Goal: Task Accomplishment & Management: Use online tool/utility

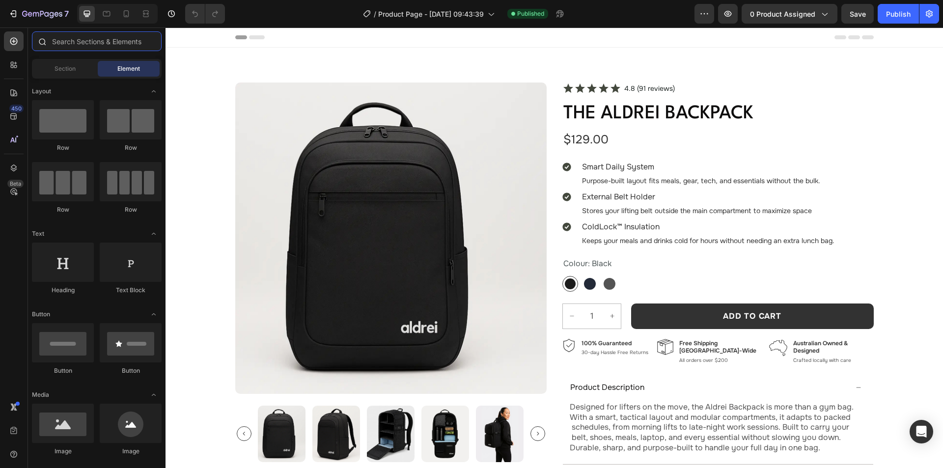
click at [56, 40] on input "text" at bounding box center [97, 41] width 130 height 20
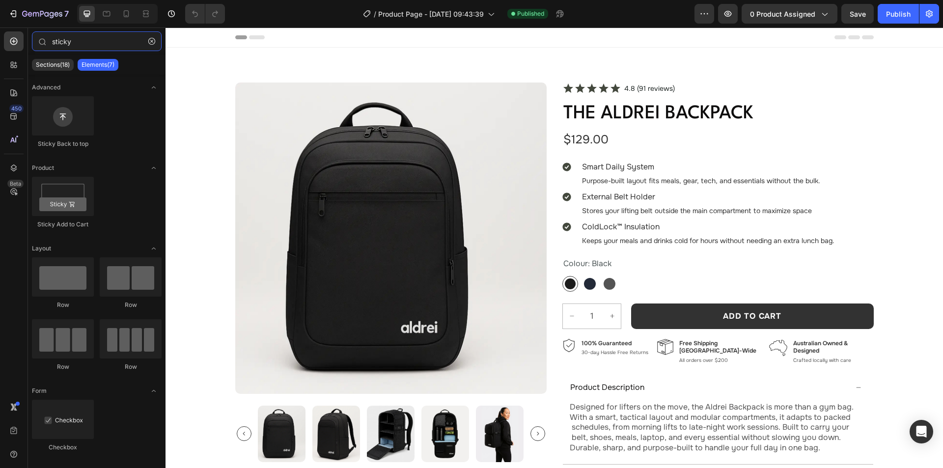
type input "sticky"
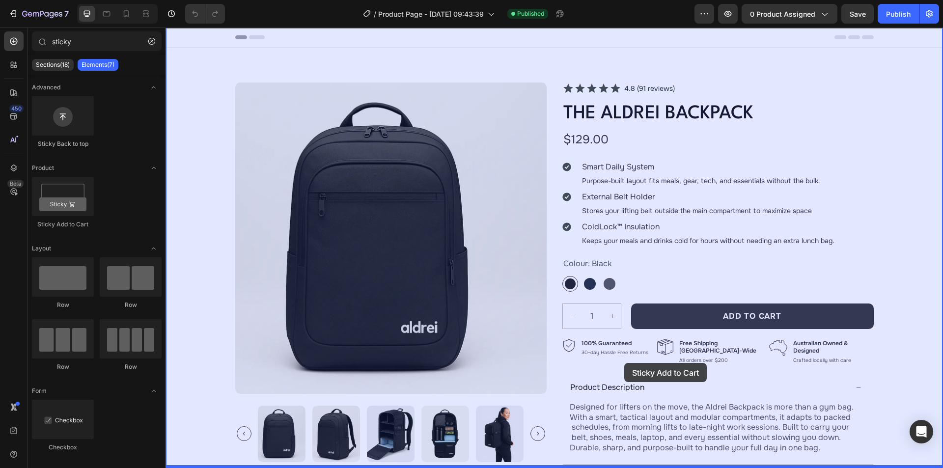
drag, startPoint x: 376, startPoint y: 240, endPoint x: 624, endPoint y: 363, distance: 276.8
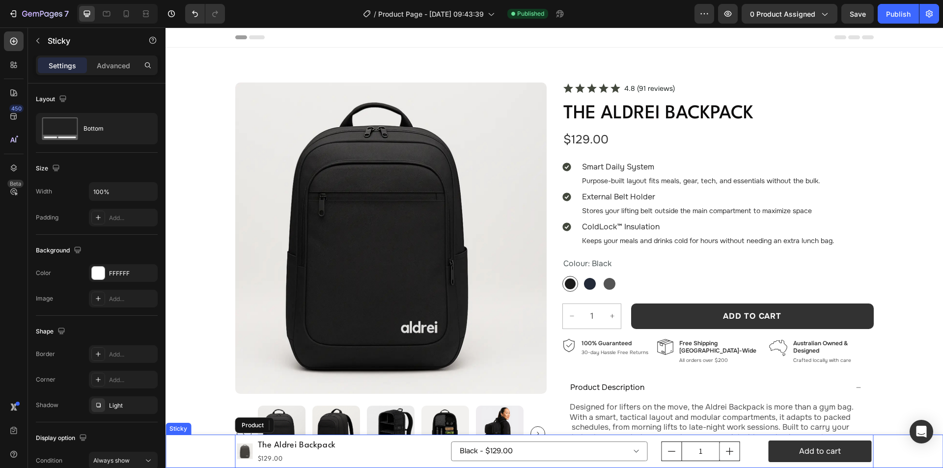
click at [204, 441] on div "Product Images The Aldrei Backpack Product Title $129.00 Product Price Product …" at bounding box center [553, 450] width 777 height 33
click at [99, 272] on div at bounding box center [98, 273] width 13 height 13
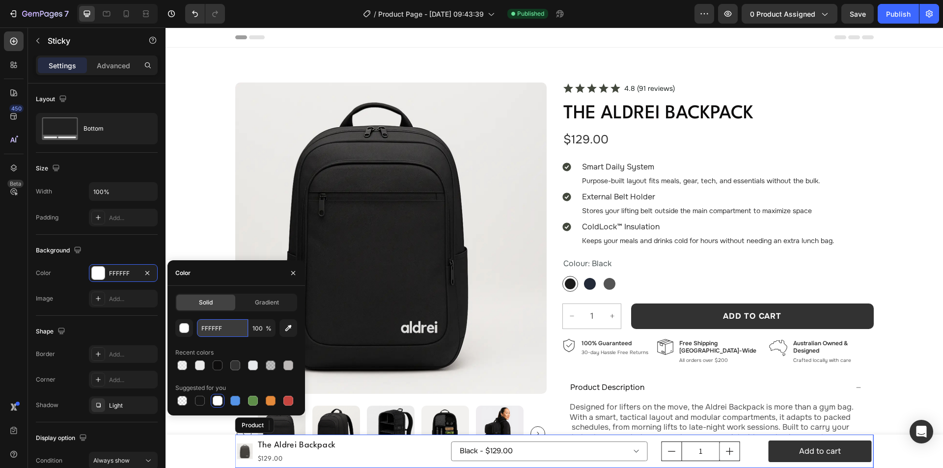
click at [224, 326] on input "FFFFFF" at bounding box center [222, 328] width 51 height 18
paste input "#E7E9EC"
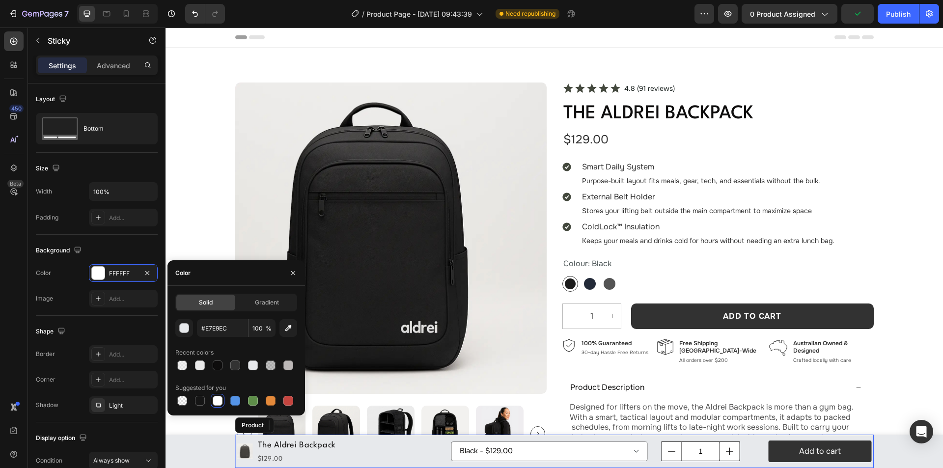
type input "E7E9EC"
drag, startPoint x: 146, startPoint y: 406, endPoint x: 126, endPoint y: 394, distance: 23.6
click at [0, 0] on icon "button" at bounding box center [0, 0] width 0 height 0
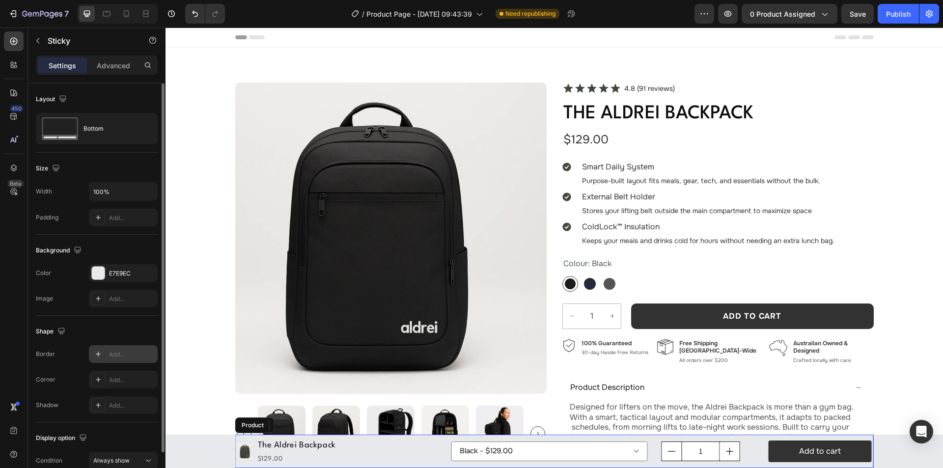
click at [111, 354] on div "Add..." at bounding box center [132, 354] width 46 height 9
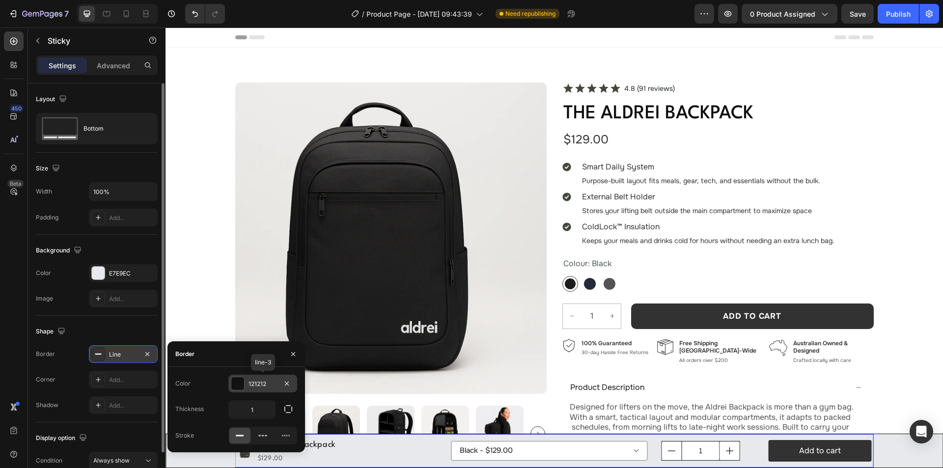
click at [265, 383] on div "121212" at bounding box center [262, 383] width 28 height 9
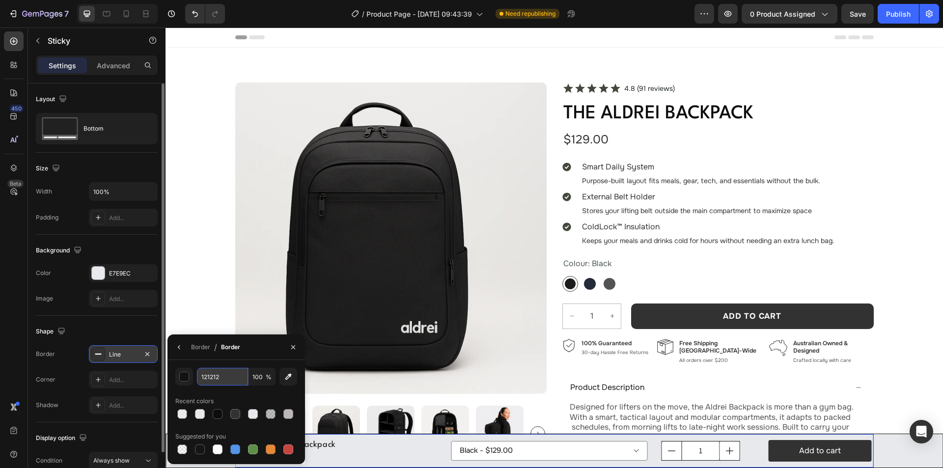
click at [0, 0] on input "121212" at bounding box center [0, 0] width 0 height 0
paste input "#00000017"
click at [0, 0] on input "100" at bounding box center [0, 0] width 0 height 0
type input "000000"
type input "9"
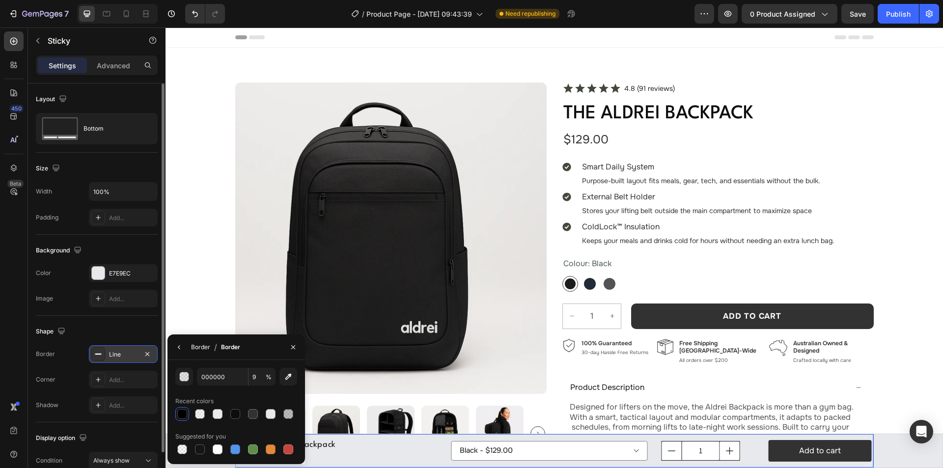
click at [195, 349] on div "Border" at bounding box center [200, 347] width 19 height 9
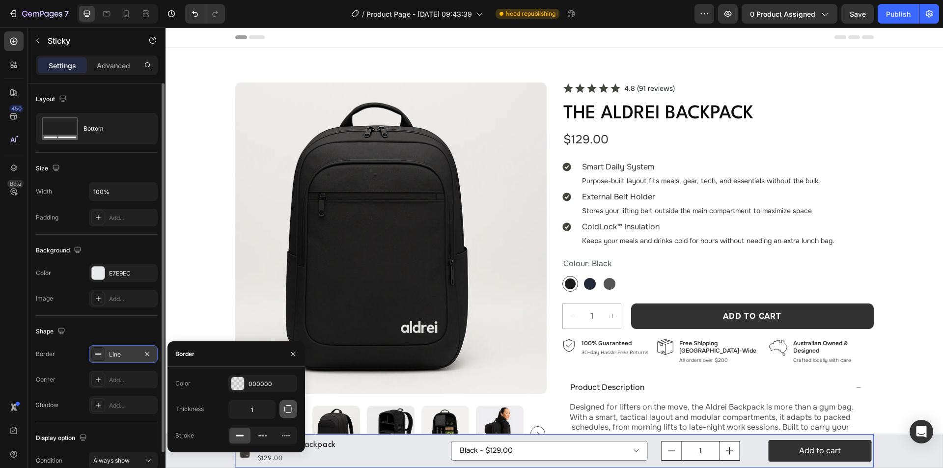
click at [287, 413] on icon "button" at bounding box center [288, 409] width 10 height 10
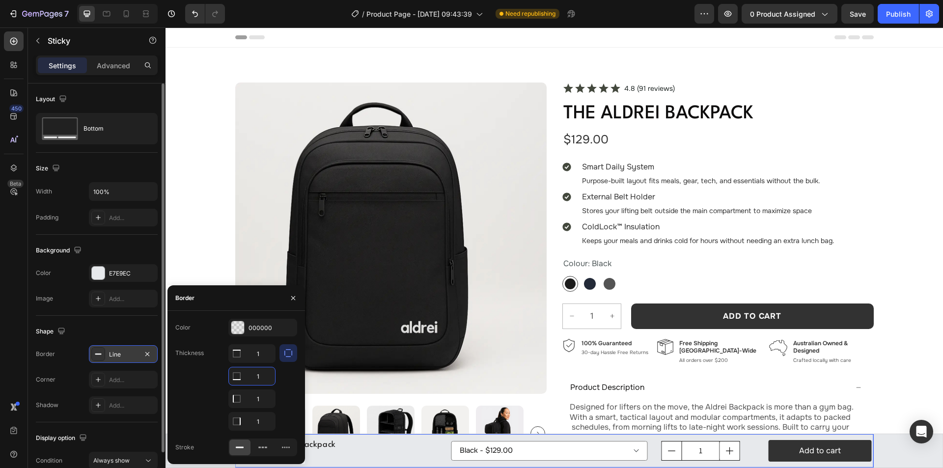
click at [259, 378] on input "1" at bounding box center [252, 376] width 46 height 18
type input "0"
click at [262, 362] on input "1" at bounding box center [252, 354] width 46 height 18
type input "0"
click at [264, 362] on input "1" at bounding box center [252, 354] width 46 height 18
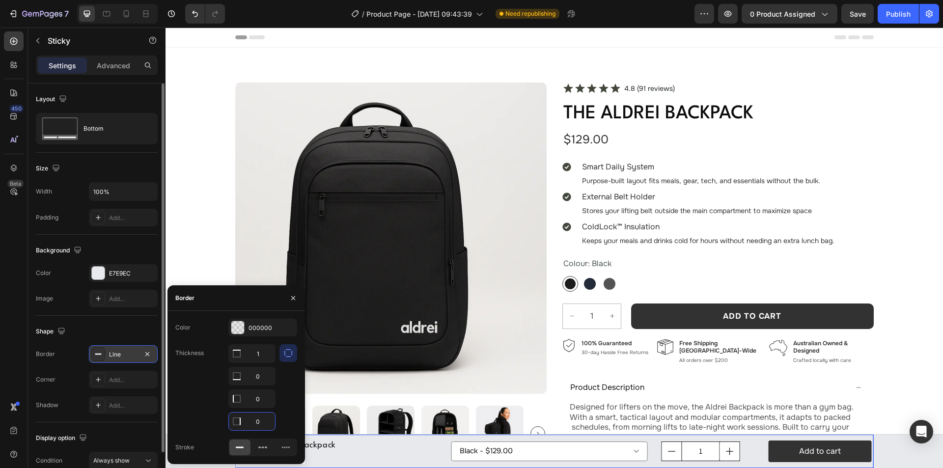
type input "0"
click at [200, 394] on div "Thickness 1 0 0 0" at bounding box center [236, 387] width 122 height 86
click at [109, 330] on div "Shape" at bounding box center [97, 332] width 122 height 16
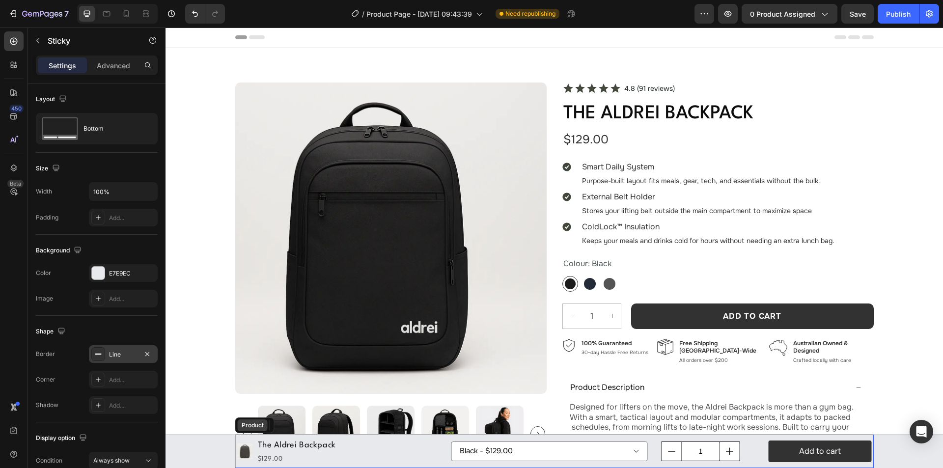
click at [246, 424] on div "Product" at bounding box center [253, 425] width 26 height 9
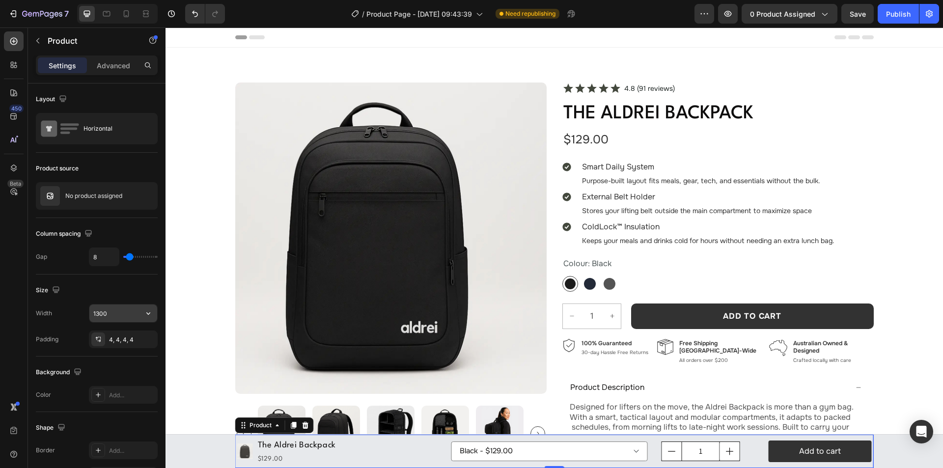
click at [114, 313] on input "1300" at bounding box center [123, 313] width 68 height 18
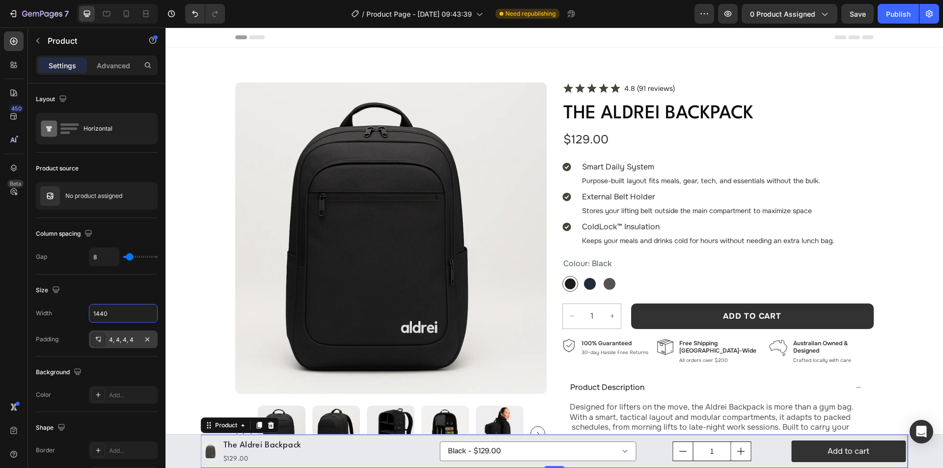
type input "1440"
click at [120, 334] on div "4, 4, 4, 4" at bounding box center [123, 339] width 69 height 18
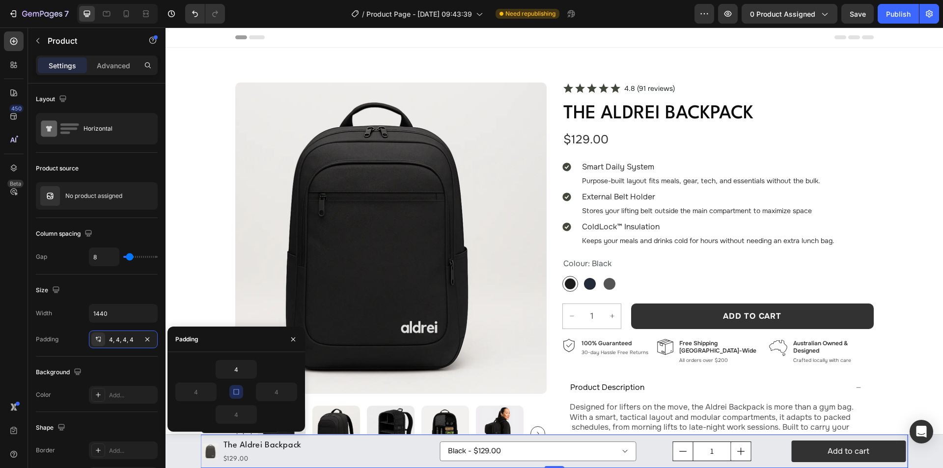
click at [235, 390] on icon "button" at bounding box center [236, 392] width 8 height 8
click at [203, 389] on input "4" at bounding box center [196, 392] width 40 height 18
type input "80"
click at [279, 391] on input "4" at bounding box center [276, 392] width 40 height 18
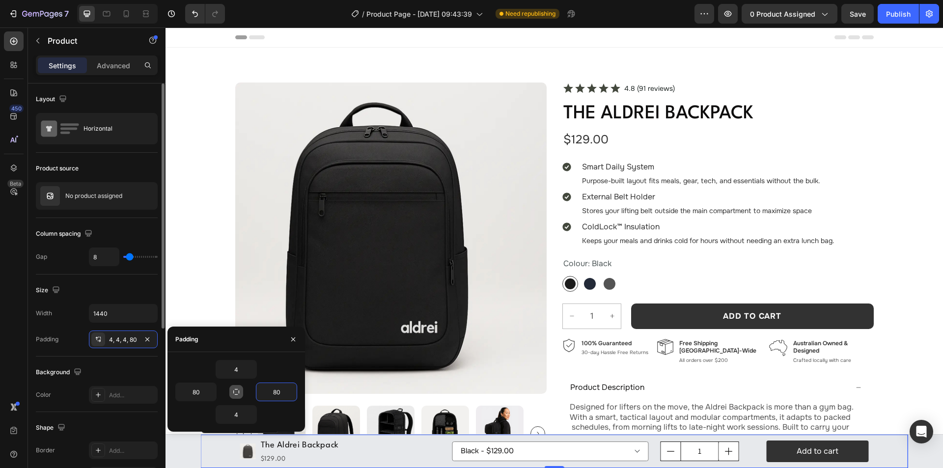
type input "80"
click at [240, 368] on input "4" at bounding box center [236, 369] width 40 height 18
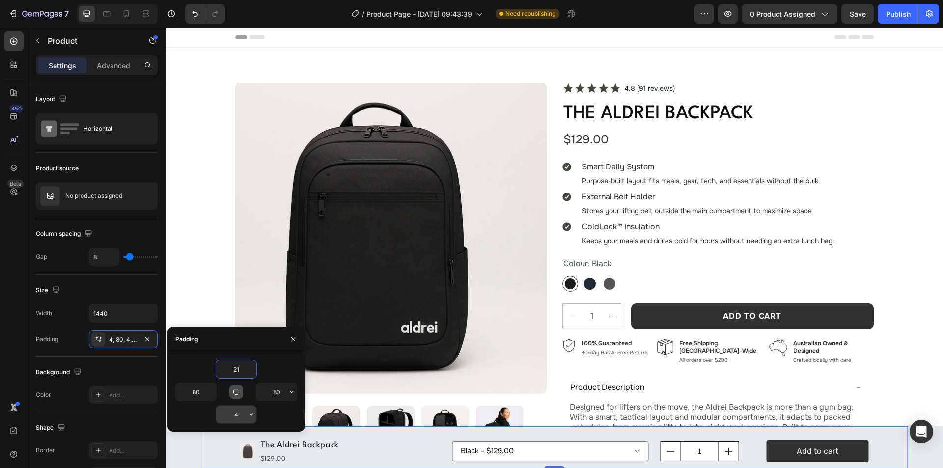
type input "21"
click at [240, 413] on input "4" at bounding box center [236, 414] width 40 height 18
type input "23"
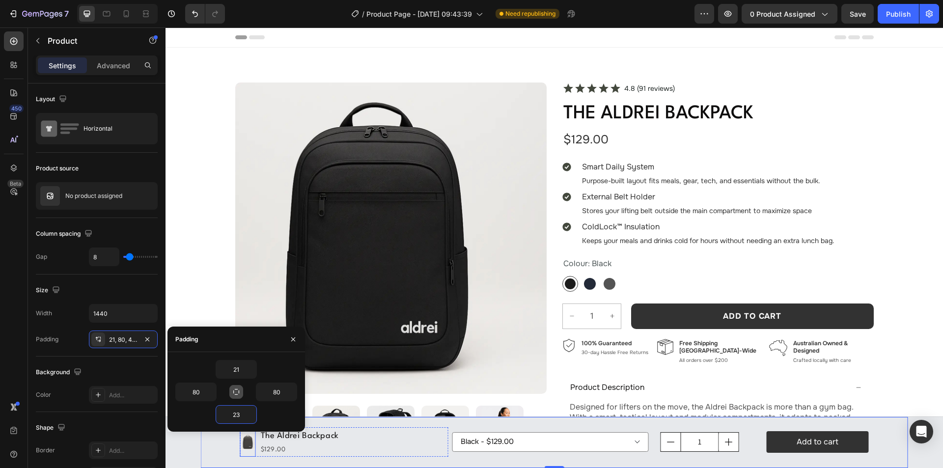
click at [247, 447] on img at bounding box center [248, 442] width 16 height 16
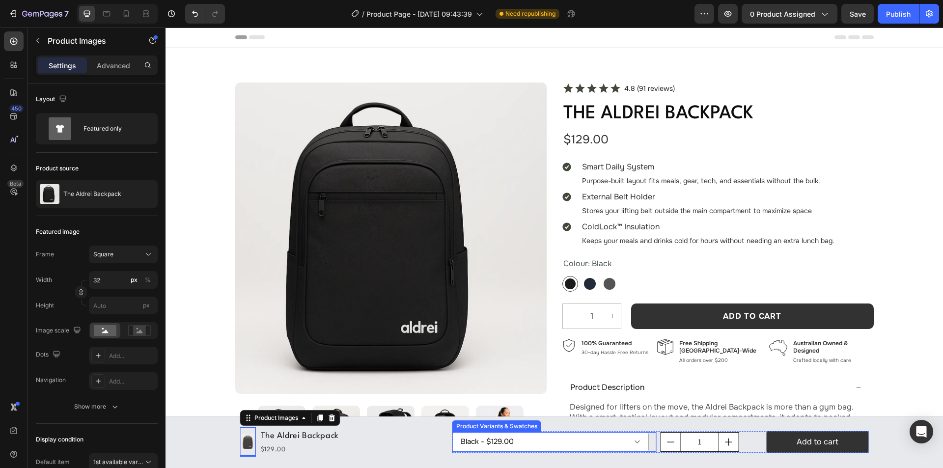
click at [651, 440] on div "Black - $129.00 Navy - $129.00 Graphite - $129.00 Product Variants & Swatches" at bounding box center [554, 442] width 204 height 20
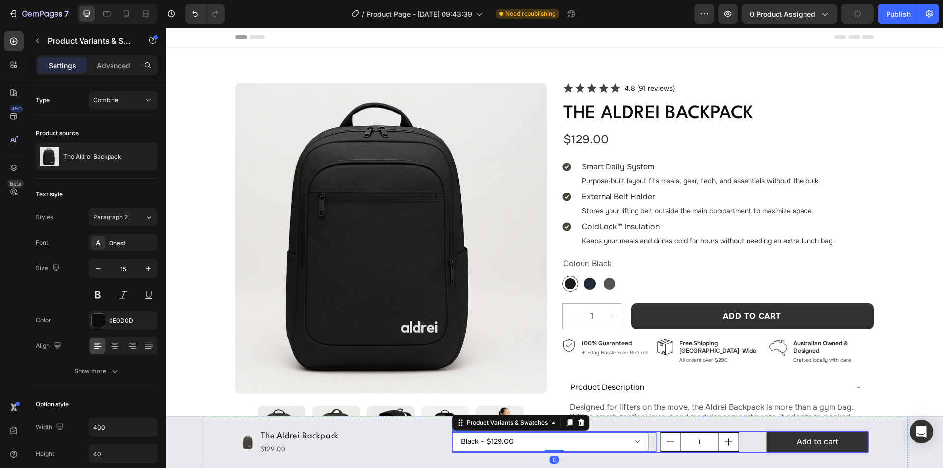
click at [762, 440] on div "Black - $129.00 Navy - $129.00 Graphite - $129.00 Product Variants & Swatches 0…" at bounding box center [660, 442] width 416 height 22
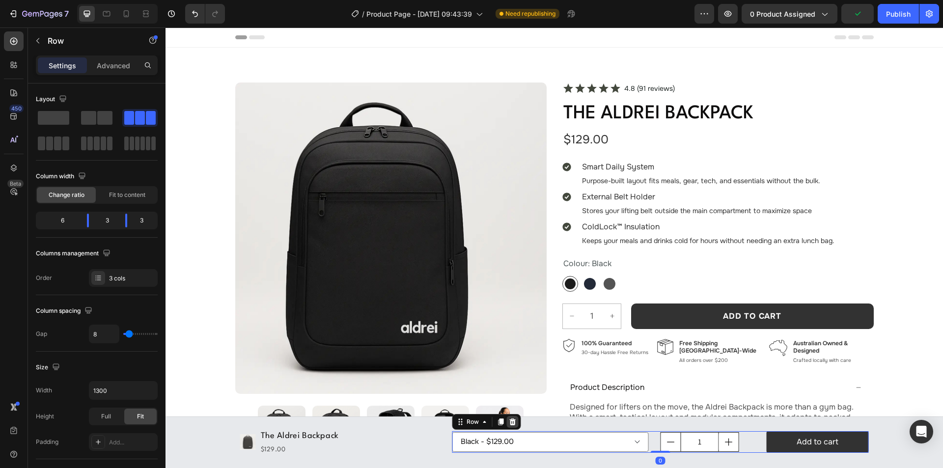
click at [509, 419] on icon at bounding box center [513, 422] width 8 height 8
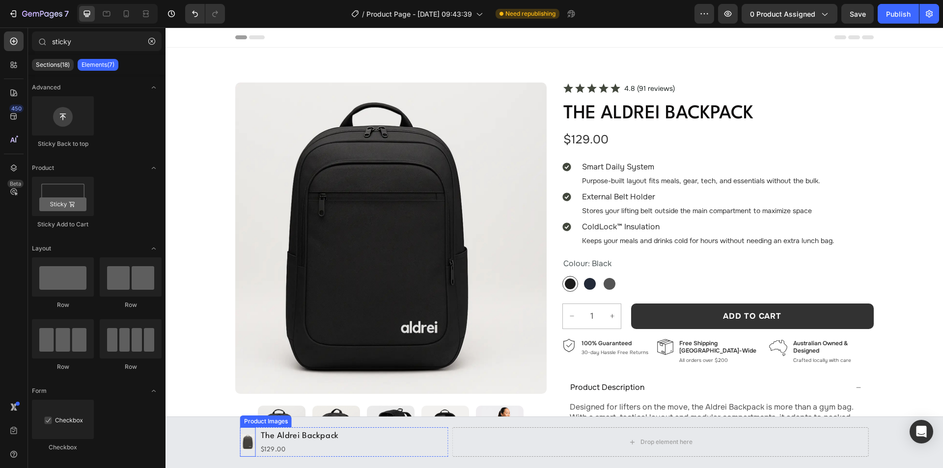
click at [245, 442] on img at bounding box center [248, 442] width 16 height 16
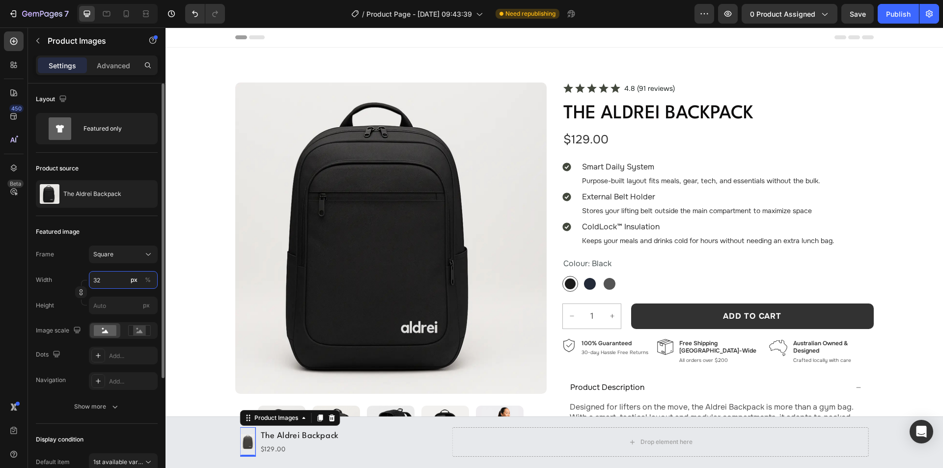
click at [110, 279] on input "32" at bounding box center [123, 280] width 69 height 18
click at [69, 269] on div "Frame Square Width 32 px % Height px" at bounding box center [97, 279] width 122 height 69
click at [80, 289] on icon "button" at bounding box center [81, 292] width 7 height 7
click at [102, 278] on input "32" at bounding box center [123, 280] width 69 height 18
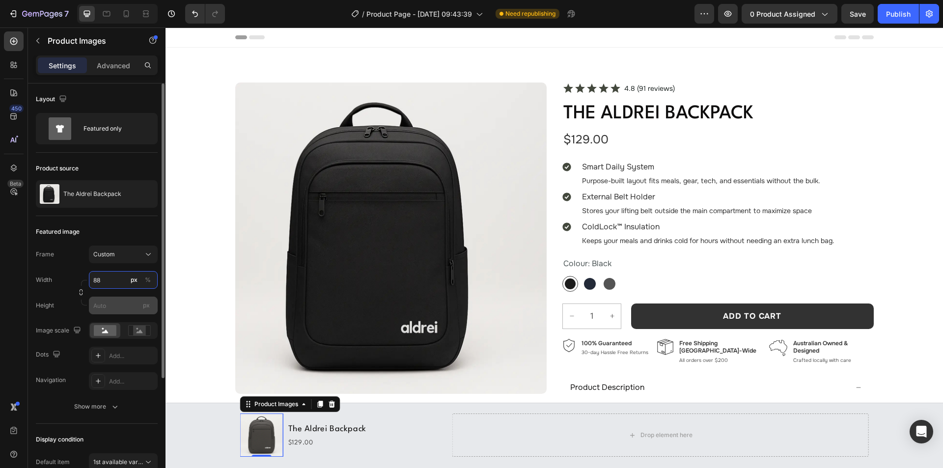
type input "88"
click at [108, 309] on input "px" at bounding box center [123, 306] width 69 height 18
type input "92"
click at [81, 293] on icon "button" at bounding box center [81, 292] width 7 height 7
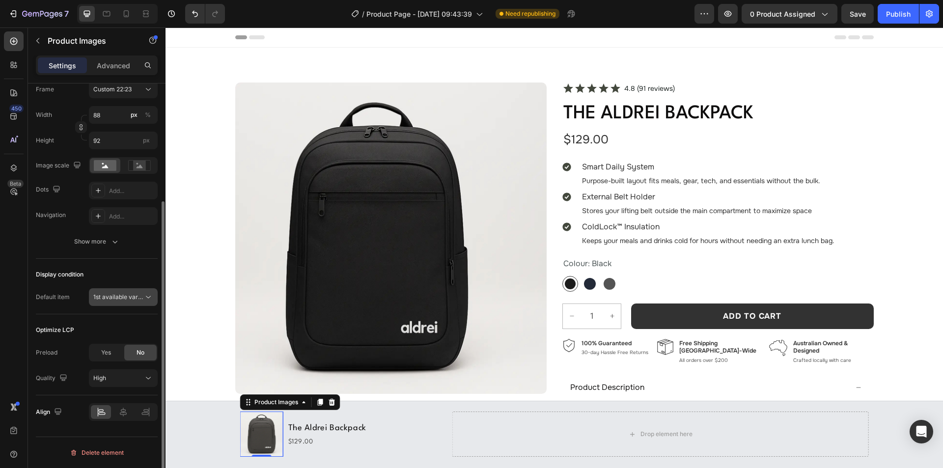
click at [124, 301] on span "1st available variant" at bounding box center [118, 297] width 50 height 9
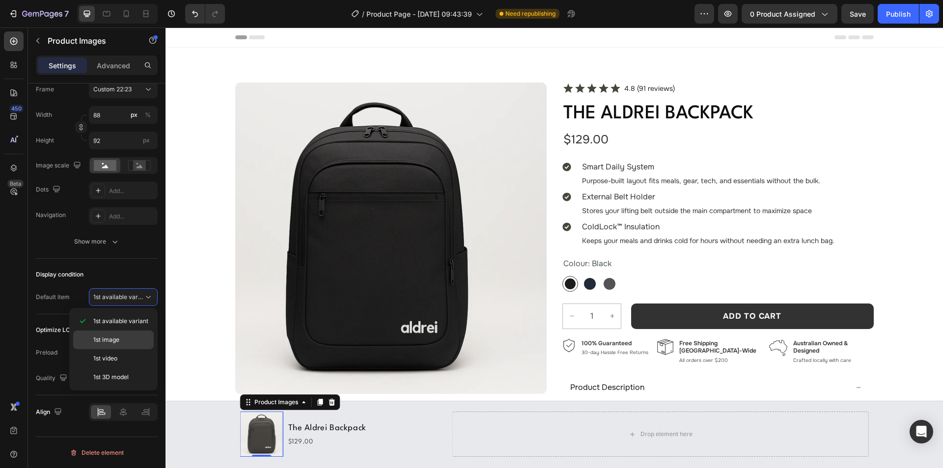
click at [112, 338] on span "1st image" at bounding box center [106, 339] width 26 height 9
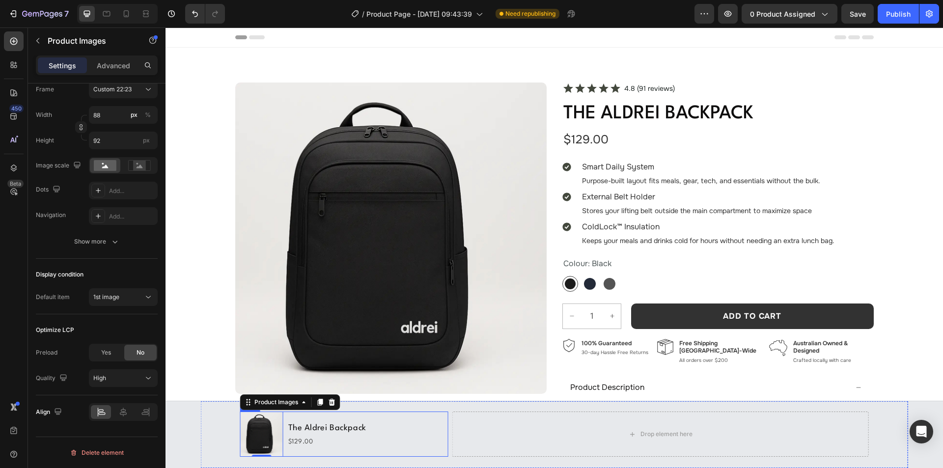
click at [395, 423] on div "Product Images 0 The Aldrei Backpack Product Title $129.00 Product Price Produc…" at bounding box center [344, 433] width 208 height 45
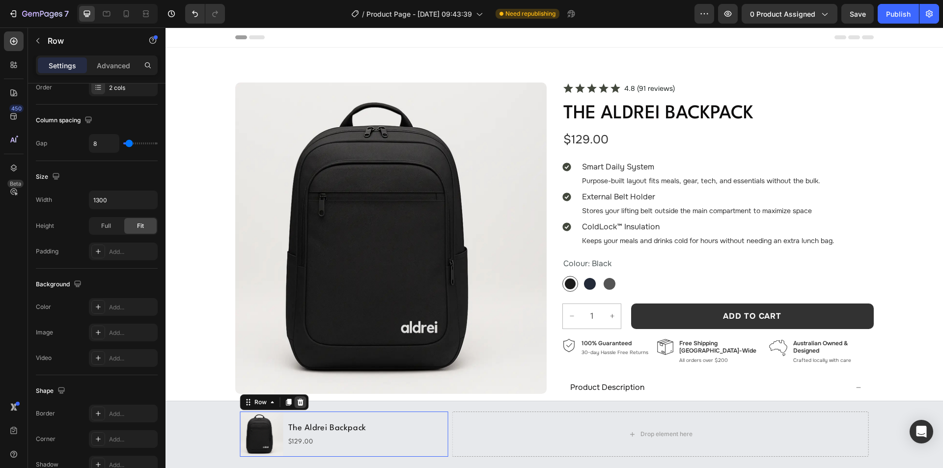
scroll to position [0, 0]
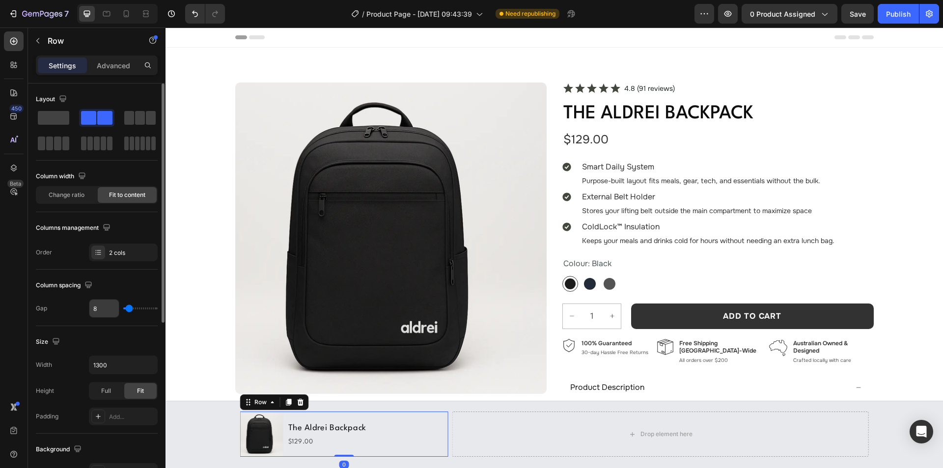
click at [103, 311] on input "8" at bounding box center [103, 308] width 29 height 18
type input "2"
type input "24"
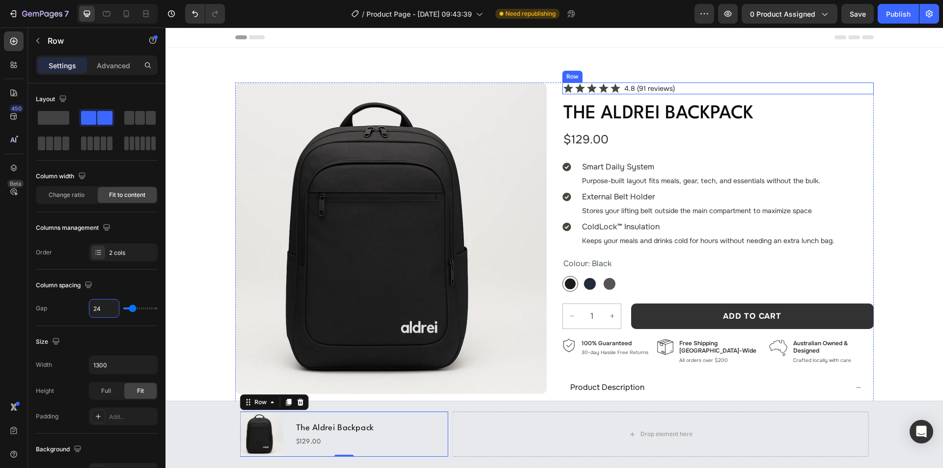
click at [690, 91] on div "Icon Icon Icon Icon Icon Icon List 4.8 (91 reviews) Text Block Row" at bounding box center [717, 88] width 311 height 12
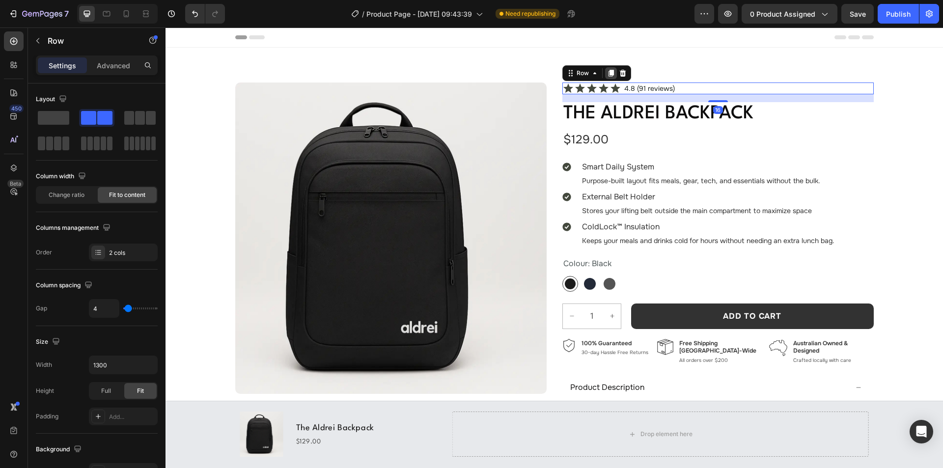
click at [608, 71] on icon at bounding box center [610, 73] width 5 height 7
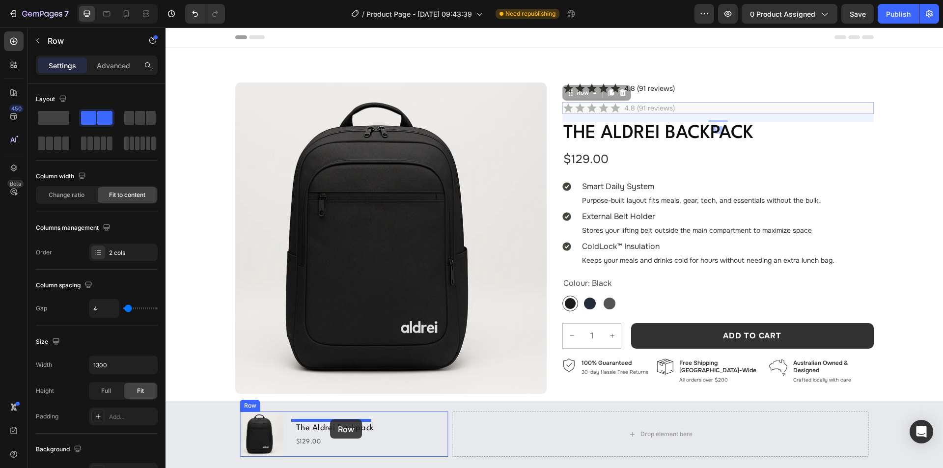
drag, startPoint x: 579, startPoint y: 89, endPoint x: 332, endPoint y: 427, distance: 418.1
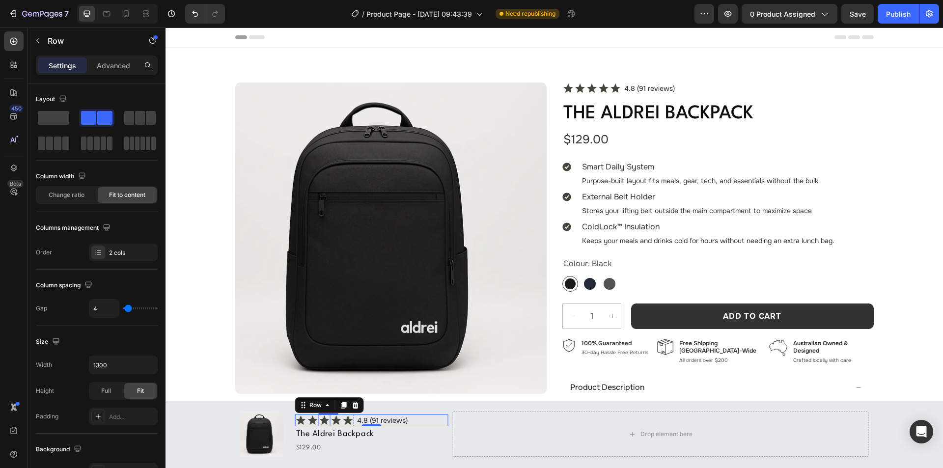
click at [325, 425] on div "Icon" at bounding box center [325, 420] width 12 height 12
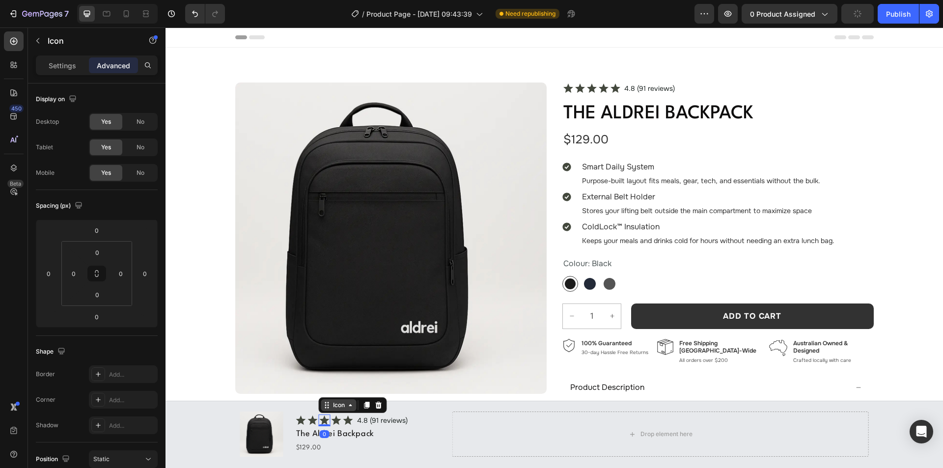
click at [331, 405] on div "Icon" at bounding box center [339, 405] width 16 height 0
click at [333, 389] on div "Icon List" at bounding box center [336, 388] width 27 height 6
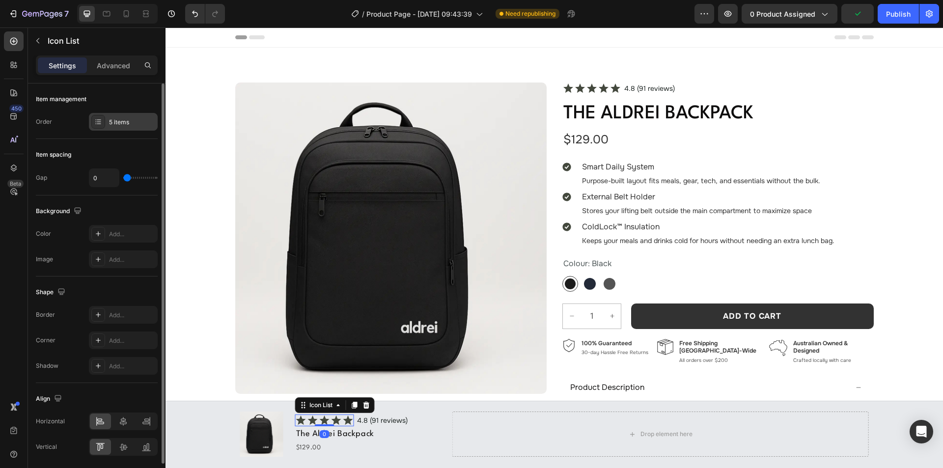
click at [113, 122] on div "5 items" at bounding box center [132, 122] width 46 height 9
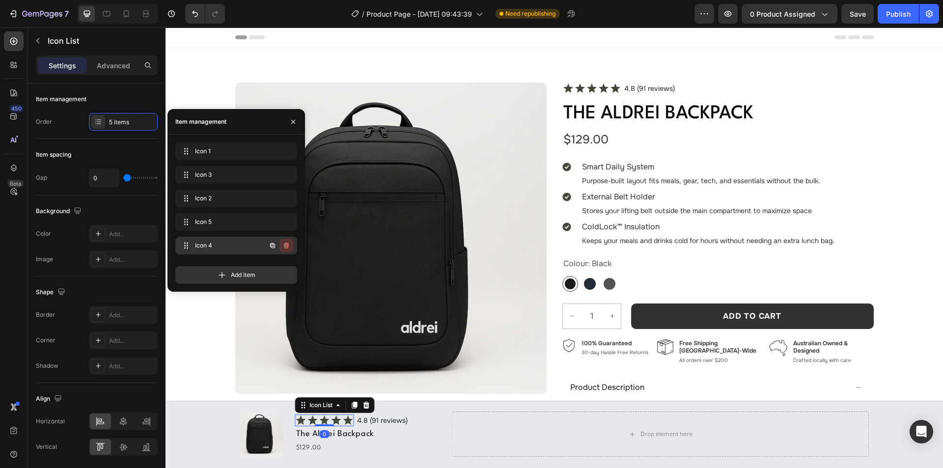
click at [284, 243] on icon "button" at bounding box center [286, 246] width 8 height 8
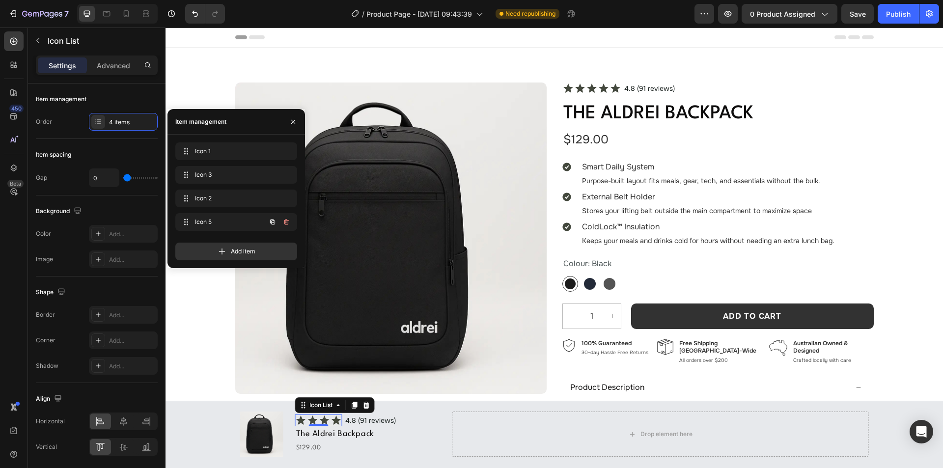
click at [283, 223] on icon "button" at bounding box center [286, 222] width 8 height 8
click at [283, 221] on div "Delete" at bounding box center [279, 221] width 18 height 9
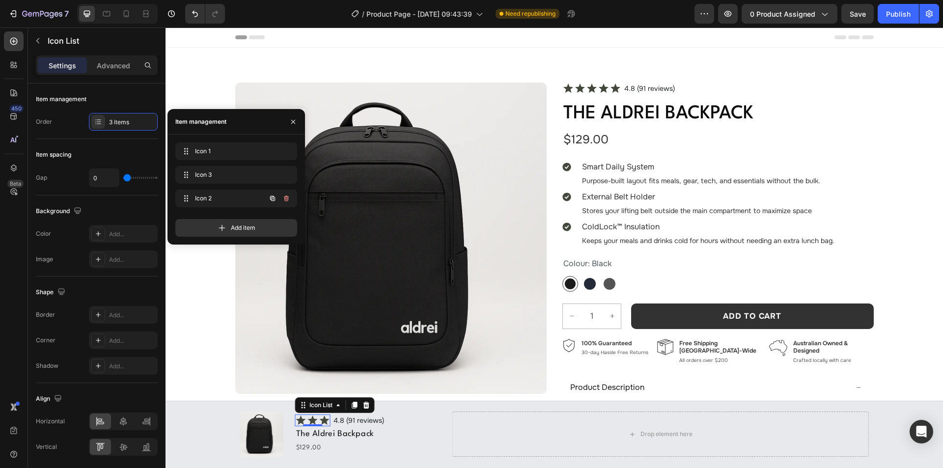
click at [284, 198] on icon "button" at bounding box center [286, 198] width 8 height 8
click at [284, 198] on div "Delete" at bounding box center [279, 198] width 18 height 9
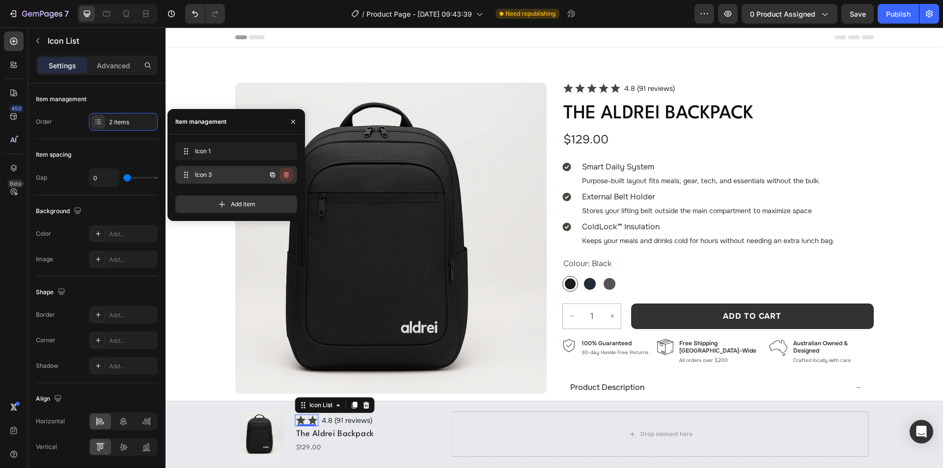
click at [288, 173] on icon "button" at bounding box center [286, 175] width 5 height 6
click at [288, 173] on div "Delete" at bounding box center [279, 174] width 18 height 9
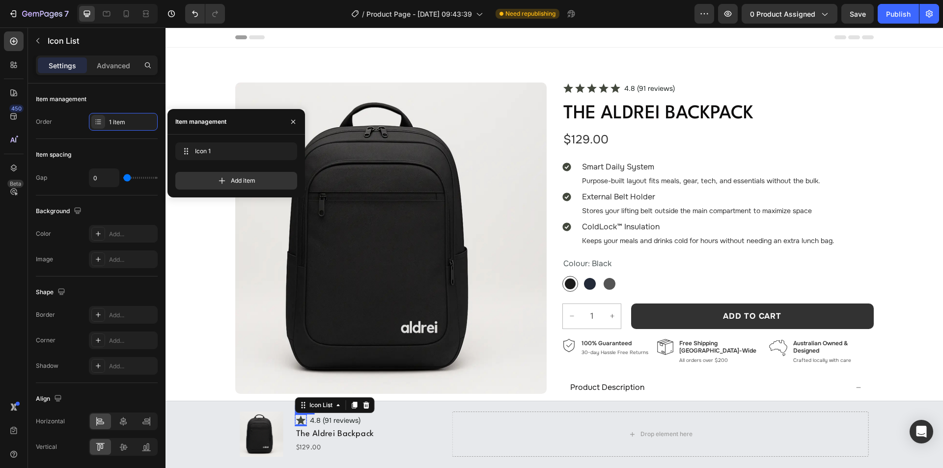
click at [298, 419] on icon at bounding box center [301, 419] width 10 height 9
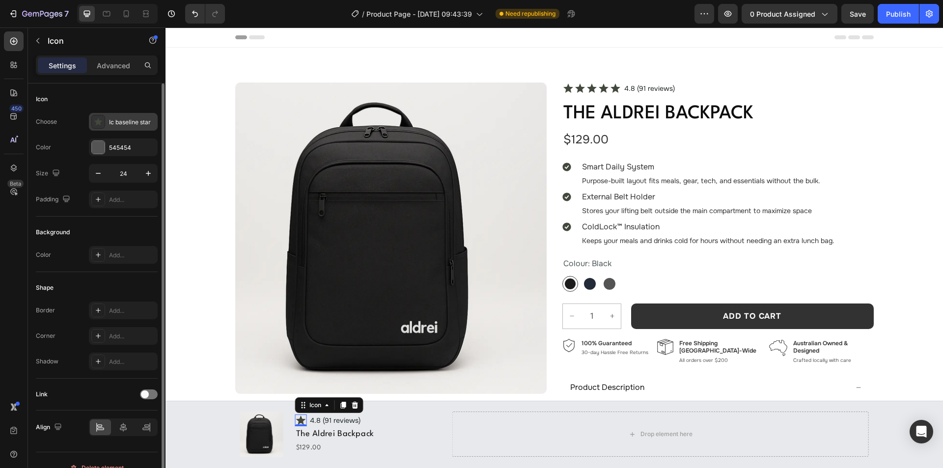
click at [108, 124] on div "Ic baseline star" at bounding box center [123, 122] width 69 height 18
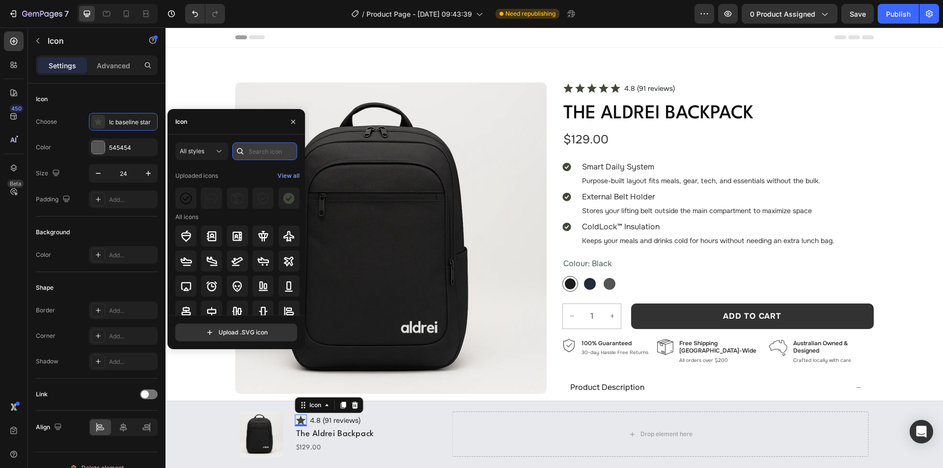
click at [263, 153] on input "text" at bounding box center [264, 151] width 65 height 18
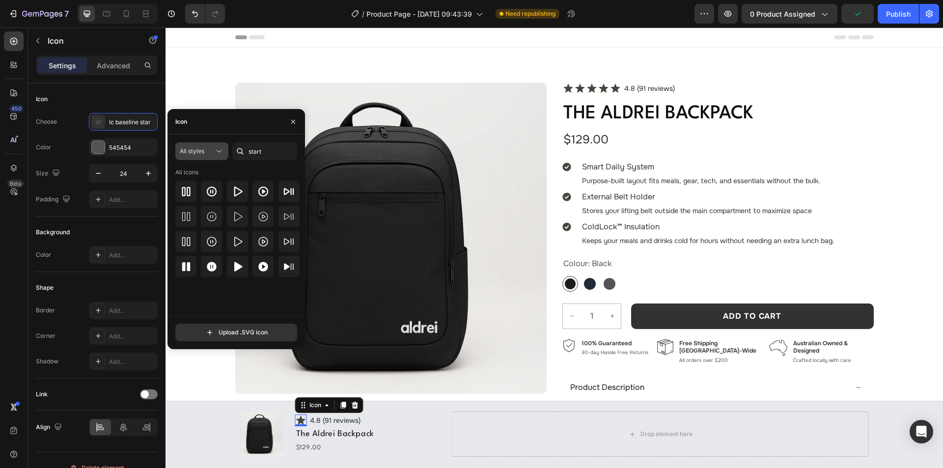
click at [222, 151] on icon at bounding box center [219, 151] width 10 height 10
click at [242, 129] on div "Icon" at bounding box center [235, 122] width 137 height 26
click at [270, 148] on input "start" at bounding box center [264, 151] width 65 height 18
click at [267, 147] on input "start" at bounding box center [264, 151] width 65 height 18
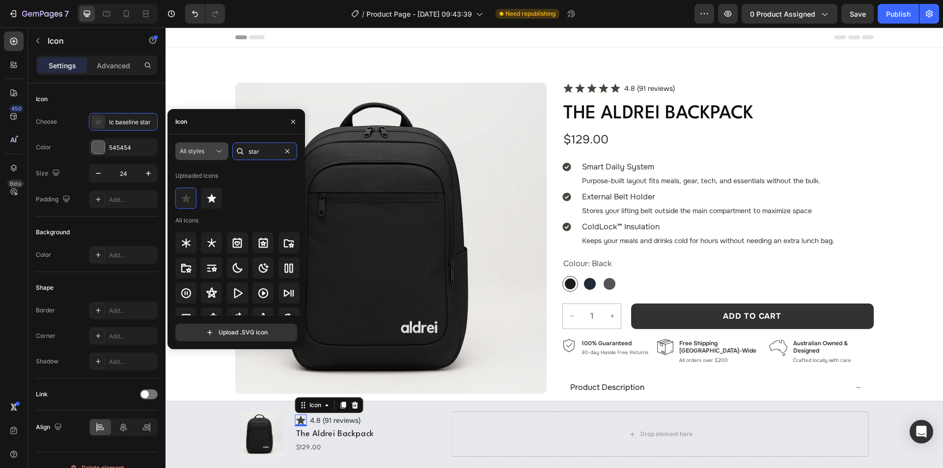
type input "star"
click at [220, 151] on icon at bounding box center [218, 151] width 5 height 2
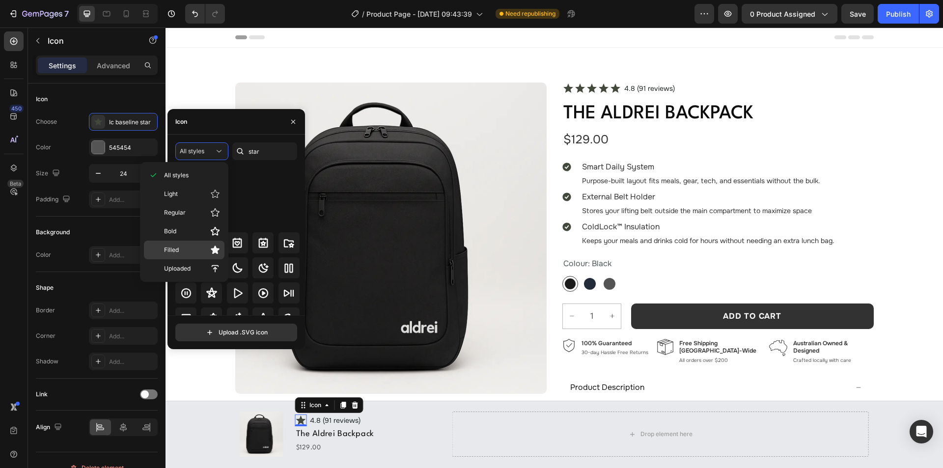
click at [204, 247] on p "Filled" at bounding box center [192, 250] width 56 height 10
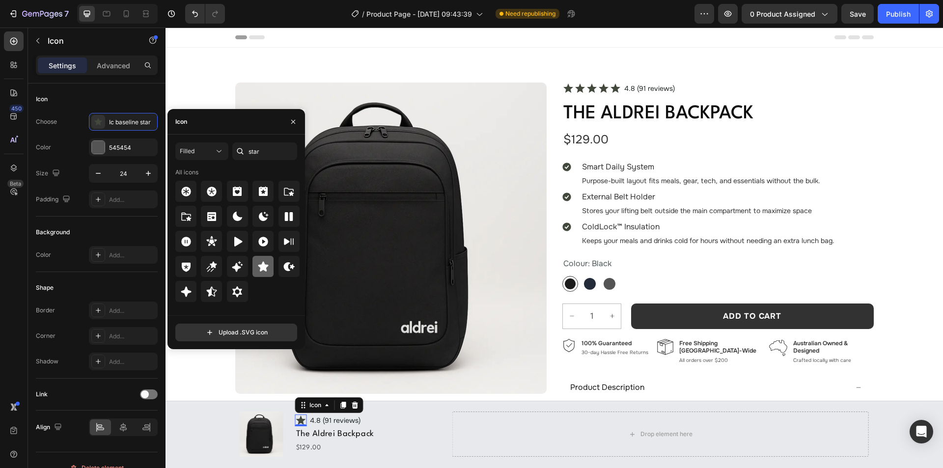
click at [260, 267] on icon at bounding box center [263, 266] width 10 height 10
click at [131, 174] on input "24" at bounding box center [123, 173] width 32 height 18
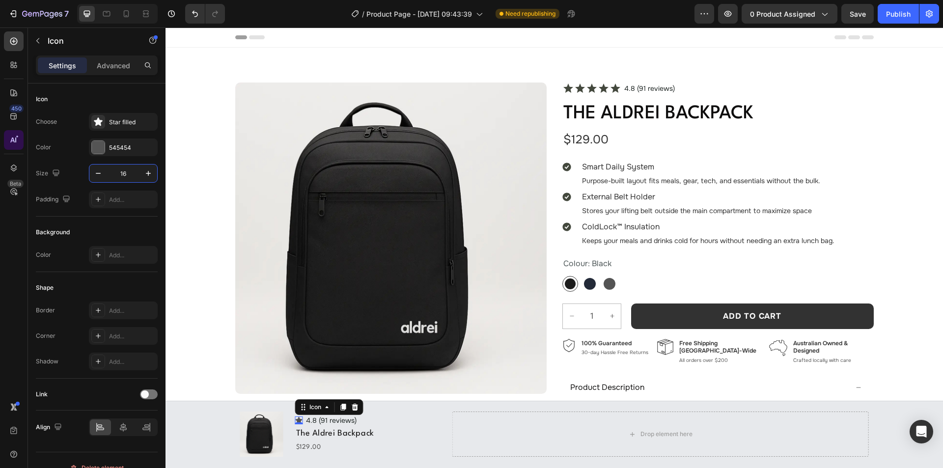
type input "16"
click at [101, 140] on div "545454" at bounding box center [123, 147] width 69 height 18
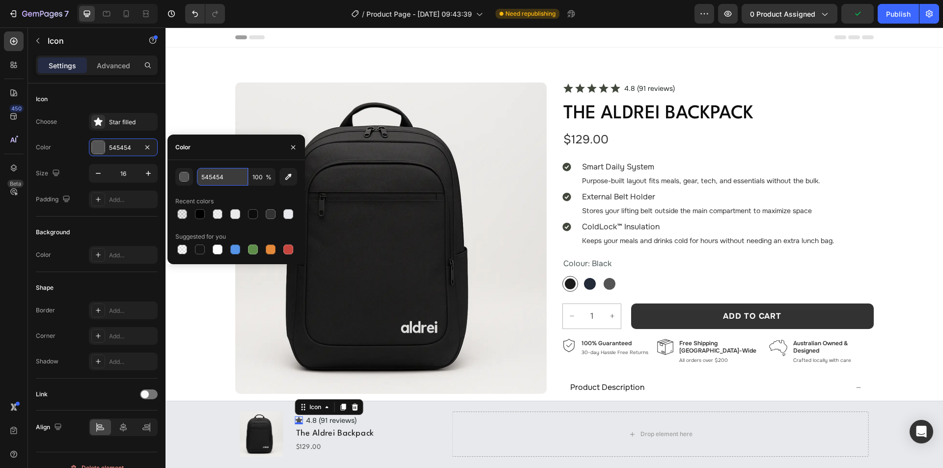
click at [229, 180] on input "545454" at bounding box center [222, 177] width 51 height 18
paste input "#43483D"
type input "#43483D"
click at [311, 407] on div "Icon" at bounding box center [315, 407] width 16 height 0
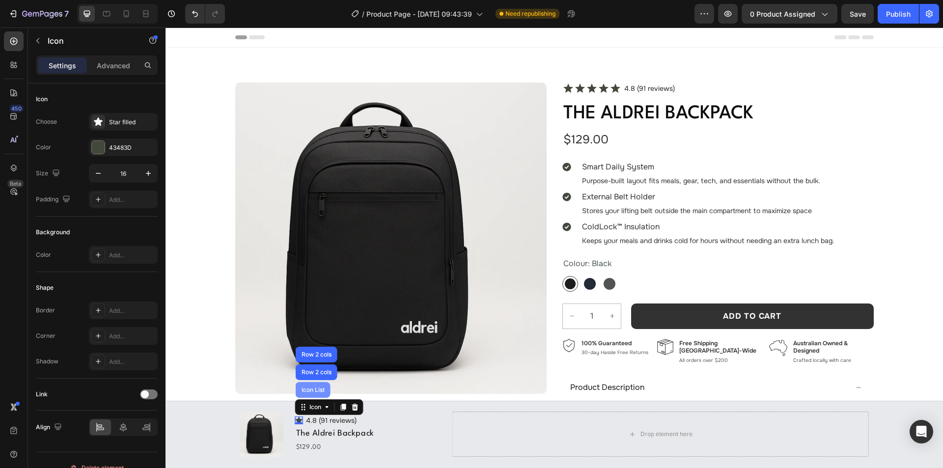
click at [312, 397] on div "Icon List" at bounding box center [313, 390] width 35 height 16
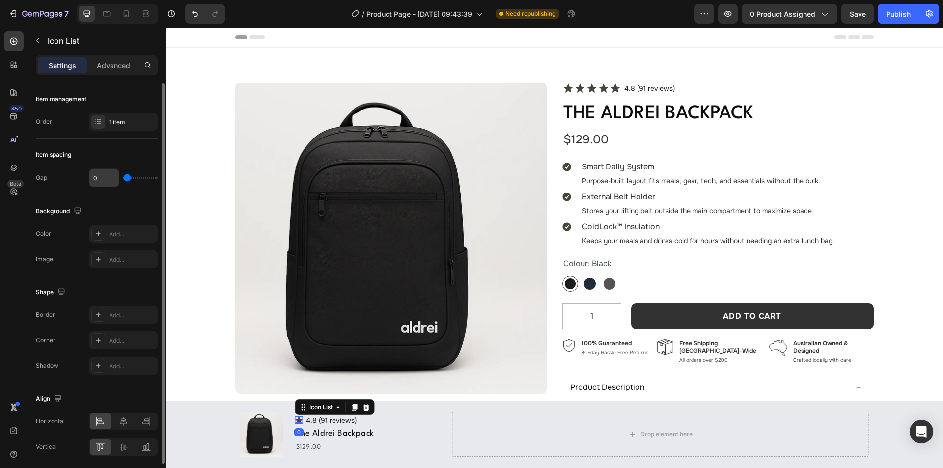
click at [108, 181] on input "0" at bounding box center [103, 178] width 29 height 18
type input "4"
click at [113, 154] on div "Item spacing" at bounding box center [97, 155] width 122 height 16
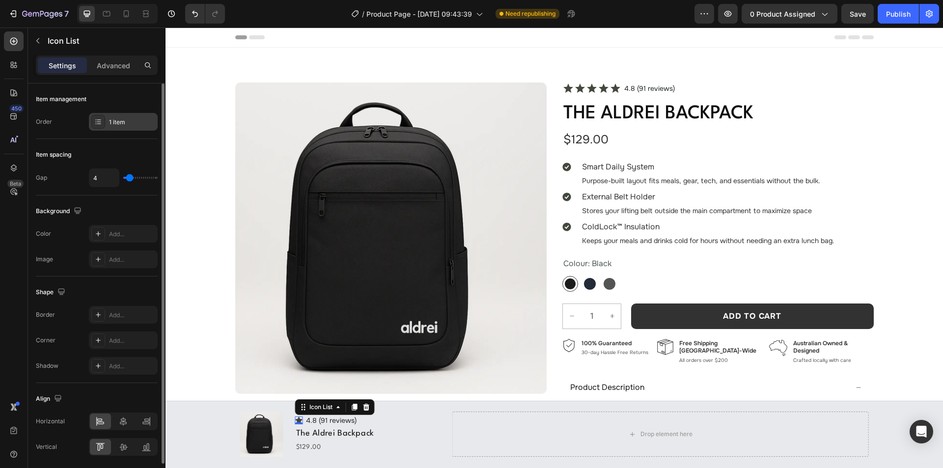
click at [120, 122] on div "1 item" at bounding box center [132, 122] width 46 height 9
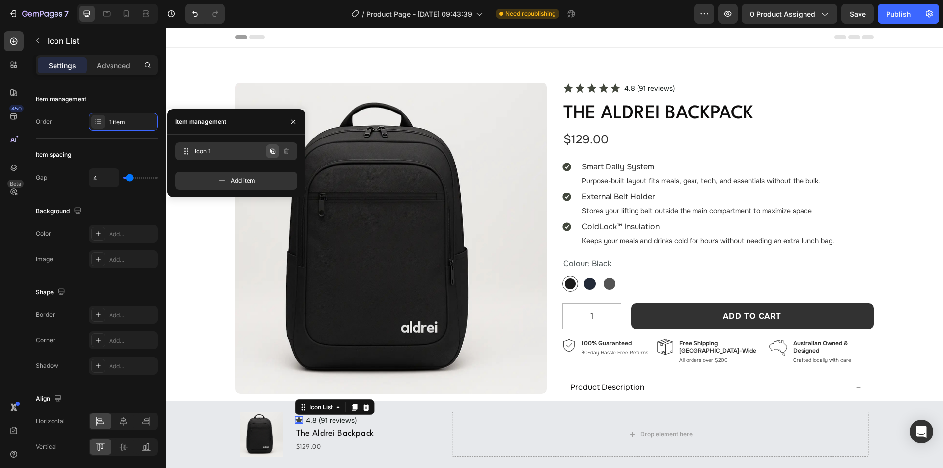
click at [271, 149] on icon "button" at bounding box center [272, 151] width 5 height 5
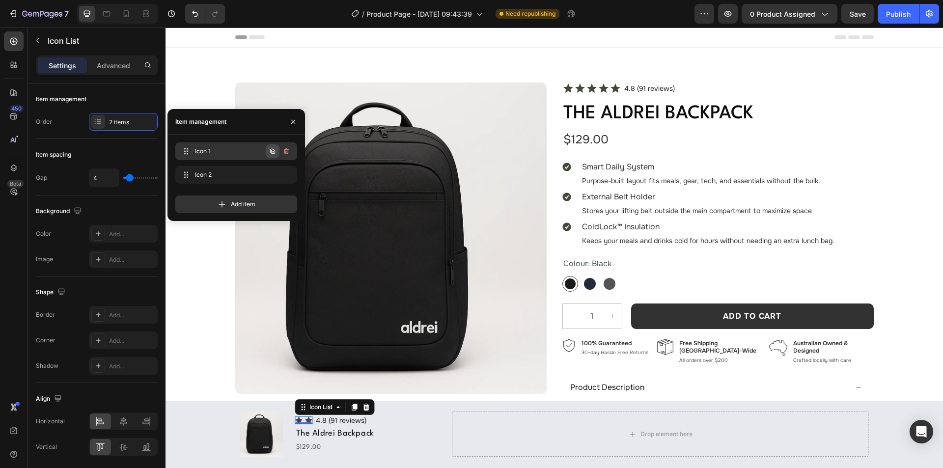
click at [274, 154] on icon "button" at bounding box center [273, 151] width 8 height 8
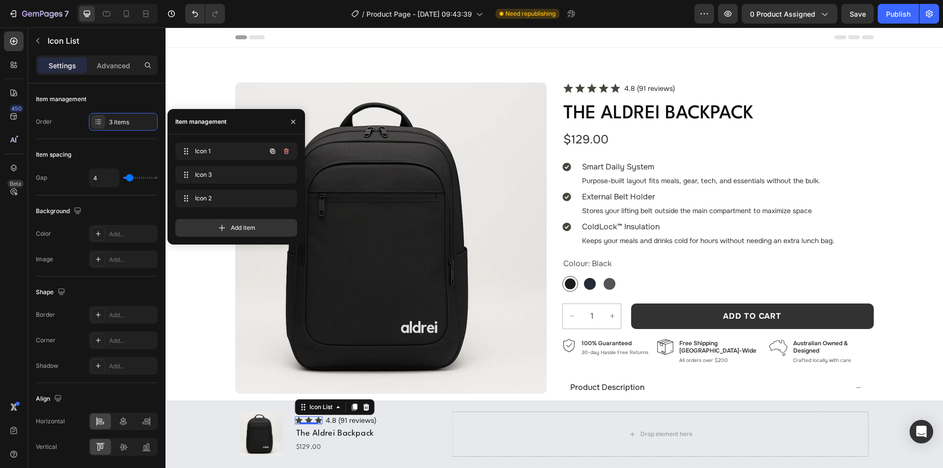
click at [274, 153] on icon "button" at bounding box center [272, 151] width 5 height 5
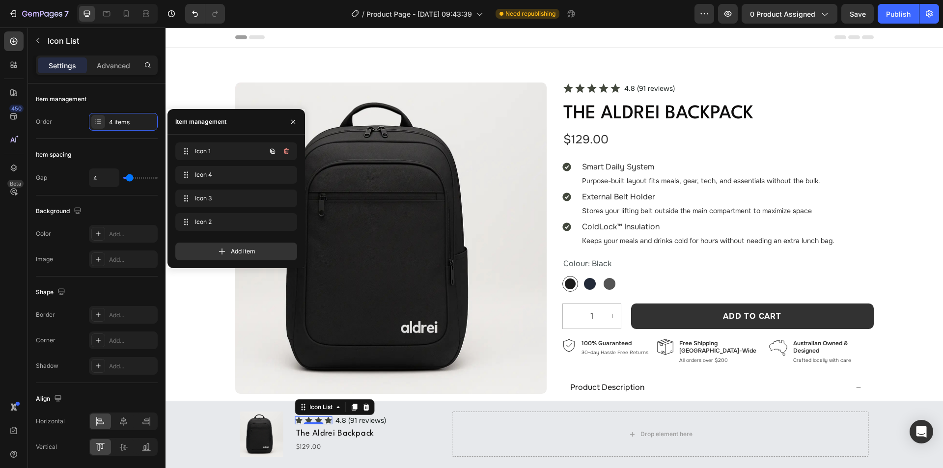
click at [274, 153] on icon "button" at bounding box center [272, 151] width 5 height 5
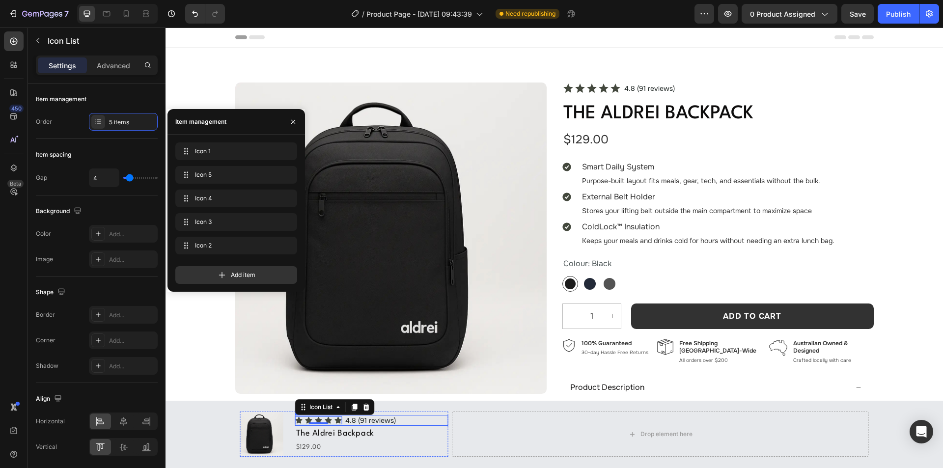
click at [405, 421] on div "Icon Icon Icon Icon Icon Icon List 0 4.8 (91 reviews) Text Block Row" at bounding box center [371, 420] width 153 height 11
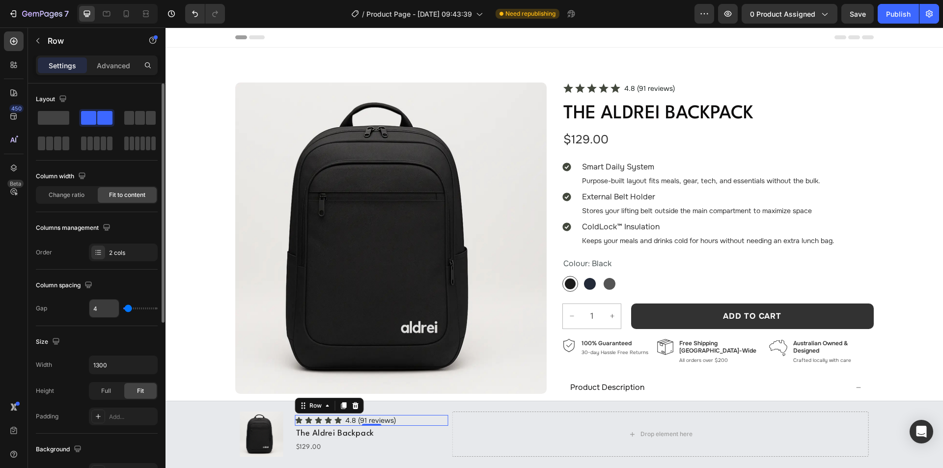
click at [111, 311] on input "4" at bounding box center [103, 308] width 29 height 18
type input "8"
click at [374, 422] on p "4.8 (91 reviews)" at bounding box center [372, 420] width 51 height 9
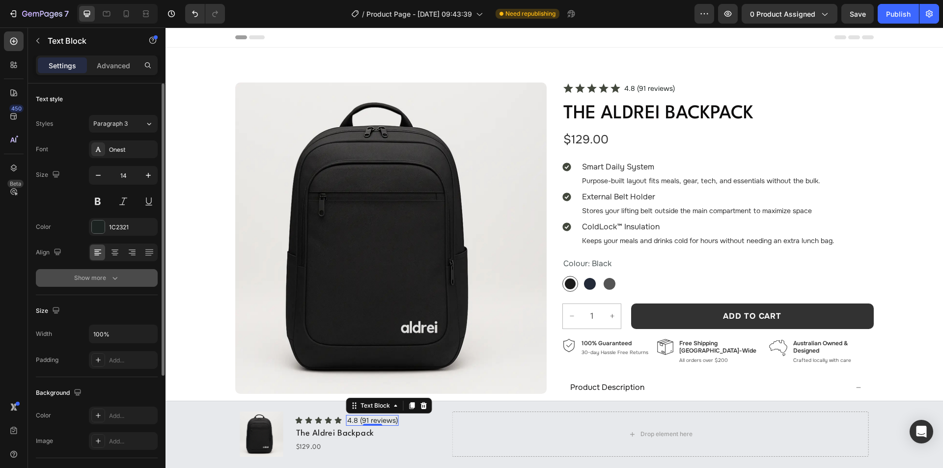
click at [116, 277] on icon "button" at bounding box center [115, 278] width 10 height 10
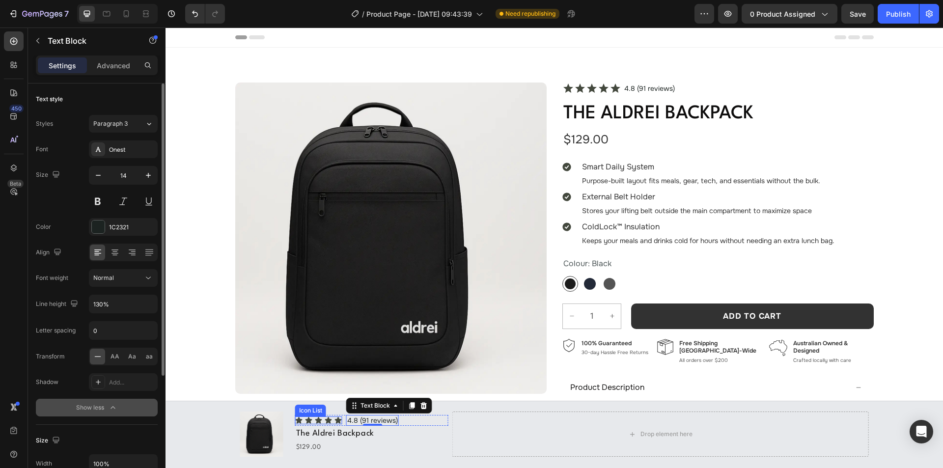
click at [319, 420] on div "Icon Icon Icon Icon Icon" at bounding box center [318, 420] width 47 height 8
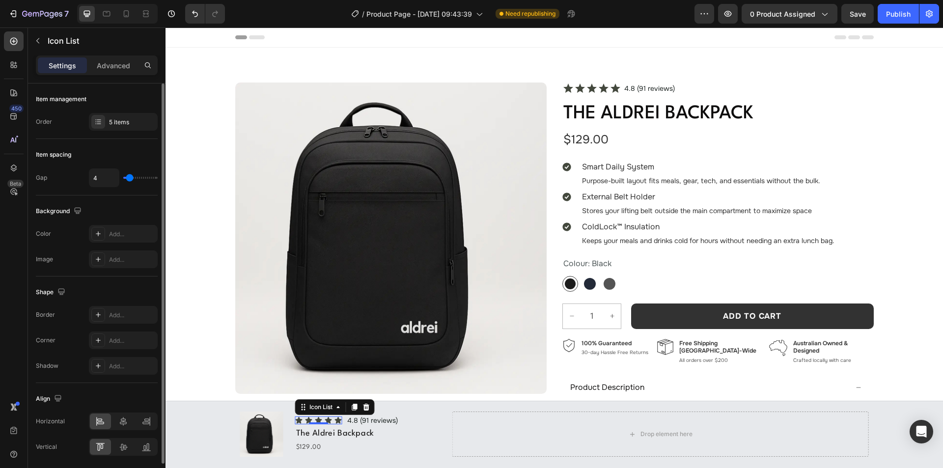
click at [109, 195] on div "Item management Order 5 items" at bounding box center [97, 235] width 122 height 81
click at [119, 126] on div "5 items" at bounding box center [132, 122] width 46 height 9
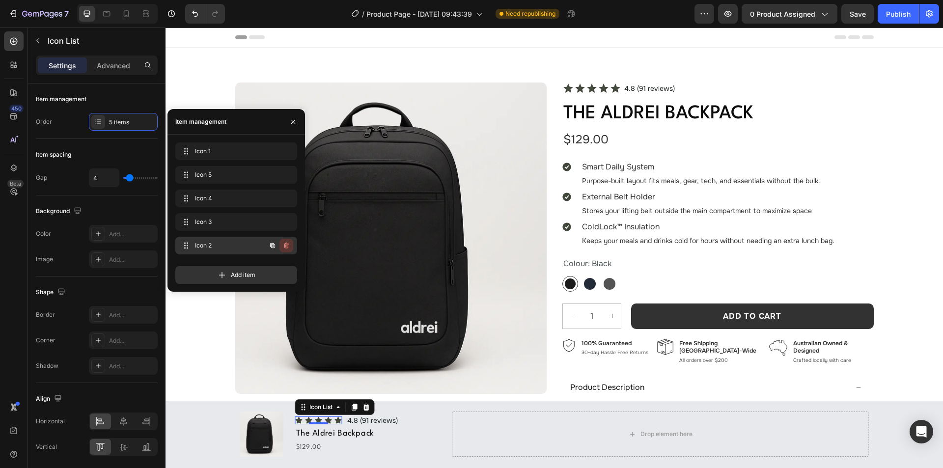
click at [289, 244] on icon "button" at bounding box center [286, 246] width 8 height 8
click at [289, 244] on button "Delete" at bounding box center [279, 246] width 27 height 14
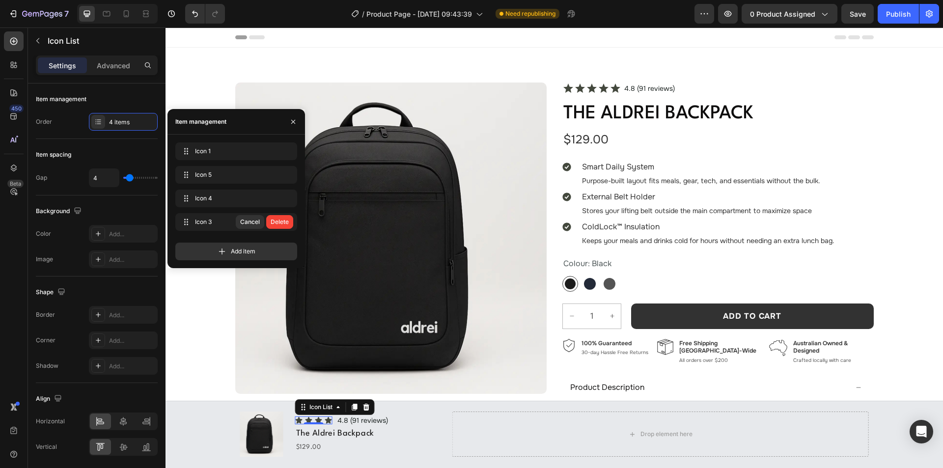
click at [289, 221] on button "Delete" at bounding box center [279, 222] width 27 height 14
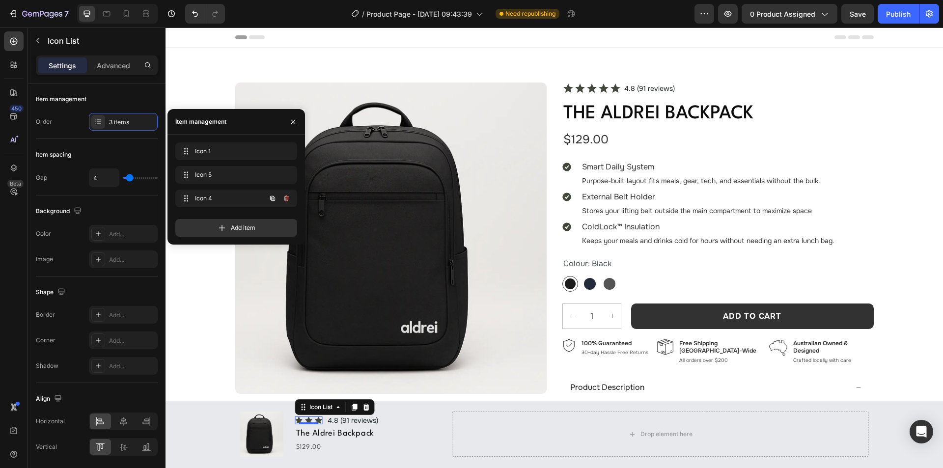
click at [286, 196] on icon "button" at bounding box center [286, 198] width 5 height 6
click at [286, 173] on icon "button" at bounding box center [286, 175] width 8 height 8
click at [286, 173] on div "Delete" at bounding box center [279, 174] width 18 height 9
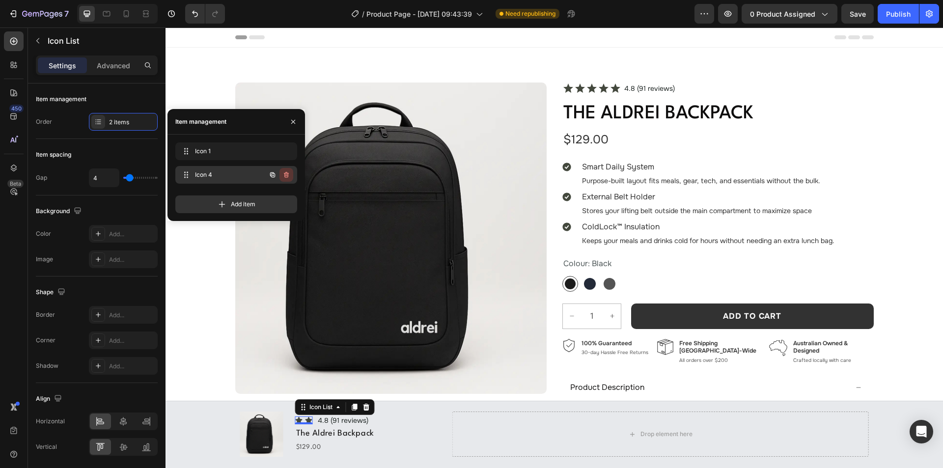
click at [286, 179] on button "button" at bounding box center [286, 175] width 14 height 14
click at [286, 179] on div "Delete" at bounding box center [279, 174] width 18 height 9
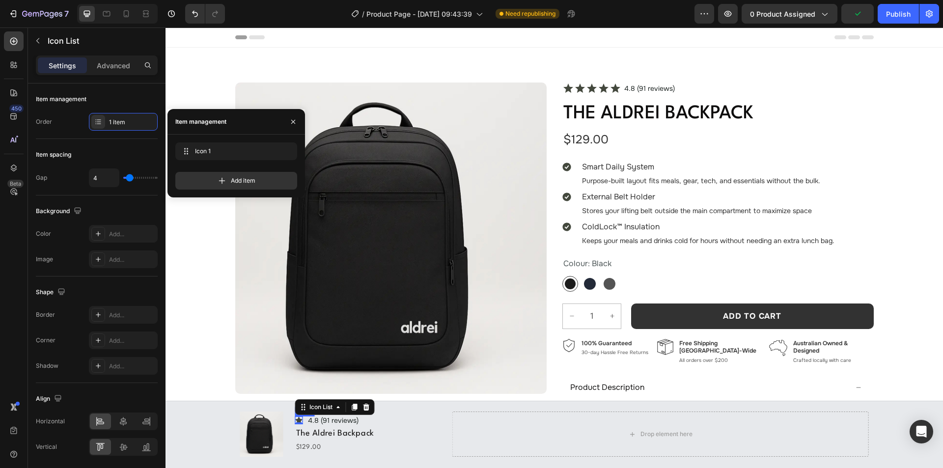
click at [296, 420] on icon at bounding box center [299, 420] width 7 height 6
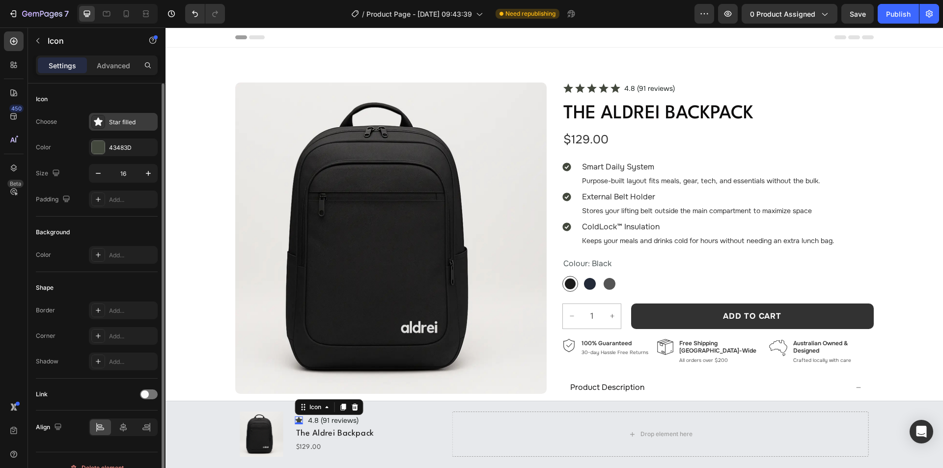
click at [113, 126] on div "Star filled" at bounding box center [132, 122] width 46 height 9
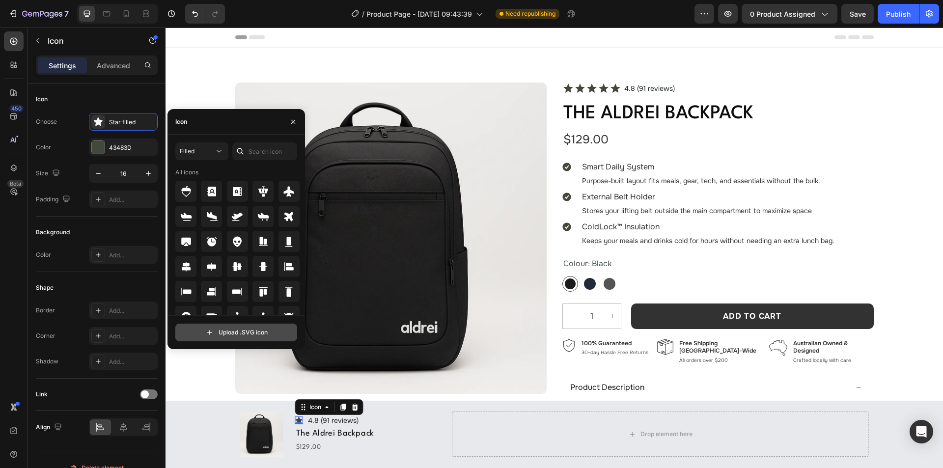
click at [236, 330] on input "file" at bounding box center [236, 332] width 121 height 17
type input "C:\fakepath\Vector (4).svg"
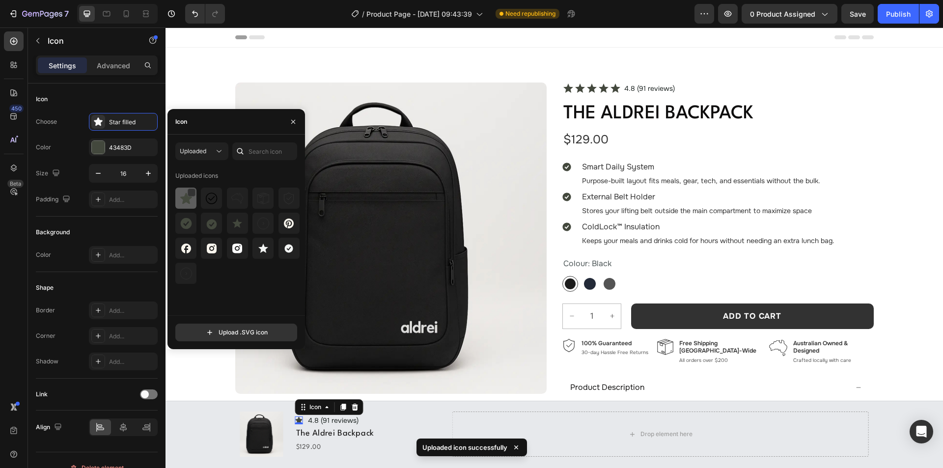
click at [188, 202] on img at bounding box center [186, 198] width 12 height 12
click at [230, 427] on div "Product Images Icon 0 Icon List 4.8 (91 reviews) Text Block Row The Aldrei Back…" at bounding box center [554, 434] width 707 height 67
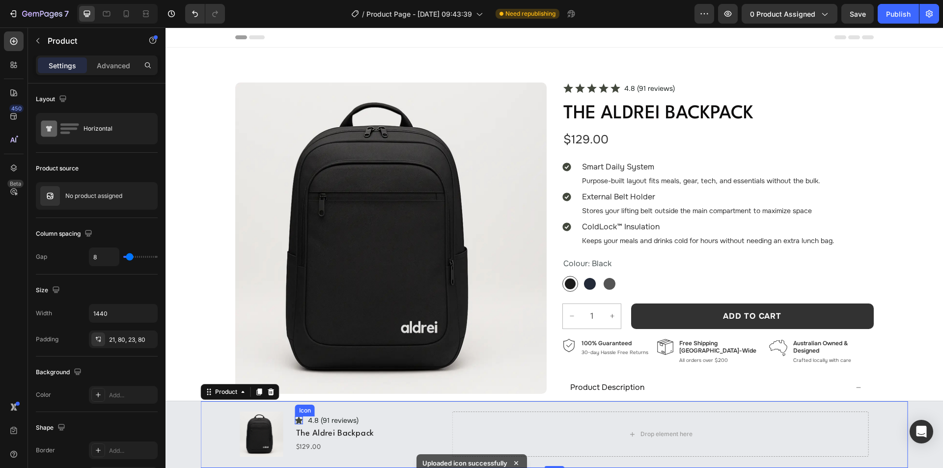
click at [297, 420] on icon at bounding box center [299, 419] width 8 height 7
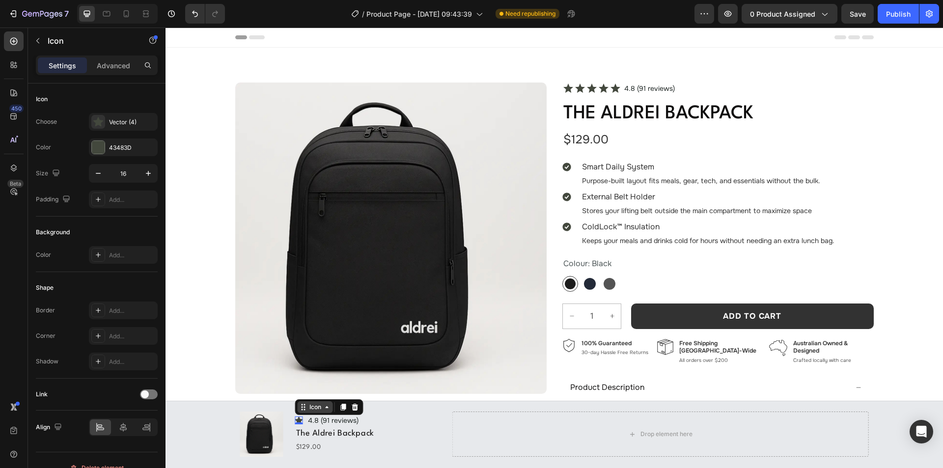
click at [309, 407] on div "Icon" at bounding box center [315, 407] width 16 height 0
click at [308, 385] on div "Icon List" at bounding box center [313, 390] width 35 height 16
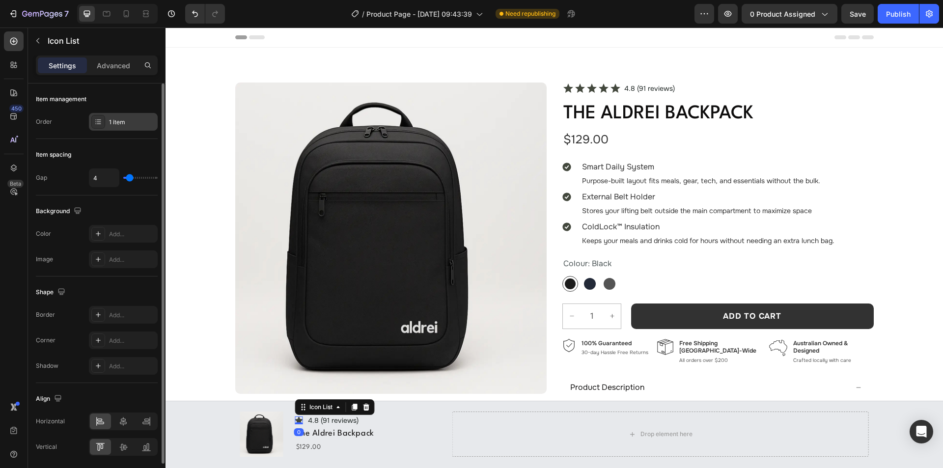
click at [112, 120] on div "1 item" at bounding box center [132, 122] width 46 height 9
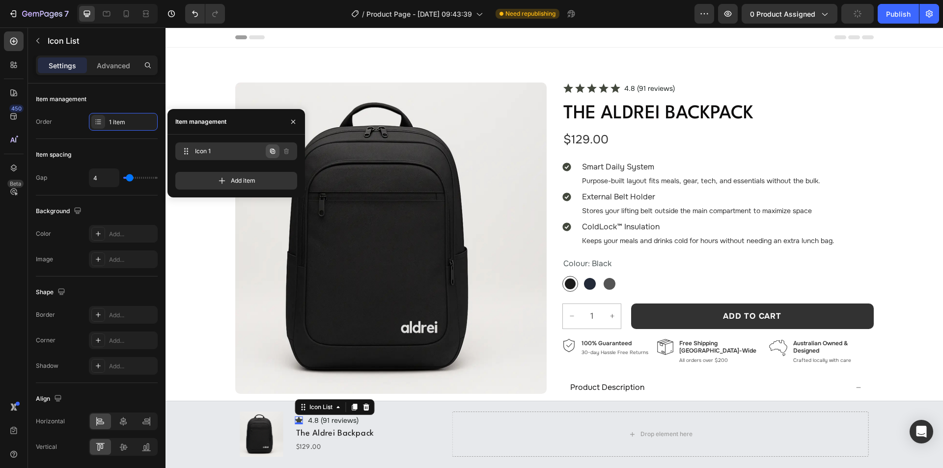
click at [270, 150] on icon "button" at bounding box center [272, 151] width 5 height 5
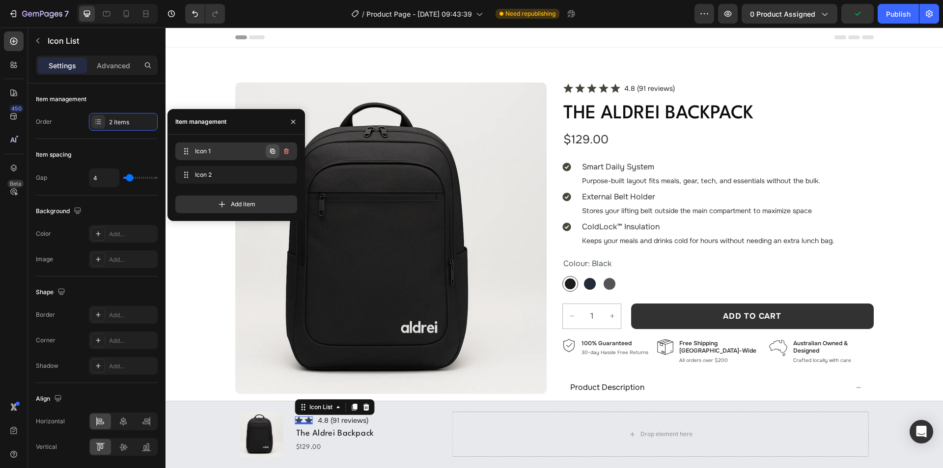
click at [273, 151] on icon "button" at bounding box center [273, 152] width 2 height 2
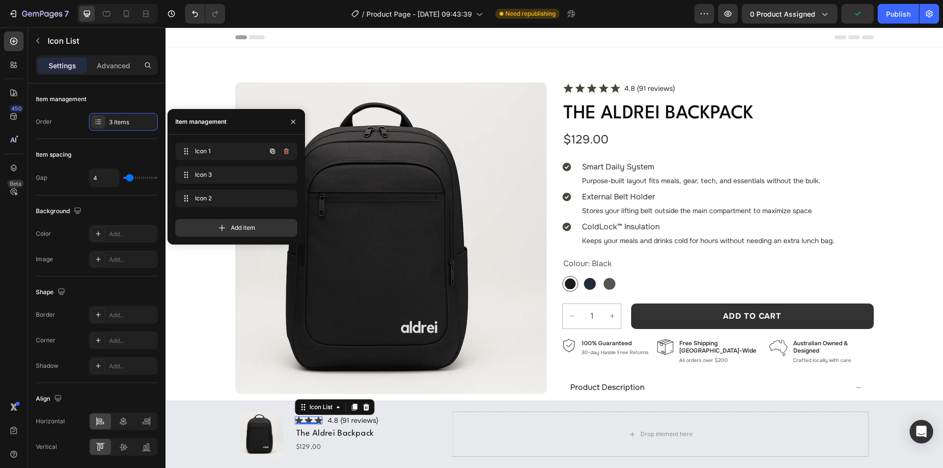
click at [273, 150] on icon "button" at bounding box center [272, 151] width 5 height 5
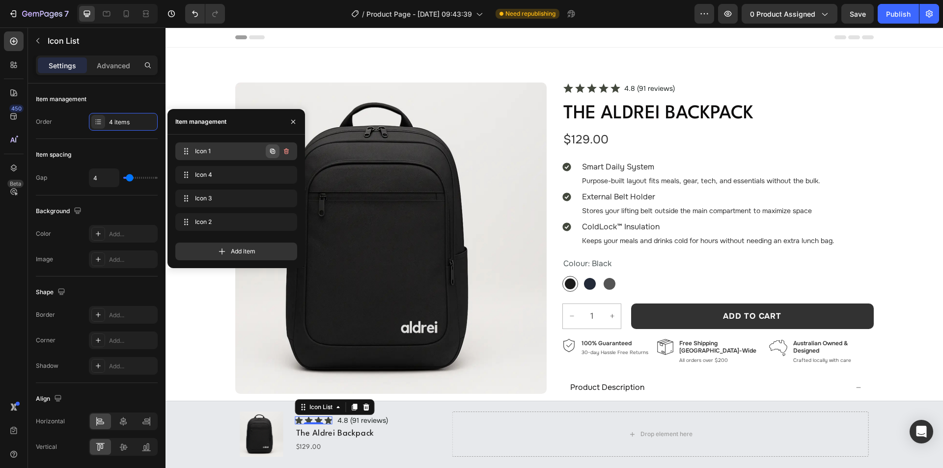
click at [271, 150] on icon "button" at bounding box center [272, 151] width 5 height 5
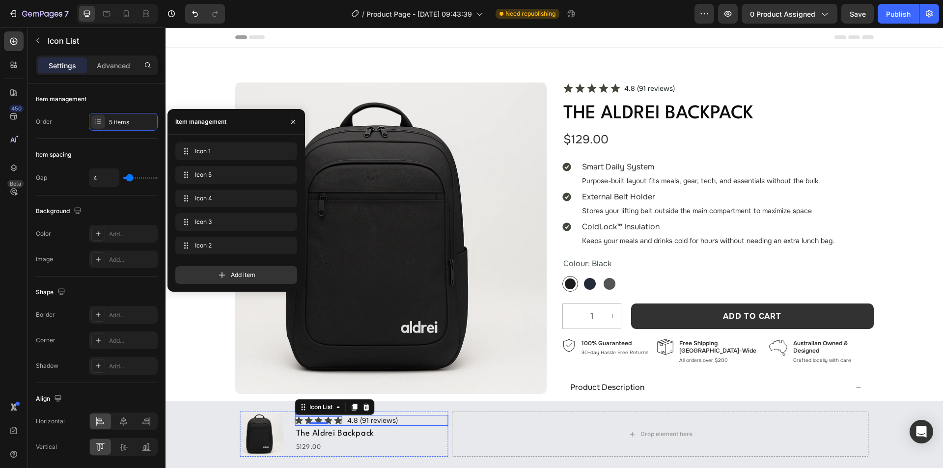
click at [406, 418] on div "Icon Icon Icon Icon Icon Icon List 0 4.8 (91 reviews) Text Block Row" at bounding box center [371, 420] width 153 height 11
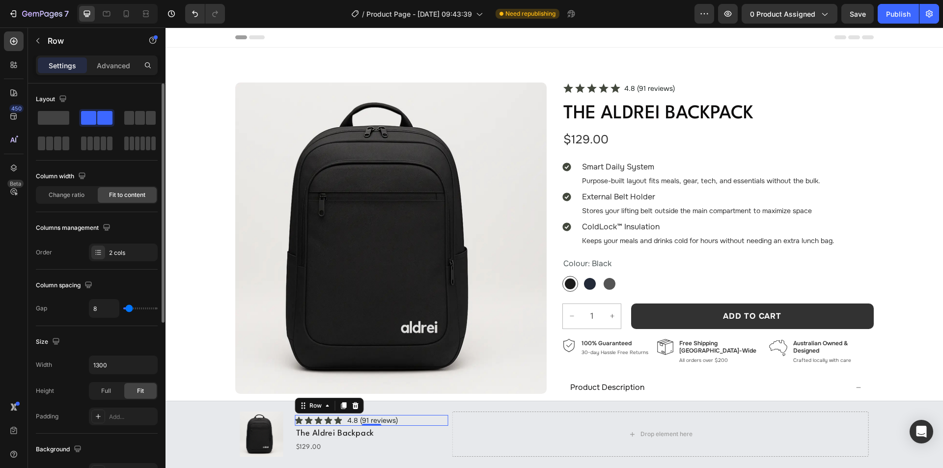
click at [115, 61] on p "Advanced" at bounding box center [113, 65] width 33 height 10
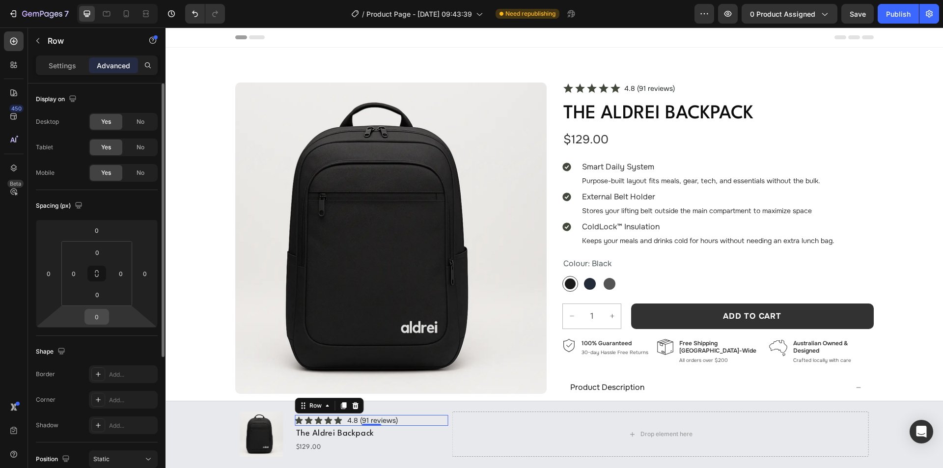
click at [102, 318] on input "0" at bounding box center [97, 316] width 20 height 15
type input "18"
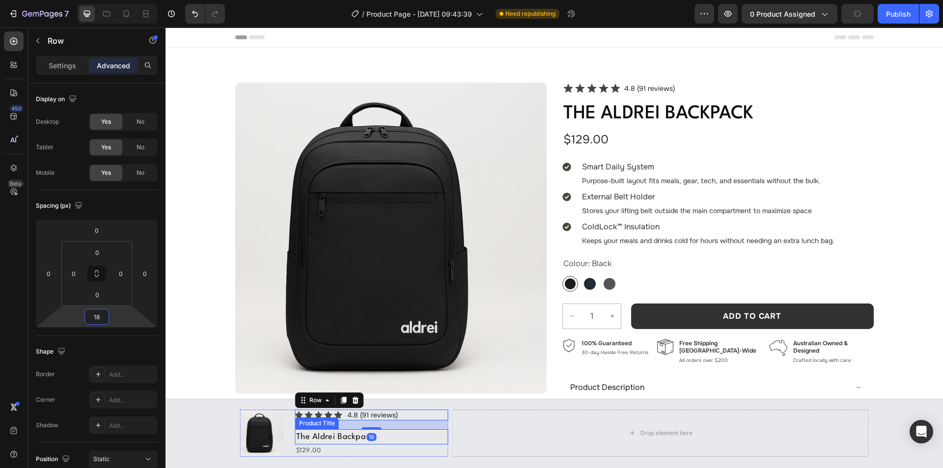
click at [316, 434] on h1 "The Aldrei Backpack" at bounding box center [371, 436] width 153 height 15
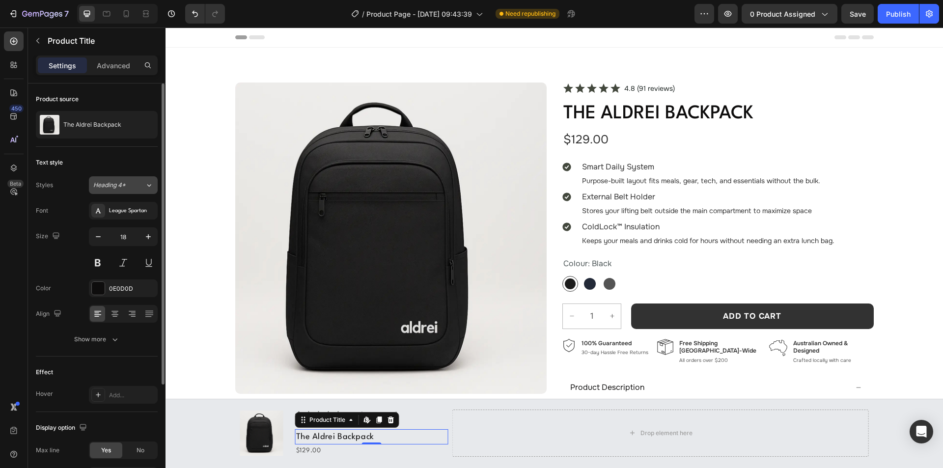
click at [135, 184] on div "Heading 4*" at bounding box center [119, 185] width 52 height 9
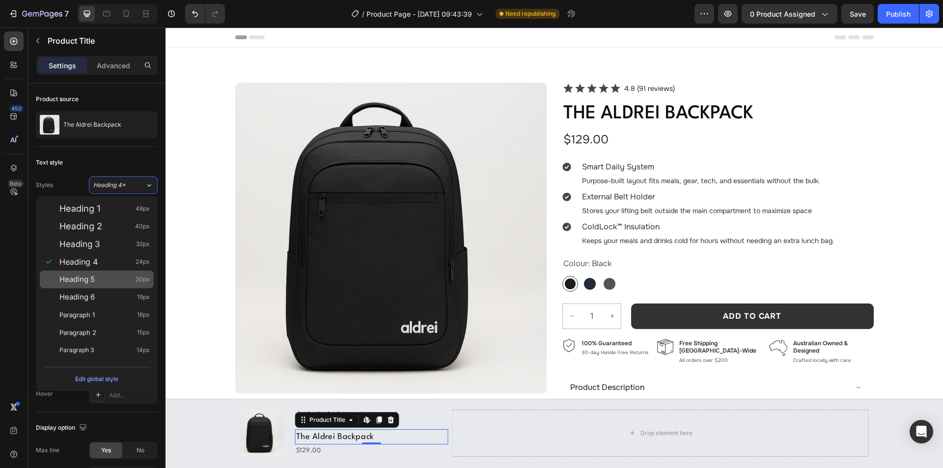
click at [139, 277] on span "20px" at bounding box center [142, 279] width 14 height 10
type input "20"
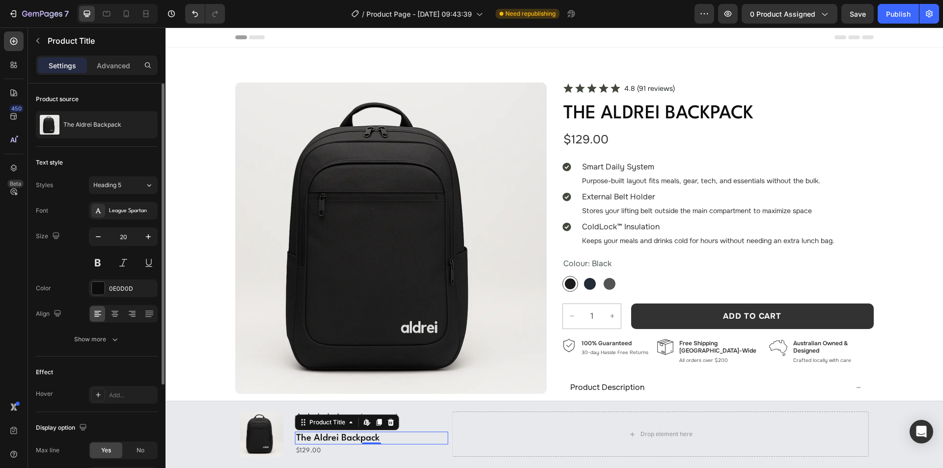
click at [122, 412] on div "Text style Styles Heading 5 Font League Spartan Size 20 Color 0E0D0D Align Show…" at bounding box center [97, 453] width 122 height 82
click at [121, 343] on button "Show more" at bounding box center [97, 339] width 122 height 18
click at [117, 415] on span "AA" at bounding box center [114, 417] width 9 height 9
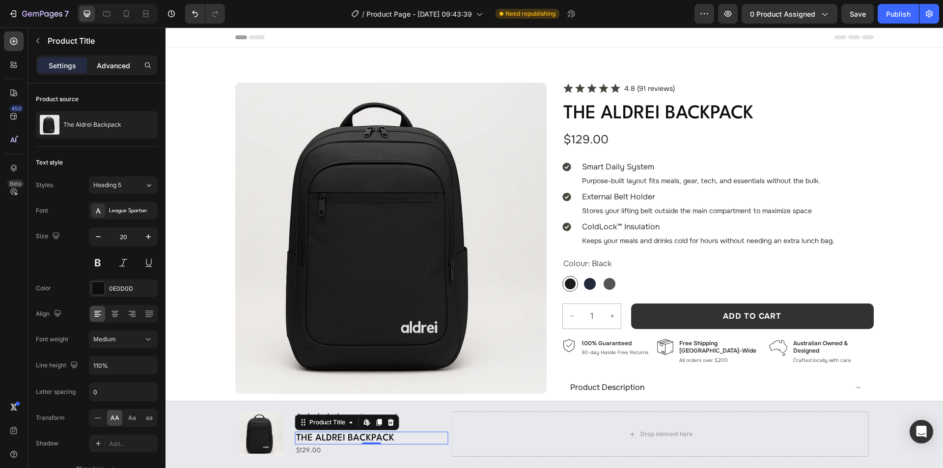
click at [104, 65] on p "Advanced" at bounding box center [113, 65] width 33 height 10
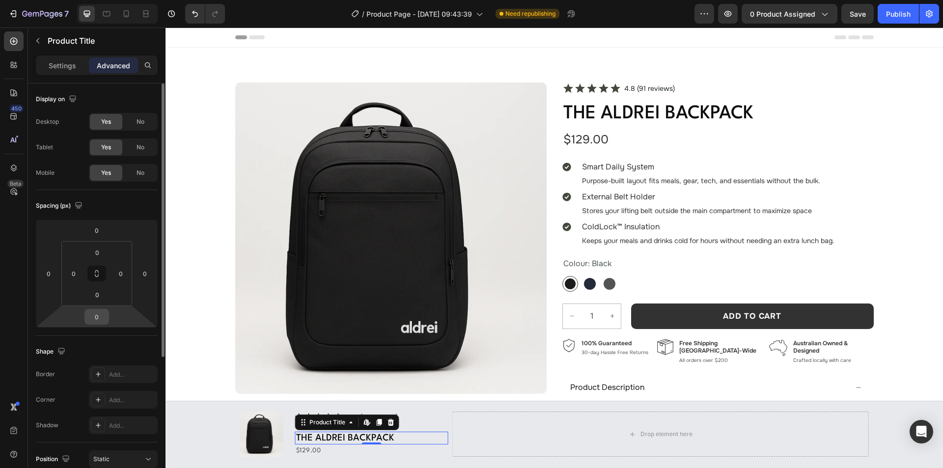
click at [102, 315] on input "0" at bounding box center [97, 316] width 20 height 15
type input "4"
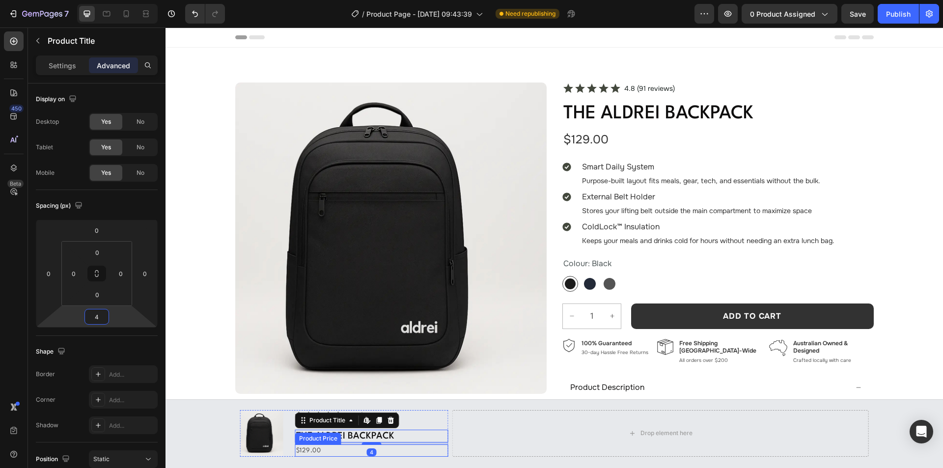
click at [321, 453] on div "$129.00" at bounding box center [371, 450] width 153 height 12
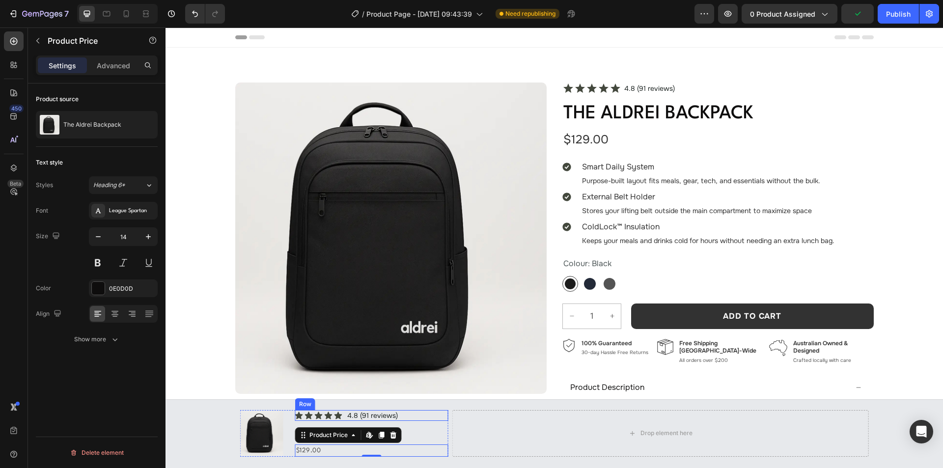
click at [412, 416] on div "Icon Icon Icon Icon Icon Icon List 4.8 (91 reviews) Text Block Row" at bounding box center [371, 415] width 153 height 11
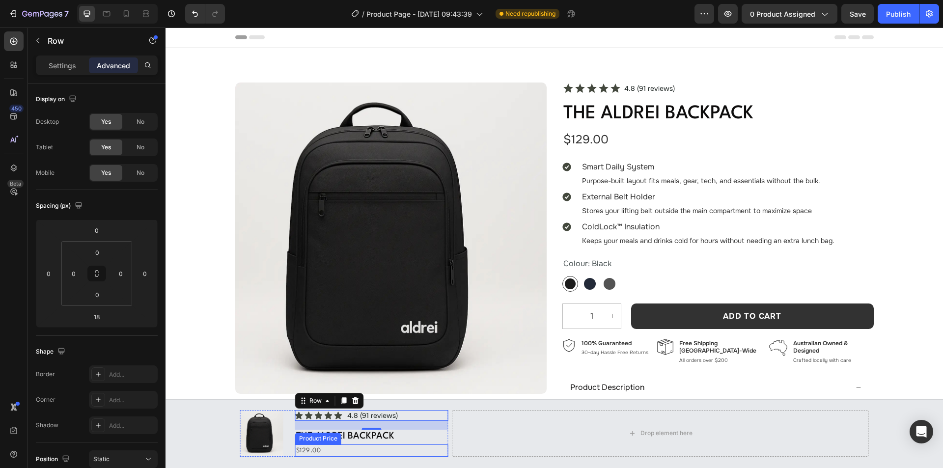
click at [335, 435] on div "Product Price" at bounding box center [318, 438] width 42 height 9
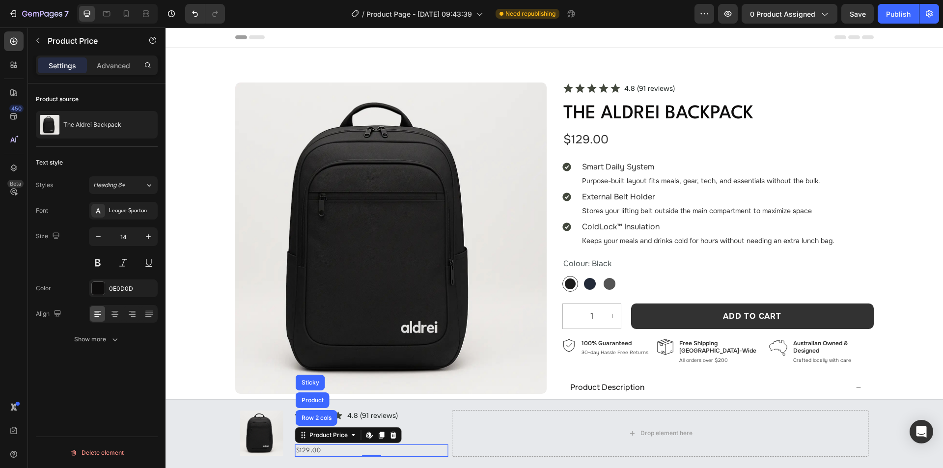
click at [315, 449] on div "$129.00" at bounding box center [371, 450] width 153 height 12
click at [96, 288] on div at bounding box center [98, 288] width 13 height 13
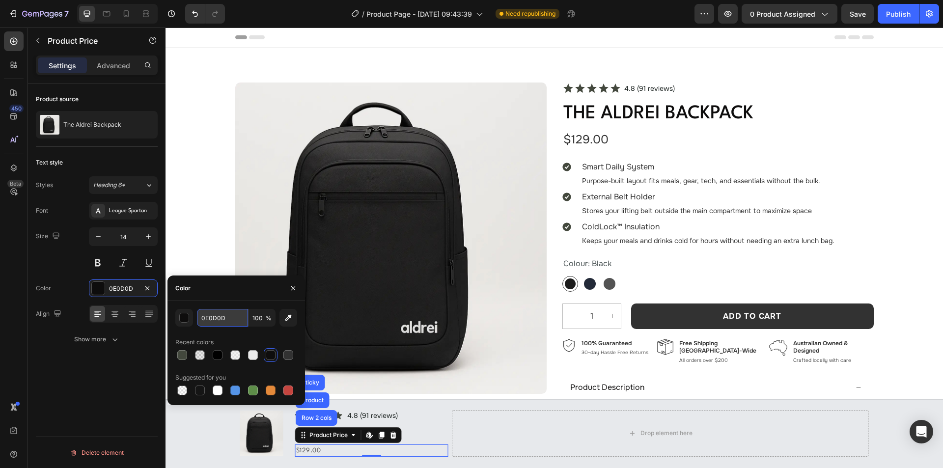
click at [234, 318] on input "0E0D0D" at bounding box center [222, 318] width 51 height 18
paste input "#1C2321"
click at [227, 295] on div "Color" at bounding box center [235, 288] width 137 height 26
type input "1C2321"
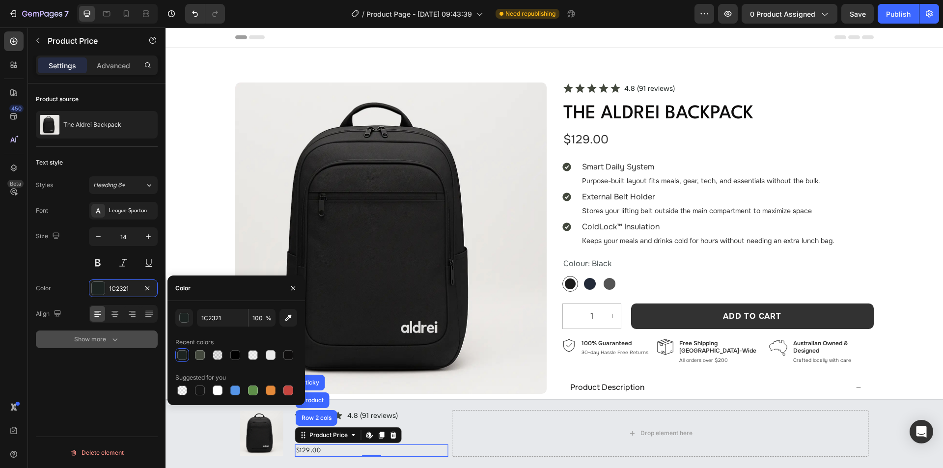
click at [92, 334] on button "Show more" at bounding box center [97, 339] width 122 height 18
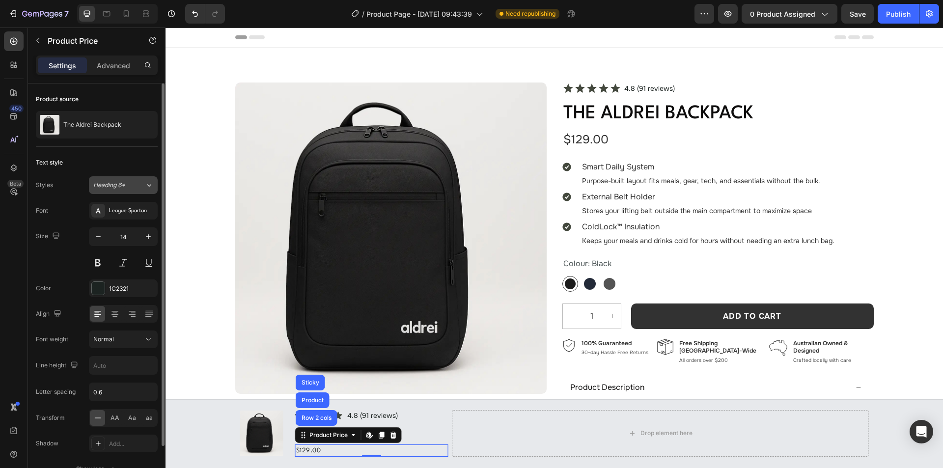
click at [130, 188] on div "Heading 6*" at bounding box center [113, 185] width 40 height 9
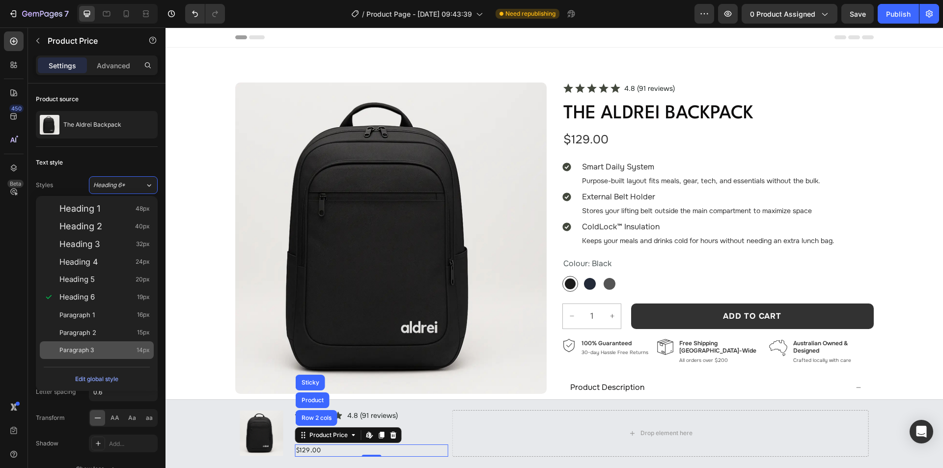
click at [134, 348] on div "Paragraph 3 14px" at bounding box center [104, 350] width 90 height 10
type input "130%"
type input "0"
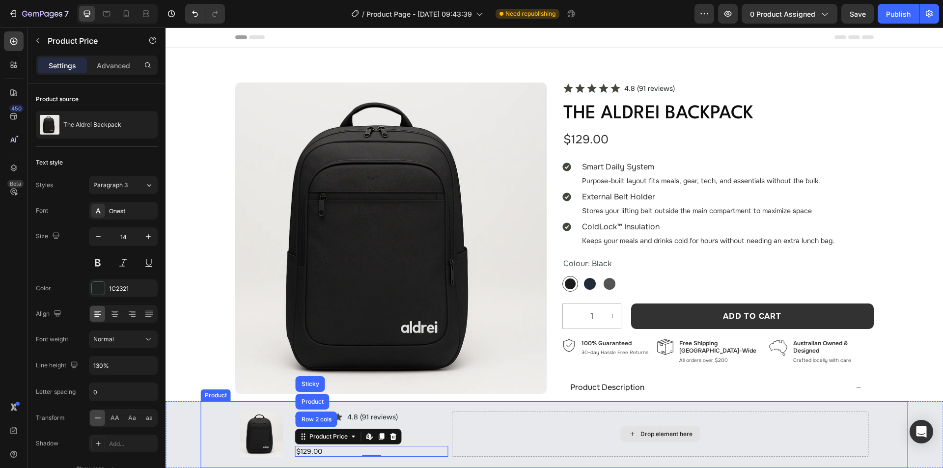
click at [453, 424] on div "Drop element here" at bounding box center [660, 433] width 416 height 45
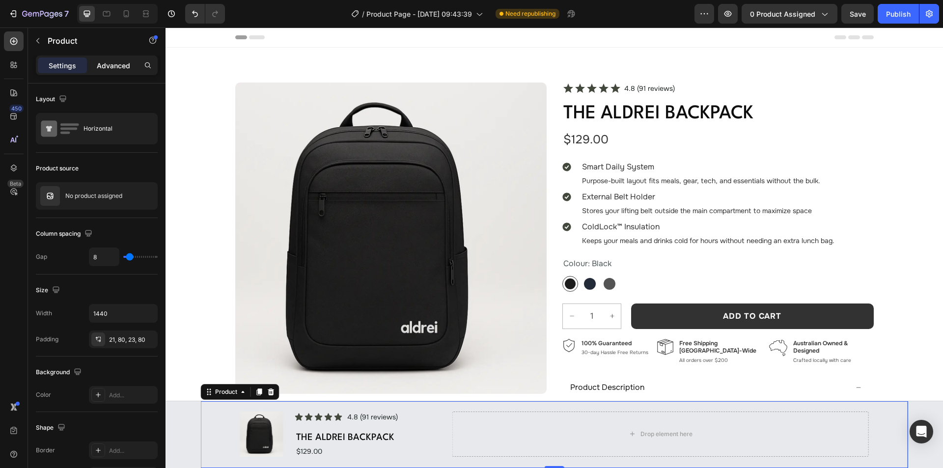
click at [114, 66] on p "Advanced" at bounding box center [113, 65] width 33 height 10
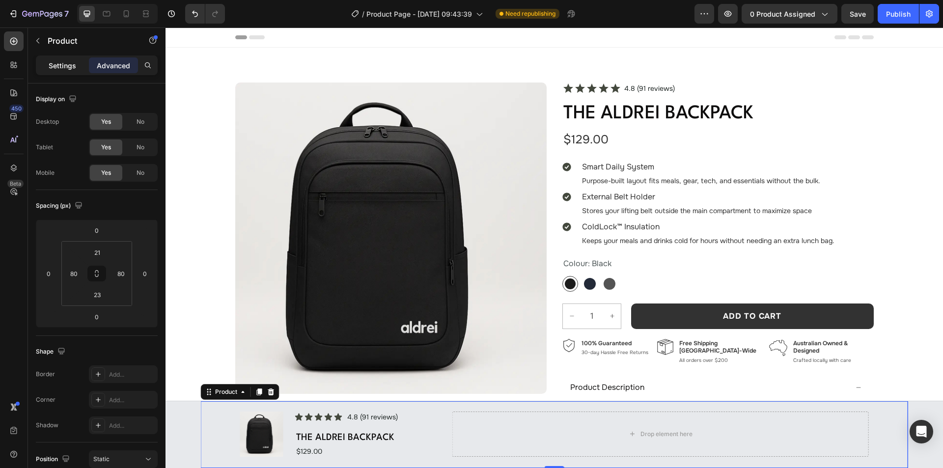
click at [60, 65] on p "Settings" at bounding box center [62, 65] width 27 height 10
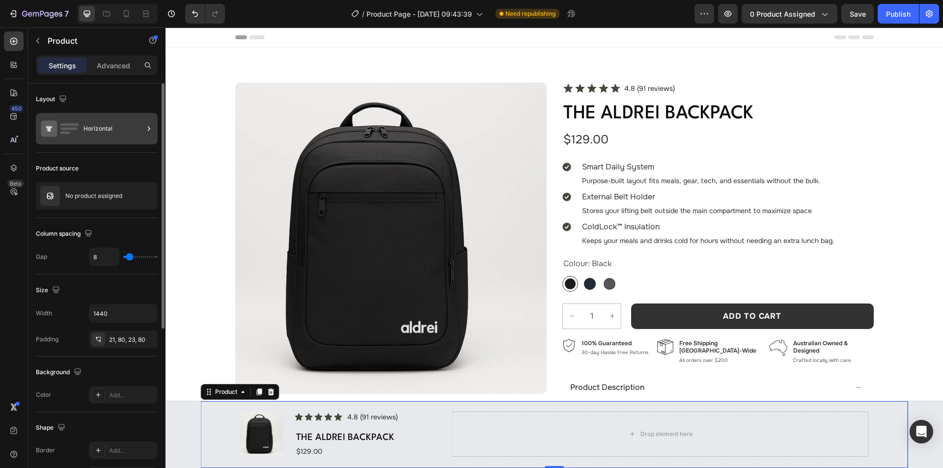
click at [115, 135] on div "Horizontal" at bounding box center [113, 128] width 60 height 23
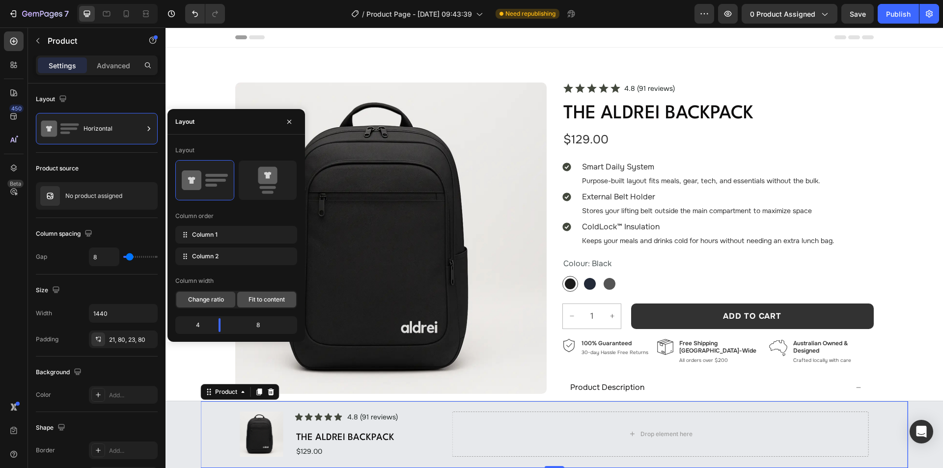
click at [270, 296] on span "Fit to content" at bounding box center [266, 299] width 36 height 9
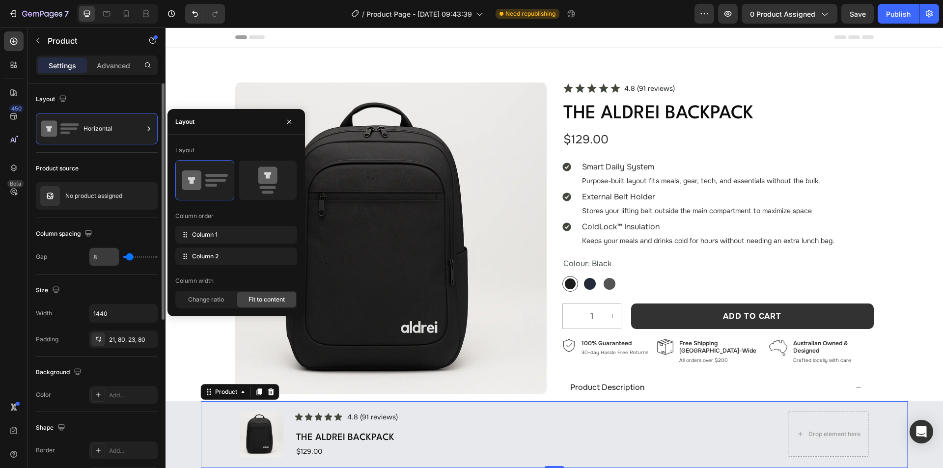
click at [108, 254] on input "8" at bounding box center [103, 257] width 29 height 18
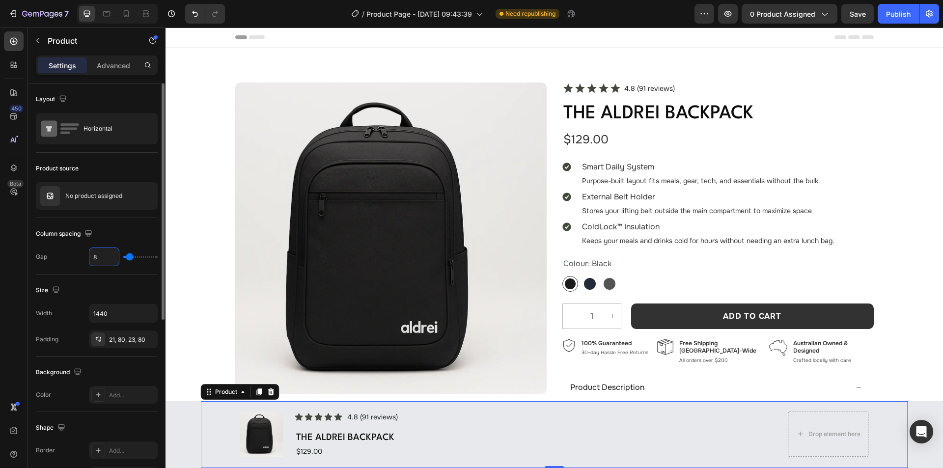
type input "4"
type input "44"
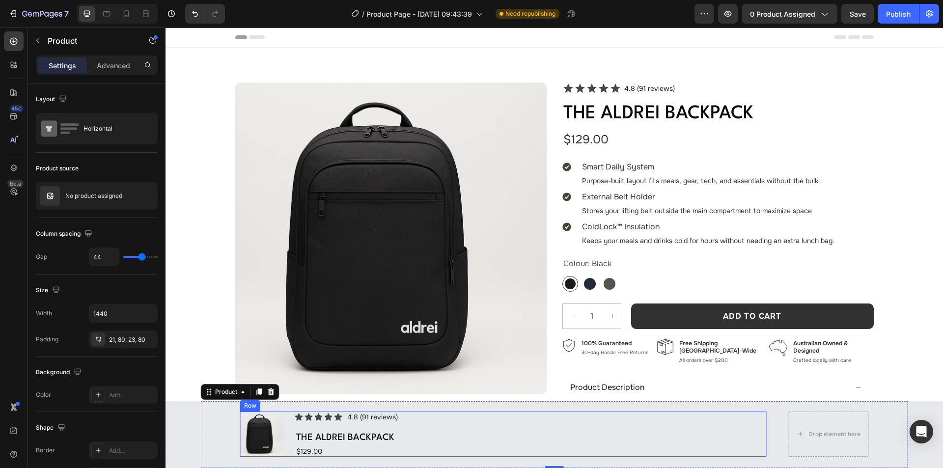
click at [283, 420] on div "Product Images Icon Icon Icon Icon Icon Icon List 4.8 (91 reviews) Text Block R…" at bounding box center [503, 433] width 526 height 45
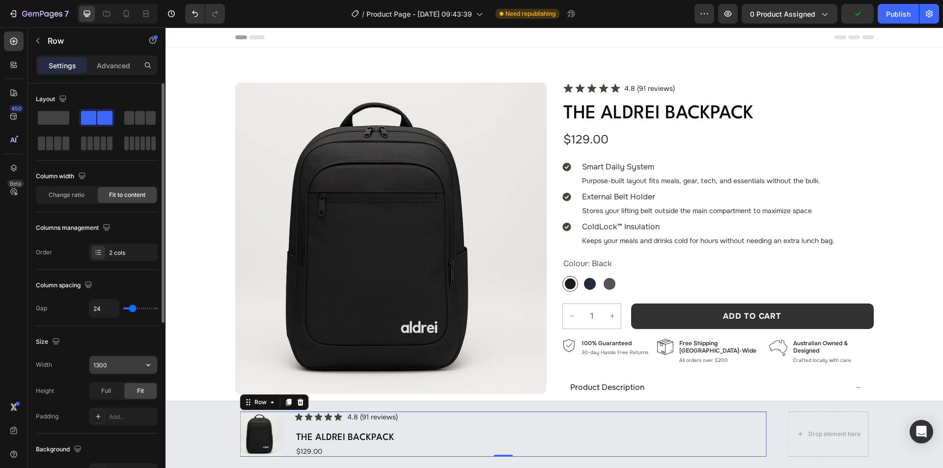
click at [110, 366] on input "1300" at bounding box center [123, 365] width 68 height 18
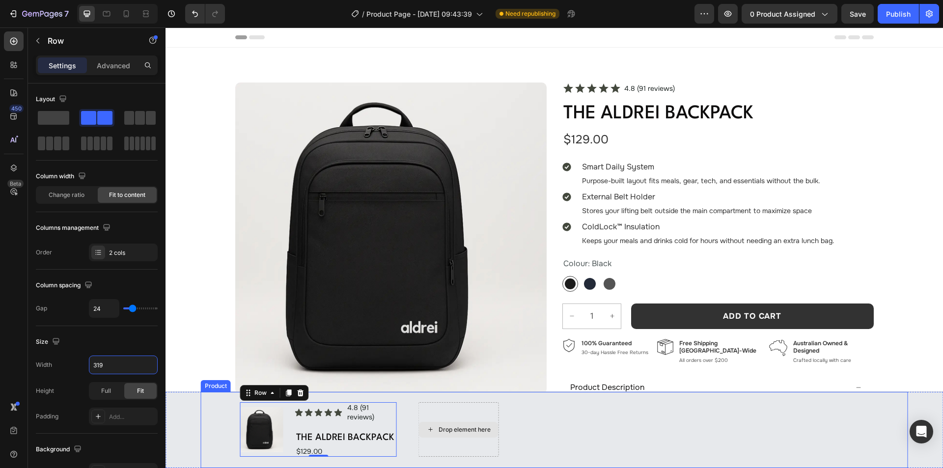
type input "320"
click at [295, 415] on icon at bounding box center [299, 412] width 8 height 8
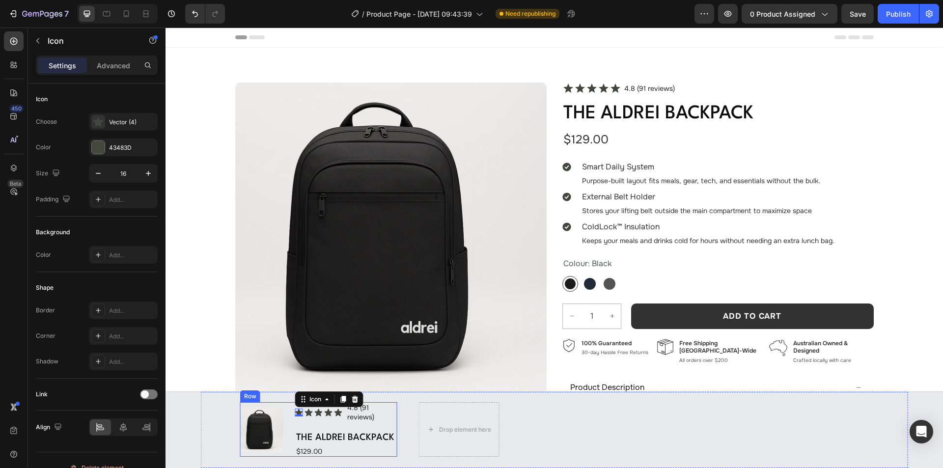
click at [385, 428] on div "Icon 0 Icon Icon Icon Icon Icon List 4.8 (91 reviews) Text Block Row The Aldrei…" at bounding box center [346, 429] width 102 height 54
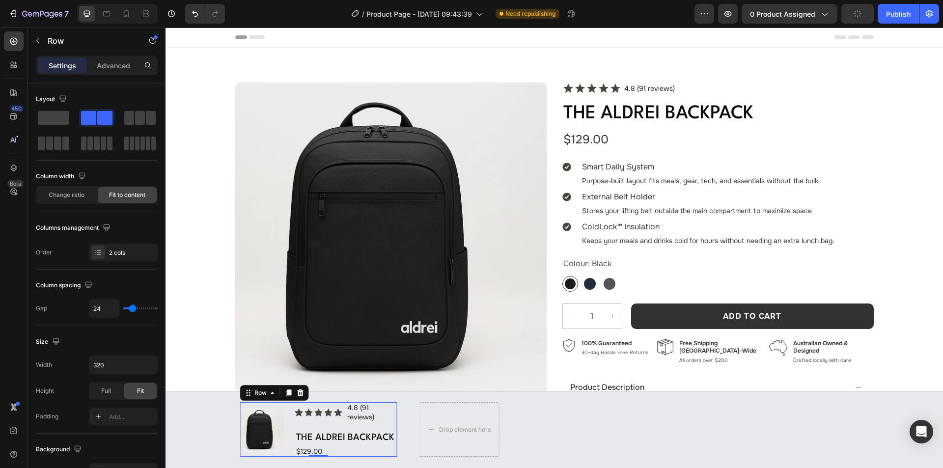
click at [289, 413] on div "Product Images Icon Icon Icon Icon Icon Icon List 4.8 (91 reviews) Text Block R…" at bounding box center [318, 429] width 157 height 54
click at [108, 360] on input "320" at bounding box center [123, 365] width 68 height 18
type input "323"
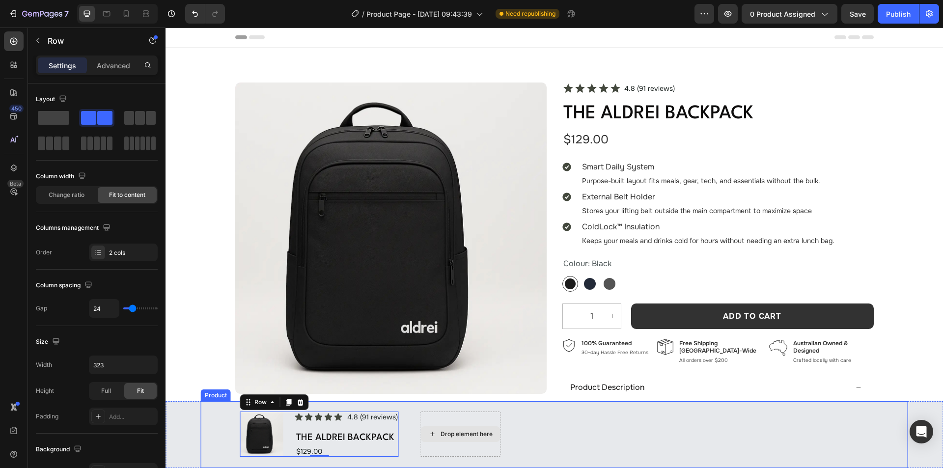
click at [421, 430] on div "Drop element here" at bounding box center [461, 434] width 80 height 16
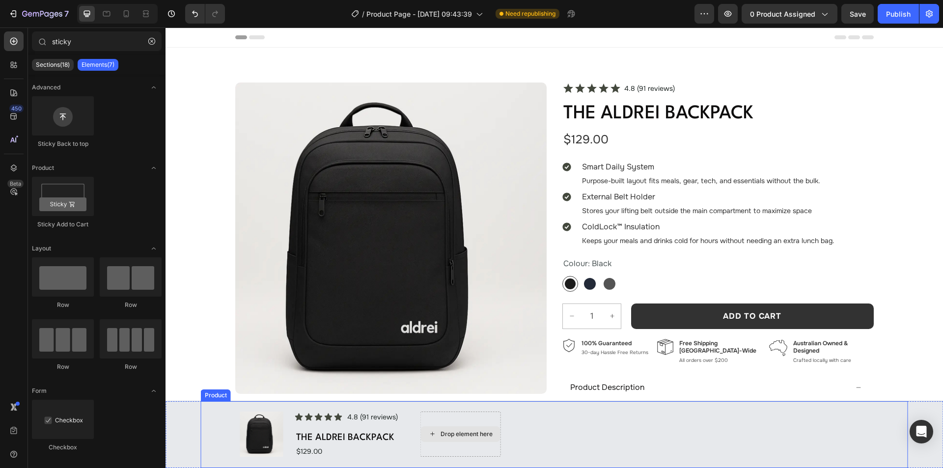
click at [451, 417] on div "Drop element here" at bounding box center [460, 433] width 81 height 45
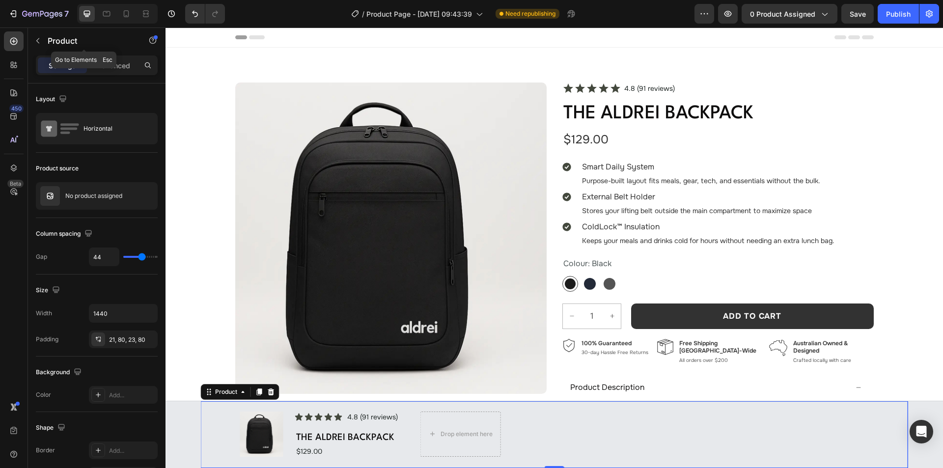
drag, startPoint x: 37, startPoint y: 38, endPoint x: 143, endPoint y: 117, distance: 132.1
click at [37, 38] on icon "button" at bounding box center [38, 41] width 8 height 8
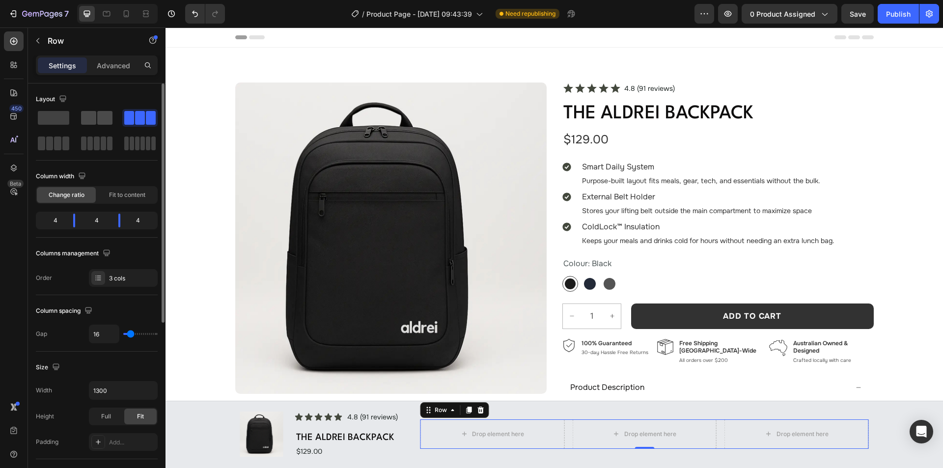
drag, startPoint x: 102, startPoint y: 117, endPoint x: 271, endPoint y: 314, distance: 259.3
click at [102, 117] on span at bounding box center [104, 118] width 15 height 14
click at [121, 192] on span "Fit to content" at bounding box center [127, 194] width 36 height 9
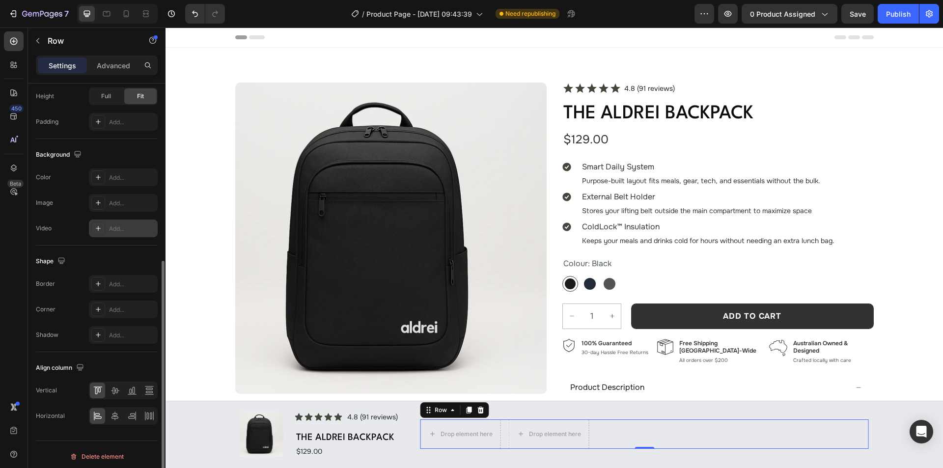
scroll to position [298, 0]
click at [147, 413] on icon at bounding box center [149, 412] width 10 height 10
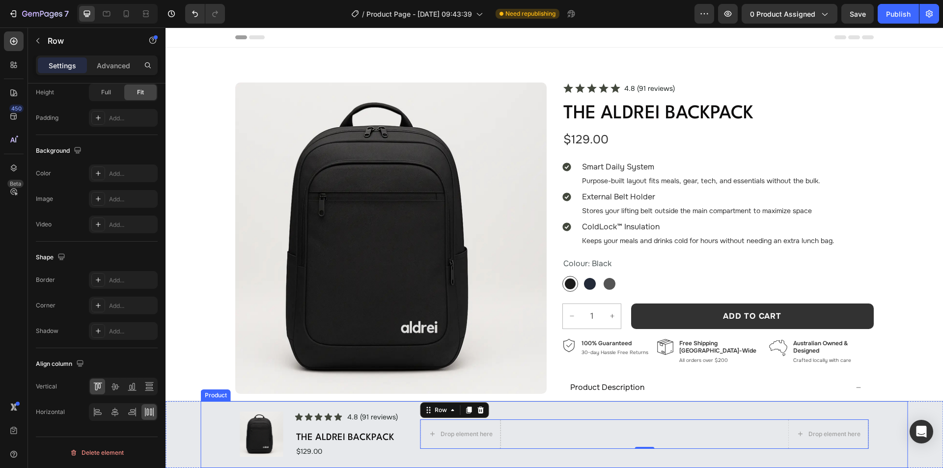
drag, startPoint x: 408, startPoint y: 434, endPoint x: 395, endPoint y: 419, distance: 19.5
click at [408, 434] on div "Product Images Icon Icon Icon Icon Icon Icon List 4.8 (91 reviews) Text Block R…" at bounding box center [554, 434] width 707 height 67
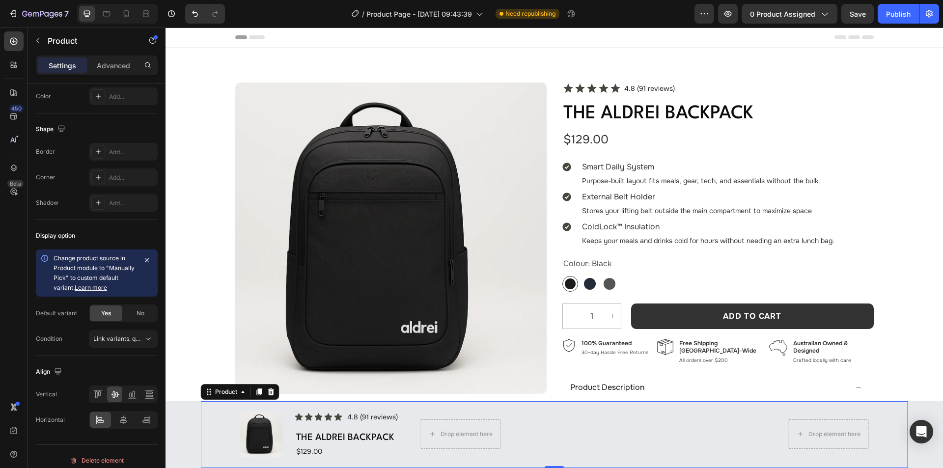
scroll to position [0, 0]
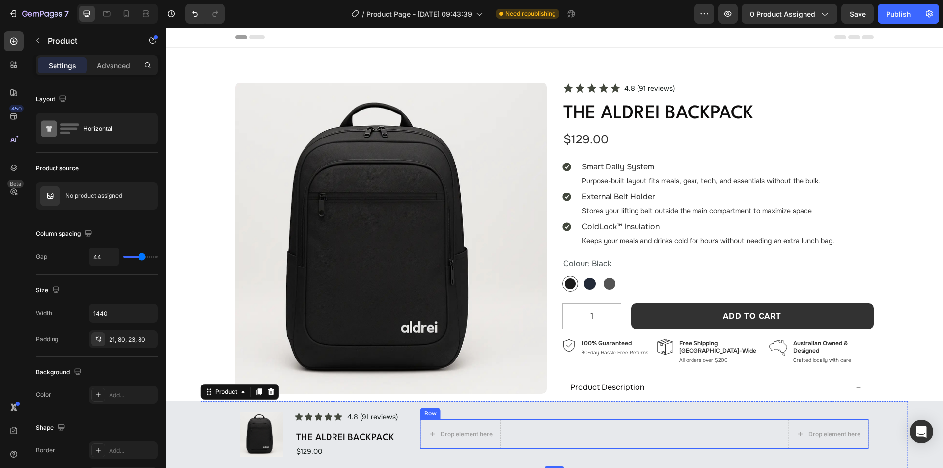
click at [546, 433] on div "Drop element here Drop element here Row" at bounding box center [644, 433] width 448 height 29
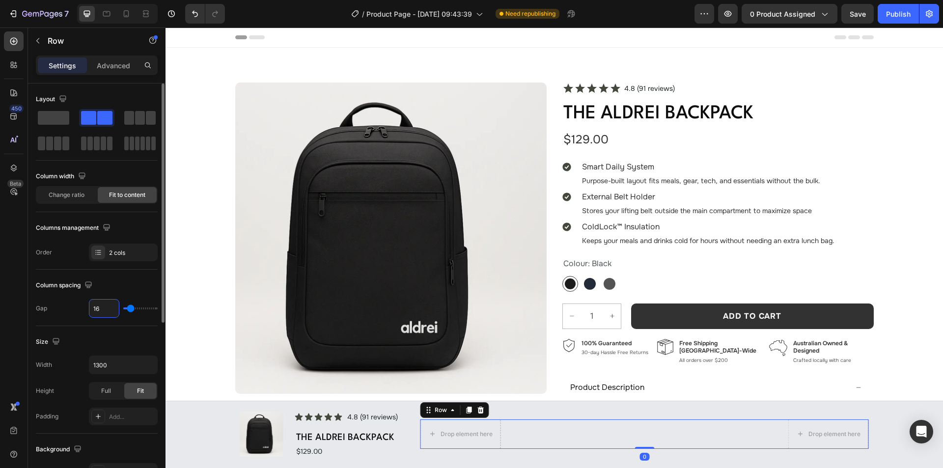
click at [98, 304] on input "16" at bounding box center [103, 308] width 29 height 18
type input "4"
type input "44"
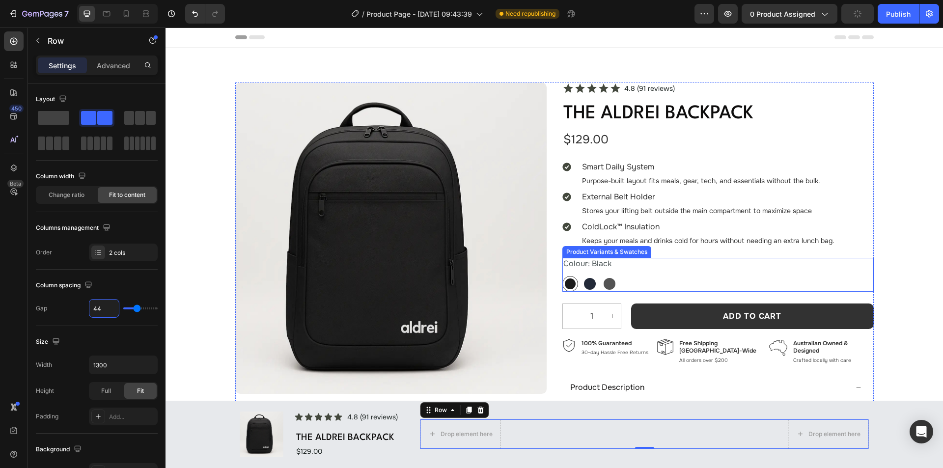
click at [647, 270] on div "Colour: Black Black Black Navy Navy Graphite Graphite" at bounding box center [717, 275] width 311 height 34
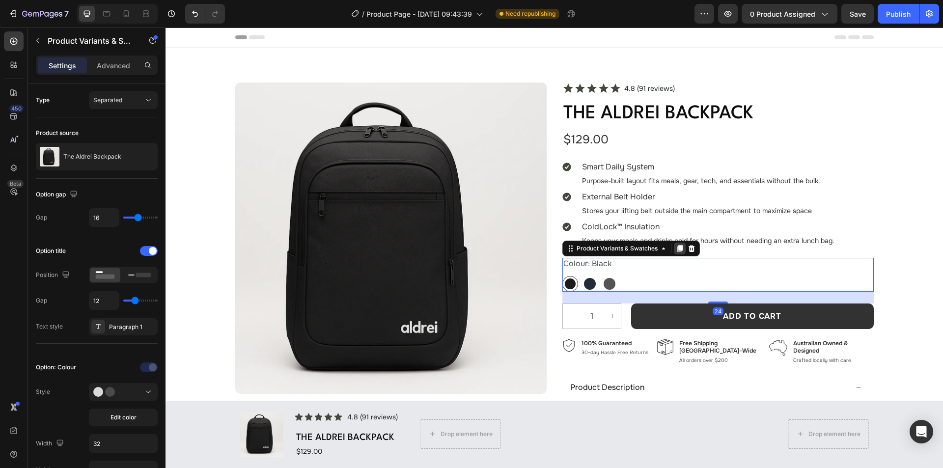
click at [675, 247] on icon at bounding box center [679, 248] width 8 height 8
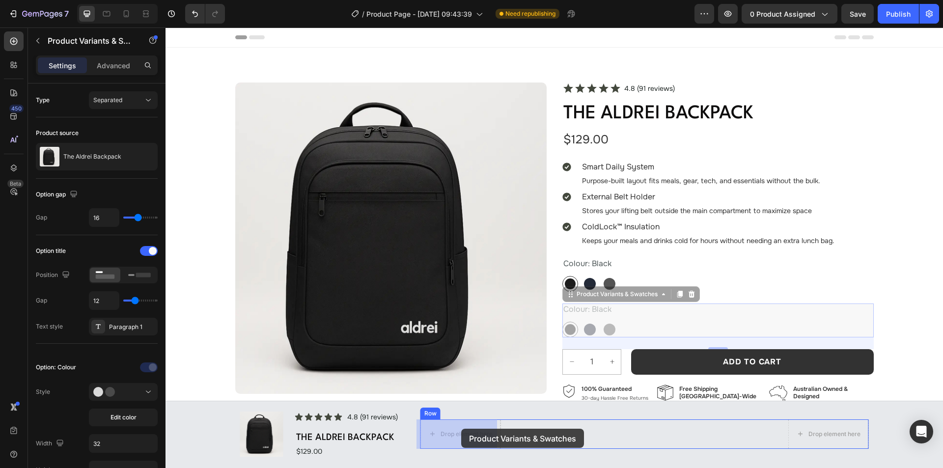
drag, startPoint x: 589, startPoint y: 296, endPoint x: 463, endPoint y: 428, distance: 182.6
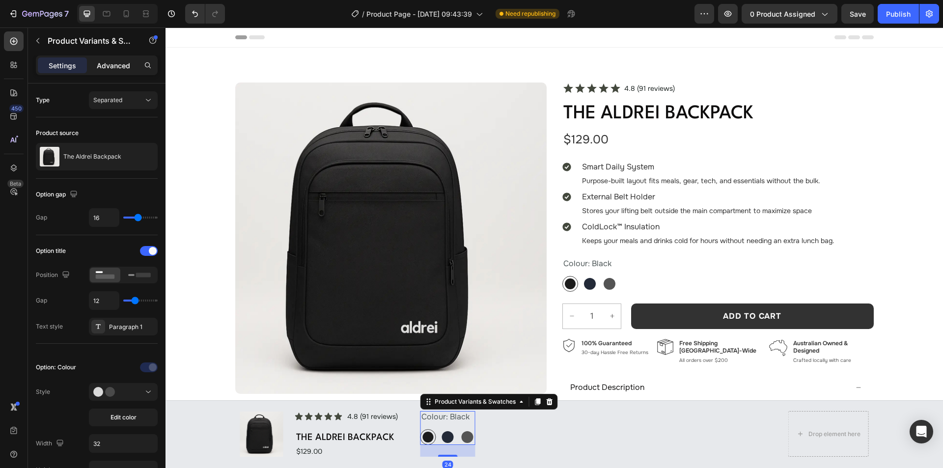
click at [115, 61] on p "Advanced" at bounding box center [113, 65] width 33 height 10
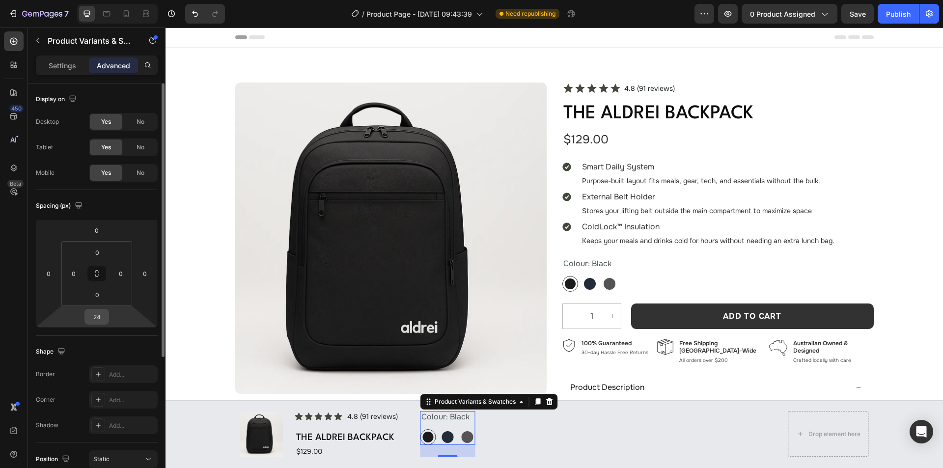
click at [99, 321] on input "24" at bounding box center [97, 316] width 20 height 15
type input "0"
click at [136, 199] on div "Spacing (px)" at bounding box center [97, 206] width 122 height 16
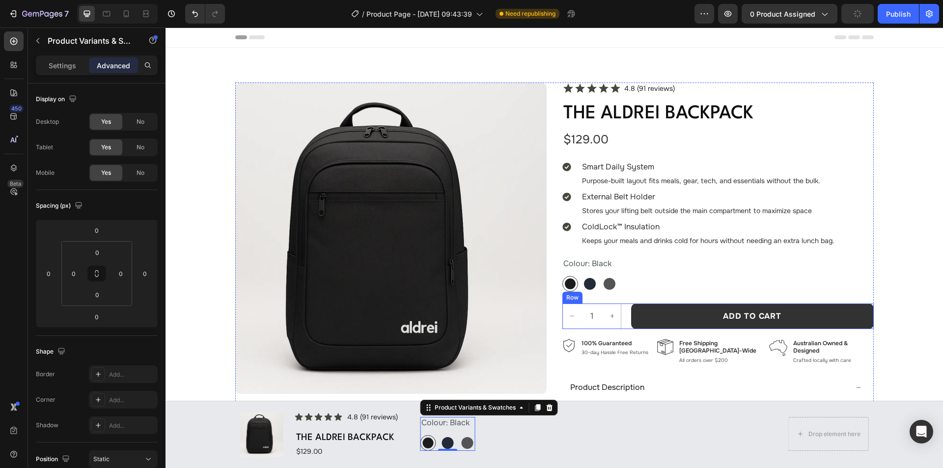
click at [618, 312] on div "1 Product Quantity Add to cart Add to Cart Row" at bounding box center [717, 316] width 311 height 26
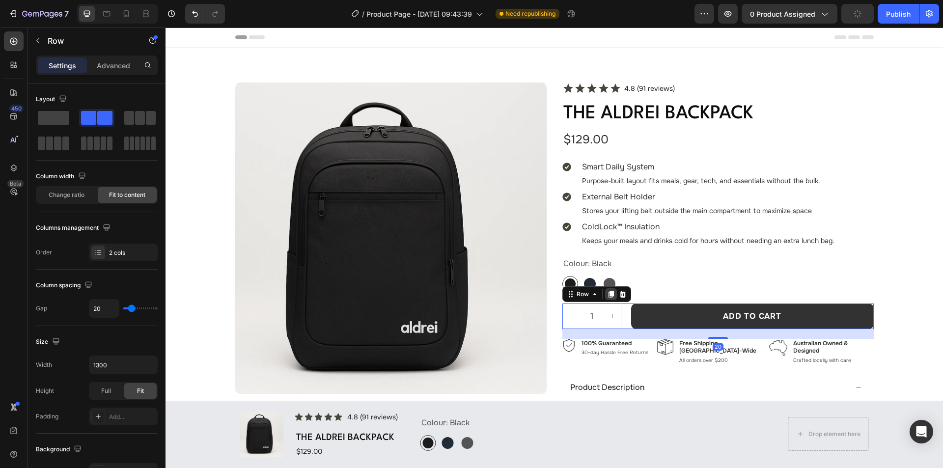
click at [608, 293] on icon at bounding box center [610, 294] width 5 height 7
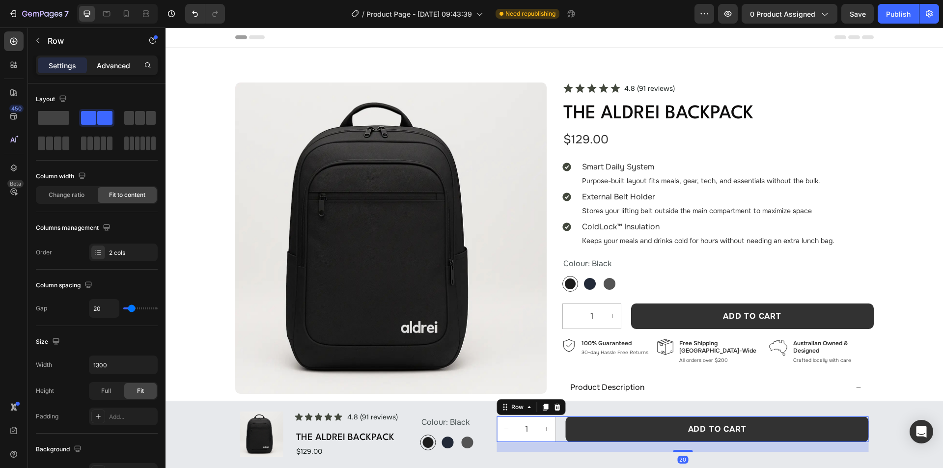
click at [111, 70] on p "Advanced" at bounding box center [113, 65] width 33 height 10
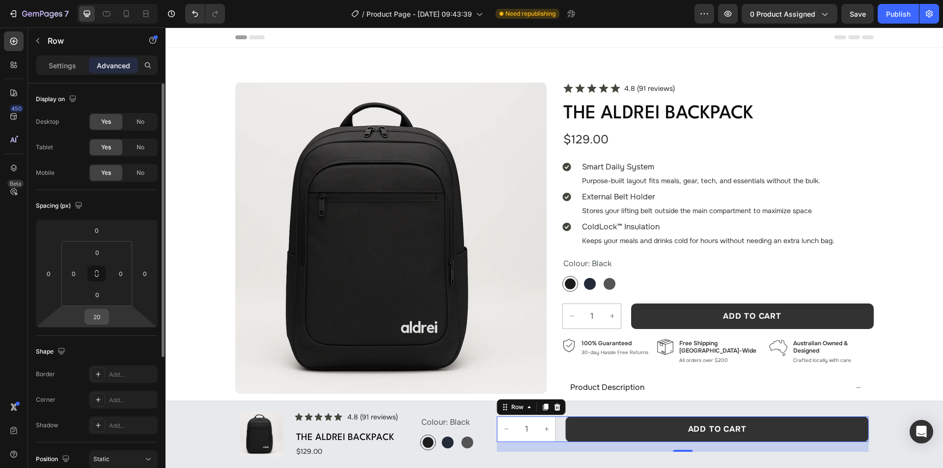
click at [97, 317] on input "20" at bounding box center [97, 316] width 20 height 15
type input "0"
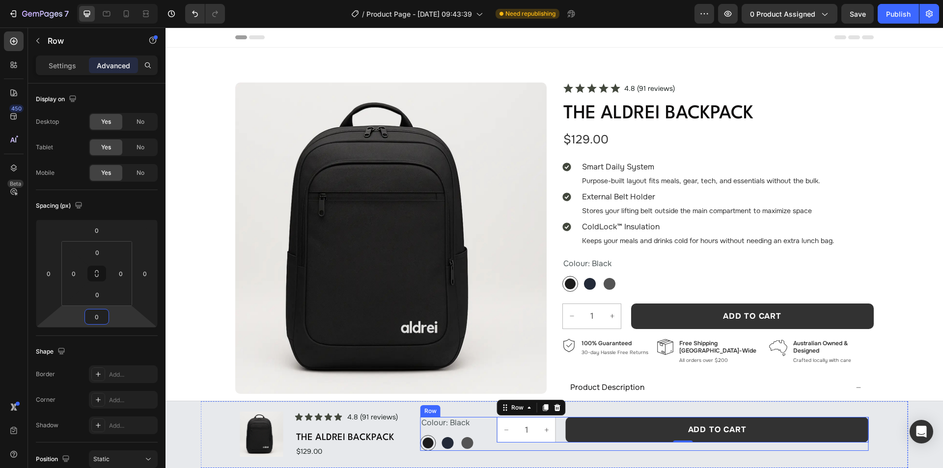
click at [546, 448] on div "1 Product Quantity Add to cart Add to Cart Row 0" at bounding box center [683, 434] width 372 height 34
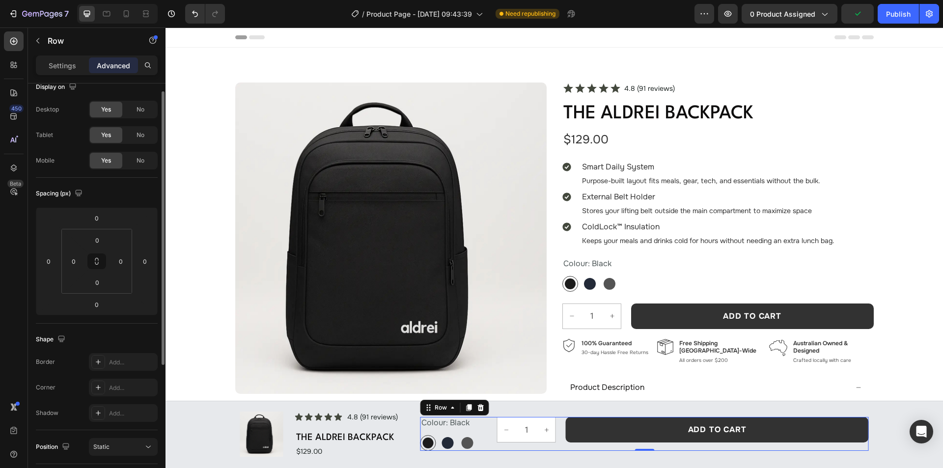
scroll to position [209, 0]
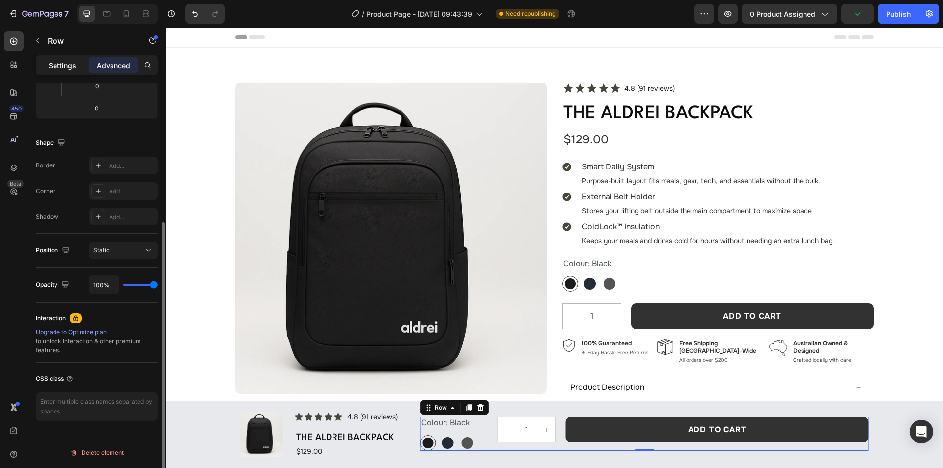
click at [53, 62] on p "Settings" at bounding box center [62, 65] width 27 height 10
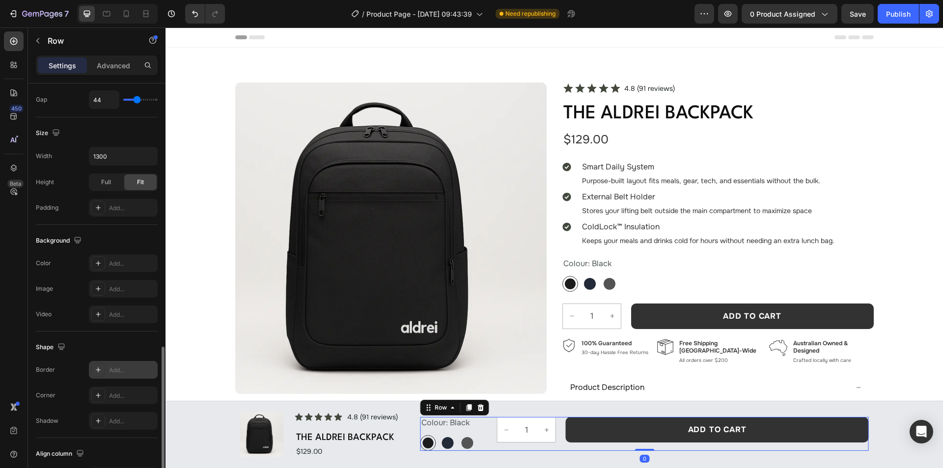
scroll to position [298, 0]
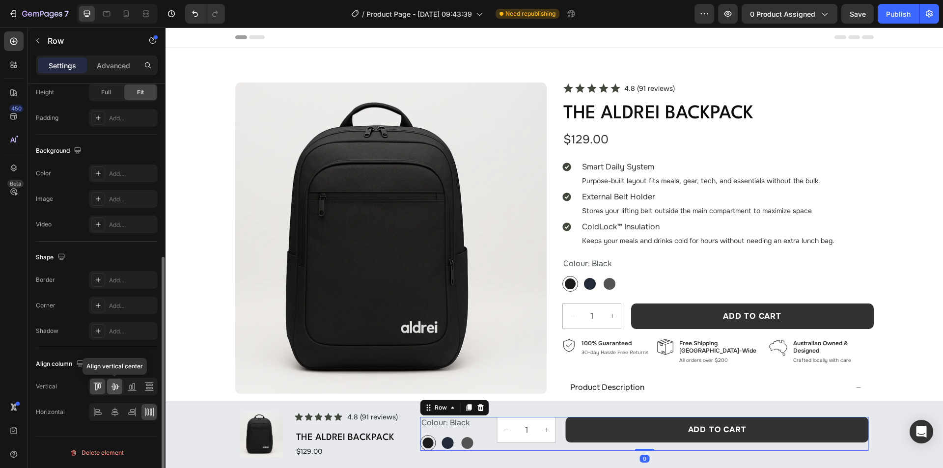
click at [114, 384] on icon at bounding box center [115, 386] width 8 height 7
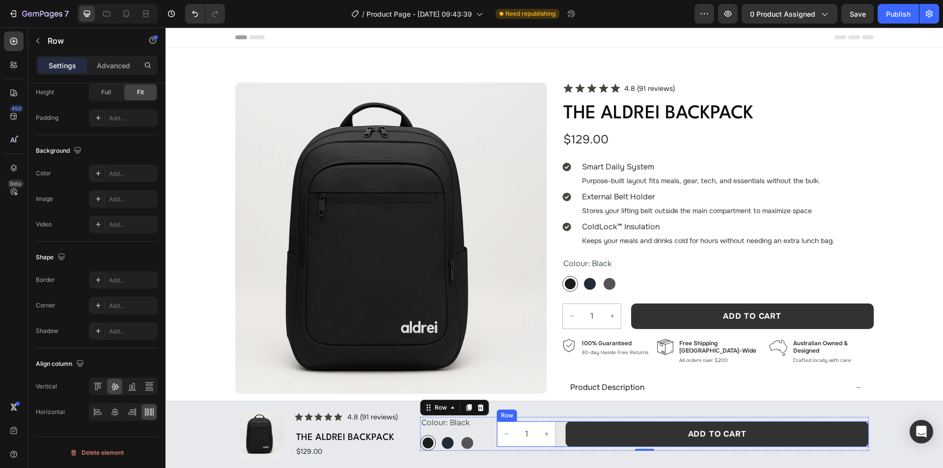
click at [559, 434] on div "1 Product Quantity Add to cart Add to Cart Row" at bounding box center [683, 434] width 372 height 26
click at [61, 63] on p "Settings" at bounding box center [62, 65] width 27 height 10
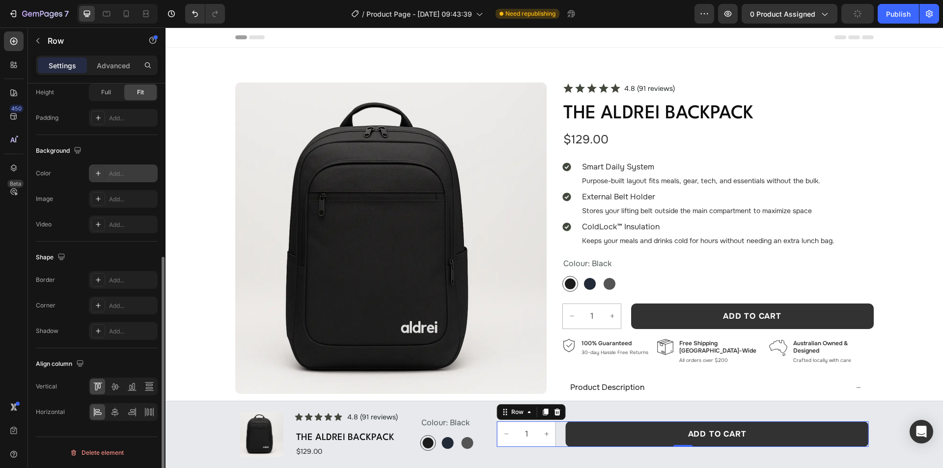
click at [126, 171] on div "Add..." at bounding box center [132, 173] width 46 height 9
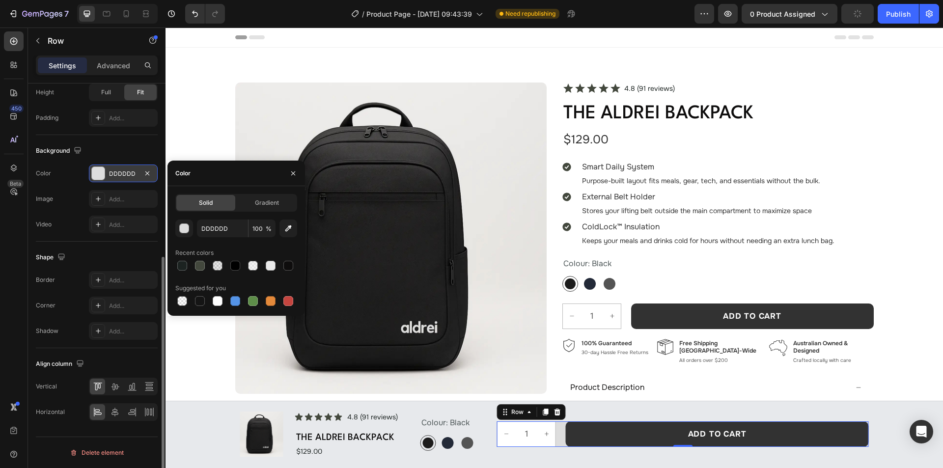
click at [128, 141] on div "Background The changes might be hidden by the video. Color DDDDDD Image Add... …" at bounding box center [97, 188] width 122 height 107
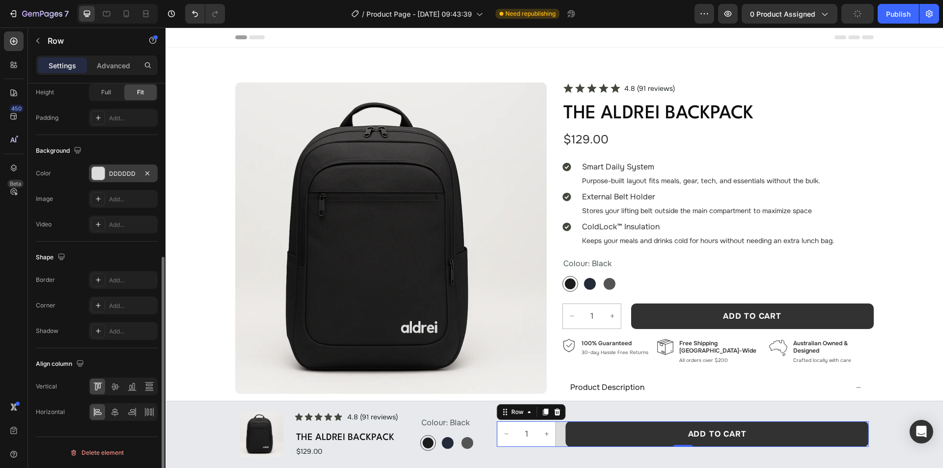
scroll to position [200, 0]
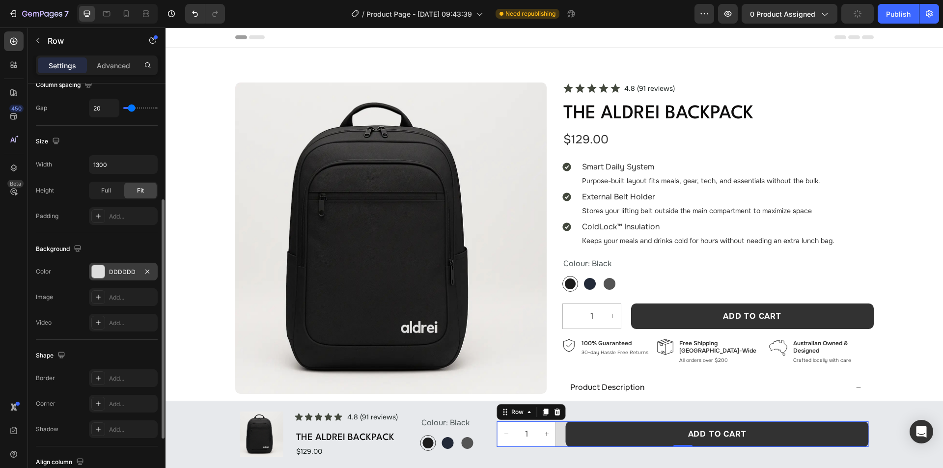
click at [146, 270] on icon "button" at bounding box center [147, 272] width 8 height 8
click at [115, 162] on input "1300" at bounding box center [123, 165] width 68 height 18
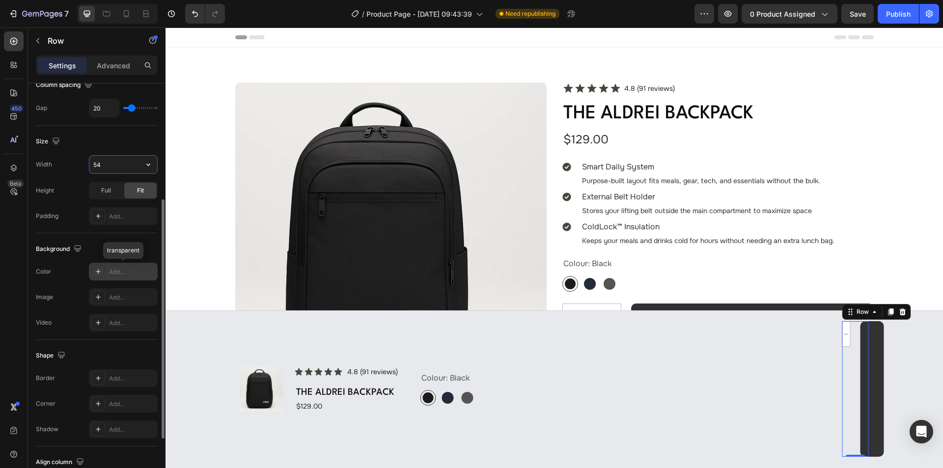
type input "542"
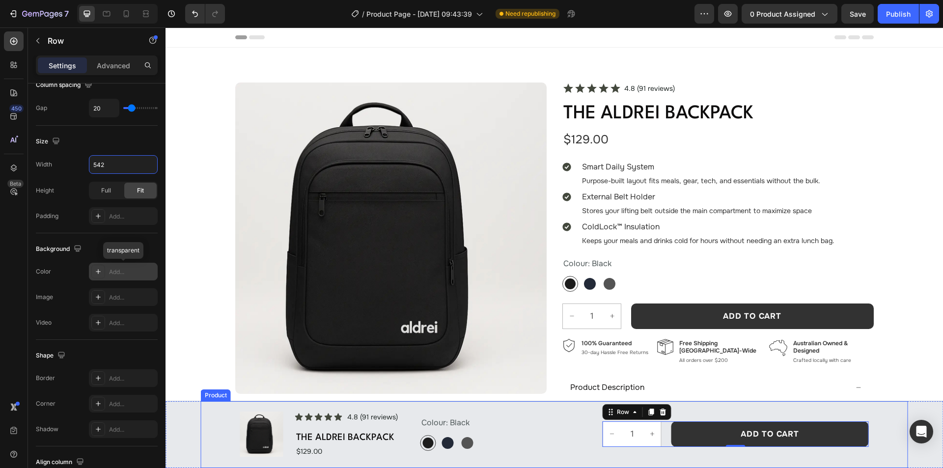
click at [723, 413] on div "Colour: Black Black Black Navy Navy Graphite Graphite Product Variants & Swatch…" at bounding box center [644, 433] width 448 height 45
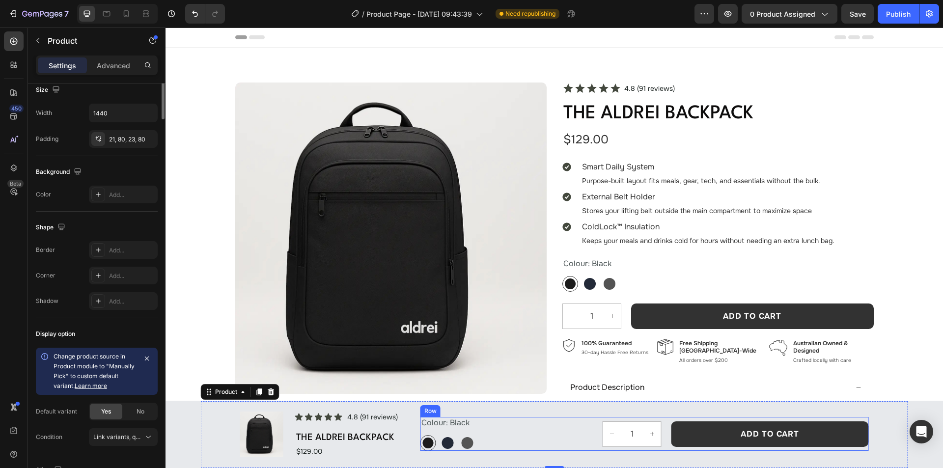
scroll to position [0, 0]
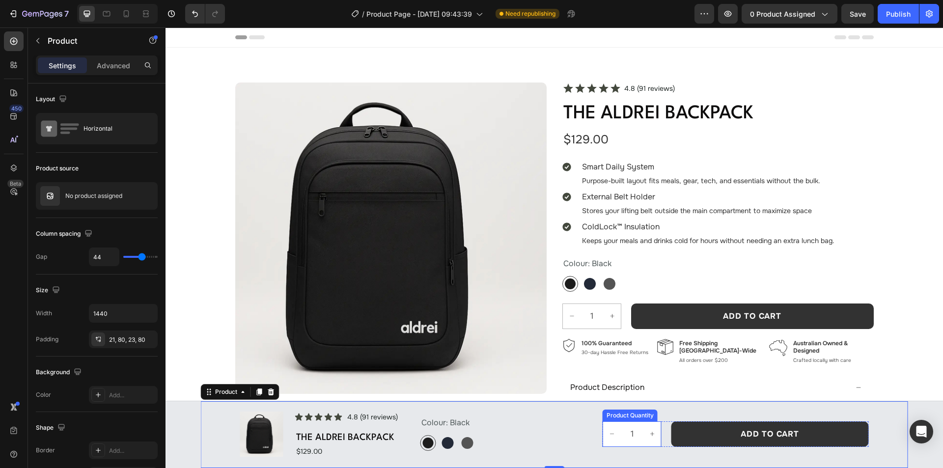
click at [623, 413] on div "Product Quantity" at bounding box center [629, 415] width 51 height 9
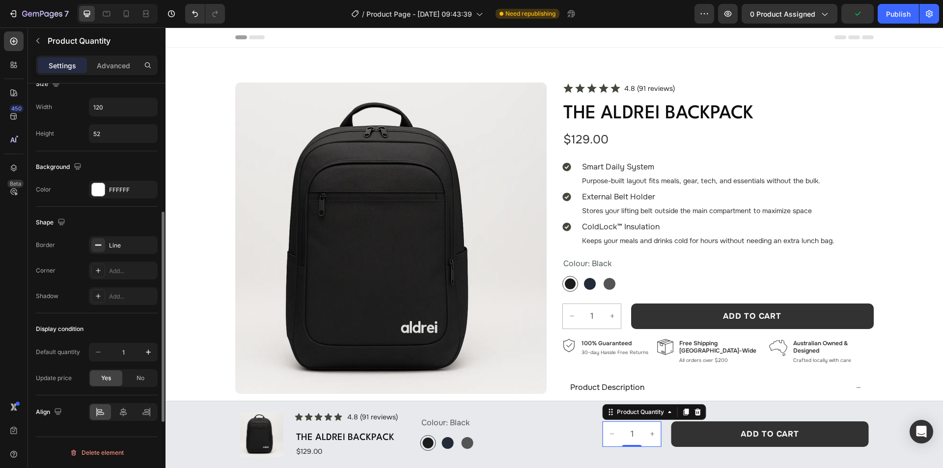
scroll to position [348, 0]
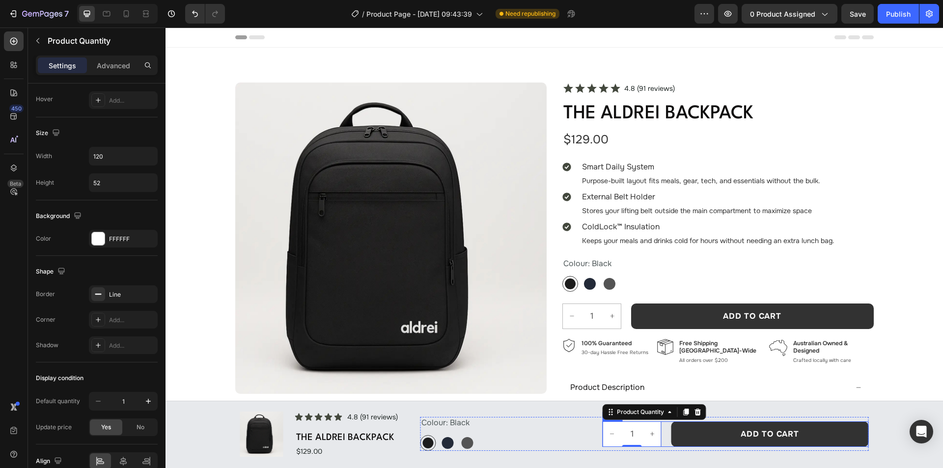
click at [666, 432] on div "1 Product Quantity 0 Add to cart Add to Cart Row" at bounding box center [735, 434] width 266 height 26
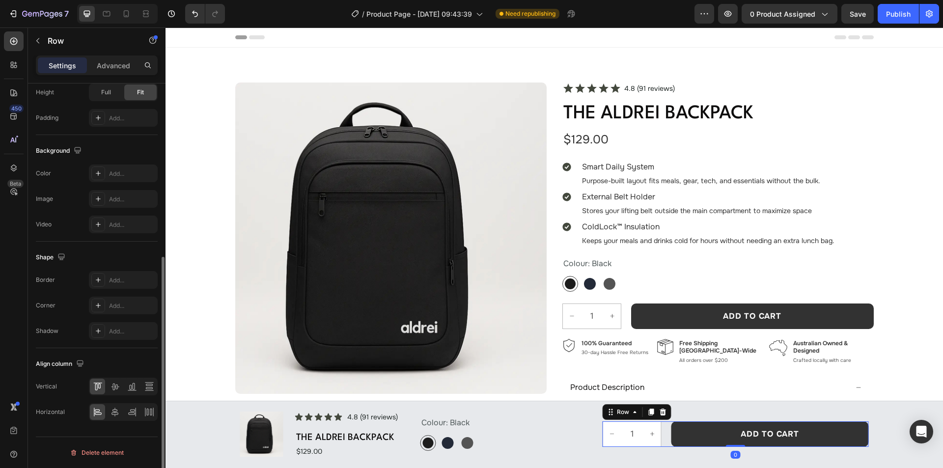
scroll to position [0, 0]
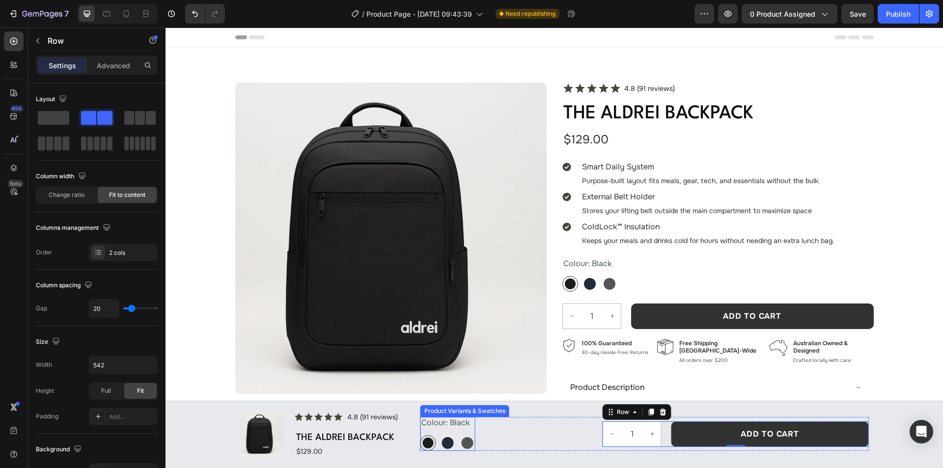
click at [471, 431] on div "Colour: Black Black Black Navy Navy Graphite Graphite" at bounding box center [447, 434] width 55 height 34
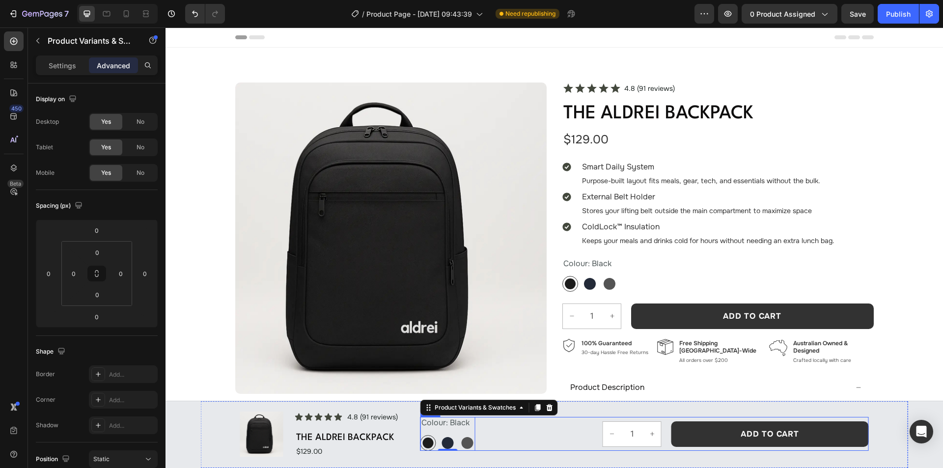
click at [566, 432] on div "Colour: Black Black Black Navy Navy Graphite Graphite Product Variants & Swatch…" at bounding box center [644, 434] width 448 height 34
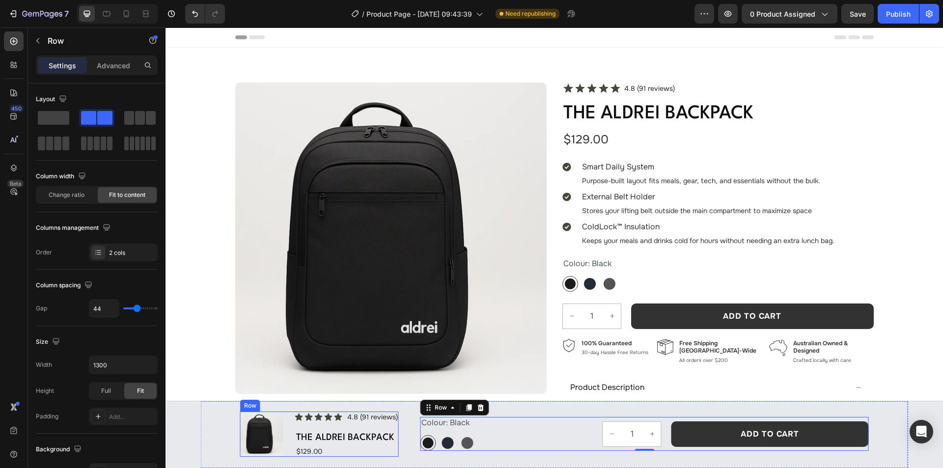
click at [287, 433] on div "Product Images Icon Icon Icon Icon Icon Icon List 4.8 (91 reviews) Text Block R…" at bounding box center [319, 433] width 159 height 45
click at [366, 422] on div "Icon Icon Icon Icon Icon Icon List 4.8 (91 reviews) Text Block Row The Aldrei B…" at bounding box center [347, 433] width 104 height 45
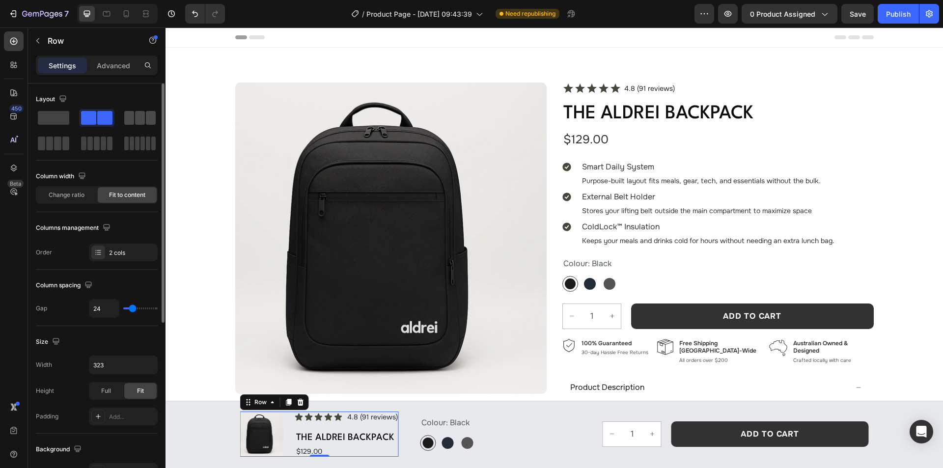
drag, startPoint x: 142, startPoint y: 119, endPoint x: 233, endPoint y: 291, distance: 194.1
click at [142, 119] on span at bounding box center [140, 118] width 10 height 14
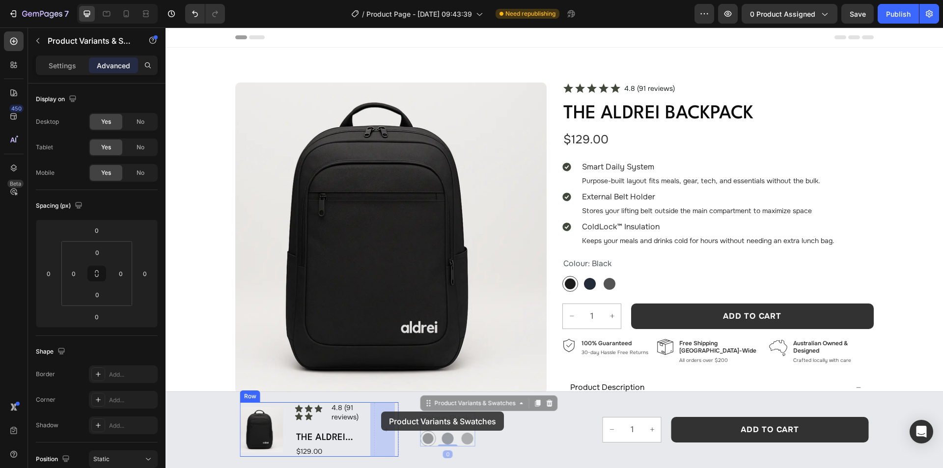
drag, startPoint x: 455, startPoint y: 409, endPoint x: 380, endPoint y: 412, distance: 74.7
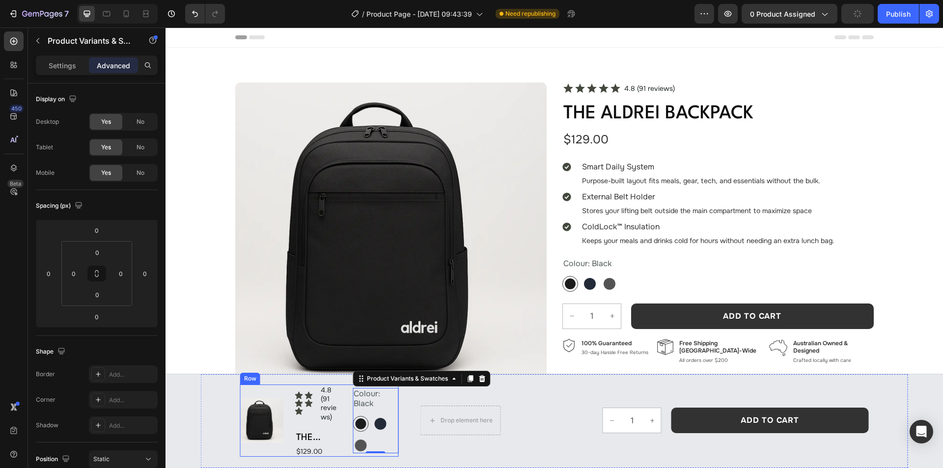
click at [348, 428] on div "Product Images Icon Icon Icon Icon Icon Icon List 4.8 (91 reviews) Text Block R…" at bounding box center [319, 420] width 159 height 72
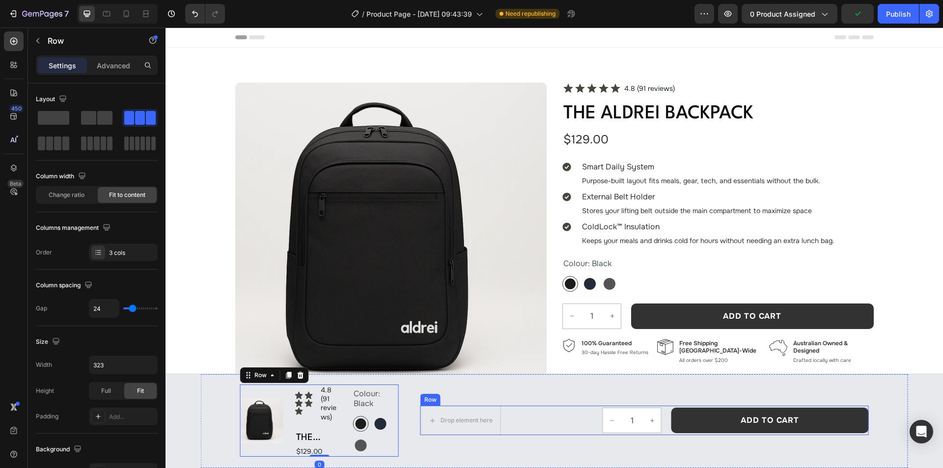
click at [552, 426] on div "Drop element here 1 Product Quantity Add to cart Add to Cart Row Row" at bounding box center [644, 419] width 448 height 29
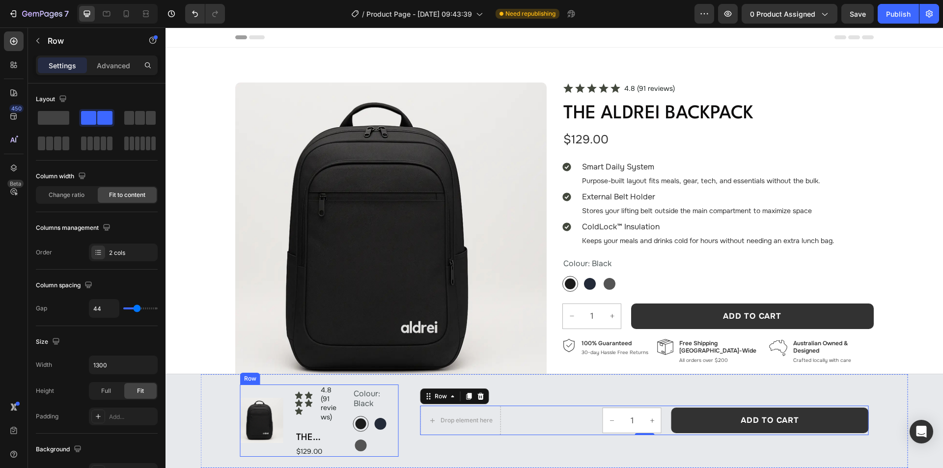
click at [341, 429] on div "Product Images Icon Icon Icon Icon Icon Icon List 4.8 (91 reviews) Text Block R…" at bounding box center [319, 420] width 159 height 72
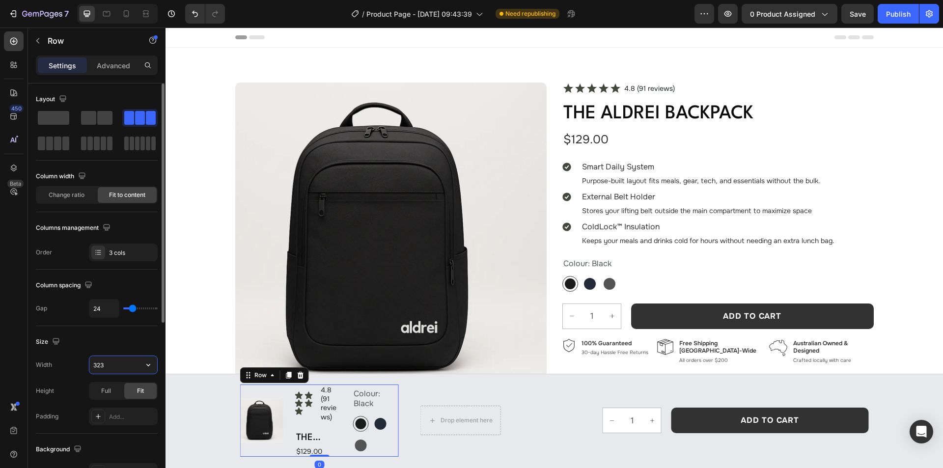
click at [120, 364] on input "323" at bounding box center [123, 365] width 68 height 18
type input "auto"
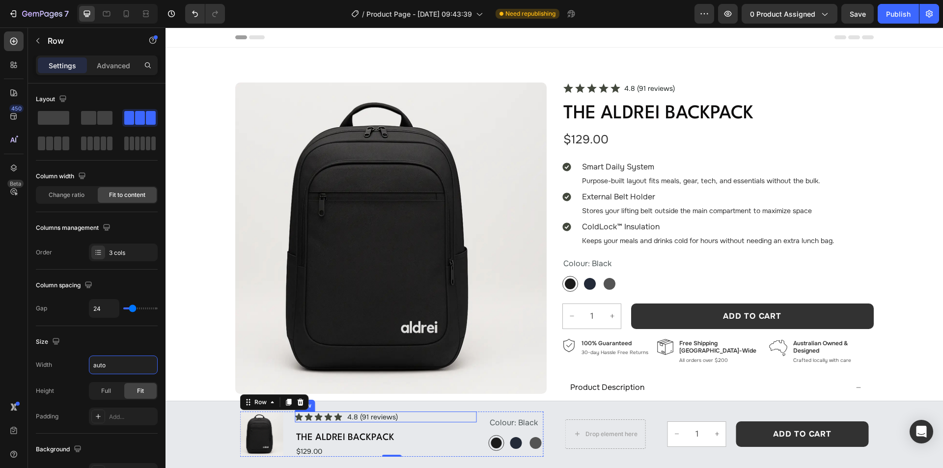
click at [409, 416] on div "Icon Icon Icon Icon Icon Icon List 4.8 (91 reviews) Text Block Row" at bounding box center [386, 416] width 182 height 11
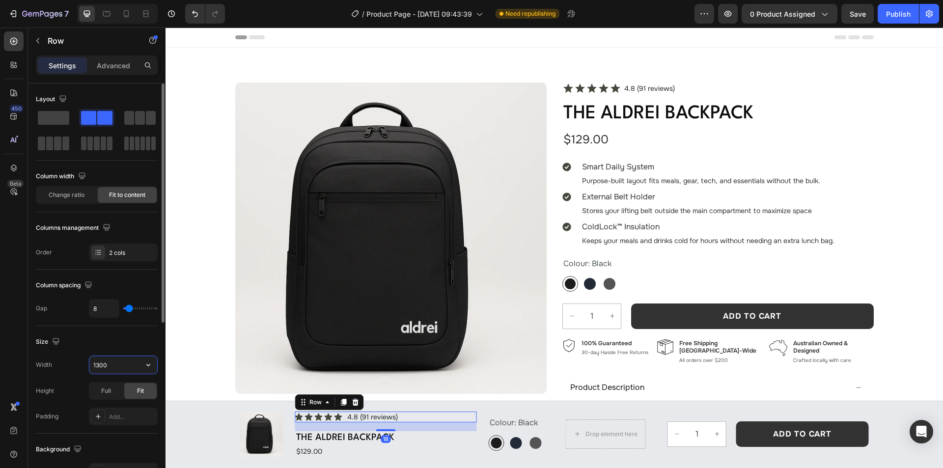
click at [116, 361] on input "1300" at bounding box center [123, 365] width 68 height 18
type input "auto"
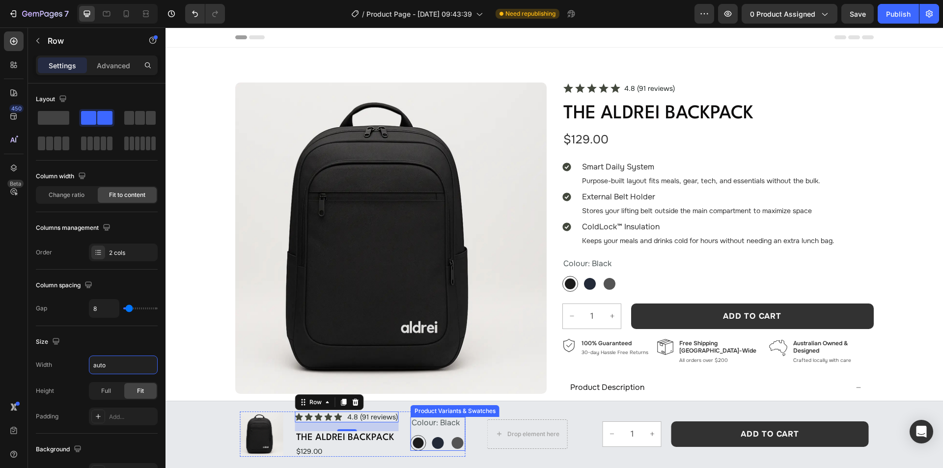
click at [412, 430] on div "Colour: Black Black Black Navy Navy Graphite Graphite" at bounding box center [437, 434] width 55 height 34
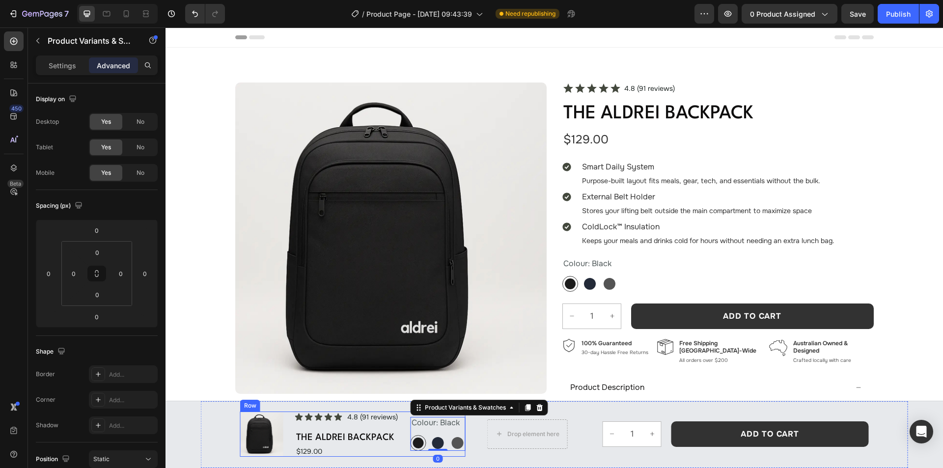
click at [395, 430] on div "Product Images Icon Icon Icon Icon Icon Icon List 4.8 (91 reviews) Text Block R…" at bounding box center [352, 433] width 225 height 45
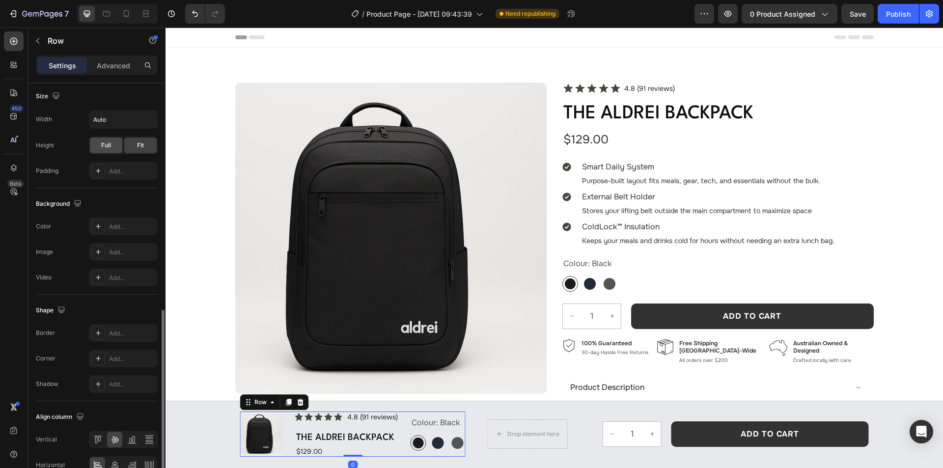
scroll to position [298, 0]
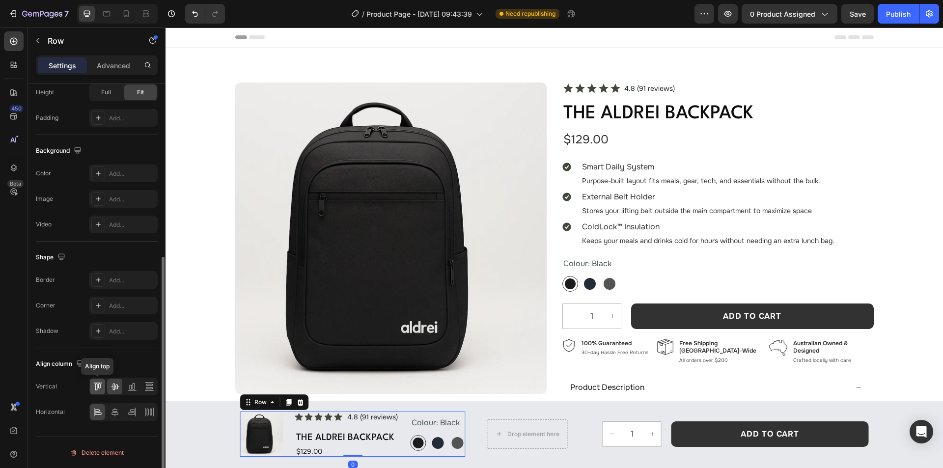
click at [93, 384] on icon at bounding box center [98, 386] width 10 height 10
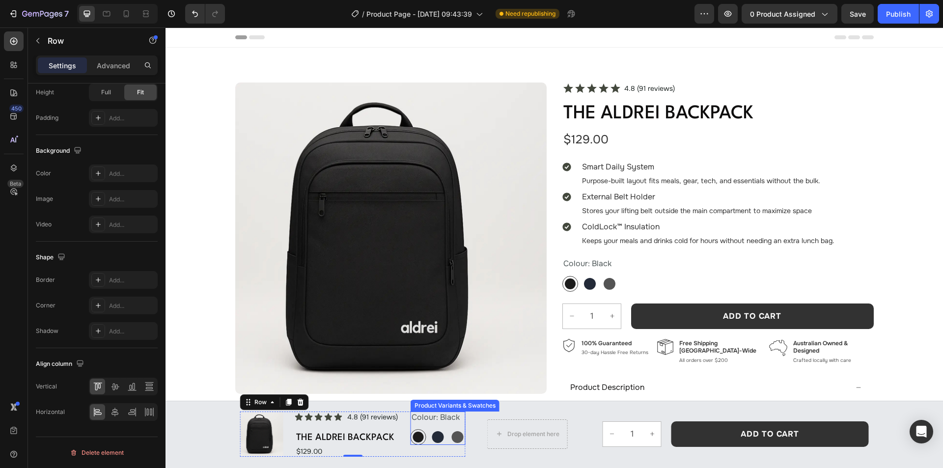
click at [416, 426] on div "Colour: Black Black Black Navy Navy Graphite Graphite" at bounding box center [437, 428] width 55 height 34
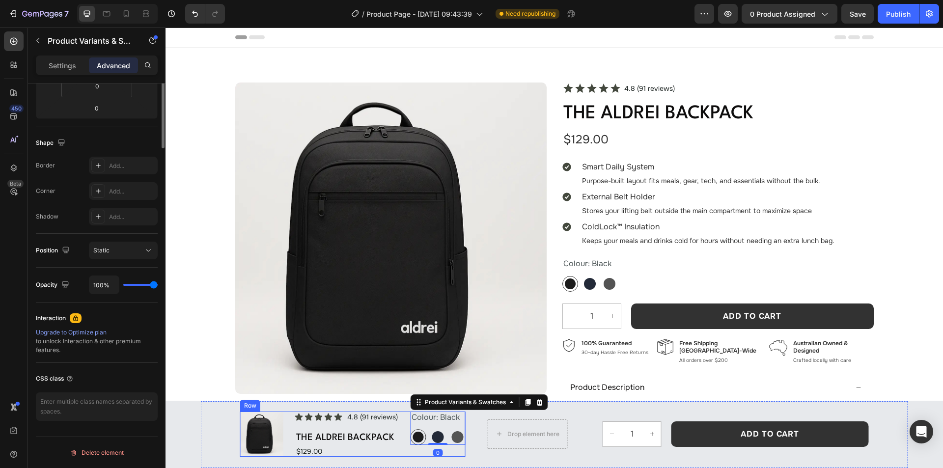
scroll to position [0, 0]
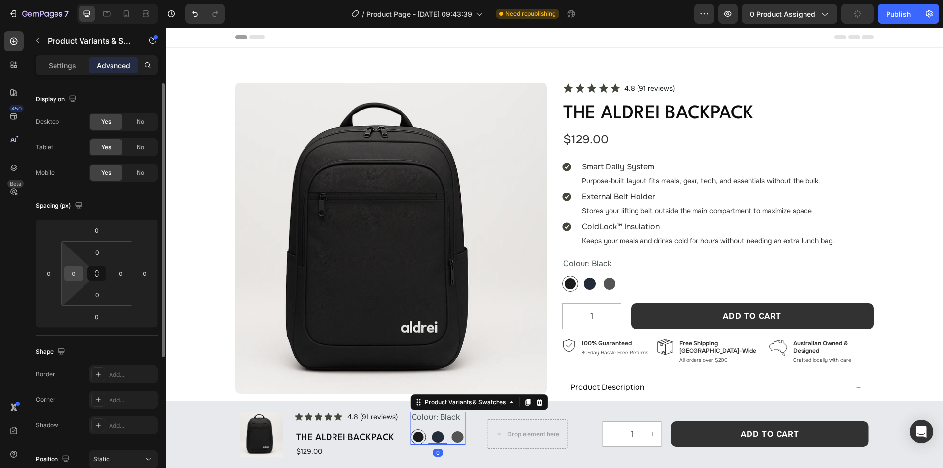
click at [78, 270] on input "0" at bounding box center [73, 273] width 15 height 15
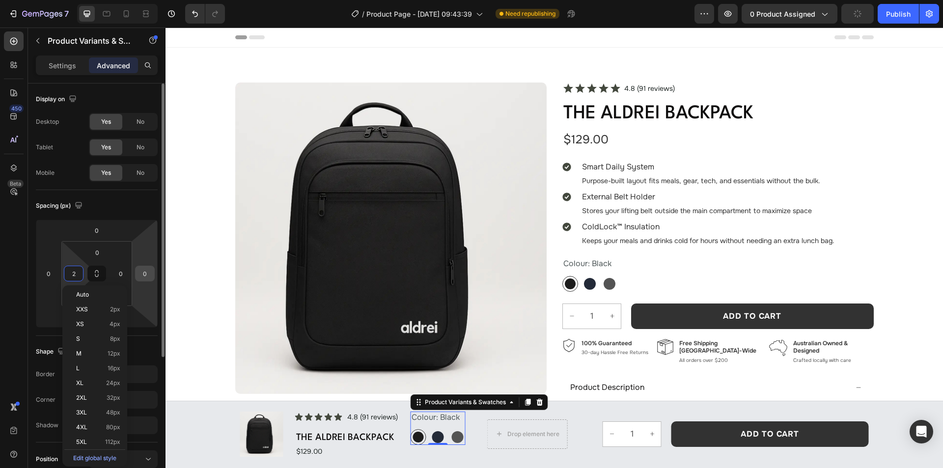
type input "20"
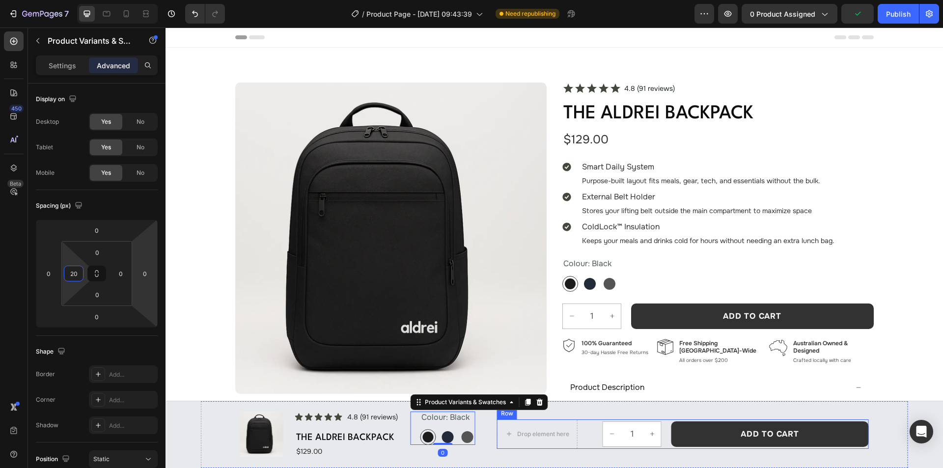
click at [582, 436] on div "Drop element here 1 Product Quantity Add to cart Add to Cart Row Row" at bounding box center [683, 433] width 372 height 29
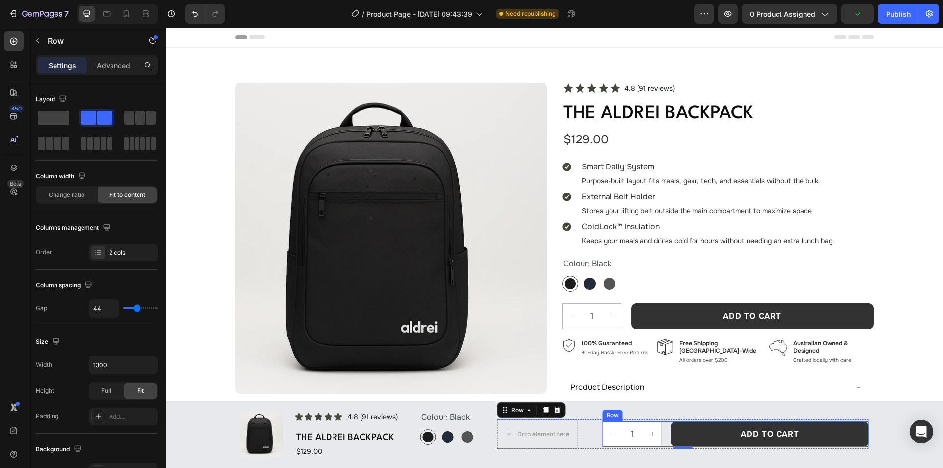
click at [663, 432] on div "1 Product Quantity Add to cart Add to Cart Row" at bounding box center [735, 434] width 266 height 26
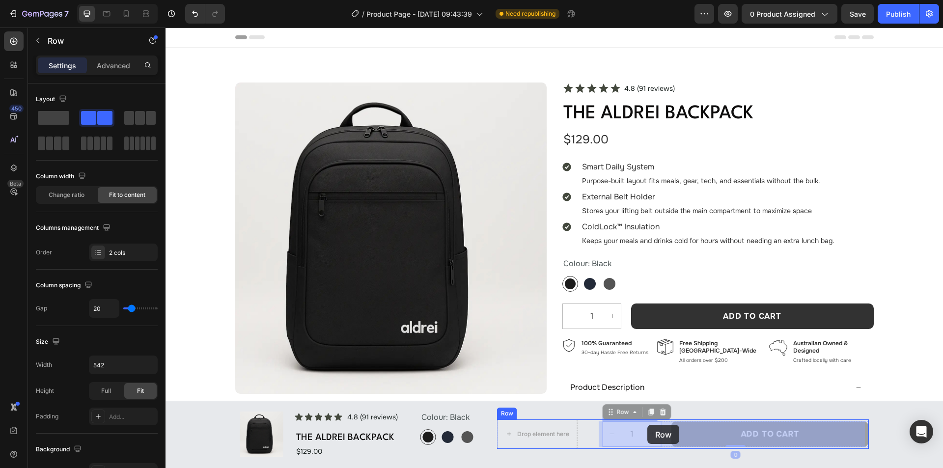
drag, startPoint x: 618, startPoint y: 416, endPoint x: 647, endPoint y: 425, distance: 30.3
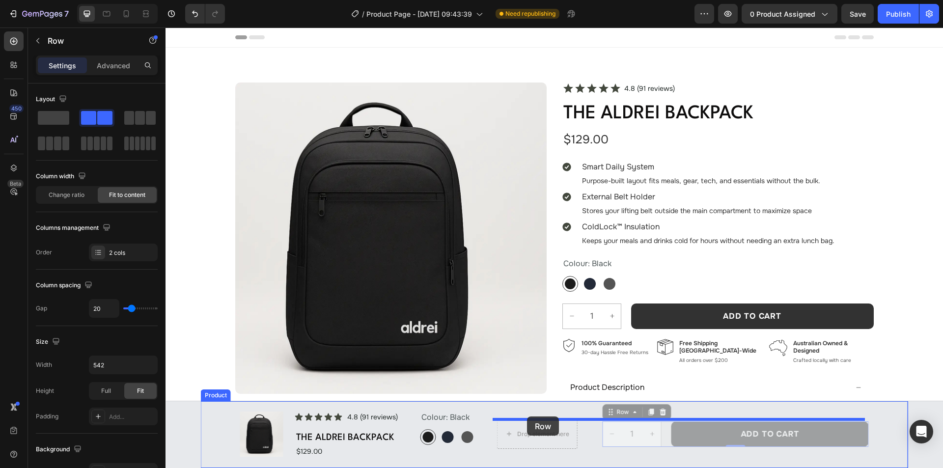
drag, startPoint x: 610, startPoint y: 416, endPoint x: 527, endPoint y: 416, distance: 83.0
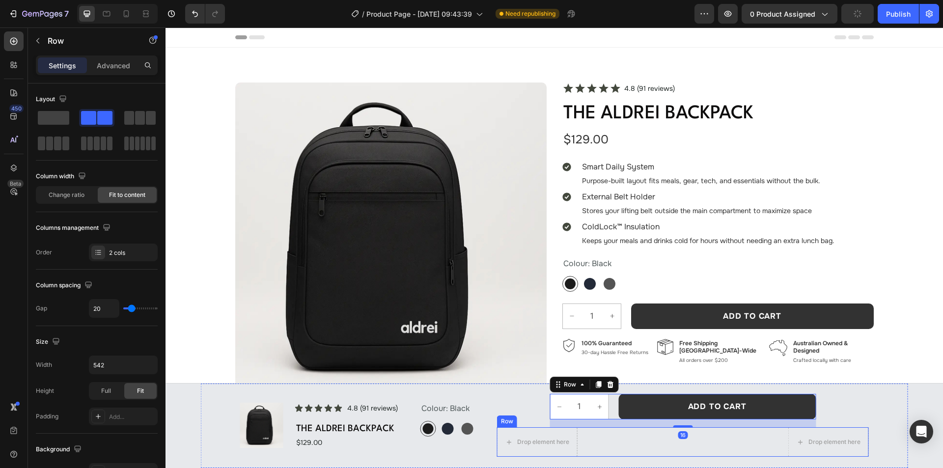
click at [625, 439] on div "Drop element here Drop element here Row" at bounding box center [683, 441] width 372 height 29
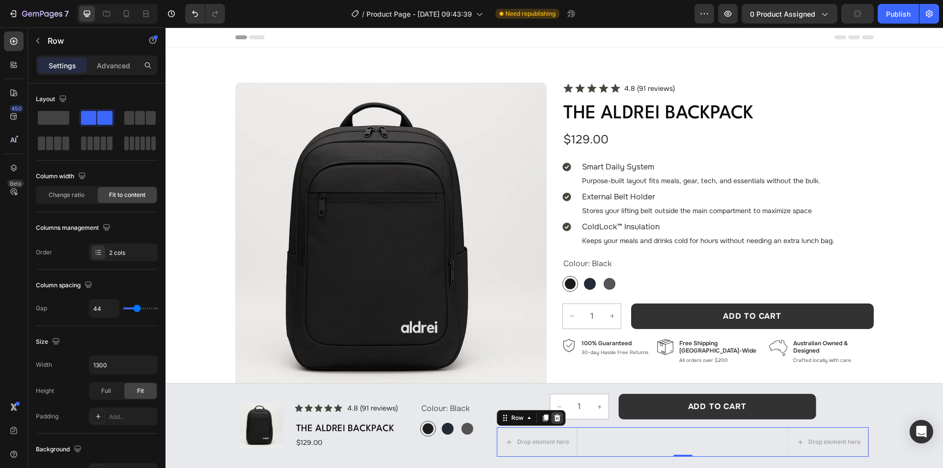
click at [554, 419] on icon at bounding box center [557, 417] width 6 height 7
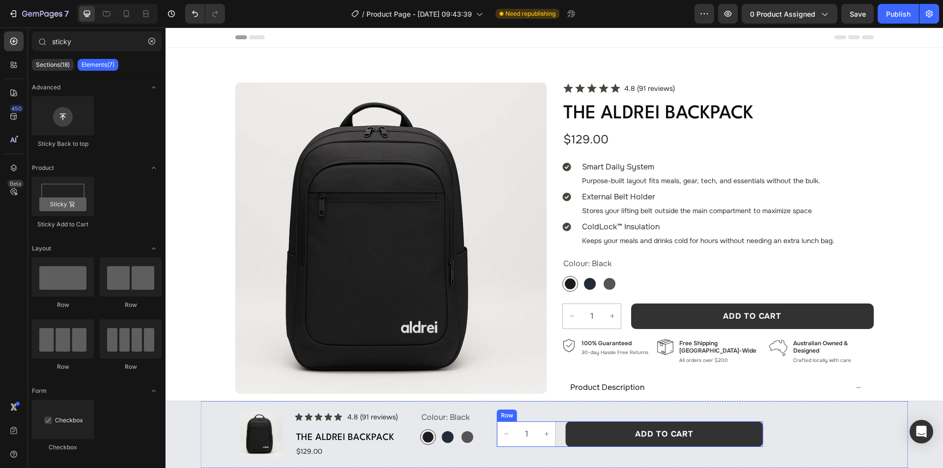
click at [557, 430] on div "1 Product Quantity Add to cart Add to Cart Row" at bounding box center [630, 434] width 266 height 26
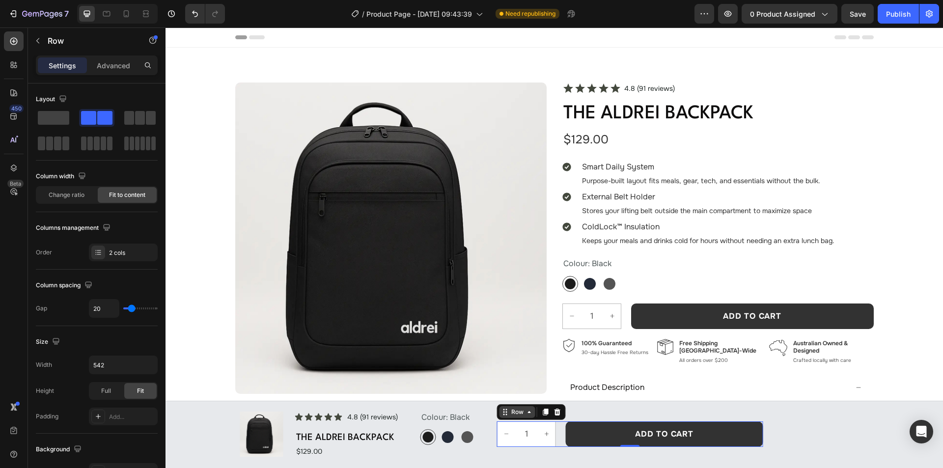
click at [509, 411] on div "Row" at bounding box center [517, 411] width 16 height 9
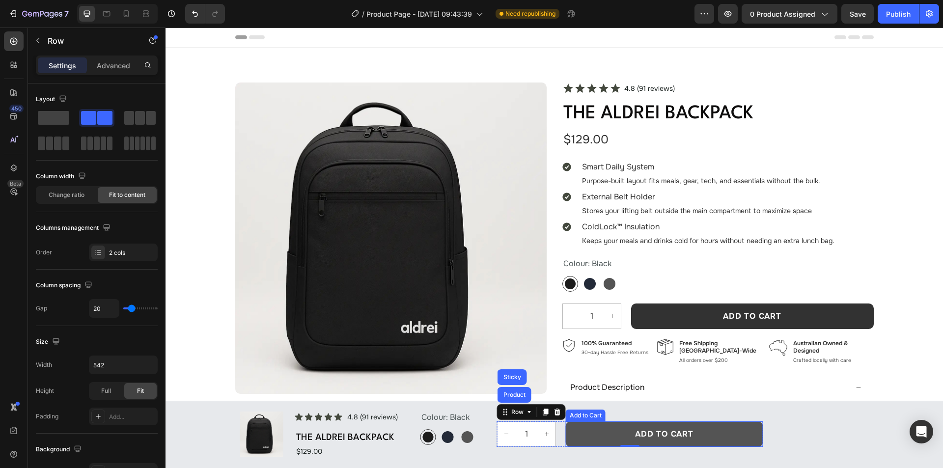
click at [576, 433] on button "Add to cart" at bounding box center [664, 434] width 197 height 26
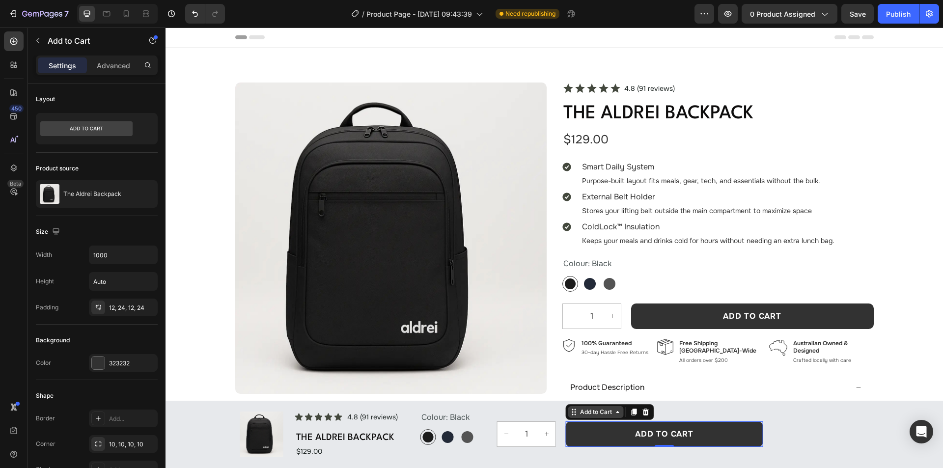
click at [598, 412] on div "Add to Cart" at bounding box center [596, 411] width 36 height 9
click at [117, 253] on input "1000" at bounding box center [123, 255] width 68 height 18
click at [96, 254] on input "4404" at bounding box center [123, 255] width 68 height 18
type input "404"
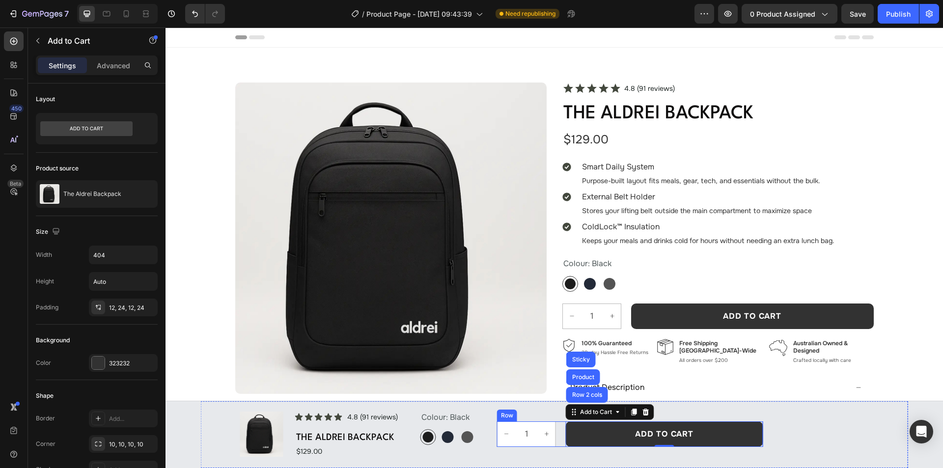
click at [559, 433] on div "1 Product Quantity Add to cart Add to Cart Row 2 cols Product Sticky 0 Row" at bounding box center [630, 434] width 266 height 26
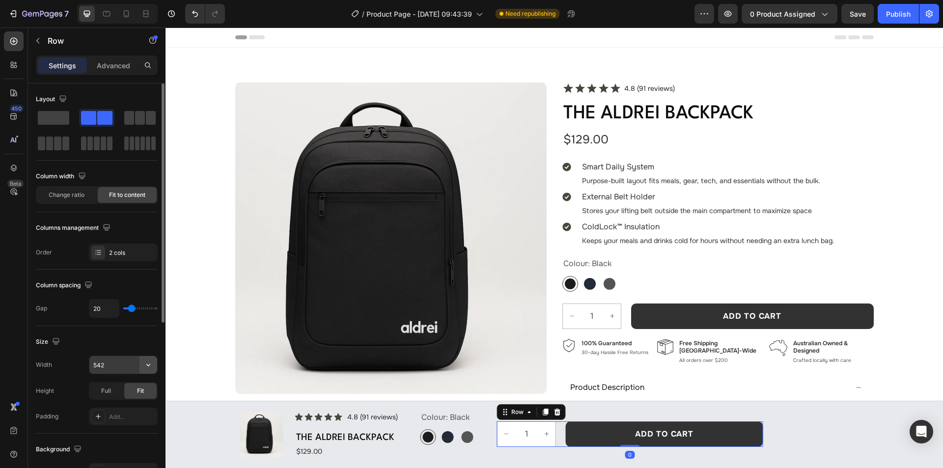
click at [149, 366] on icon "button" at bounding box center [148, 365] width 4 height 2
click at [126, 390] on p "Default 1300px" at bounding box center [121, 389] width 56 height 9
type input "1300"
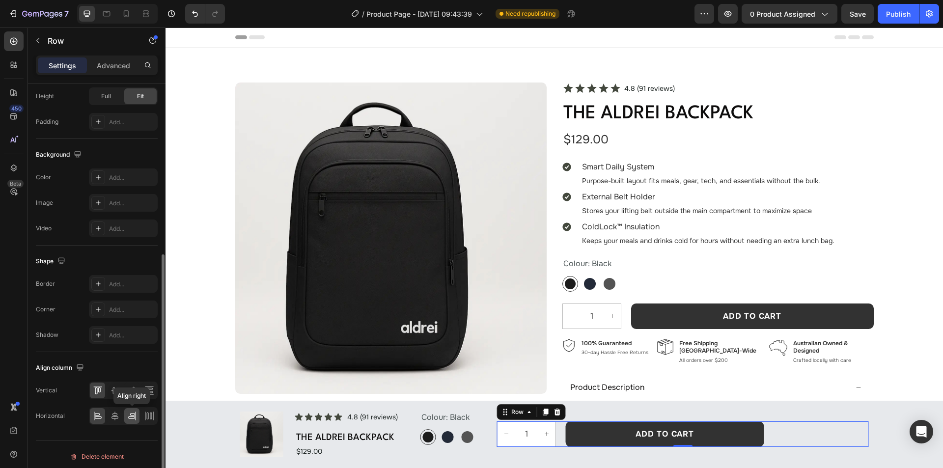
click at [133, 413] on icon at bounding box center [132, 416] width 10 height 10
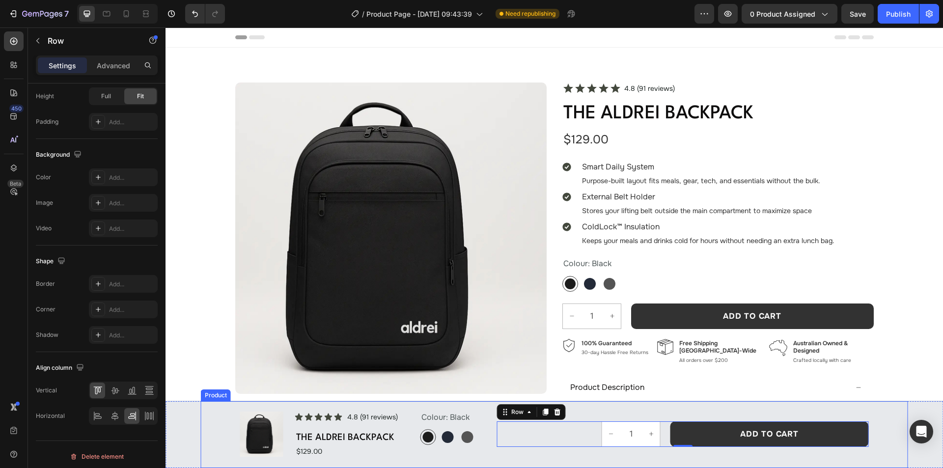
click at [658, 456] on div "1 Product Quantity Add to cart Add to Cart Row 0" at bounding box center [683, 433] width 372 height 45
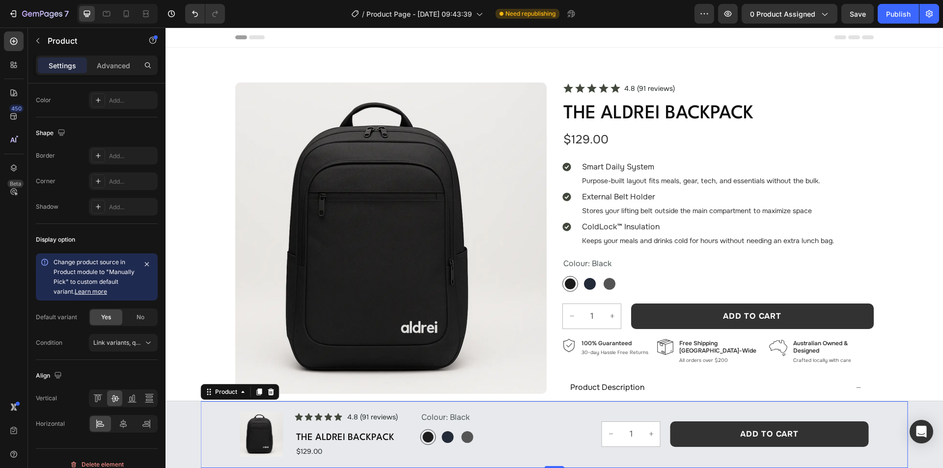
scroll to position [0, 0]
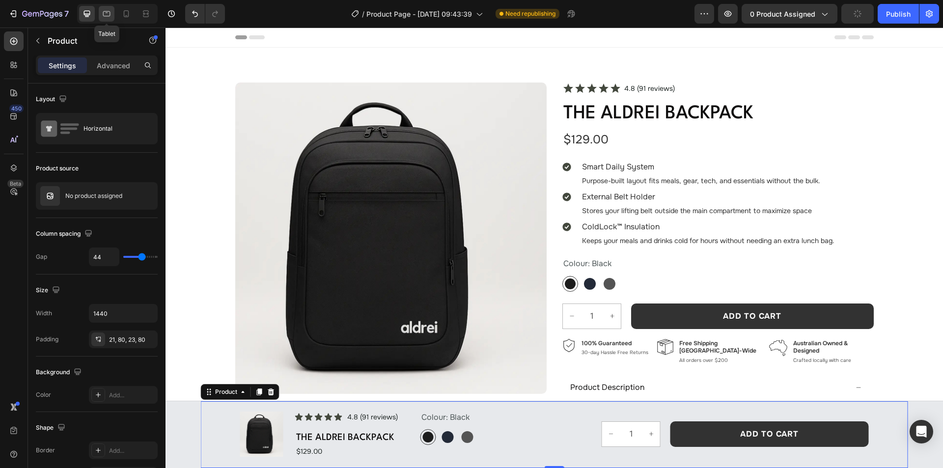
click at [100, 10] on div at bounding box center [107, 14] width 16 height 16
type input "8"
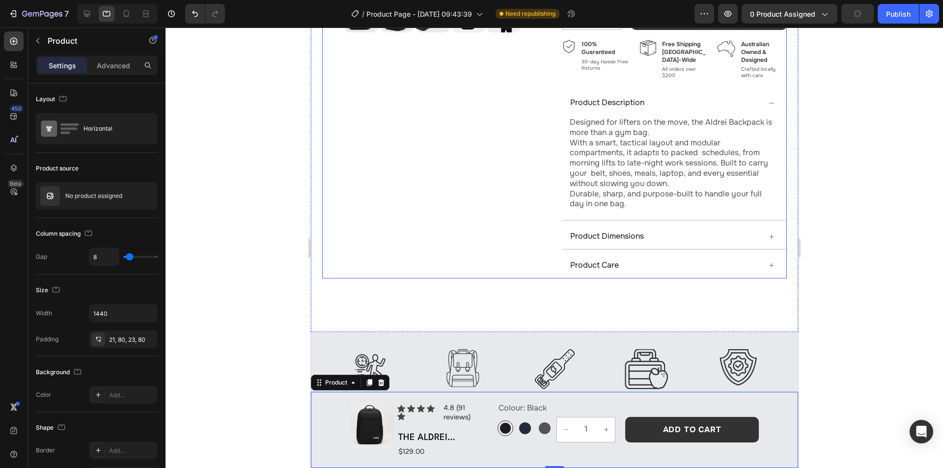
scroll to position [330, 0]
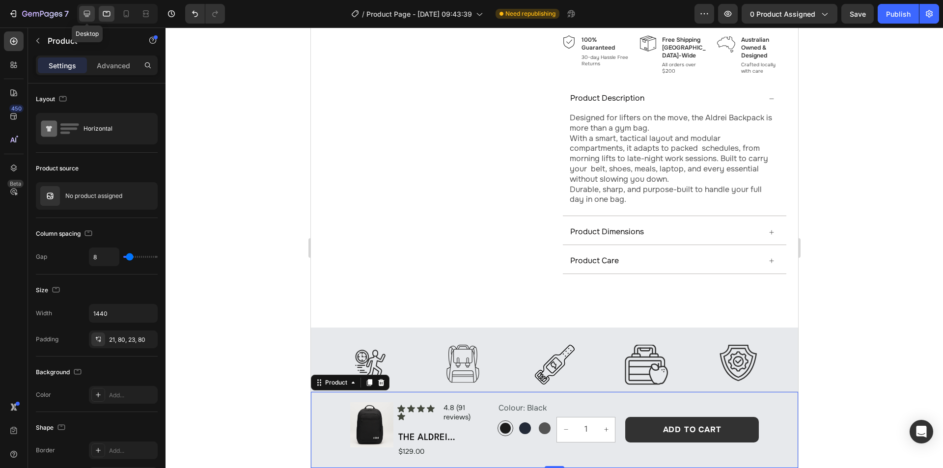
click at [90, 13] on icon at bounding box center [87, 14] width 10 height 10
type input "44"
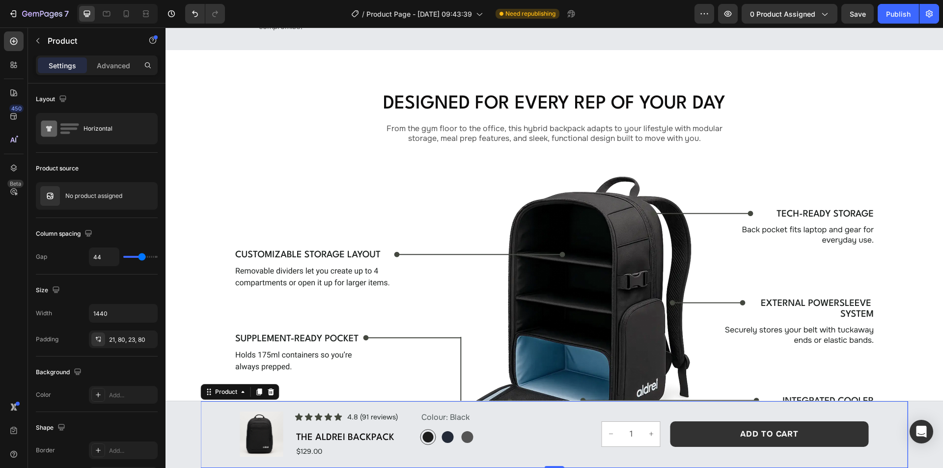
scroll to position [669, 0]
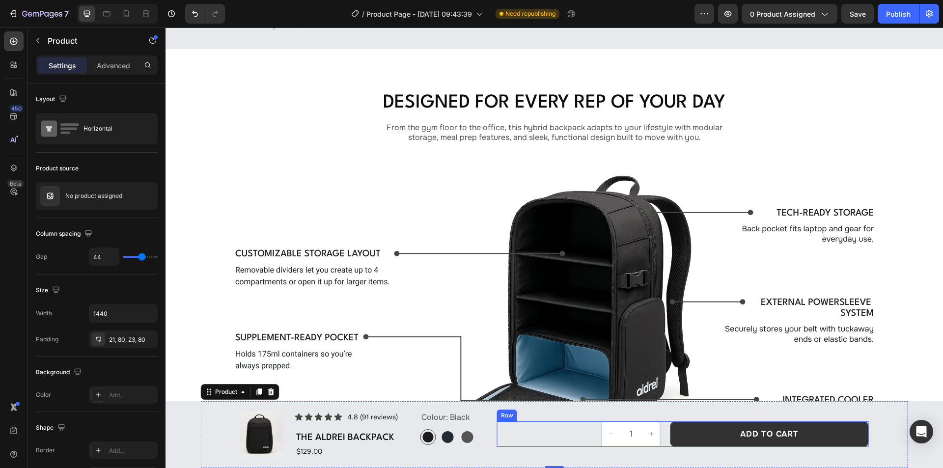
click at [580, 431] on div "1 Product Quantity Add to cart Add to Cart Row" at bounding box center [683, 434] width 372 height 26
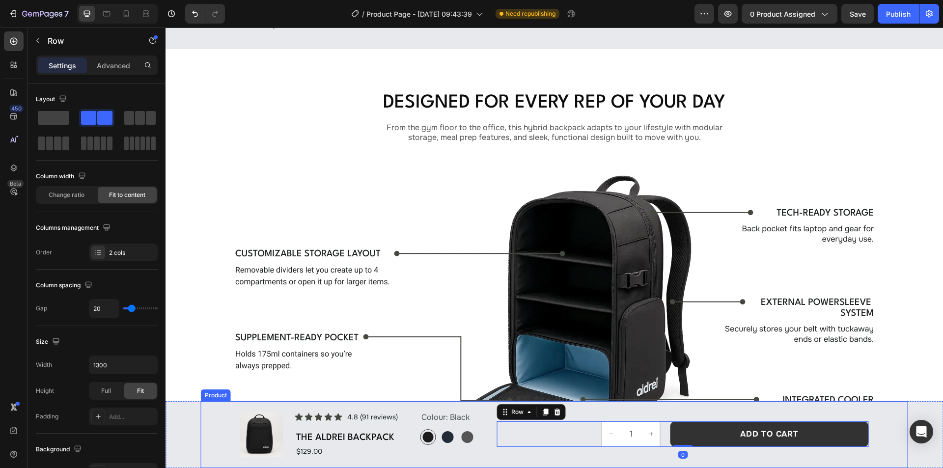
click at [486, 432] on div "Product Images Icon Icon Icon Icon Icon Icon List 4.8 (91 reviews) Text Block R…" at bounding box center [554, 434] width 707 height 67
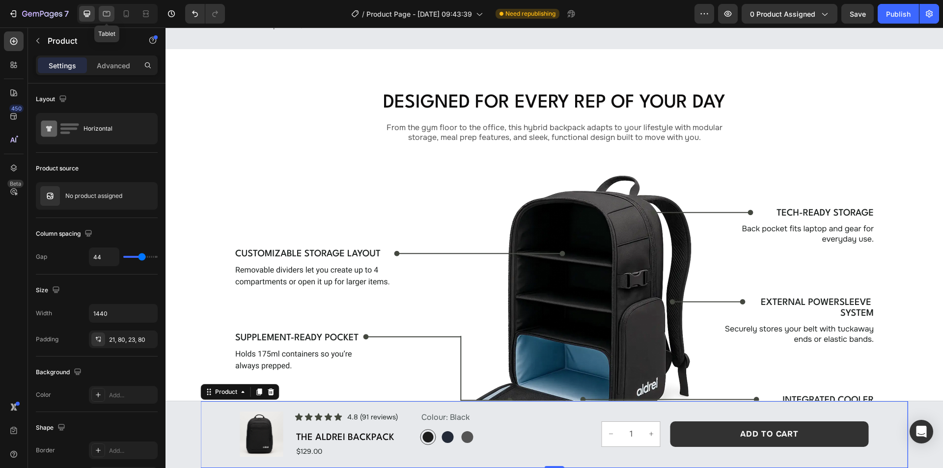
click at [107, 11] on icon at bounding box center [106, 13] width 7 height 5
type input "8"
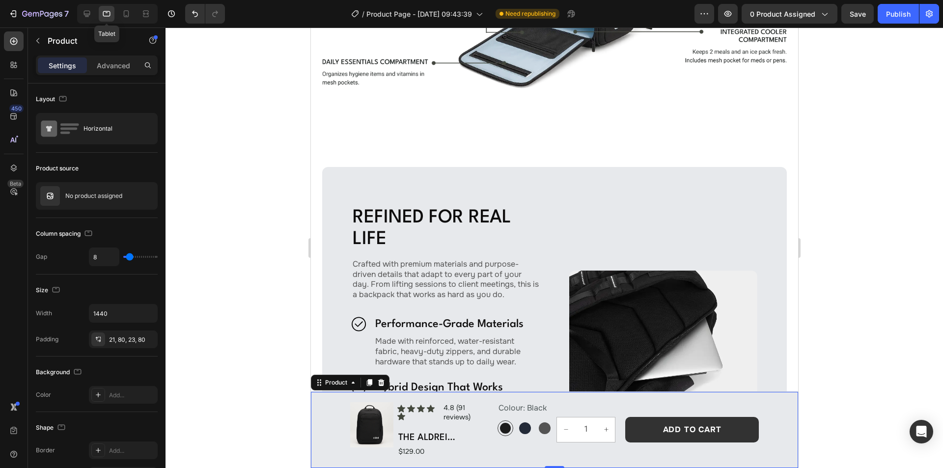
scroll to position [999, 0]
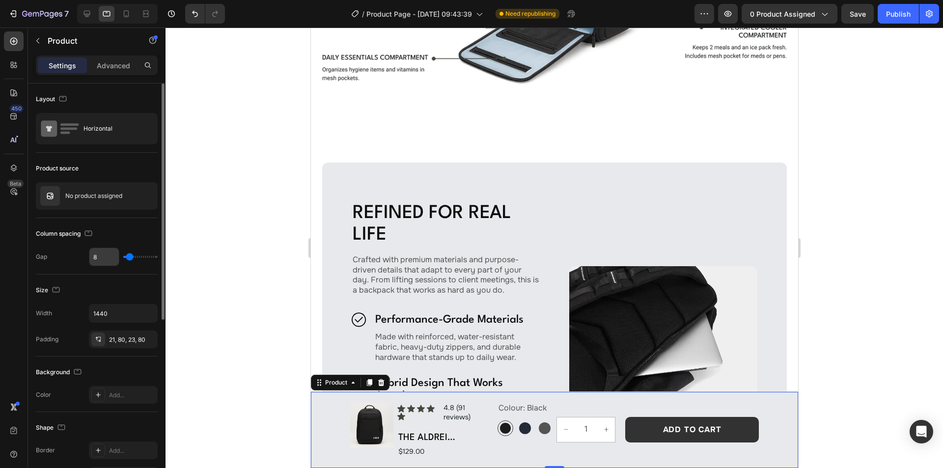
click at [104, 257] on input "8" at bounding box center [103, 257] width 29 height 18
type input "4"
type input "44"
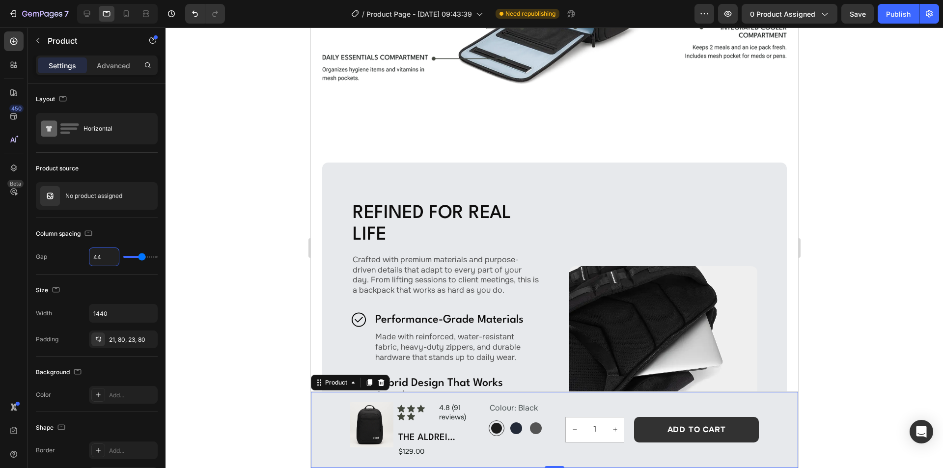
type input "44"
click at [338, 416] on div "Product Images Icon Icon Icon Icon Icon Icon List 4.8 (91 reviews) Text Block R…" at bounding box center [553, 430] width 487 height 76
click at [116, 339] on div "21, 80, 23, 80" at bounding box center [123, 339] width 28 height 9
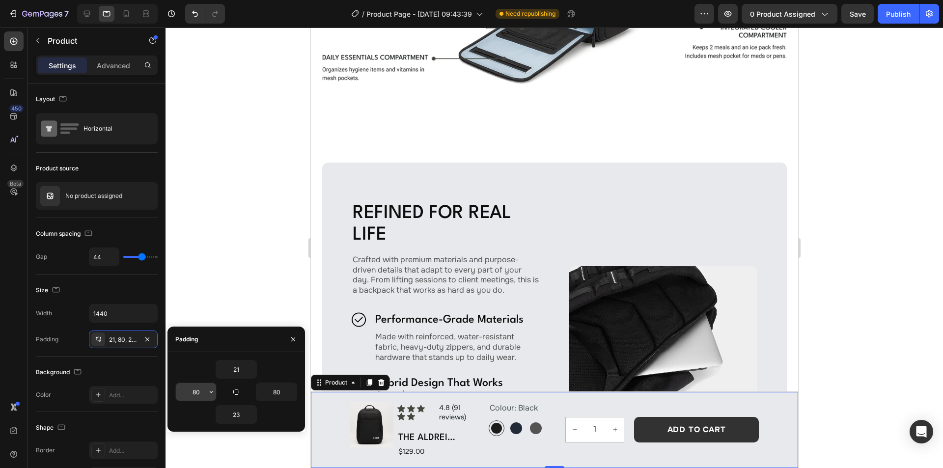
click at [202, 390] on input "80" at bounding box center [196, 392] width 40 height 18
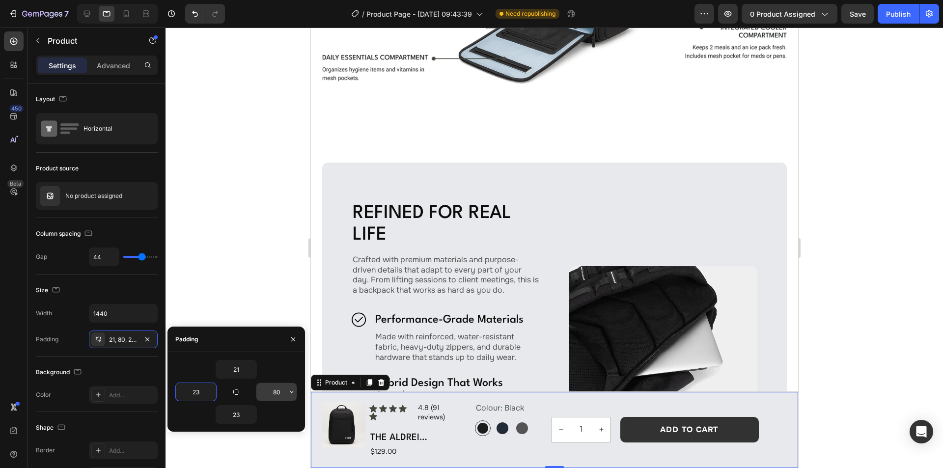
type input "23"
click at [279, 393] on input "80" at bounding box center [276, 392] width 40 height 18
type input "23"
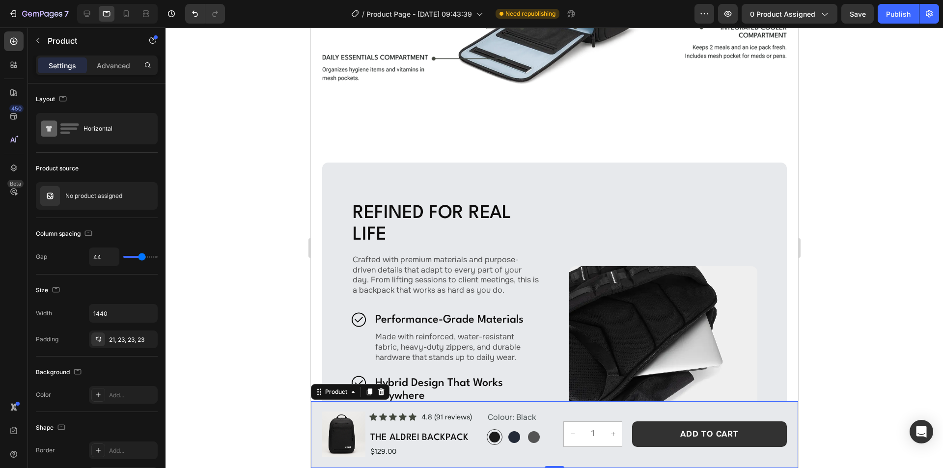
drag, startPoint x: 84, startPoint y: 14, endPoint x: 278, endPoint y: 16, distance: 193.9
click at [278, 16] on div "7 Version history / Product Page - Aug 28, 09:43:39 Need republishing Preview 0…" at bounding box center [471, 14] width 943 height 28
click at [89, 13] on icon at bounding box center [87, 14] width 10 height 10
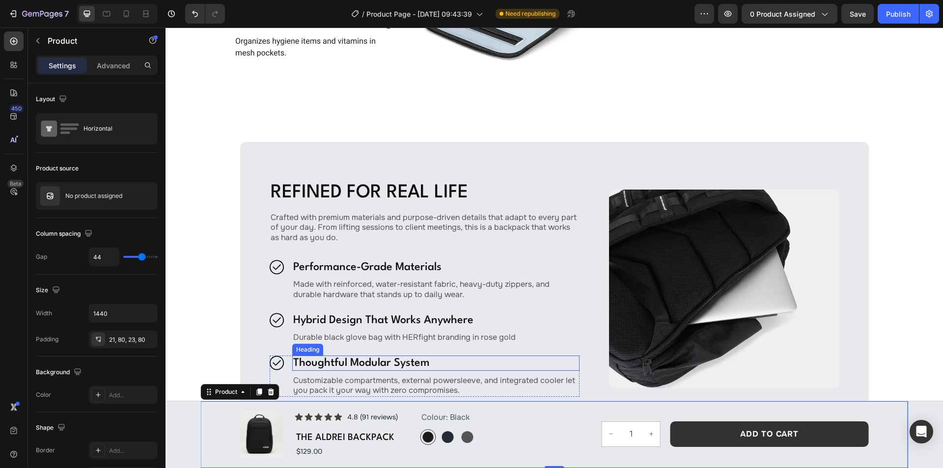
scroll to position [1338, 0]
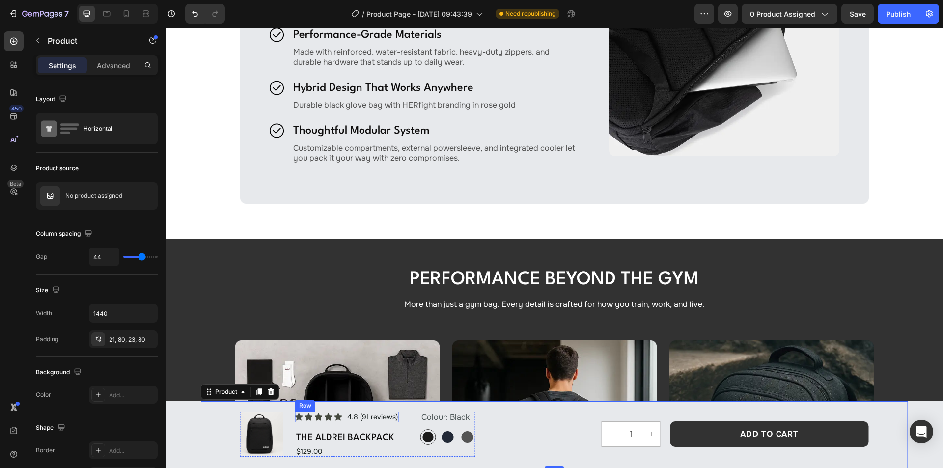
click at [341, 418] on div "Icon Icon Icon Icon Icon Icon List 4.8 (91 reviews) Text Block Row" at bounding box center [347, 416] width 104 height 11
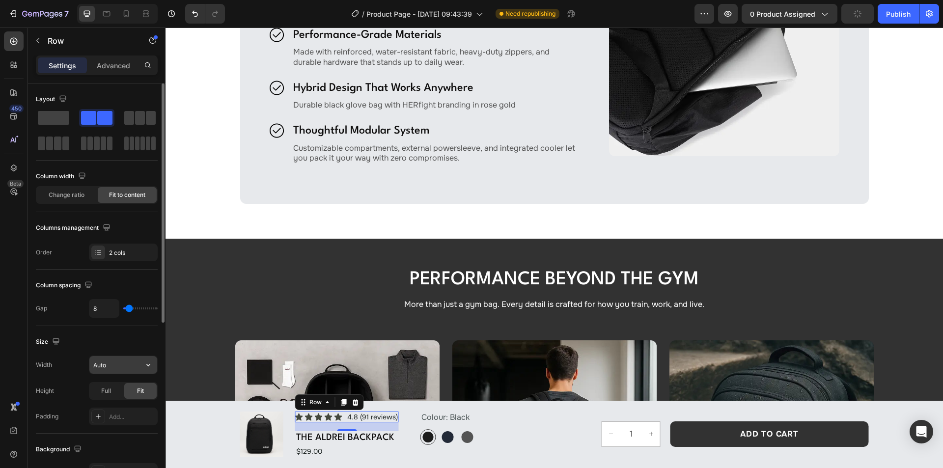
click at [109, 363] on input "Auto" at bounding box center [123, 365] width 68 height 18
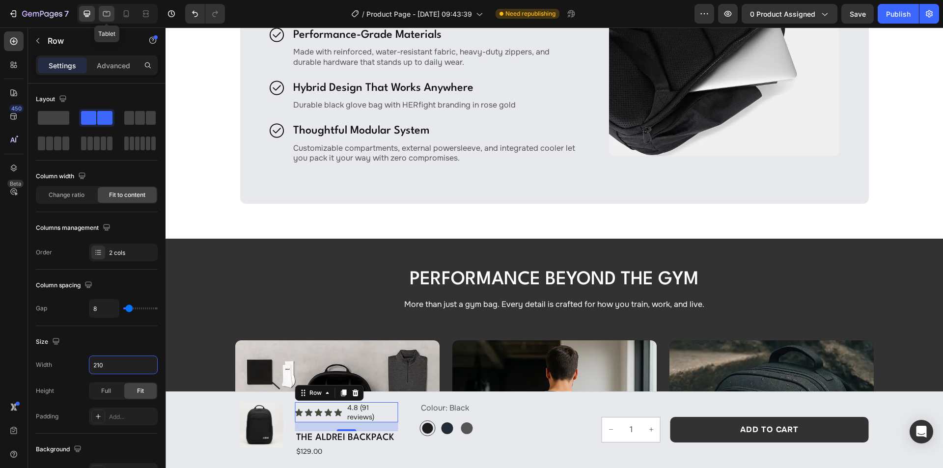
click at [108, 13] on icon at bounding box center [107, 14] width 10 height 10
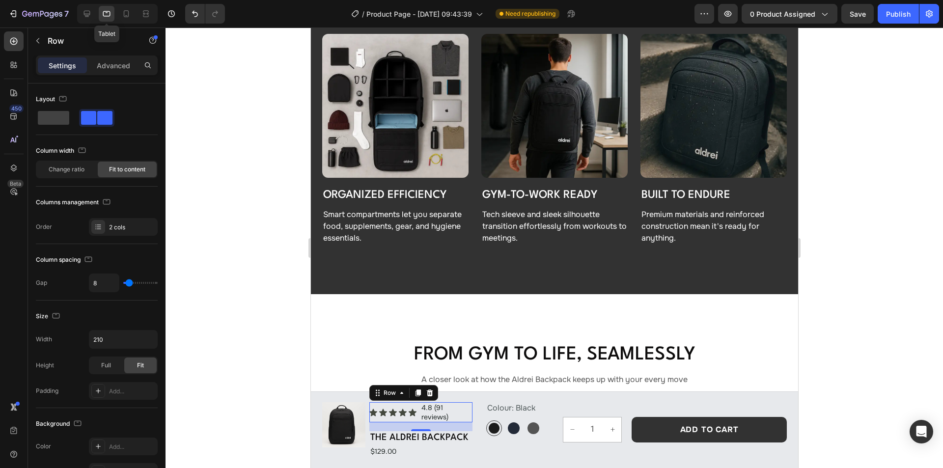
scroll to position [1721, 0]
click at [81, 11] on div at bounding box center [87, 14] width 16 height 16
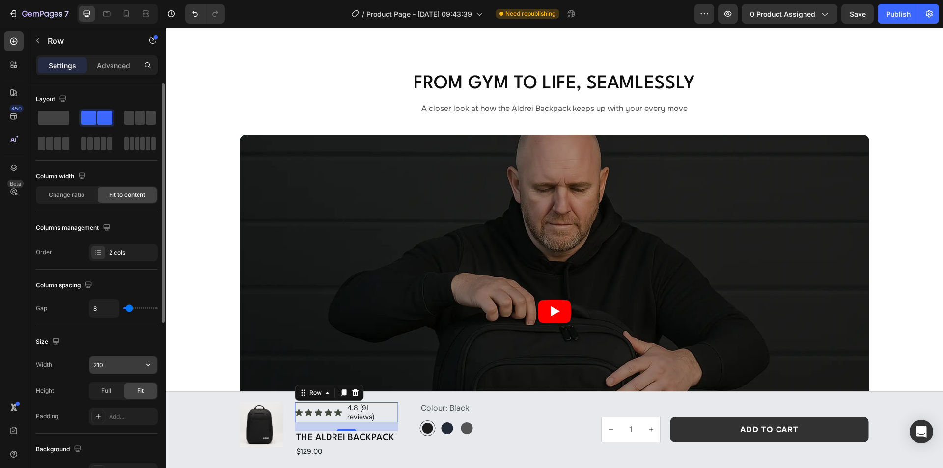
scroll to position [2070, 0]
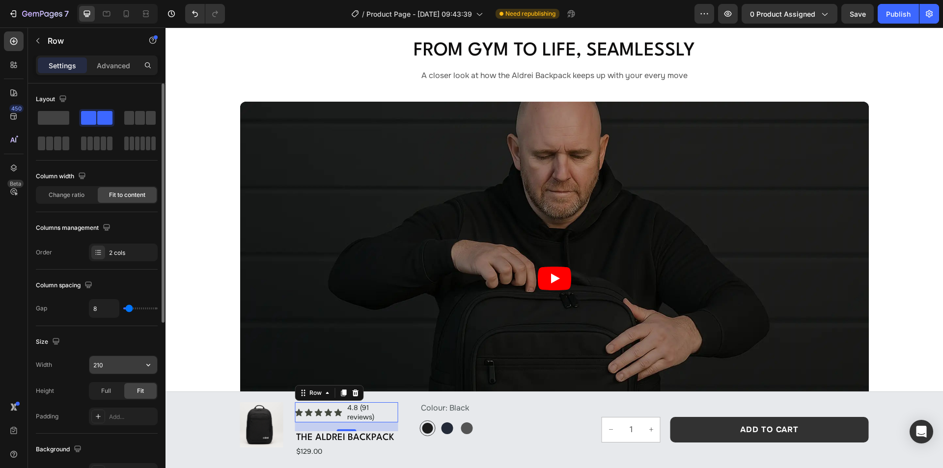
click at [108, 359] on input "210" at bounding box center [123, 365] width 68 height 18
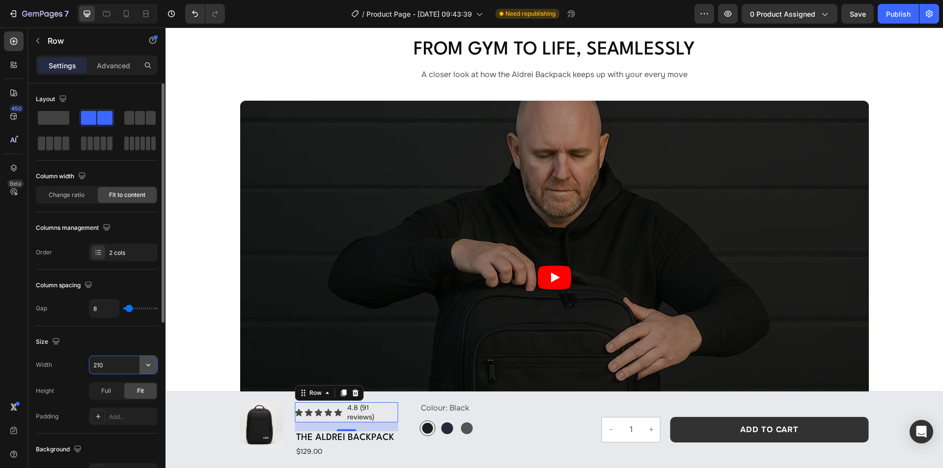
click at [146, 363] on icon "button" at bounding box center [148, 365] width 10 height 10
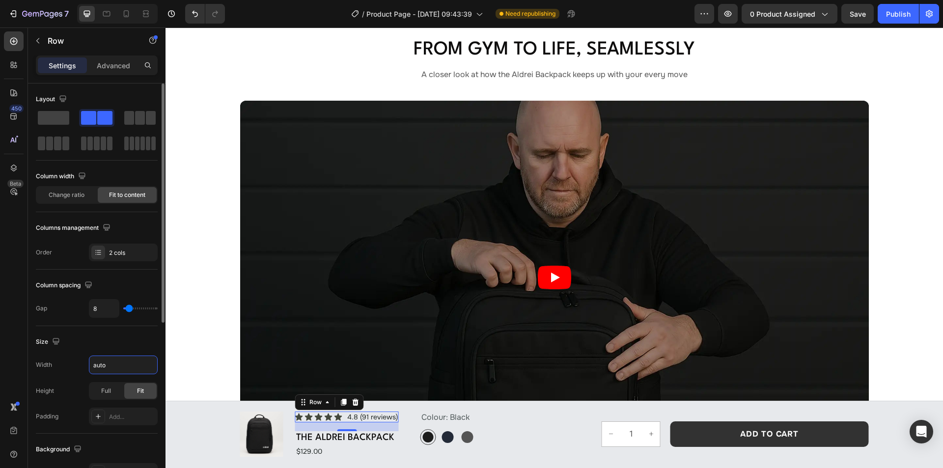
type input "Auto"
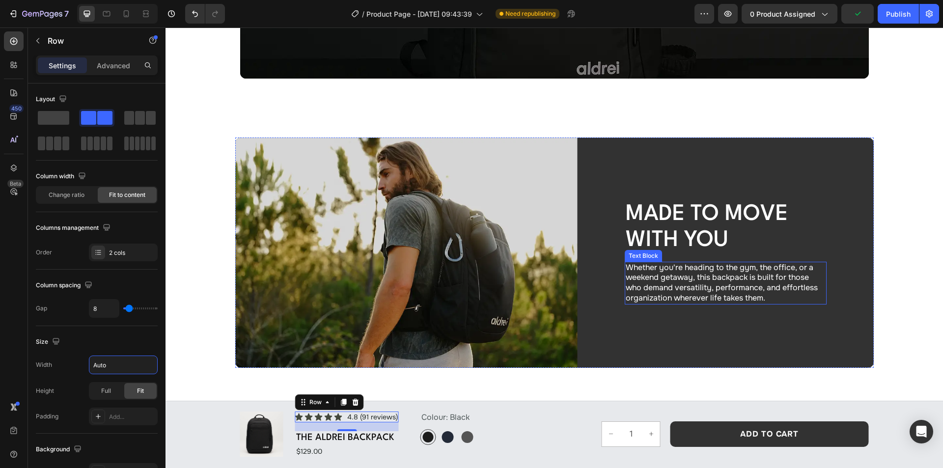
scroll to position [2561, 0]
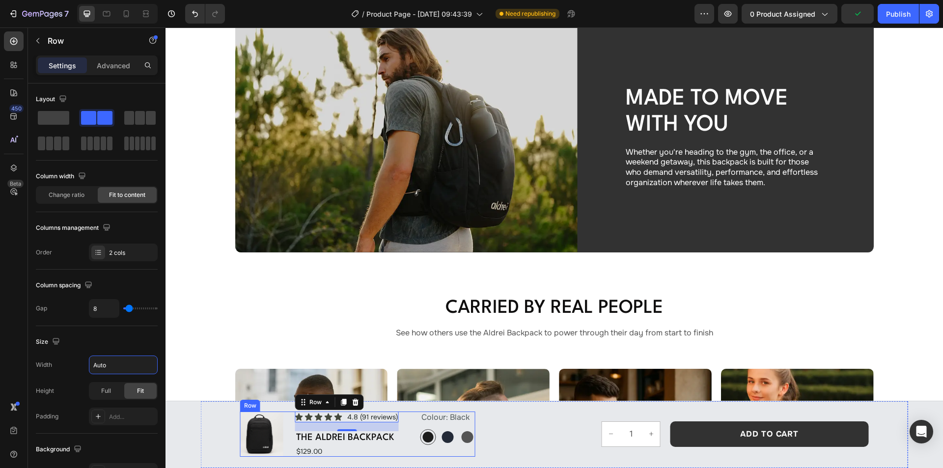
click at [404, 428] on div "Product Images Icon Icon Icon Icon Icon Icon List 4.8 (91 reviews) Text Block R…" at bounding box center [357, 433] width 235 height 45
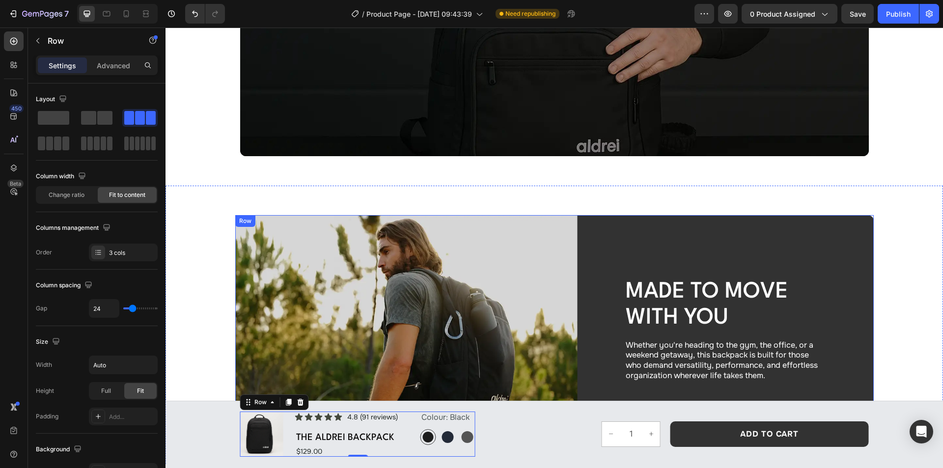
scroll to position [2365, 0]
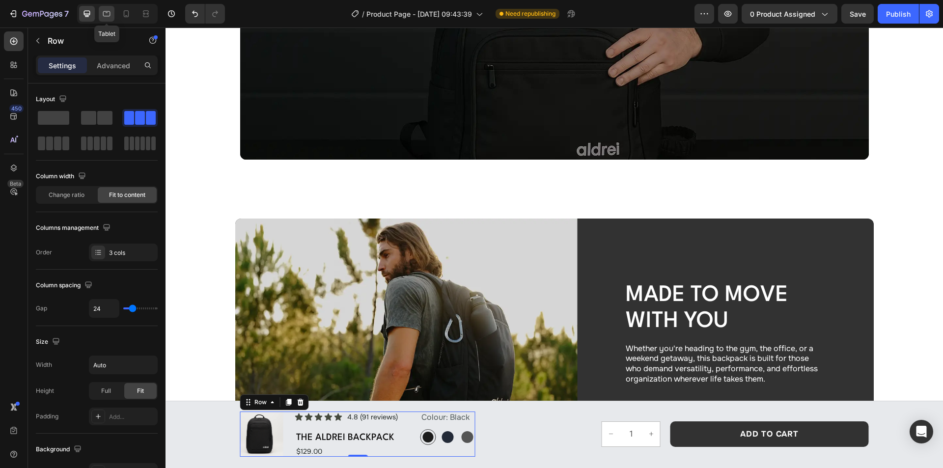
click at [104, 12] on icon at bounding box center [107, 14] width 10 height 10
type input "8"
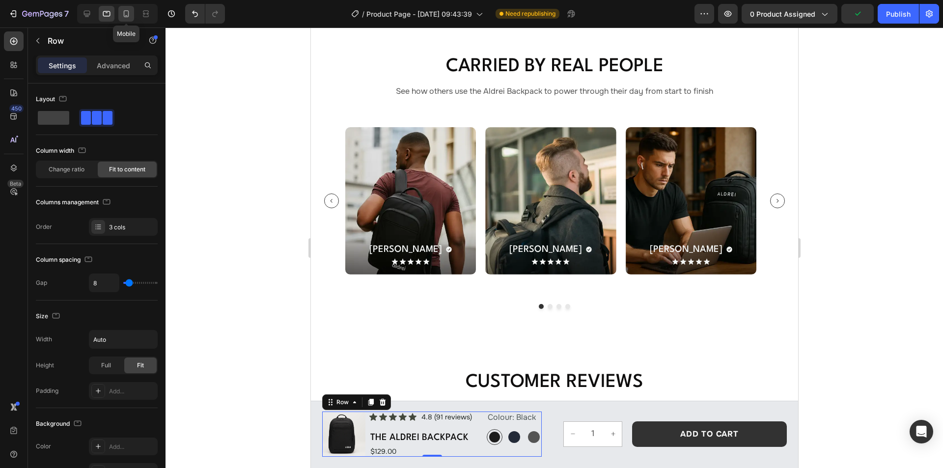
scroll to position [2705, 0]
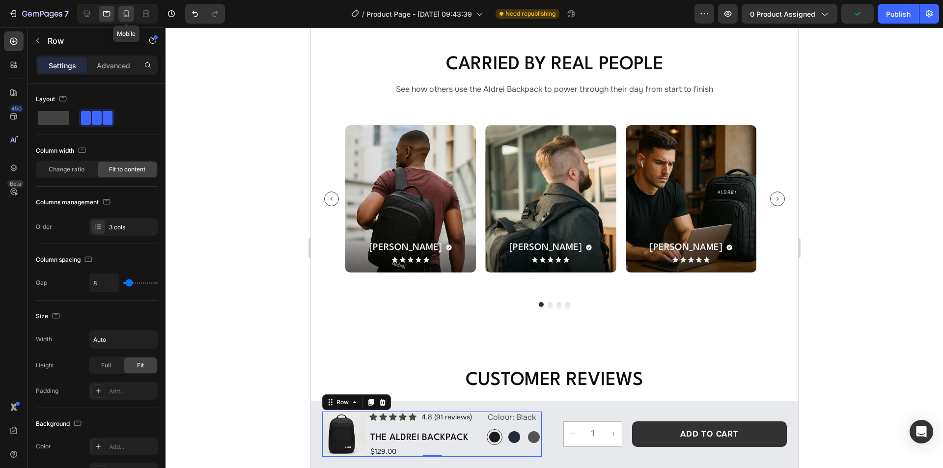
click at [127, 12] on icon at bounding box center [126, 14] width 10 height 10
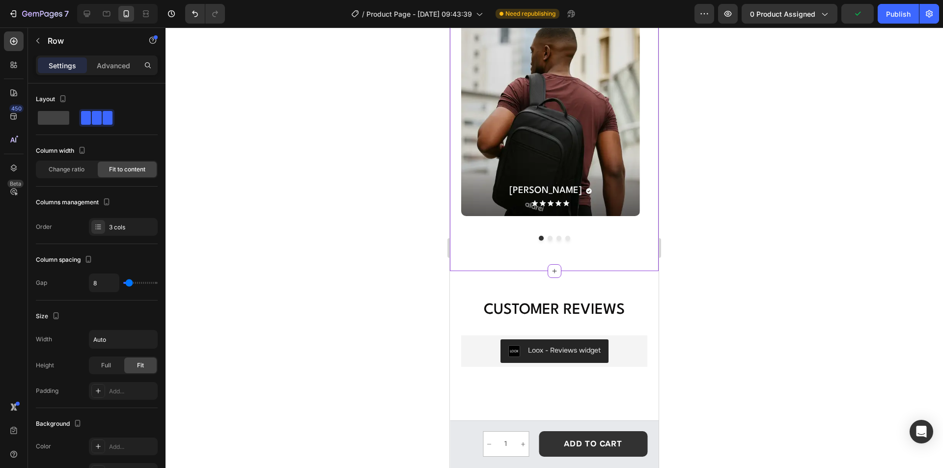
scroll to position [2713, 0]
click at [532, 439] on div "1 Product Quantity Add to cart Add to Cart Row" at bounding box center [565, 444] width 164 height 26
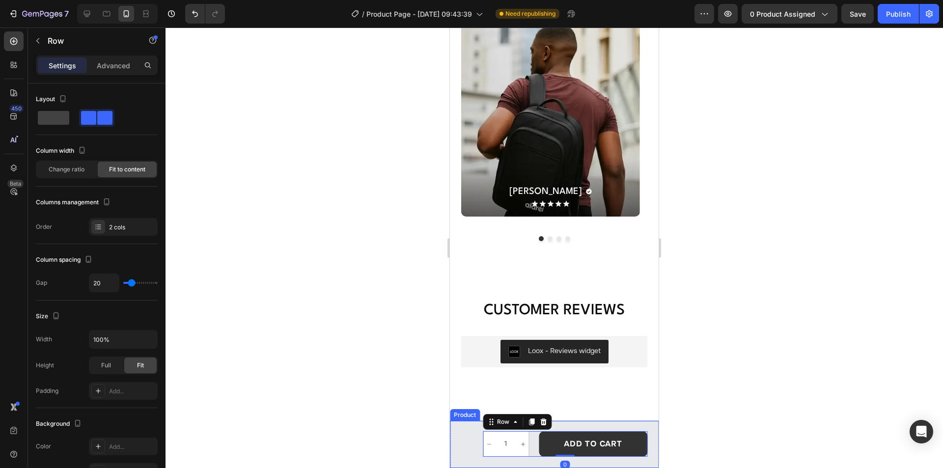
click at [474, 440] on div "Product Images Icon Icon Icon Icon Icon Icon List 4.8 (91 reviews) Text Block R…" at bounding box center [554, 444] width 209 height 47
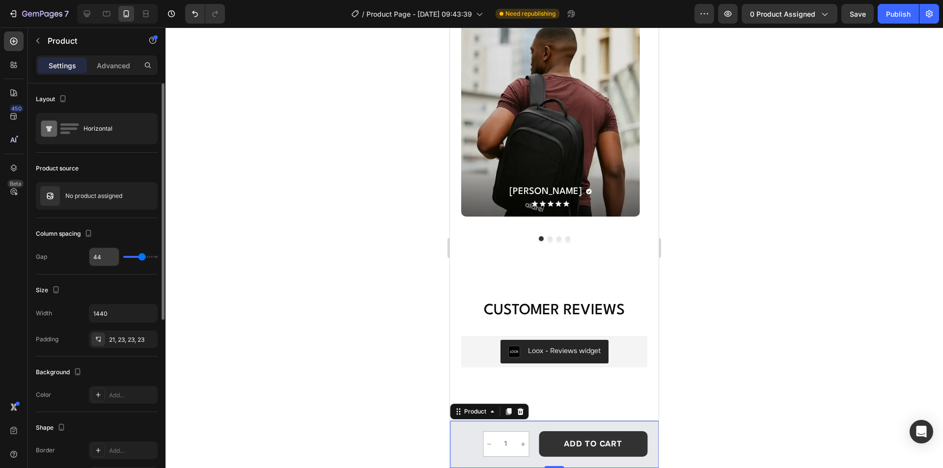
click at [100, 251] on input "44" at bounding box center [103, 257] width 29 height 18
type input "0"
click at [123, 239] on div "Column spacing" at bounding box center [97, 234] width 122 height 16
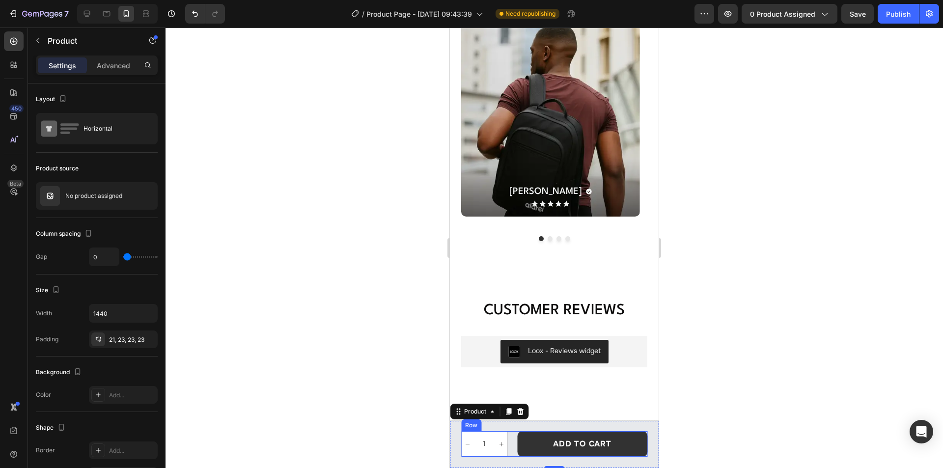
click at [512, 444] on div "1 Product Quantity Add to cart Add to Cart Row" at bounding box center [554, 444] width 186 height 26
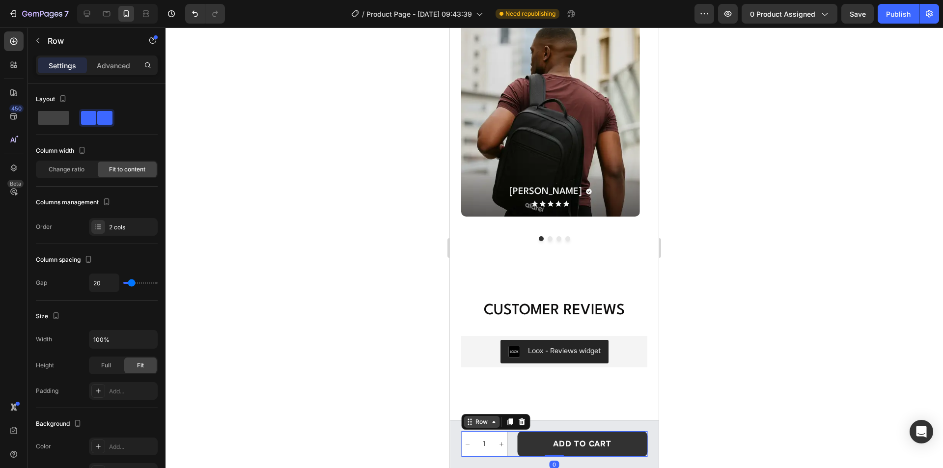
click at [483, 424] on div "Row" at bounding box center [481, 421] width 16 height 9
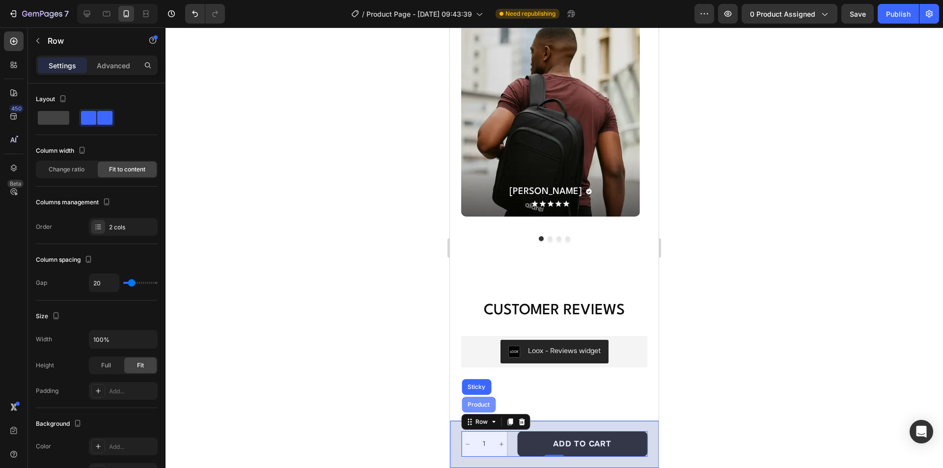
click at [479, 406] on div "Product" at bounding box center [478, 405] width 26 height 6
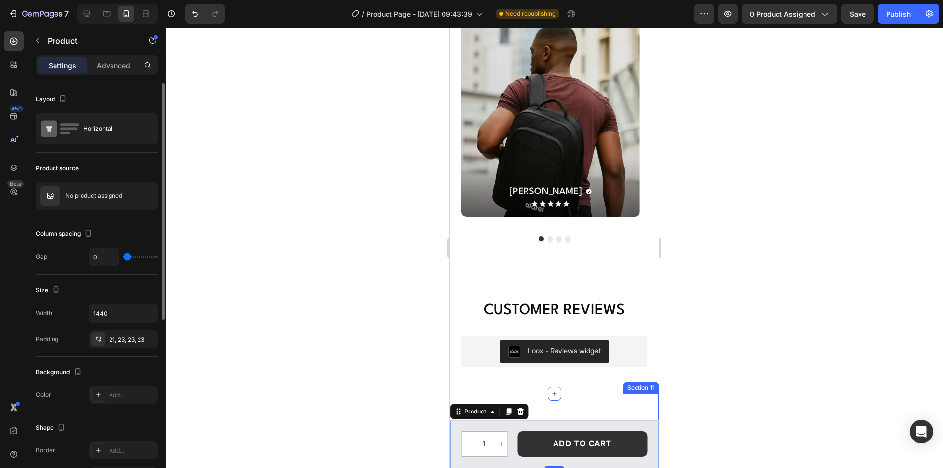
click at [113, 289] on div "Size" at bounding box center [97, 290] width 122 height 16
click at [511, 440] on div "1 Product Quantity Add to cart Add to Cart Row" at bounding box center [554, 444] width 186 height 26
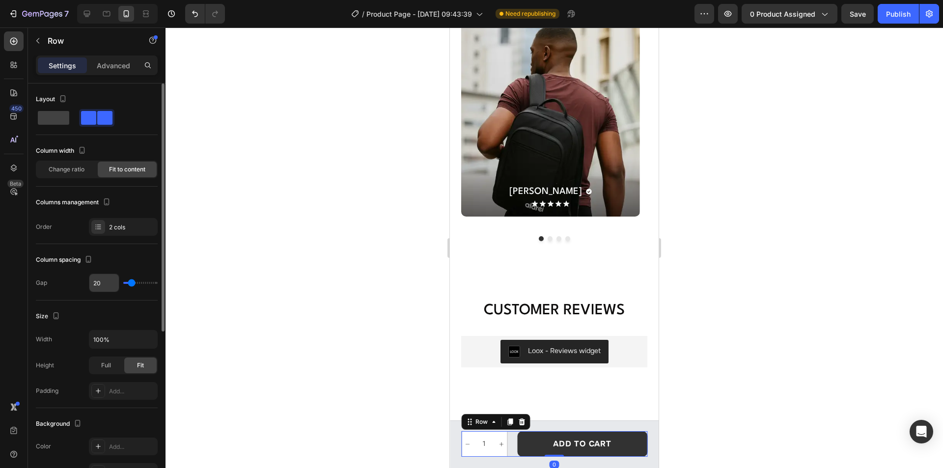
click at [106, 287] on input "20" at bounding box center [103, 283] width 29 height 18
type input "1"
type input "14"
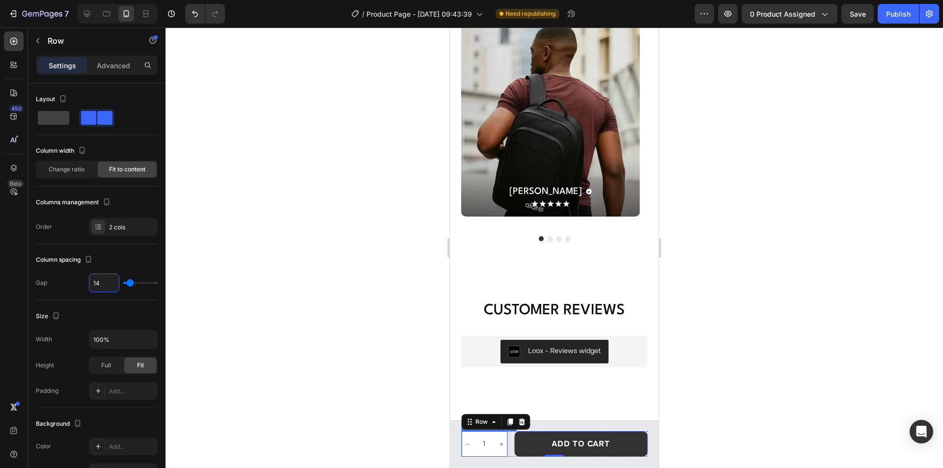
click at [483, 435] on input "1" at bounding box center [484, 443] width 23 height 25
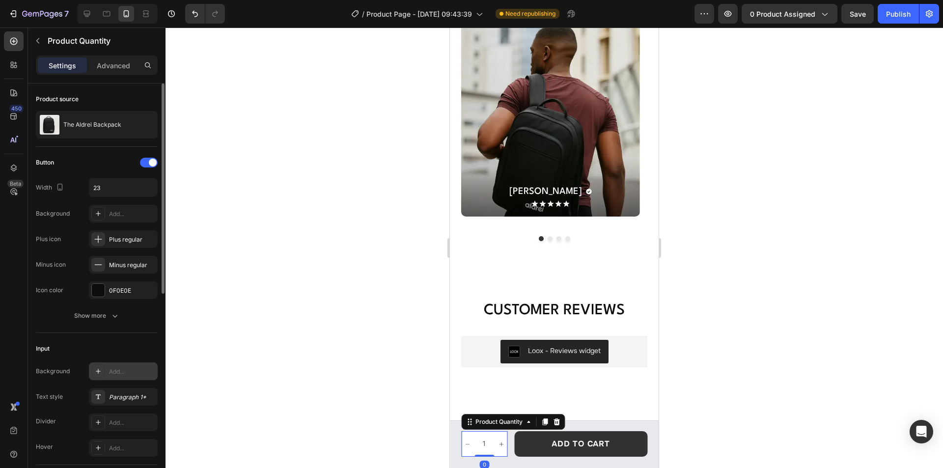
scroll to position [196, 0]
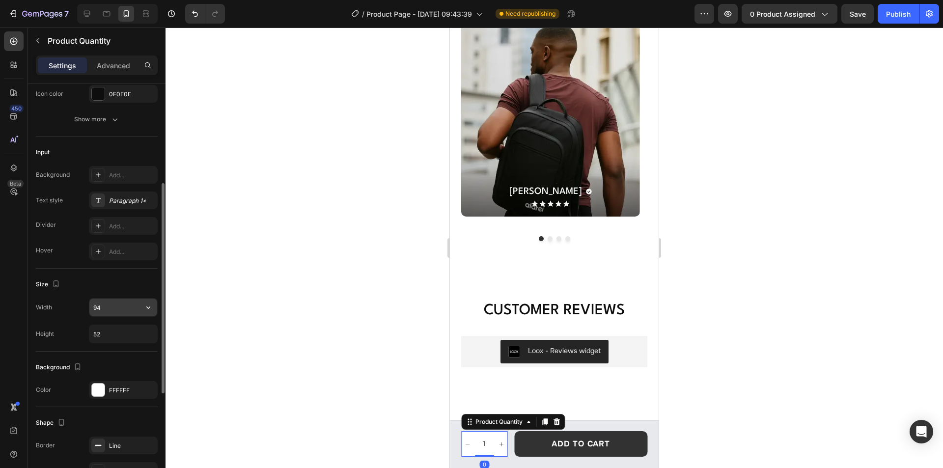
click at [111, 309] on input "94" at bounding box center [123, 307] width 68 height 18
type input "89"
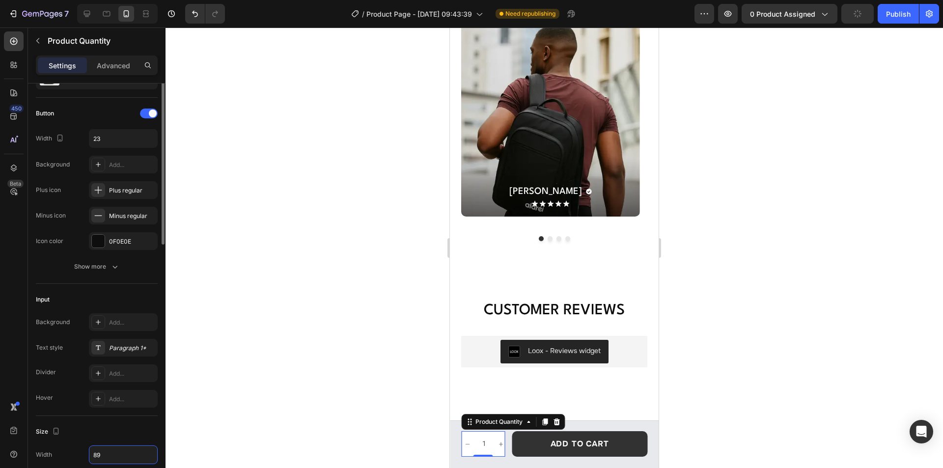
scroll to position [0, 0]
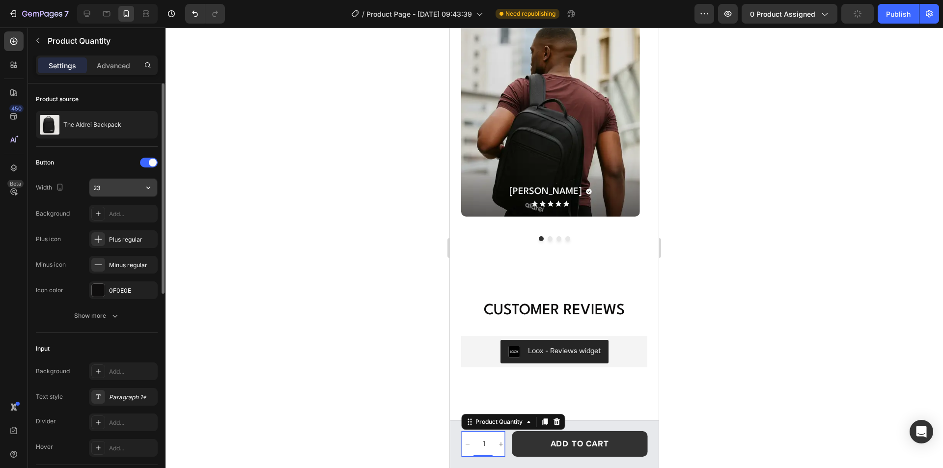
click at [107, 181] on input "23" at bounding box center [123, 188] width 68 height 18
type input "21"
click at [509, 439] on div "1 Product Quantity 0 Add to cart Add to Cart Row" at bounding box center [554, 444] width 186 height 26
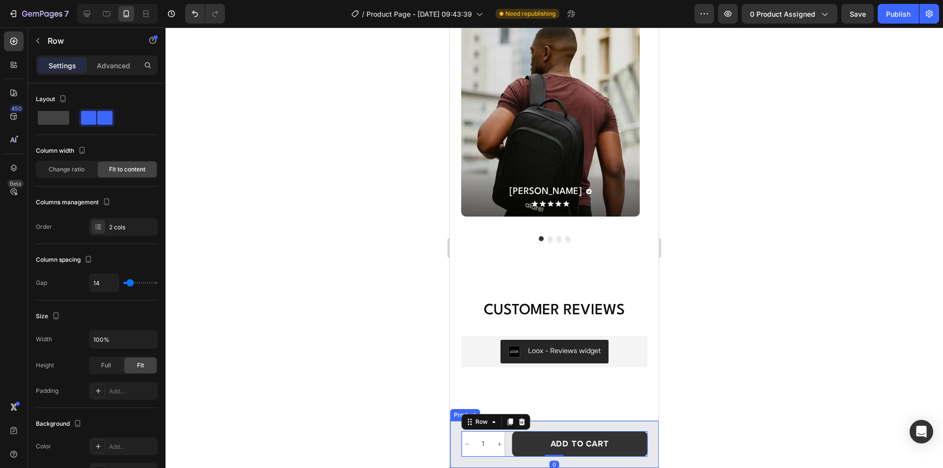
click at [584, 423] on div "Product Images Icon Icon Icon Icon Icon Icon List 4.8 (91 reviews) Text Block R…" at bounding box center [554, 444] width 209 height 47
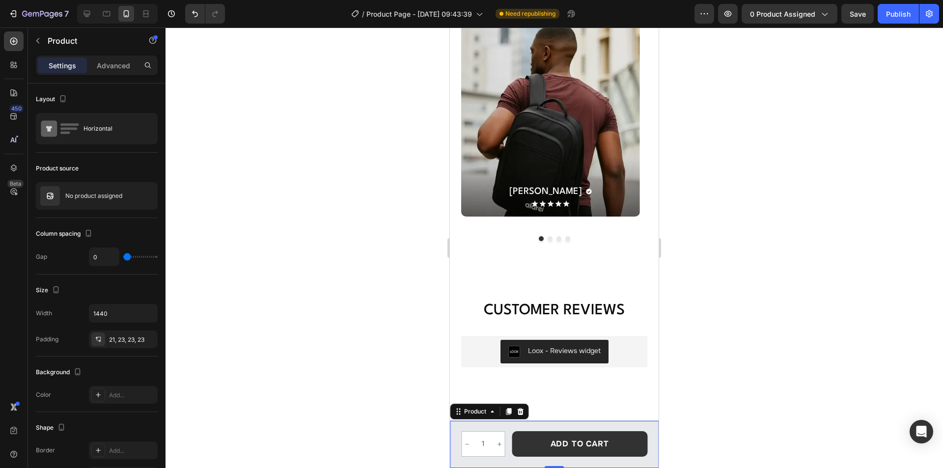
click at [580, 426] on div "Product Images Icon Icon Icon Icon Icon Icon List 4.8 (91 reviews) Text Block R…" at bounding box center [554, 444] width 209 height 47
click at [113, 336] on div "21, 23, 23, 23" at bounding box center [123, 339] width 28 height 9
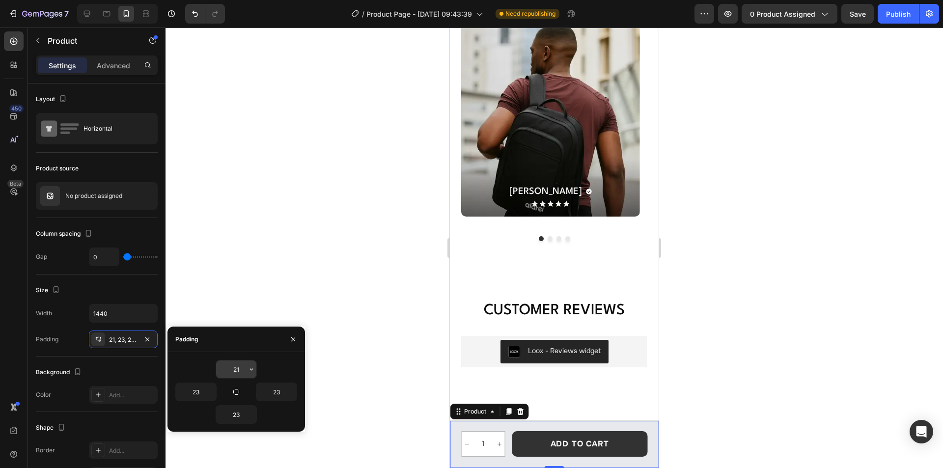
click at [243, 371] on input "21" at bounding box center [236, 369] width 40 height 18
click at [239, 369] on input "21" at bounding box center [236, 369] width 40 height 18
drag, startPoint x: 243, startPoint y: 368, endPoint x: 223, endPoint y: 368, distance: 19.6
click at [223, 368] on input "21" at bounding box center [236, 369] width 40 height 18
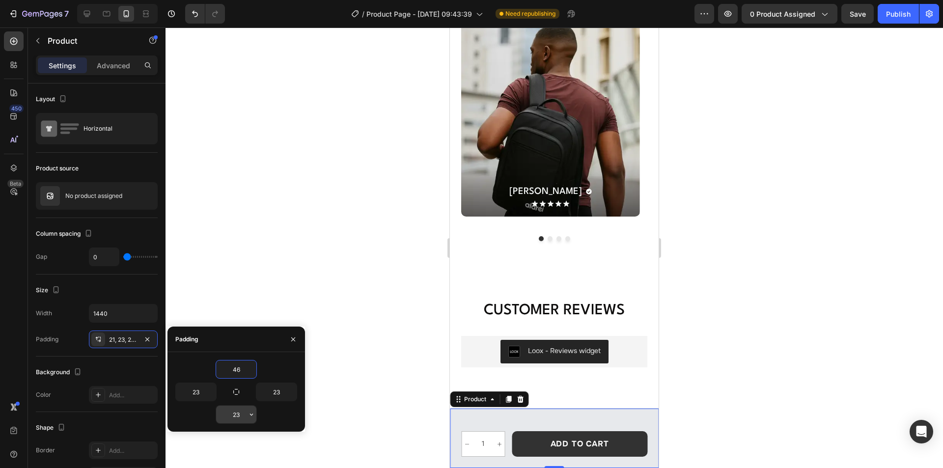
type input "46"
click at [244, 411] on input "23" at bounding box center [236, 414] width 40 height 18
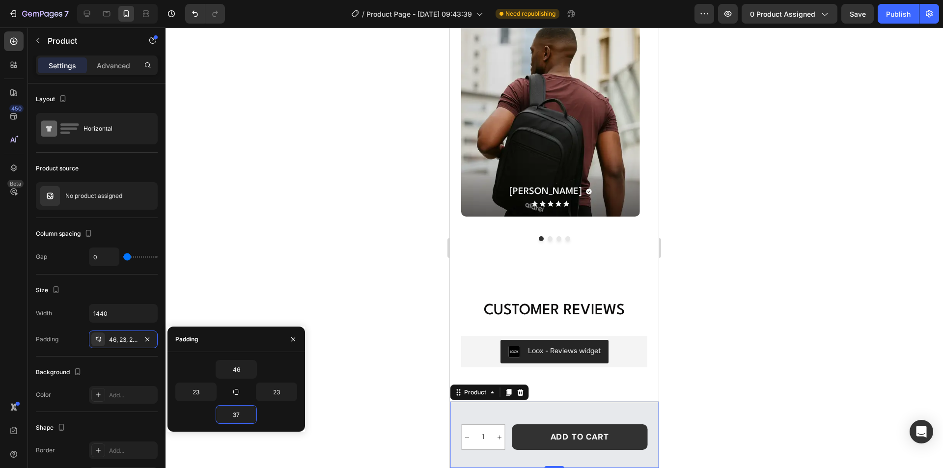
type input "37"
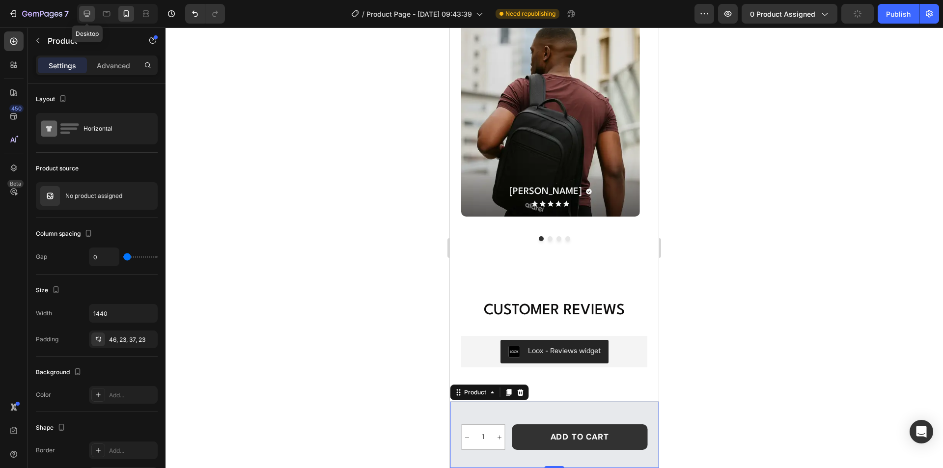
click at [92, 14] on icon at bounding box center [87, 14] width 10 height 10
type input "44"
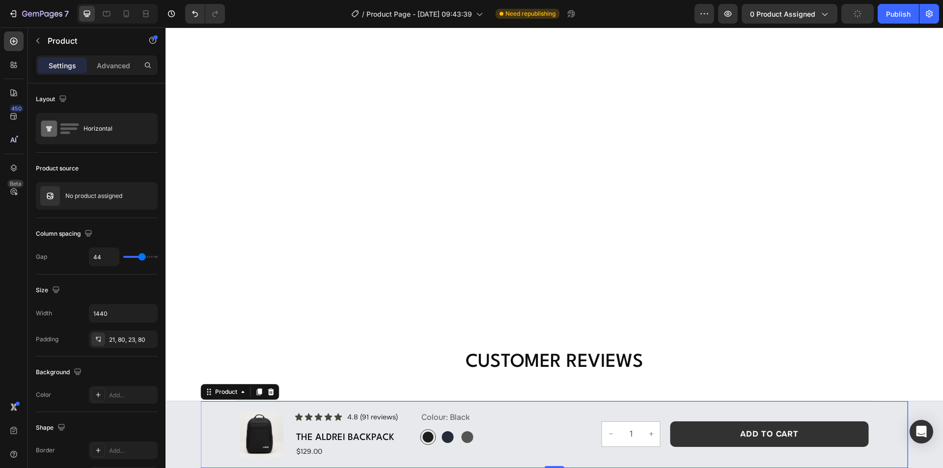
scroll to position [3052, 0]
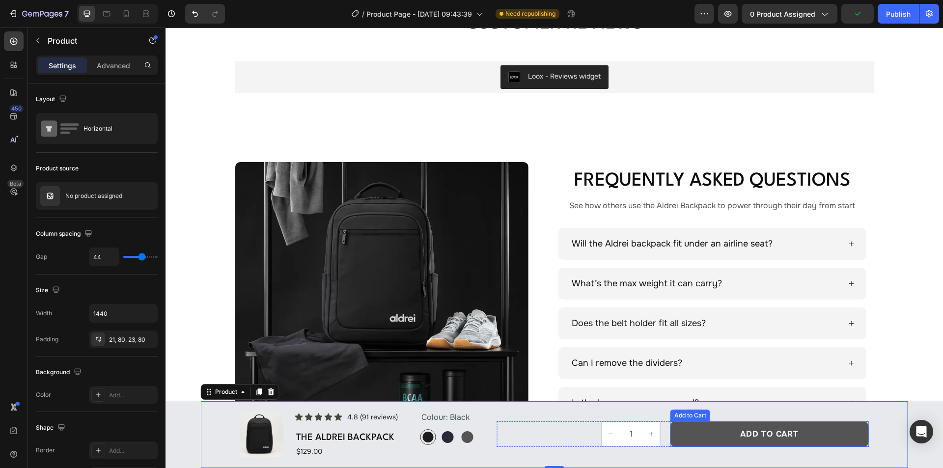
click at [691, 435] on button "Add to cart" at bounding box center [769, 434] width 198 height 26
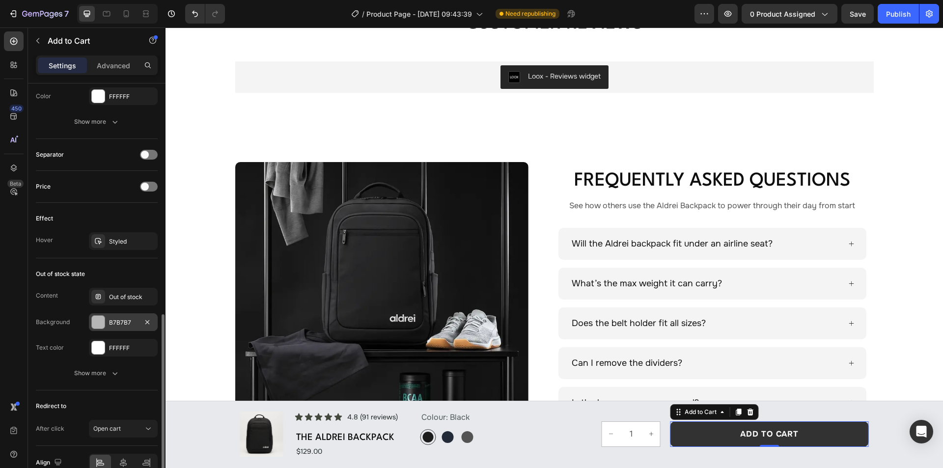
scroll to position [640, 0]
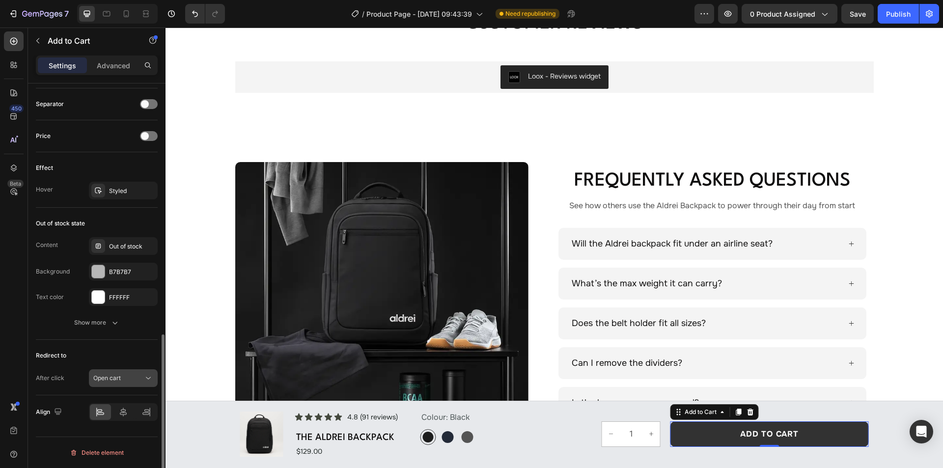
click at [123, 377] on div "Open cart" at bounding box center [118, 378] width 50 height 9
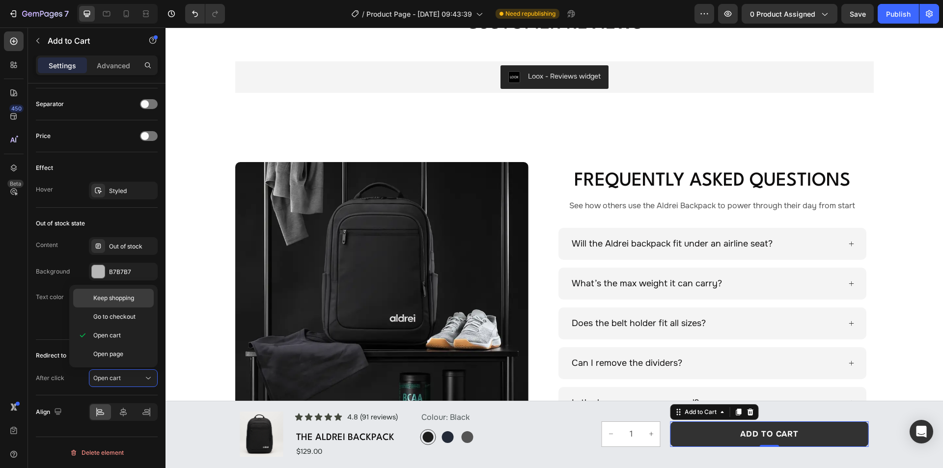
click at [116, 299] on span "Keep shopping" at bounding box center [113, 298] width 41 height 9
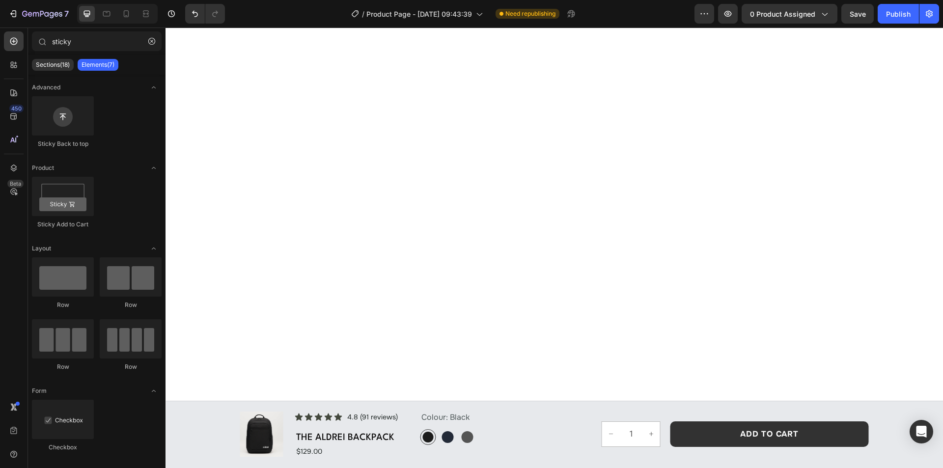
scroll to position [0, 0]
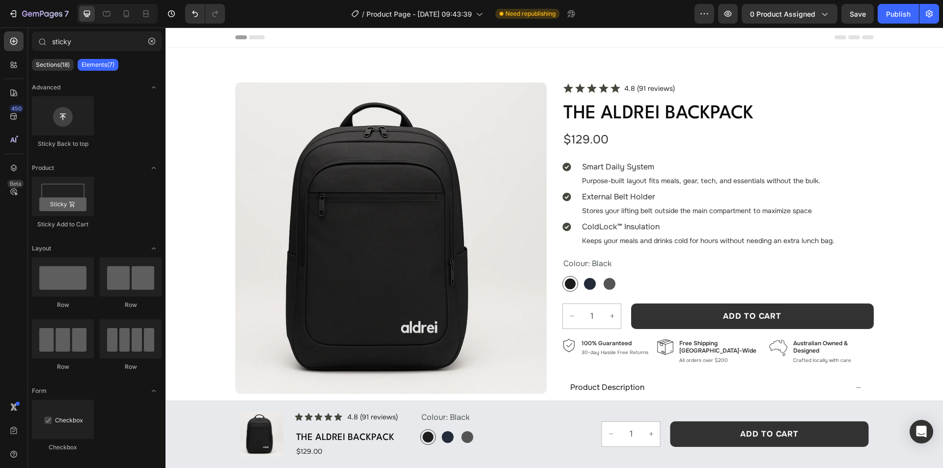
drag, startPoint x: 939, startPoint y: 360, endPoint x: 1032, endPoint y: 53, distance: 321.0
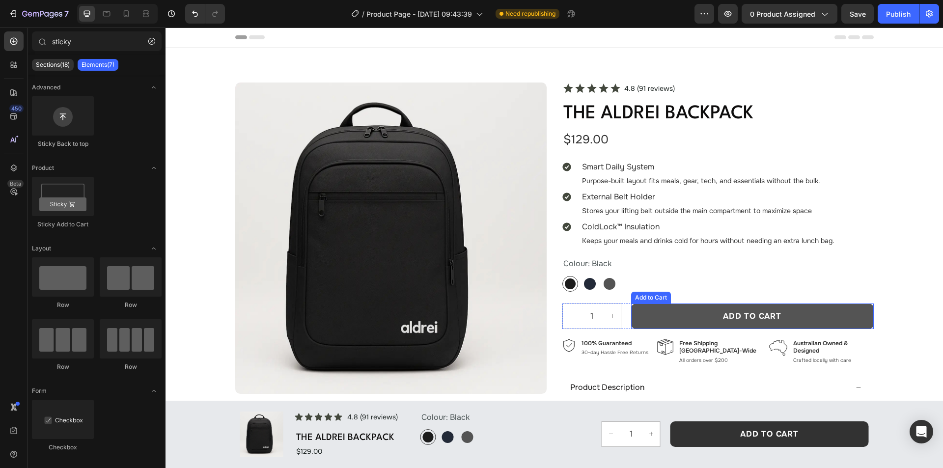
click at [666, 309] on button "Add to cart" at bounding box center [752, 316] width 243 height 26
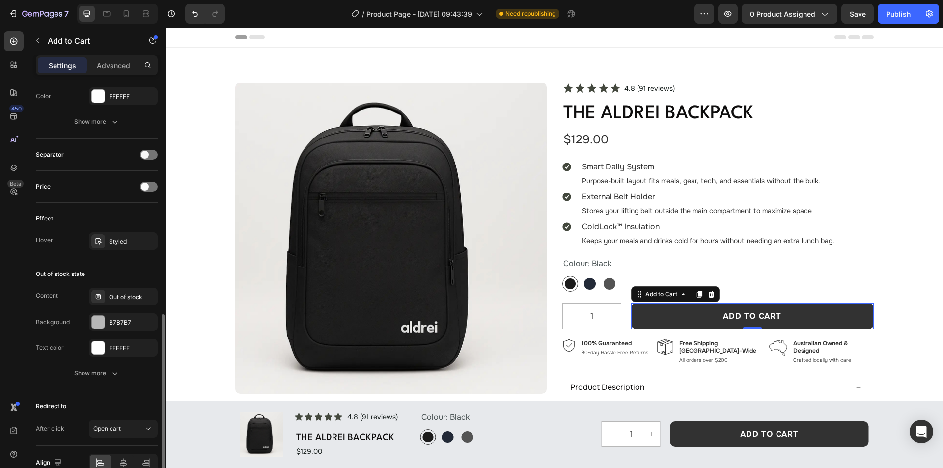
scroll to position [640, 0]
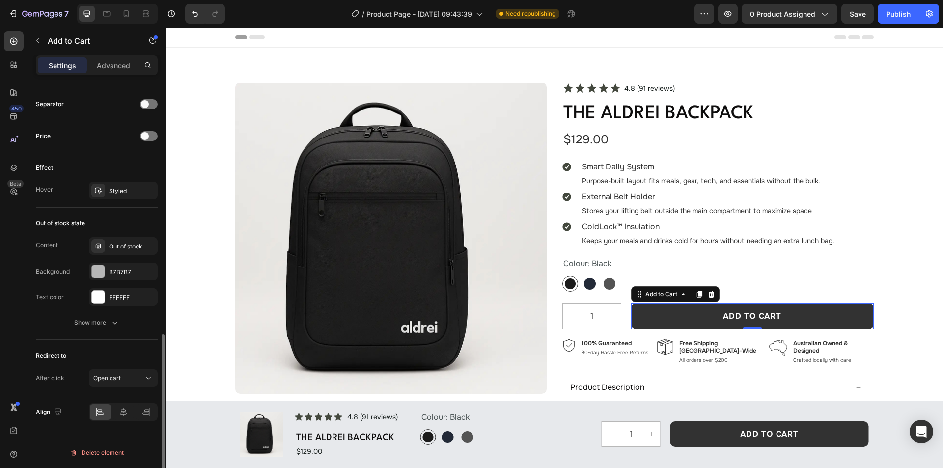
click at [121, 369] on div "Redirect to After click Open cart" at bounding box center [97, 367] width 122 height 55
click at [124, 379] on div "Open cart" at bounding box center [118, 378] width 50 height 9
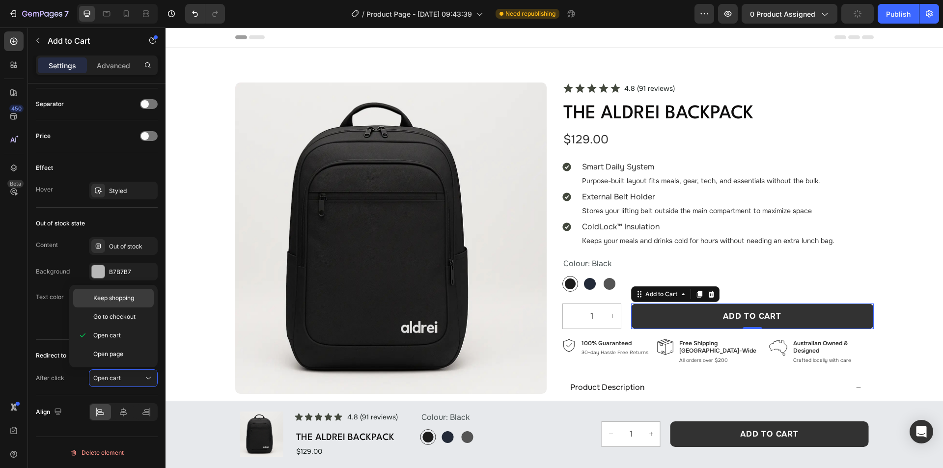
click at [117, 300] on span "Keep shopping" at bounding box center [113, 298] width 41 height 9
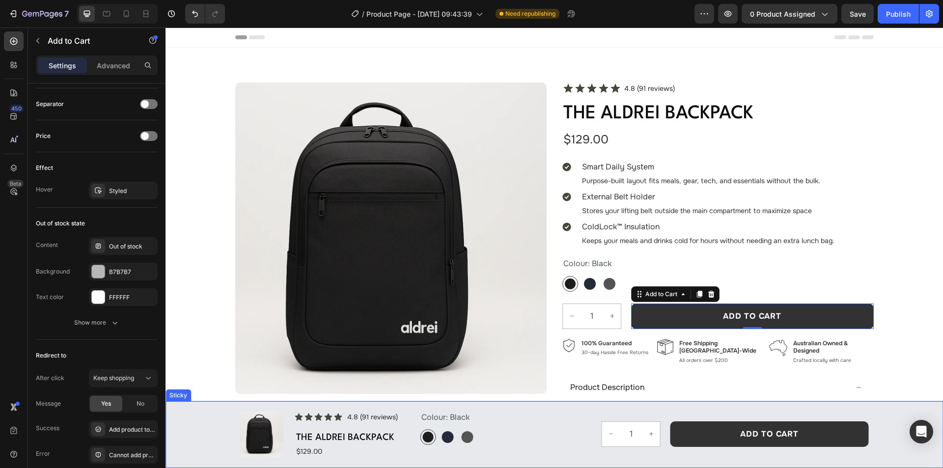
click at [187, 403] on div "Product Images Icon Icon Icon Icon Icon Icon List 4.8 (91 reviews) Text Block R…" at bounding box center [553, 434] width 777 height 67
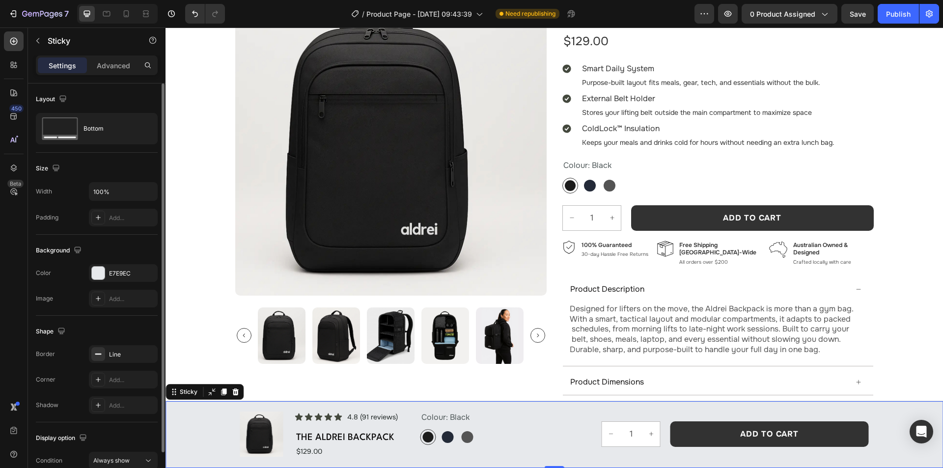
scroll to position [49, 0]
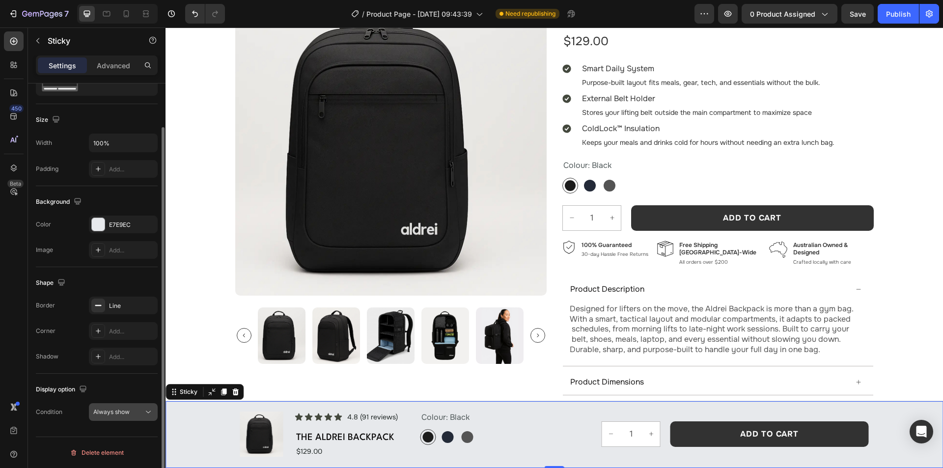
click at [121, 410] on span "Always show" at bounding box center [111, 411] width 36 height 7
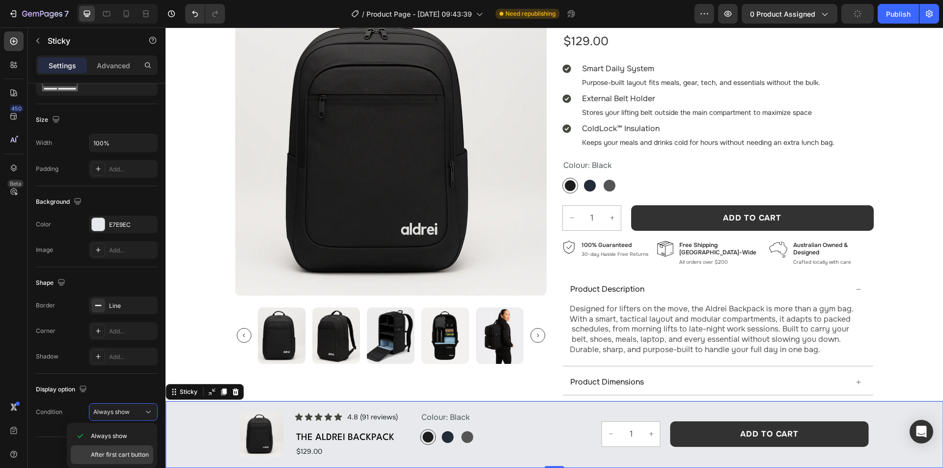
click at [123, 452] on span "After first cart button" at bounding box center [120, 454] width 58 height 9
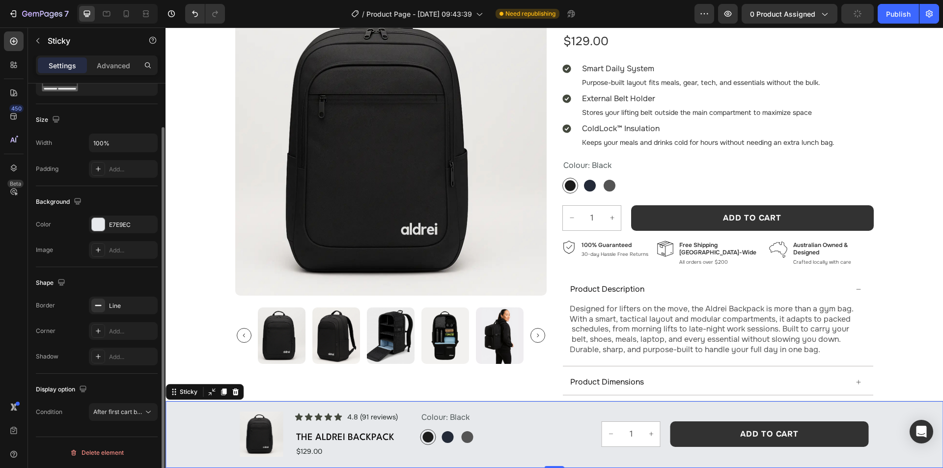
click at [108, 390] on div "Display option" at bounding box center [97, 389] width 122 height 16
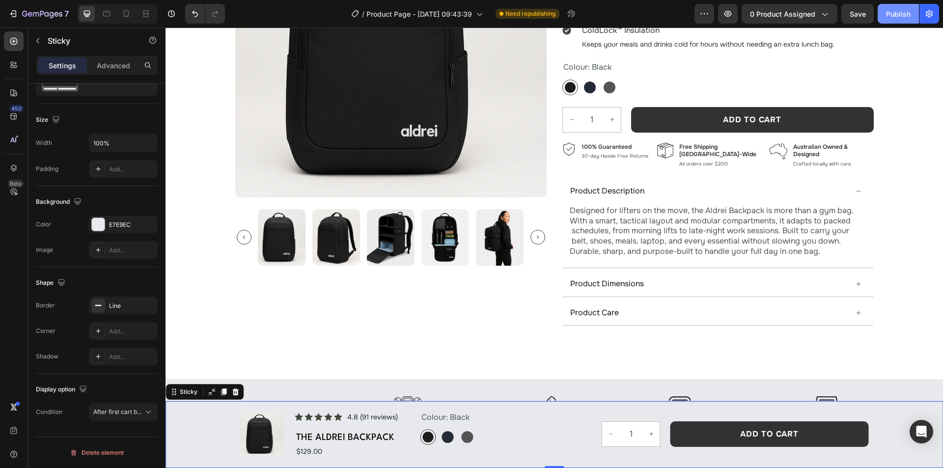
click at [903, 17] on div "Publish" at bounding box center [898, 14] width 25 height 10
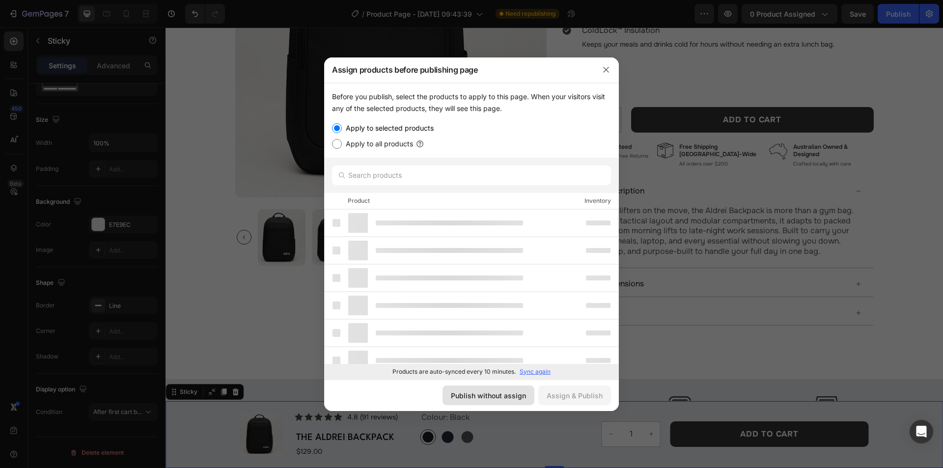
click at [521, 398] on div "Publish without assign" at bounding box center [488, 395] width 75 height 10
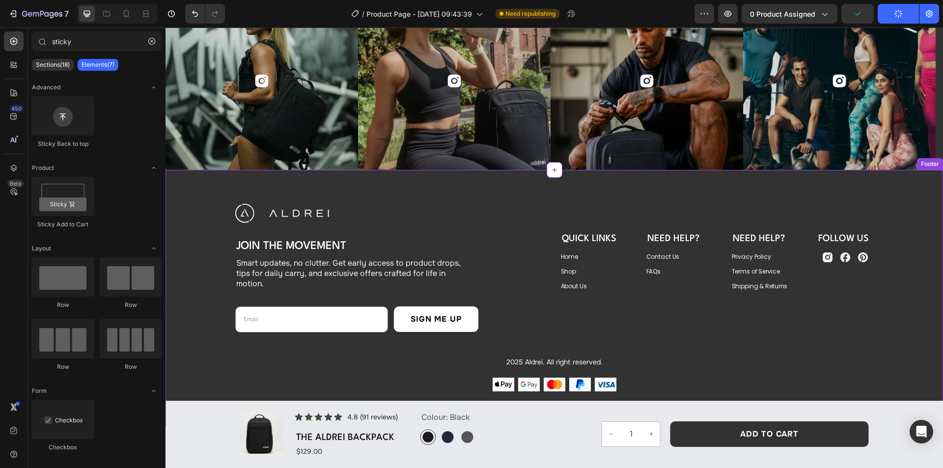
scroll to position [3602, 0]
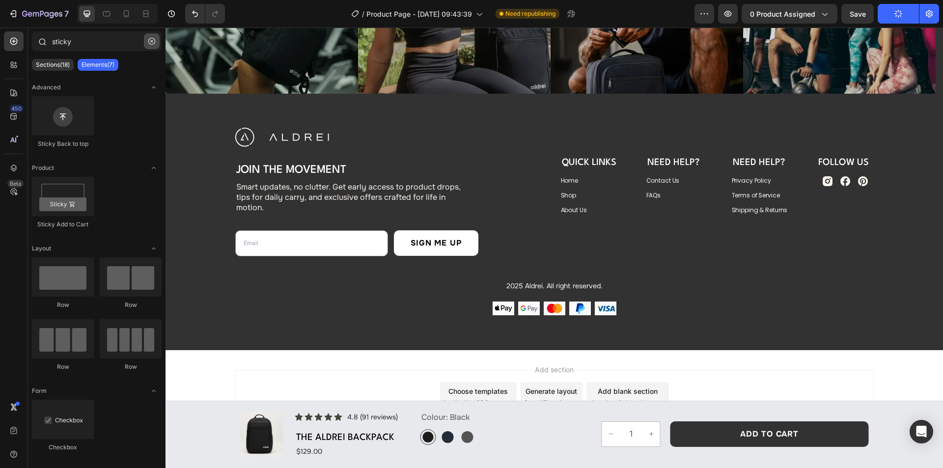
click at [152, 43] on icon "button" at bounding box center [151, 41] width 7 height 7
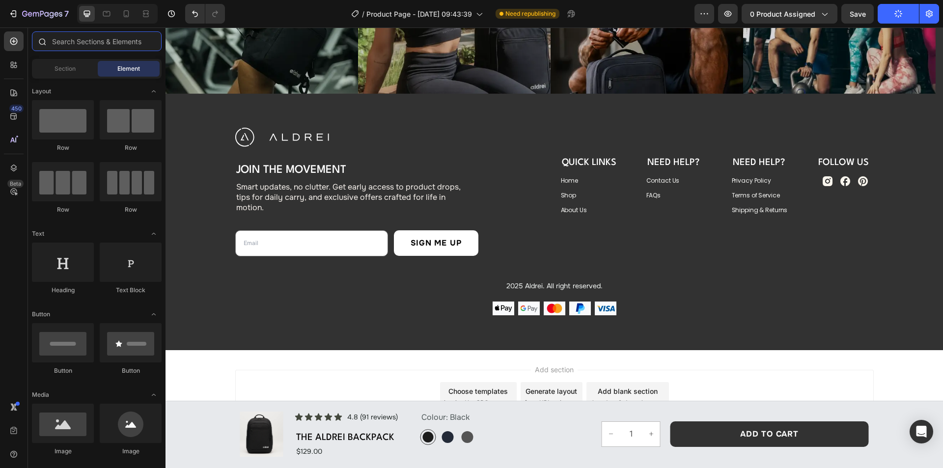
click at [81, 40] on input "text" at bounding box center [97, 41] width 130 height 20
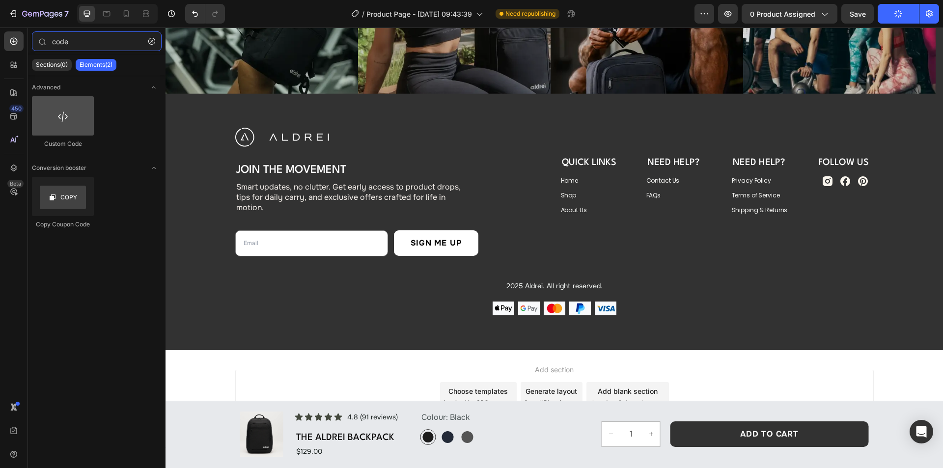
type input "code"
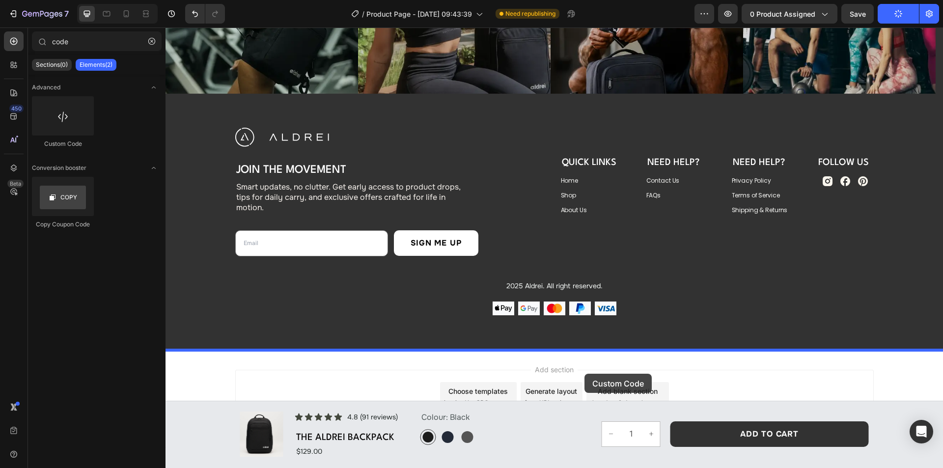
drag, startPoint x: 226, startPoint y: 154, endPoint x: 585, endPoint y: 374, distance: 420.6
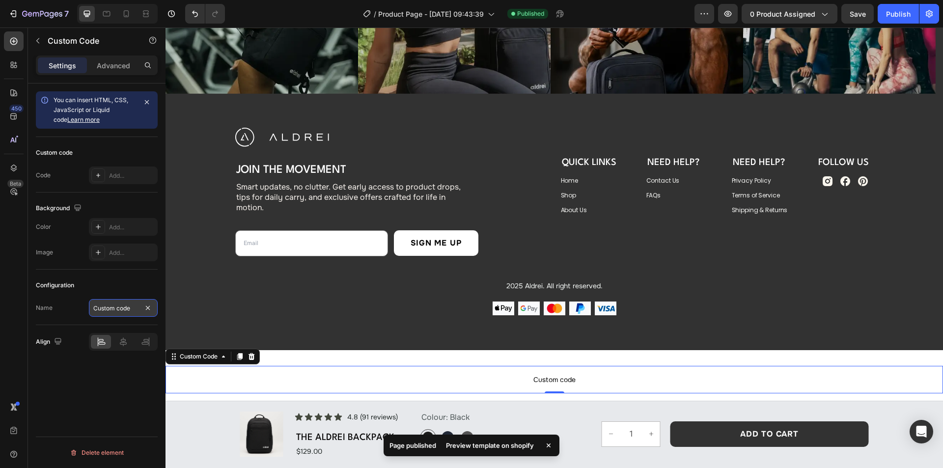
click at [132, 311] on input "Custom code" at bounding box center [123, 308] width 69 height 18
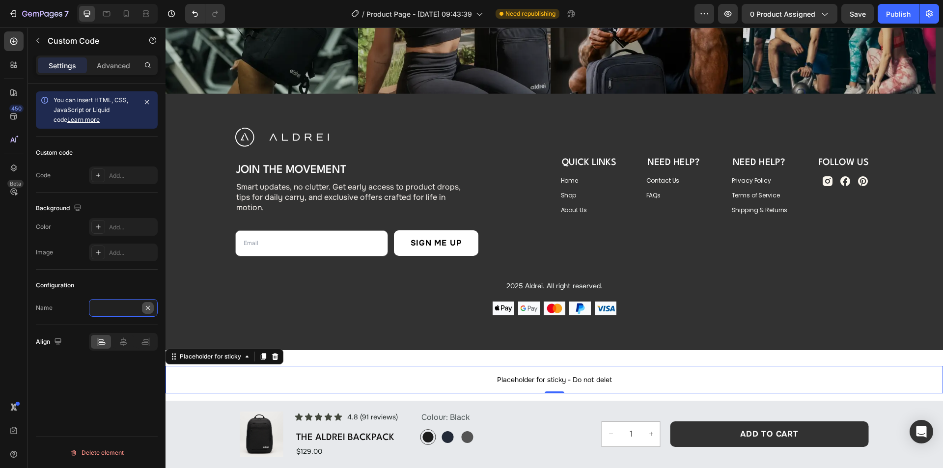
scroll to position [0, 59]
type input "Placeholder for sticky - Do not delete"
click at [623, 383] on span "Placeholder for sticky - Do not delete" at bounding box center [553, 380] width 777 height 12
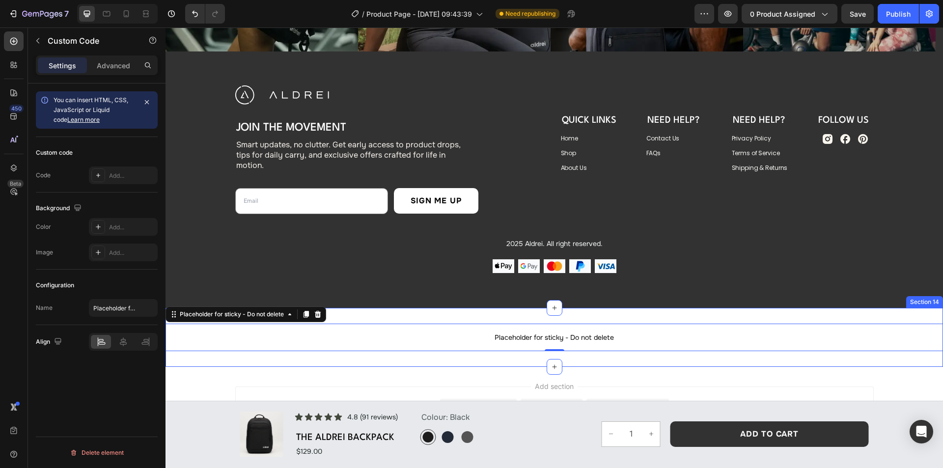
scroll to position [3661, 0]
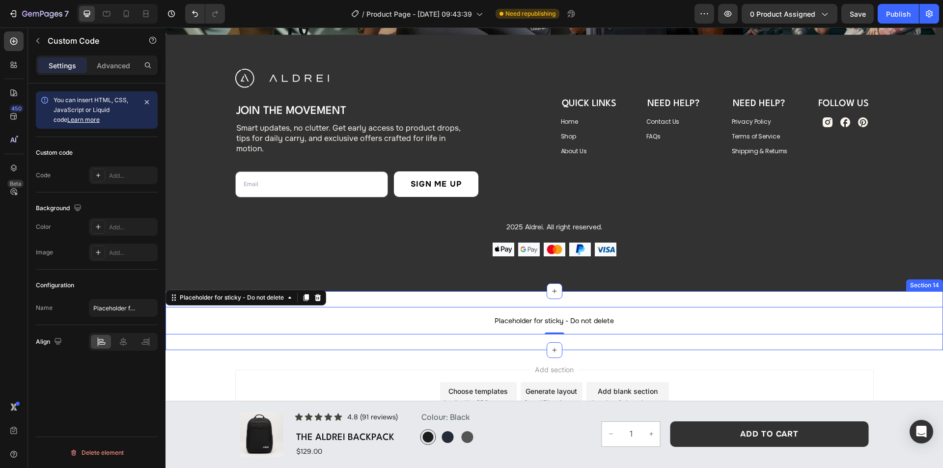
click at [422, 300] on div "Placeholder for sticky - Do not delete Placeholder for sticky - Do not delete 0…" at bounding box center [553, 320] width 777 height 59
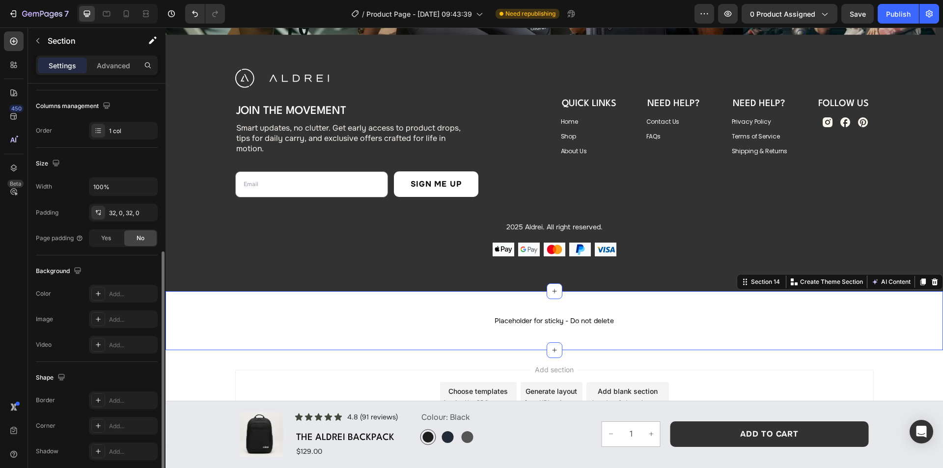
scroll to position [187, 0]
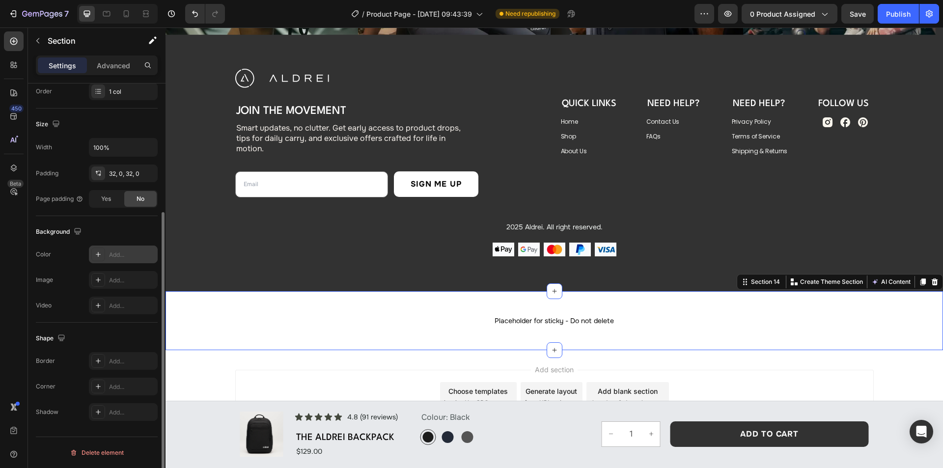
click at [112, 254] on div "Add..." at bounding box center [132, 254] width 46 height 9
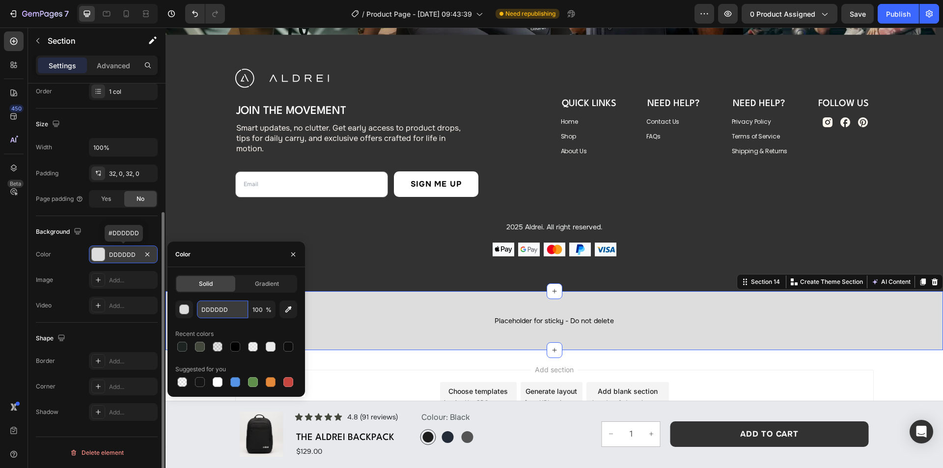
click at [232, 311] on input "DDDDDD" at bounding box center [222, 309] width 51 height 18
paste input "#323232"
type input "#323232"
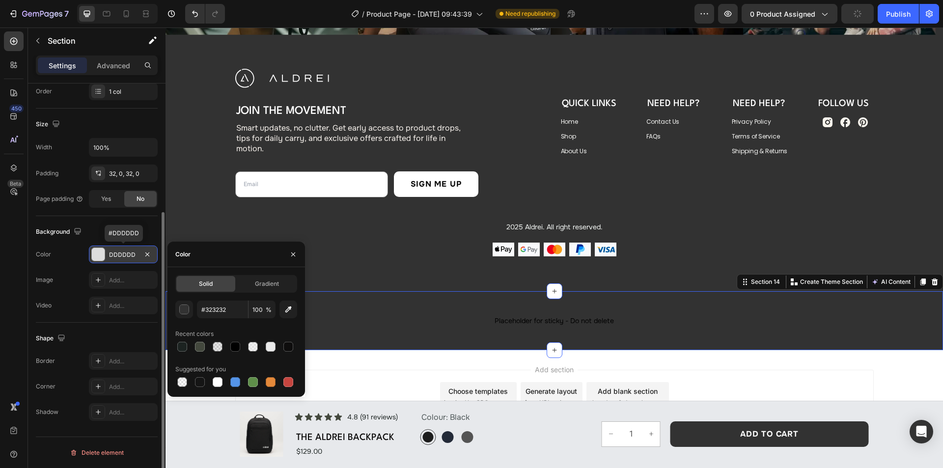
click at [137, 213] on div "Size Width 100% Padding 32, 0, 32, 0 Page padding Yes No" at bounding box center [97, 162] width 122 height 108
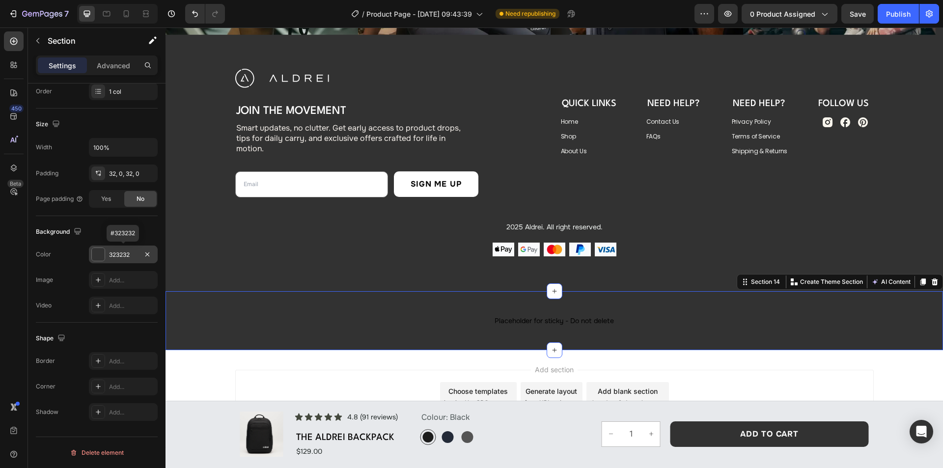
click at [479, 298] on div "Placeholder for sticky - Do not delete Placeholder for sticky - Do not delete S…" at bounding box center [553, 320] width 777 height 59
click at [889, 15] on div "Publish" at bounding box center [898, 14] width 25 height 10
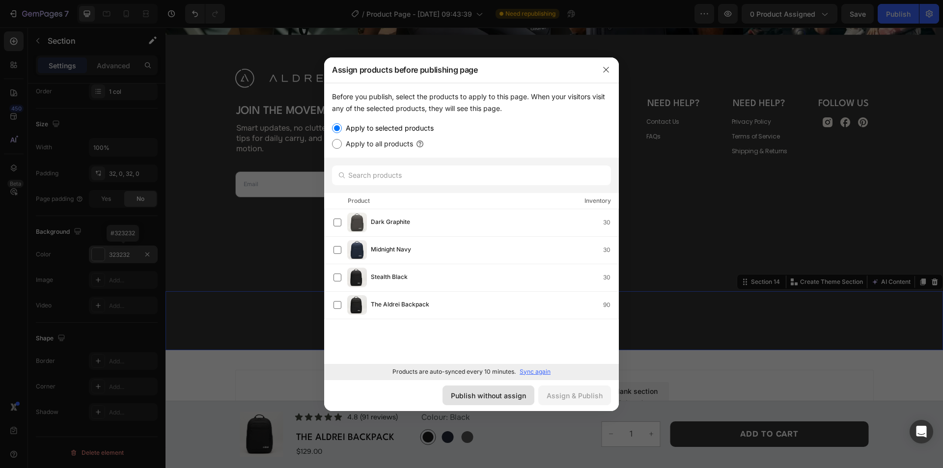
click at [503, 393] on div "Publish without assign" at bounding box center [488, 395] width 75 height 10
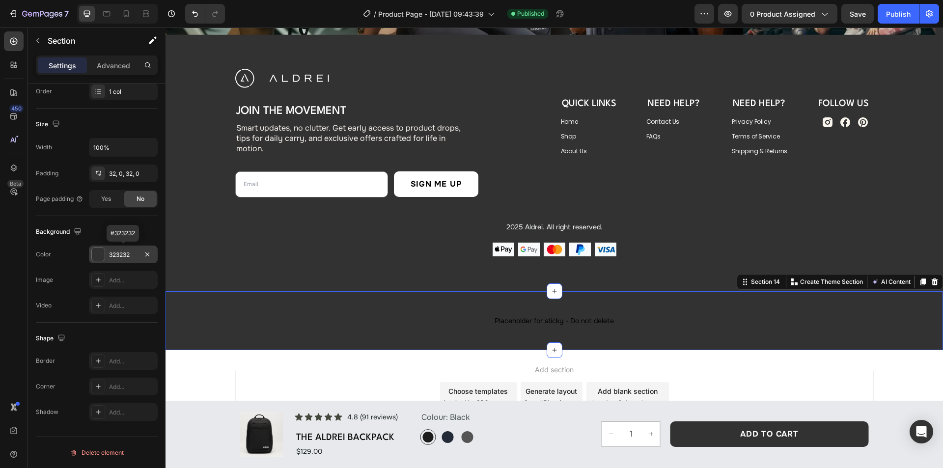
click at [452, 298] on div "Placeholder for sticky - Do not delete Placeholder for sticky - Do not delete S…" at bounding box center [553, 320] width 777 height 59
click at [106, 59] on div "Advanced" at bounding box center [113, 65] width 49 height 16
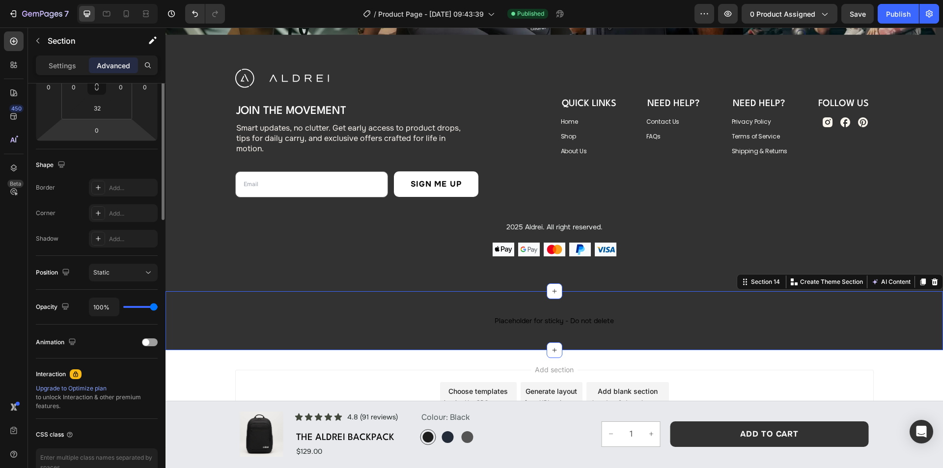
scroll to position [0, 0]
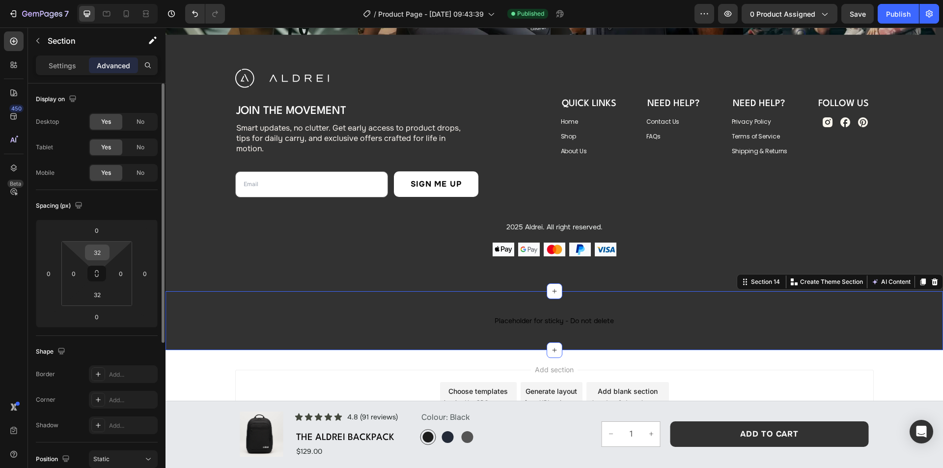
click at [102, 250] on input "32" at bounding box center [97, 252] width 20 height 15
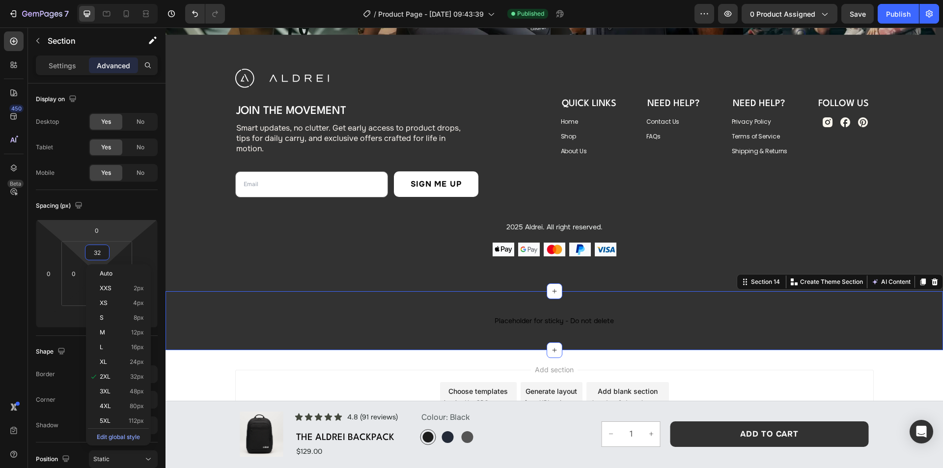
paste input "68"
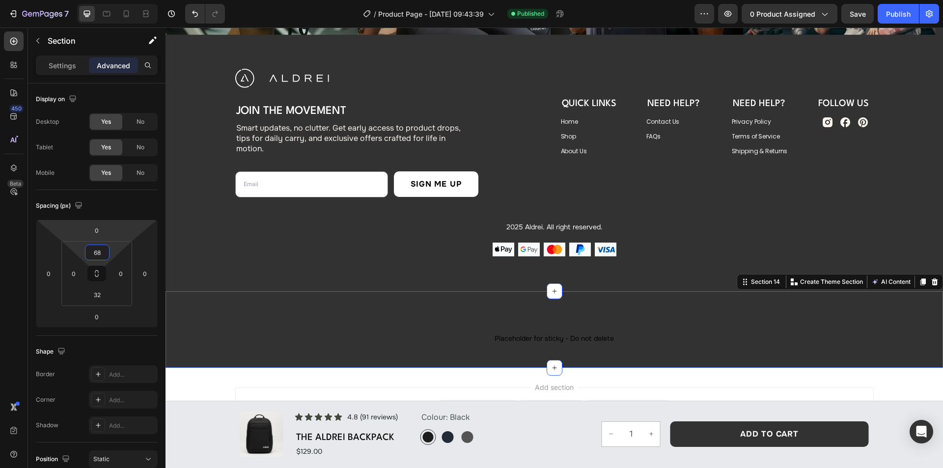
type input "68"
click at [110, 212] on div "Spacing (px)" at bounding box center [97, 206] width 122 height 16
click at [100, 295] on input "32" at bounding box center [97, 294] width 20 height 15
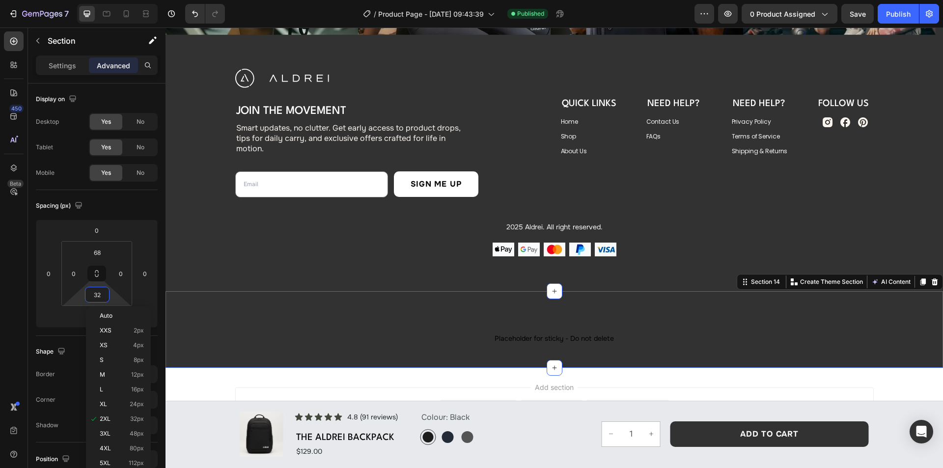
paste input "68"
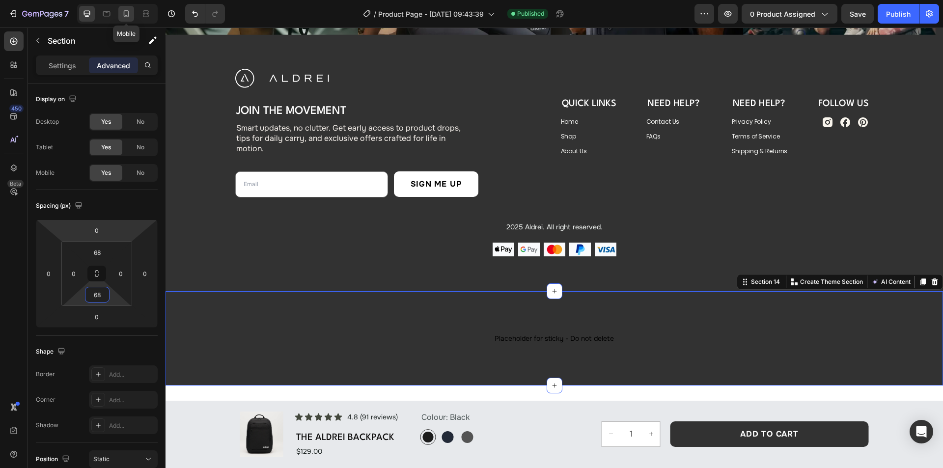
type input "68"
click at [125, 12] on icon at bounding box center [126, 14] width 10 height 10
type input "40"
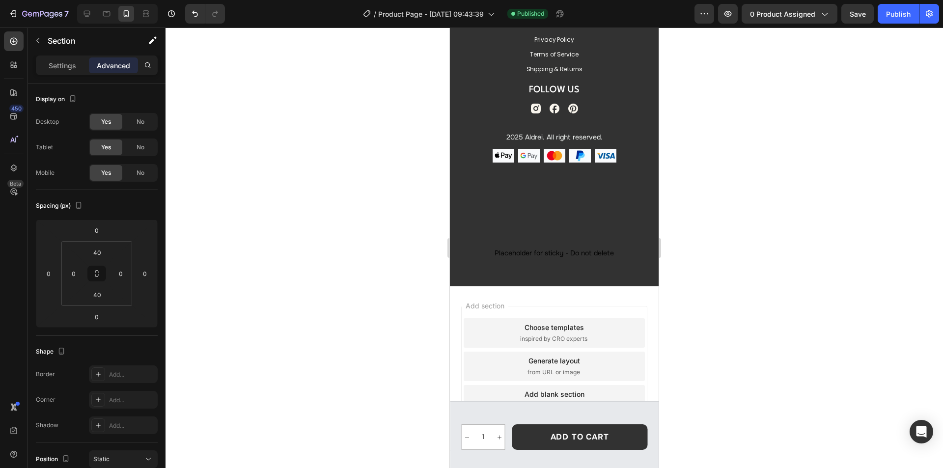
scroll to position [3971, 0]
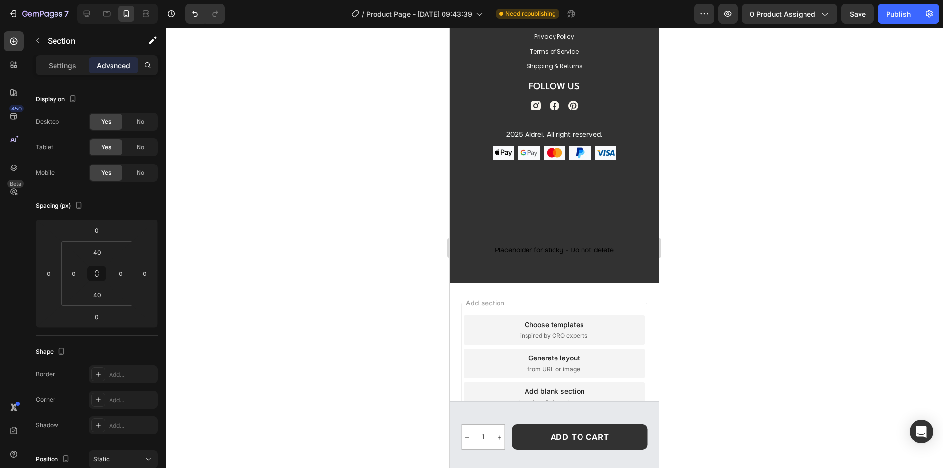
click at [572, 226] on div "Placeholder for sticky - Do not delete Placeholder for sticky - Do not delete S…" at bounding box center [554, 249] width 209 height 67
click at [104, 253] on input "40" at bounding box center [97, 252] width 20 height 15
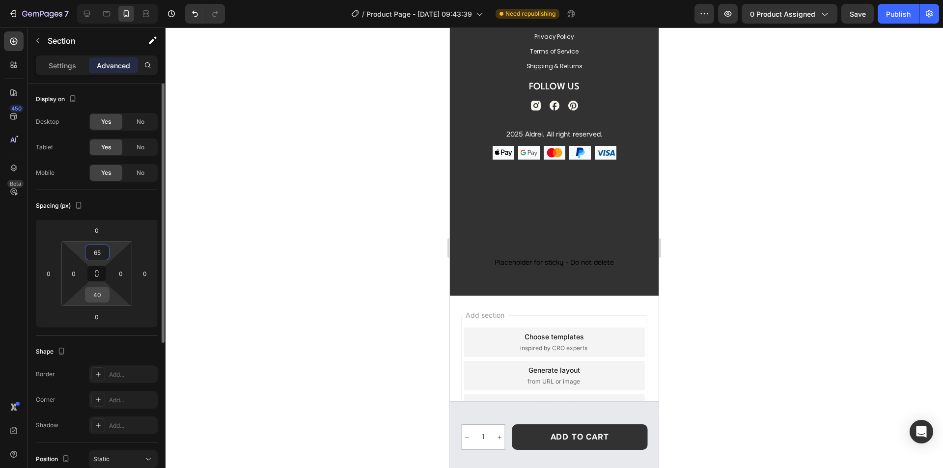
type input "65"
click at [103, 294] on input "40" at bounding box center [97, 294] width 20 height 15
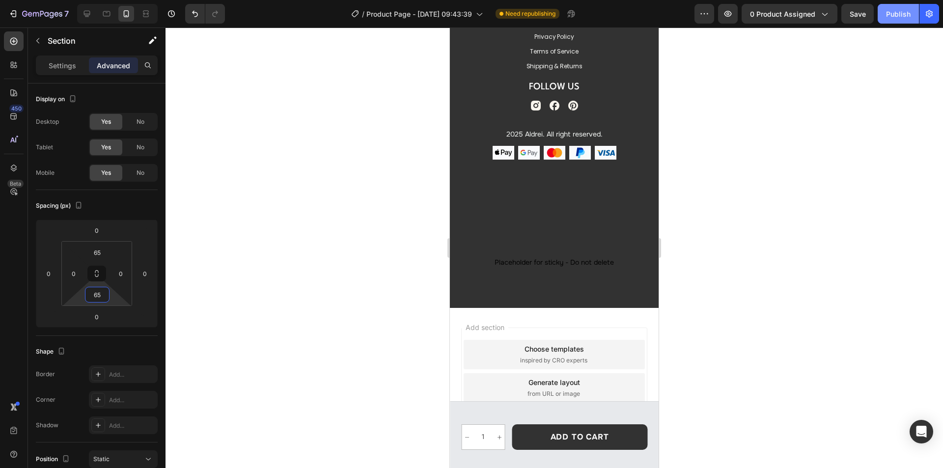
type input "65"
click at [903, 15] on div "Publish" at bounding box center [898, 14] width 25 height 10
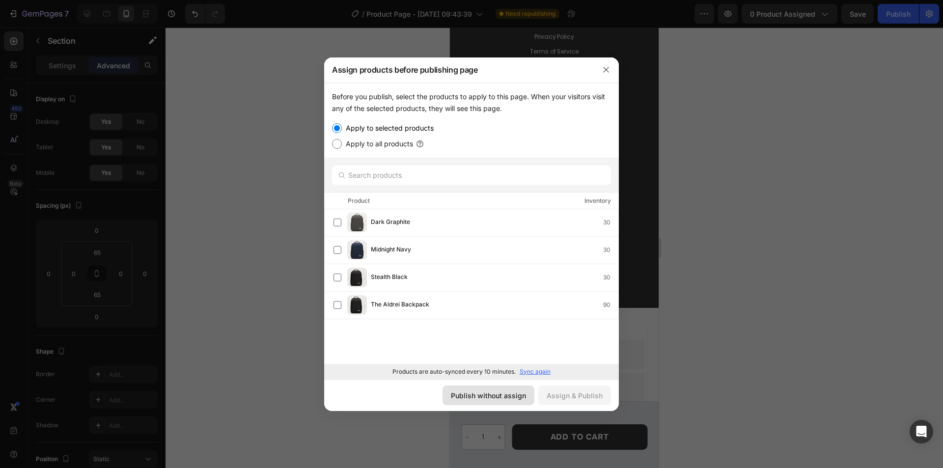
click at [513, 387] on button "Publish without assign" at bounding box center [488, 395] width 92 height 20
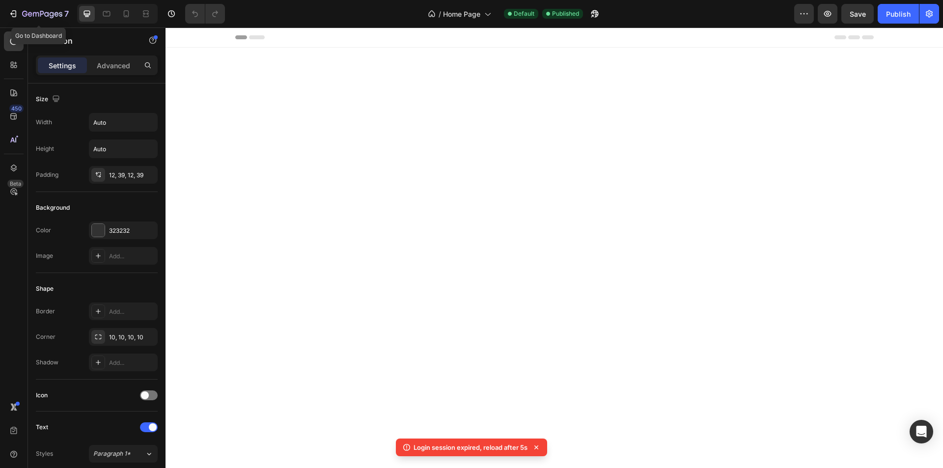
scroll to position [835, 0]
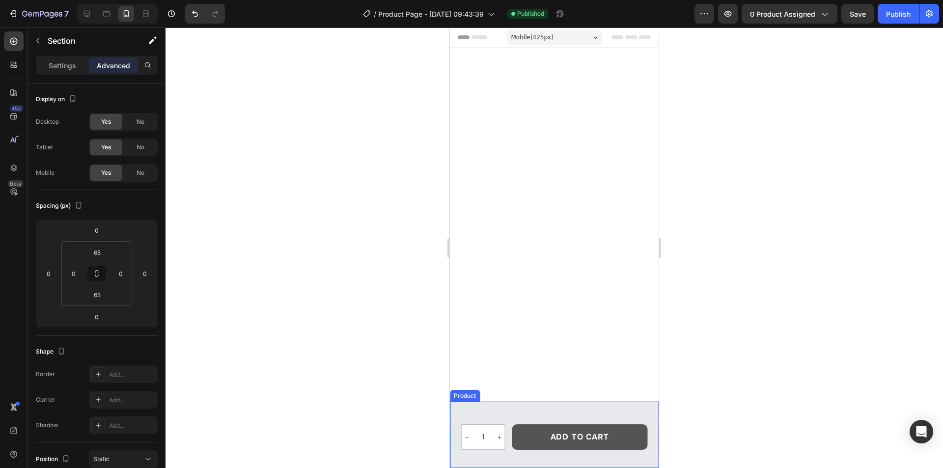
scroll to position [3971, 0]
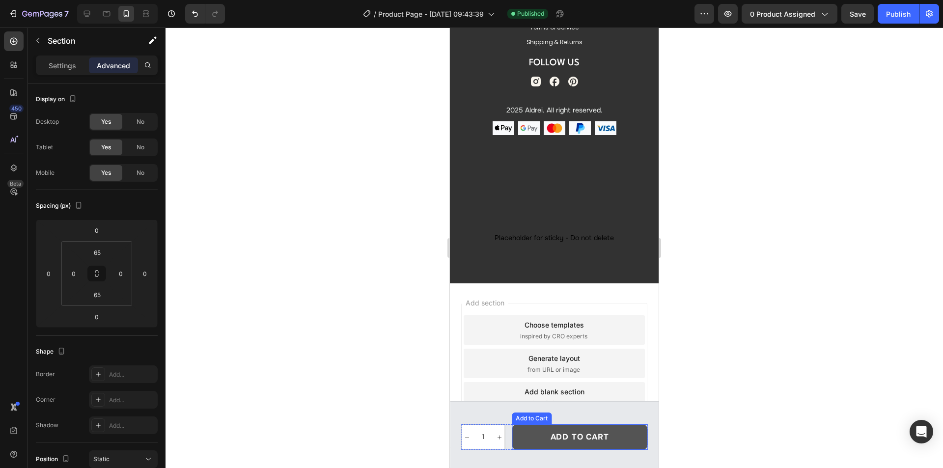
click at [528, 432] on button "Add to cart" at bounding box center [579, 437] width 135 height 26
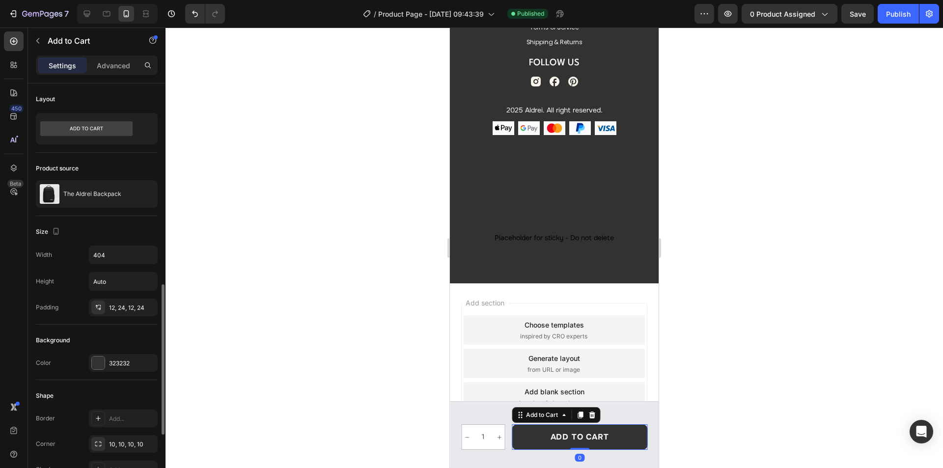
scroll to position [147, 0]
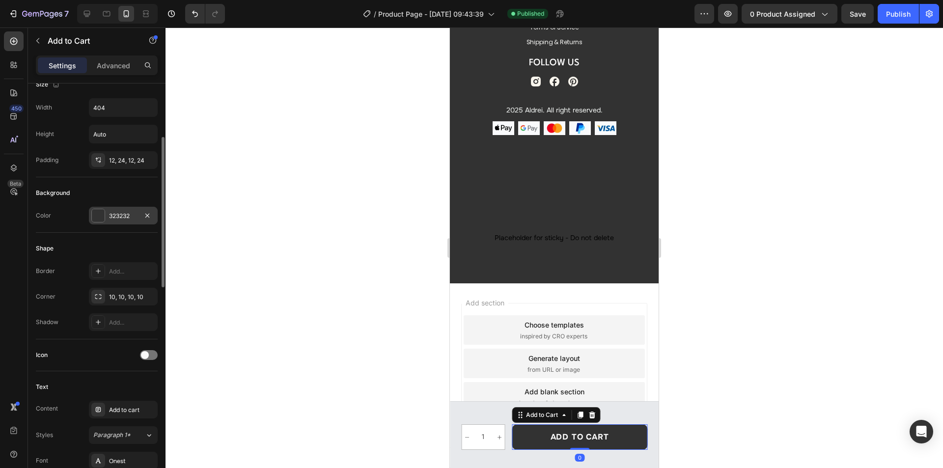
click at [134, 215] on div "323232" at bounding box center [123, 216] width 28 height 9
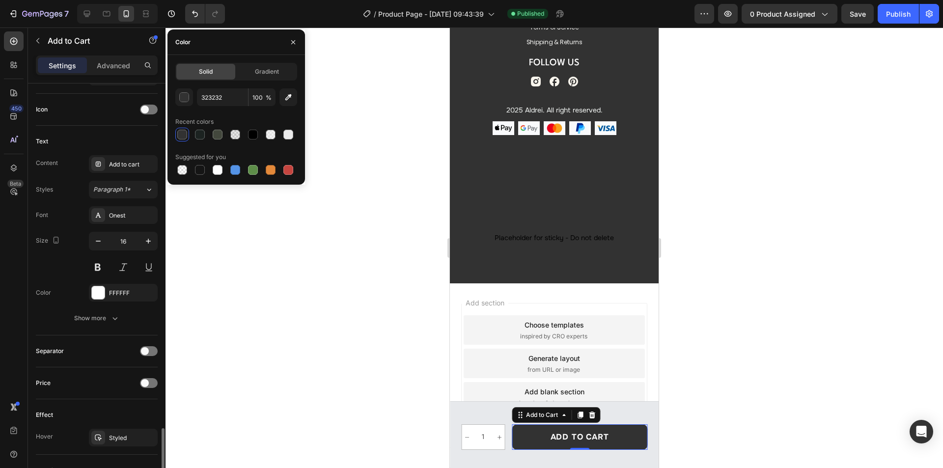
scroll to position [589, 0]
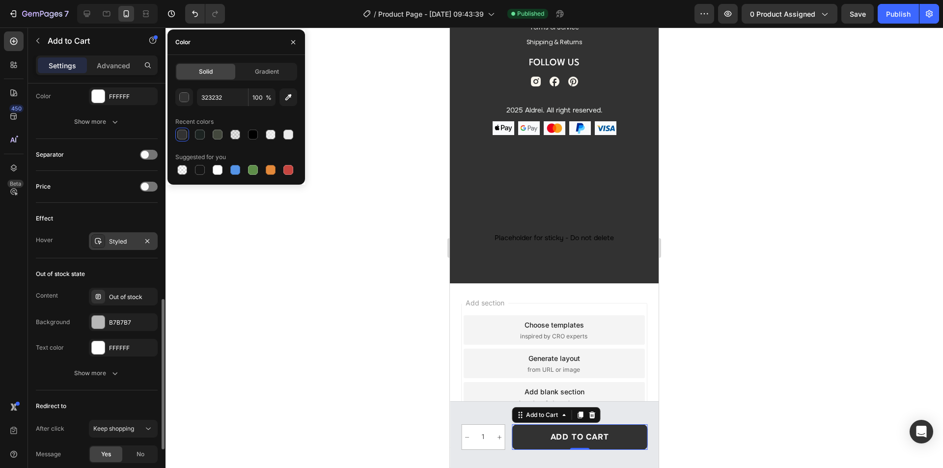
click at [122, 238] on div "Styled" at bounding box center [123, 241] width 28 height 9
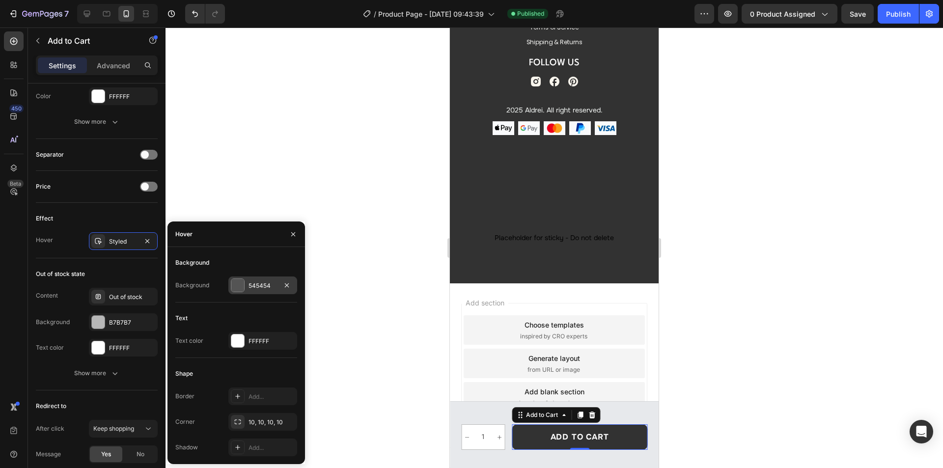
click at [268, 285] on div "545454" at bounding box center [262, 285] width 28 height 9
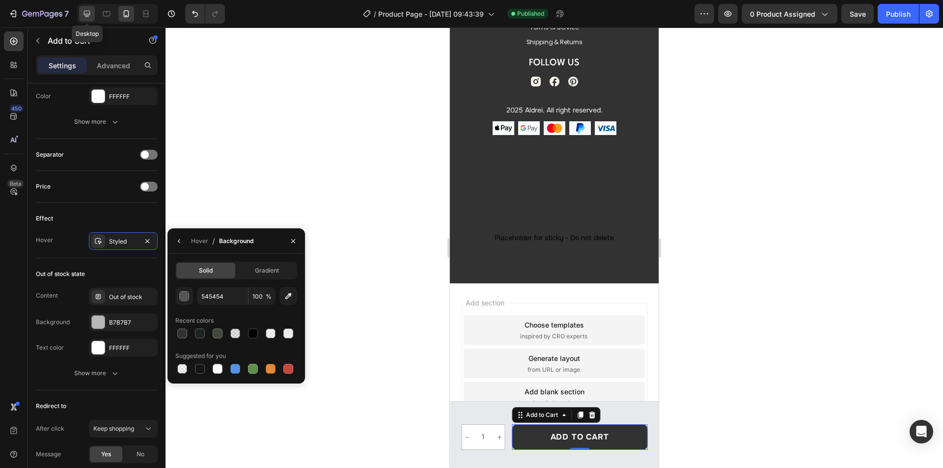
click at [86, 12] on icon at bounding box center [87, 14] width 10 height 10
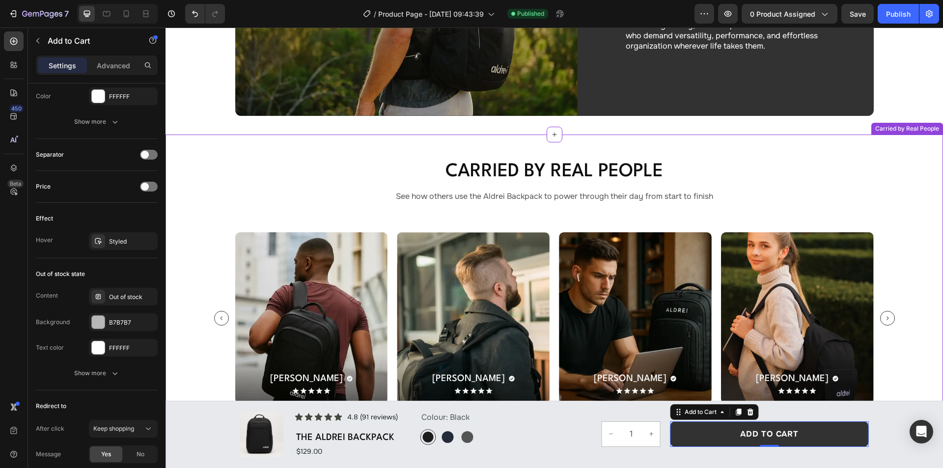
scroll to position [2847, 0]
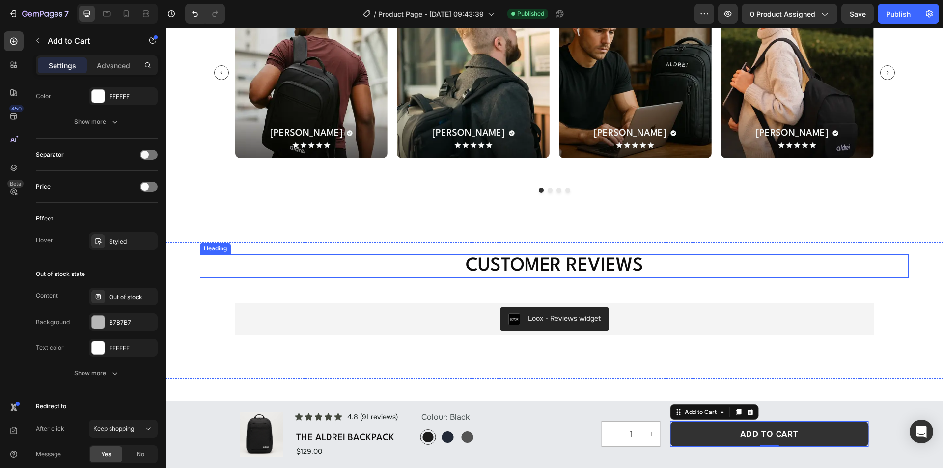
click at [528, 267] on h2 "Customer Reviews" at bounding box center [554, 266] width 638 height 24
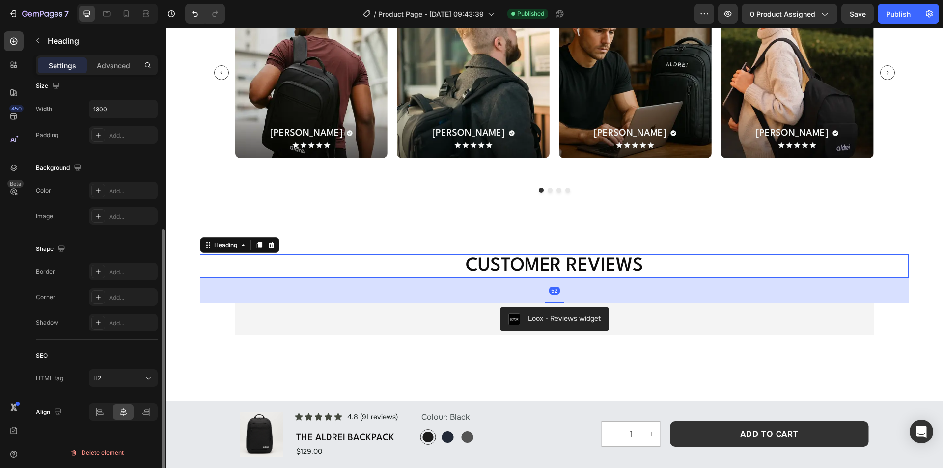
scroll to position [0, 0]
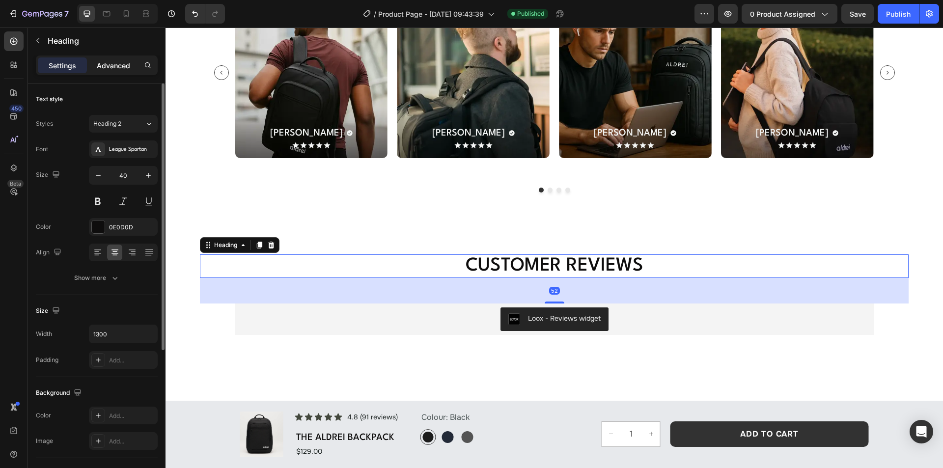
click at [108, 61] on p "Advanced" at bounding box center [113, 65] width 33 height 10
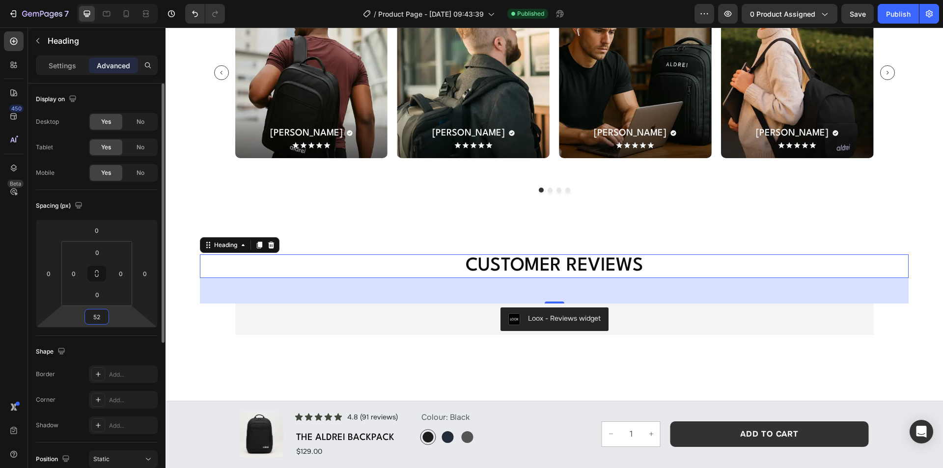
click at [102, 316] on input "52" at bounding box center [97, 316] width 20 height 15
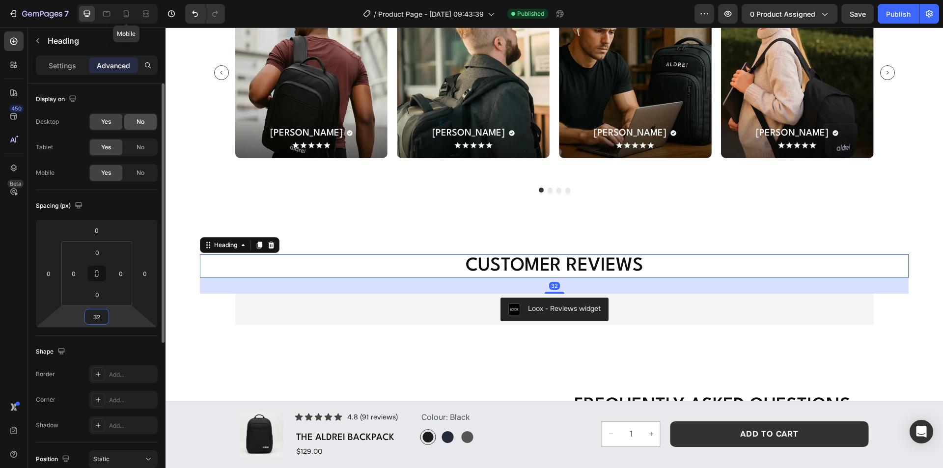
click at [123, 13] on icon at bounding box center [126, 14] width 10 height 10
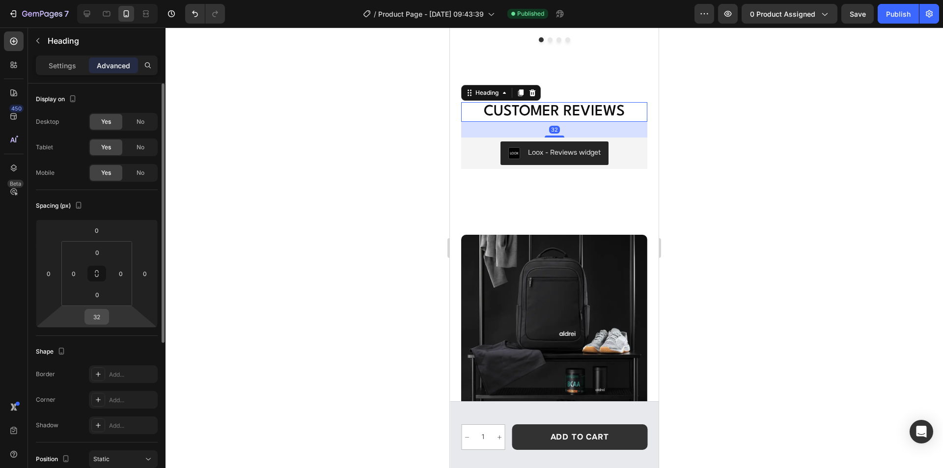
scroll to position [3006, 0]
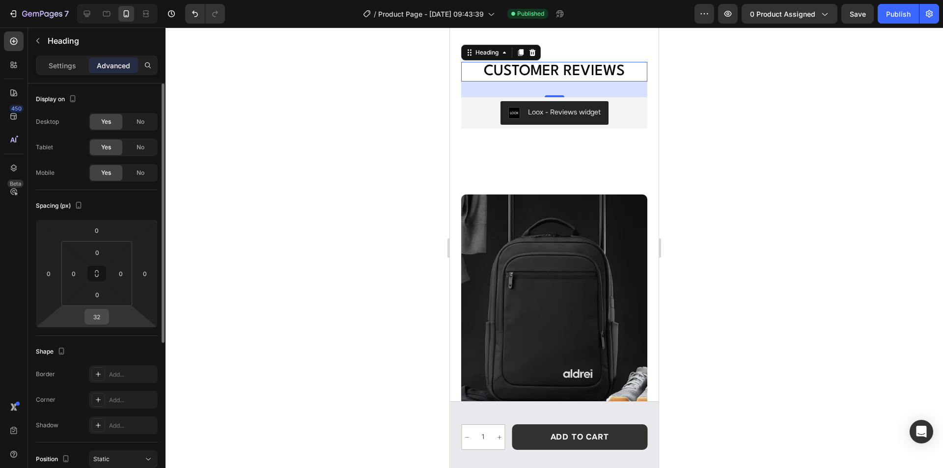
click at [100, 318] on input "32" at bounding box center [97, 316] width 20 height 15
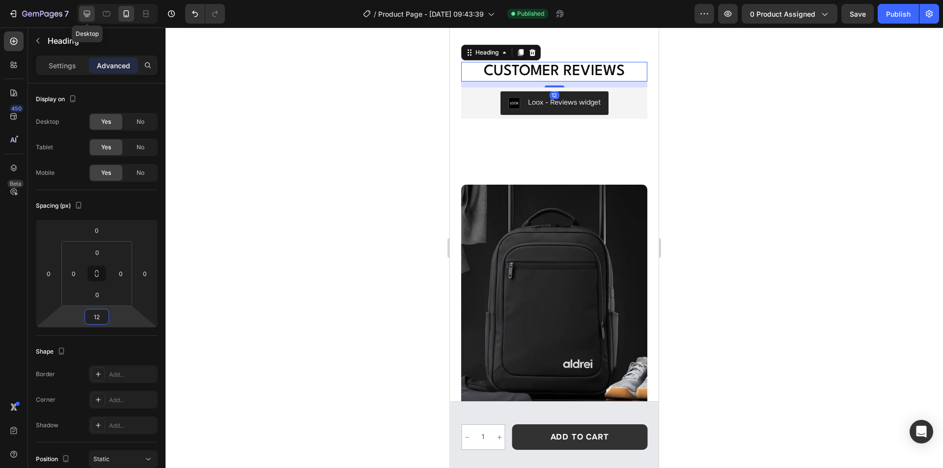
click at [83, 13] on icon at bounding box center [87, 14] width 10 height 10
type input "32"
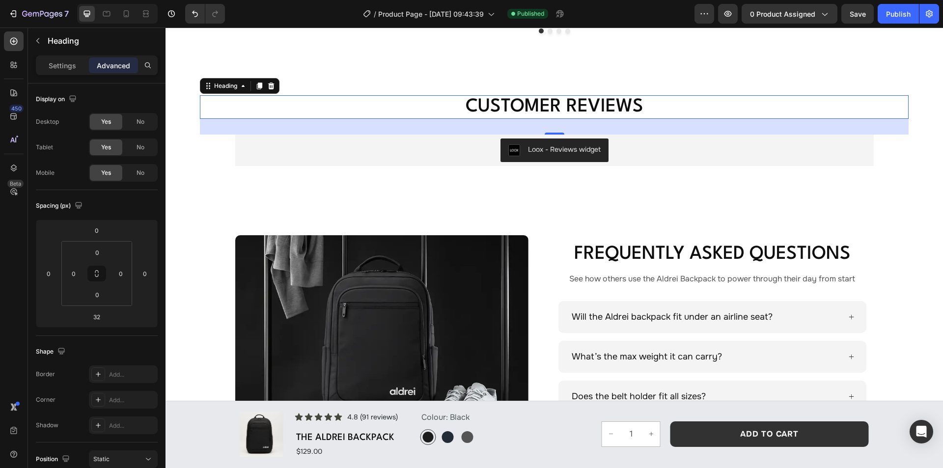
scroll to position [3057, 0]
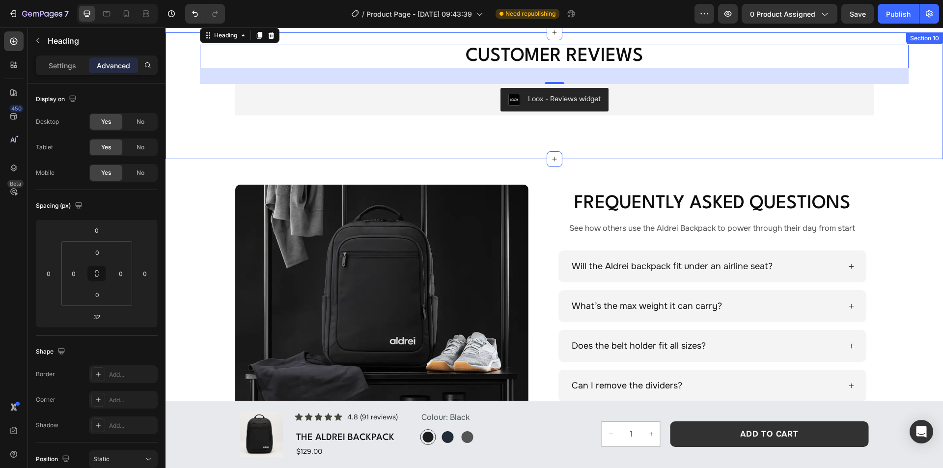
click at [527, 135] on div "Customer Reviews Heading 12 Loox - Reviews widget Loox Row Section 10" at bounding box center [553, 95] width 777 height 127
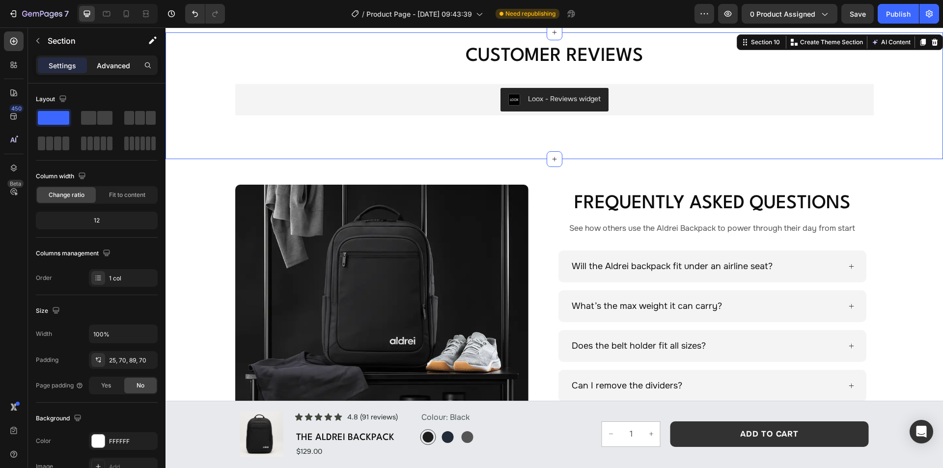
click at [103, 65] on p "Advanced" at bounding box center [113, 65] width 33 height 10
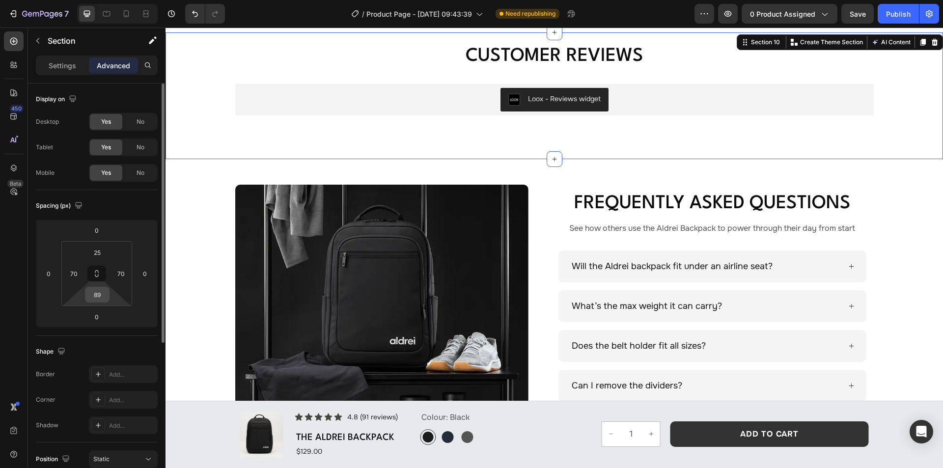
click at [103, 297] on input "89" at bounding box center [97, 294] width 20 height 15
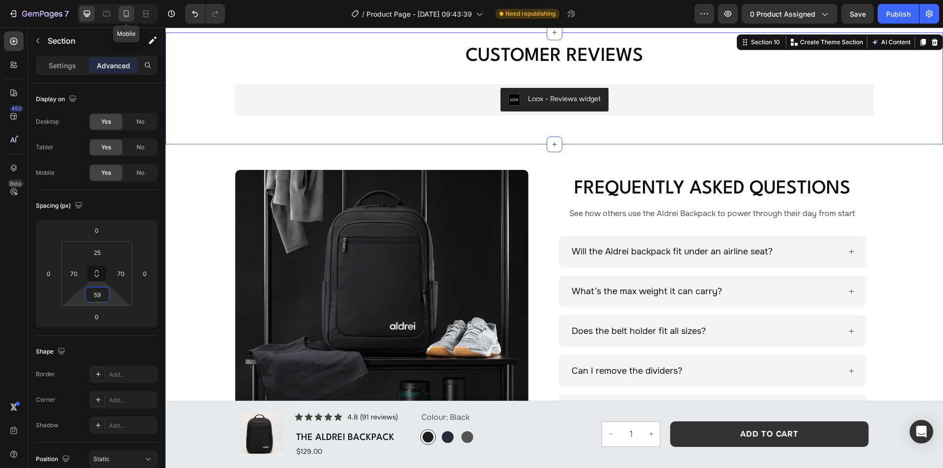
type input "59"
drag, startPoint x: 123, startPoint y: 11, endPoint x: 131, endPoint y: 278, distance: 267.7
click at [123, 11] on icon at bounding box center [126, 14] width 10 height 10
type input "60"
type input "23"
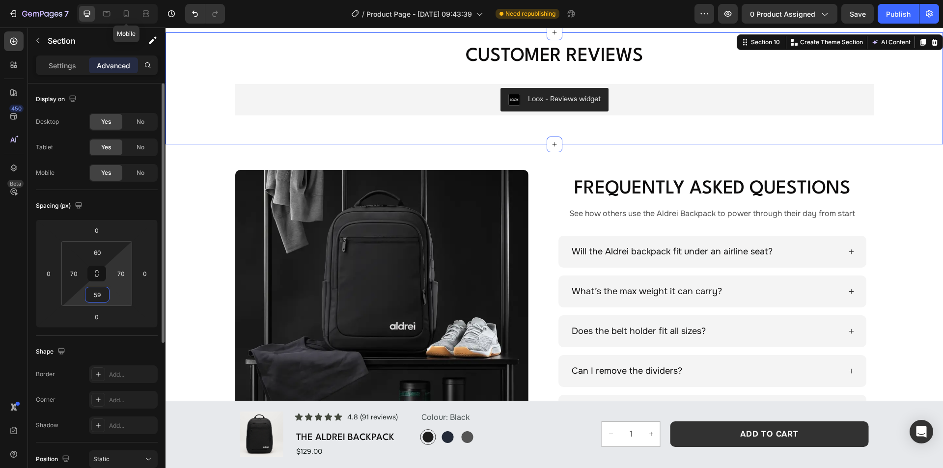
type input "54"
type input "23"
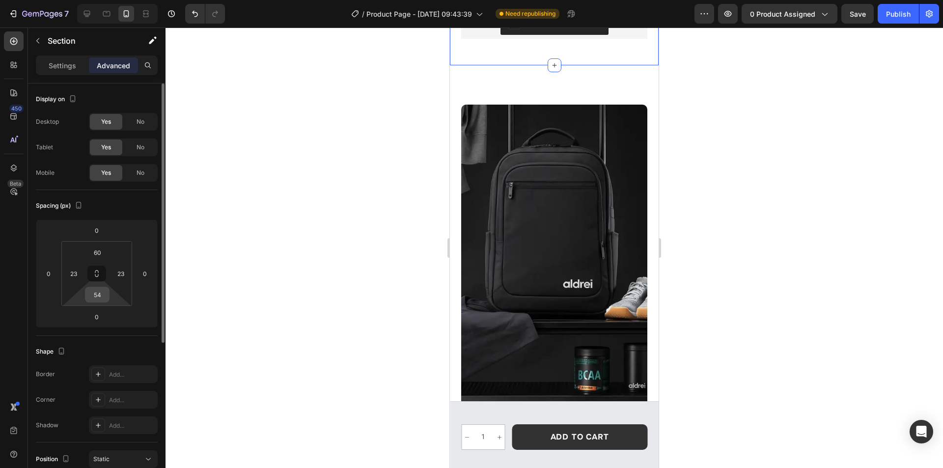
scroll to position [2977, 0]
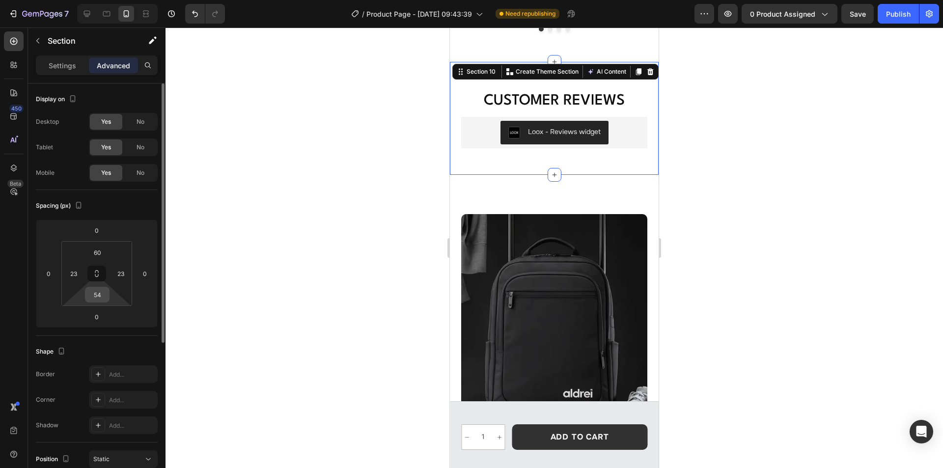
click at [105, 295] on input "54" at bounding box center [97, 294] width 20 height 15
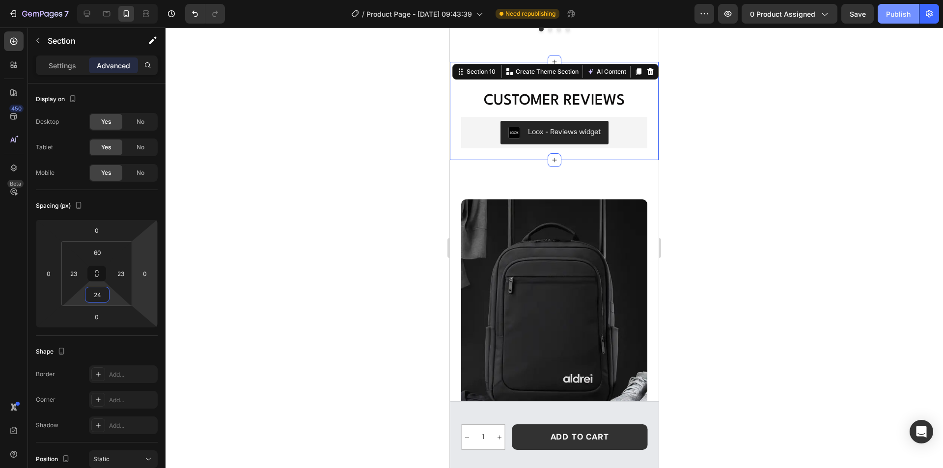
type input "24"
click at [899, 14] on div "Publish" at bounding box center [898, 14] width 25 height 10
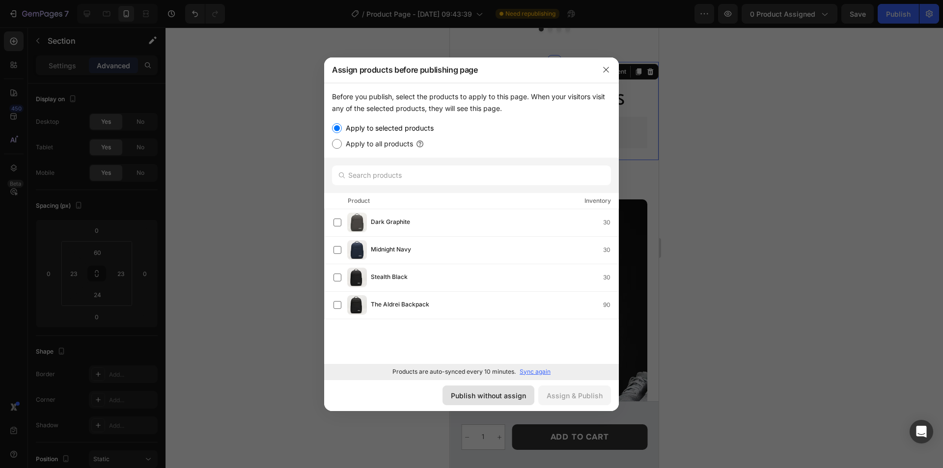
click at [512, 398] on div "Publish without assign" at bounding box center [488, 395] width 75 height 10
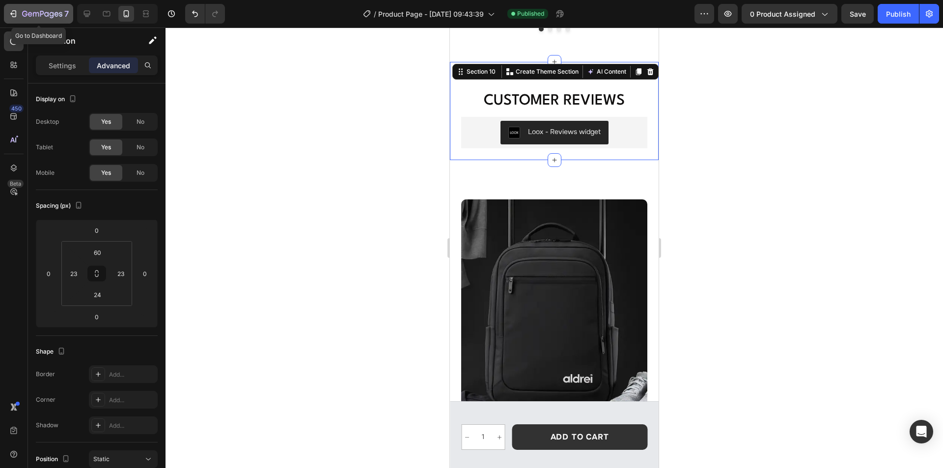
click at [35, 10] on icon "button" at bounding box center [42, 14] width 40 height 8
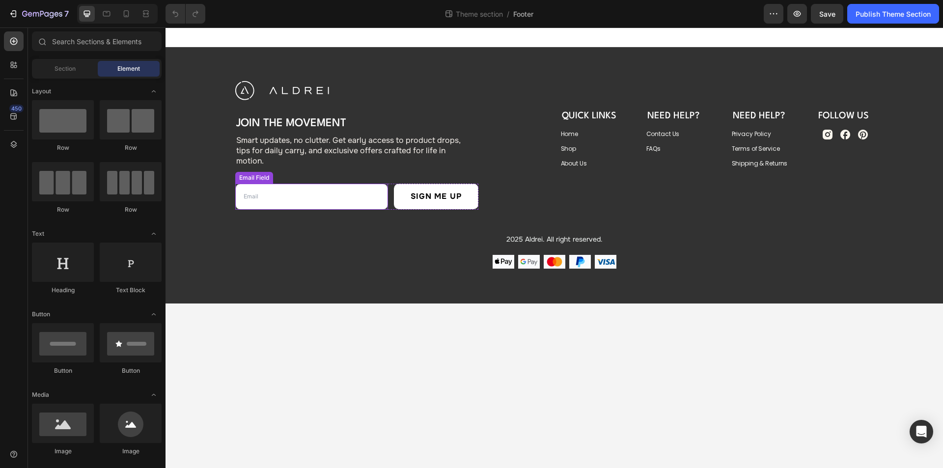
click at [366, 195] on input "email" at bounding box center [311, 197] width 153 height 27
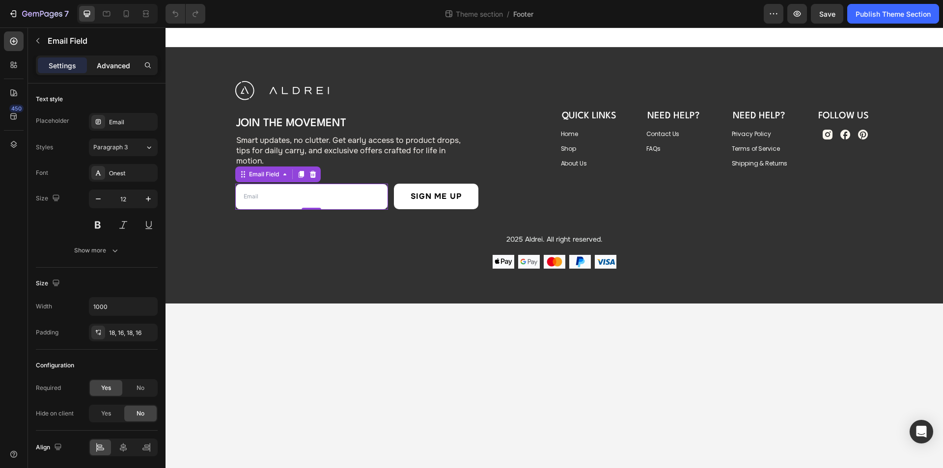
click at [114, 61] on p "Advanced" at bounding box center [113, 65] width 33 height 10
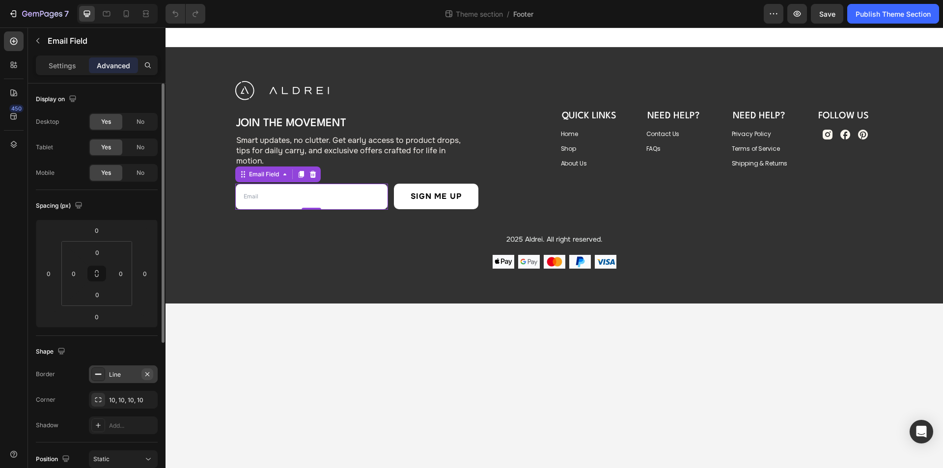
click at [148, 374] on icon "button" at bounding box center [147, 374] width 8 height 8
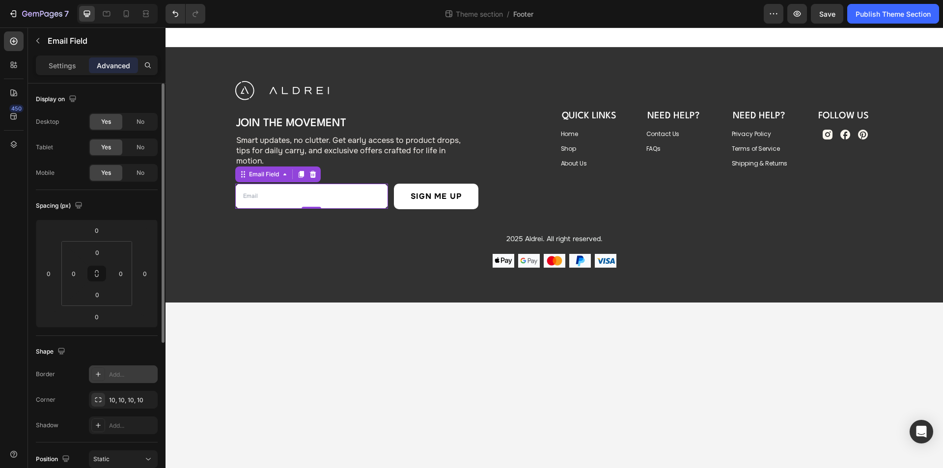
click at [133, 345] on div "Shape" at bounding box center [97, 352] width 122 height 16
click at [412, 284] on div "Image Join the Movement Heading Smart updates, no clutter. Get early access to …" at bounding box center [553, 174] width 777 height 255
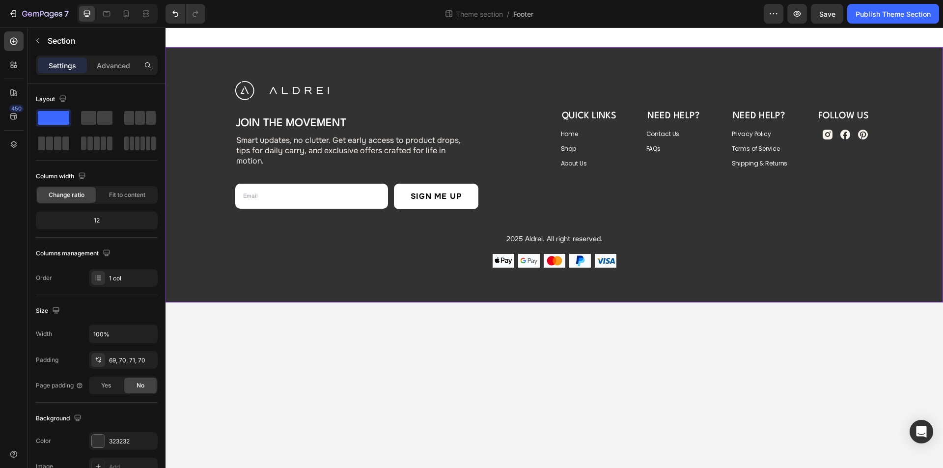
click at [611, 395] on body "Image Join the Movement Heading Smart updates, no clutter. Get early access to …" at bounding box center [553, 247] width 777 height 440
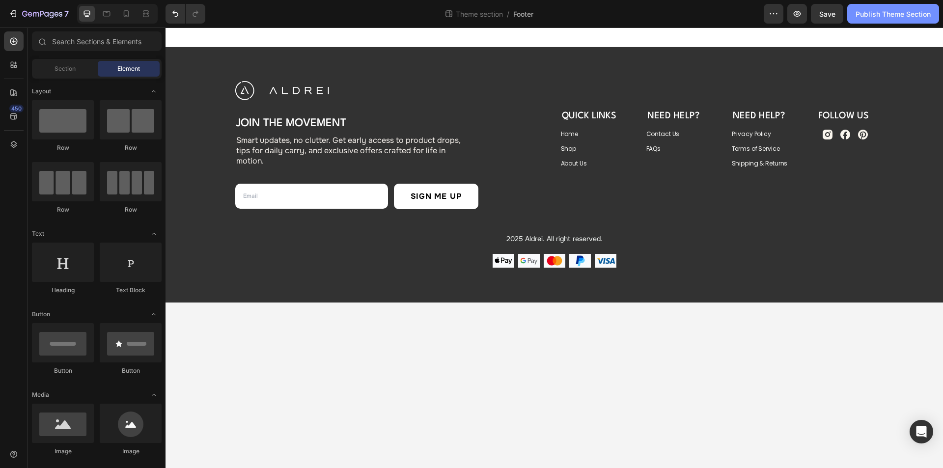
click at [871, 19] on button "Publish Theme Section" at bounding box center [893, 14] width 92 height 20
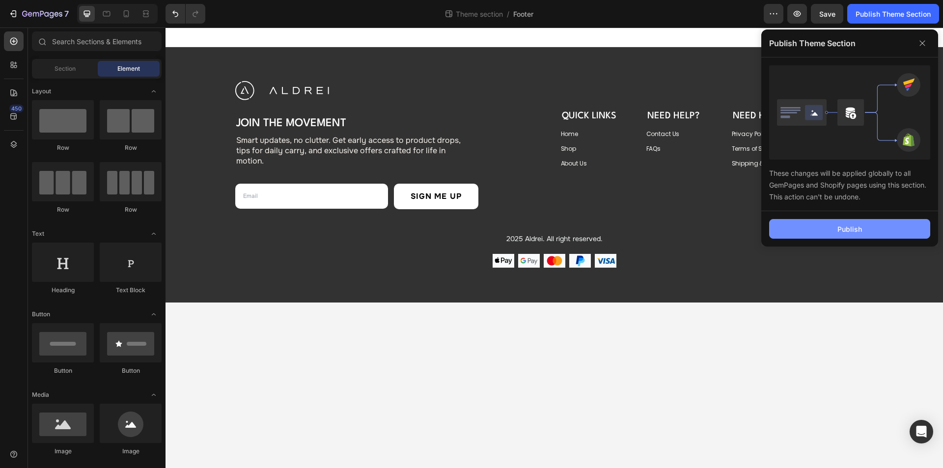
drag, startPoint x: 805, startPoint y: 224, endPoint x: 537, endPoint y: 197, distance: 269.9
click at [805, 224] on button "Publish" at bounding box center [849, 229] width 161 height 20
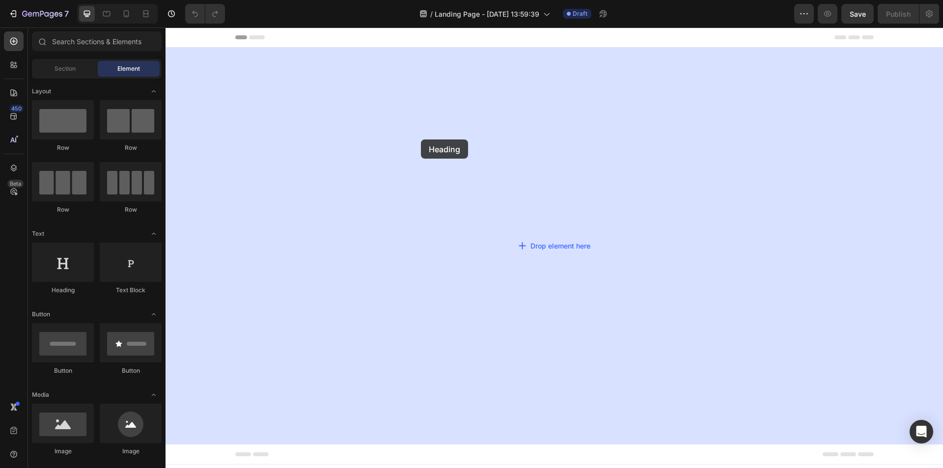
drag, startPoint x: 242, startPoint y: 291, endPoint x: 421, endPoint y: 139, distance: 234.4
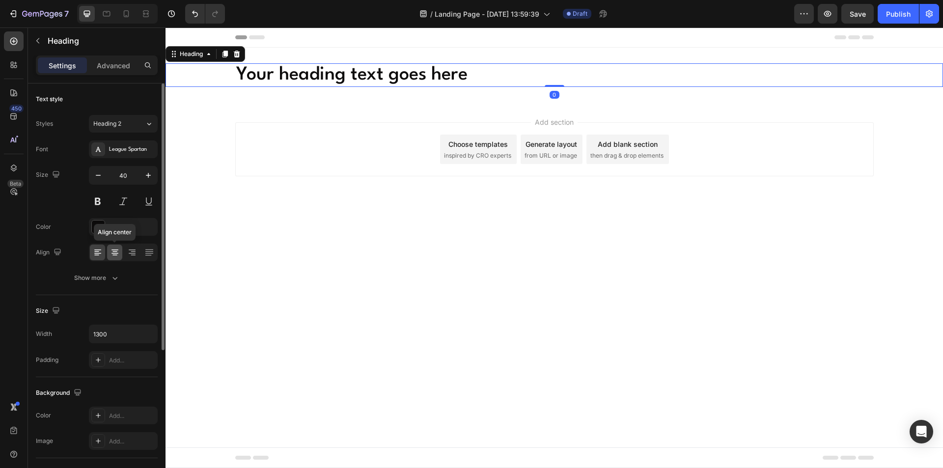
click at [118, 254] on icon at bounding box center [115, 252] width 10 height 10
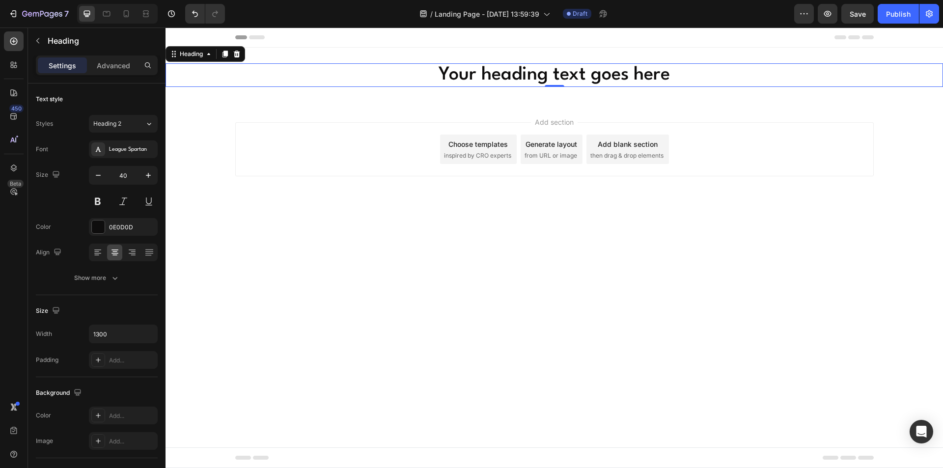
click at [499, 70] on h2 "Your heading text goes here" at bounding box center [554, 75] width 638 height 24
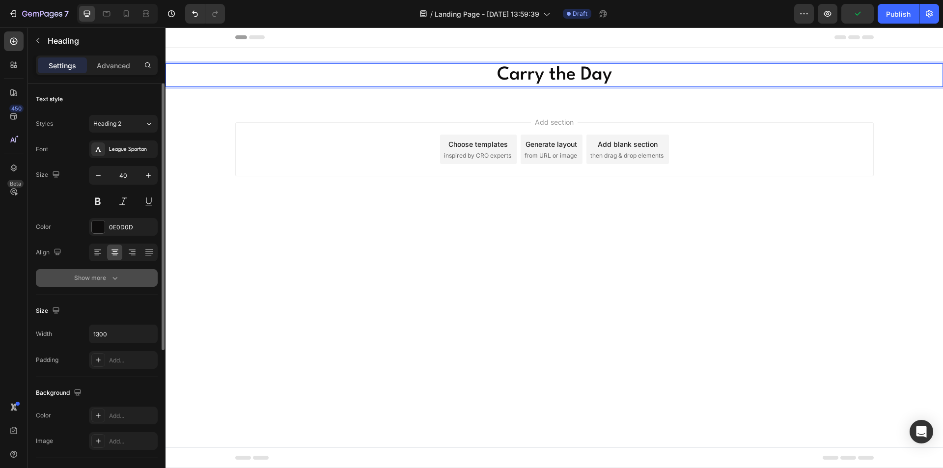
click at [117, 279] on icon "button" at bounding box center [115, 278] width 10 height 10
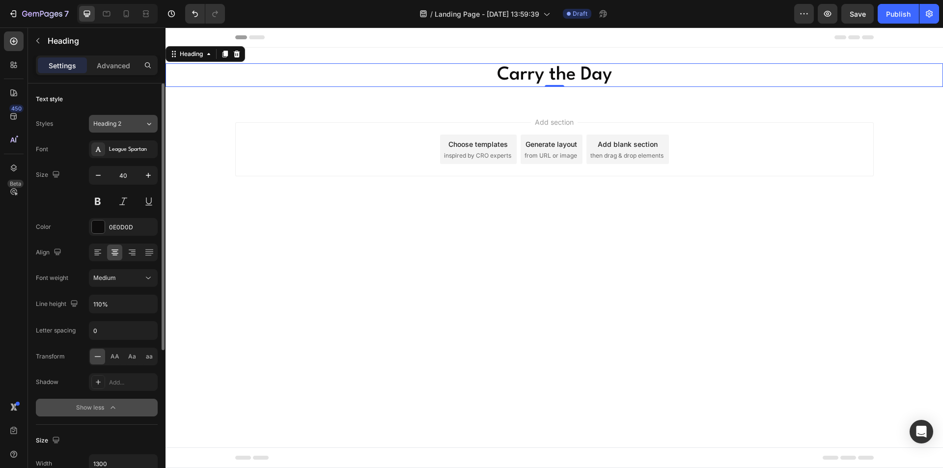
click at [136, 124] on div "Heading 2" at bounding box center [119, 123] width 52 height 9
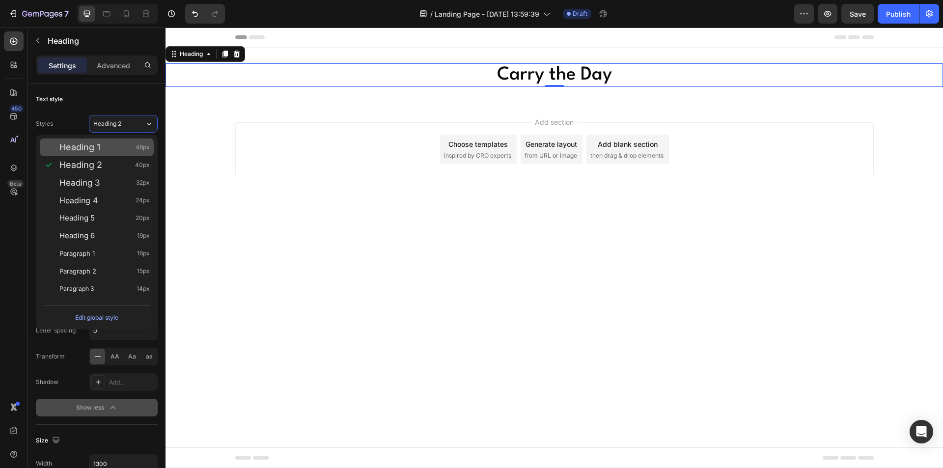
click at [129, 148] on div "Heading 1 48px" at bounding box center [104, 147] width 90 height 10
type input "48"
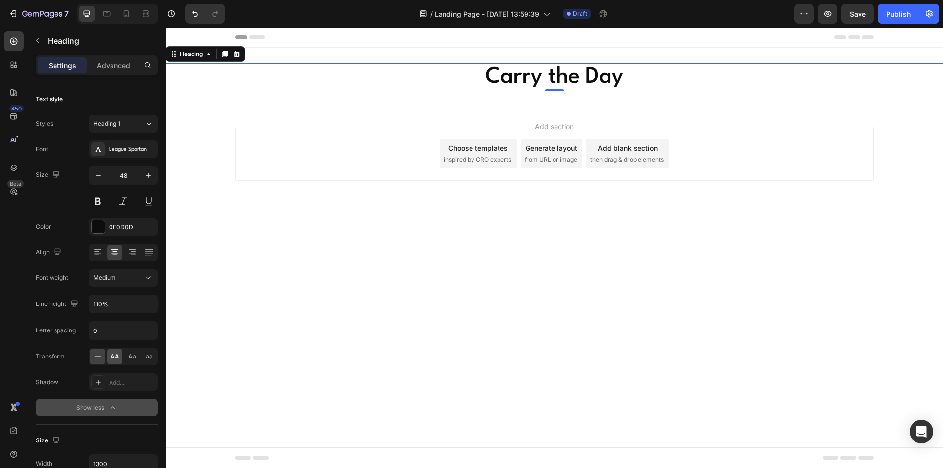
click at [120, 353] on div "AA" at bounding box center [114, 357] width 15 height 16
click at [110, 60] on p "Advanced" at bounding box center [113, 65] width 33 height 10
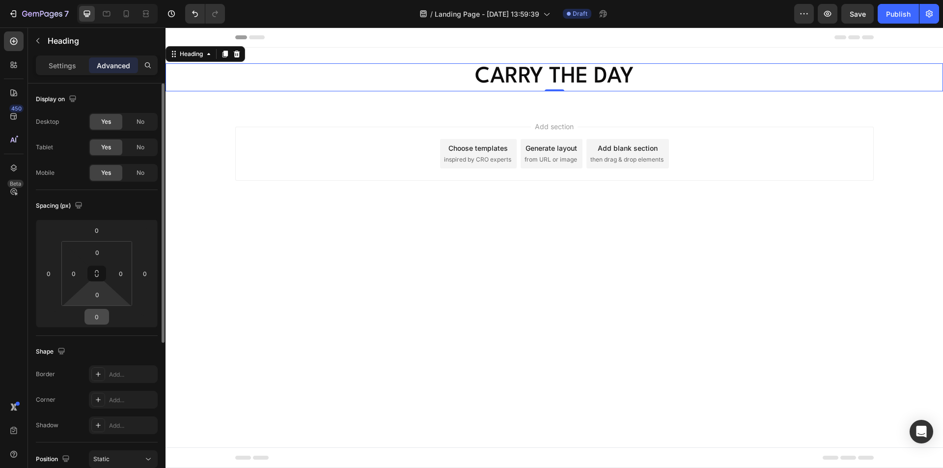
click at [97, 314] on input "0" at bounding box center [97, 316] width 20 height 15
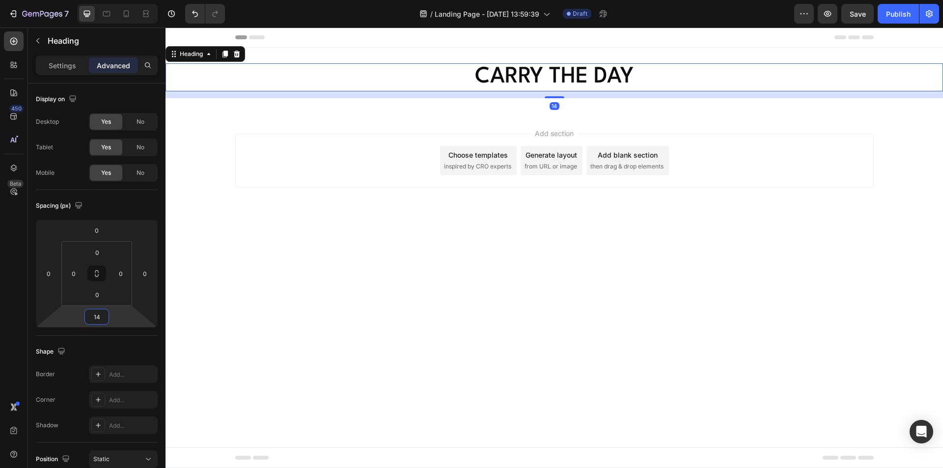
type input "14"
click at [54, 64] on p "Settings" at bounding box center [62, 65] width 27 height 10
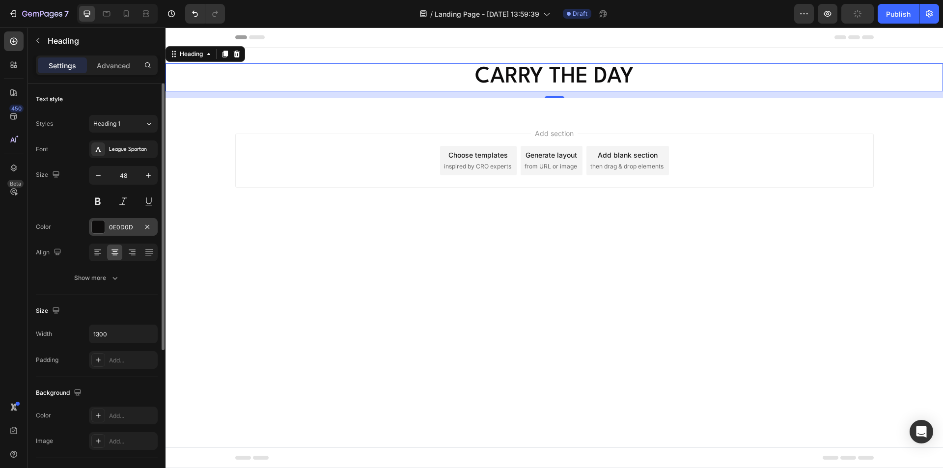
click at [100, 223] on div at bounding box center [98, 226] width 13 height 13
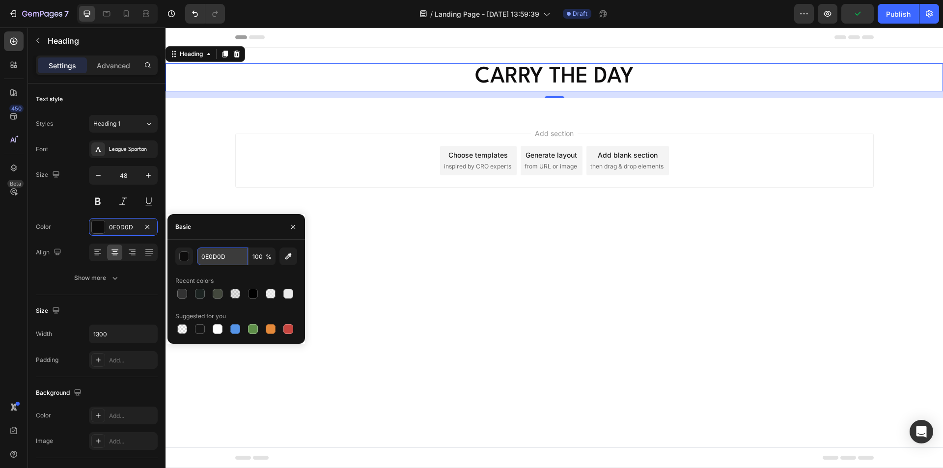
click at [228, 257] on input "0E0D0D" at bounding box center [222, 256] width 51 height 18
paste input "#FFFFFF"
type input "#FFFFFF"
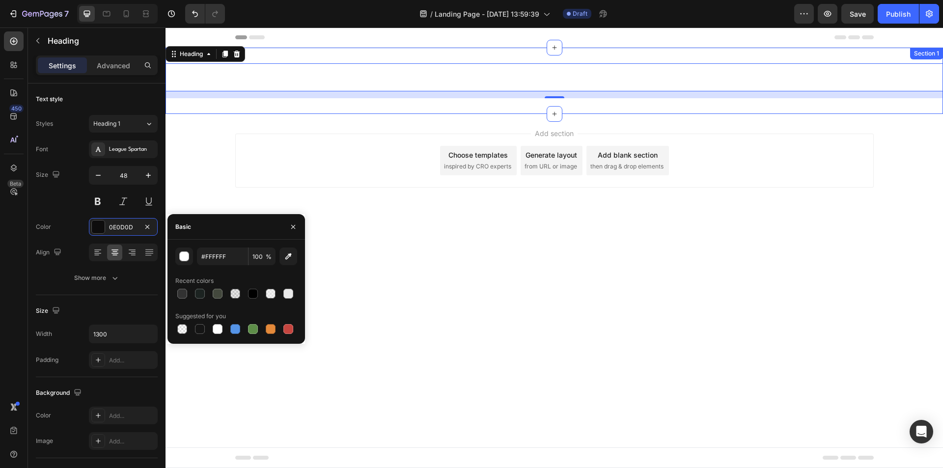
click at [355, 108] on div "Carry the Day Heading 14 Section 1" at bounding box center [553, 81] width 777 height 66
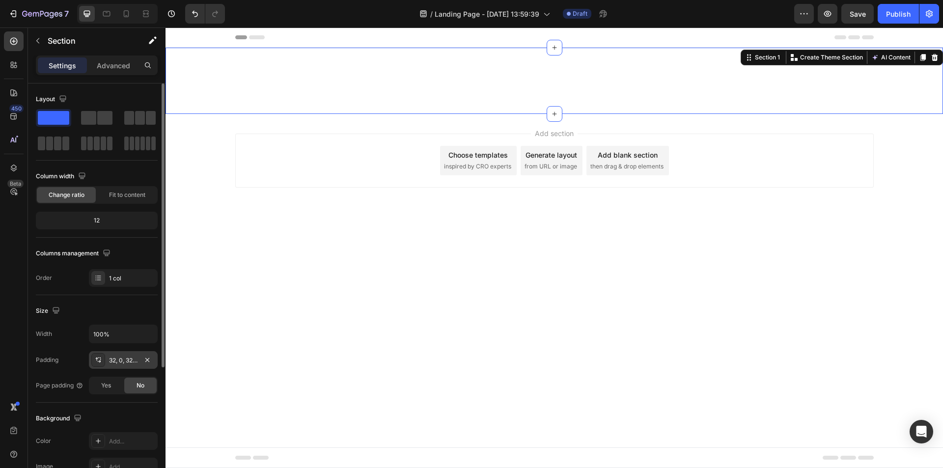
scroll to position [147, 0]
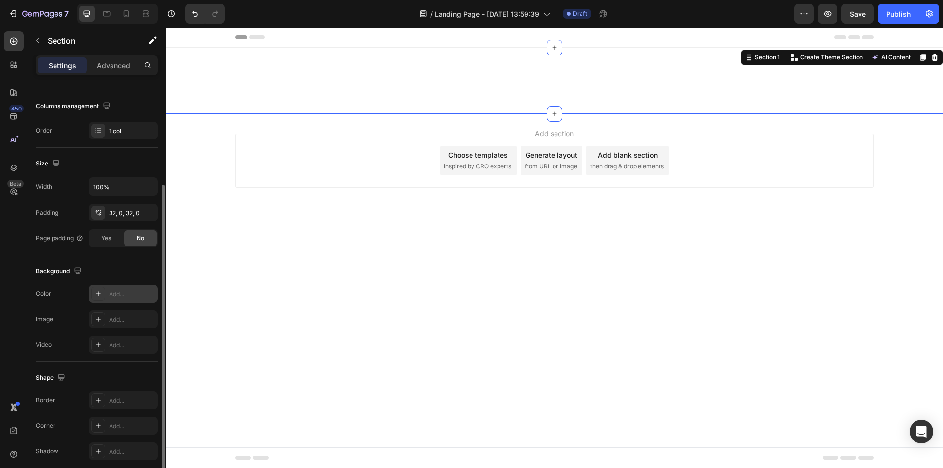
click at [131, 297] on div "Add..." at bounding box center [132, 294] width 46 height 9
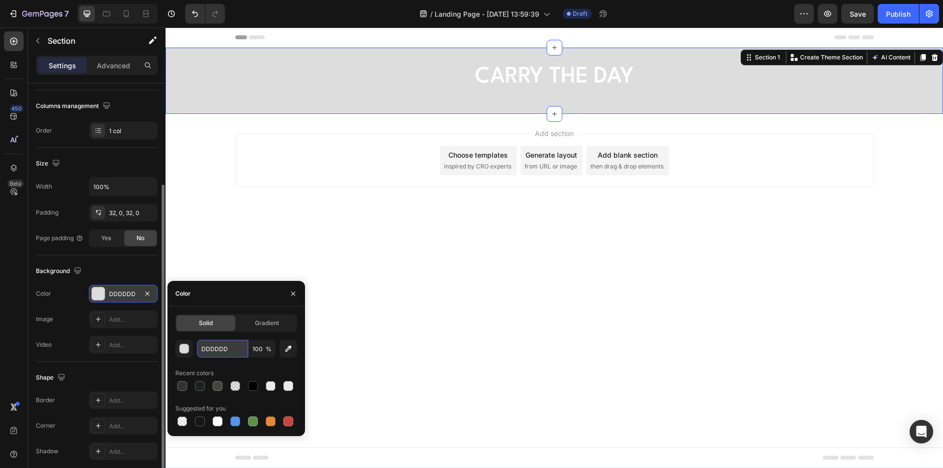
click at [238, 351] on input "DDDDDD" at bounding box center [222, 349] width 51 height 18
paste input "#323232"
type input "#323232"
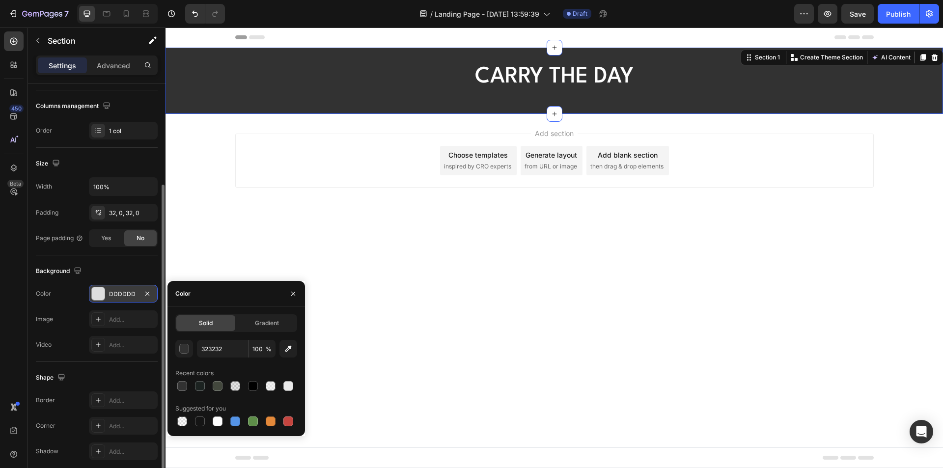
click at [106, 255] on div "Background The changes might be hidden by the video. Color DDDDDD Image Add... …" at bounding box center [97, 308] width 122 height 107
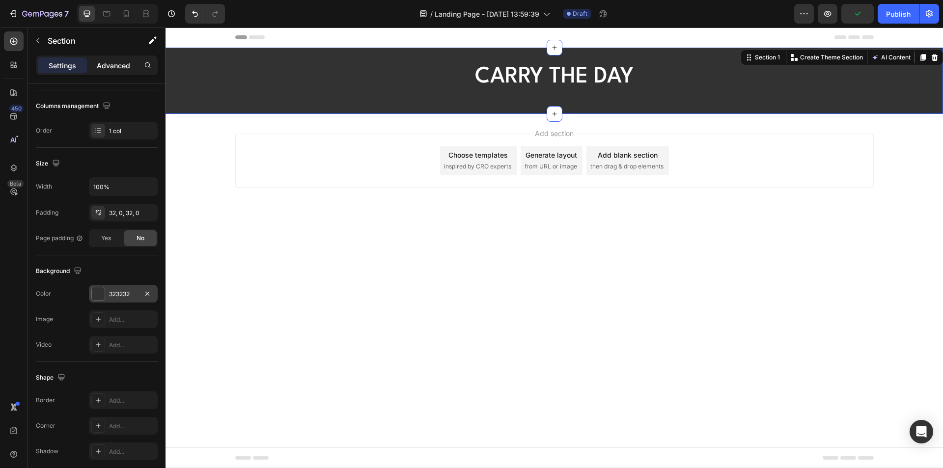
click at [113, 62] on p "Advanced" at bounding box center [113, 65] width 33 height 10
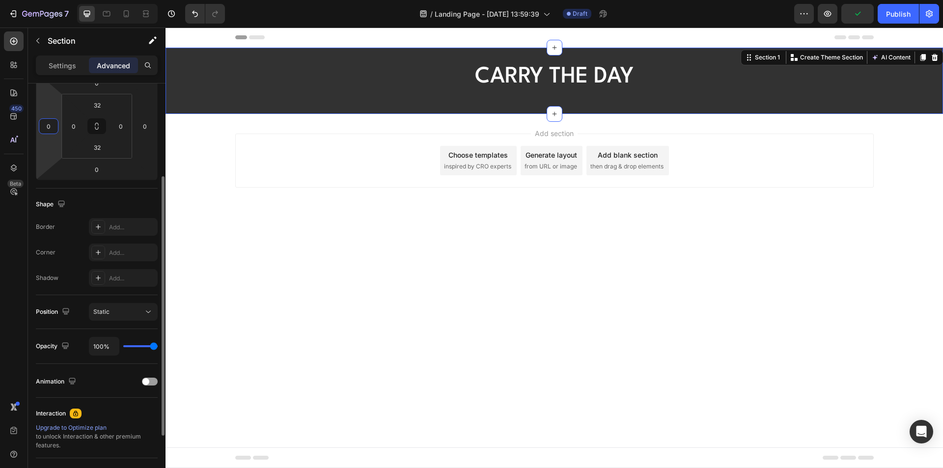
click at [50, 127] on input "0" at bounding box center [48, 126] width 15 height 15
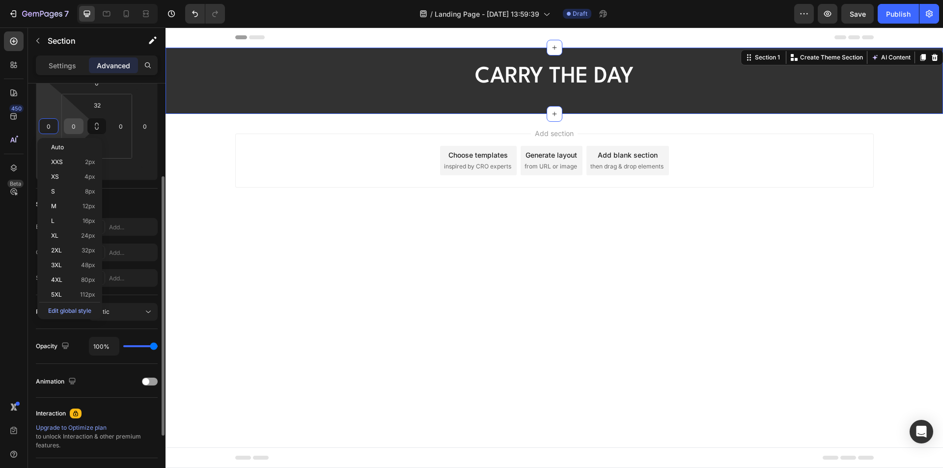
click at [76, 130] on input "0" at bounding box center [73, 126] width 15 height 15
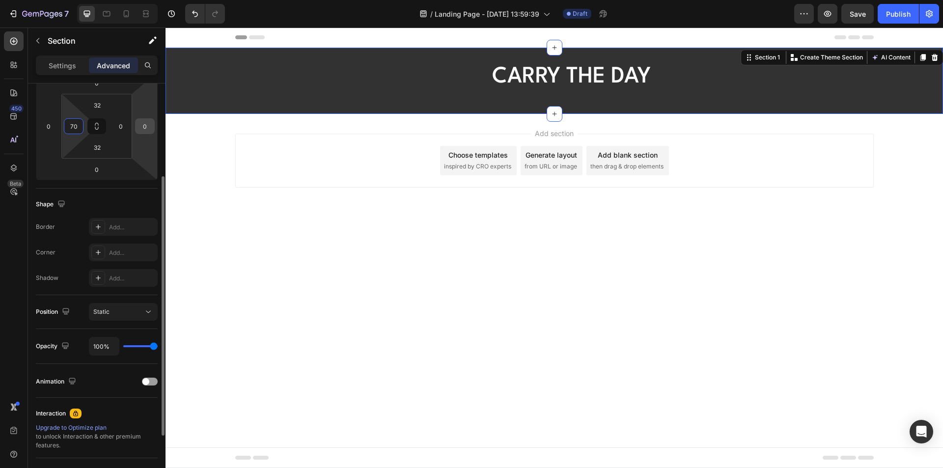
type input "70"
click at [148, 124] on input "0" at bounding box center [144, 126] width 15 height 15
type input "70"
click at [103, 107] on input "32" at bounding box center [97, 105] width 20 height 15
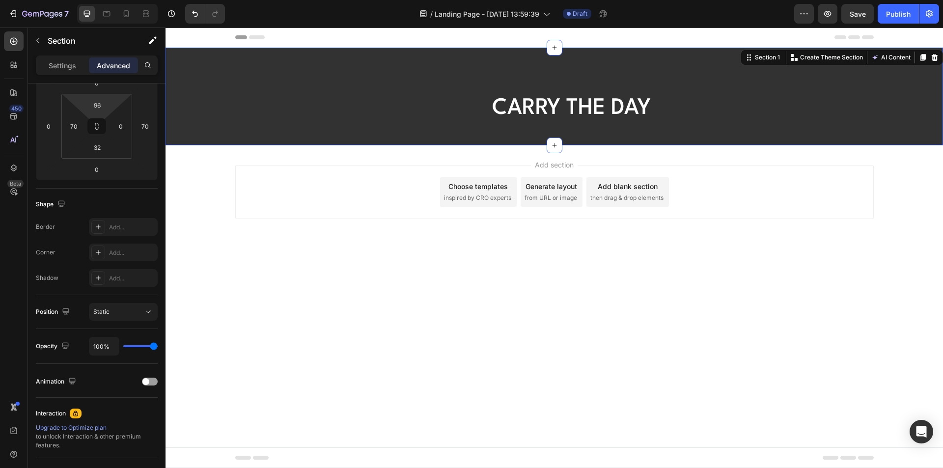
drag, startPoint x: 103, startPoint y: 104, endPoint x: 27, endPoint y: 111, distance: 75.9
click at [27, 111] on div "450 Beta Sections(18) Elements(83) Section Element Hero Section Product Detail …" at bounding box center [82, 247] width 165 height 440
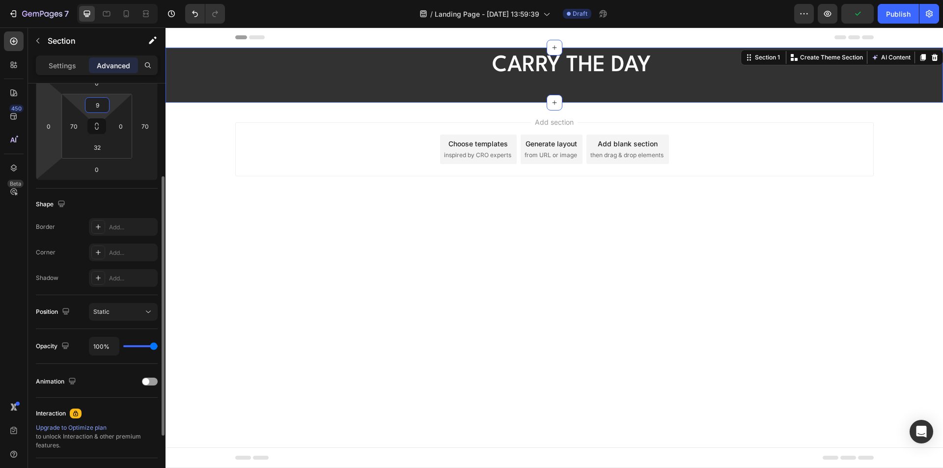
type input "96"
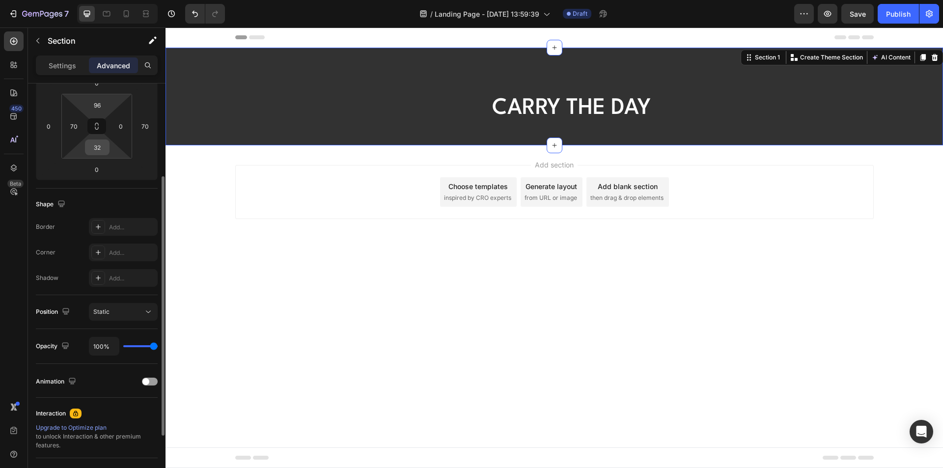
click at [101, 146] on input "32" at bounding box center [97, 147] width 20 height 15
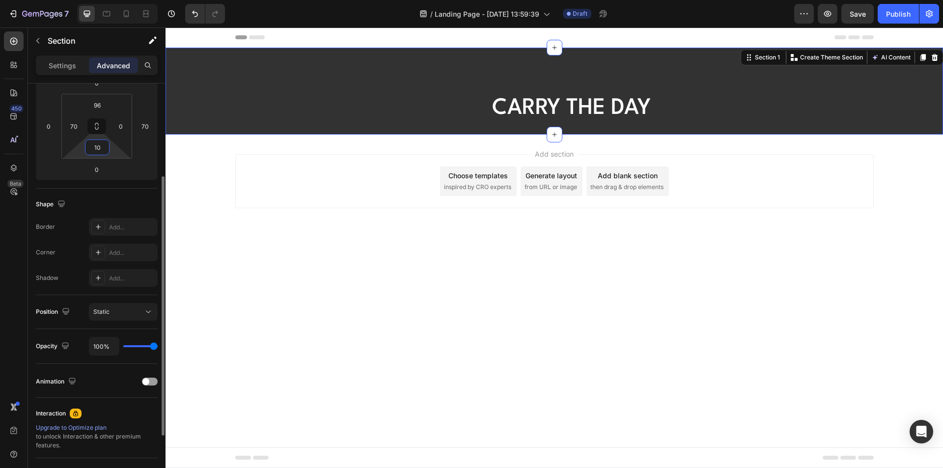
type input "103"
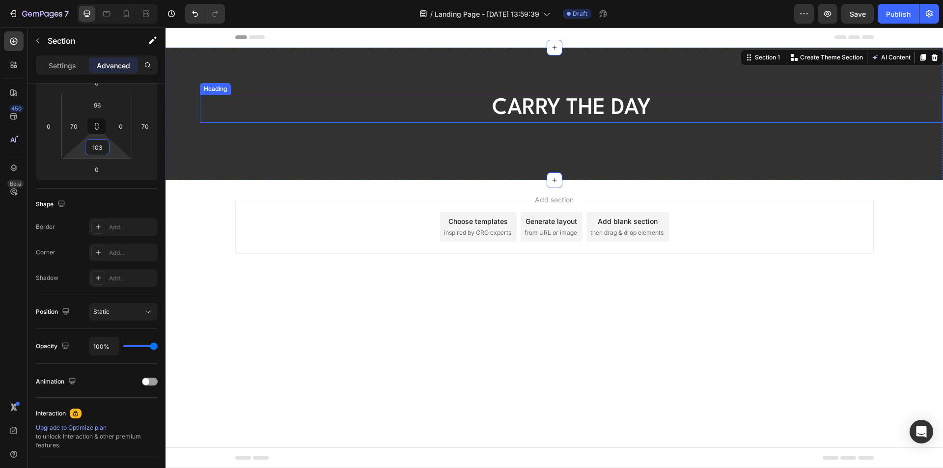
click at [581, 108] on p "Carry the Day" at bounding box center [571, 109] width 636 height 26
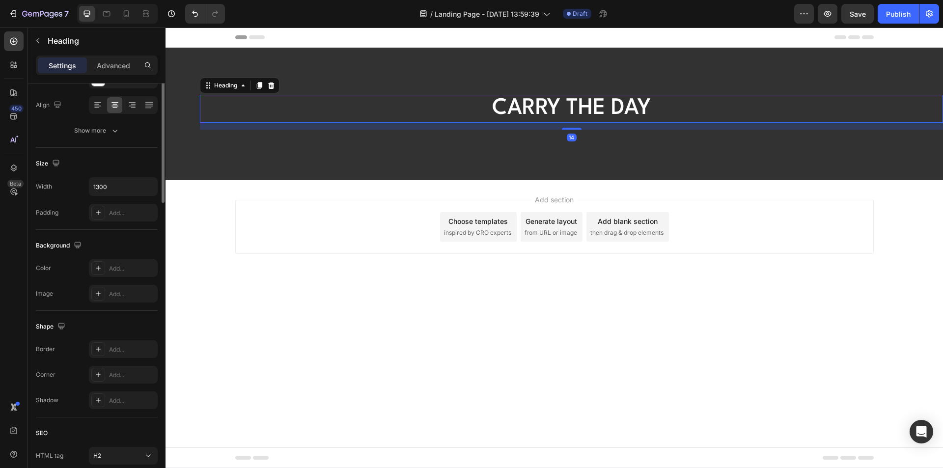
scroll to position [0, 0]
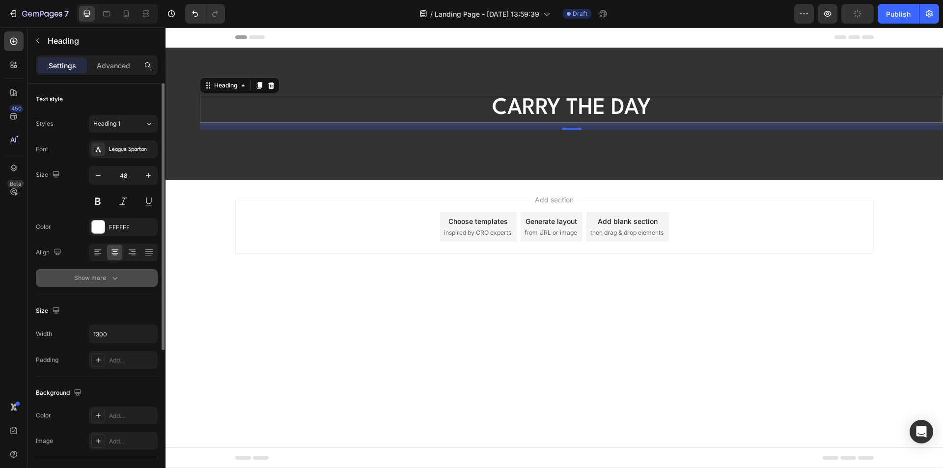
click at [118, 275] on icon "button" at bounding box center [115, 278] width 10 height 10
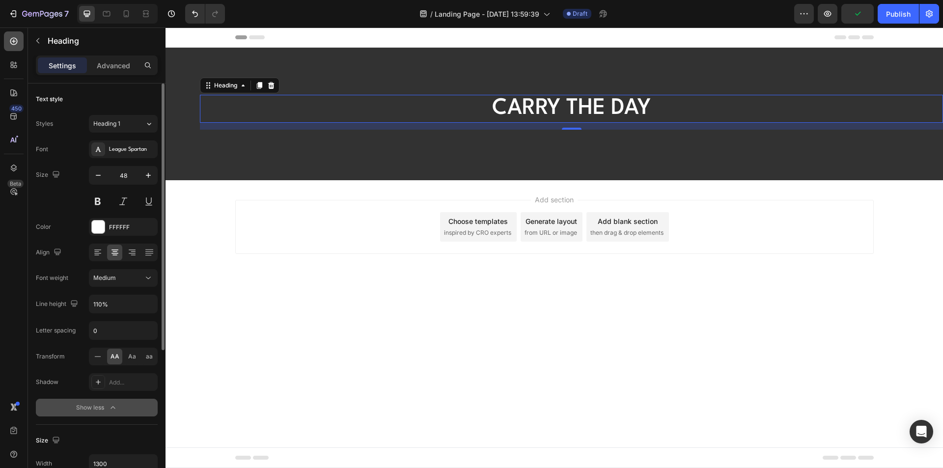
click at [15, 36] on icon at bounding box center [14, 41] width 10 height 10
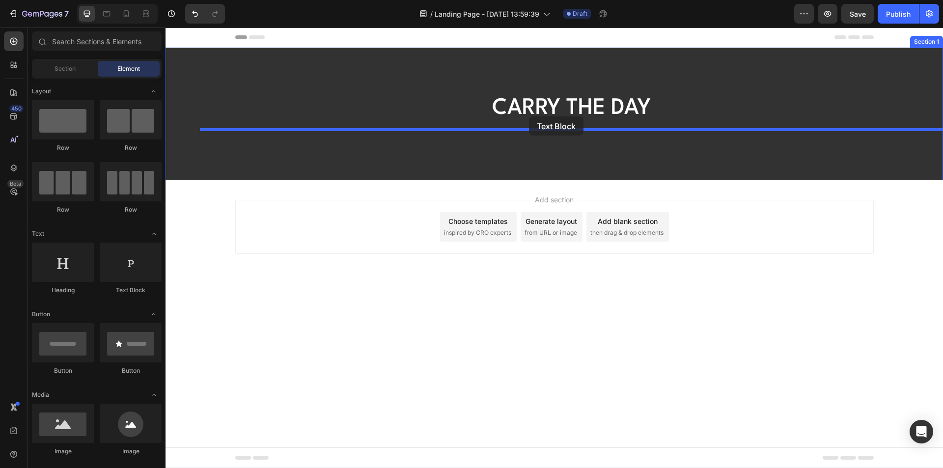
drag, startPoint x: 294, startPoint y: 302, endPoint x: 529, endPoint y: 116, distance: 299.2
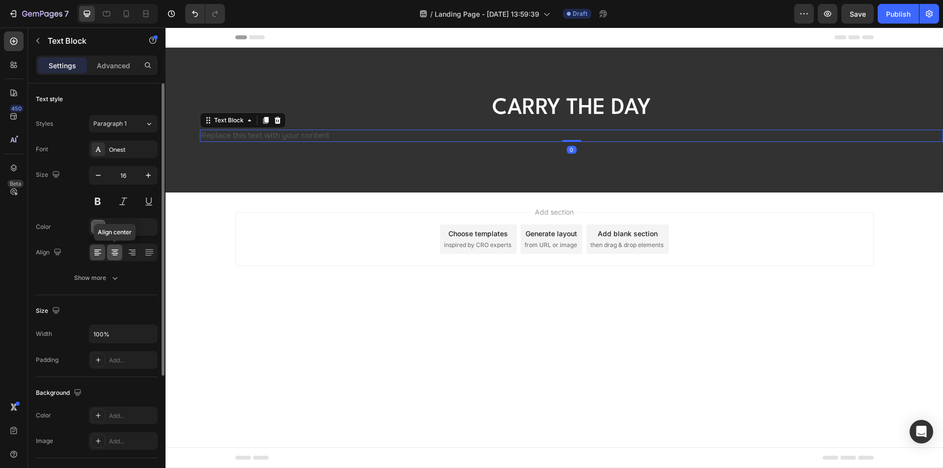
click at [115, 251] on icon at bounding box center [114, 251] width 5 height 1
click at [530, 133] on div "Replace this text with your content" at bounding box center [571, 136] width 743 height 12
click at [93, 227] on div at bounding box center [98, 226] width 13 height 13
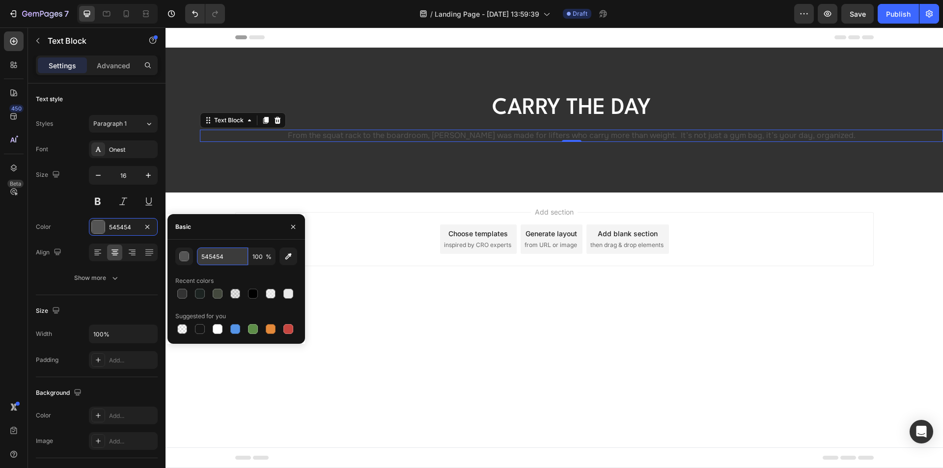
click at [221, 252] on input "545454" at bounding box center [222, 256] width 51 height 18
paste input "#FFFFFF"
type input "#FFFFFF"
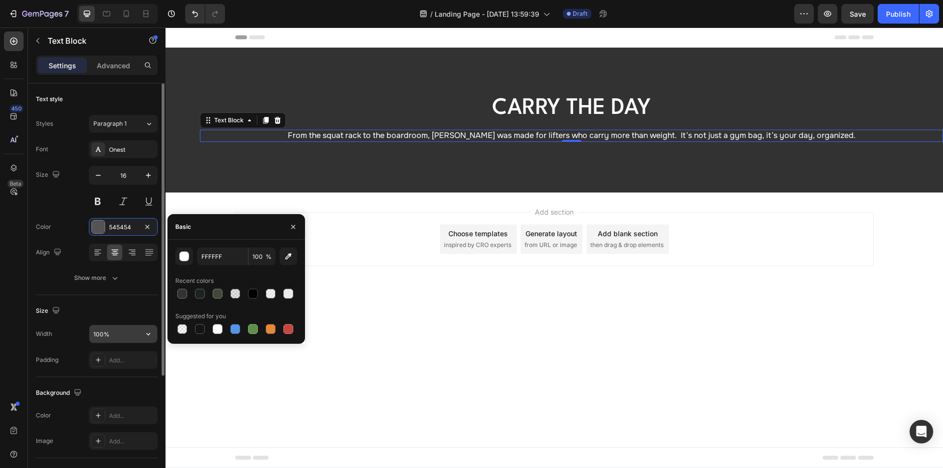
click at [115, 330] on input "100%" at bounding box center [123, 334] width 68 height 18
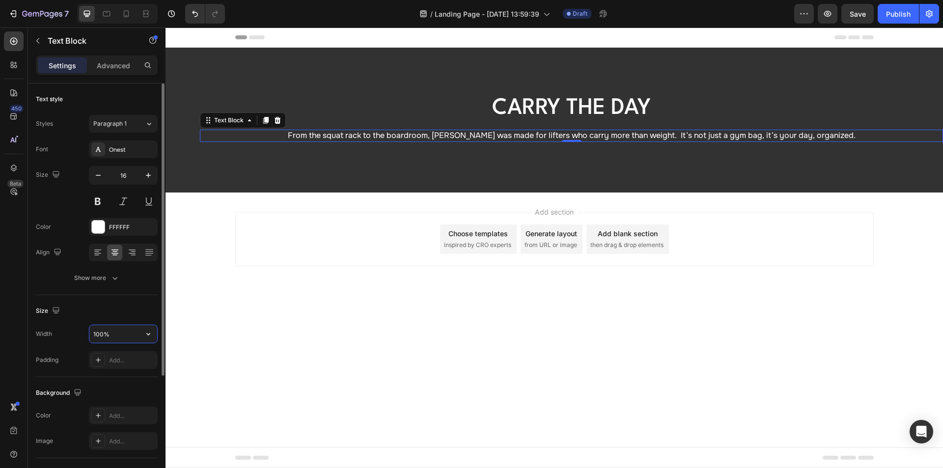
click at [121, 331] on input "100%" at bounding box center [123, 334] width 68 height 18
drag, startPoint x: 129, startPoint y: 333, endPoint x: 30, endPoint y: 332, distance: 99.2
click at [21, 337] on div "450 Beta Sections(18) Elements(83) Section Element Hero Section Product Detail …" at bounding box center [82, 247] width 165 height 440
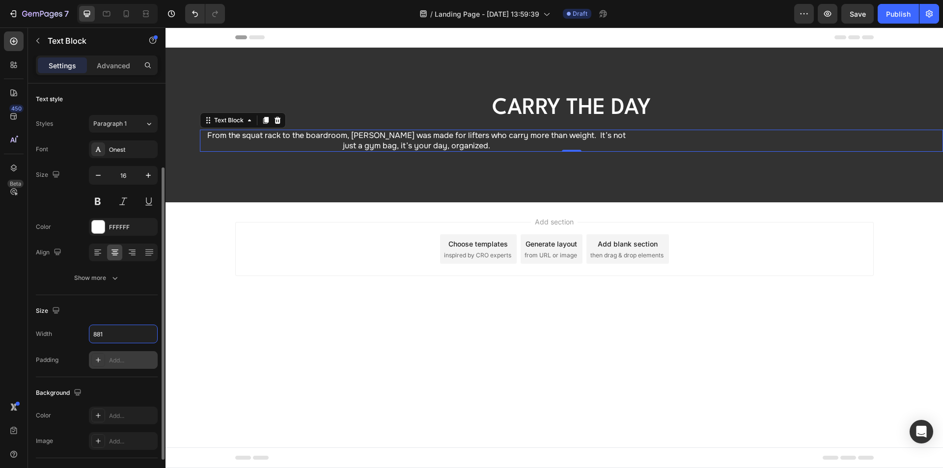
scroll to position [169, 0]
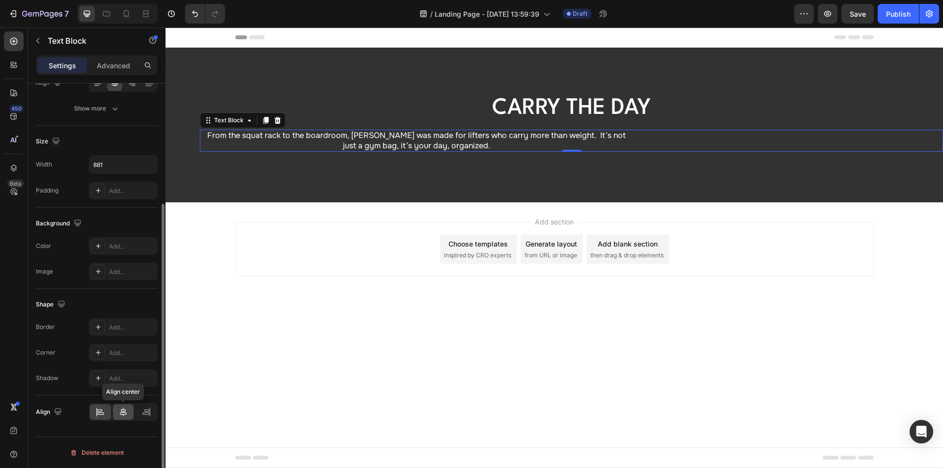
click at [124, 411] on icon at bounding box center [123, 411] width 7 height 9
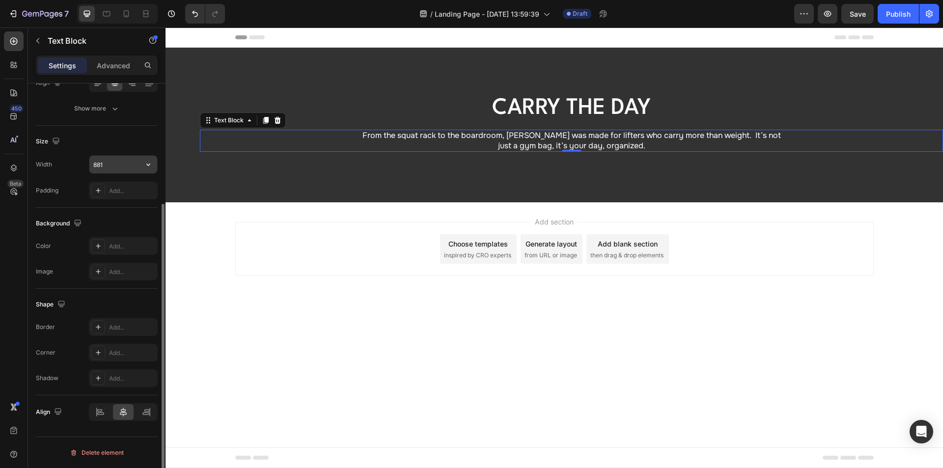
click at [109, 167] on input "881" at bounding box center [123, 165] width 68 height 18
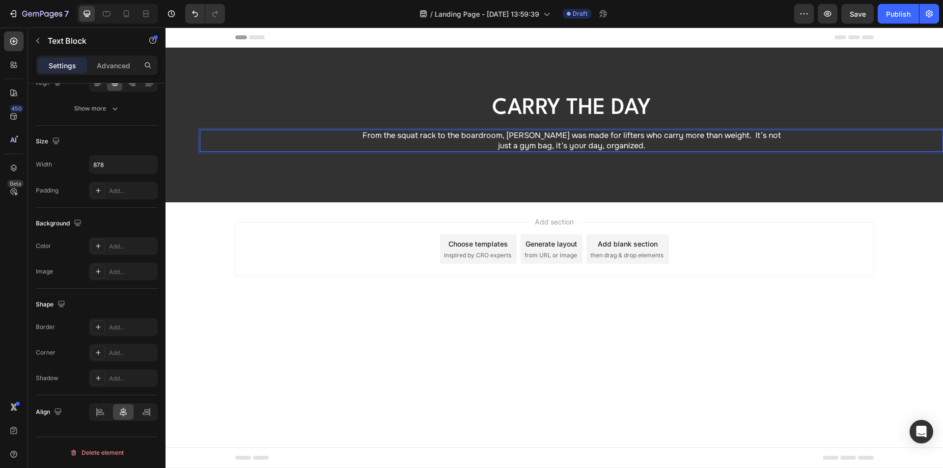
click at [714, 135] on p "From the squat rack to the boardroom, [PERSON_NAME] was made for lifters who ca…" at bounding box center [571, 141] width 429 height 21
click at [145, 164] on icon "button" at bounding box center [148, 165] width 10 height 10
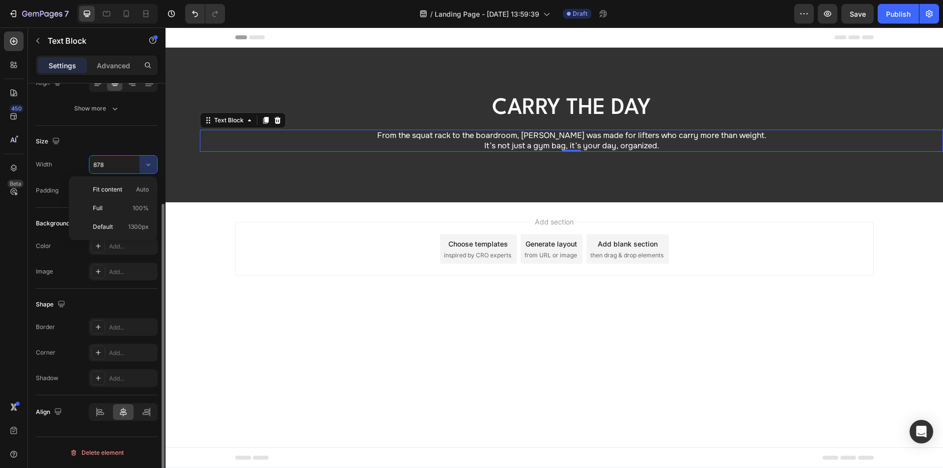
click at [116, 207] on p "Full 100%" at bounding box center [121, 208] width 56 height 9
type input "100%"
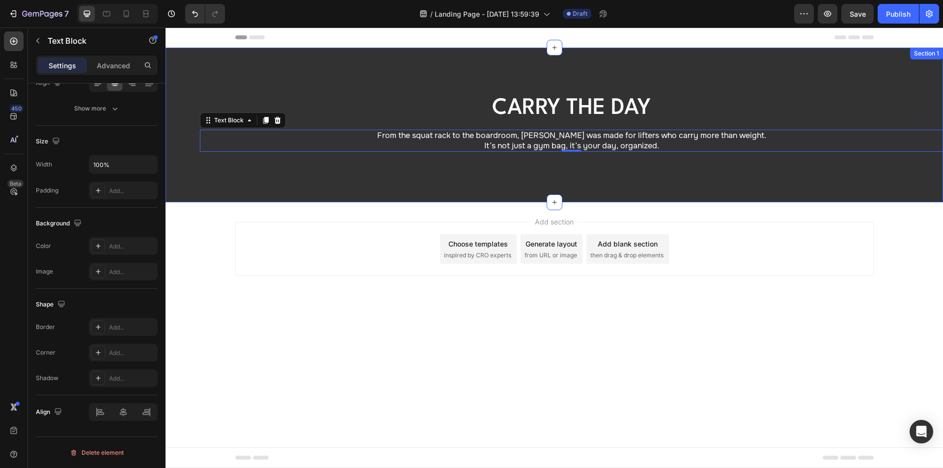
click at [486, 174] on div "Carry the Day Heading From the squat rack to the boardroom, [PERSON_NAME] was m…" at bounding box center [553, 125] width 777 height 155
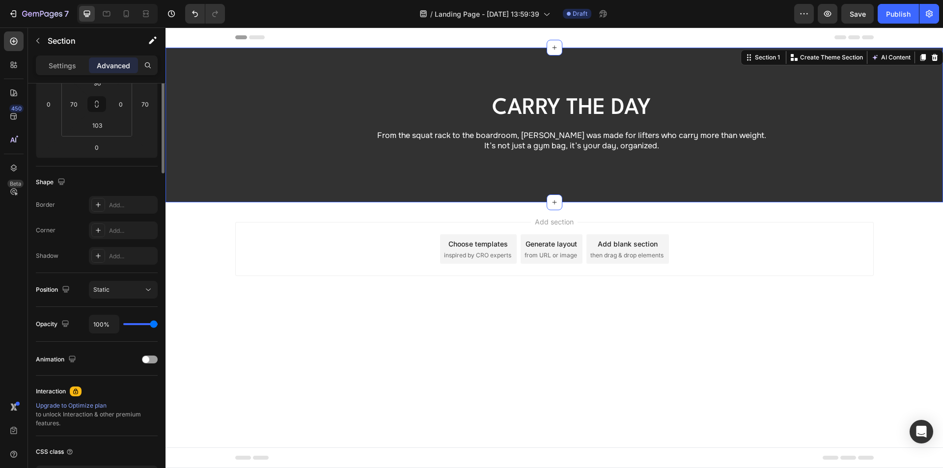
scroll to position [0, 0]
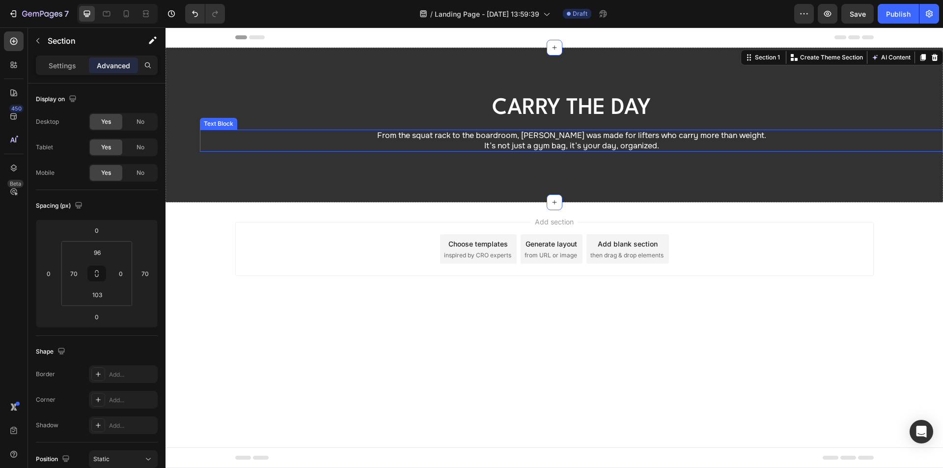
click at [523, 135] on p "From the squat rack to the boardroom, [PERSON_NAME] was made for lifters who ca…" at bounding box center [571, 136] width 741 height 10
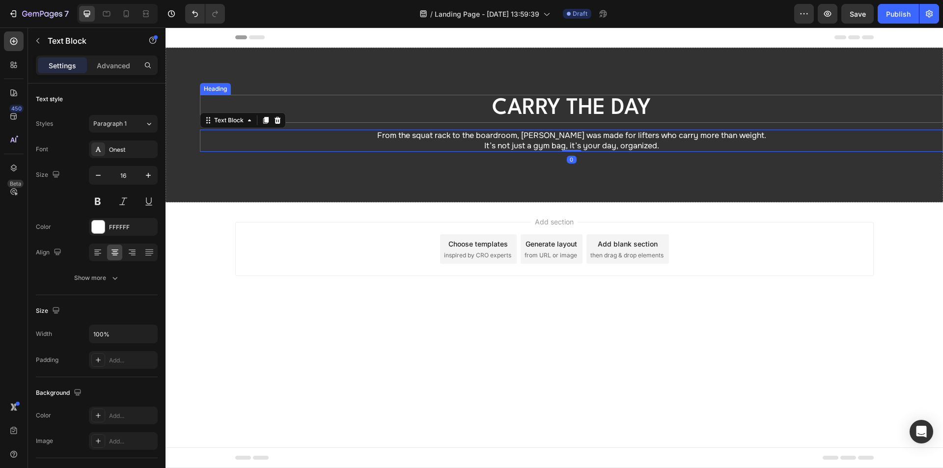
click at [446, 116] on p "Carry the Day" at bounding box center [571, 109] width 636 height 26
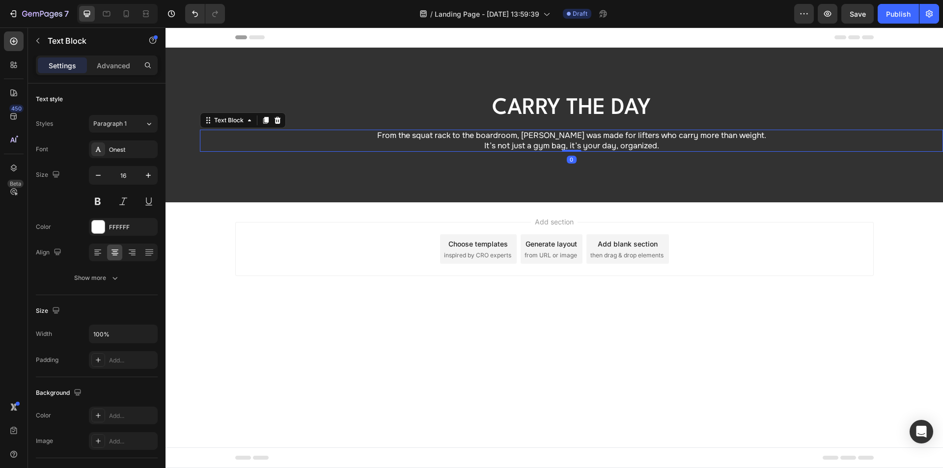
click at [460, 136] on p "From the squat rack to the boardroom, [PERSON_NAME] was made for lifters who ca…" at bounding box center [571, 136] width 741 height 10
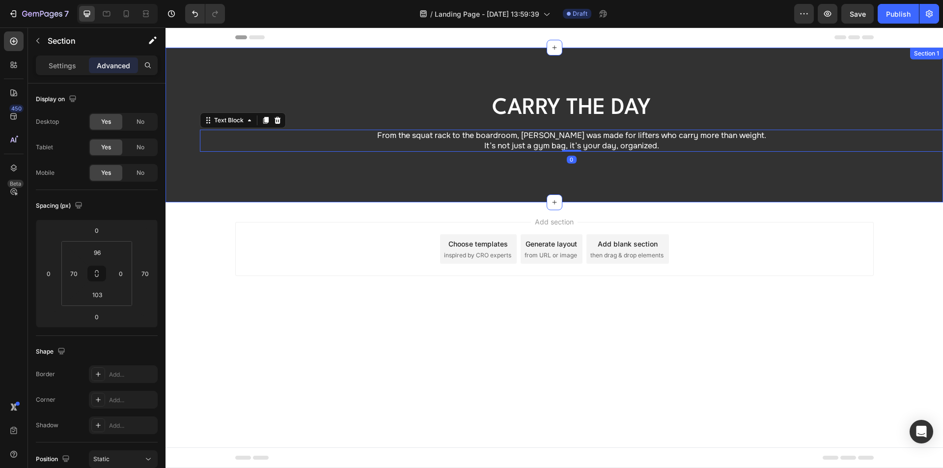
click at [444, 72] on div "Carry the Day Heading From the squat rack to the boardroom, [PERSON_NAME] was m…" at bounding box center [553, 125] width 777 height 155
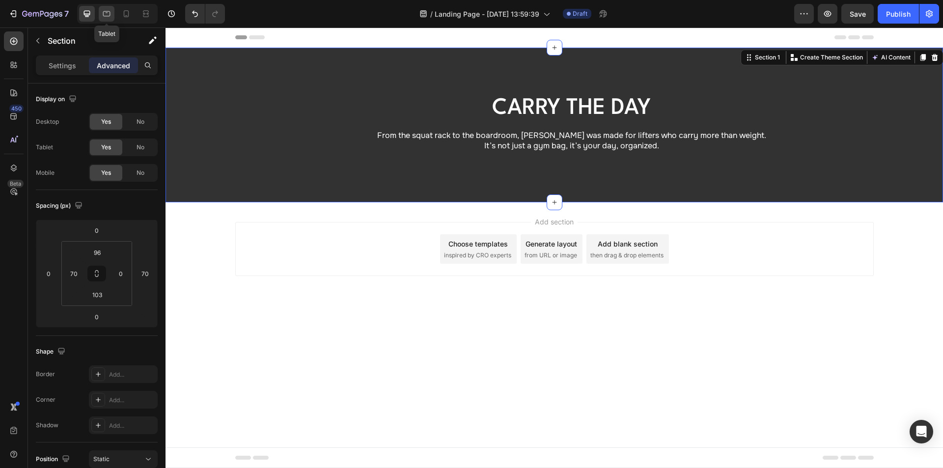
click at [110, 15] on icon at bounding box center [106, 13] width 7 height 5
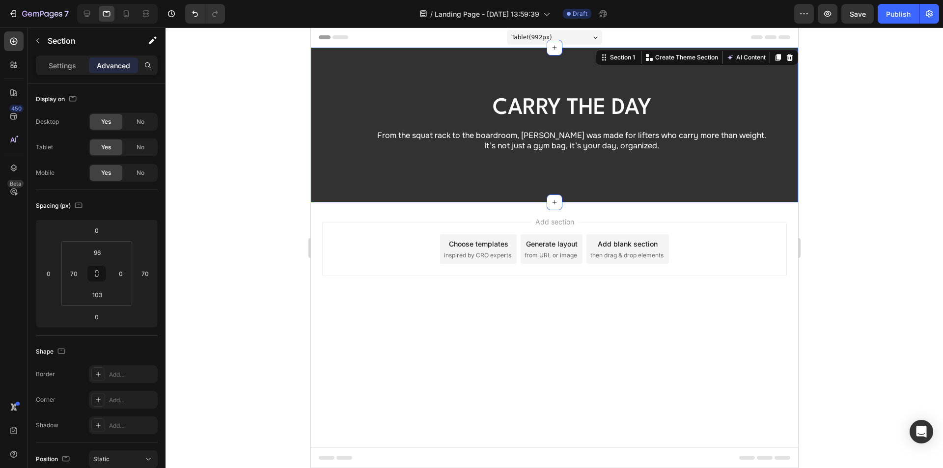
click at [341, 164] on div "Carry the Day Heading From the squat rack to the boardroom, [PERSON_NAME] was m…" at bounding box center [553, 125] width 487 height 155
click at [81, 270] on input "70" at bounding box center [73, 273] width 15 height 15
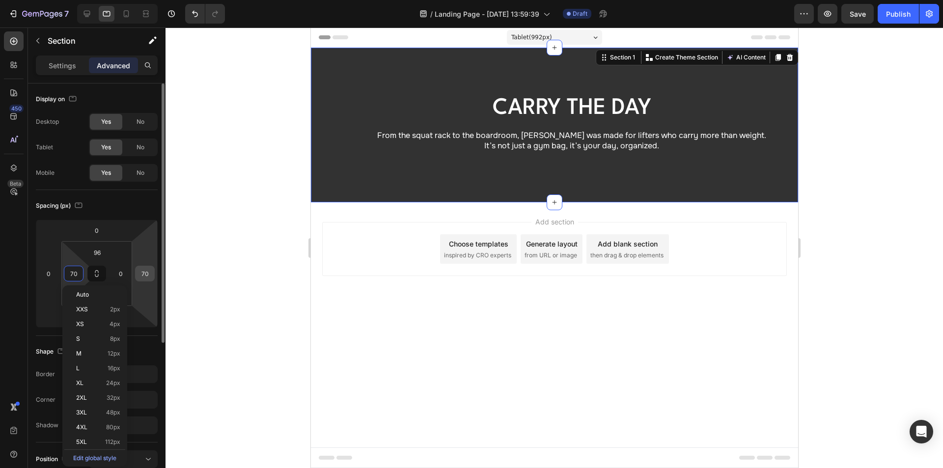
click at [147, 275] on input "70" at bounding box center [144, 273] width 15 height 15
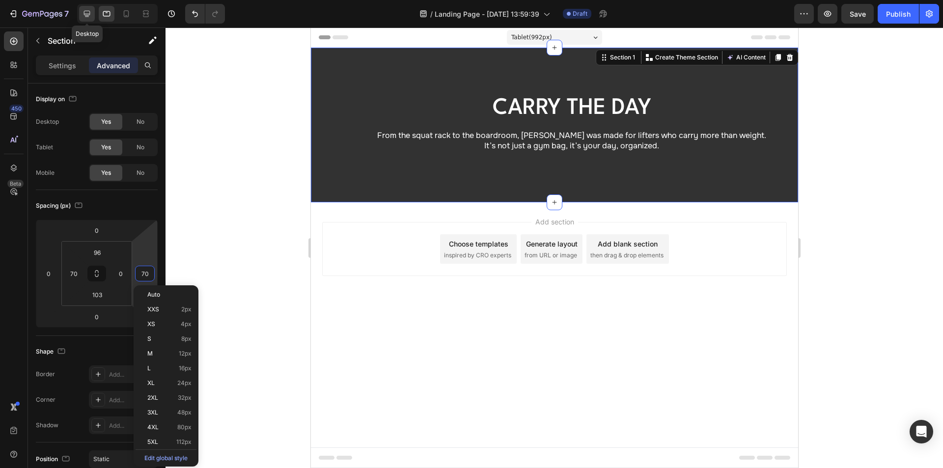
click at [82, 10] on icon at bounding box center [87, 14] width 10 height 10
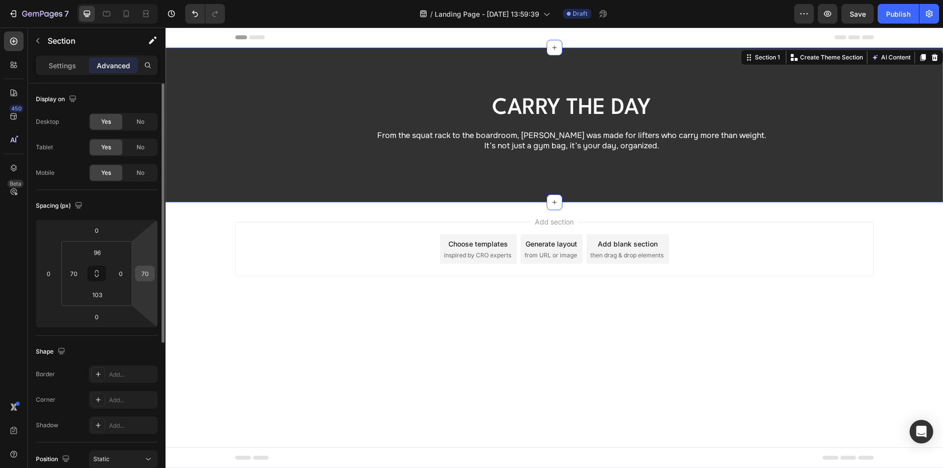
click at [152, 276] on div "70" at bounding box center [145, 274] width 20 height 16
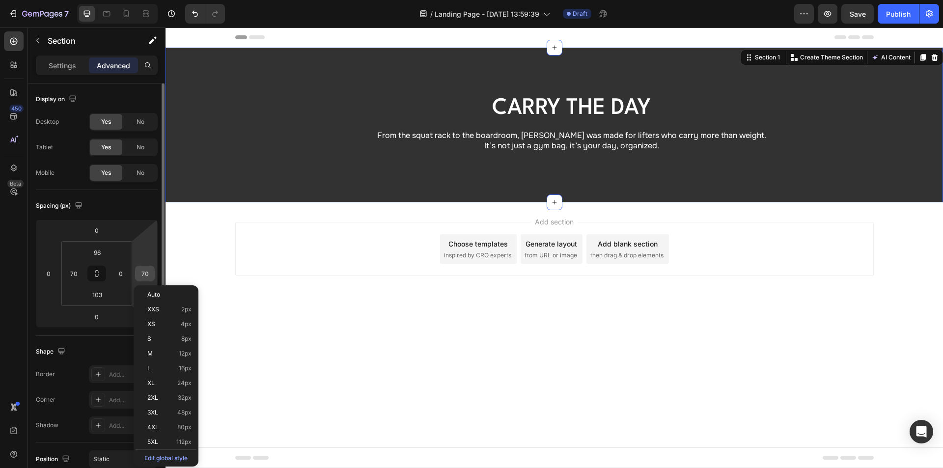
click at [148, 274] on input "70" at bounding box center [144, 273] width 15 height 15
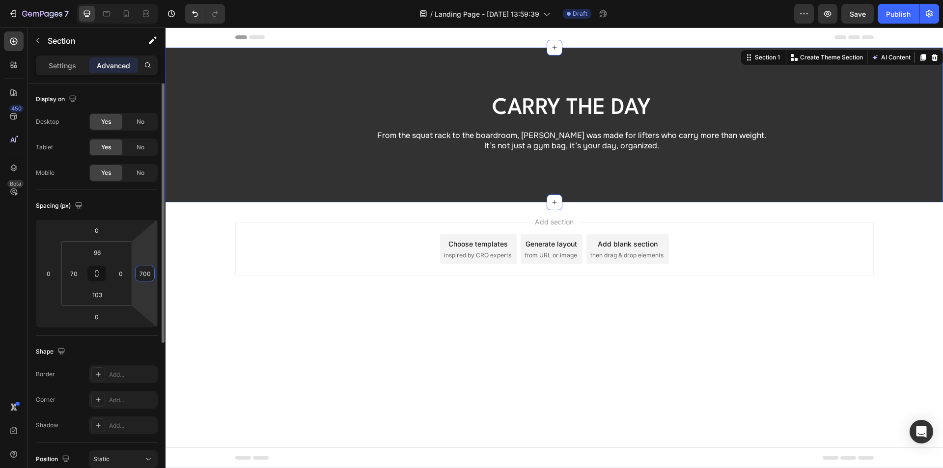
drag, startPoint x: 152, startPoint y: 272, endPoint x: 133, endPoint y: 275, distance: 18.8
click at [133, 275] on div "0 0 0 700" at bounding box center [97, 273] width 122 height 108
type input "0"
click at [121, 272] on input "0" at bounding box center [120, 273] width 15 height 15
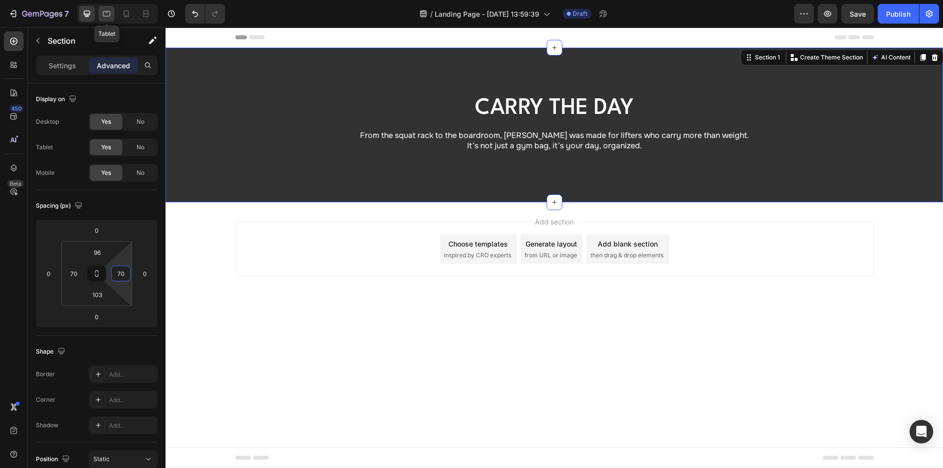
type input "70"
click at [104, 12] on icon at bounding box center [106, 13] width 7 height 5
type input "70"
type input "0"
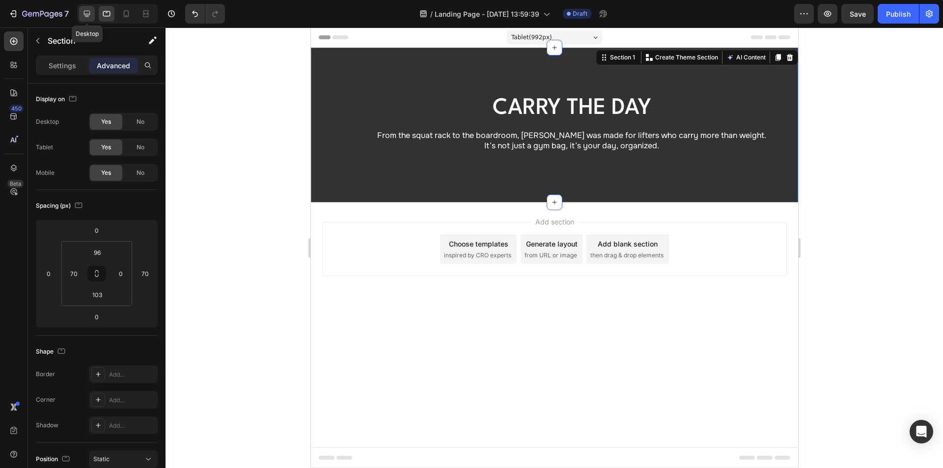
click at [89, 13] on icon at bounding box center [87, 14] width 10 height 10
type input "0"
type input "70"
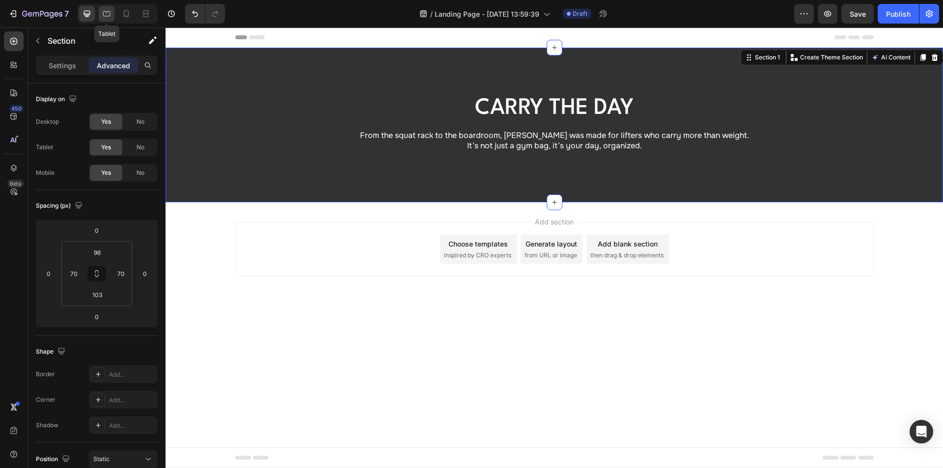
click at [108, 11] on icon at bounding box center [107, 14] width 10 height 10
type input "70"
type input "0"
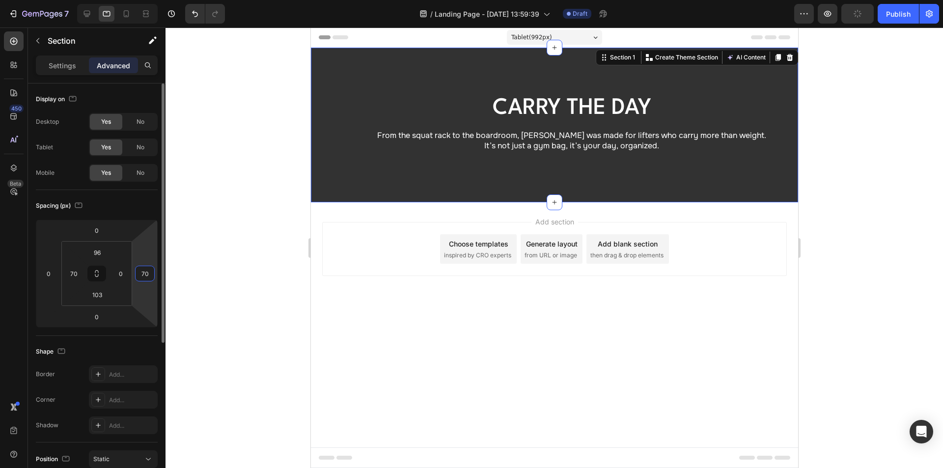
click at [148, 275] on input "70" at bounding box center [144, 273] width 15 height 15
type input "0"
click at [124, 272] on input "0" at bounding box center [120, 273] width 15 height 15
type input "23"
click at [76, 269] on input "70" at bounding box center [73, 273] width 15 height 15
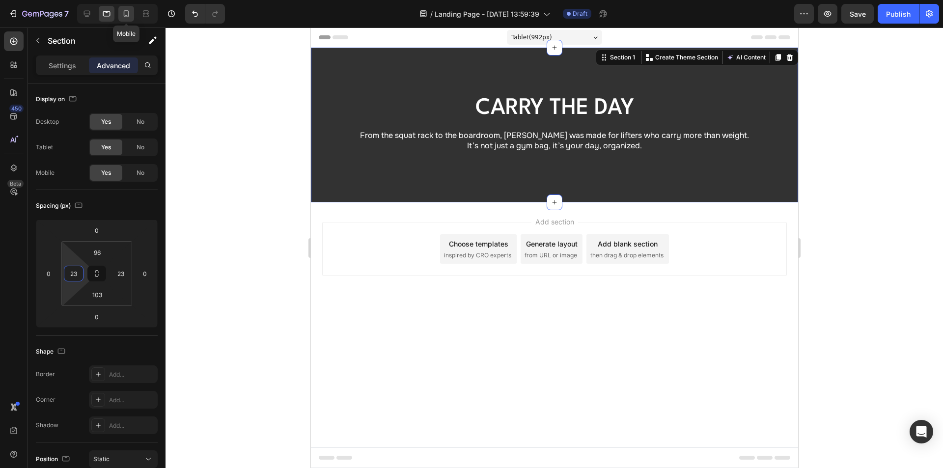
type input "23"
click at [124, 7] on div at bounding box center [126, 14] width 16 height 16
type input "40"
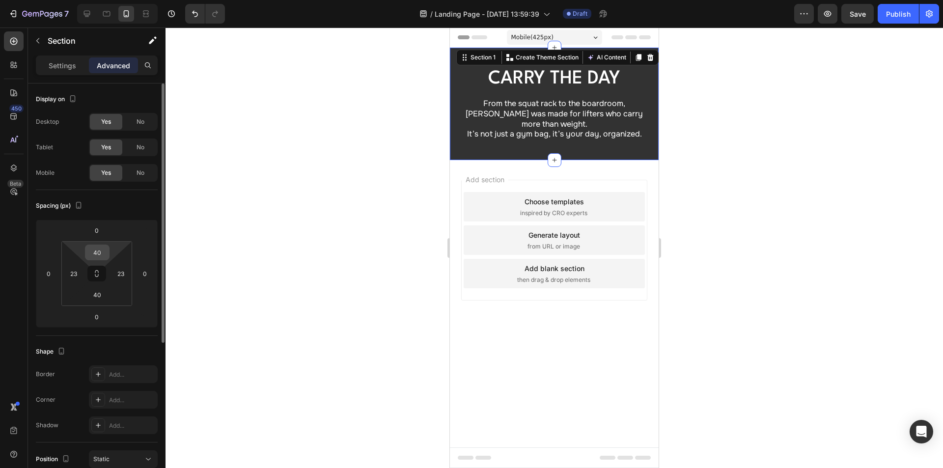
click at [104, 254] on input "40" at bounding box center [97, 252] width 20 height 15
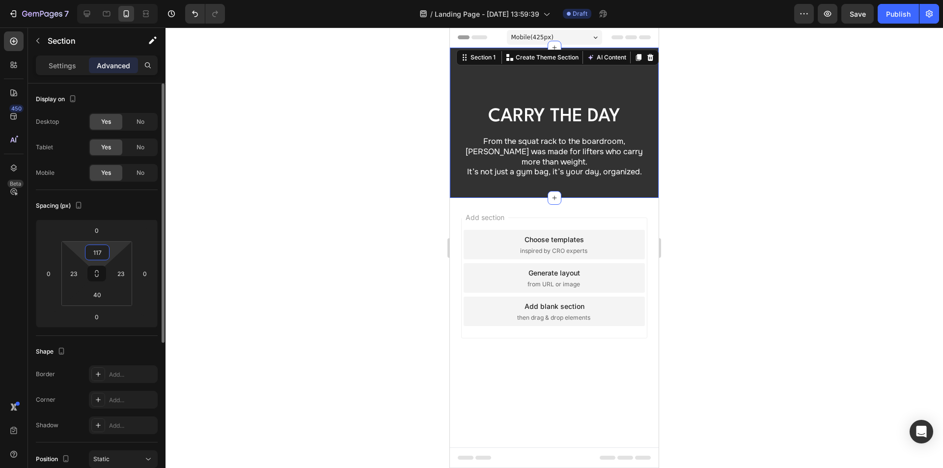
type input "117"
click at [103, 298] on input "40" at bounding box center [97, 294] width 20 height 15
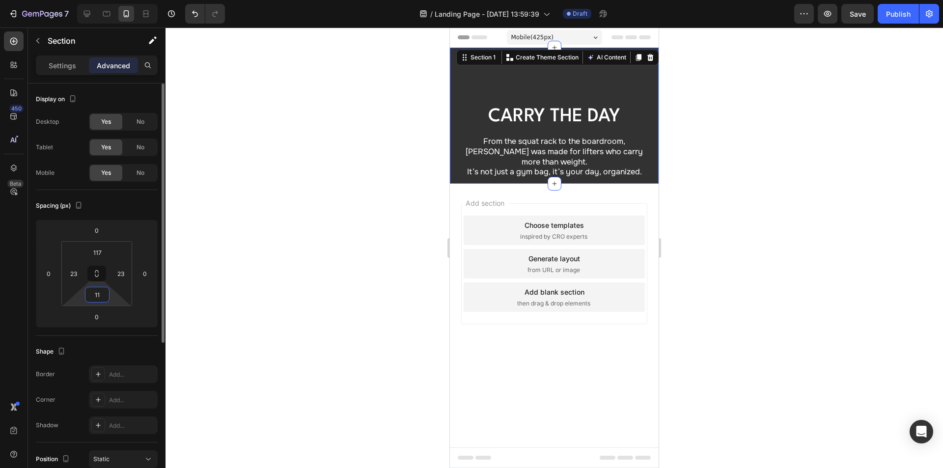
type input "114"
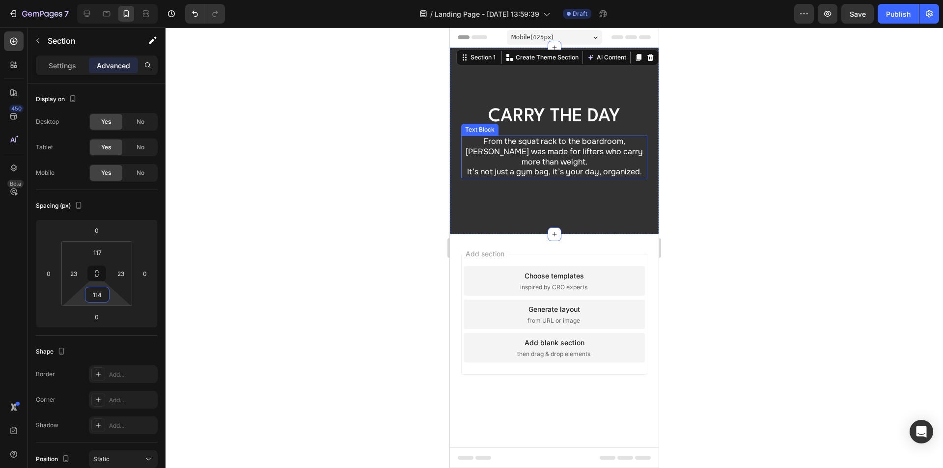
click at [547, 147] on p "From the squat rack to the boardroom, [PERSON_NAME] was made for lifters who ca…" at bounding box center [554, 151] width 184 height 30
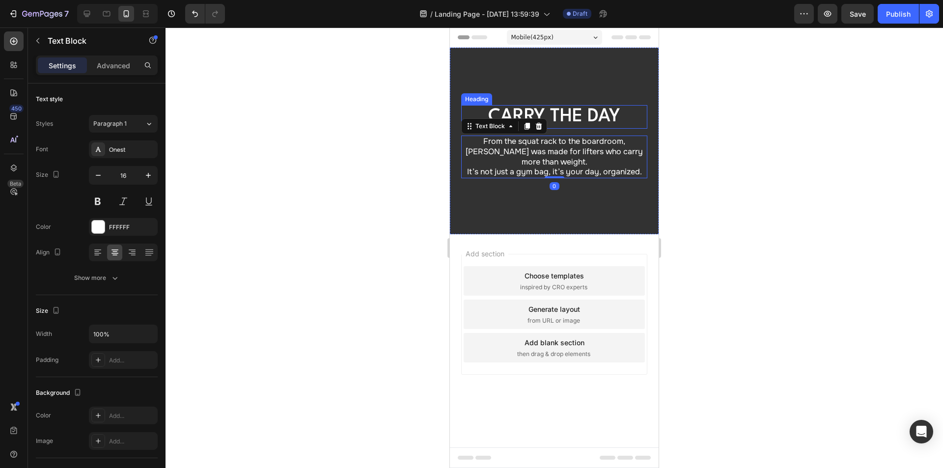
click at [561, 112] on p "Carry the Day" at bounding box center [554, 117] width 184 height 22
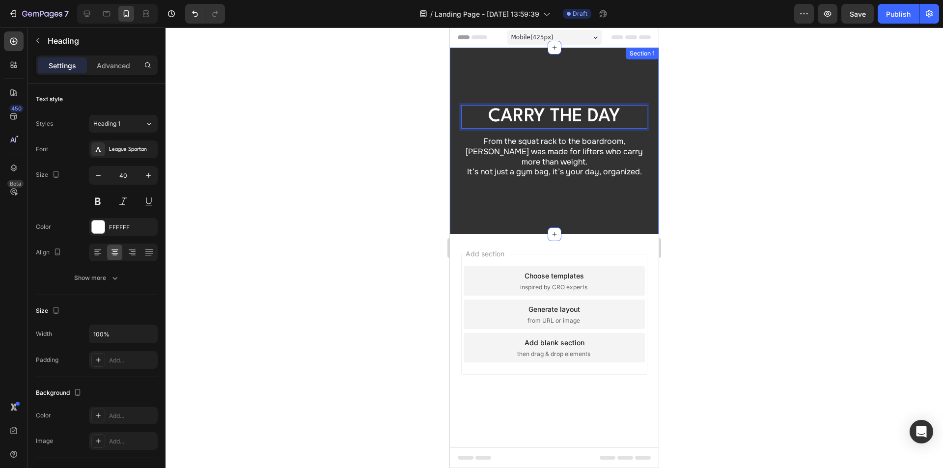
click at [486, 196] on div "Carry the Day Heading 14 From the squat rack to the boardroom, [PERSON_NAME] wa…" at bounding box center [554, 141] width 209 height 187
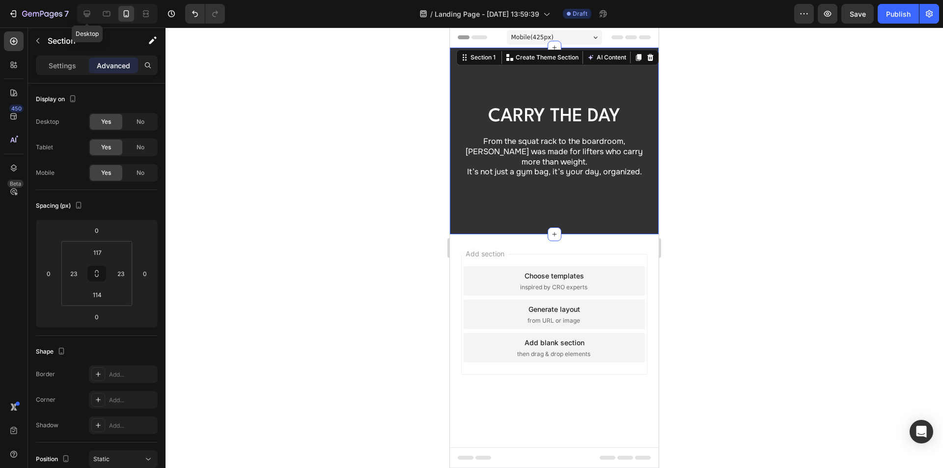
click at [86, 13] on icon at bounding box center [87, 14] width 10 height 10
type input "96"
type input "70"
type input "103"
type input "70"
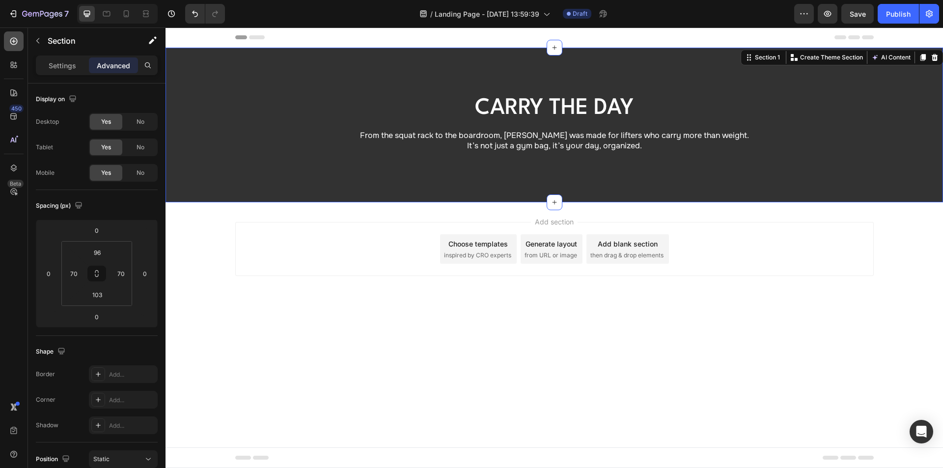
click at [18, 39] on icon at bounding box center [14, 41] width 10 height 10
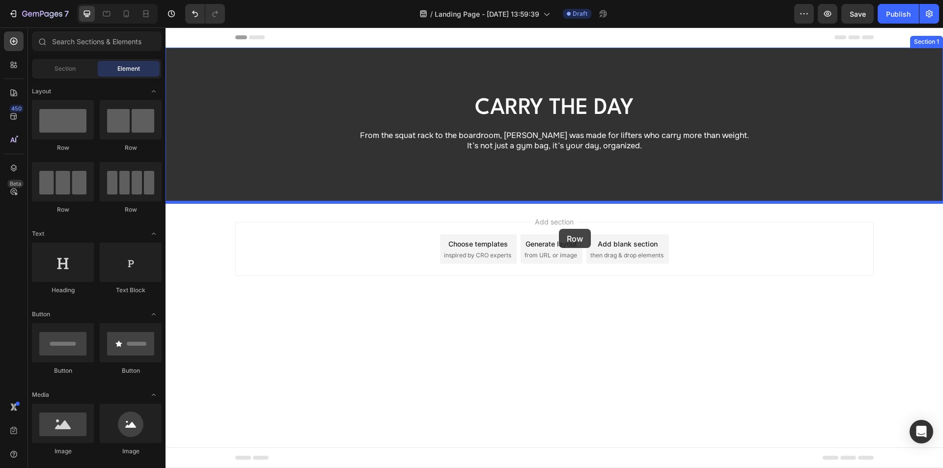
drag, startPoint x: 298, startPoint y: 153, endPoint x: 560, endPoint y: 229, distance: 272.4
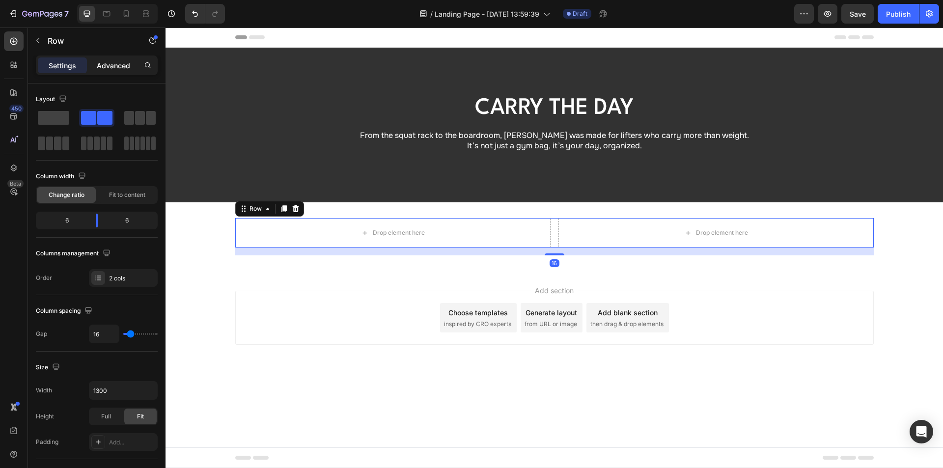
click at [129, 67] on p "Advanced" at bounding box center [113, 65] width 33 height 10
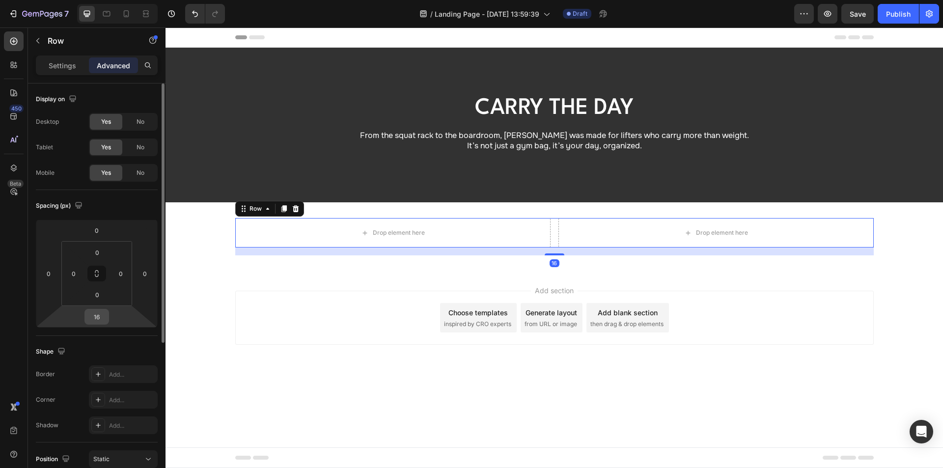
click at [100, 316] on input "16" at bounding box center [97, 316] width 20 height 15
type input "0"
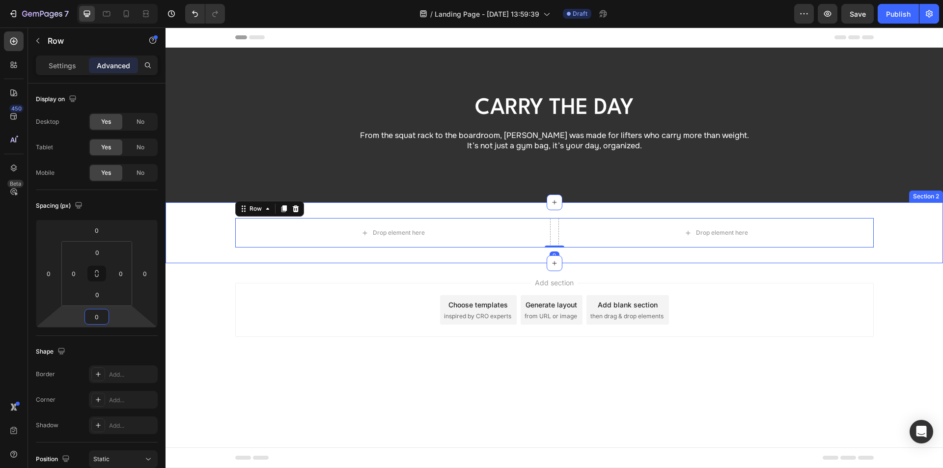
click at [367, 213] on div "Drop element here Drop element here Row 0 Section 2" at bounding box center [553, 232] width 777 height 61
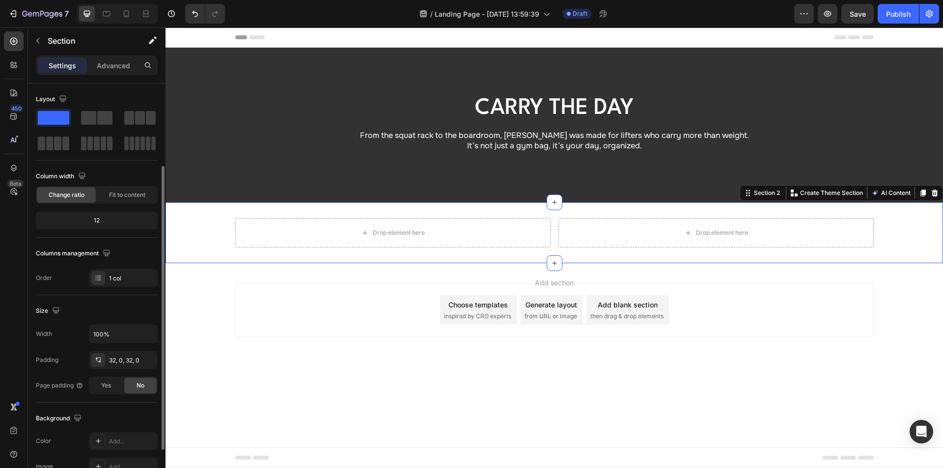
scroll to position [187, 0]
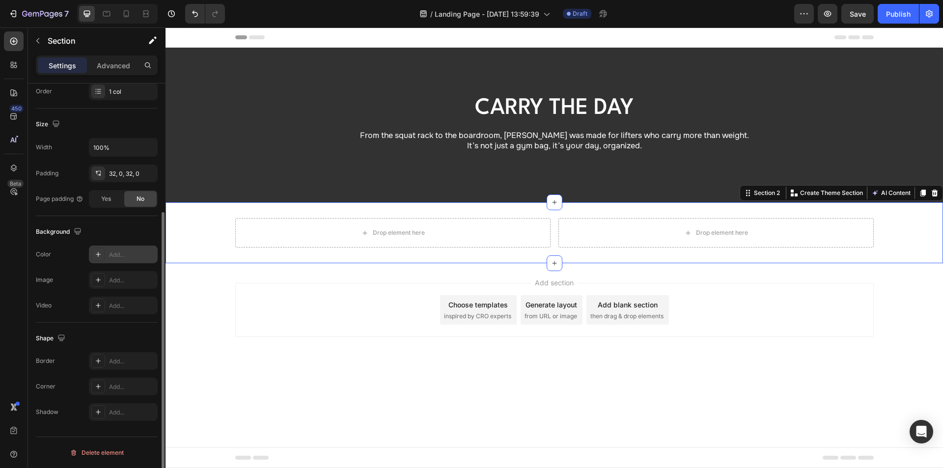
click at [124, 249] on div "Add..." at bounding box center [123, 254] width 69 height 18
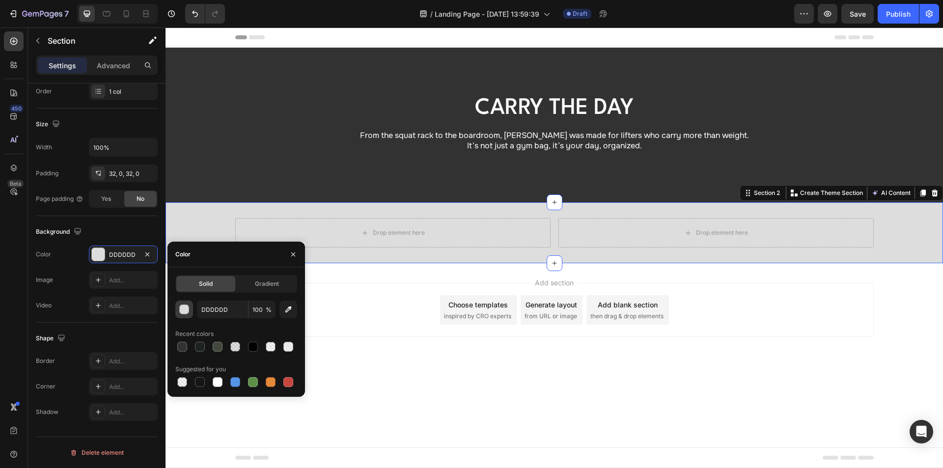
click at [184, 304] on div "button" at bounding box center [184, 309] width 10 height 10
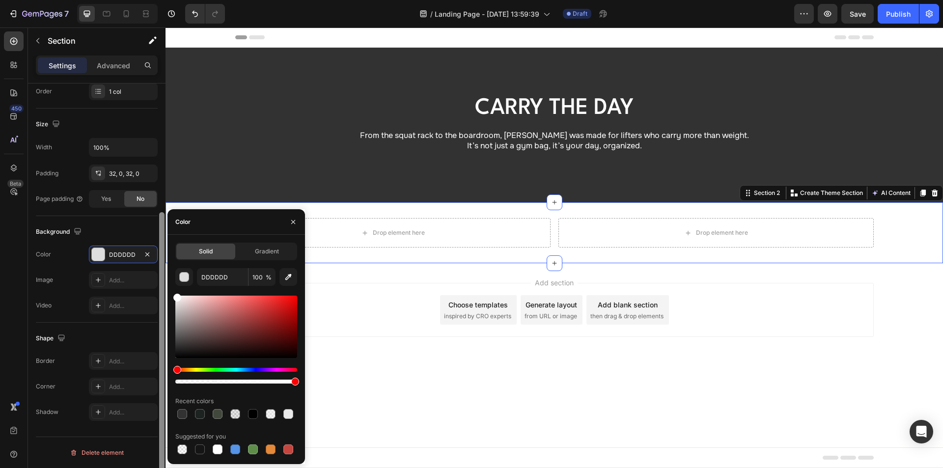
type input "FFFFFF"
drag, startPoint x: 191, startPoint y: 310, endPoint x: 156, endPoint y: 276, distance: 48.9
click at [157, 276] on div "450 Beta Sections(18) Elements(83) Section Element Hero Section Product Detail …" at bounding box center [82, 247] width 165 height 440
click at [100, 219] on div "Background The changes might be hidden by the video. Color FFFFFF Image Add... …" at bounding box center [97, 269] width 122 height 107
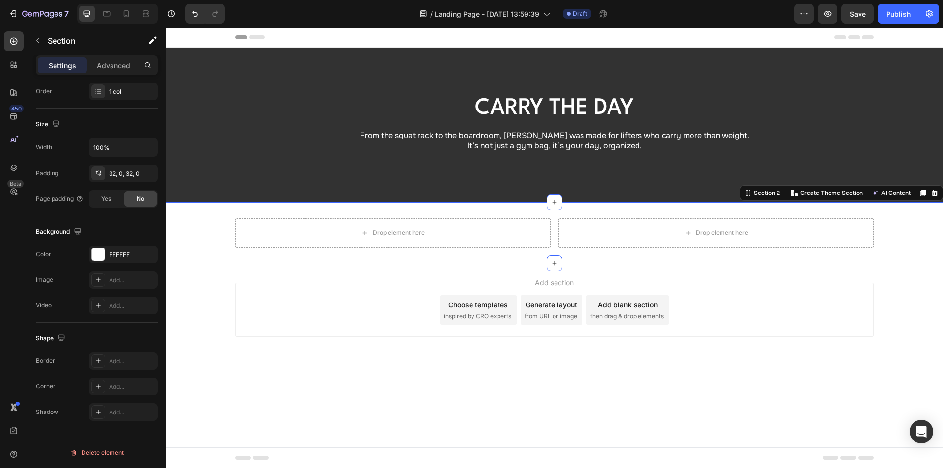
drag, startPoint x: 392, startPoint y: 213, endPoint x: 392, endPoint y: 205, distance: 7.4
click at [392, 213] on div "Drop element here Drop element here Row Section 2 Create Theme Section AI Conte…" at bounding box center [553, 232] width 777 height 61
click at [112, 63] on p "Advanced" at bounding box center [113, 65] width 33 height 10
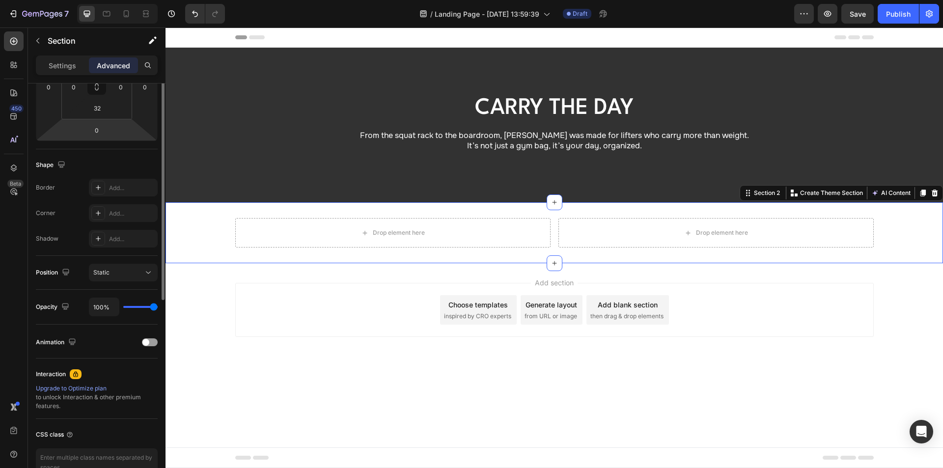
scroll to position [88, 0]
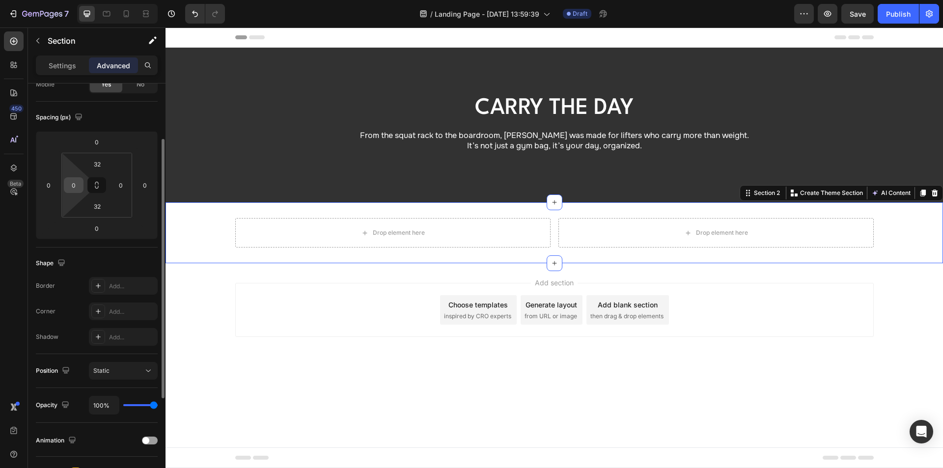
click at [78, 188] on input "0" at bounding box center [73, 185] width 15 height 15
type input "70"
click at [121, 186] on input "0" at bounding box center [120, 185] width 15 height 15
type input "70"
click at [105, 162] on input "32" at bounding box center [97, 164] width 20 height 15
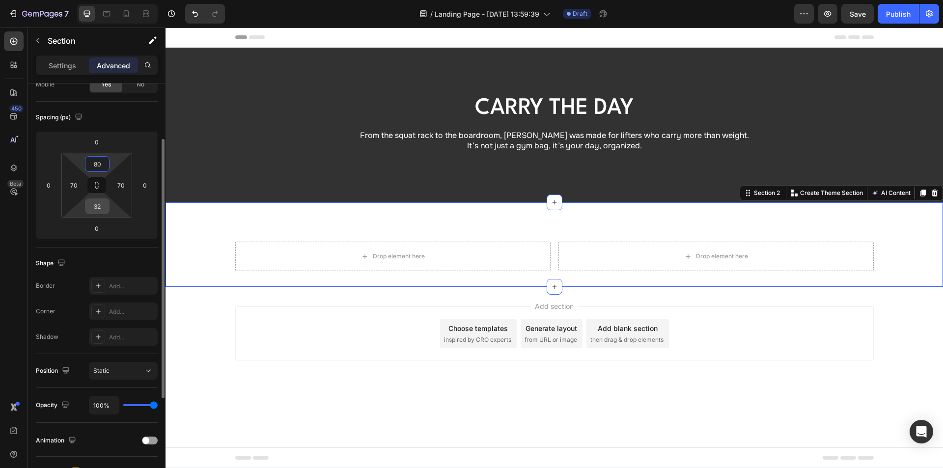
type input "80"
click at [101, 209] on input "32" at bounding box center [97, 206] width 20 height 15
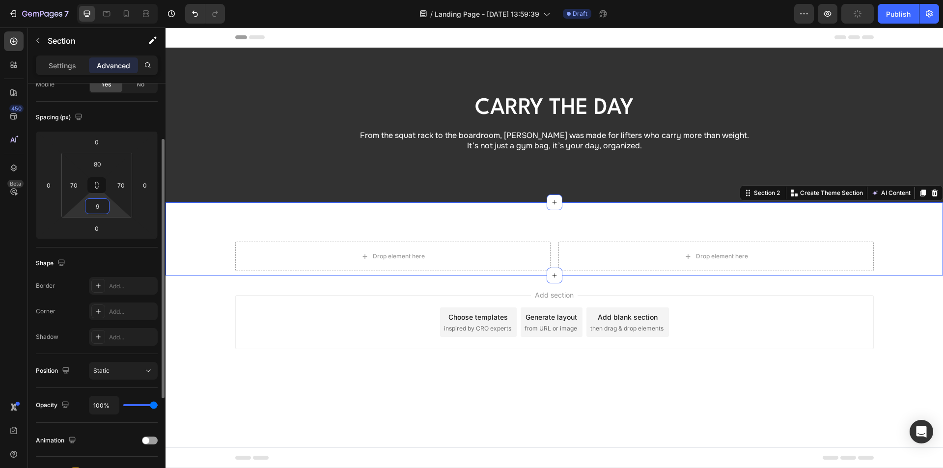
type input "90"
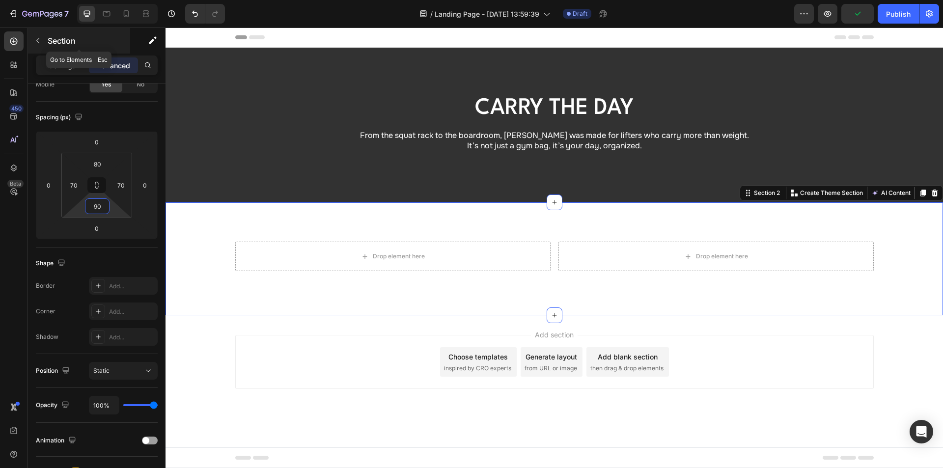
click at [42, 43] on button "button" at bounding box center [38, 41] width 16 height 16
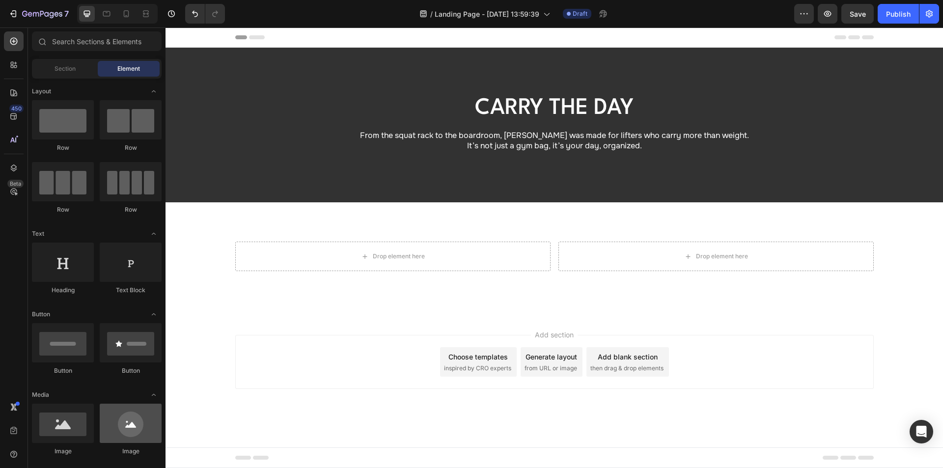
scroll to position [196, 0]
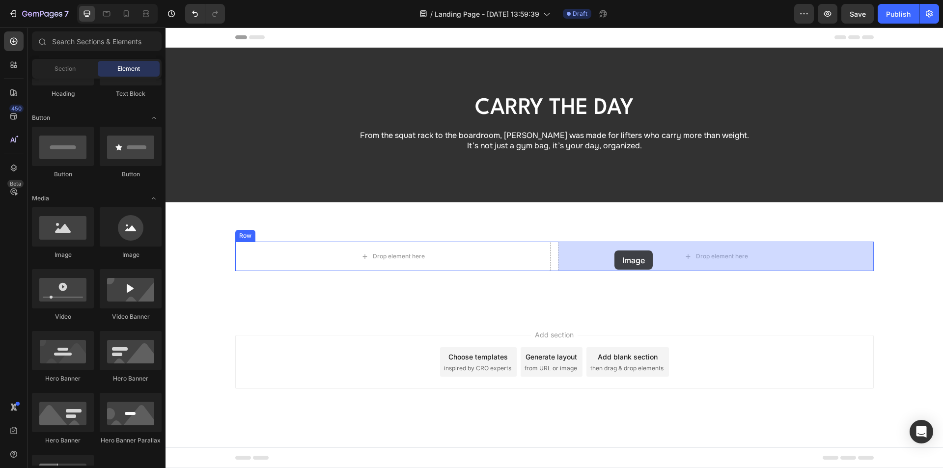
drag, startPoint x: 236, startPoint y: 255, endPoint x: 610, endPoint y: 245, distance: 374.2
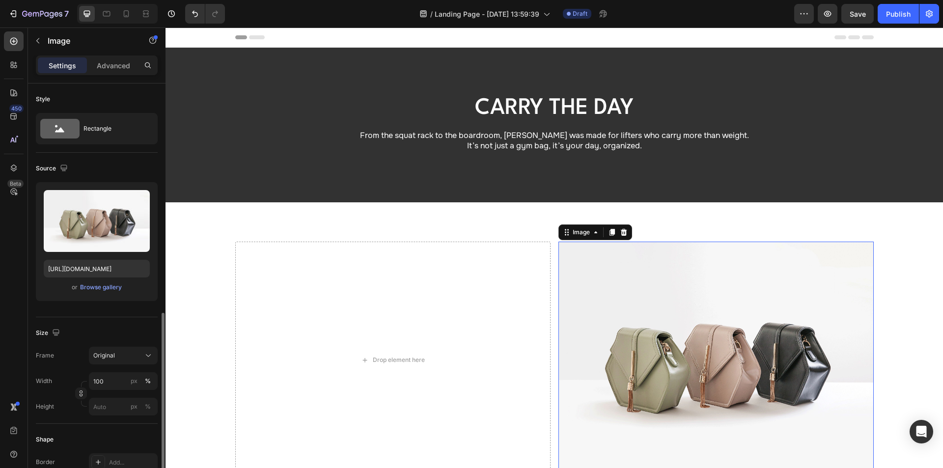
scroll to position [147, 0]
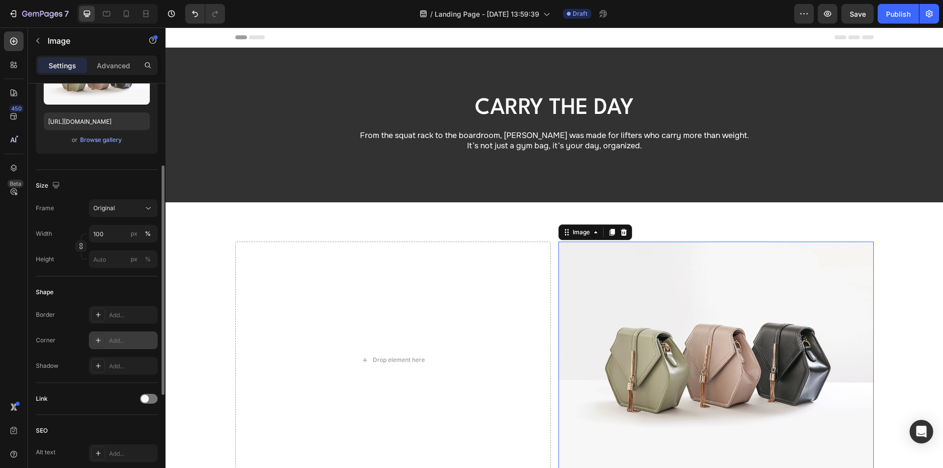
click at [121, 343] on div "Add..." at bounding box center [132, 340] width 46 height 9
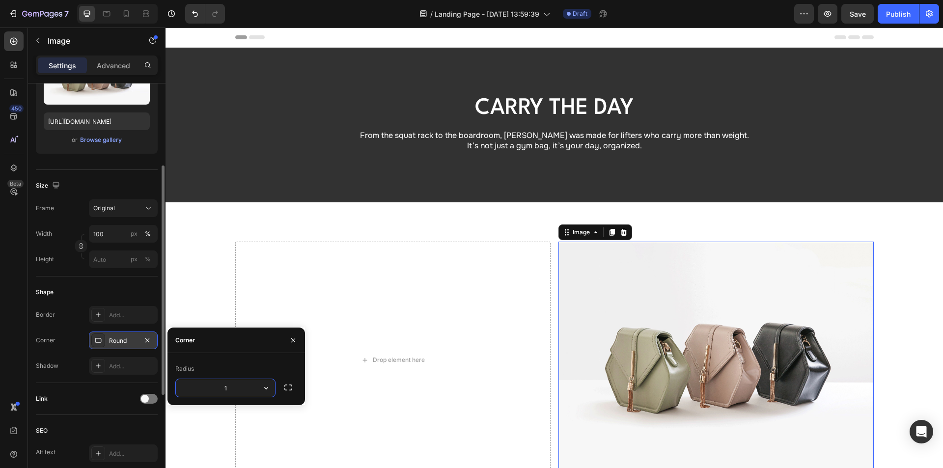
type input "10"
click at [109, 276] on div "Size Frame Original Width 100 px % Height px %" at bounding box center [97, 223] width 122 height 107
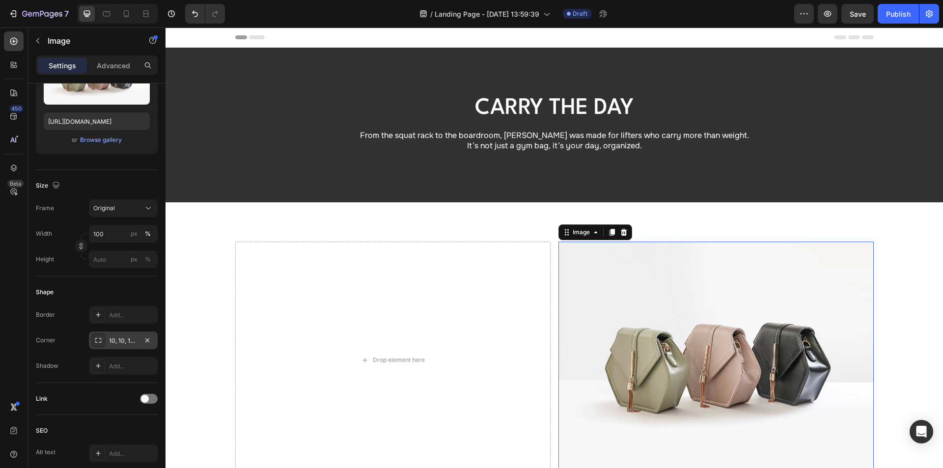
click at [670, 293] on img at bounding box center [715, 360] width 315 height 237
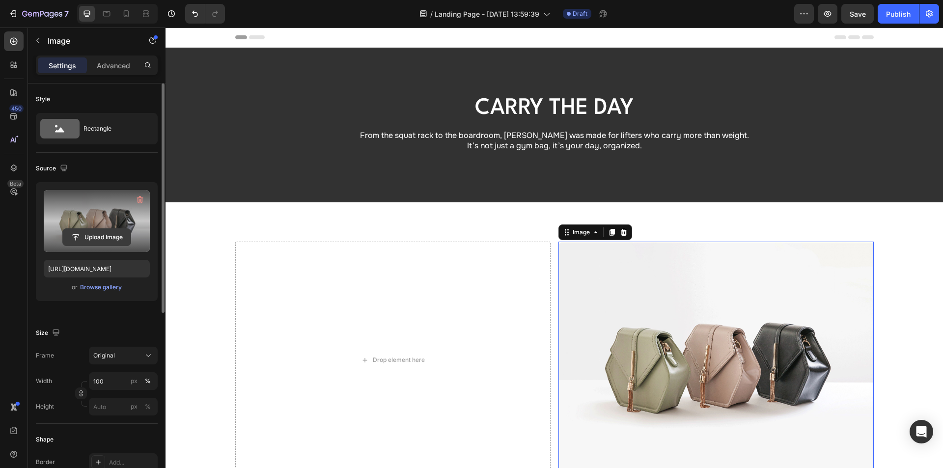
click at [100, 231] on input "file" at bounding box center [97, 237] width 68 height 17
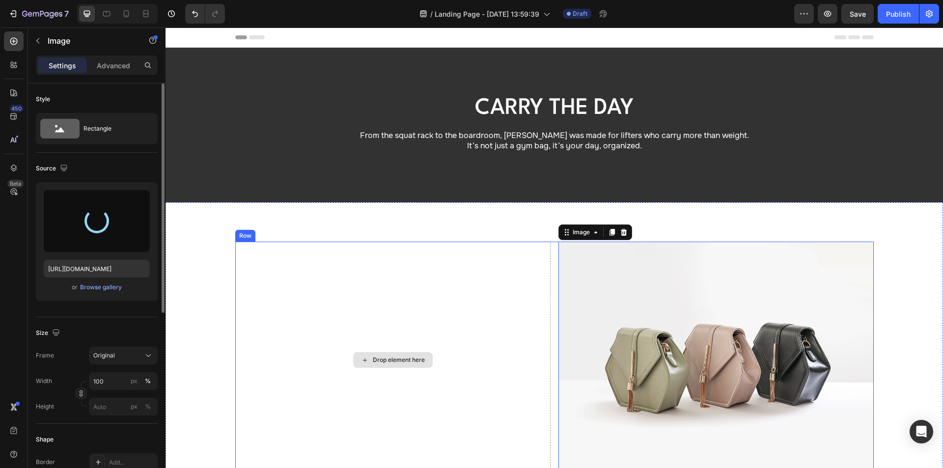
type input "[URL][DOMAIN_NAME]"
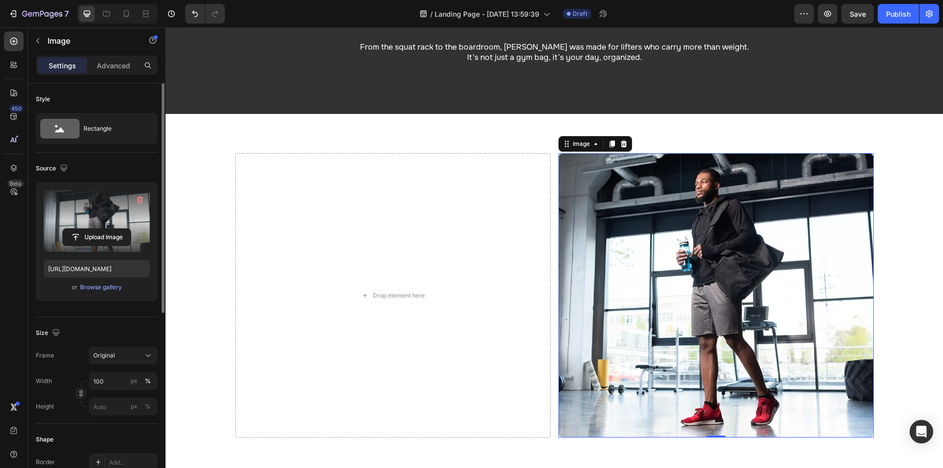
scroll to position [147, 0]
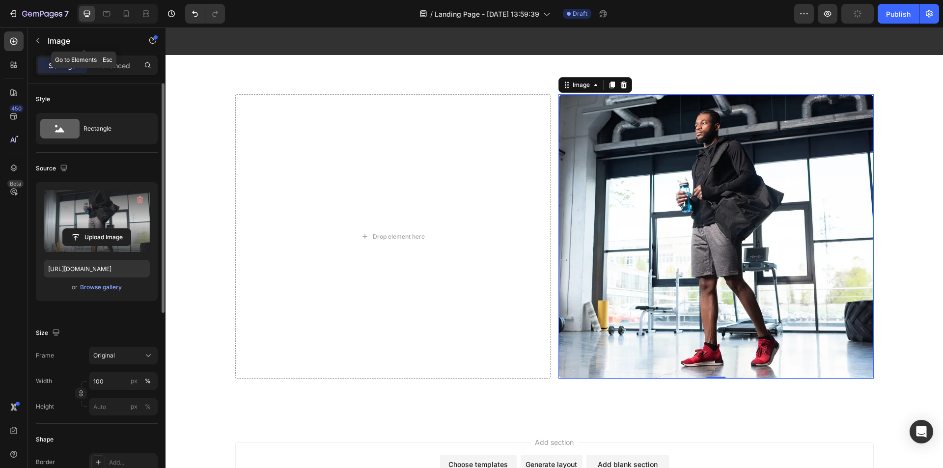
drag, startPoint x: 38, startPoint y: 38, endPoint x: 93, endPoint y: 102, distance: 83.9
click at [38, 38] on icon "button" at bounding box center [38, 41] width 8 height 8
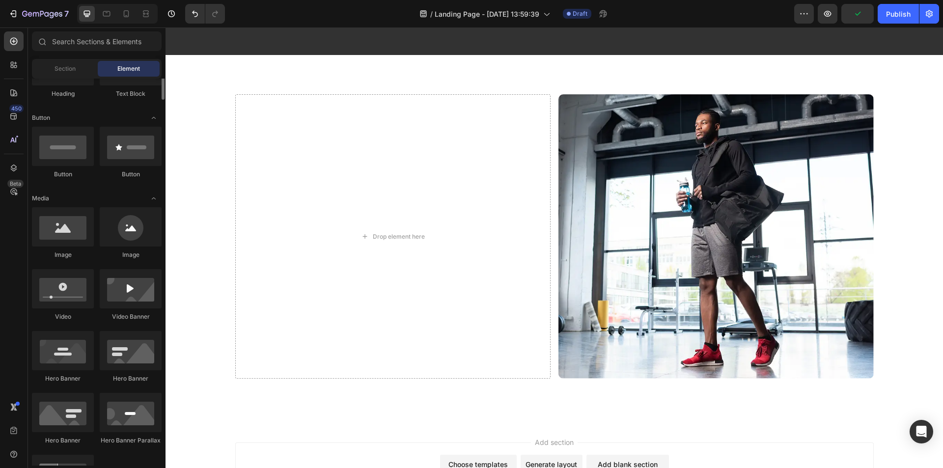
scroll to position [0, 0]
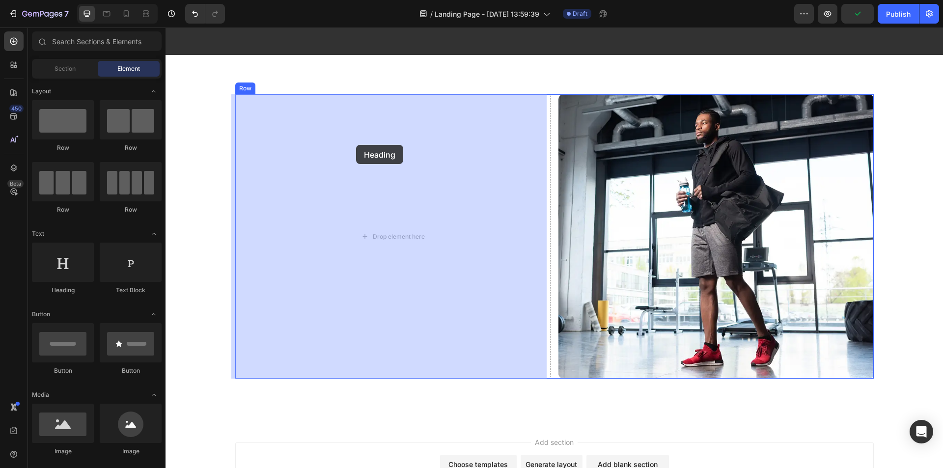
drag, startPoint x: 297, startPoint y: 268, endPoint x: 356, endPoint y: 145, distance: 136.8
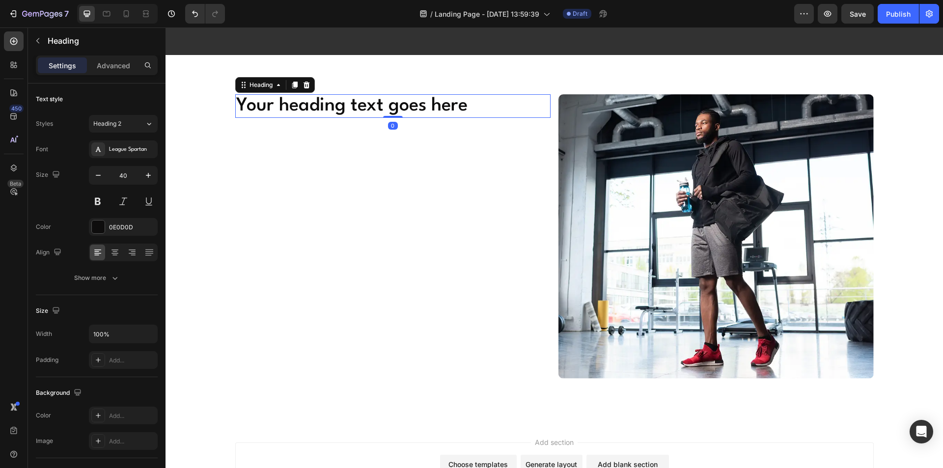
click at [298, 107] on h2 "Your heading text goes here" at bounding box center [392, 106] width 315 height 24
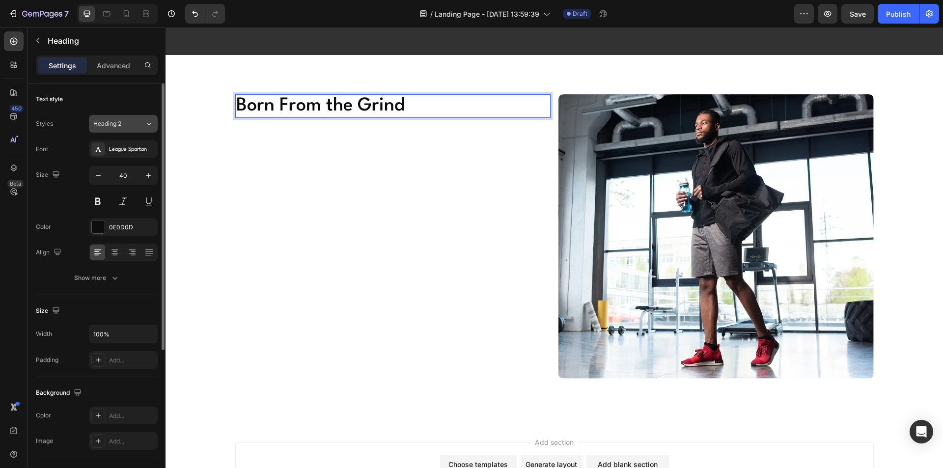
click at [110, 126] on span "Heading 2" at bounding box center [107, 123] width 28 height 9
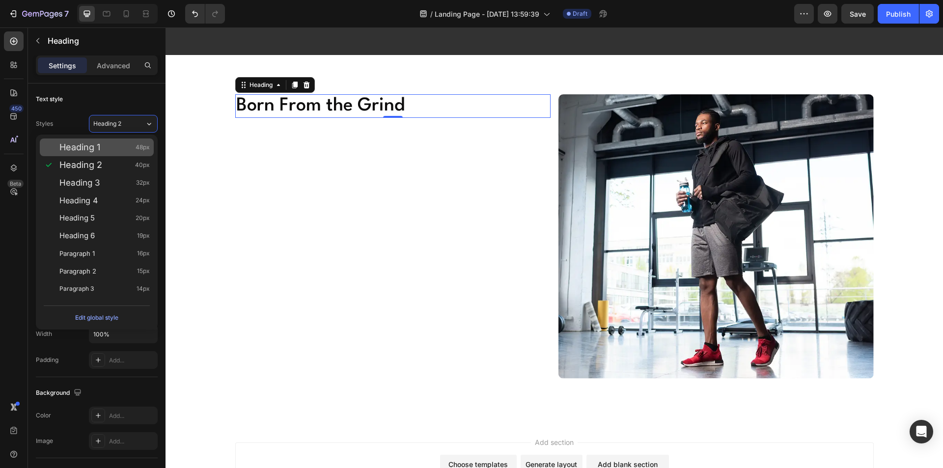
click at [110, 148] on div "Heading 1 48px" at bounding box center [104, 147] width 90 height 10
type input "48"
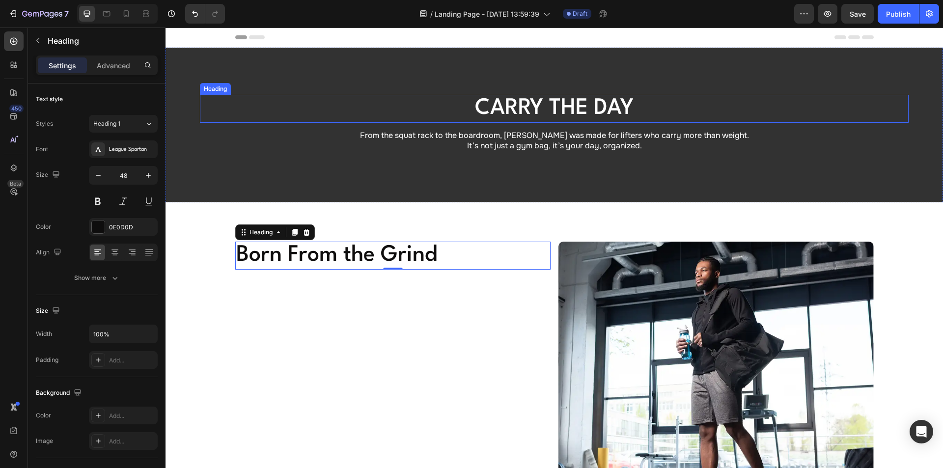
click at [530, 108] on p "Carry the Day" at bounding box center [554, 109] width 636 height 26
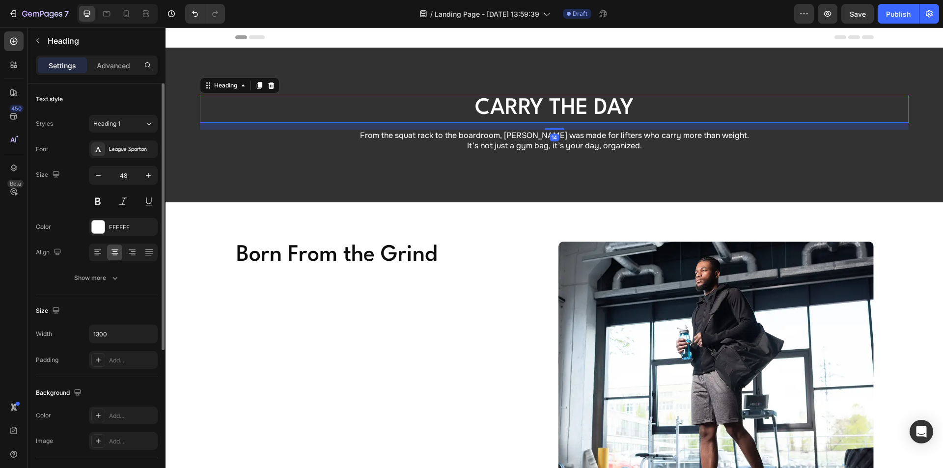
scroll to position [225, 0]
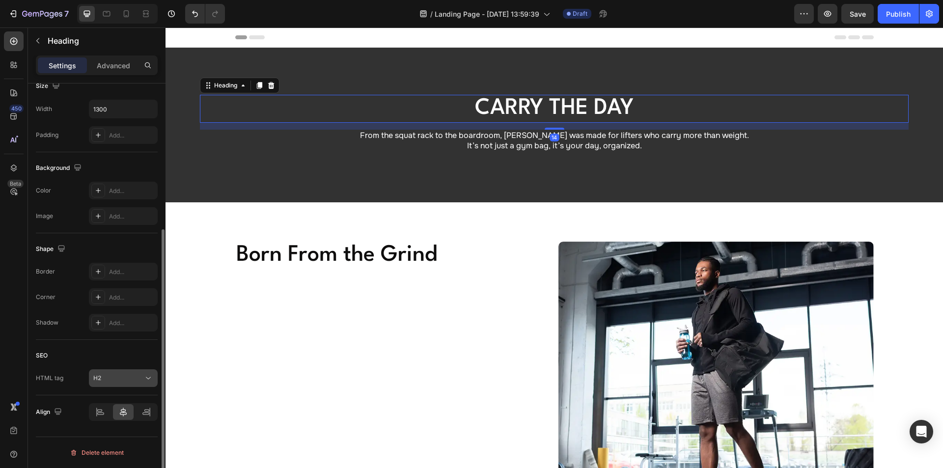
click at [109, 379] on div "H2" at bounding box center [118, 378] width 50 height 9
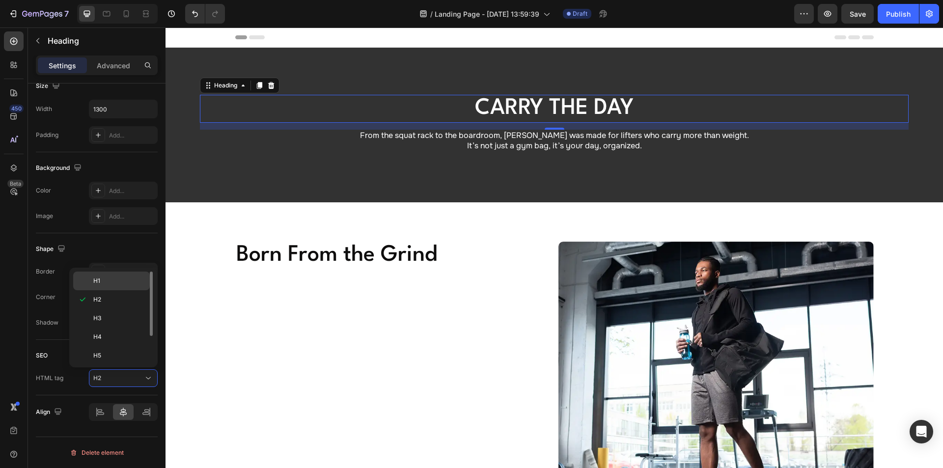
click at [104, 277] on p "H1" at bounding box center [119, 280] width 52 height 9
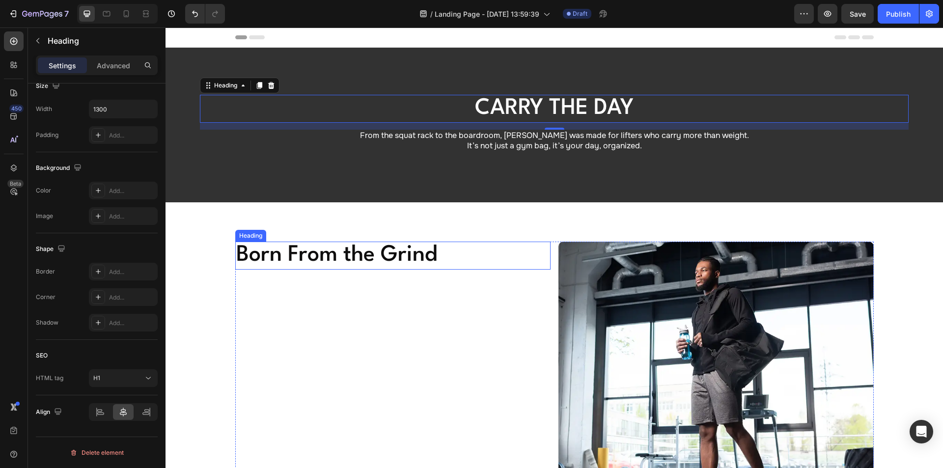
click at [351, 252] on p "Born From the Grind" at bounding box center [392, 256] width 313 height 26
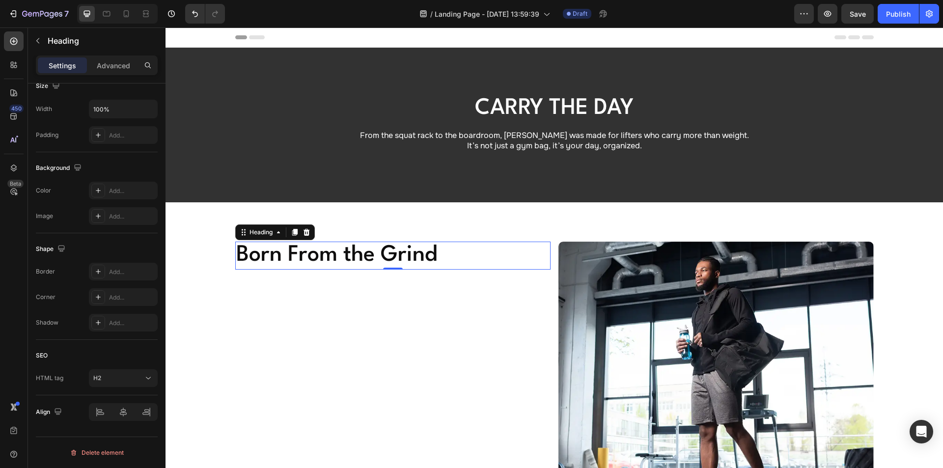
click at [58, 63] on p "Settings" at bounding box center [62, 65] width 27 height 10
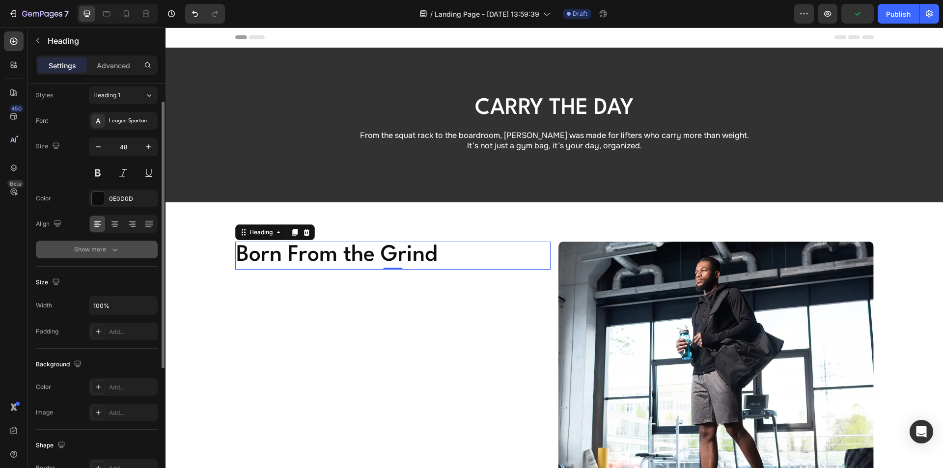
click at [108, 250] on div "Show more" at bounding box center [97, 249] width 46 height 10
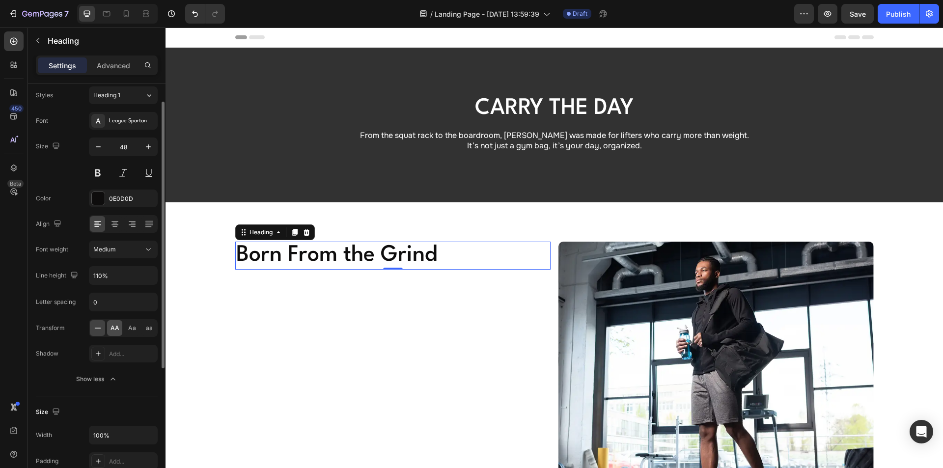
click at [115, 330] on span "AA" at bounding box center [114, 328] width 9 height 9
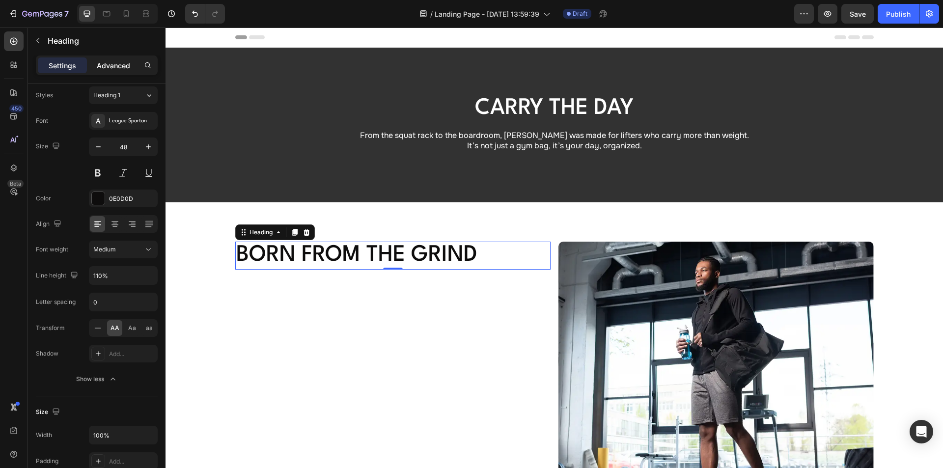
click at [115, 59] on div "Advanced" at bounding box center [113, 65] width 49 height 16
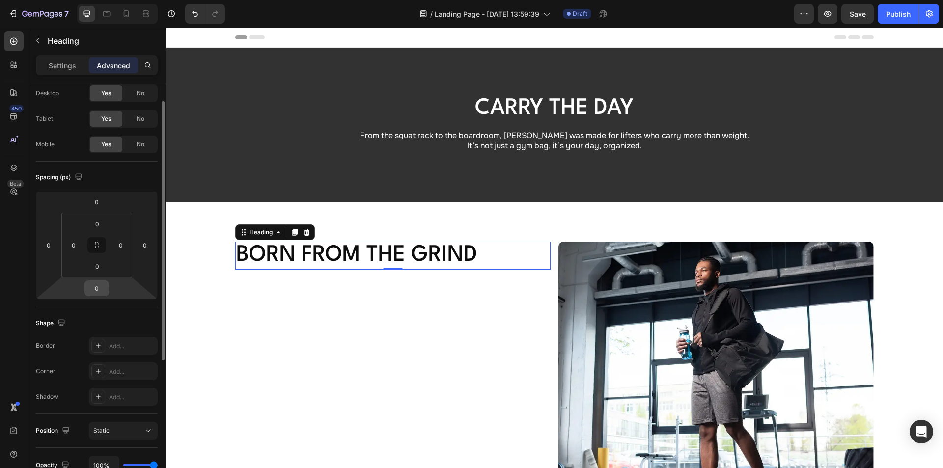
click at [99, 286] on input "0" at bounding box center [97, 288] width 20 height 15
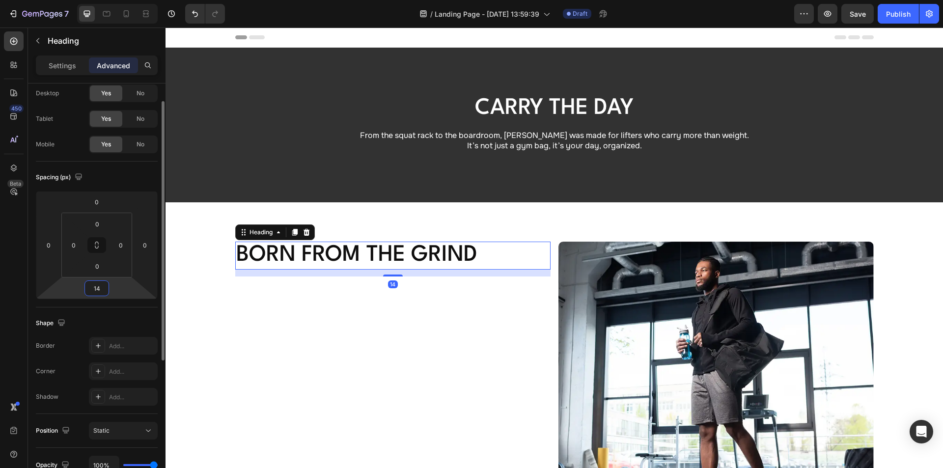
type input "14"
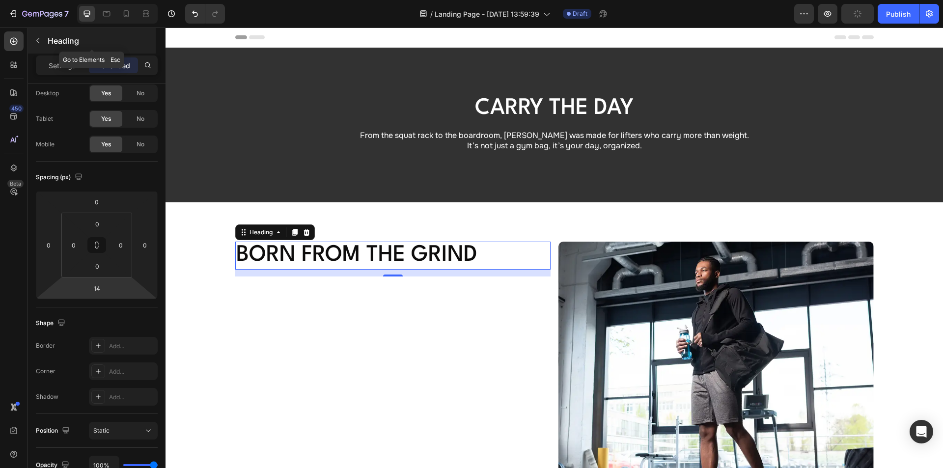
click at [41, 40] on icon "button" at bounding box center [38, 41] width 8 height 8
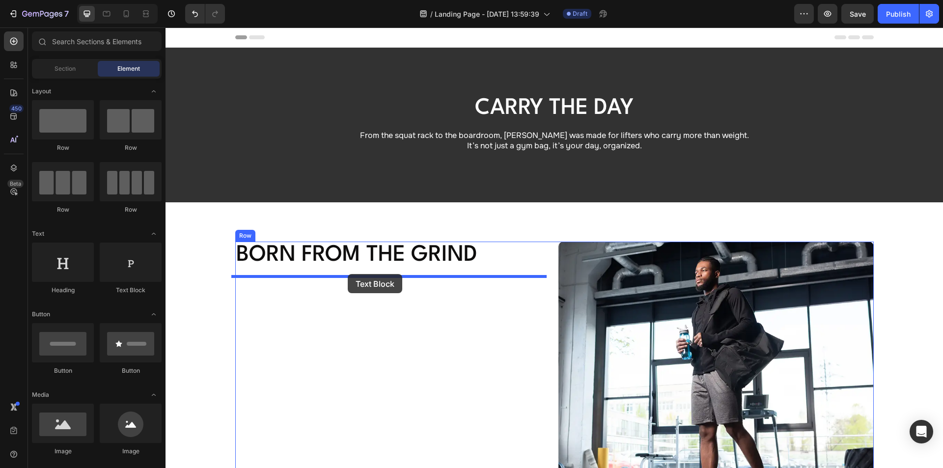
drag, startPoint x: 300, startPoint y: 301, endPoint x: 348, endPoint y: 274, distance: 54.3
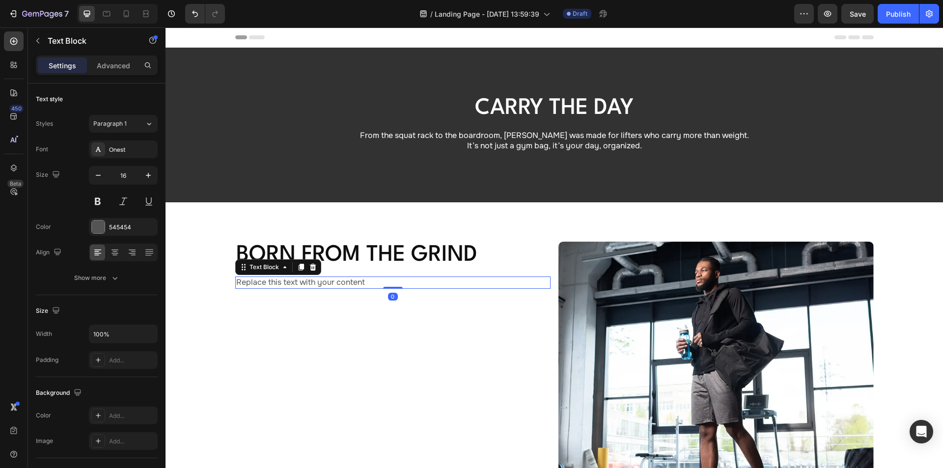
click at [304, 283] on div "Replace this text with your content" at bounding box center [392, 282] width 315 height 12
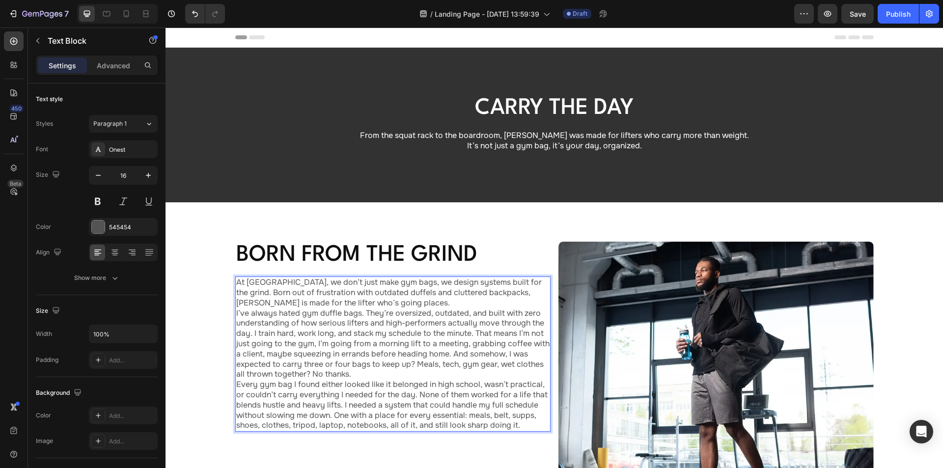
click at [356, 301] on p "At [GEOGRAPHIC_DATA], we don’t just make gym bags, we design systems built for …" at bounding box center [392, 353] width 313 height 153
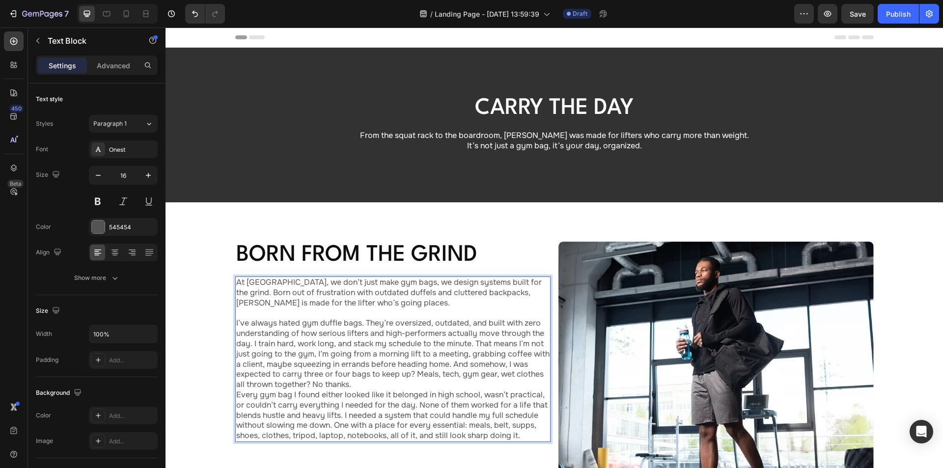
click at [355, 384] on p "⁠⁠⁠⁠⁠⁠⁠ I’ve always hated gym duffle bags. They’re oversized, outdated, and bui…" at bounding box center [392, 374] width 313 height 133
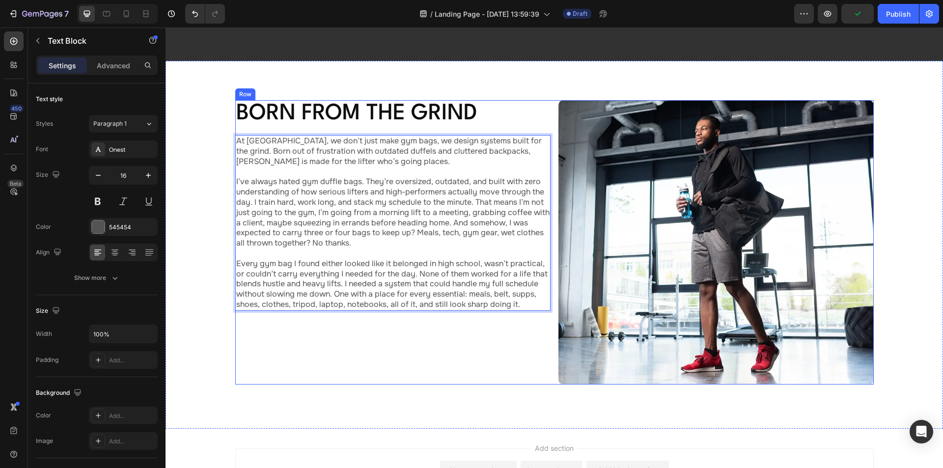
scroll to position [147, 0]
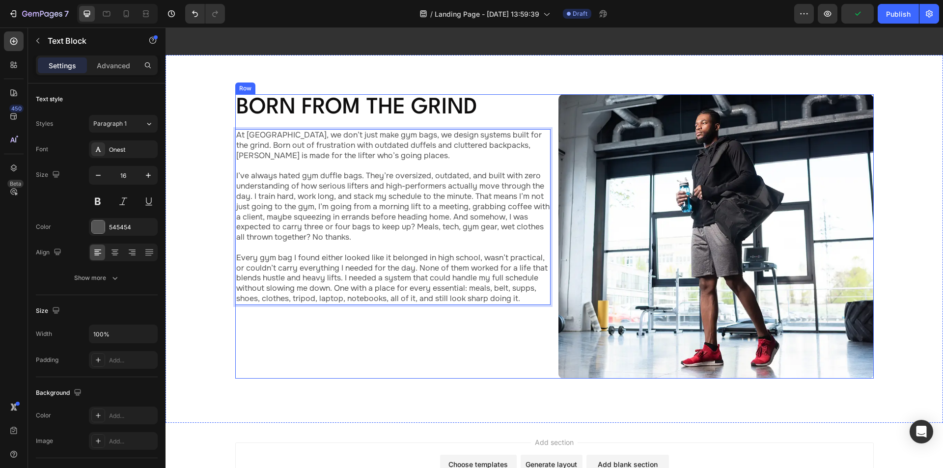
click at [500, 341] on div "Born From the Grind Heading At [GEOGRAPHIC_DATA], we don’t just make gym bags, …" at bounding box center [392, 236] width 315 height 284
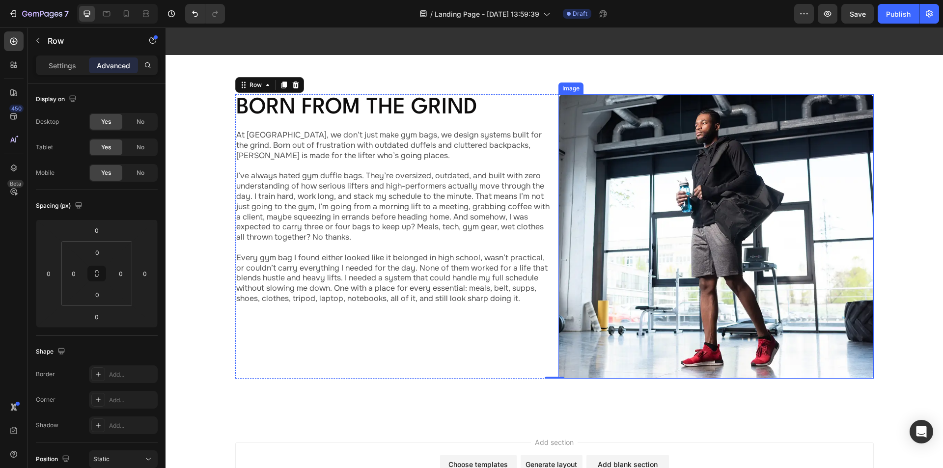
click at [575, 237] on img at bounding box center [715, 236] width 315 height 284
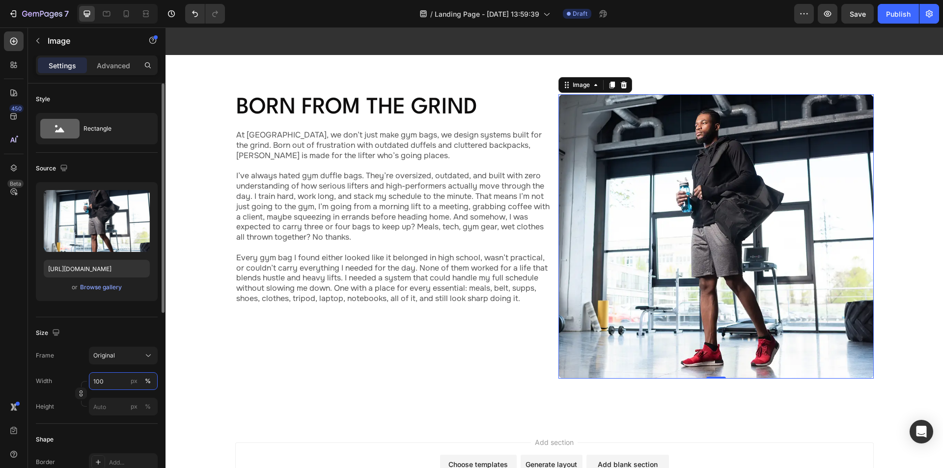
click at [108, 378] on input "100" at bounding box center [123, 381] width 69 height 18
type input "609"
click at [131, 378] on div "px" at bounding box center [134, 381] width 7 height 9
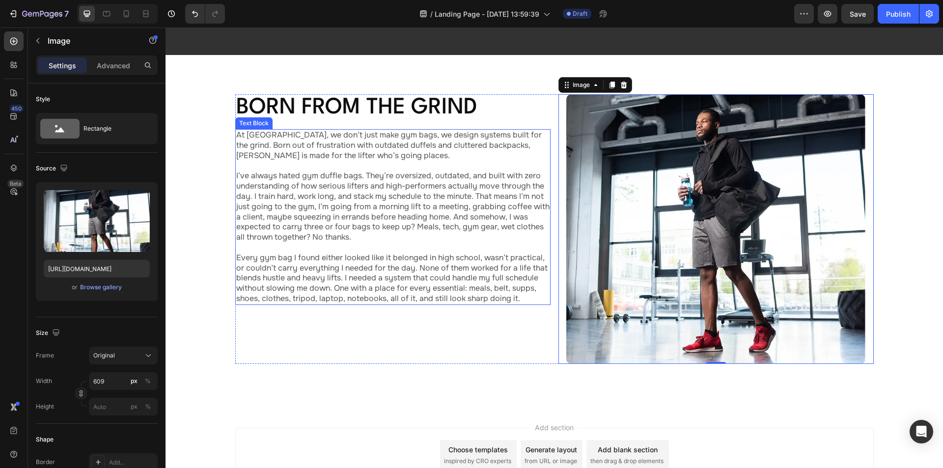
click at [468, 147] on p "At [GEOGRAPHIC_DATA], we don’t just make gym bags, we design systems built for …" at bounding box center [392, 145] width 313 height 30
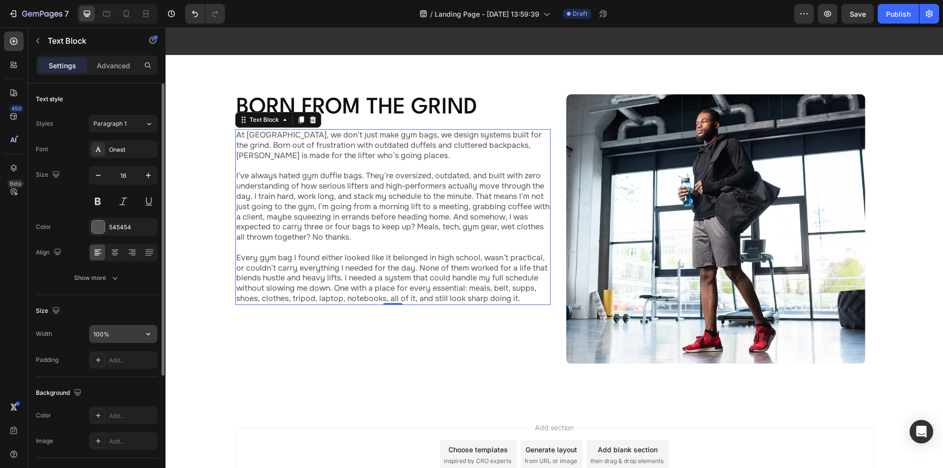
click at [115, 335] on input "100%" at bounding box center [123, 334] width 68 height 18
click at [124, 332] on input "100%" at bounding box center [123, 334] width 68 height 18
drag, startPoint x: 127, startPoint y: 332, endPoint x: 50, endPoint y: 329, distance: 76.6
click at [50, 331] on div "Width 100%" at bounding box center [97, 333] width 122 height 19
type input "692"
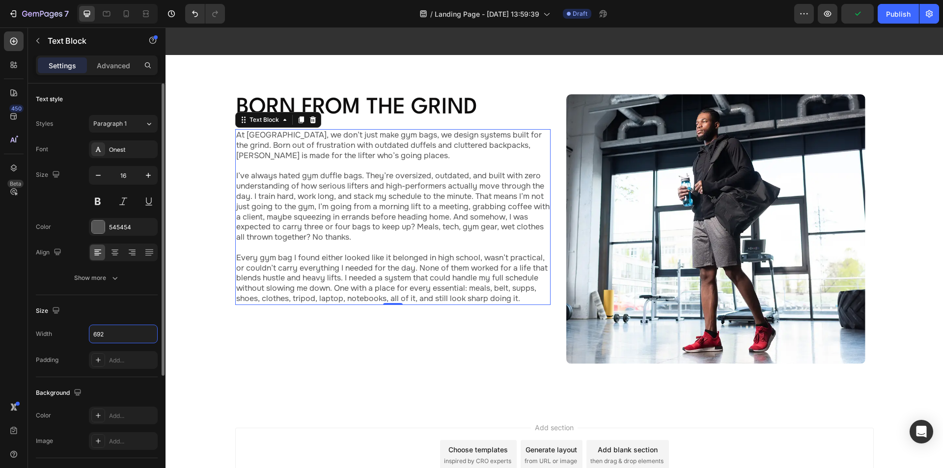
click at [122, 309] on div "Size" at bounding box center [97, 311] width 122 height 16
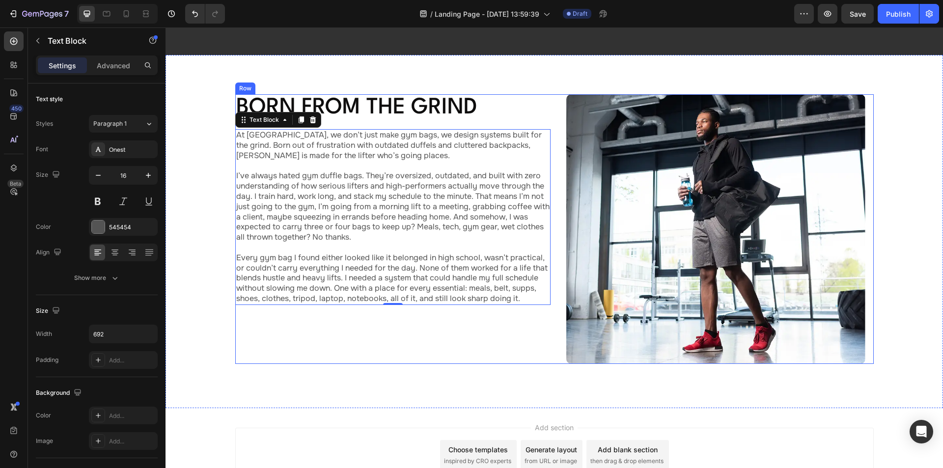
click at [480, 311] on div "Born From the Grind Heading At [GEOGRAPHIC_DATA], we don’t just make gym bags, …" at bounding box center [392, 229] width 315 height 270
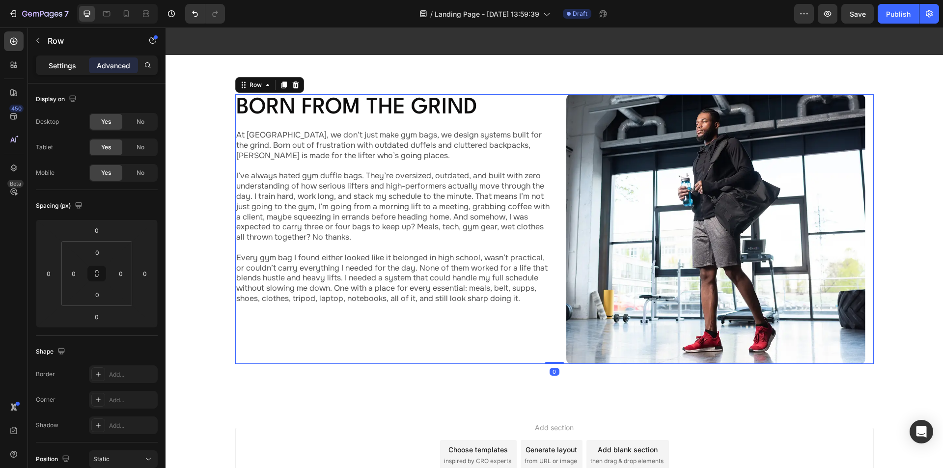
click at [66, 64] on p "Settings" at bounding box center [62, 65] width 27 height 10
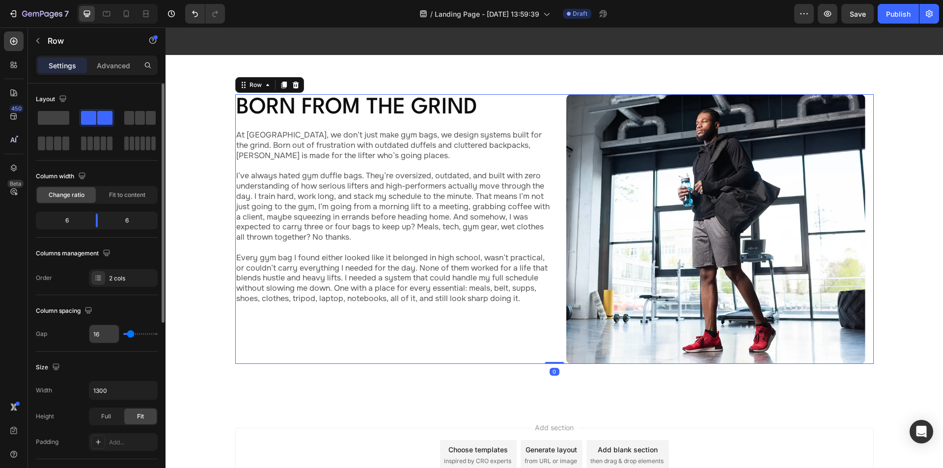
click at [106, 331] on input "16" at bounding box center [103, 334] width 29 height 18
type input "6"
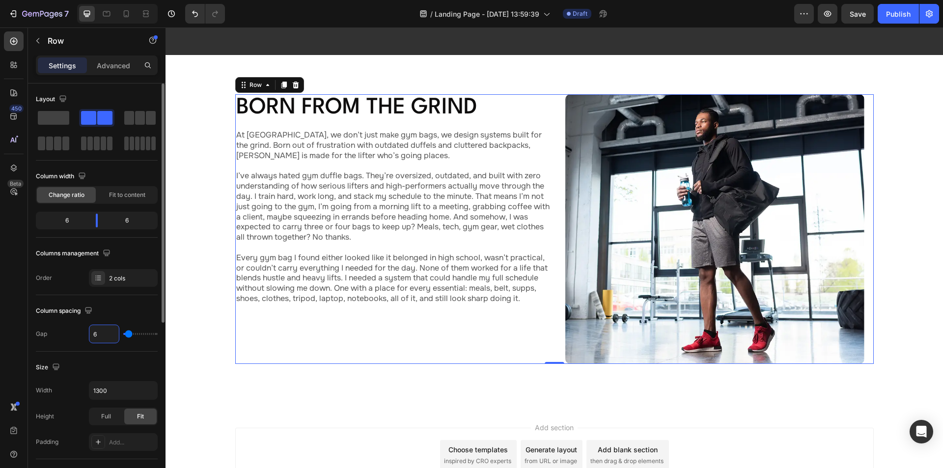
type input "62"
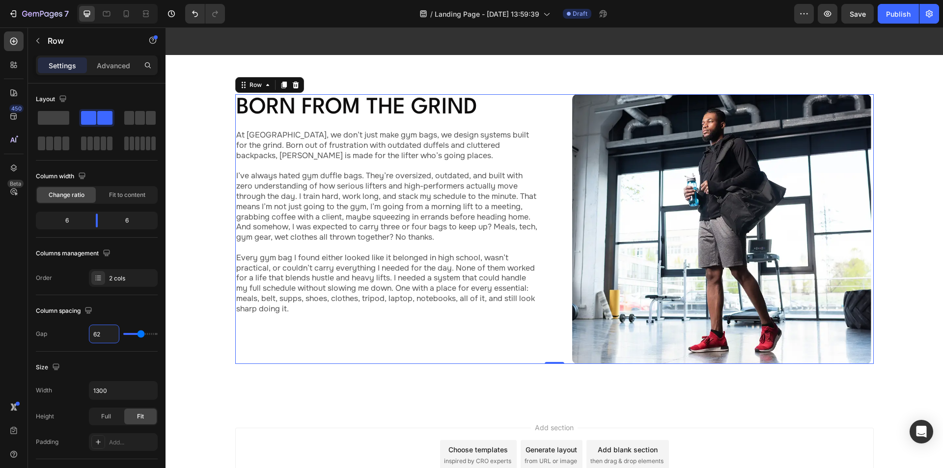
type input "62"
click at [472, 332] on div "Born From the Grind Heading At [GEOGRAPHIC_DATA], we don’t just make gym bags, …" at bounding box center [387, 229] width 304 height 270
click at [576, 91] on div "Image" at bounding box center [581, 88] width 25 height 12
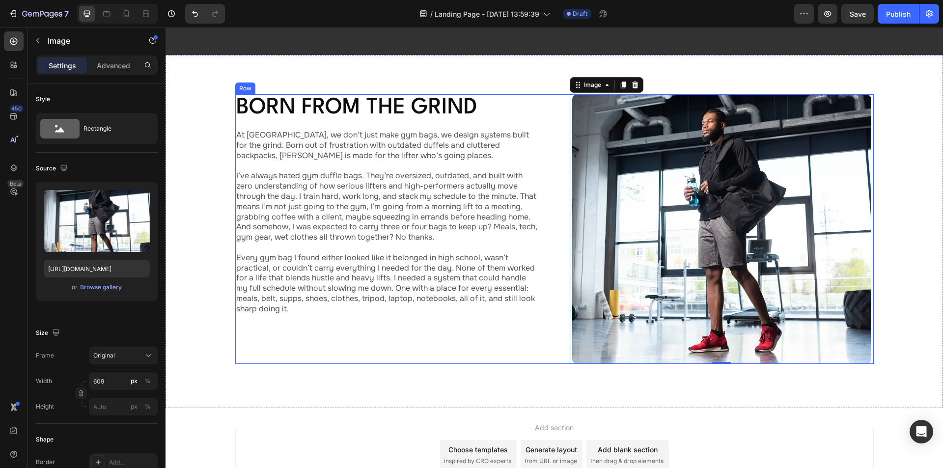
click at [451, 340] on div "Born From the Grind Heading At [GEOGRAPHIC_DATA], we don’t just make gym bags, …" at bounding box center [387, 229] width 304 height 270
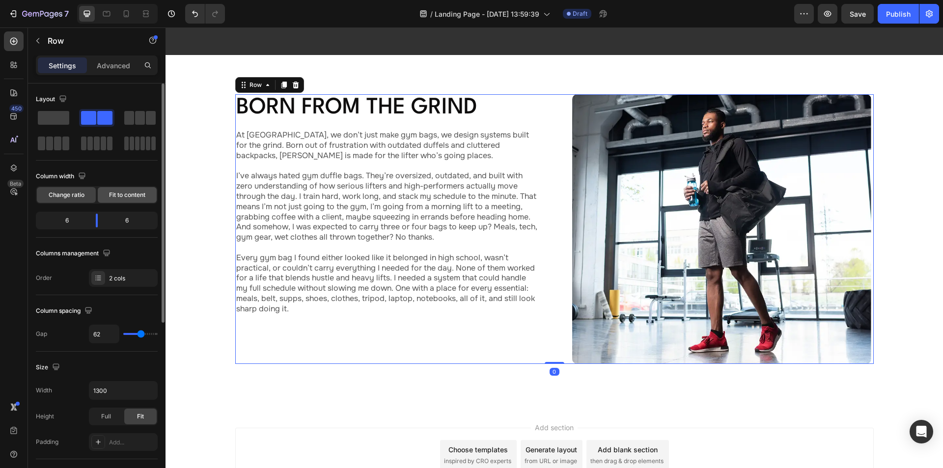
click at [119, 191] on span "Fit to content" at bounding box center [127, 194] width 36 height 9
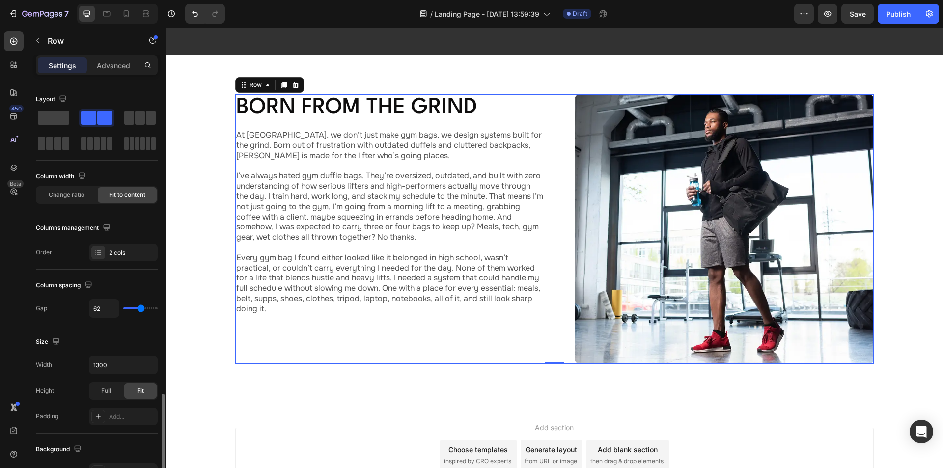
scroll to position [295, 0]
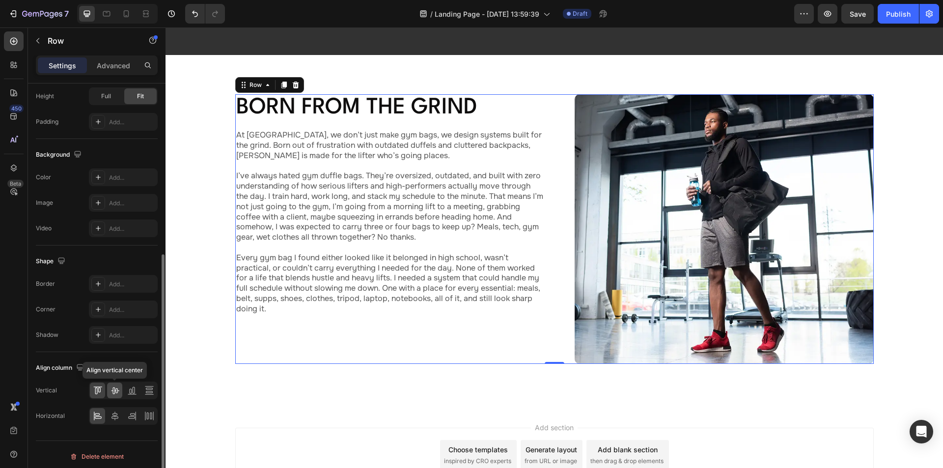
click at [120, 390] on div at bounding box center [114, 390] width 15 height 16
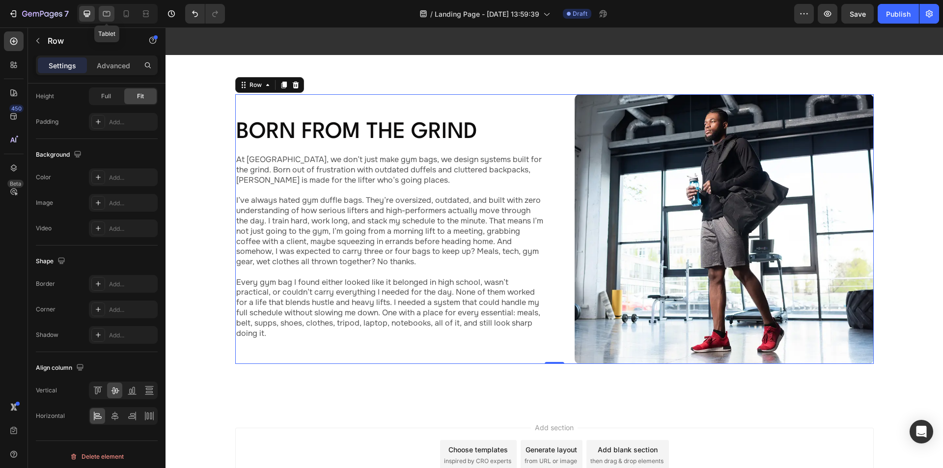
click at [107, 13] on icon at bounding box center [107, 14] width 10 height 10
type input "100%"
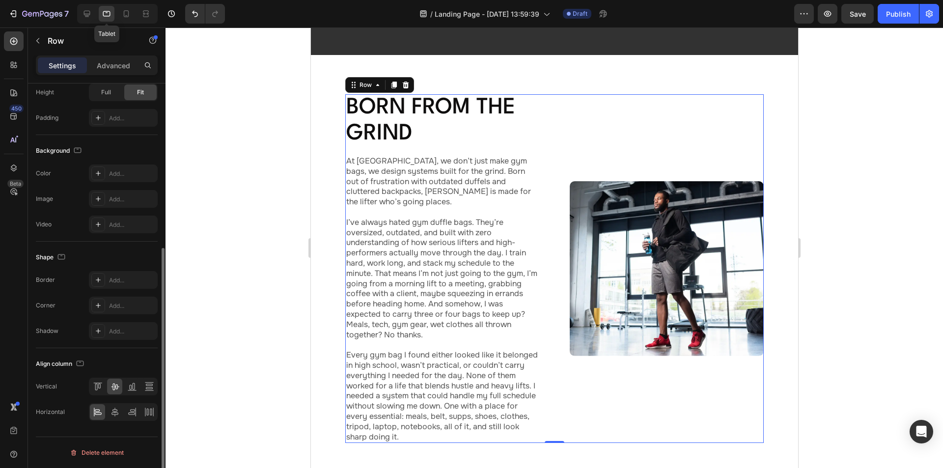
scroll to position [180, 0]
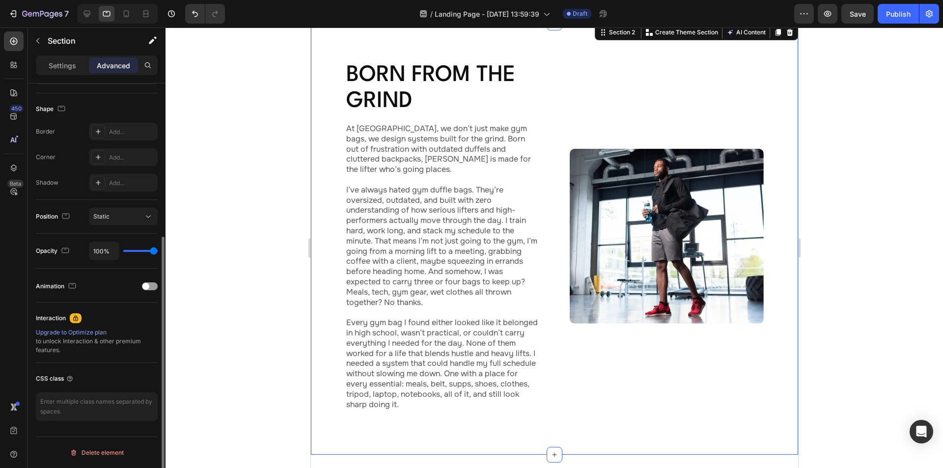
click at [321, 113] on div "Born From the Grind Heading At [GEOGRAPHIC_DATA], we don’t just make gym bags, …" at bounding box center [553, 239] width 487 height 432
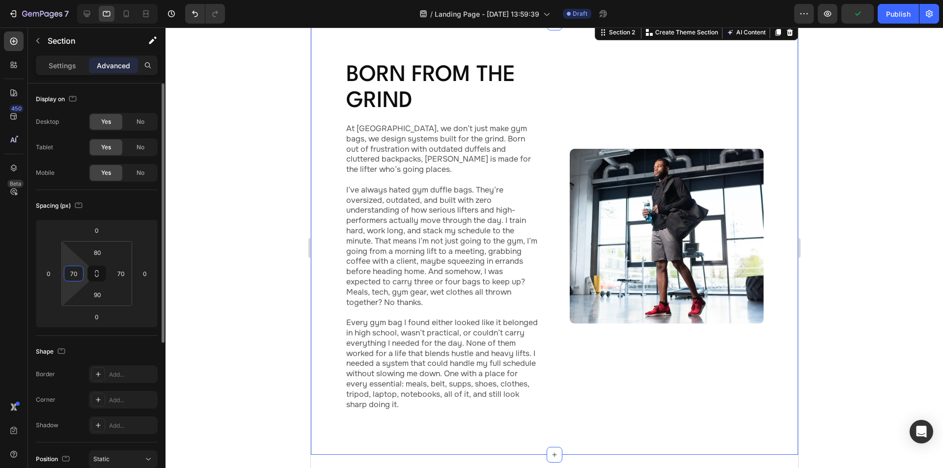
click at [78, 272] on input "70" at bounding box center [73, 273] width 15 height 15
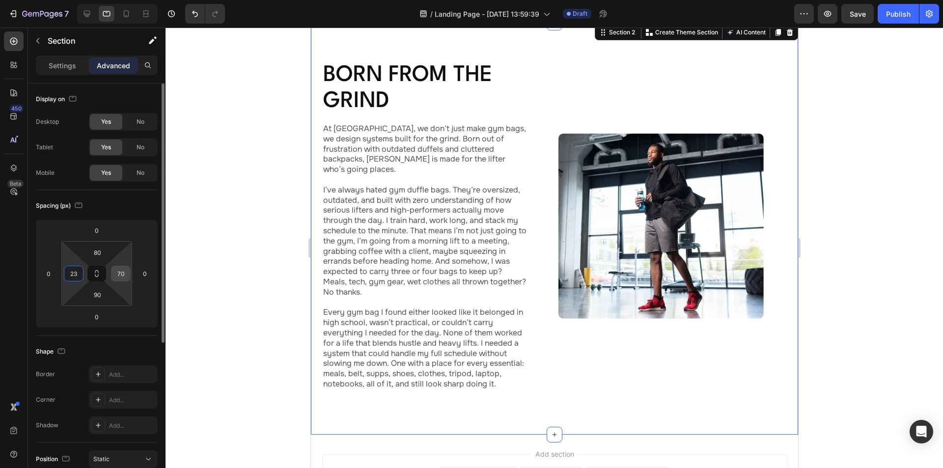
type input "23"
click at [124, 272] on input "70" at bounding box center [120, 273] width 15 height 15
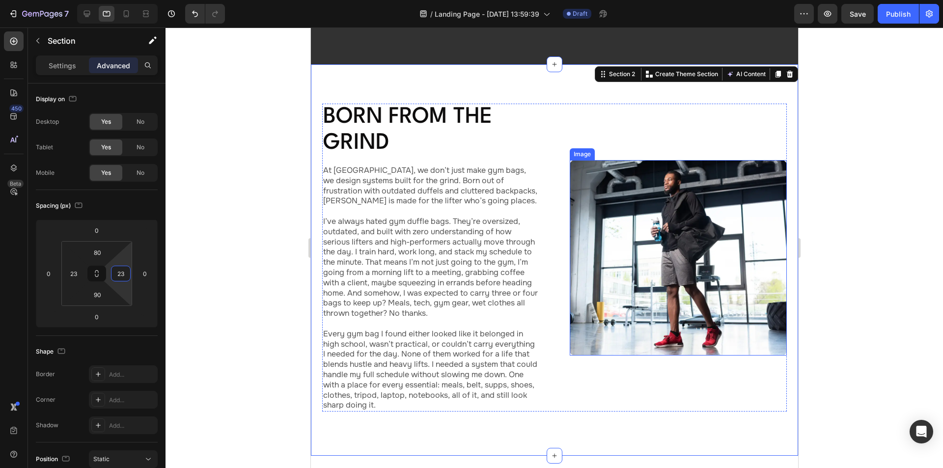
scroll to position [81, 0]
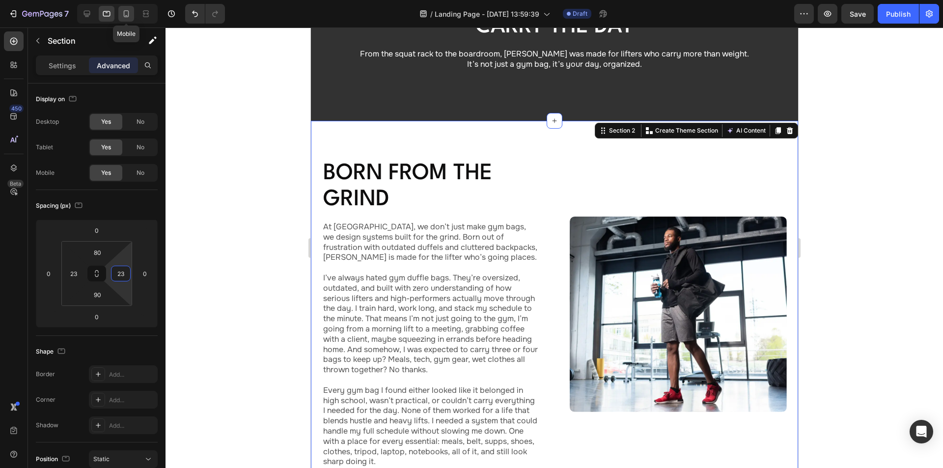
type input "23"
click at [122, 14] on icon at bounding box center [126, 14] width 10 height 10
type input "40"
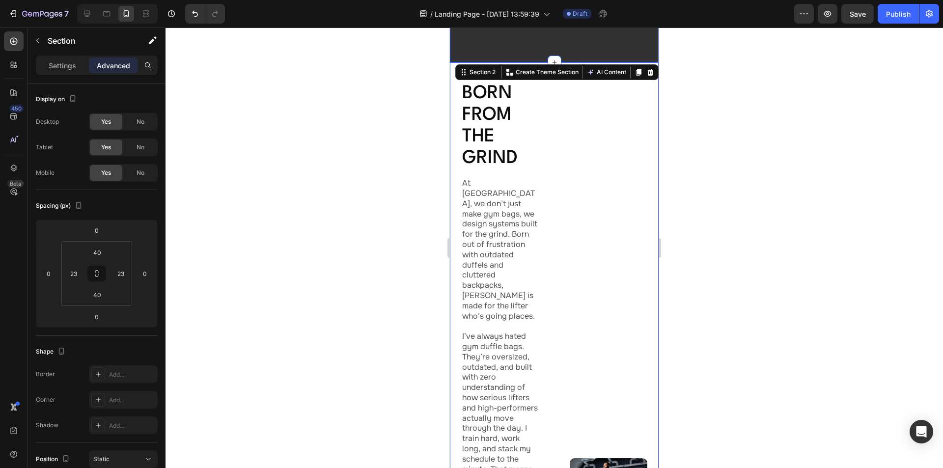
scroll to position [172, 0]
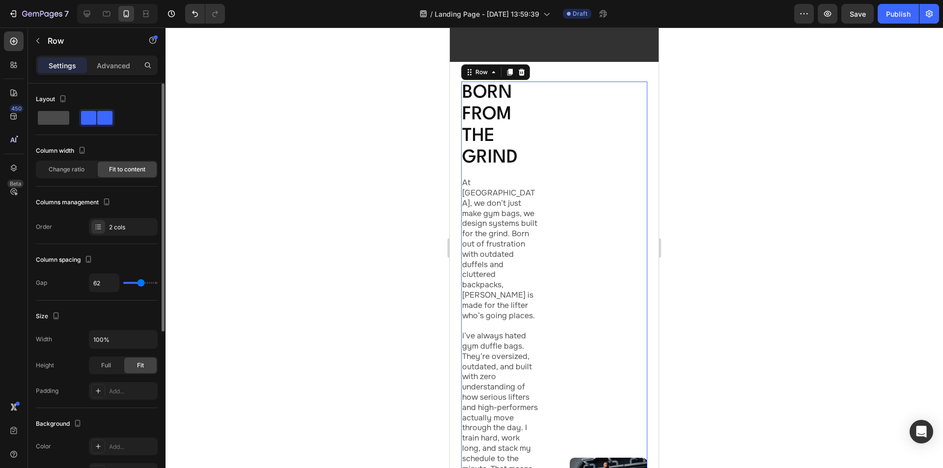
click at [59, 118] on span at bounding box center [53, 118] width 31 height 14
type input "16"
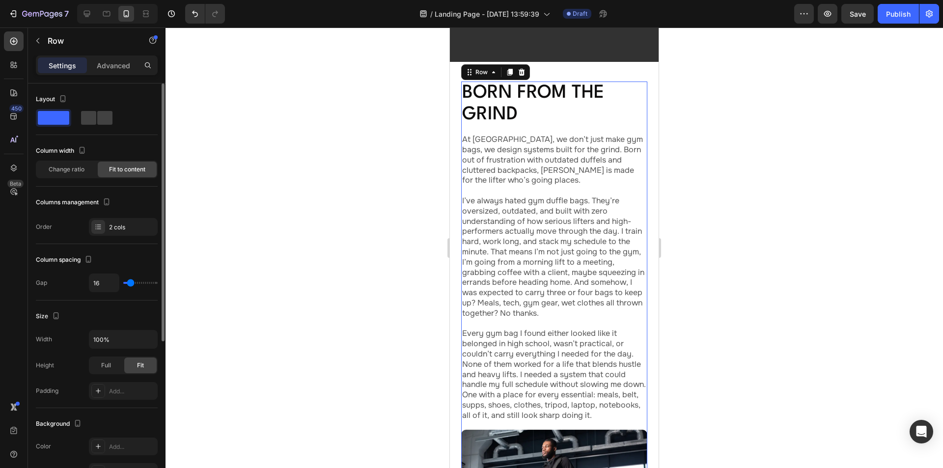
click at [64, 161] on div "Change ratio Fit to content" at bounding box center [97, 170] width 122 height 18
click at [61, 166] on span "Change ratio" at bounding box center [67, 169] width 36 height 9
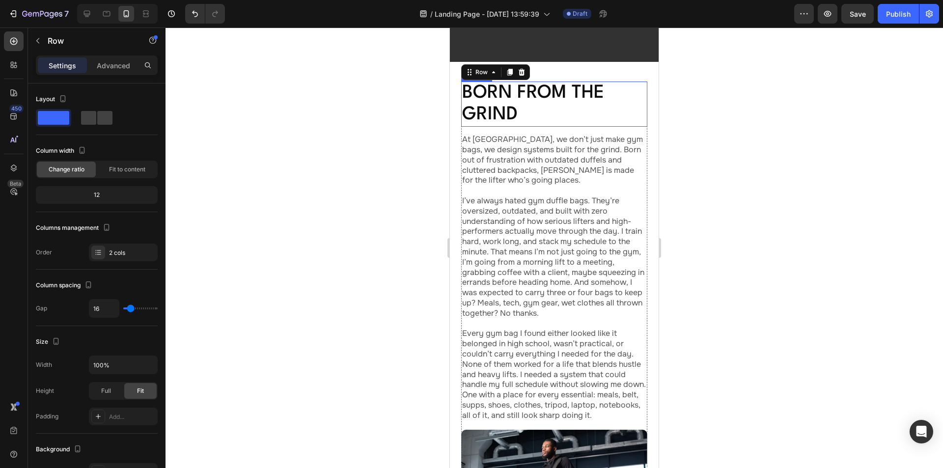
click at [524, 106] on p "Born From the Grind" at bounding box center [554, 103] width 184 height 43
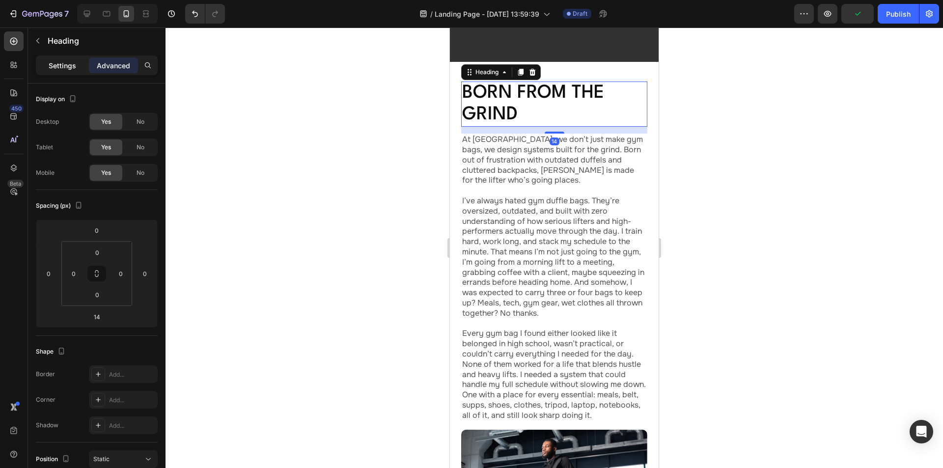
click at [57, 64] on p "Settings" at bounding box center [62, 65] width 27 height 10
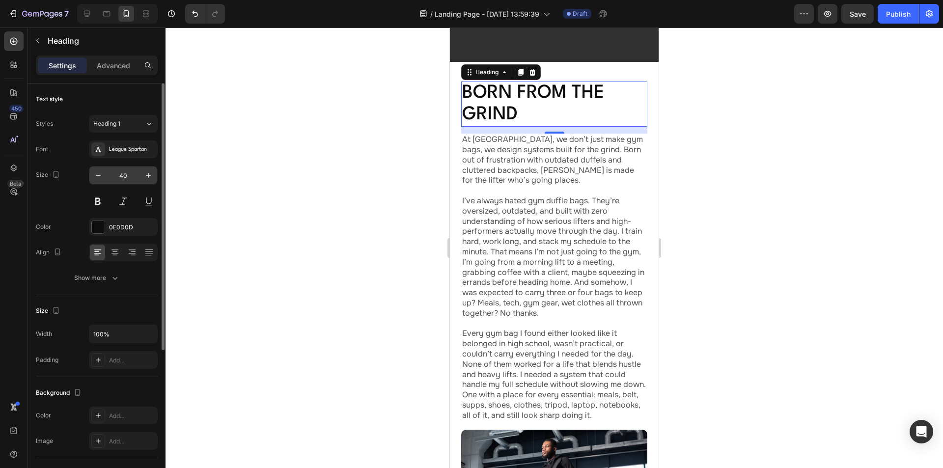
click at [129, 172] on input "40" at bounding box center [123, 175] width 32 height 18
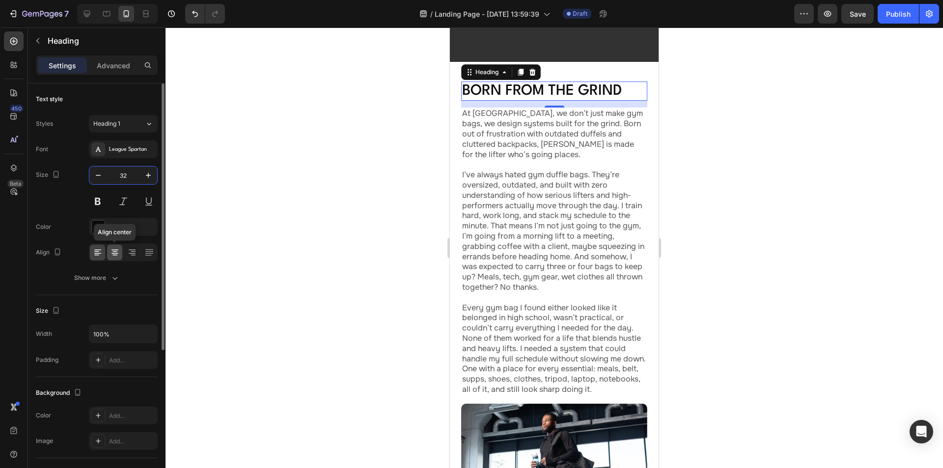
type input "32"
click at [113, 253] on icon at bounding box center [114, 253] width 7 height 1
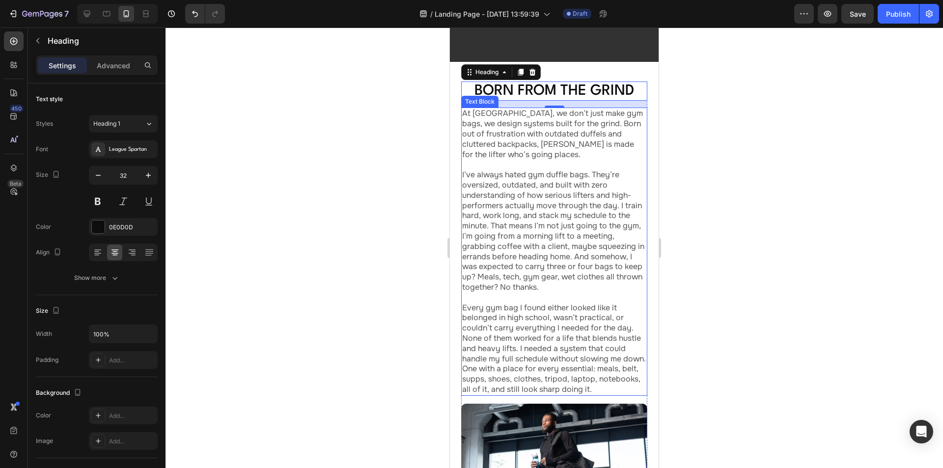
click at [511, 142] on p "At [GEOGRAPHIC_DATA], we don’t just make gym bags, we design systems built for …" at bounding box center [554, 133] width 184 height 51
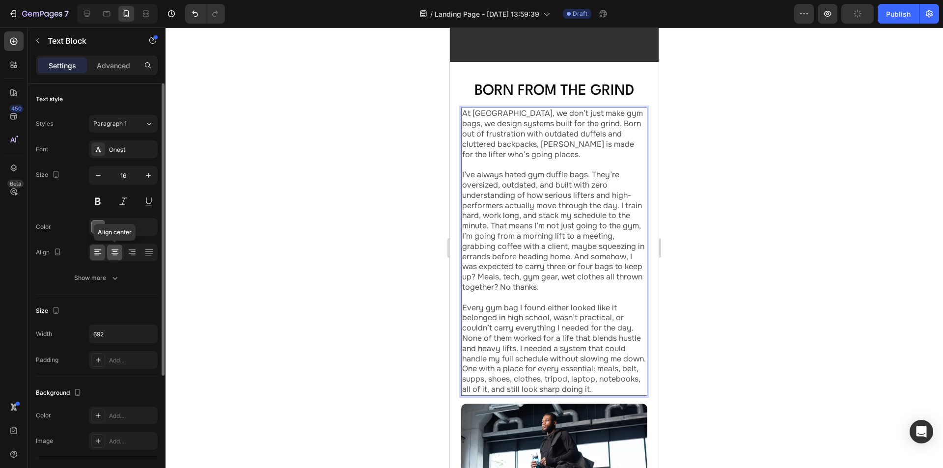
click at [116, 249] on icon at bounding box center [114, 249] width 7 height 1
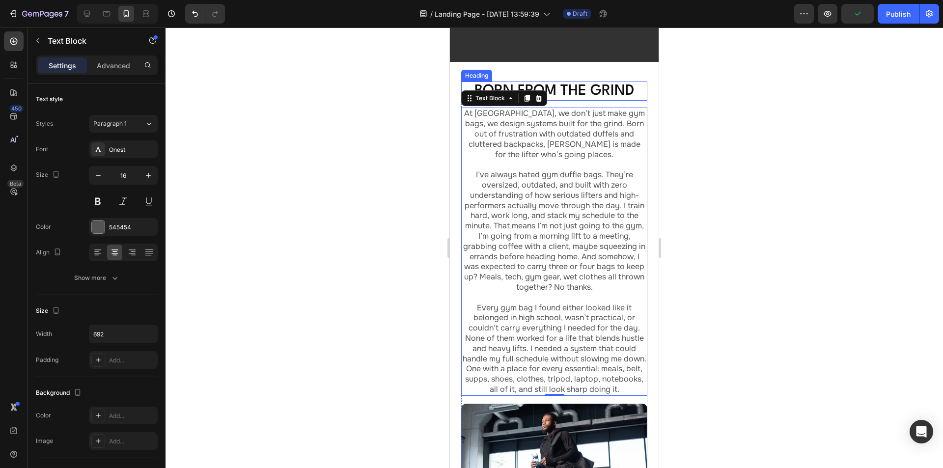
click at [599, 84] on p "Born From the Grind" at bounding box center [554, 90] width 184 height 17
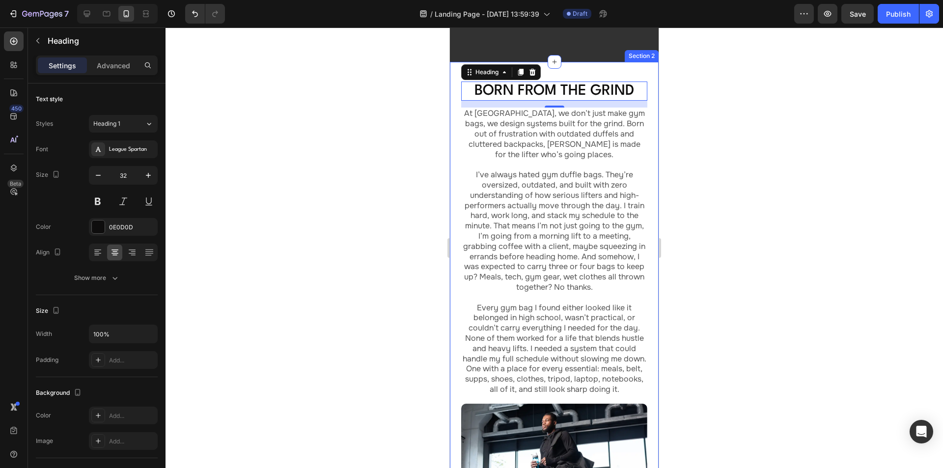
click at [560, 68] on div "Born From the Grind Heading 14 At Aldrei, we don’t just make gym bags, we desig…" at bounding box center [554, 326] width 209 height 529
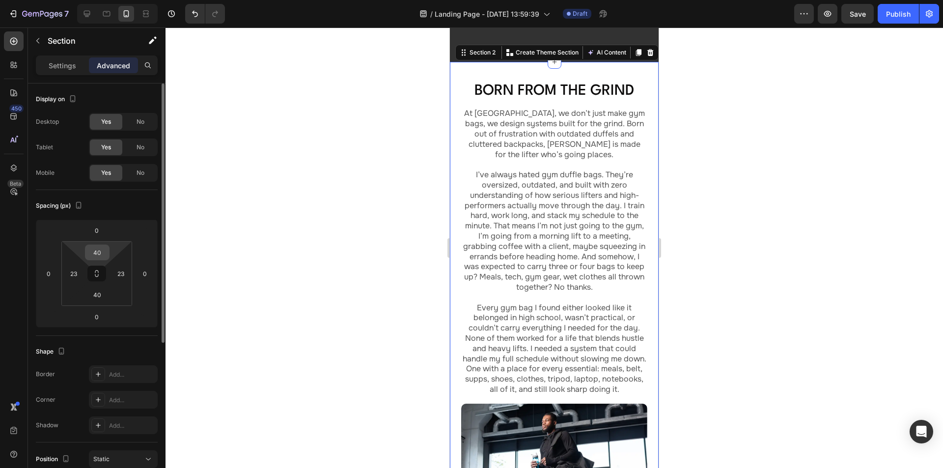
click at [100, 251] on input "40" at bounding box center [97, 252] width 20 height 15
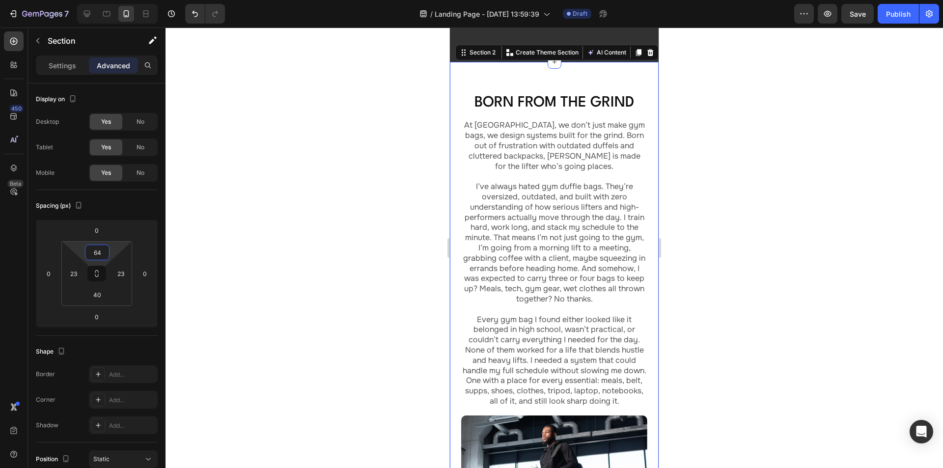
type input "64"
click at [101, 297] on input "40" at bounding box center [97, 294] width 20 height 15
type input "81"
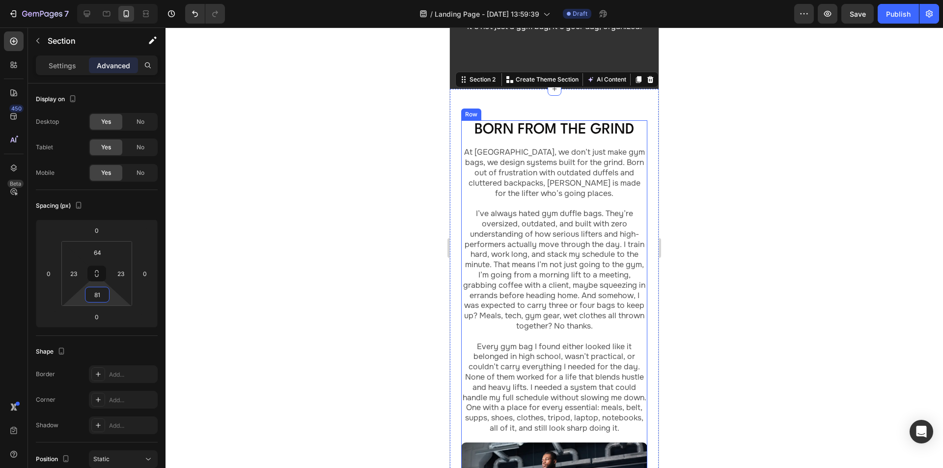
scroll to position [123, 0]
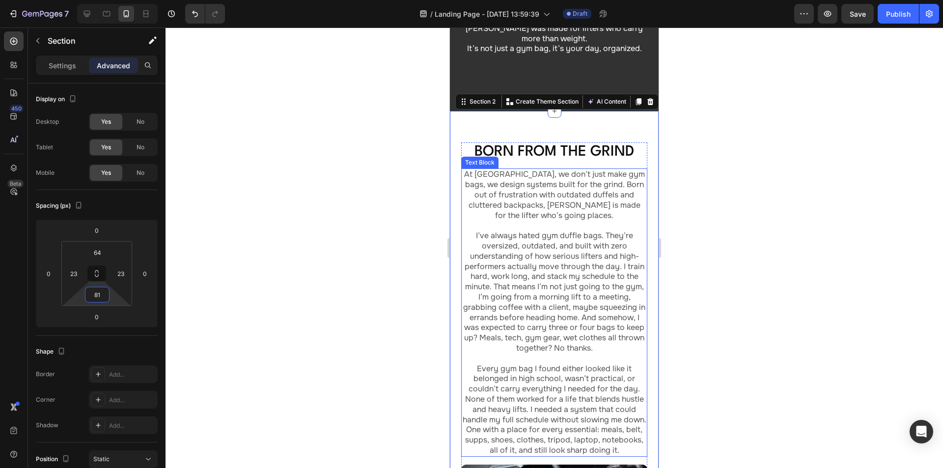
click at [547, 208] on p "At [GEOGRAPHIC_DATA], we don’t just make gym bags, we design systems built for …" at bounding box center [554, 194] width 184 height 51
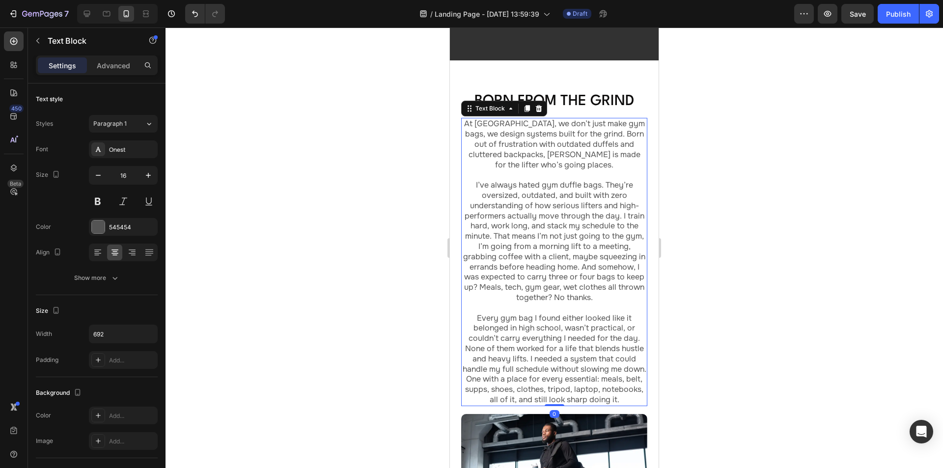
scroll to position [221, 0]
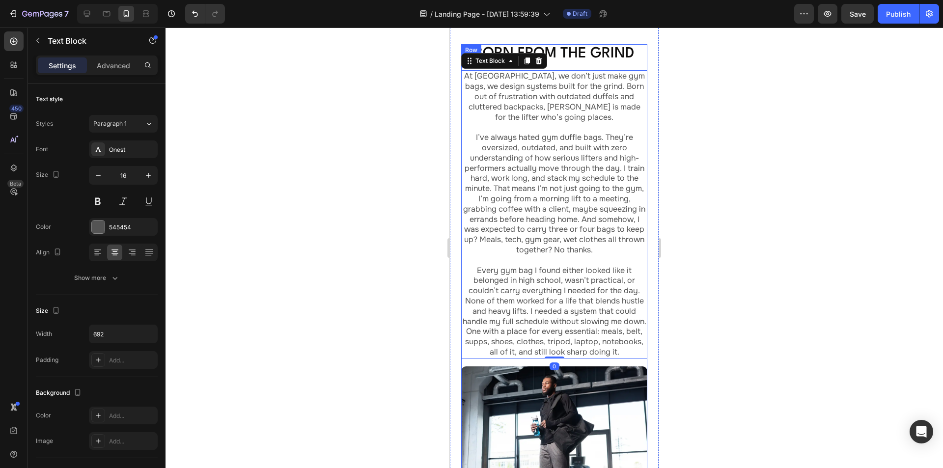
click at [533, 361] on div "Born From the Grind Heading At [GEOGRAPHIC_DATA], we don’t just make gym bags, …" at bounding box center [554, 288] width 186 height 489
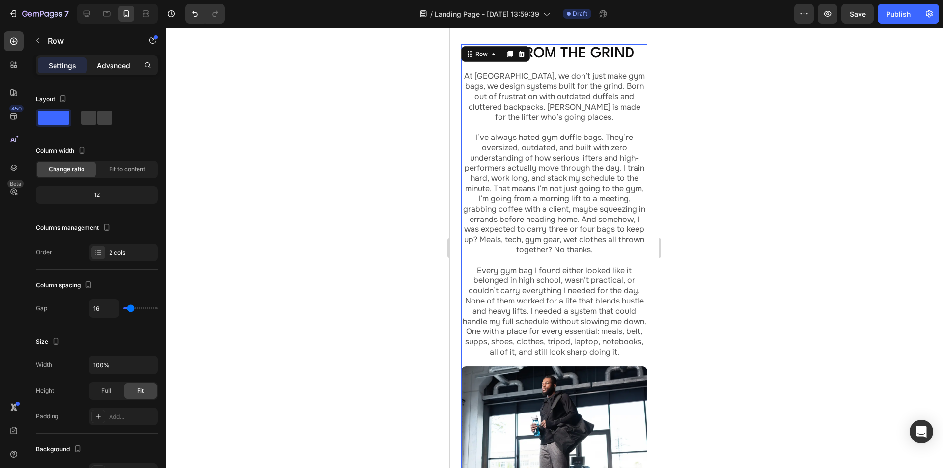
click at [113, 57] on div "Advanced" at bounding box center [113, 65] width 49 height 16
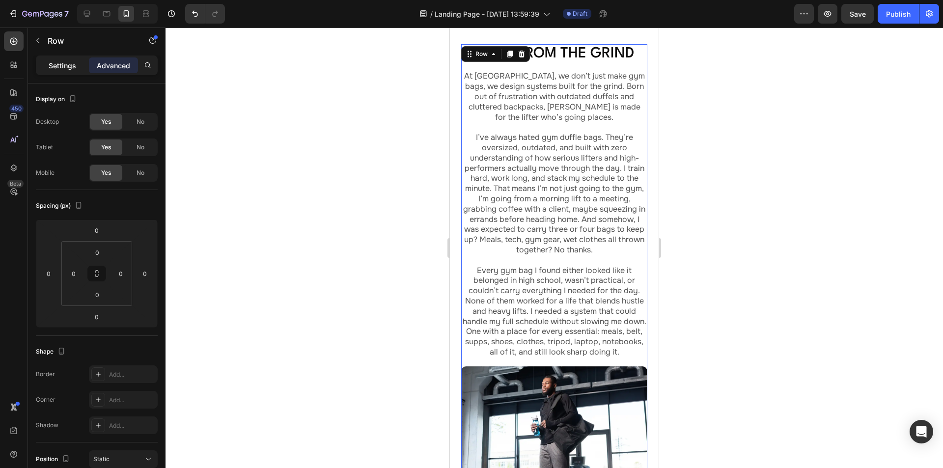
click at [60, 69] on p "Settings" at bounding box center [62, 65] width 27 height 10
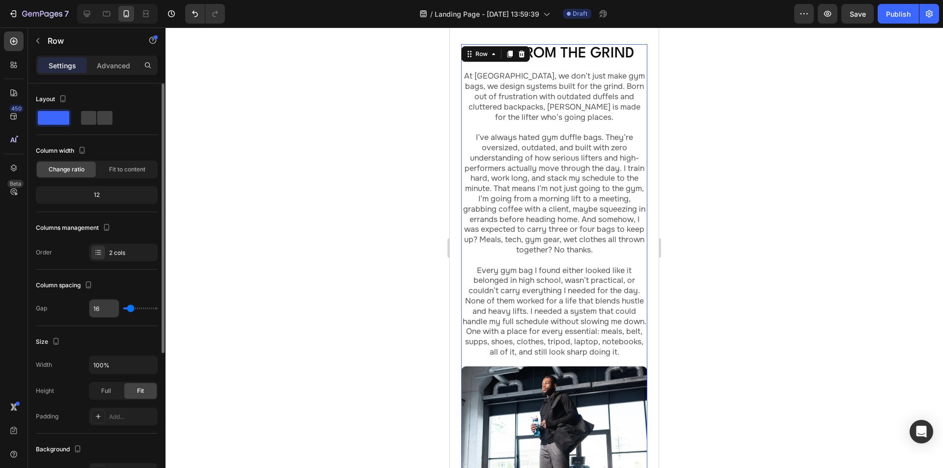
click at [103, 310] on input "16" at bounding box center [103, 308] width 29 height 18
type input "4"
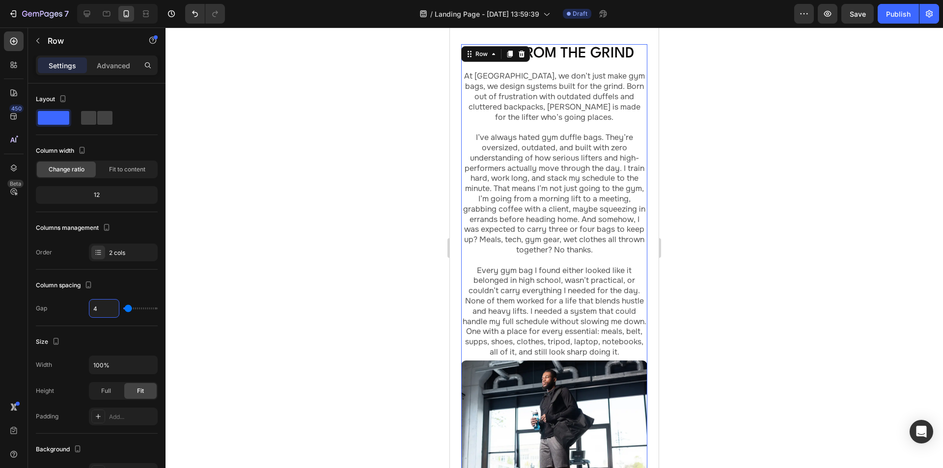
type input "40"
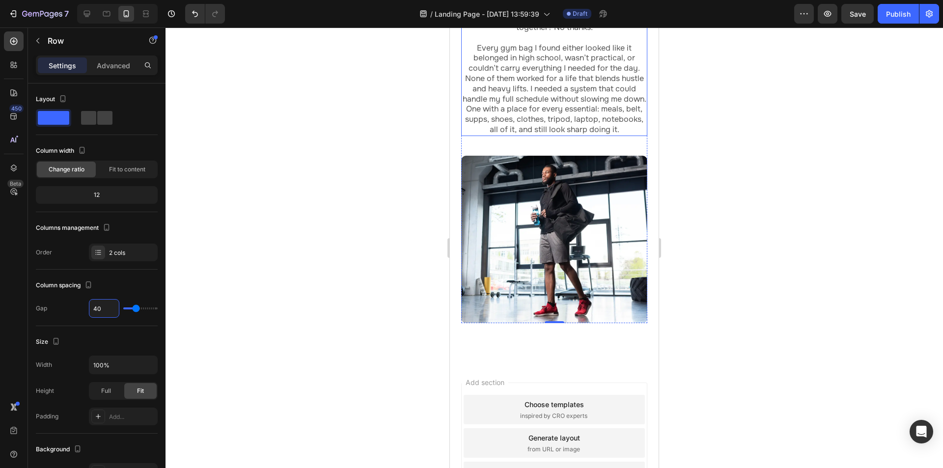
scroll to position [467, 0]
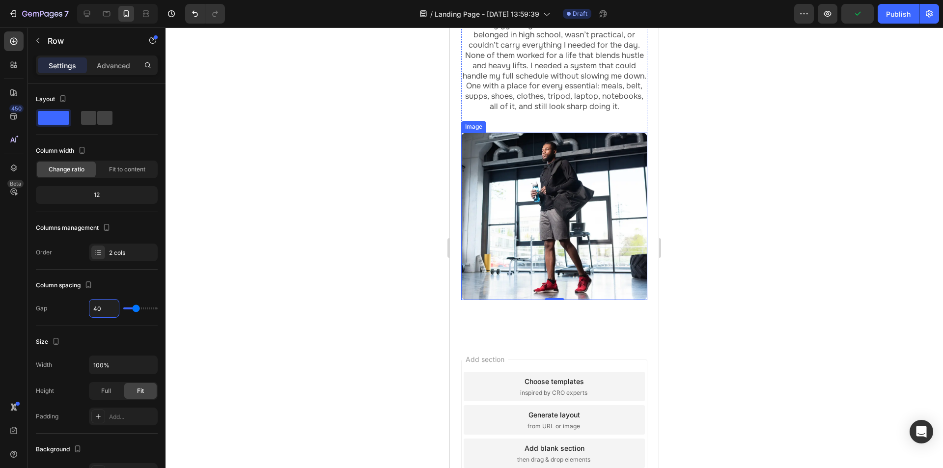
click at [485, 194] on img at bounding box center [554, 217] width 186 height 168
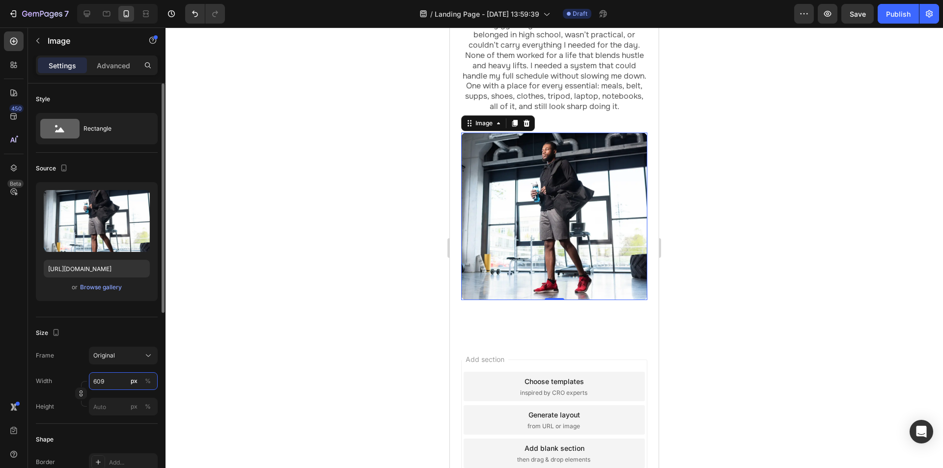
click at [107, 378] on input "609" at bounding box center [123, 381] width 69 height 18
click at [111, 405] on p "Full 100%" at bounding box center [121, 404] width 57 height 9
type input "100"
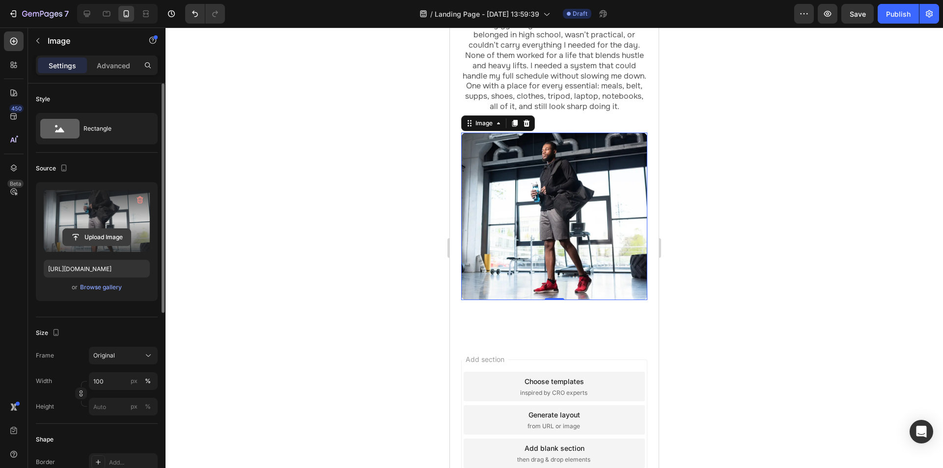
click at [89, 230] on input "file" at bounding box center [97, 237] width 68 height 17
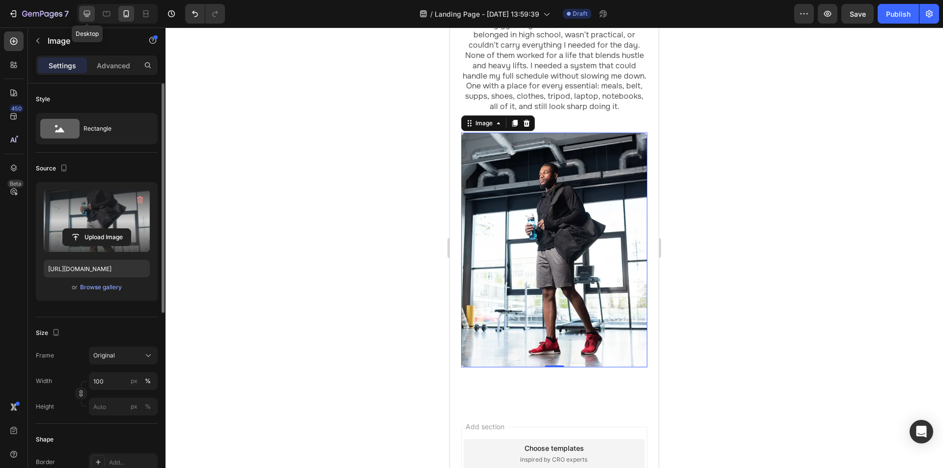
click at [87, 11] on icon at bounding box center [87, 14] width 6 height 6
type input "[URL][DOMAIN_NAME]"
type input "609"
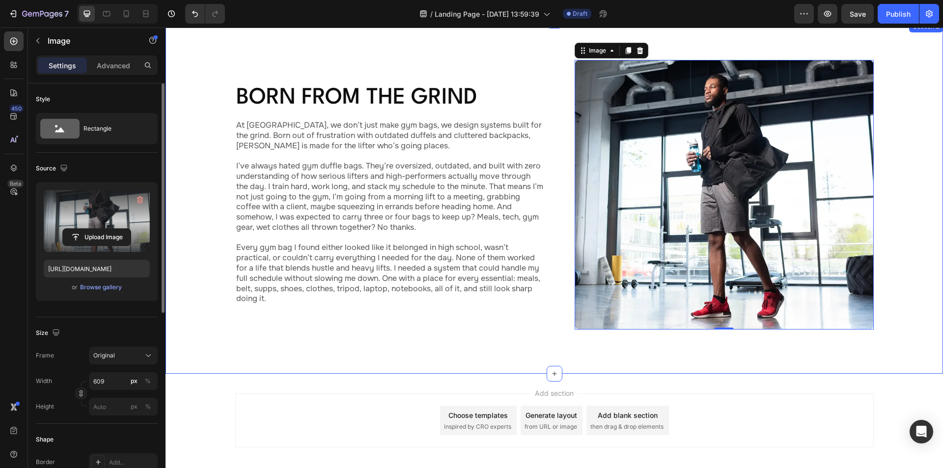
scroll to position [196, 0]
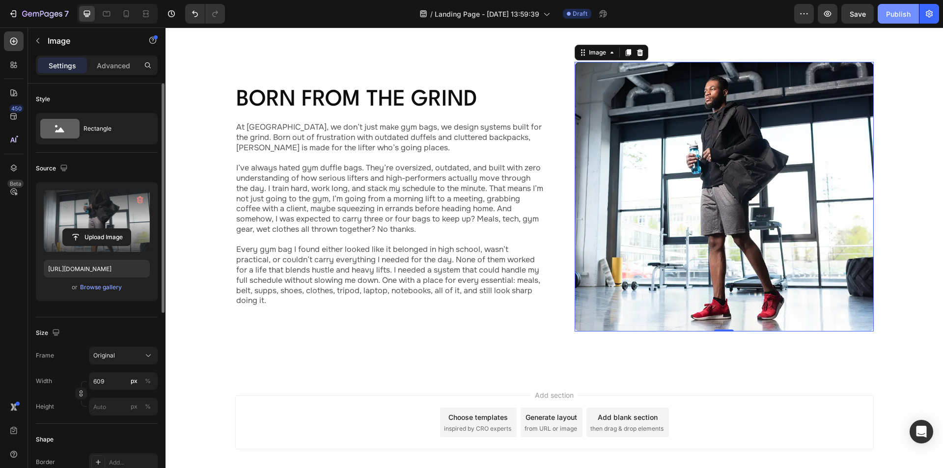
click at [891, 16] on div "Publish" at bounding box center [898, 14] width 25 height 10
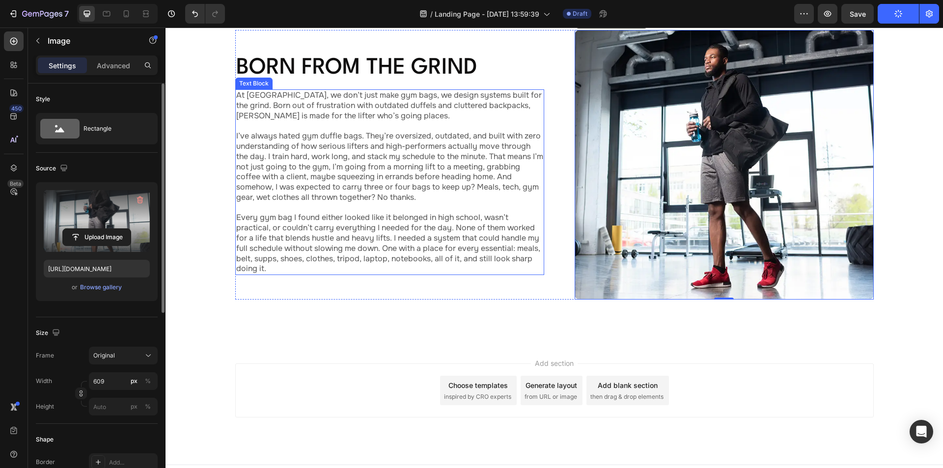
scroll to position [245, 0]
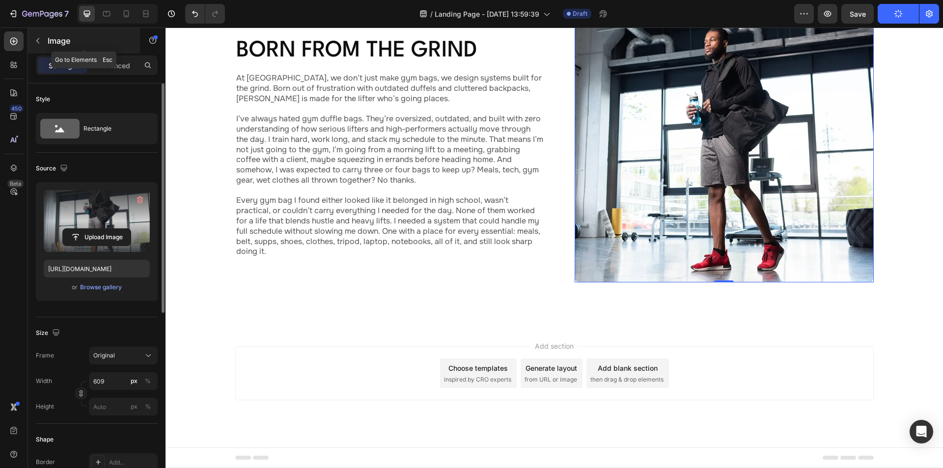
click at [39, 38] on icon "button" at bounding box center [38, 41] width 8 height 8
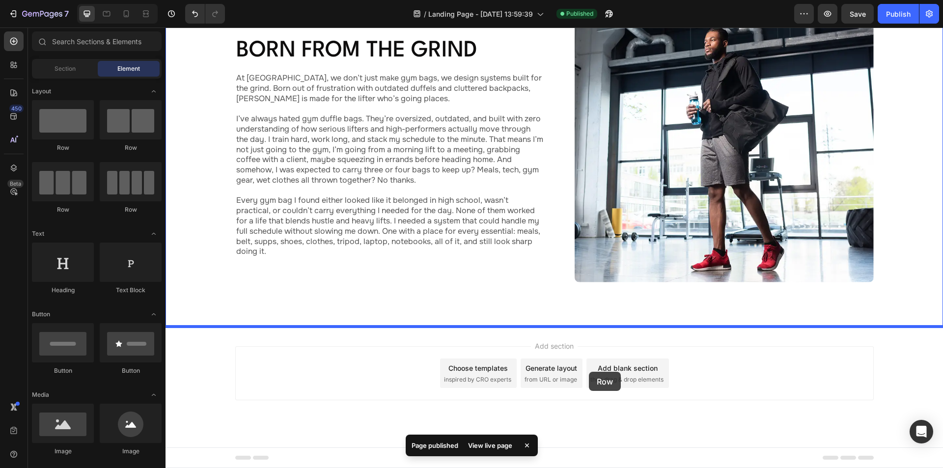
drag, startPoint x: 293, startPoint y: 155, endPoint x: 590, endPoint y: 372, distance: 367.8
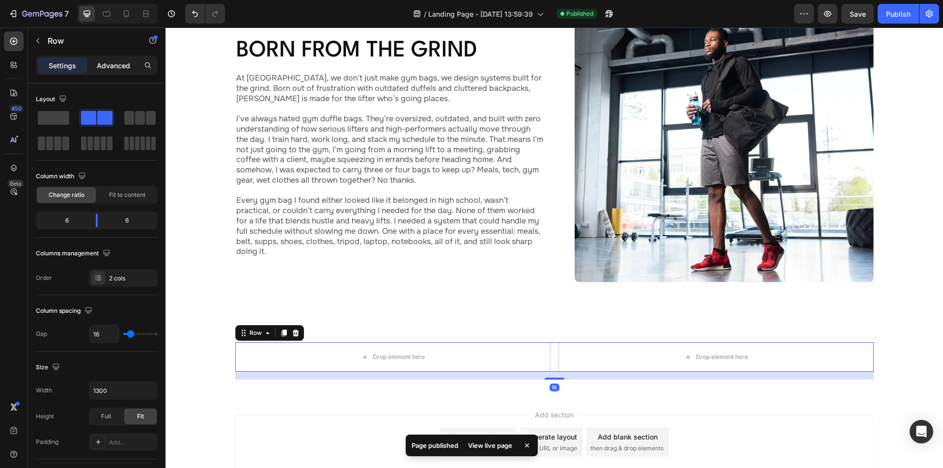
click at [121, 66] on p "Advanced" at bounding box center [113, 65] width 33 height 10
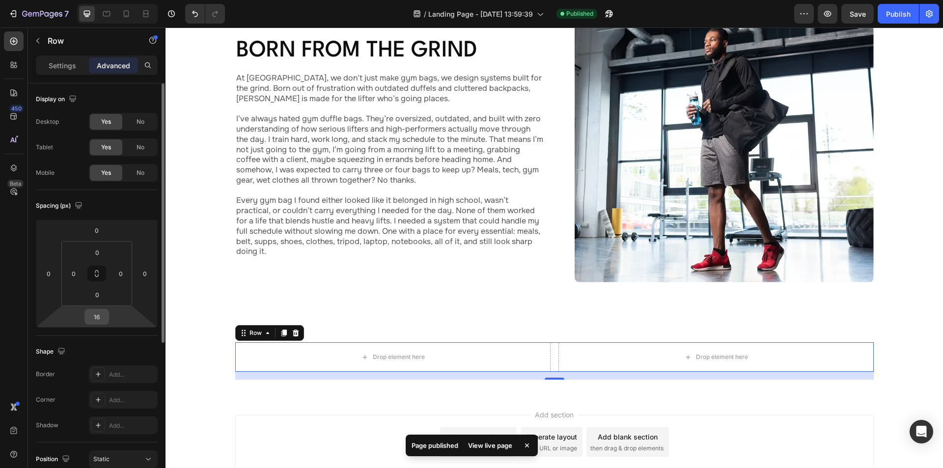
click at [102, 315] on input "16" at bounding box center [97, 316] width 20 height 15
type input "0"
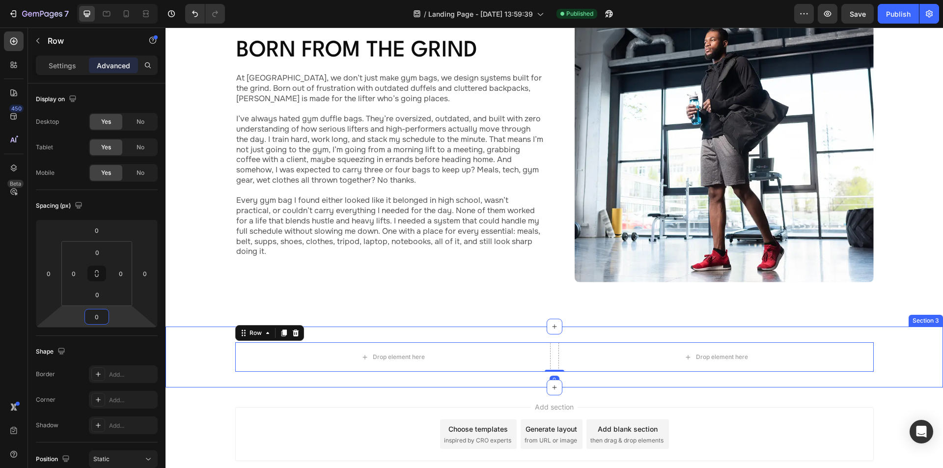
click at [207, 351] on div "Drop element here Drop element here Row 0" at bounding box center [553, 356] width 777 height 29
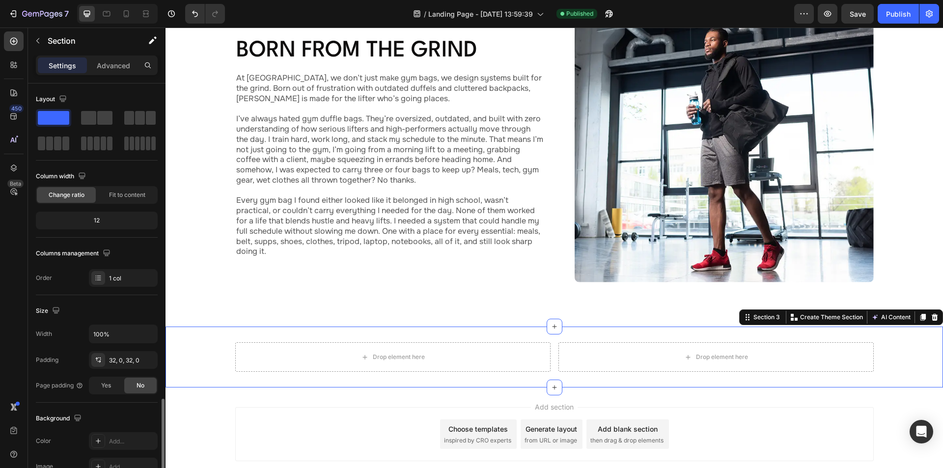
scroll to position [187, 0]
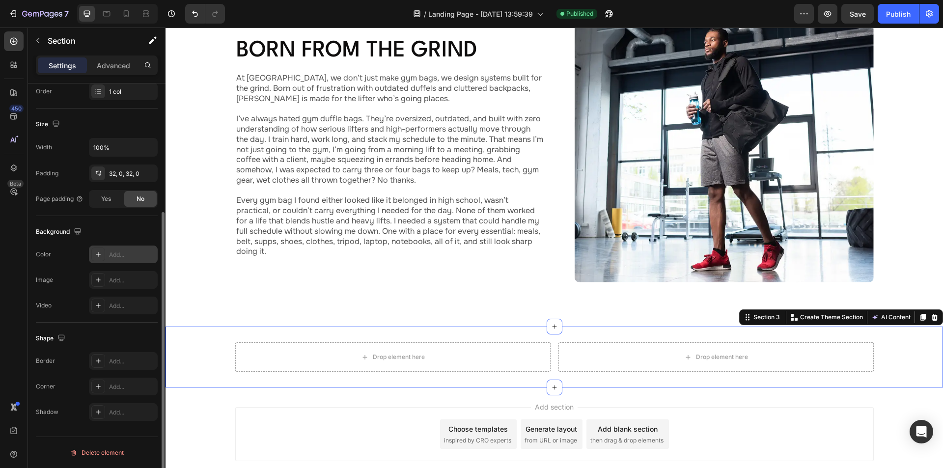
click at [121, 246] on div "Add..." at bounding box center [123, 254] width 69 height 18
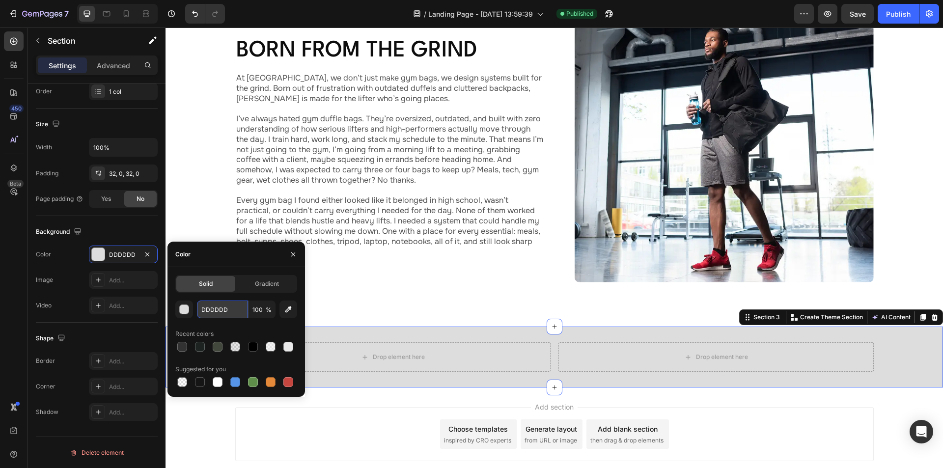
click at [223, 307] on input "DDDDDD" at bounding box center [222, 309] width 51 height 18
paste input "#E7E9EC"
type input "#E7E9EC"
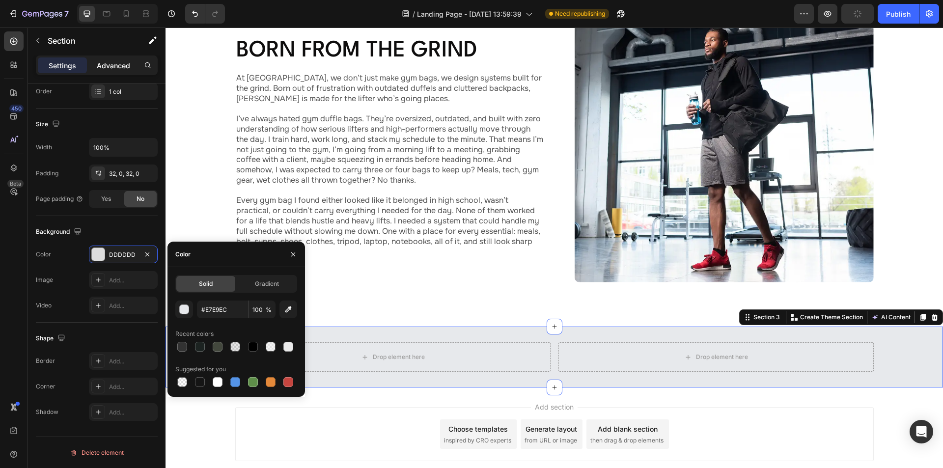
click at [115, 67] on p "Advanced" at bounding box center [113, 65] width 33 height 10
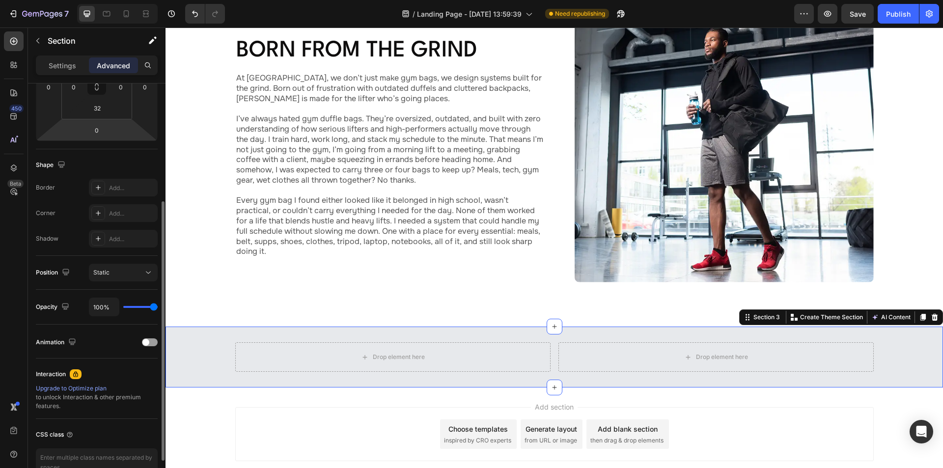
scroll to position [88, 0]
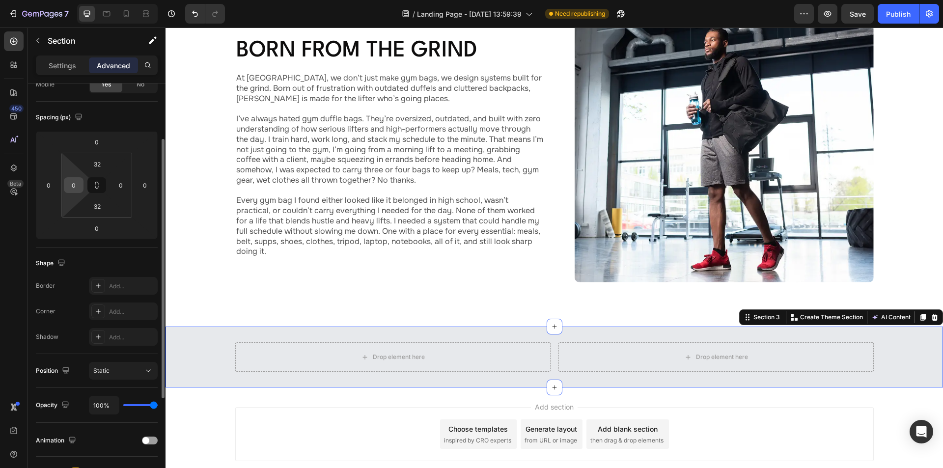
click at [79, 185] on input "0" at bounding box center [73, 185] width 15 height 15
type input "70"
click at [123, 184] on input "0" at bounding box center [120, 185] width 15 height 15
type input "70"
click at [97, 164] on input "32" at bounding box center [97, 164] width 20 height 15
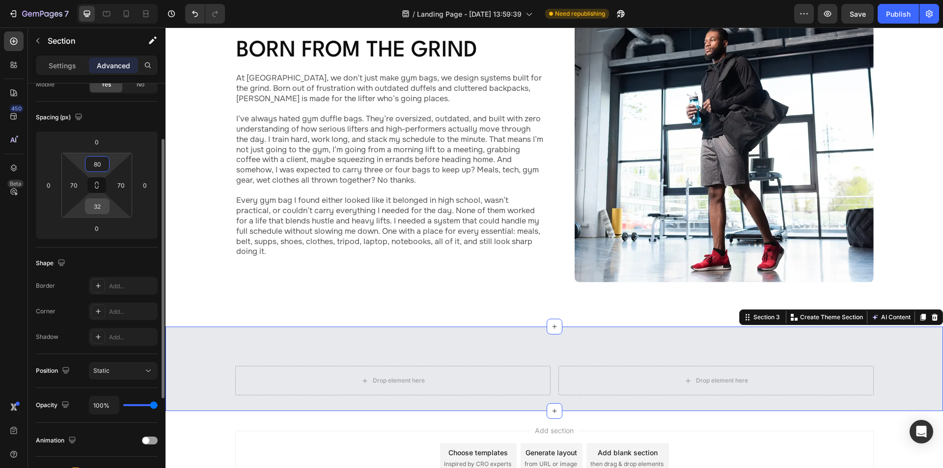
type input "80"
click at [98, 209] on input "32" at bounding box center [97, 206] width 20 height 15
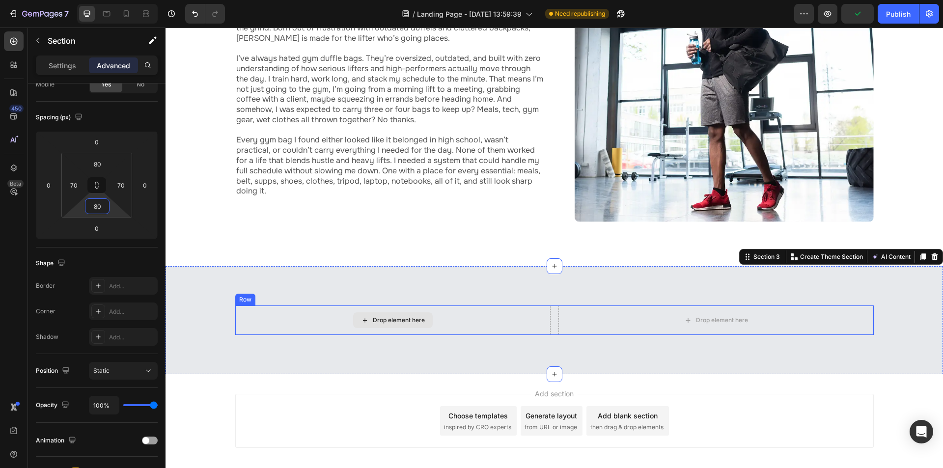
scroll to position [343, 0]
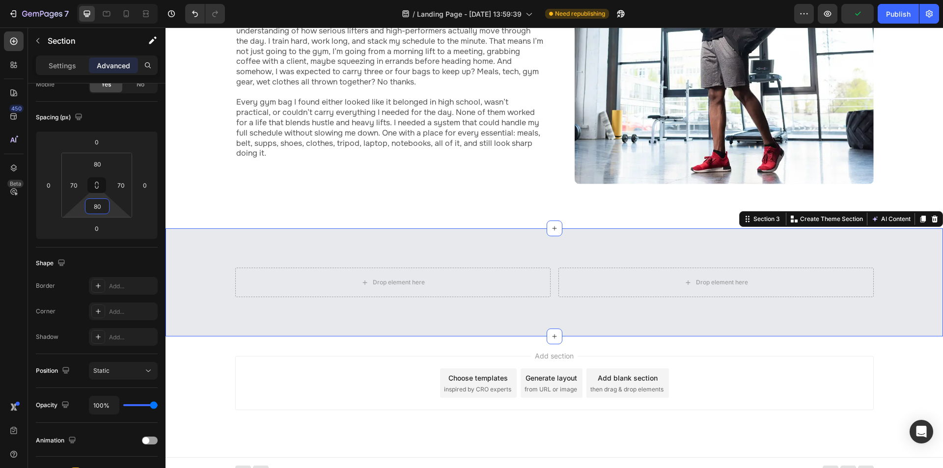
type input "80"
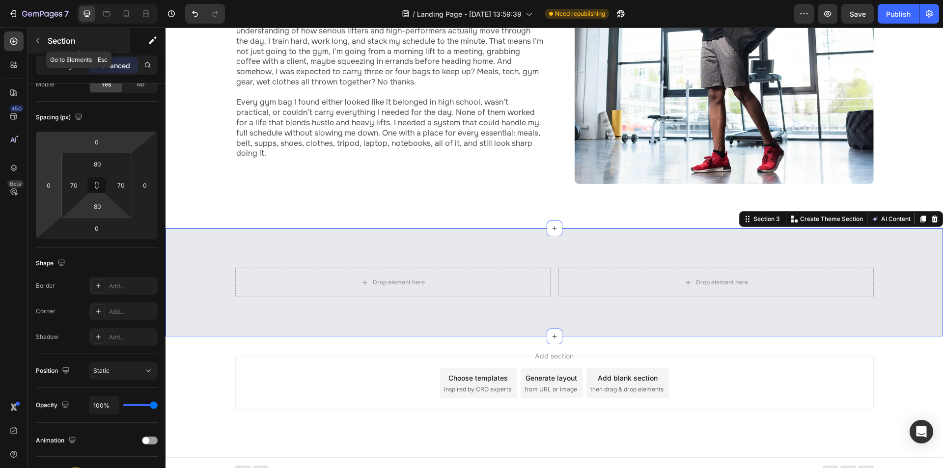
click at [39, 37] on icon "button" at bounding box center [38, 41] width 8 height 8
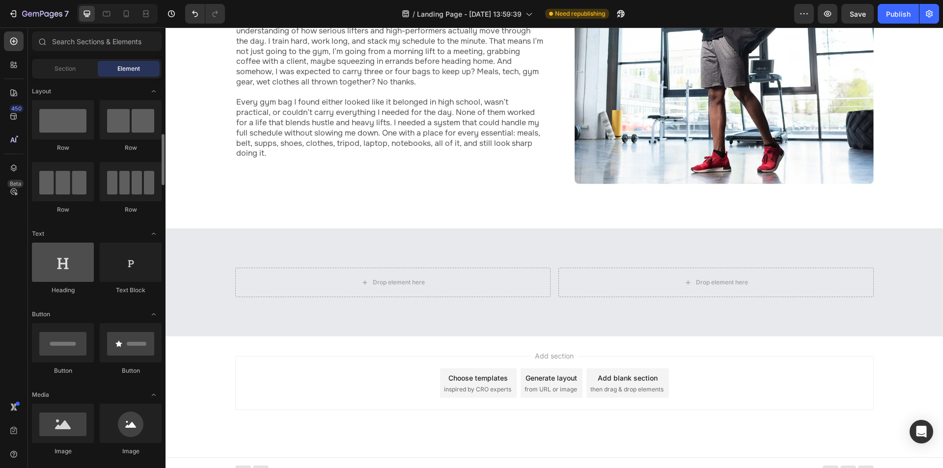
scroll to position [49, 0]
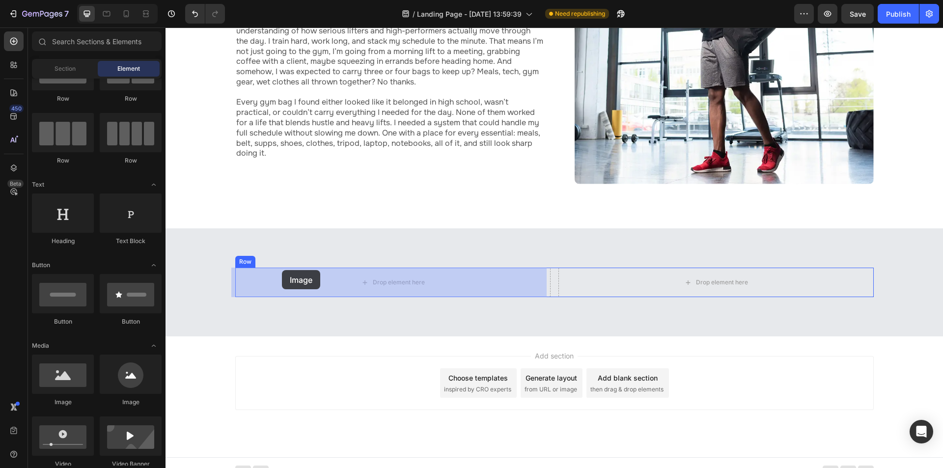
drag, startPoint x: 229, startPoint y: 389, endPoint x: 282, endPoint y: 270, distance: 130.3
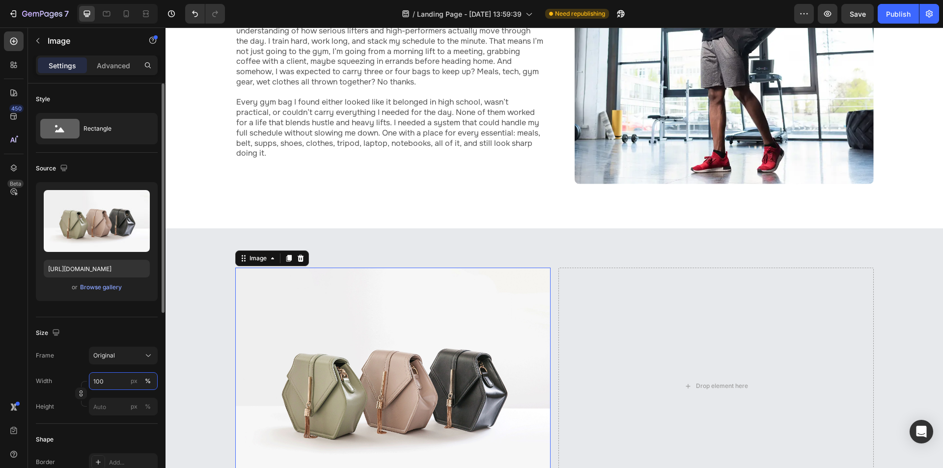
click at [110, 384] on input "100" at bounding box center [123, 381] width 69 height 18
click at [113, 380] on input "100" at bounding box center [123, 381] width 69 height 18
drag, startPoint x: 31, startPoint y: 383, endPoint x: 25, endPoint y: 384, distance: 5.9
click at [26, 384] on div "450 Beta Sections(18) Elements(83) Section Element Hero Section Product Detail …" at bounding box center [82, 247] width 165 height 440
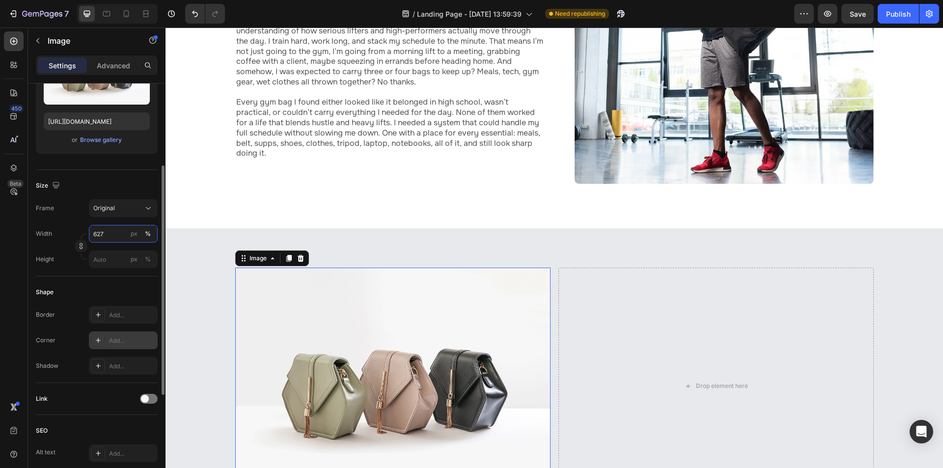
type input "627"
click at [109, 334] on div "Add..." at bounding box center [123, 340] width 69 height 18
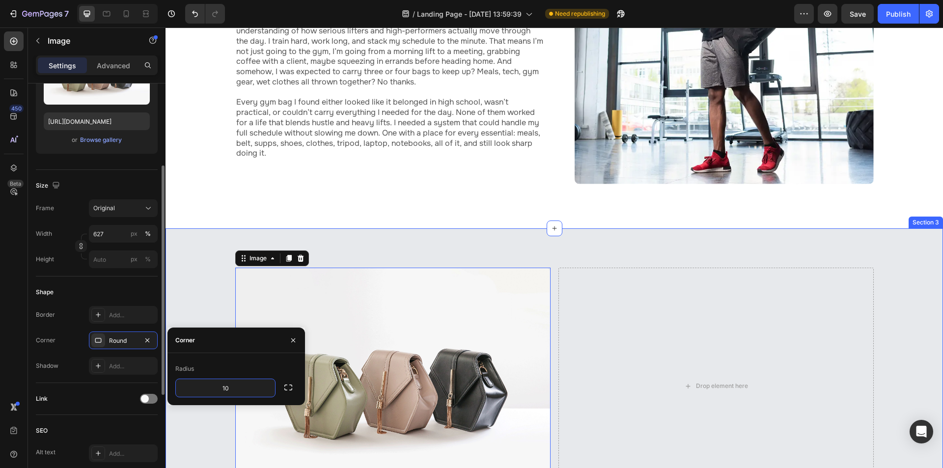
type input "10"
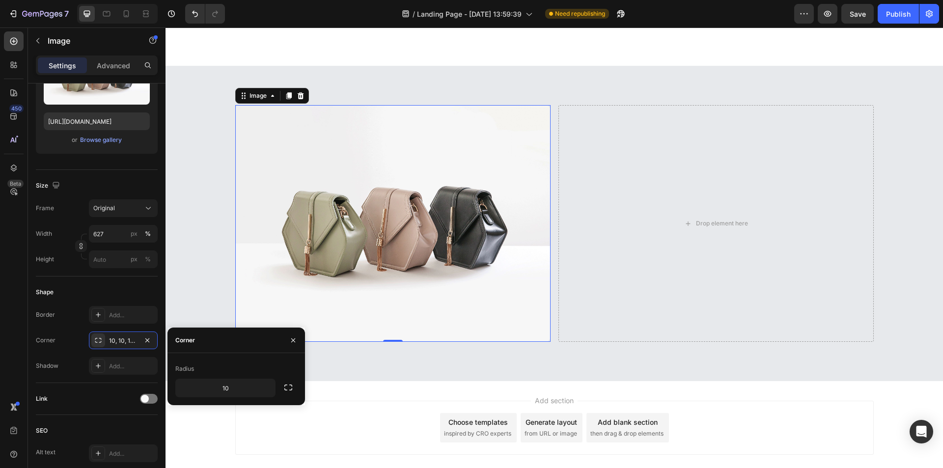
scroll to position [539, 0]
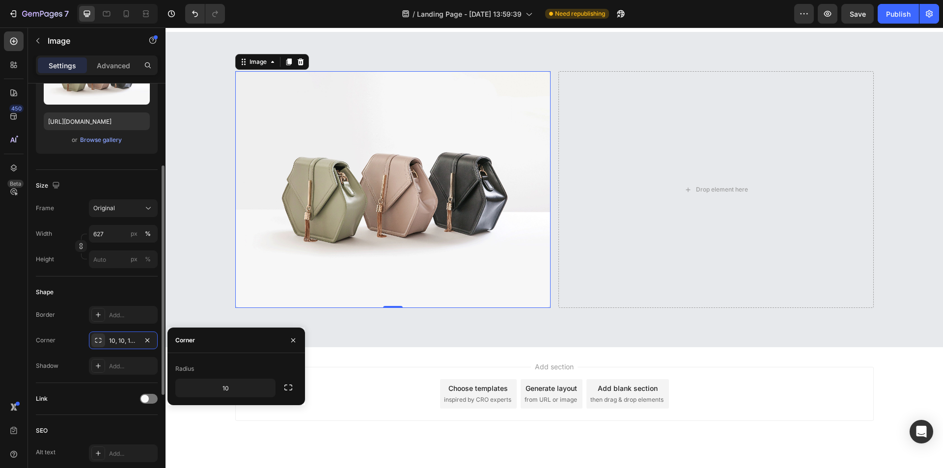
click at [103, 279] on div "Shape Border Add... Corner 10, 10, 10, 10 Shadow Add..." at bounding box center [97, 329] width 122 height 107
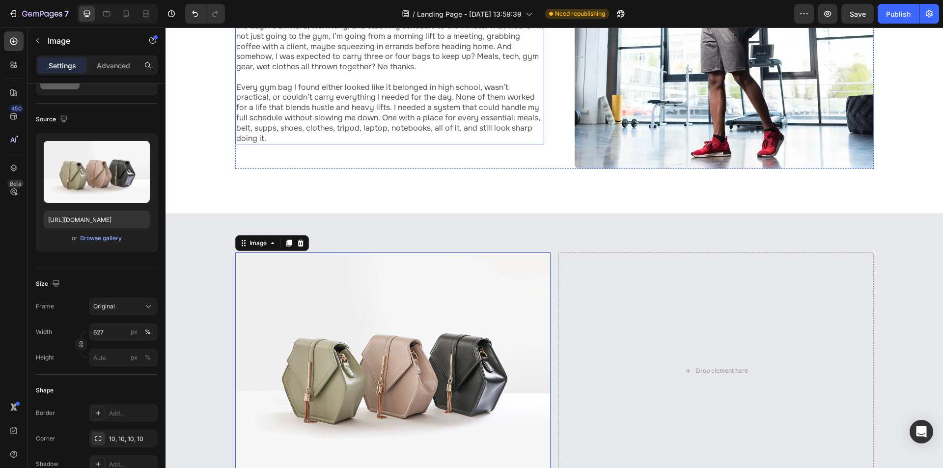
scroll to position [441, 0]
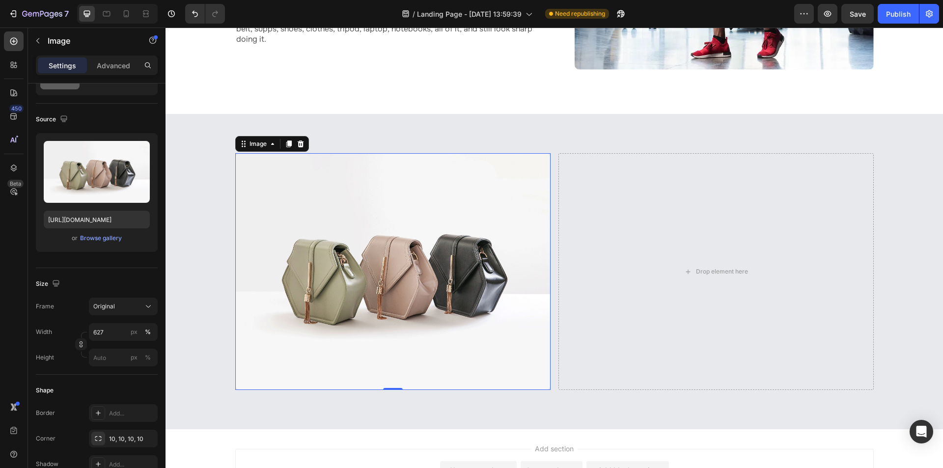
drag, startPoint x: 367, startPoint y: 240, endPoint x: 189, endPoint y: 194, distance: 183.8
click at [367, 240] on img at bounding box center [392, 271] width 315 height 237
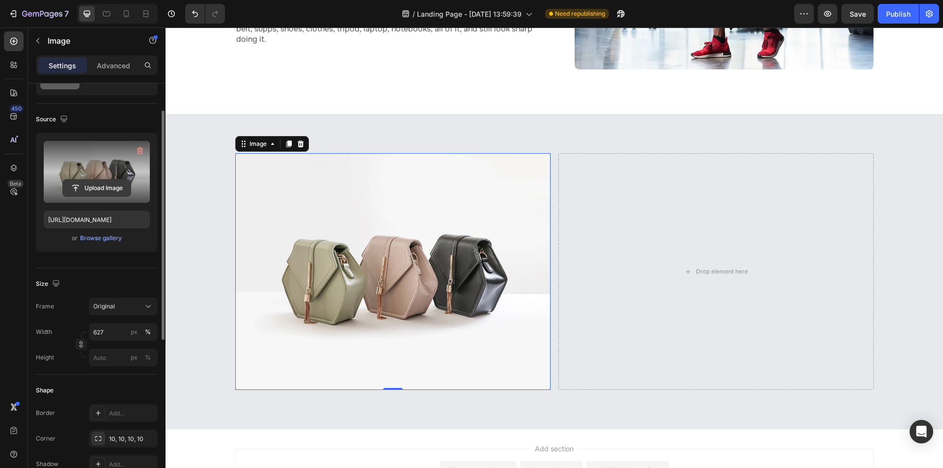
click at [108, 185] on input "file" at bounding box center [97, 188] width 68 height 17
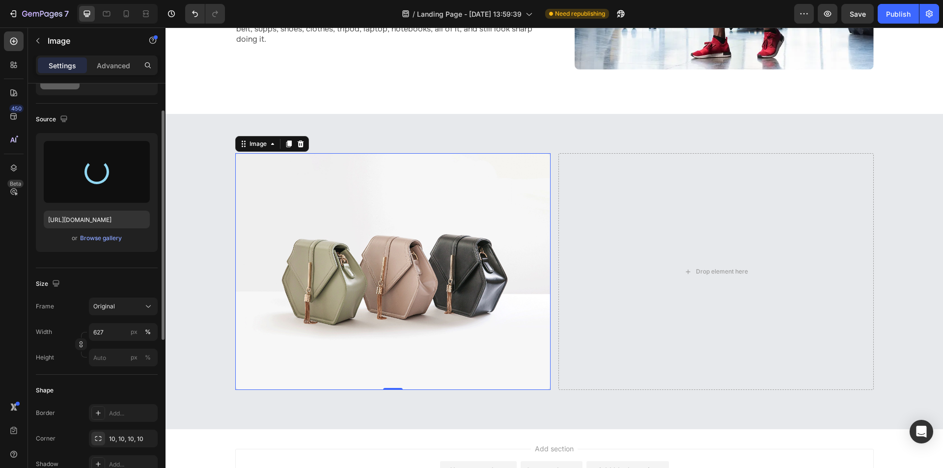
type input "[URL][DOMAIN_NAME]"
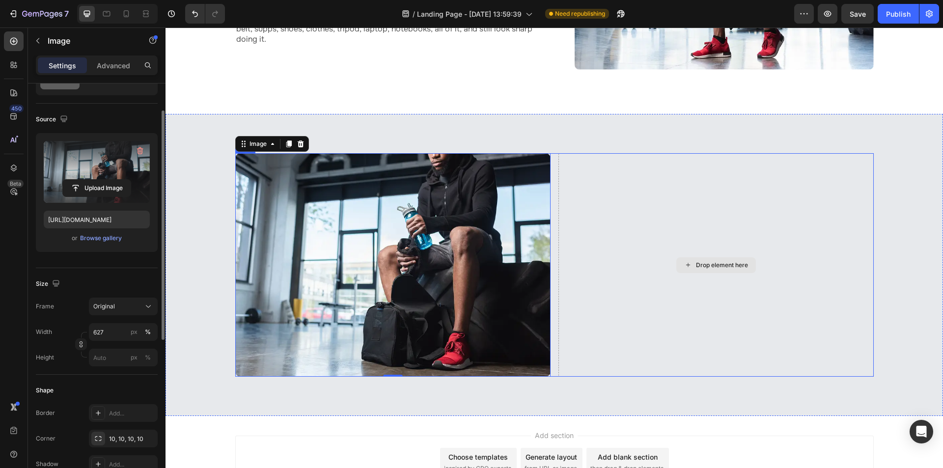
click at [596, 242] on div "Drop element here" at bounding box center [715, 264] width 315 height 223
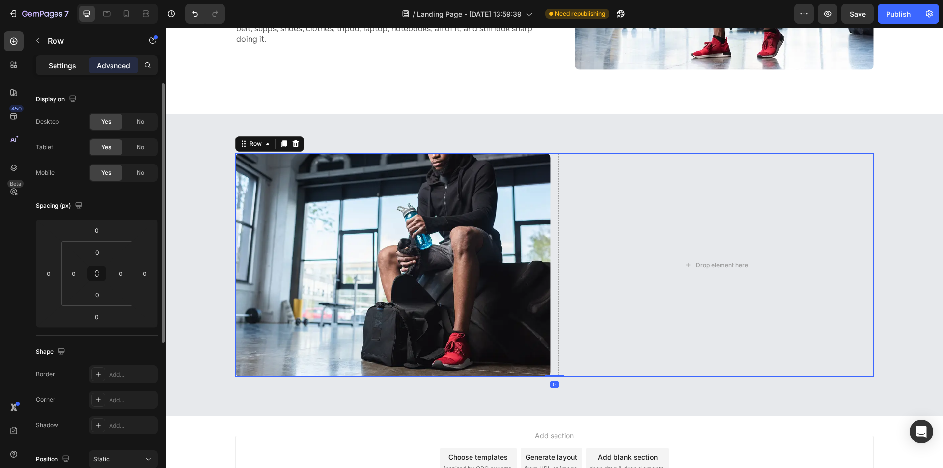
click at [63, 67] on p "Settings" at bounding box center [62, 65] width 27 height 10
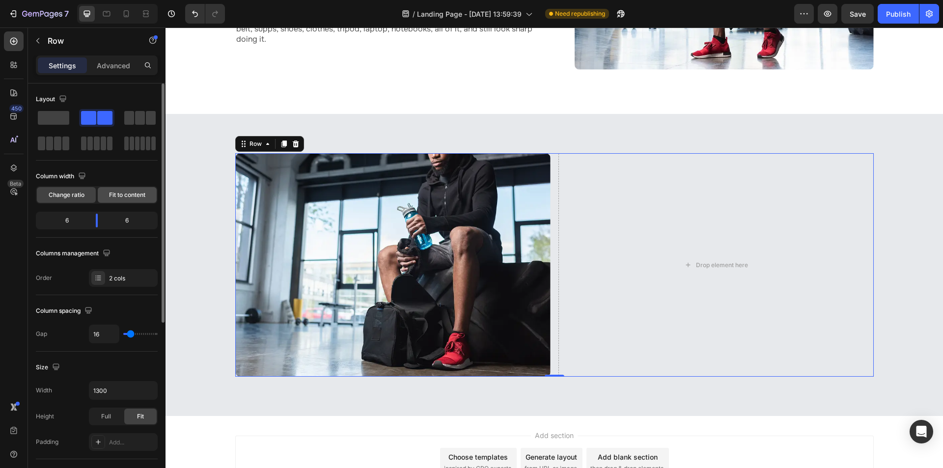
click at [129, 195] on span "Fit to content" at bounding box center [127, 194] width 36 height 9
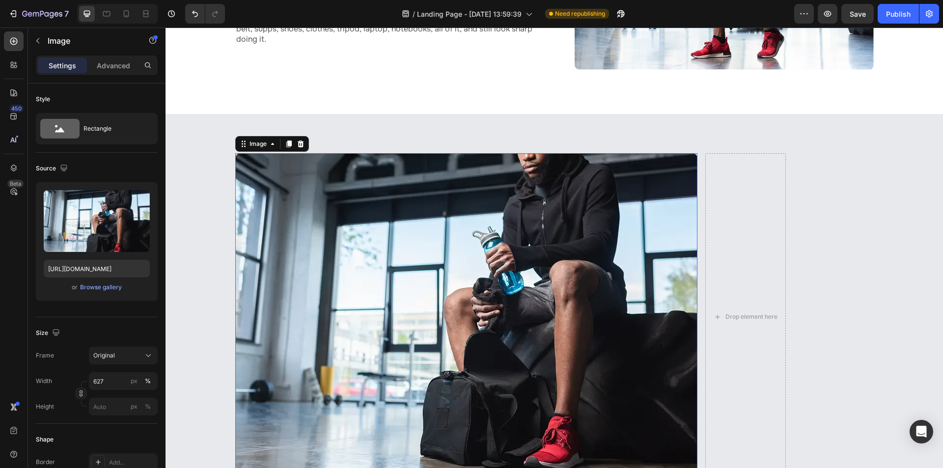
click at [487, 270] on img at bounding box center [466, 316] width 462 height 327
click at [133, 382] on div "px" at bounding box center [134, 381] width 7 height 9
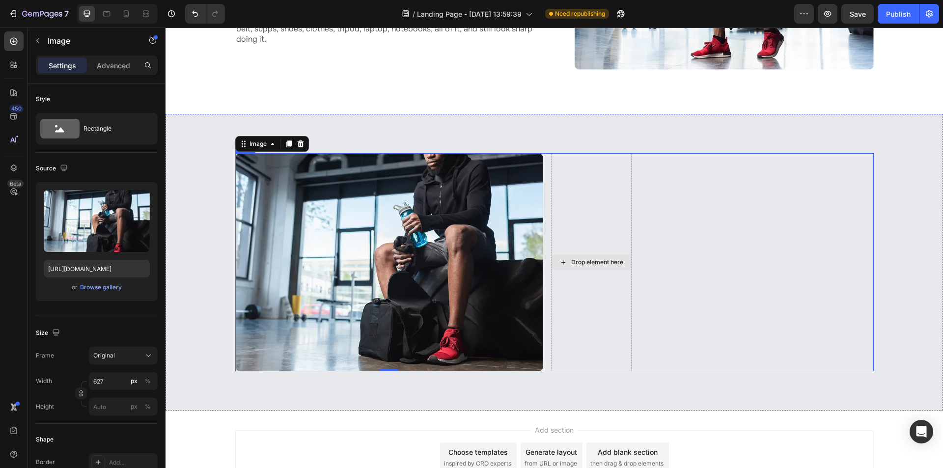
click at [591, 244] on div "Drop element here" at bounding box center [591, 262] width 81 height 218
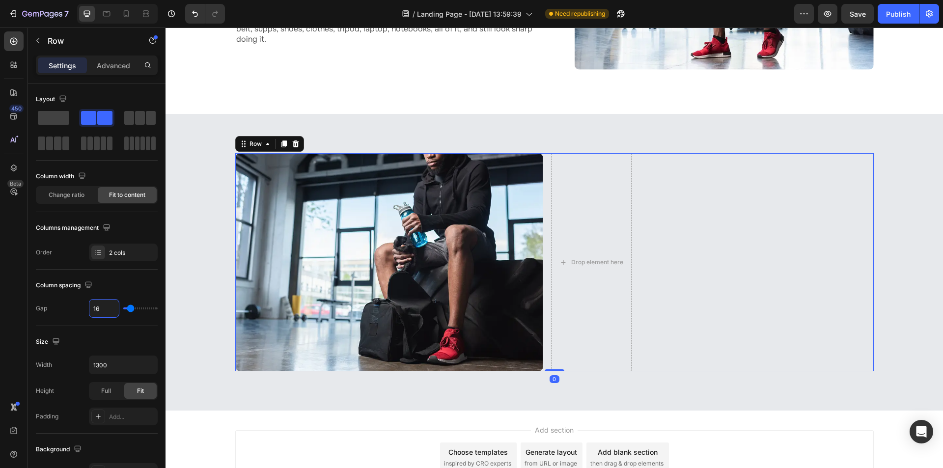
click at [102, 314] on input "16" at bounding box center [103, 308] width 29 height 18
type input "9"
type input "92"
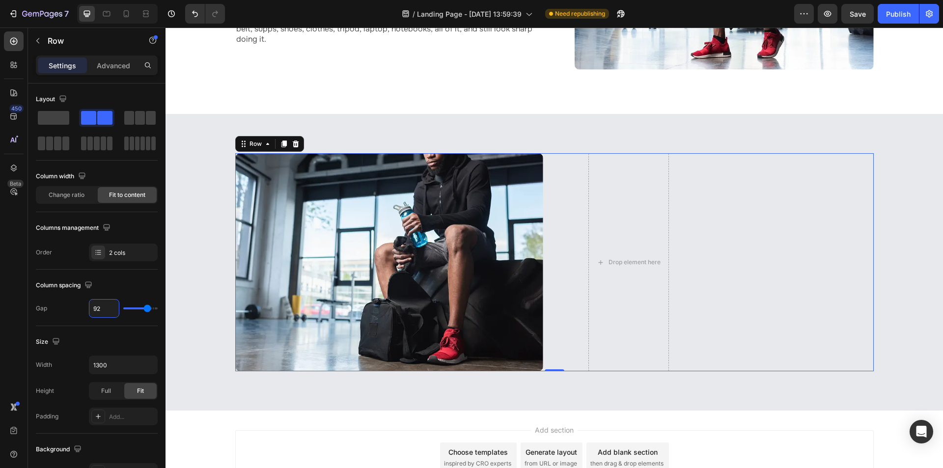
type input "92"
click at [38, 38] on icon "button" at bounding box center [38, 41] width 8 height 8
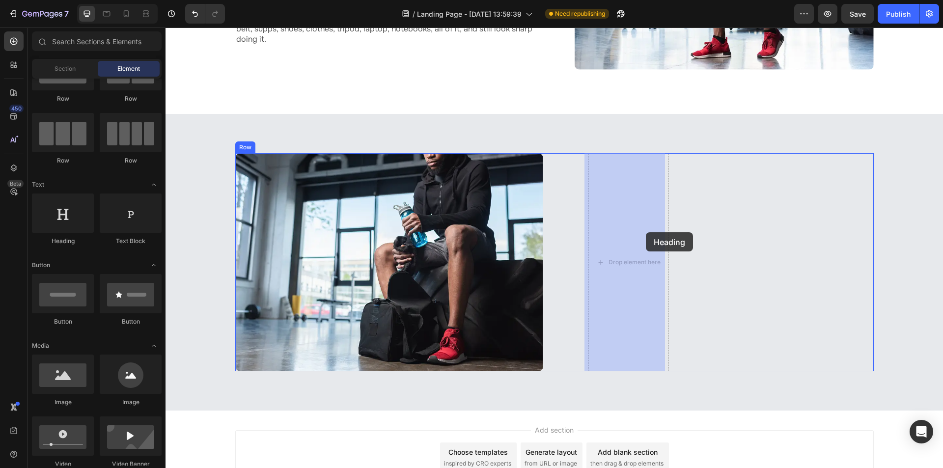
drag, startPoint x: 275, startPoint y: 256, endPoint x: 634, endPoint y: 218, distance: 360.3
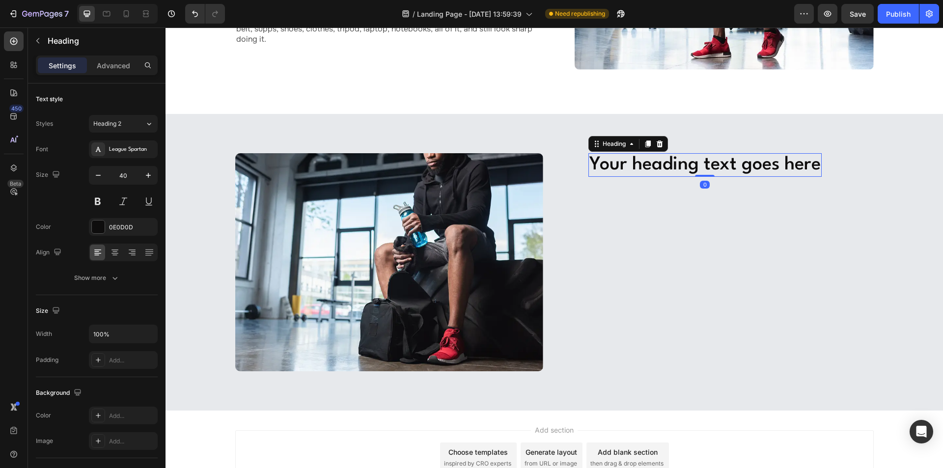
click at [636, 155] on h2 "Your heading text goes here" at bounding box center [704, 165] width 233 height 24
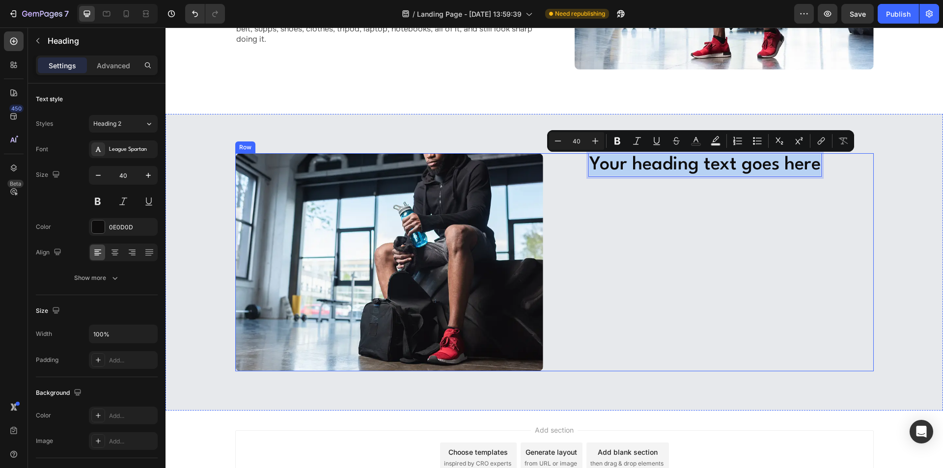
click at [701, 257] on div "Your heading text goes here Heading 0" at bounding box center [704, 262] width 233 height 218
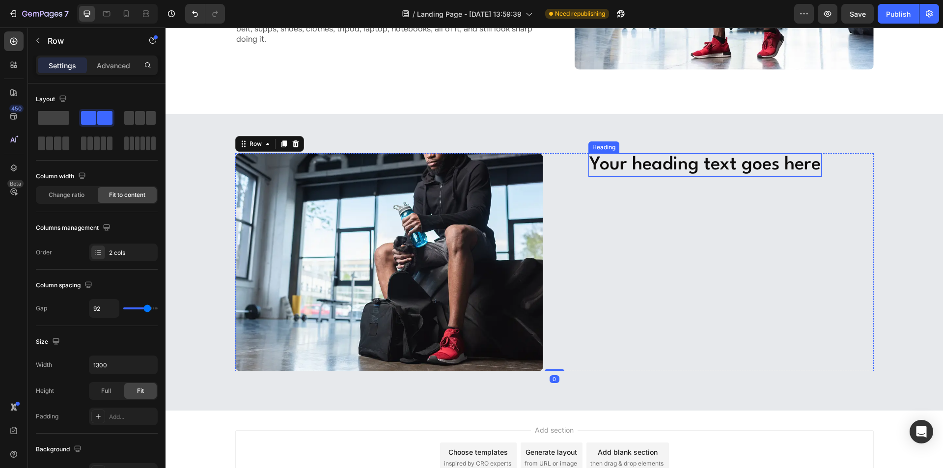
click at [623, 166] on p "Your heading text goes here" at bounding box center [704, 165] width 231 height 22
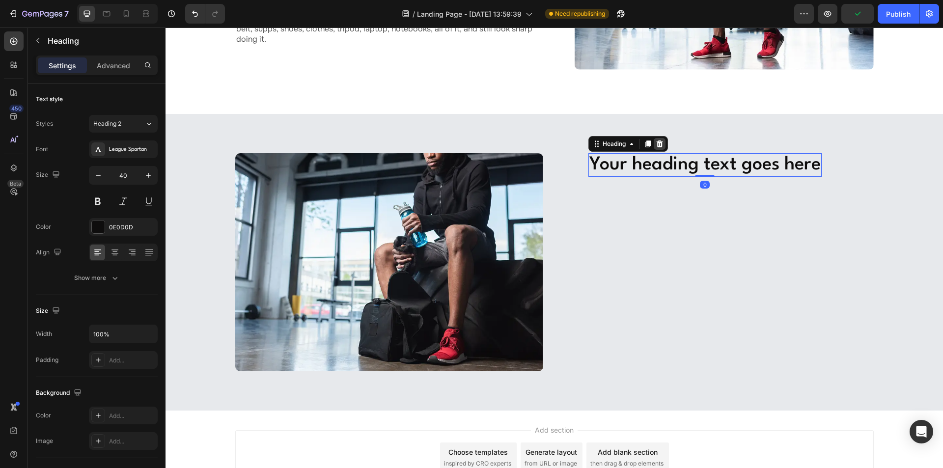
click at [658, 142] on icon at bounding box center [659, 143] width 6 height 7
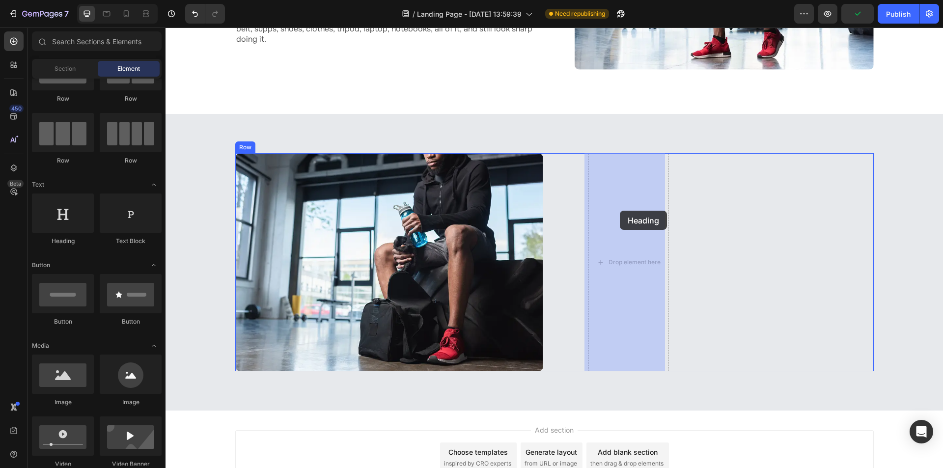
drag, startPoint x: 236, startPoint y: 246, endPoint x: 620, endPoint y: 211, distance: 385.0
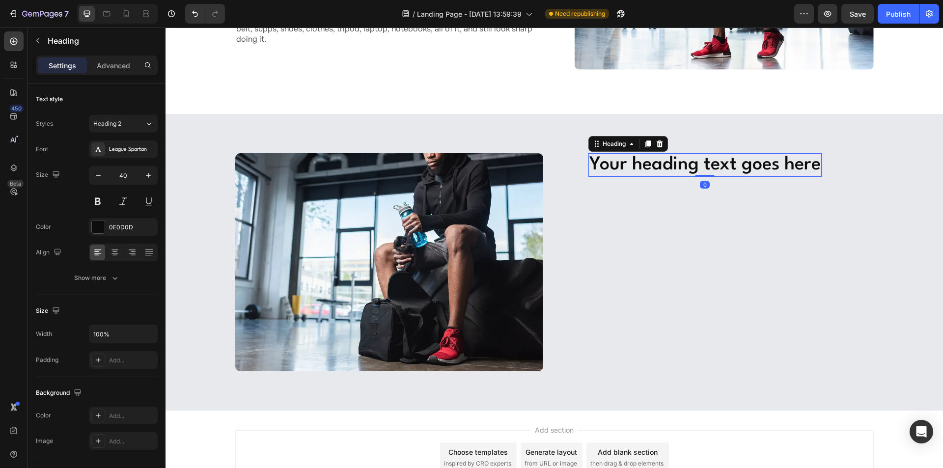
click at [640, 165] on h2 "Your heading text goes here" at bounding box center [704, 165] width 233 height 24
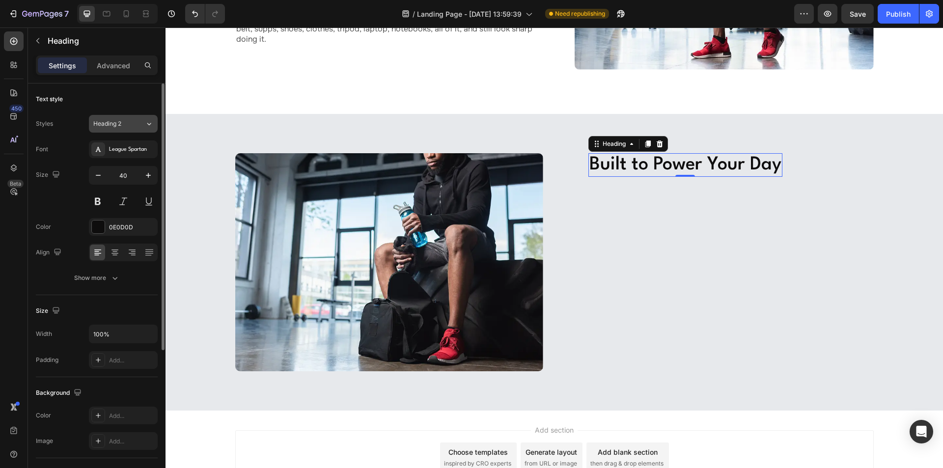
click at [125, 125] on div "Heading 2" at bounding box center [113, 123] width 40 height 9
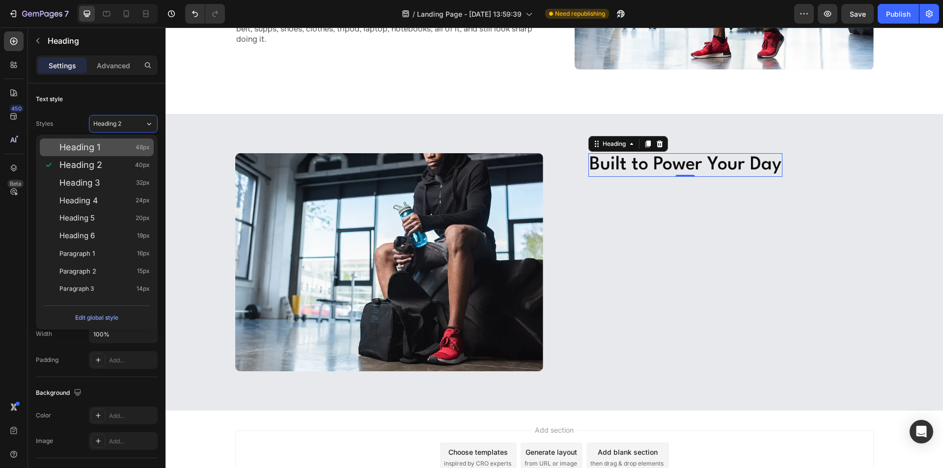
click at [134, 155] on div "Heading 1 48px" at bounding box center [97, 147] width 114 height 18
type input "48"
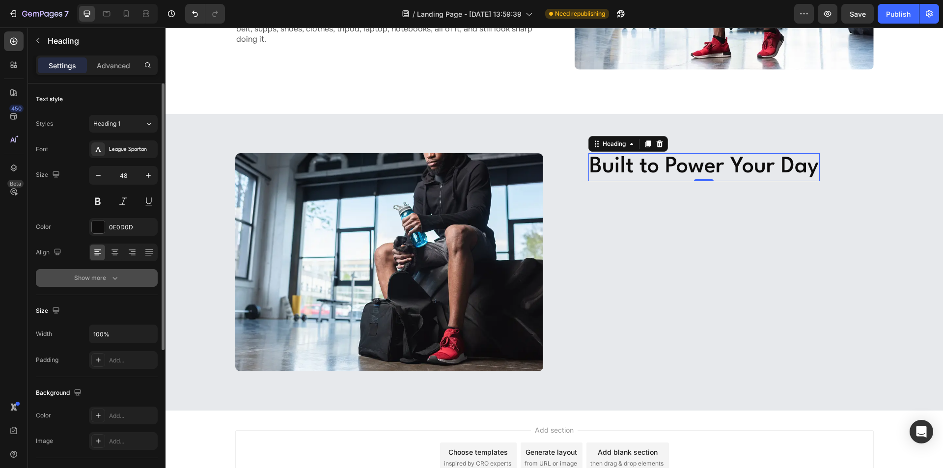
click at [117, 281] on icon "button" at bounding box center [115, 278] width 10 height 10
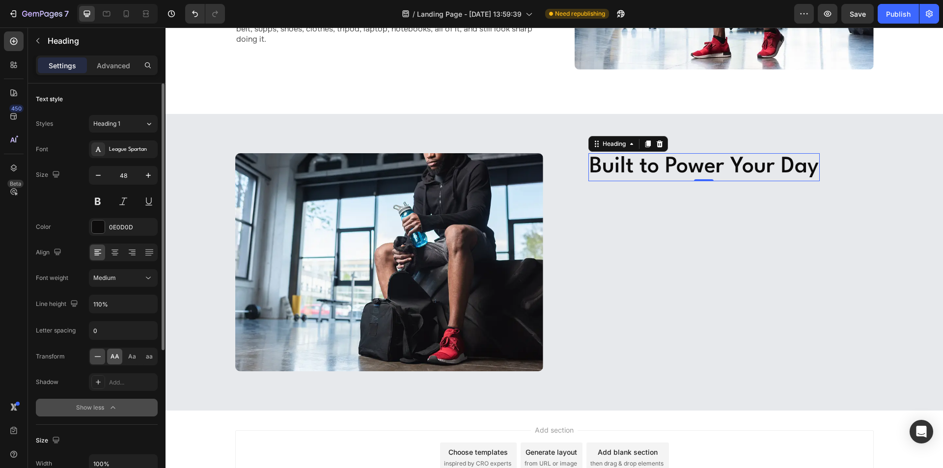
click at [117, 353] on span "AA" at bounding box center [114, 356] width 9 height 9
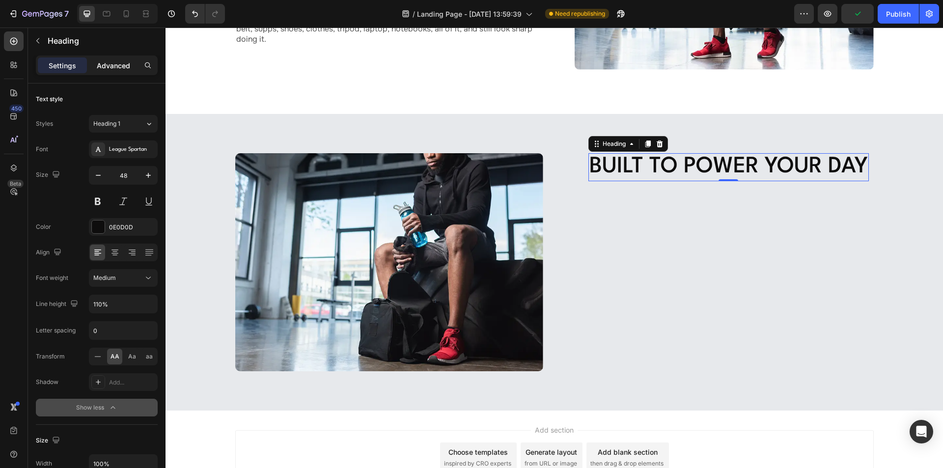
click at [114, 67] on p "Advanced" at bounding box center [113, 65] width 33 height 10
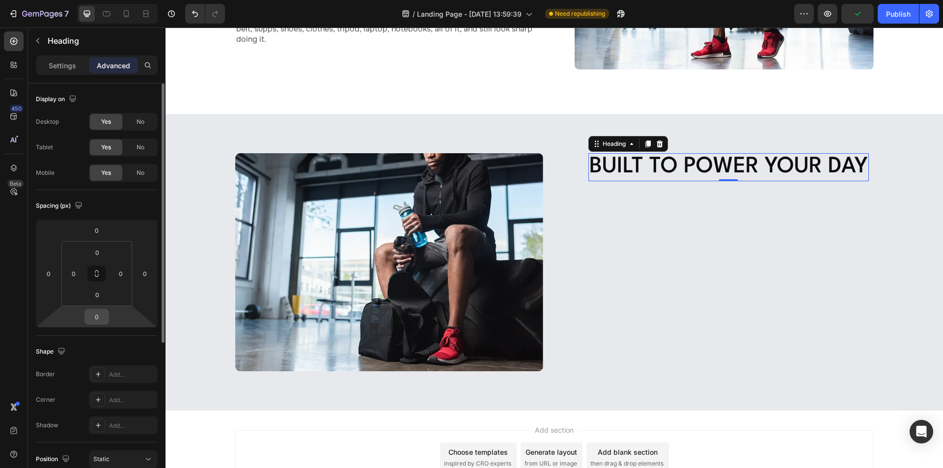
click at [98, 317] on input "0" at bounding box center [97, 316] width 20 height 15
type input "14"
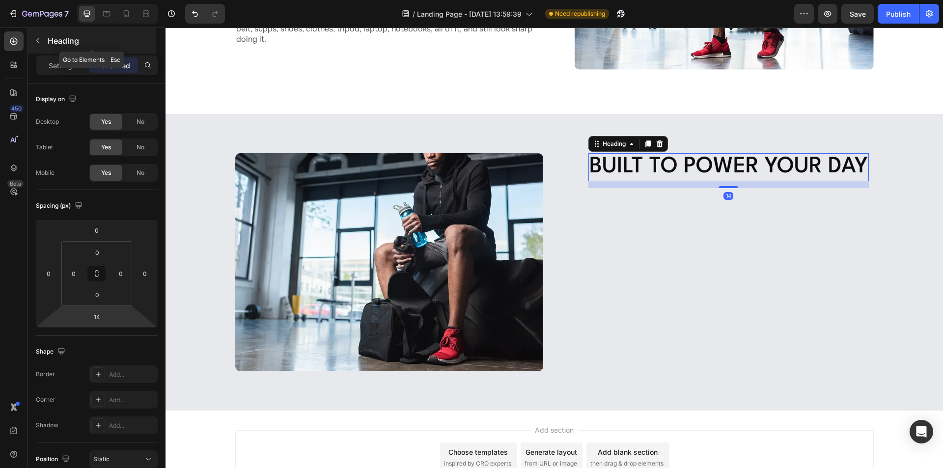
click at [41, 39] on icon "button" at bounding box center [38, 41] width 8 height 8
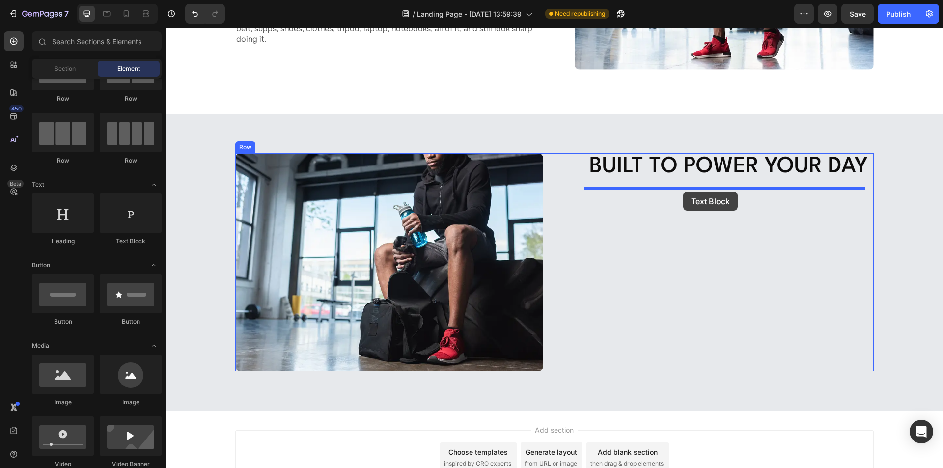
drag, startPoint x: 304, startPoint y: 250, endPoint x: 683, endPoint y: 191, distance: 383.4
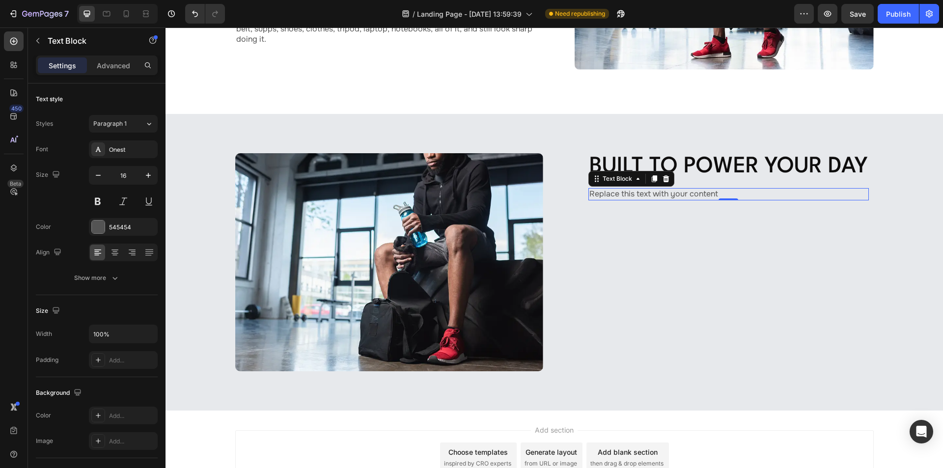
click at [695, 195] on div "Replace this text with your content" at bounding box center [728, 194] width 280 height 12
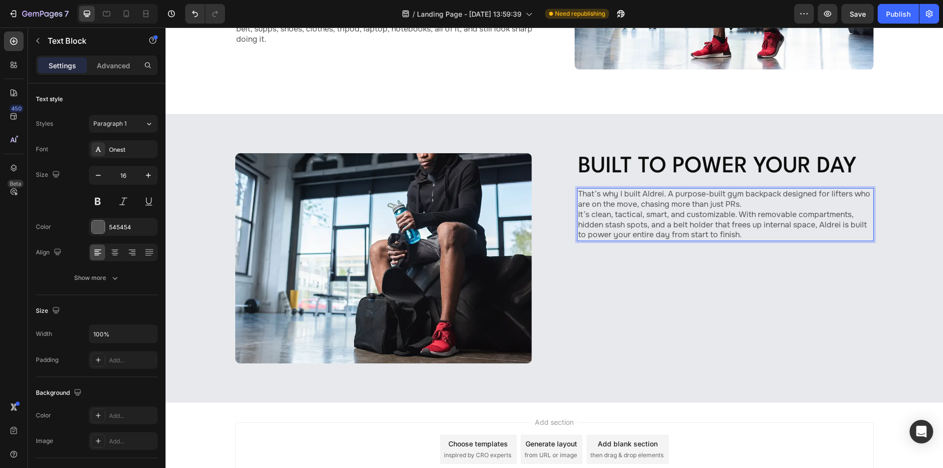
click at [745, 203] on p "That’s why I built Aldrei. A purpose-built gym backpack designed for lifters wh…" at bounding box center [725, 214] width 295 height 51
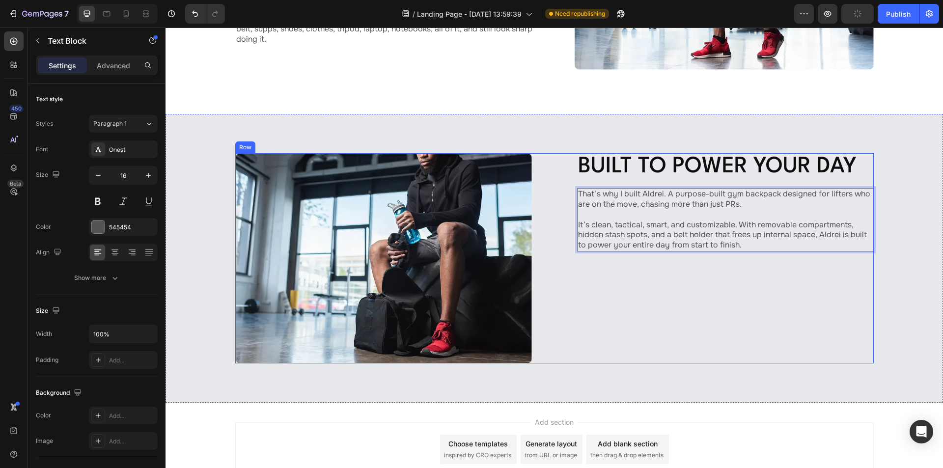
click at [558, 252] on div "Image Built to Power Your Day Heading That’s why I built Aldrei. A purpose-buil…" at bounding box center [554, 258] width 638 height 210
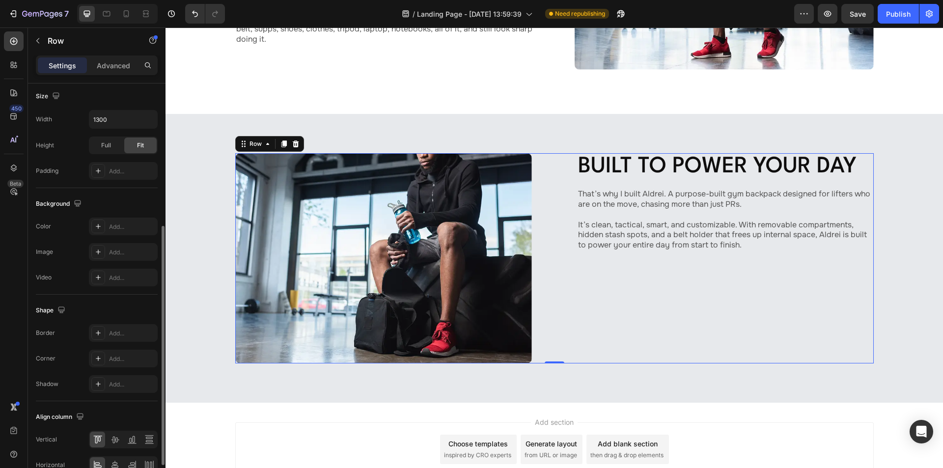
scroll to position [298, 0]
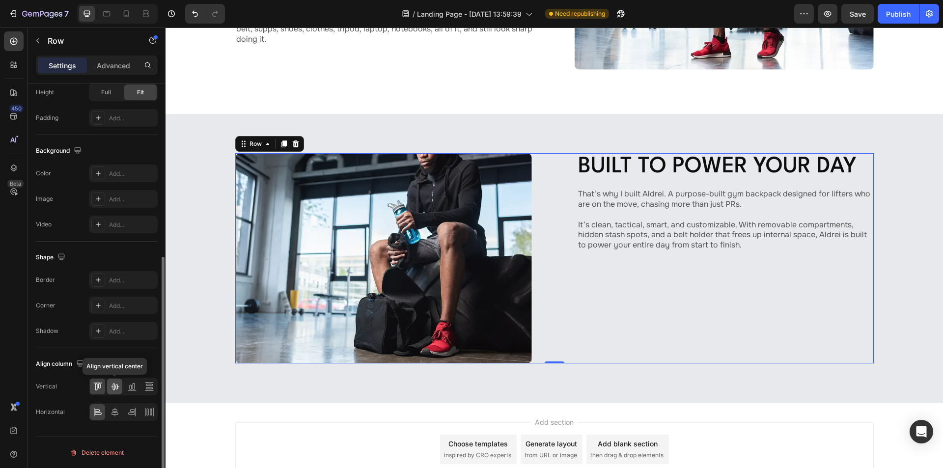
click at [113, 388] on icon at bounding box center [115, 386] width 8 height 7
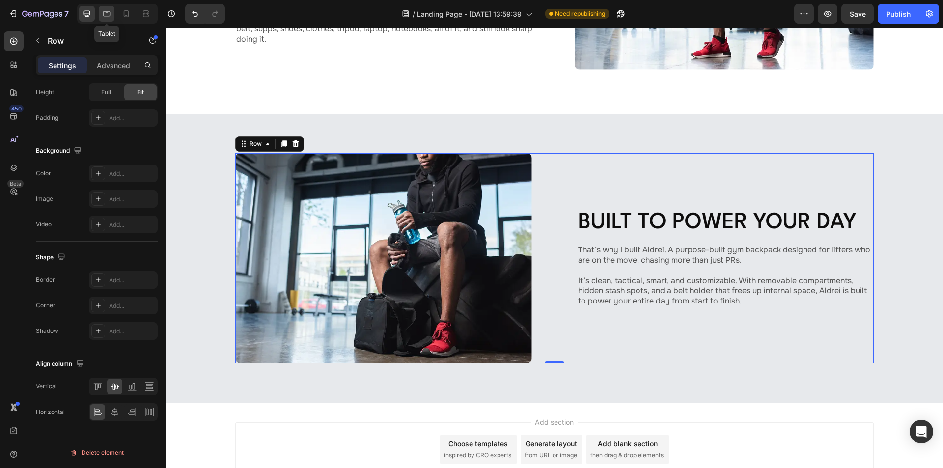
click at [108, 14] on icon at bounding box center [107, 14] width 10 height 10
type input "100%"
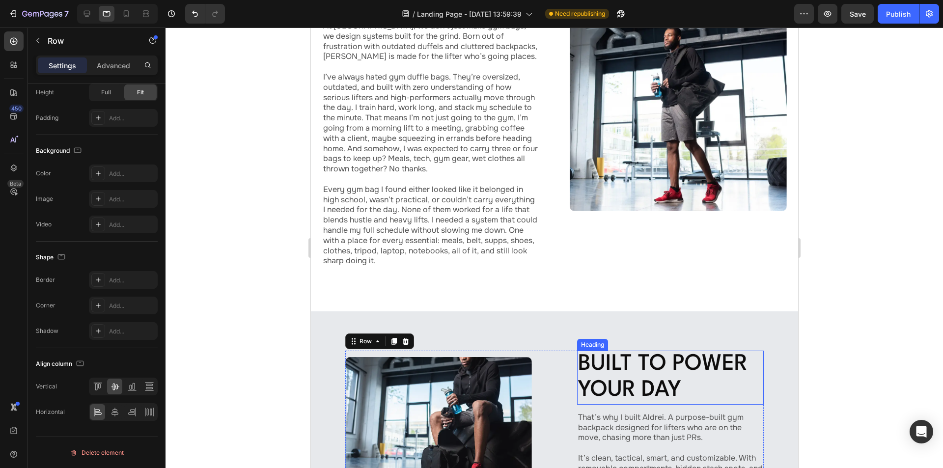
scroll to position [255, 0]
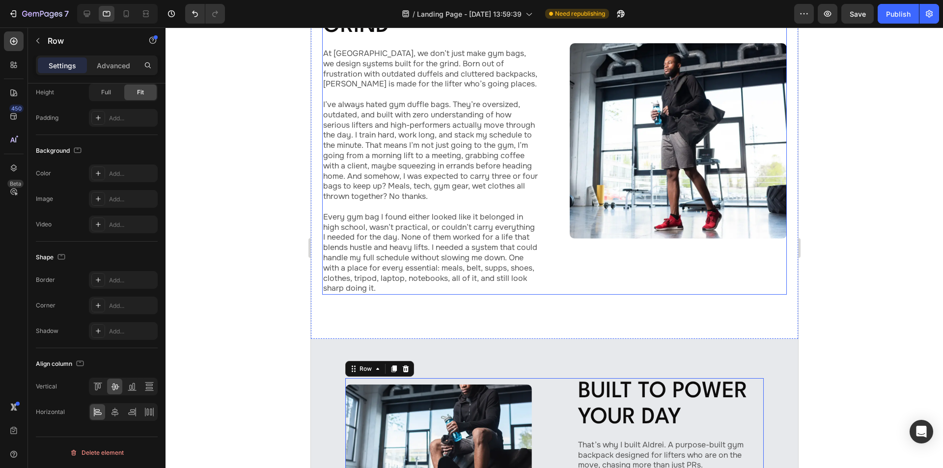
click at [548, 140] on div "Born From the Grind Heading At [GEOGRAPHIC_DATA], we don’t just make gym bags, …" at bounding box center [554, 141] width 464 height 308
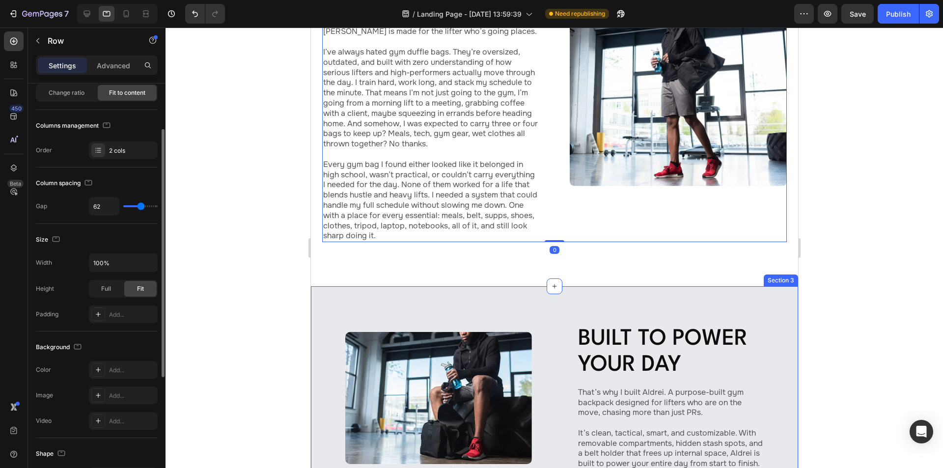
scroll to position [500, 0]
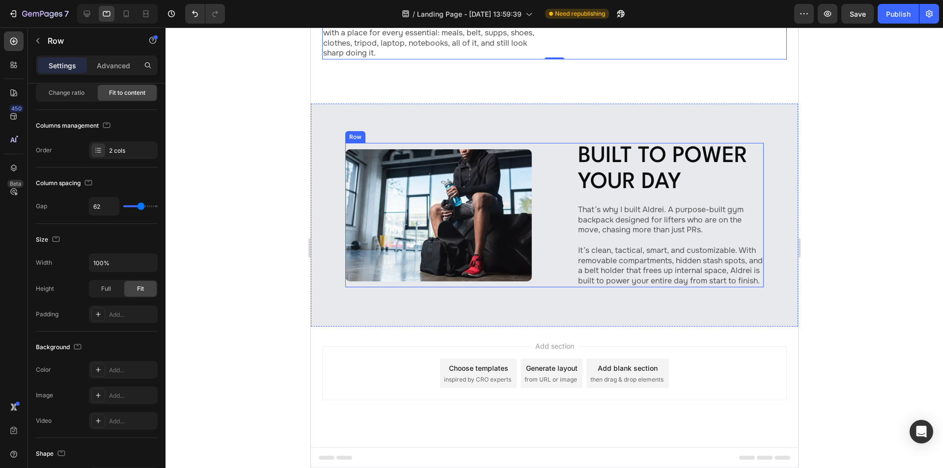
click at [549, 238] on div "Image Built to Power Your Day Heading That’s why I built Aldrei. A purpose-buil…" at bounding box center [554, 215] width 418 height 144
click at [109, 209] on input "92" at bounding box center [103, 206] width 29 height 18
type input "6"
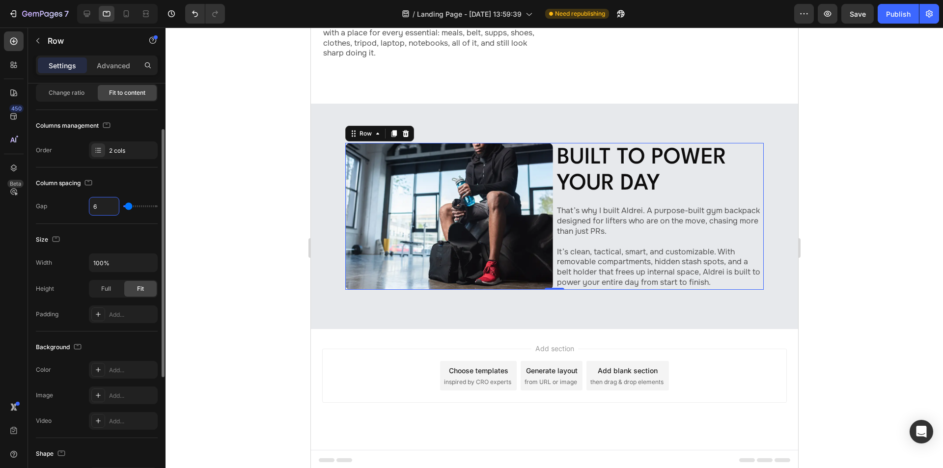
type input "62"
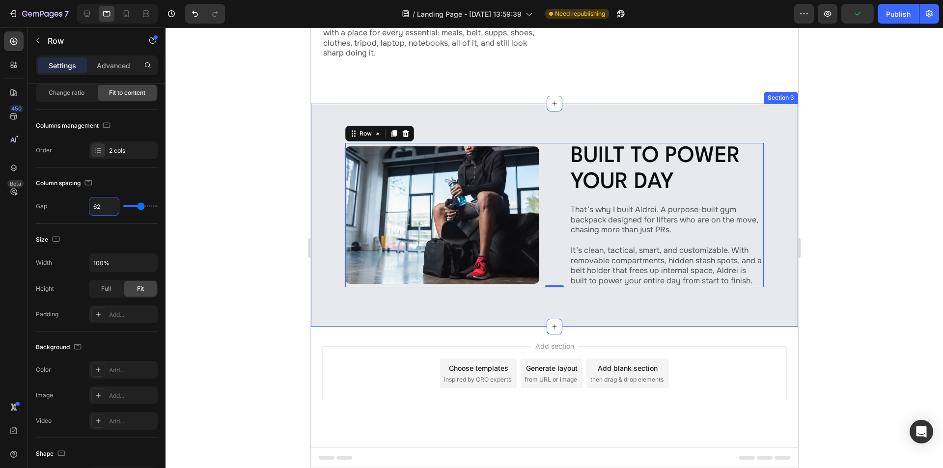
click at [333, 163] on div "Image Built to Power Your Day Heading That’s why I built Aldrei. A purpose-buil…" at bounding box center [553, 215] width 487 height 223
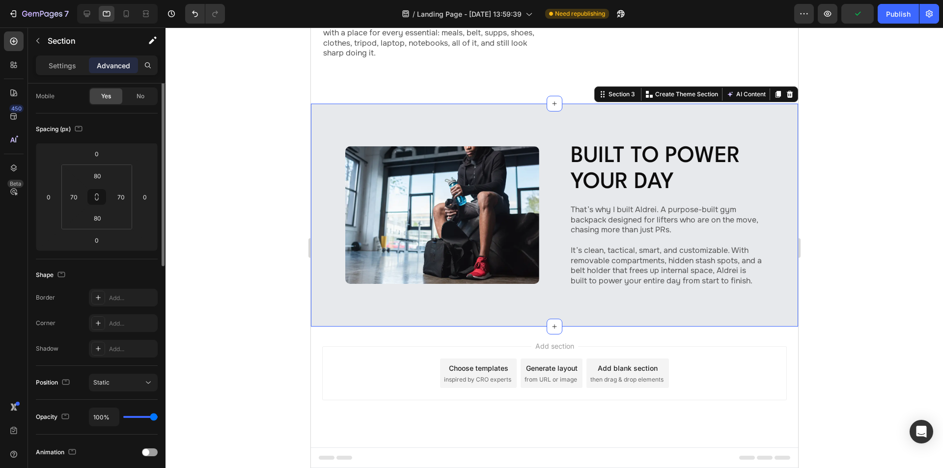
scroll to position [0, 0]
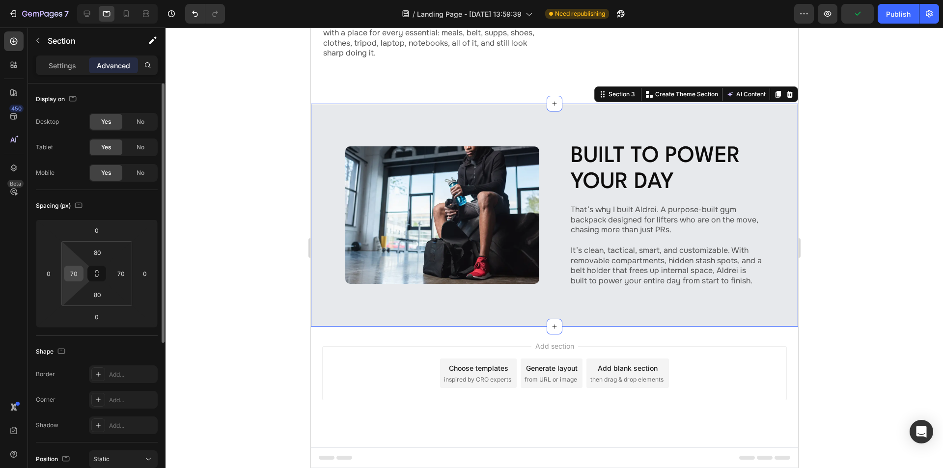
click at [71, 271] on input "70" at bounding box center [73, 273] width 15 height 15
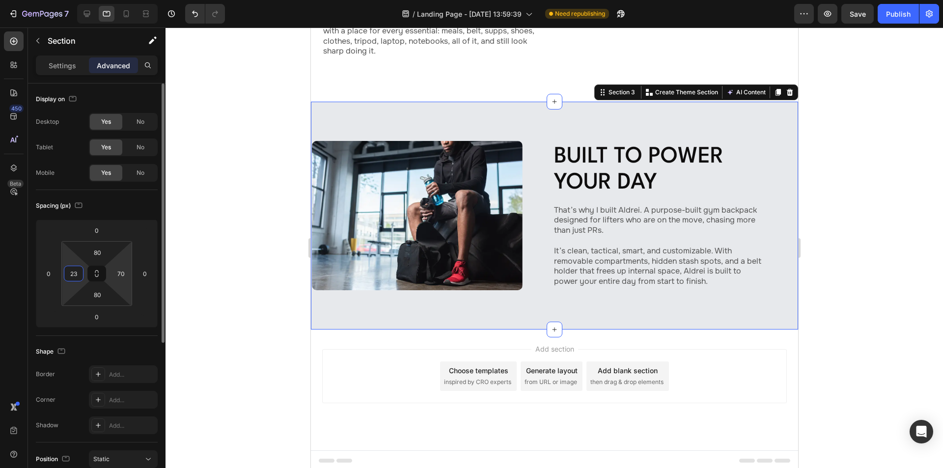
scroll to position [490, 0]
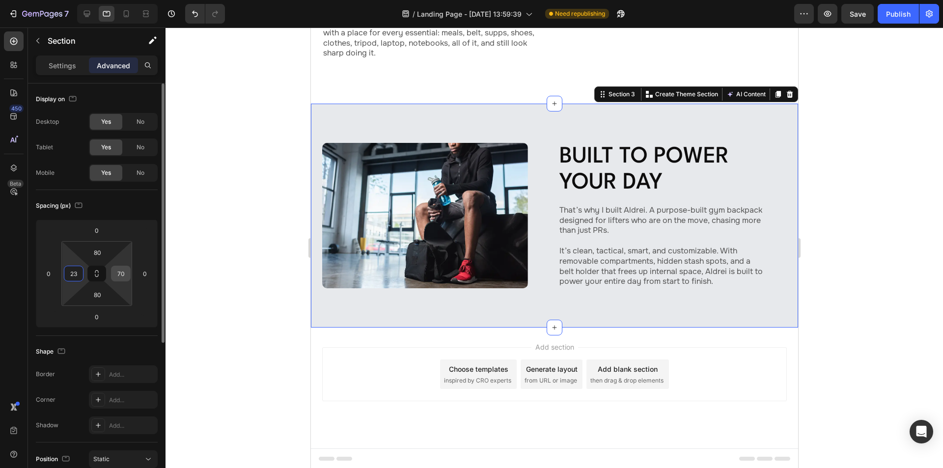
type input "23"
click at [124, 273] on input "70" at bounding box center [120, 273] width 15 height 15
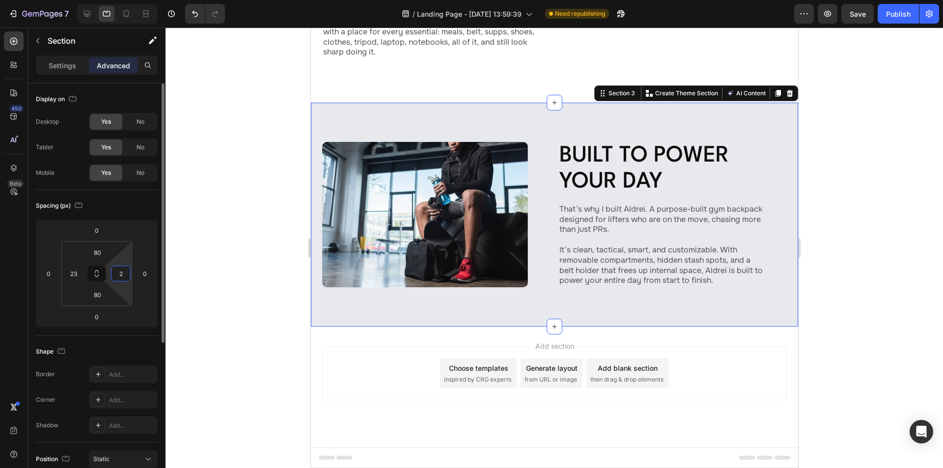
type input "23"
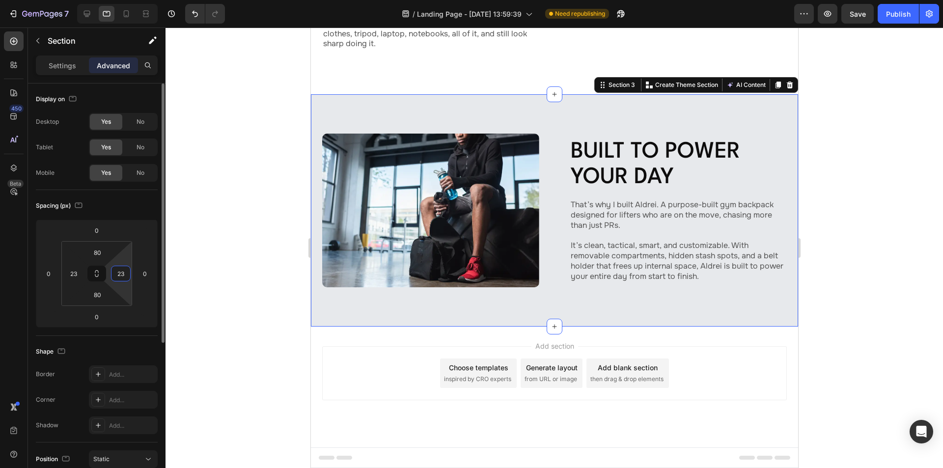
scroll to position [497, 0]
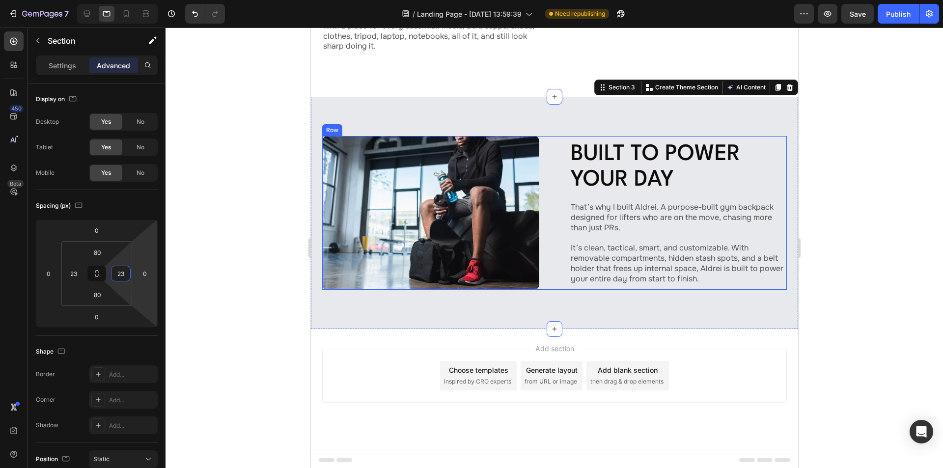
click at [556, 159] on div "Image Built to Power Your Day Heading That’s why I built Aldrei. A purpose-buil…" at bounding box center [554, 213] width 464 height 154
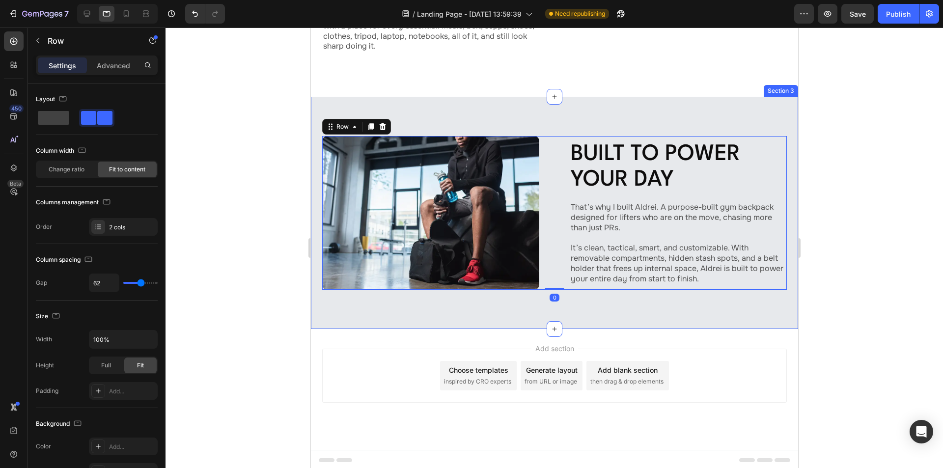
click at [458, 114] on div "Image Built to Power Your Day Heading That’s why I built Aldrei. A purpose-buil…" at bounding box center [553, 213] width 487 height 232
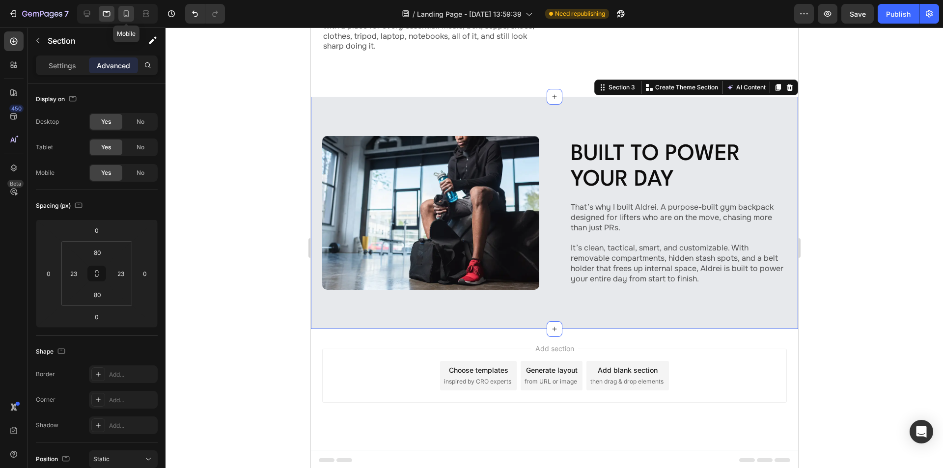
click at [124, 10] on icon at bounding box center [126, 14] width 10 height 10
type input "40"
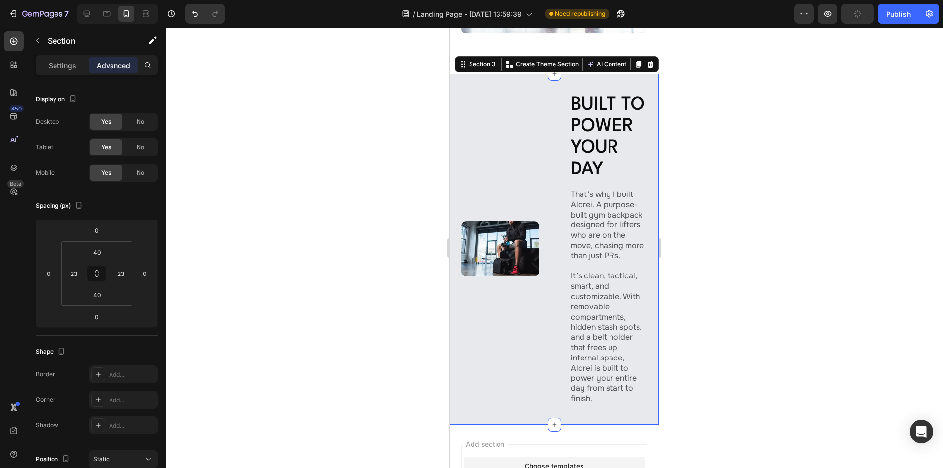
scroll to position [786, 0]
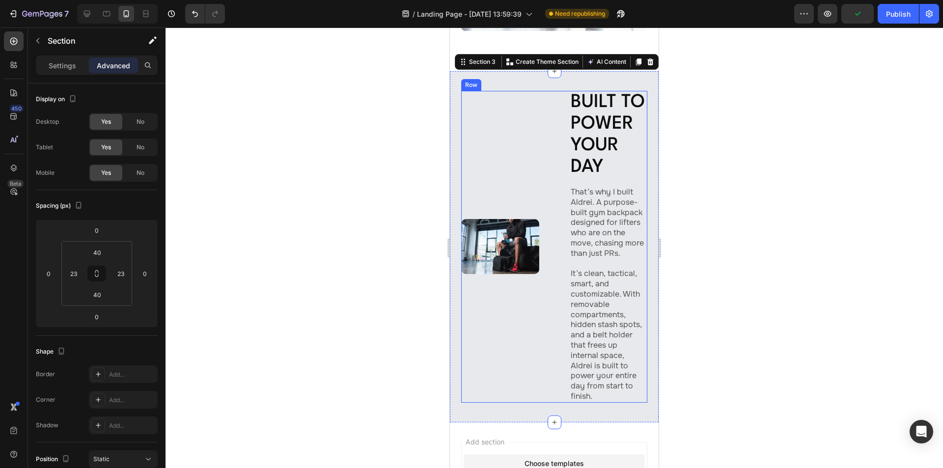
click at [551, 125] on div "Image Built to Power Your Day Heading That’s why I built Aldrei. A purpose-buil…" at bounding box center [554, 247] width 186 height 312
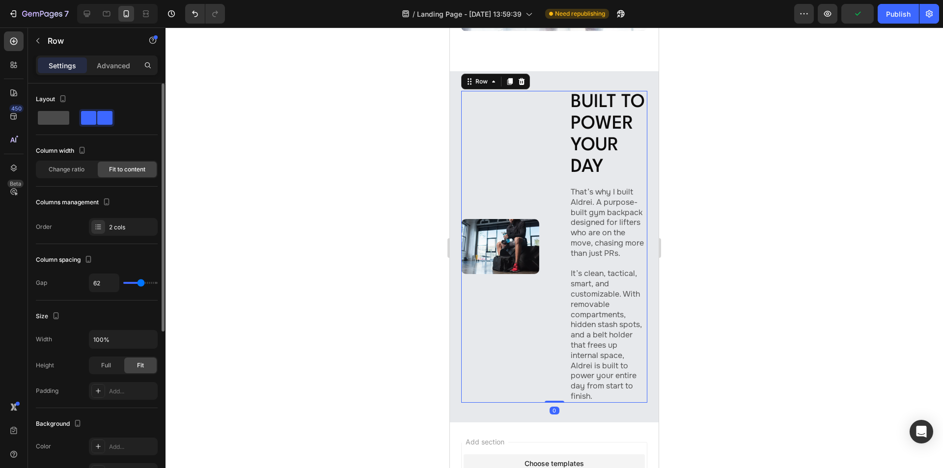
click at [52, 114] on span at bounding box center [53, 118] width 31 height 14
type input "16"
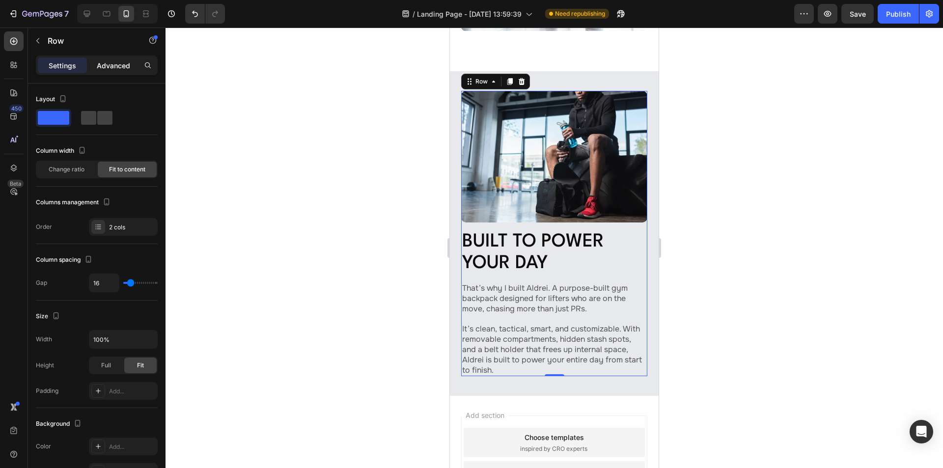
click at [106, 61] on p "Advanced" at bounding box center [113, 65] width 33 height 10
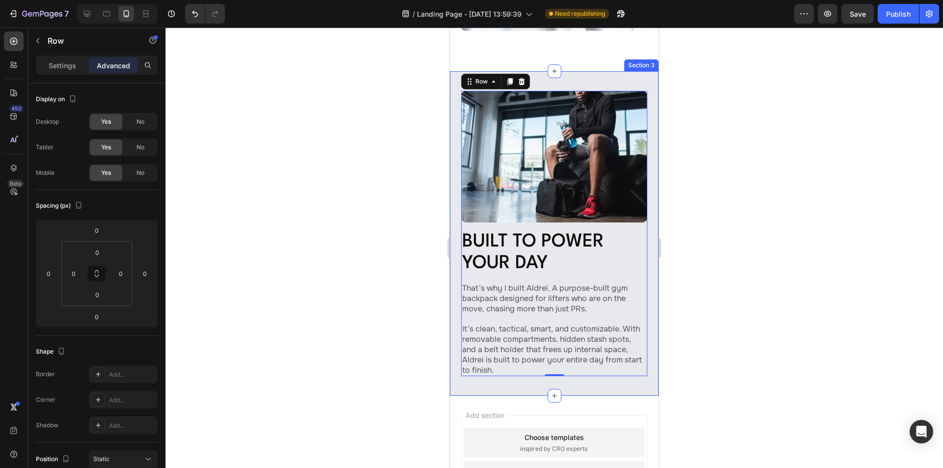
click at [458, 130] on div "Image Built to Power Your Day Heading That’s why I built Aldrei. A purpose-buil…" at bounding box center [554, 233] width 209 height 324
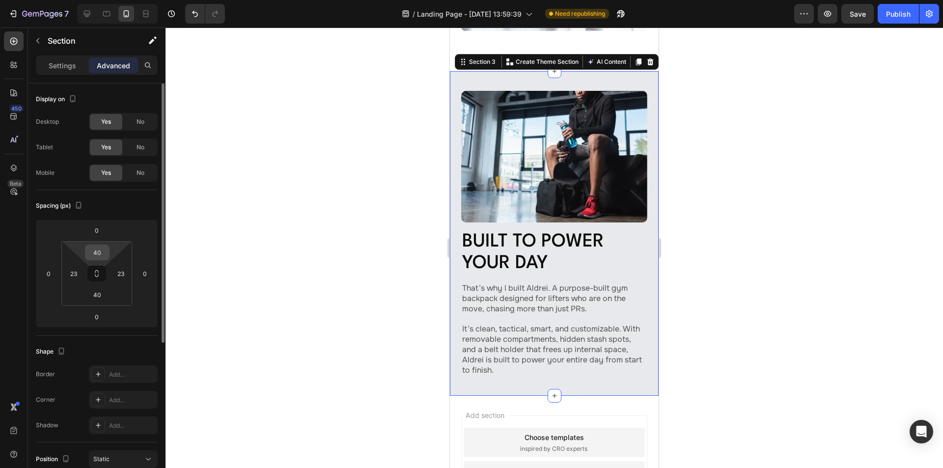
click at [100, 254] on input "40" at bounding box center [97, 252] width 20 height 15
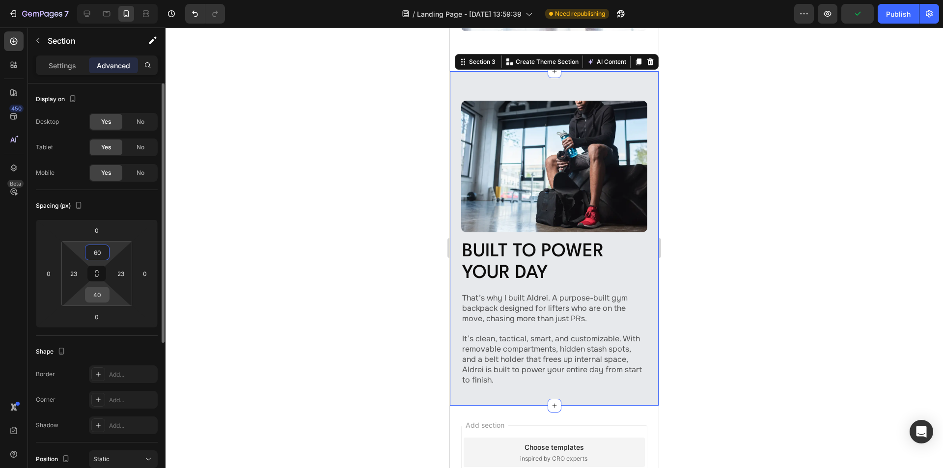
type input "60"
click at [101, 294] on input "40" at bounding box center [97, 294] width 20 height 15
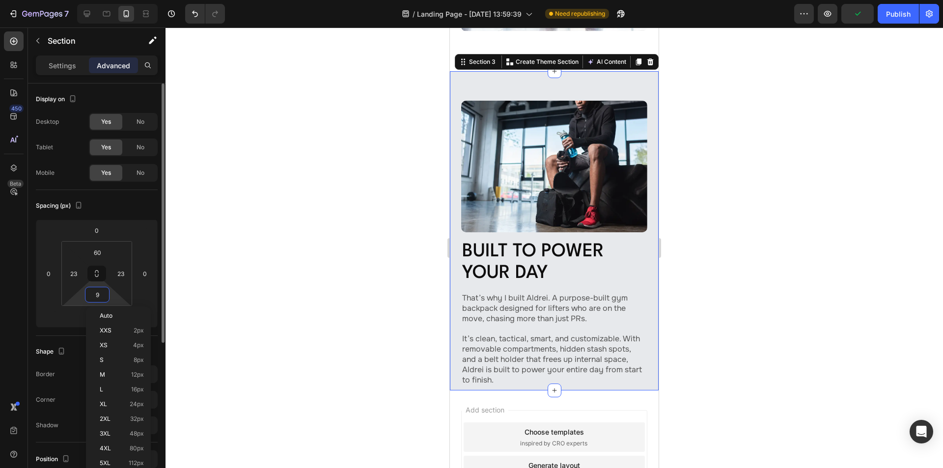
type input "97"
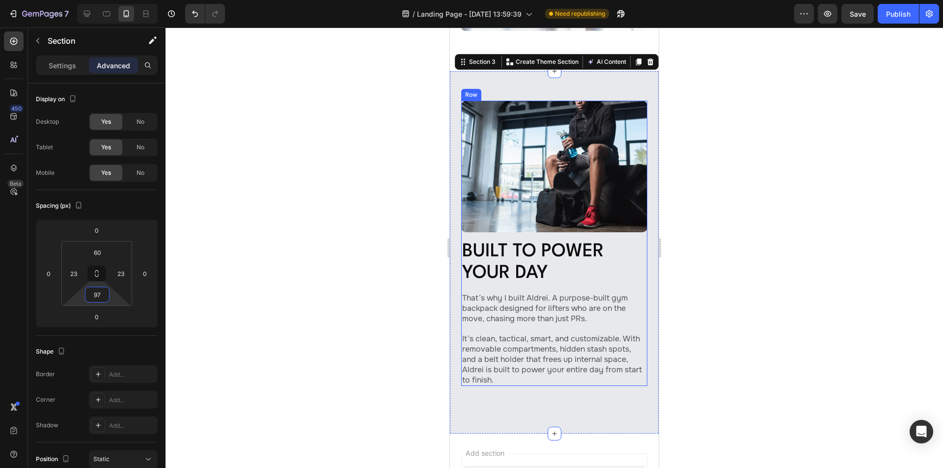
click at [538, 223] on div "Image Built to Power Your Day Heading That’s why I built Aldrei. A purpose-buil…" at bounding box center [554, 243] width 186 height 285
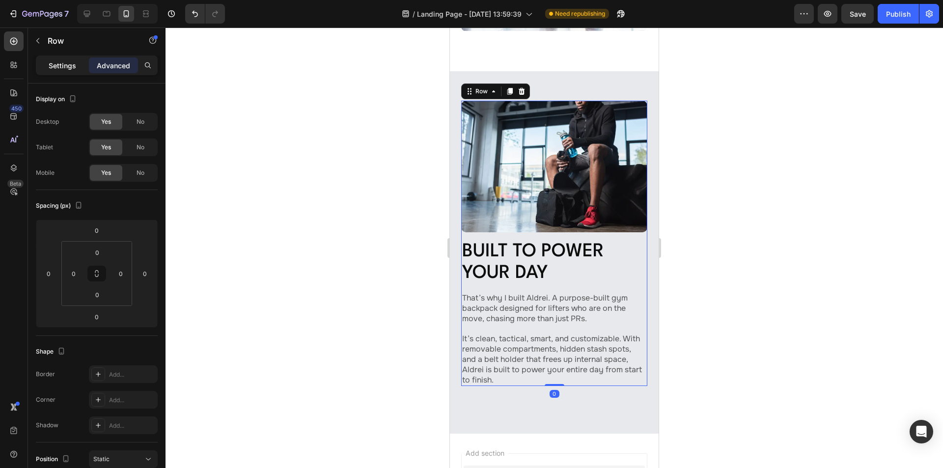
click at [63, 65] on p "Settings" at bounding box center [62, 65] width 27 height 10
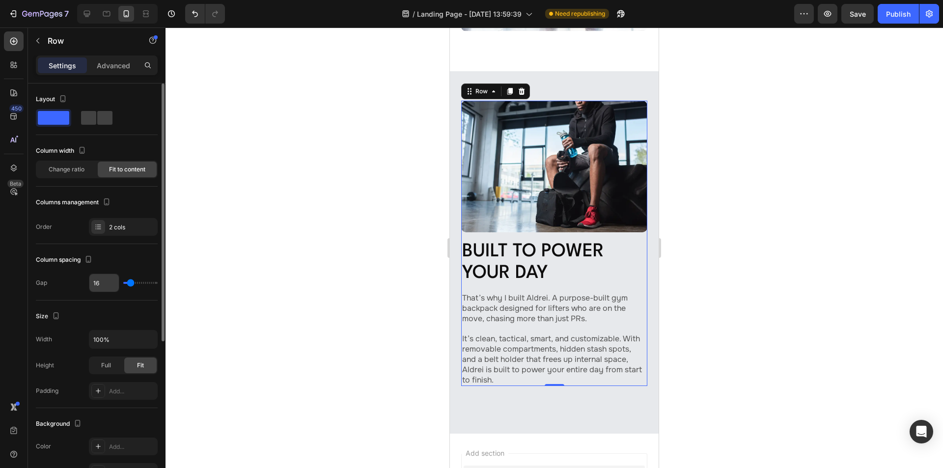
click at [102, 284] on input "16" at bounding box center [103, 283] width 29 height 18
type input "4"
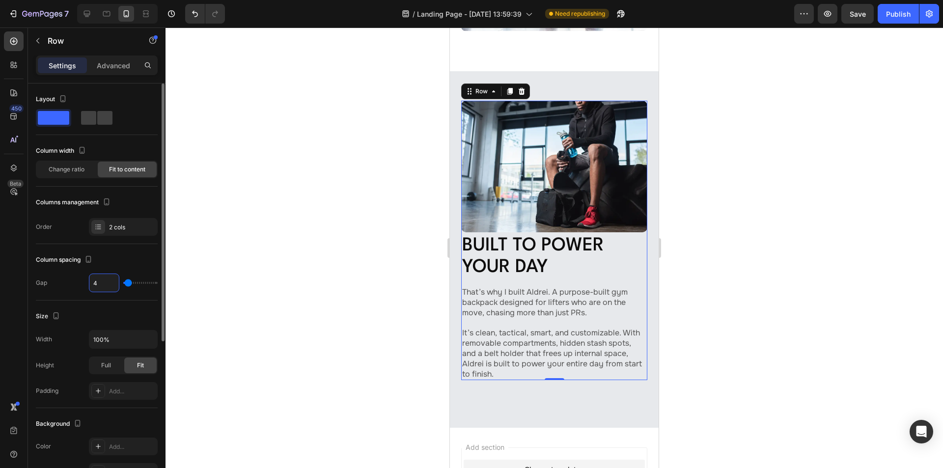
type input "40"
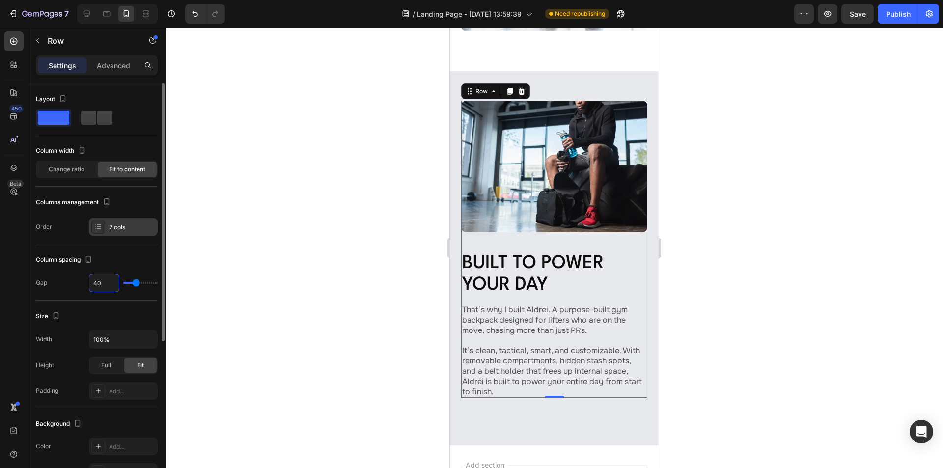
type input "40"
click at [123, 223] on div "2 cols" at bounding box center [132, 227] width 46 height 9
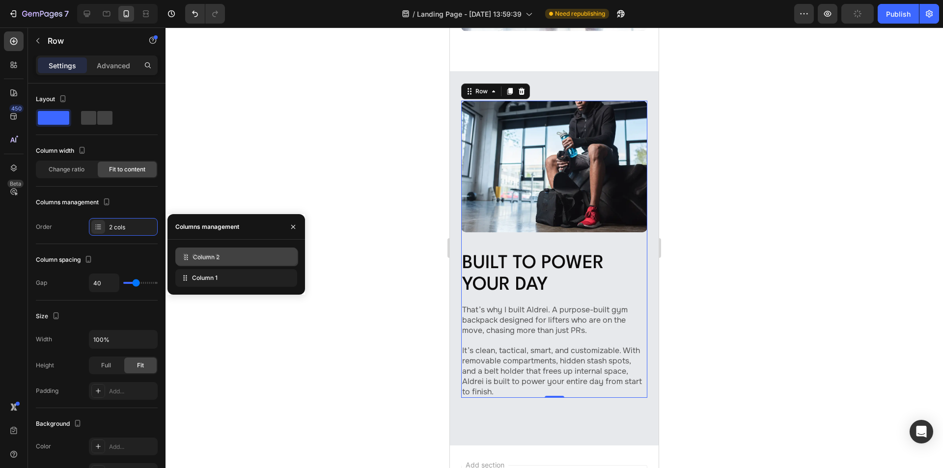
drag, startPoint x: 230, startPoint y: 277, endPoint x: 231, endPoint y: 258, distance: 18.7
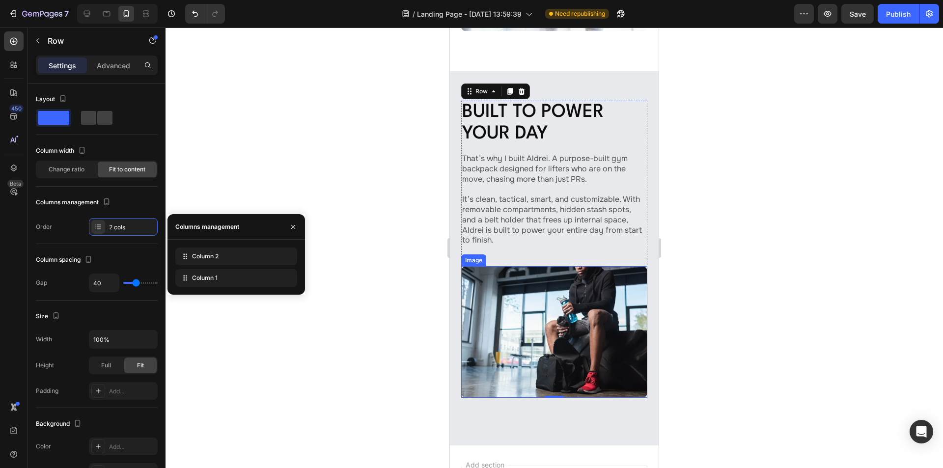
click at [497, 292] on img at bounding box center [554, 332] width 186 height 132
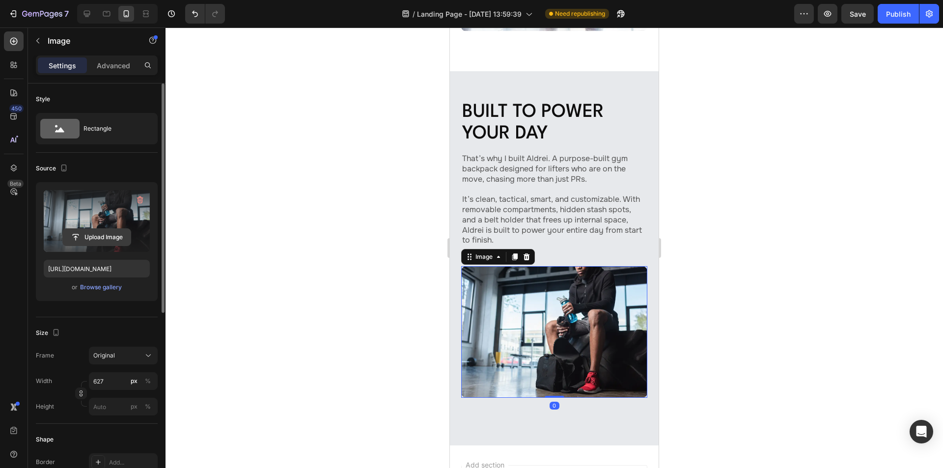
click at [98, 239] on input "file" at bounding box center [97, 237] width 68 height 17
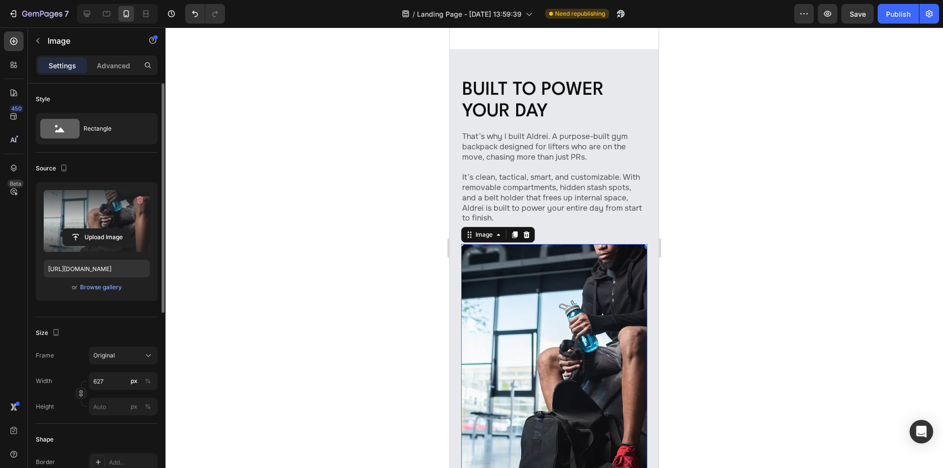
scroll to position [737, 0]
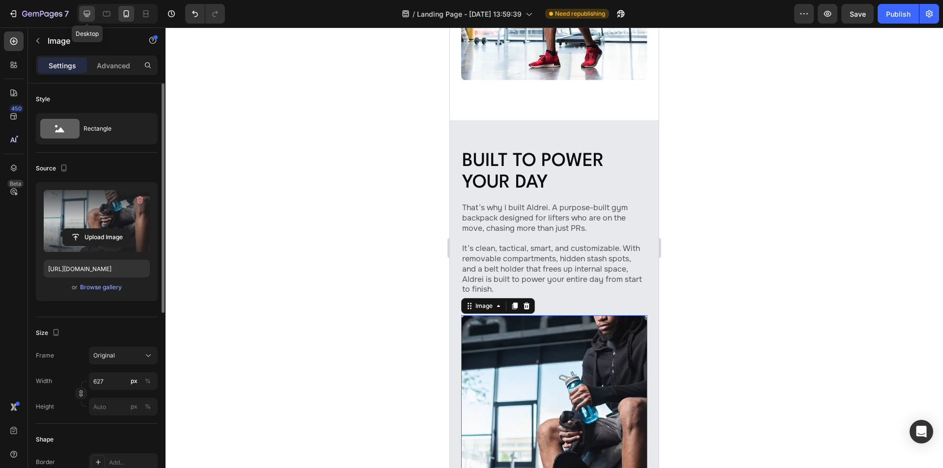
click at [88, 13] on icon at bounding box center [87, 14] width 10 height 10
type input "[URL][DOMAIN_NAME]"
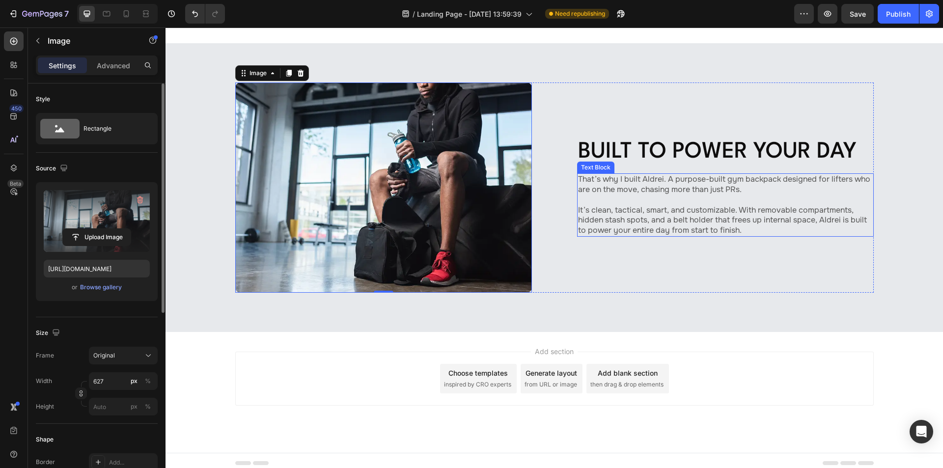
scroll to position [517, 0]
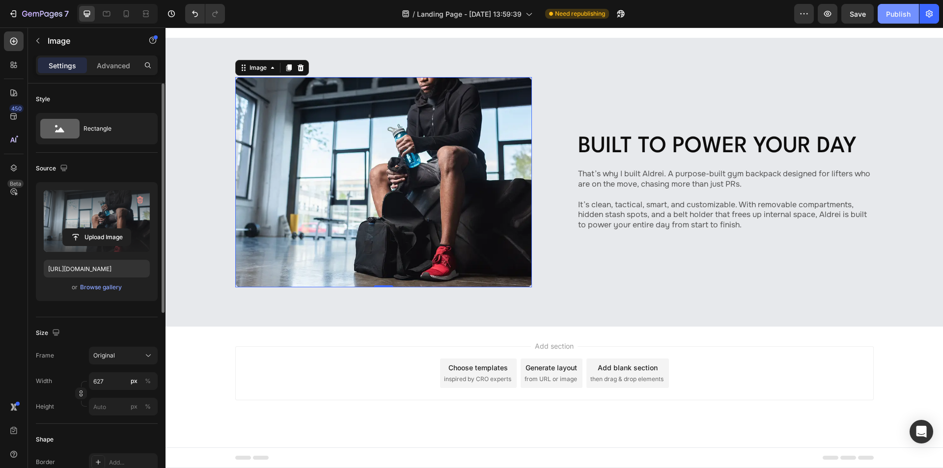
click at [898, 10] on div "Publish" at bounding box center [898, 14] width 25 height 10
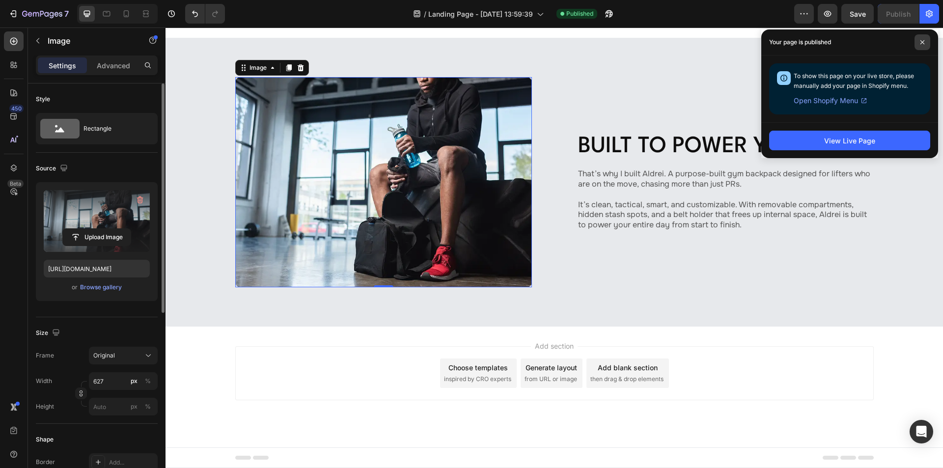
click at [922, 40] on icon at bounding box center [921, 42] width 5 height 5
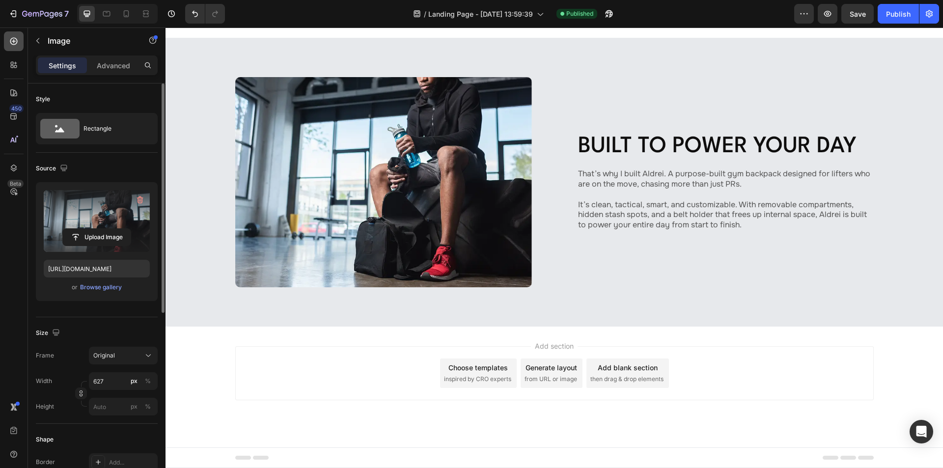
click at [13, 42] on icon at bounding box center [14, 41] width 10 height 10
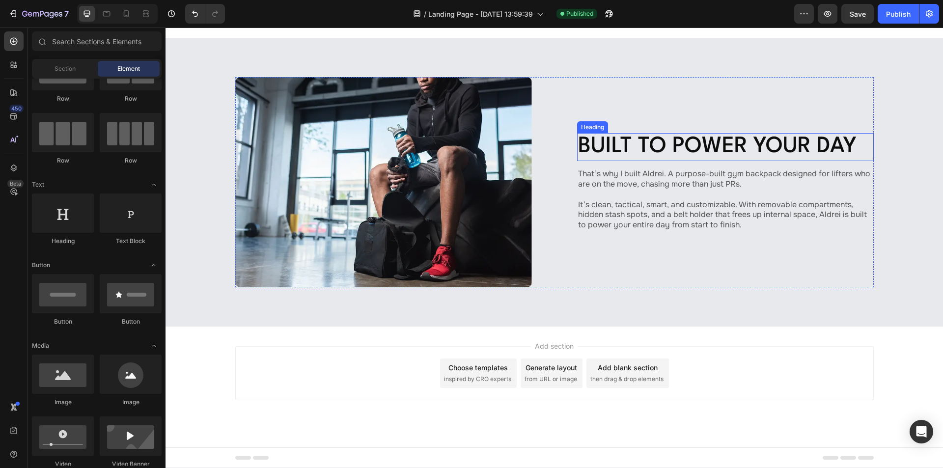
click at [665, 145] on h2 "Built to Power Your Day" at bounding box center [725, 147] width 297 height 28
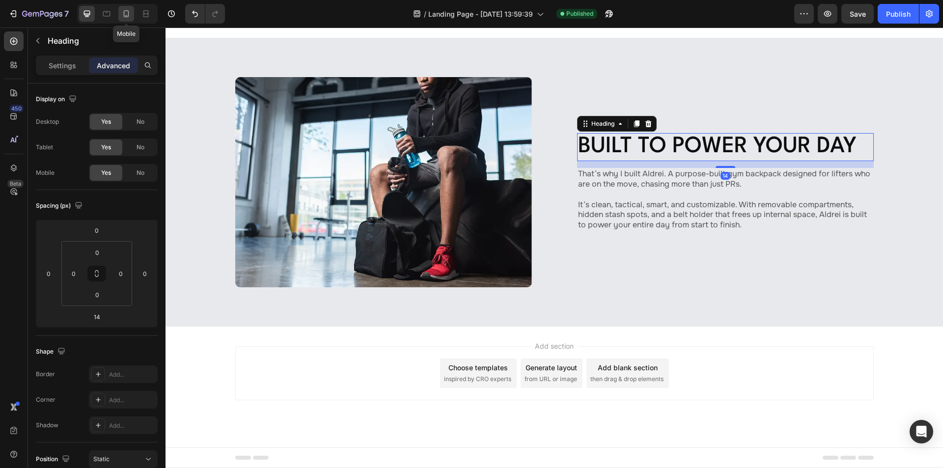
click at [132, 7] on div at bounding box center [126, 14] width 16 height 16
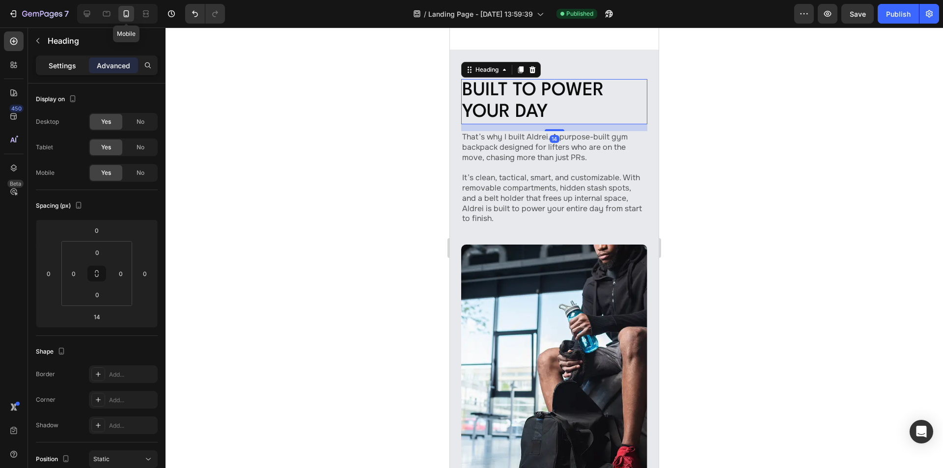
scroll to position [816, 0]
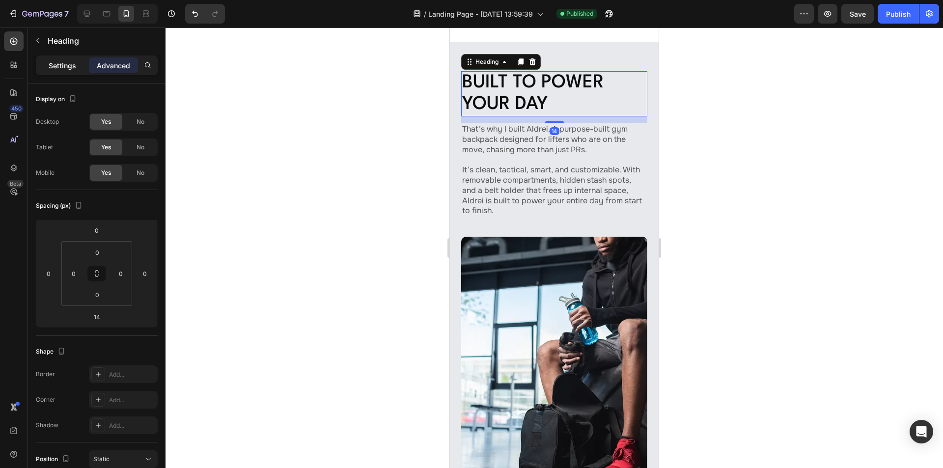
click at [59, 64] on p "Settings" at bounding box center [62, 65] width 27 height 10
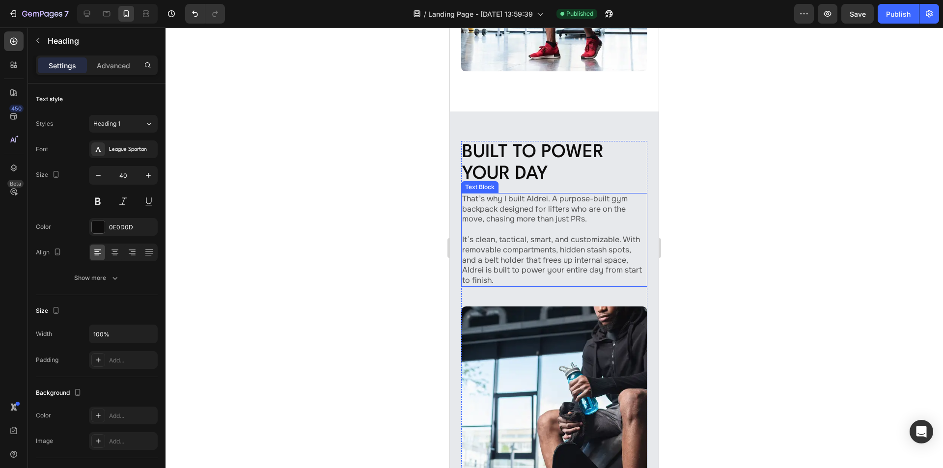
scroll to position [767, 0]
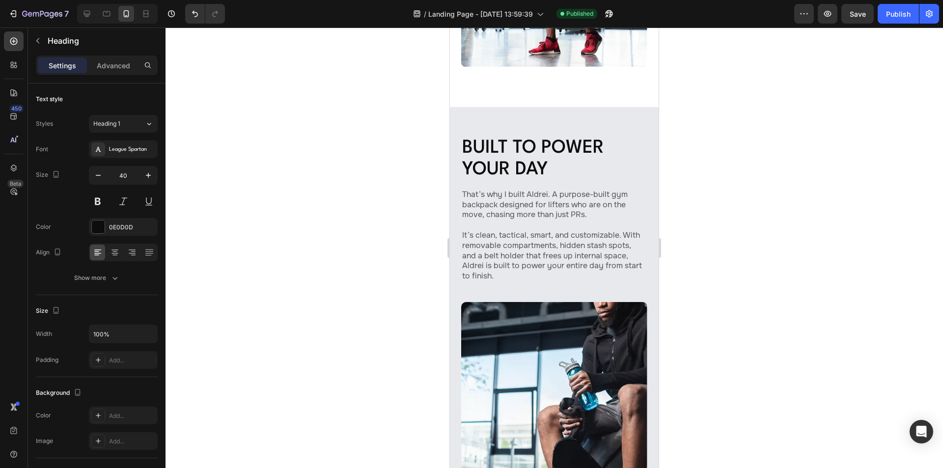
click at [494, 146] on h2 "Built to Power Your Day" at bounding box center [554, 158] width 186 height 45
click at [125, 173] on input "40" at bounding box center [123, 175] width 32 height 18
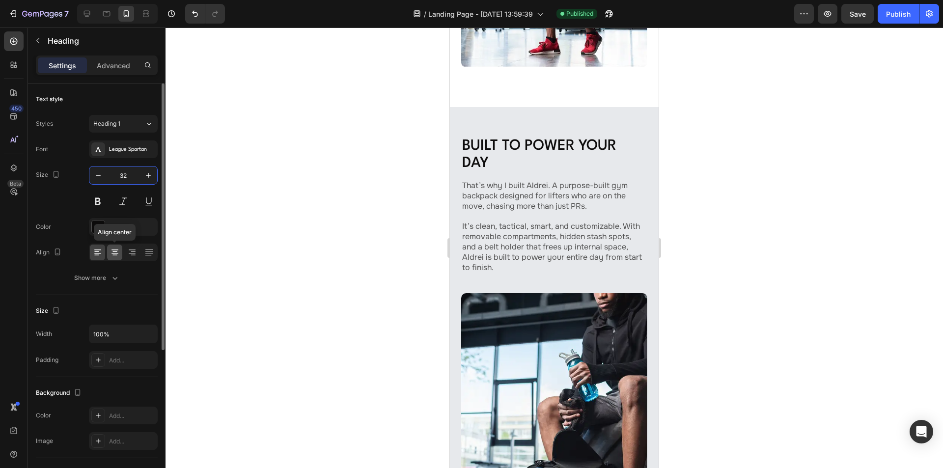
type input "32"
click at [116, 253] on icon at bounding box center [114, 253] width 7 height 1
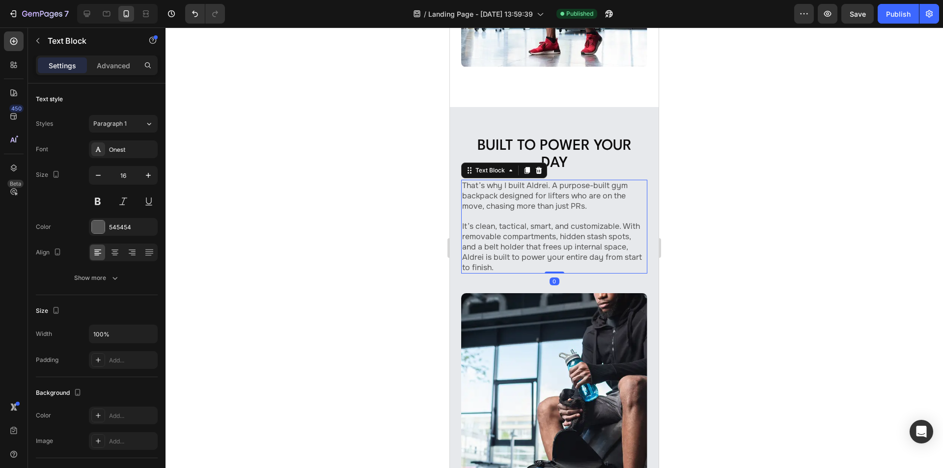
click at [521, 216] on p "It’s clean, tactical, smart, and customizable. With removable compartments, hid…" at bounding box center [554, 242] width 184 height 61
click at [116, 250] on icon at bounding box center [115, 252] width 10 height 10
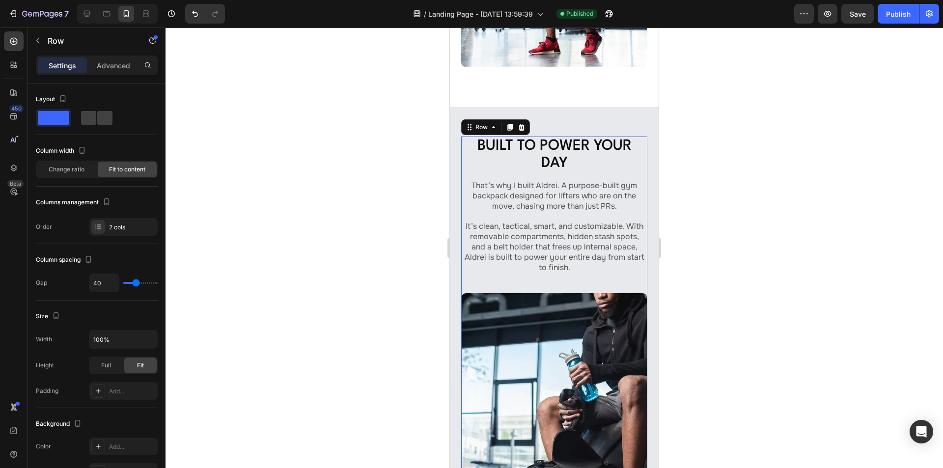
click at [537, 270] on div "Image Built to Power Your Day Heading That’s why I built Aldrei. A purpose-buil…" at bounding box center [554, 340] width 186 height 408
click at [37, 38] on icon "button" at bounding box center [38, 41] width 8 height 8
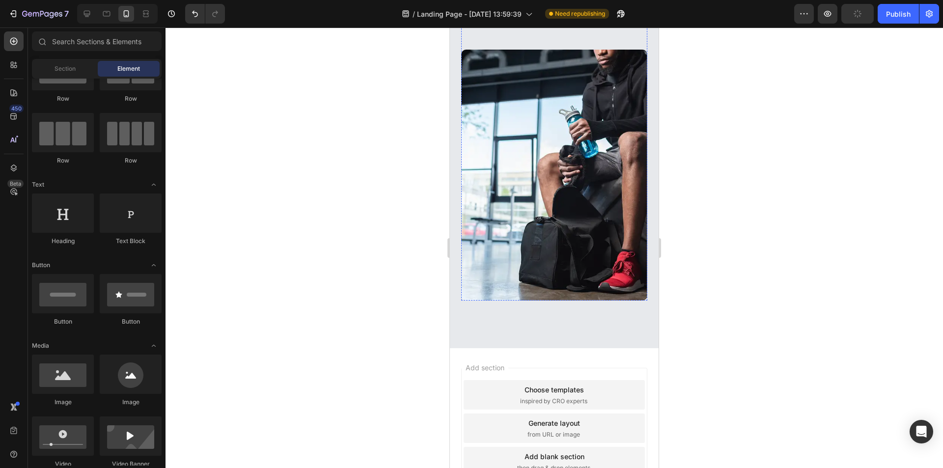
scroll to position [1079, 0]
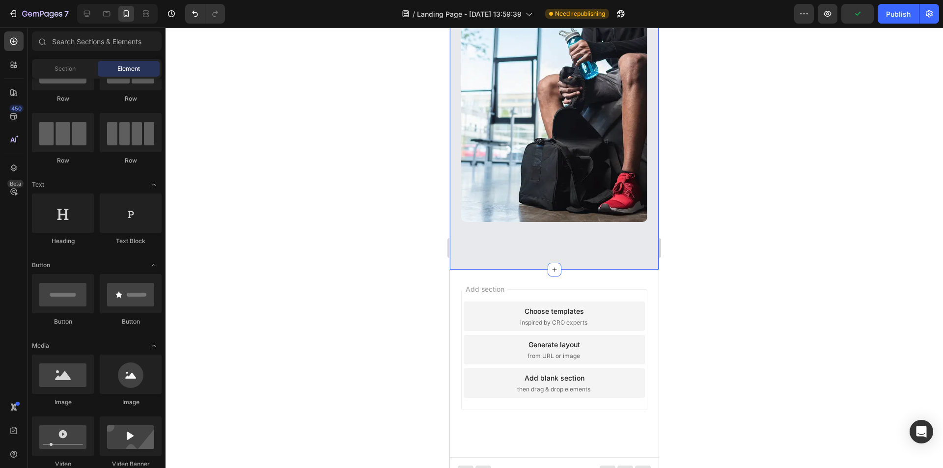
click at [483, 237] on div "Image Built to Power Your Day Heading That’s why I built Aldrei. A purpose-buil…" at bounding box center [554, 27] width 209 height 485
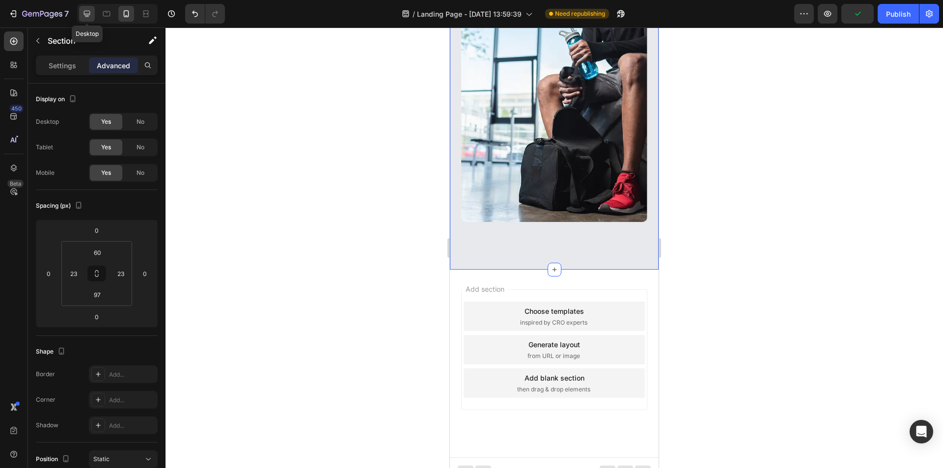
click at [87, 16] on icon at bounding box center [87, 14] width 10 height 10
type input "80"
type input "70"
type input "80"
type input "70"
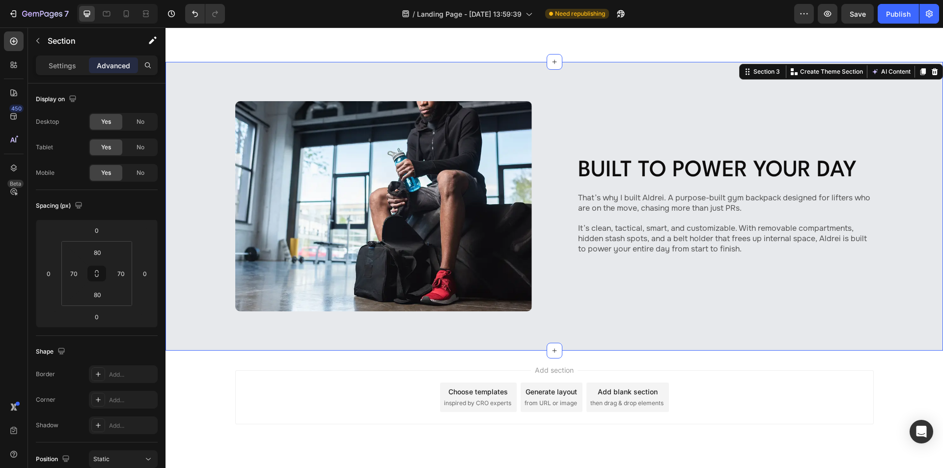
scroll to position [534, 0]
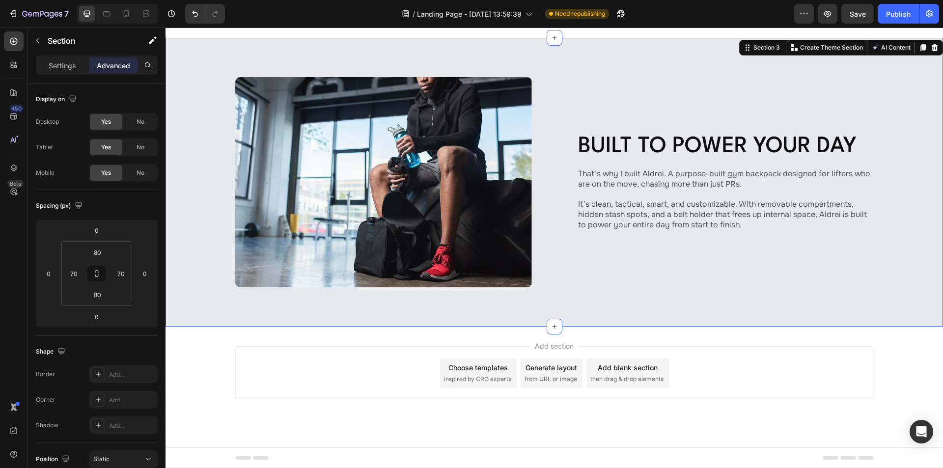
drag, startPoint x: 645, startPoint y: 338, endPoint x: 387, endPoint y: 349, distance: 257.9
click at [646, 338] on div "Add section Choose templates inspired by CRO experts Generate layout from URL o…" at bounding box center [553, 386] width 777 height 121
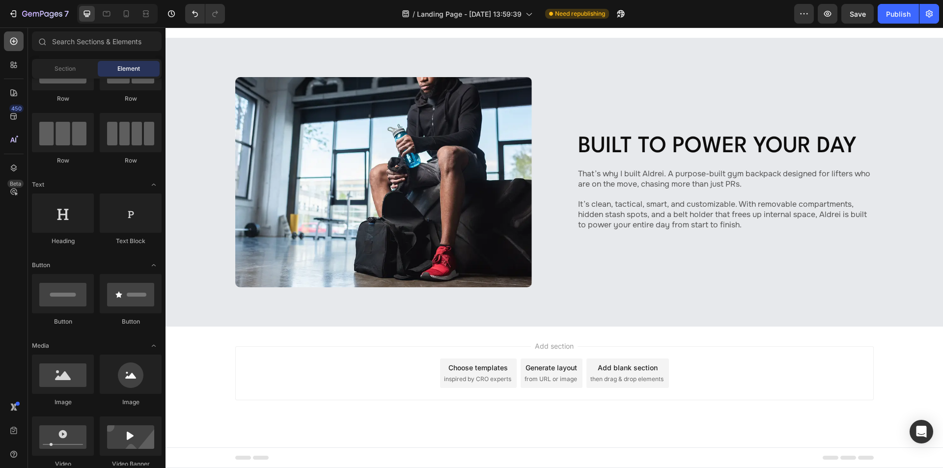
click at [14, 40] on icon at bounding box center [14, 41] width 10 height 10
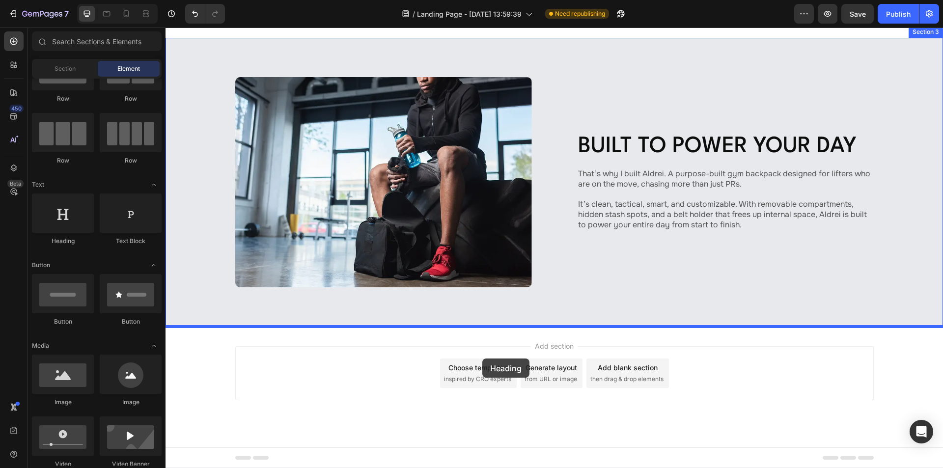
drag, startPoint x: 240, startPoint y: 251, endPoint x: 482, endPoint y: 359, distance: 265.0
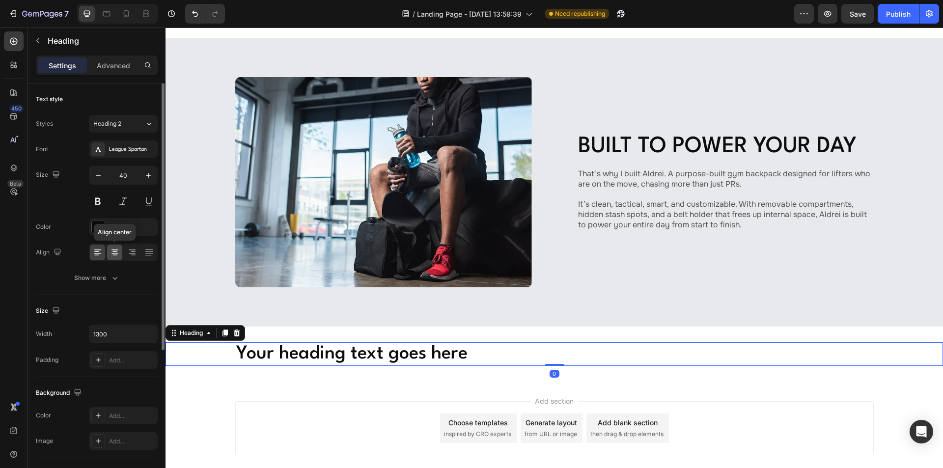
click at [114, 252] on icon at bounding box center [114, 251] width 5 height 1
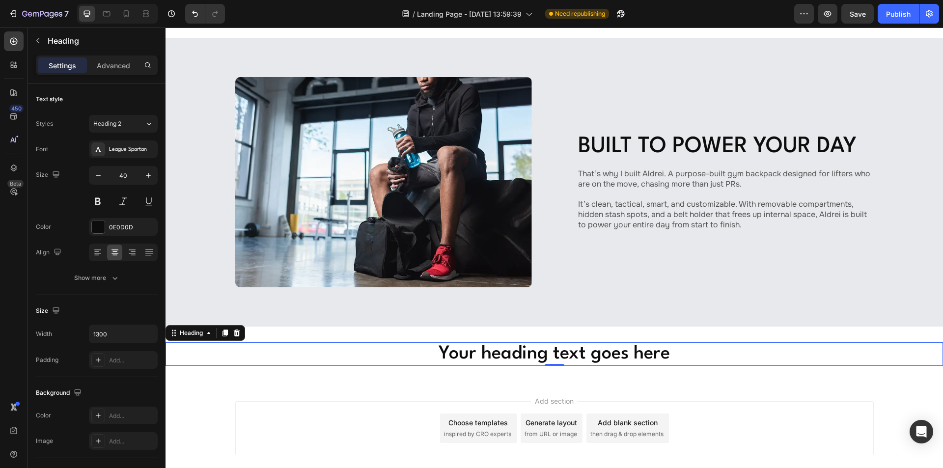
click at [467, 355] on h2 "Your heading text goes here" at bounding box center [554, 354] width 638 height 24
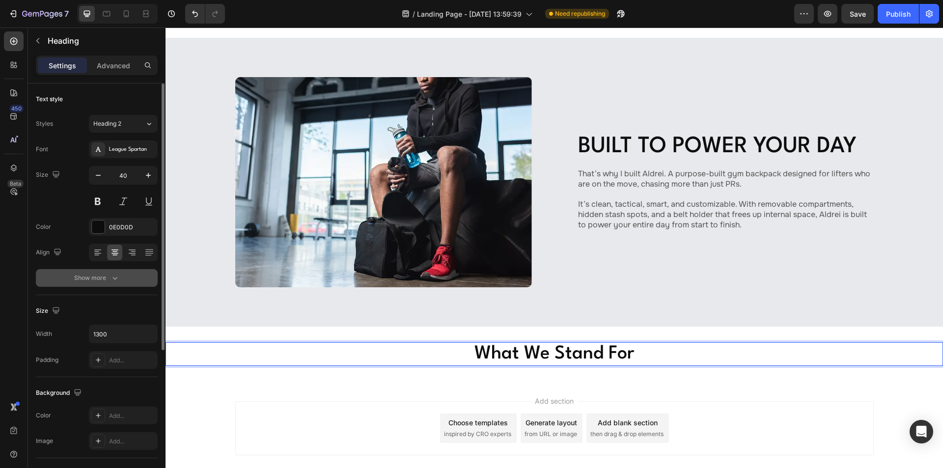
click at [106, 278] on div "Show more" at bounding box center [97, 278] width 46 height 10
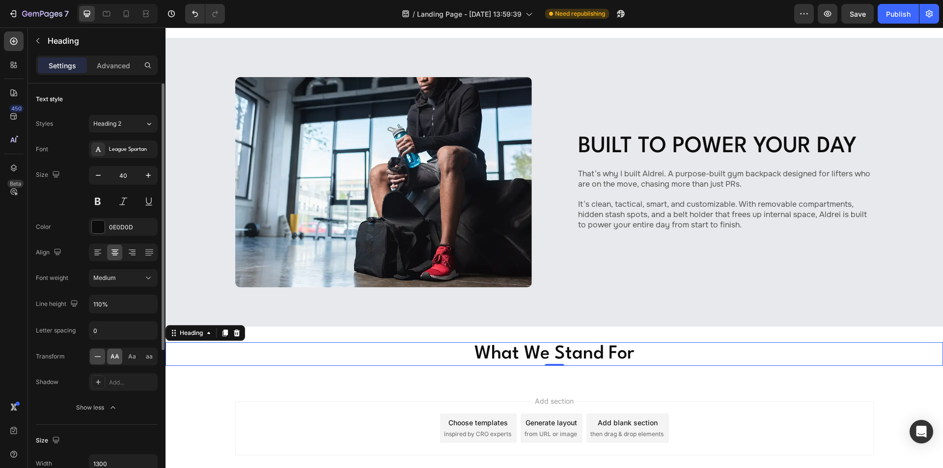
click at [116, 356] on span "AA" at bounding box center [114, 356] width 9 height 9
click at [107, 70] on p "Advanced" at bounding box center [113, 65] width 33 height 10
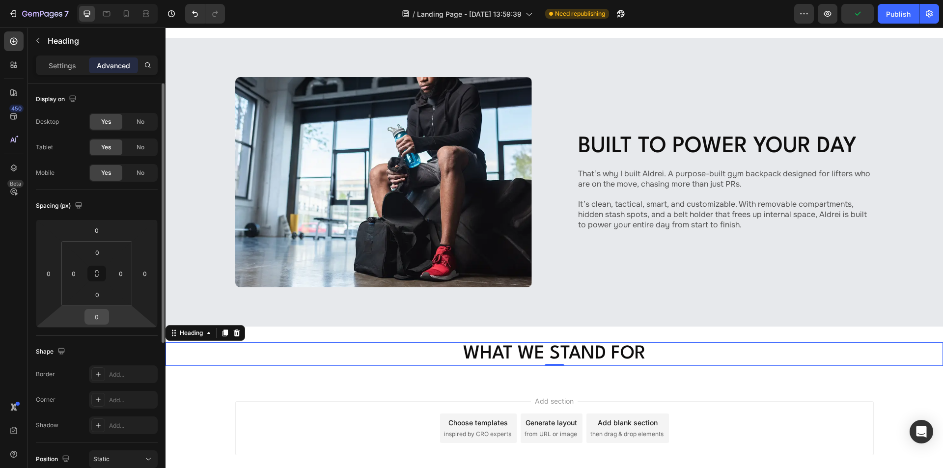
click at [104, 320] on input "0" at bounding box center [97, 316] width 20 height 15
type input "14"
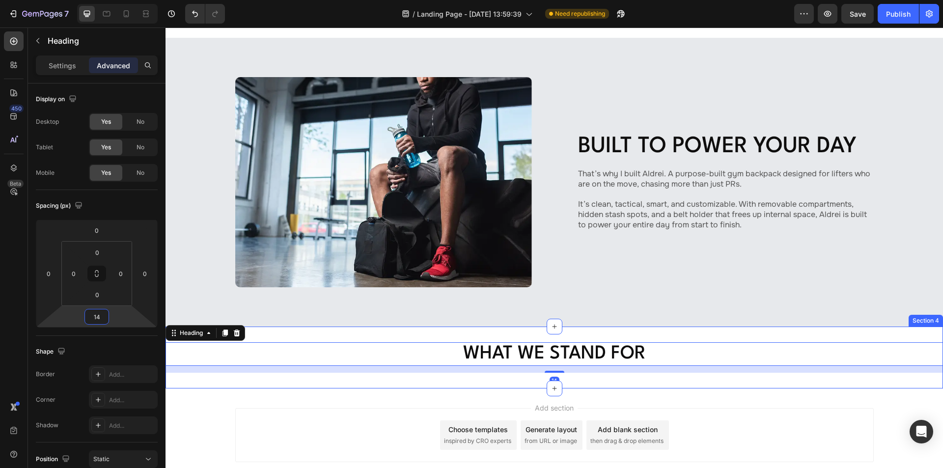
click at [543, 334] on div "What We Stand For Heading 14 Section 4" at bounding box center [553, 357] width 777 height 62
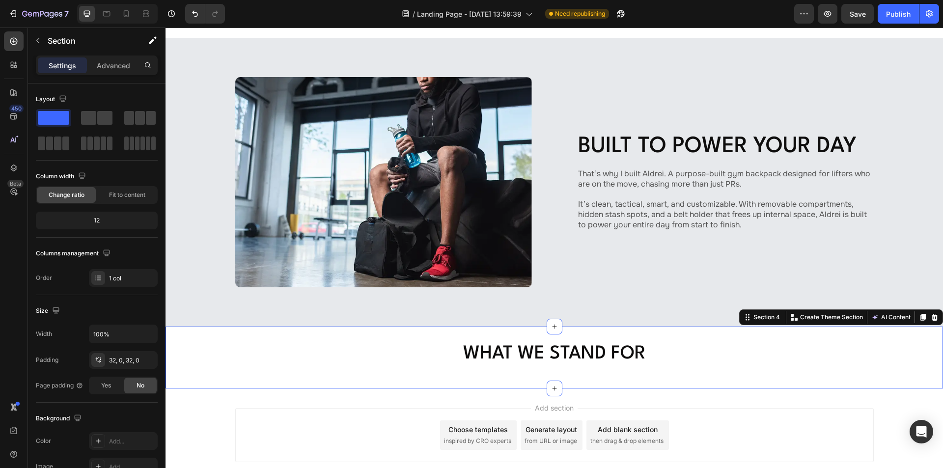
drag, startPoint x: 111, startPoint y: 63, endPoint x: 106, endPoint y: 75, distance: 12.5
click at [111, 63] on p "Advanced" at bounding box center [113, 65] width 33 height 10
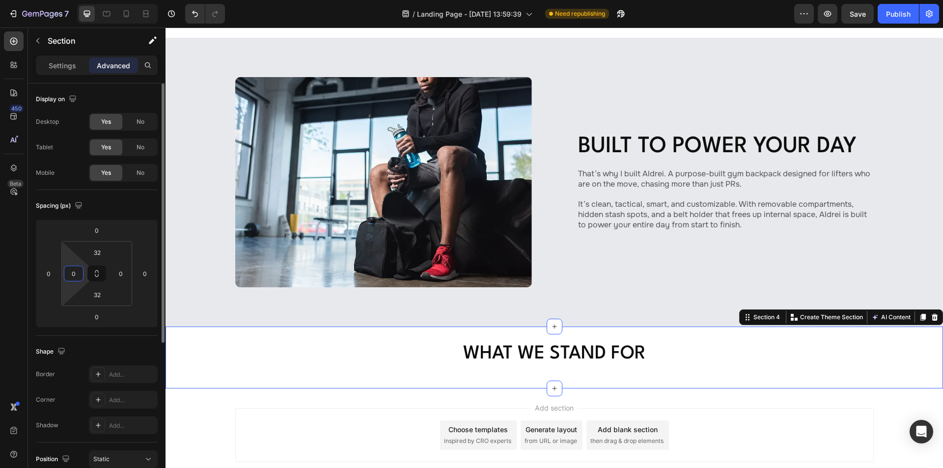
click at [76, 279] on input "0" at bounding box center [73, 273] width 15 height 15
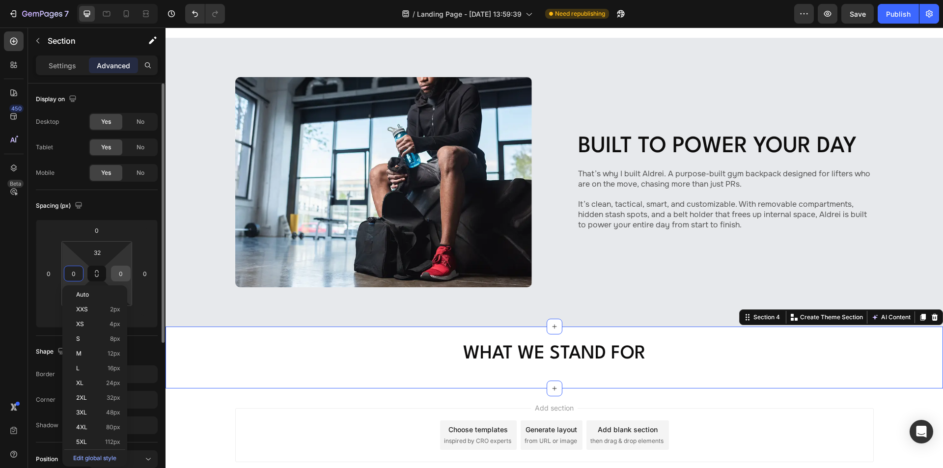
type input "7"
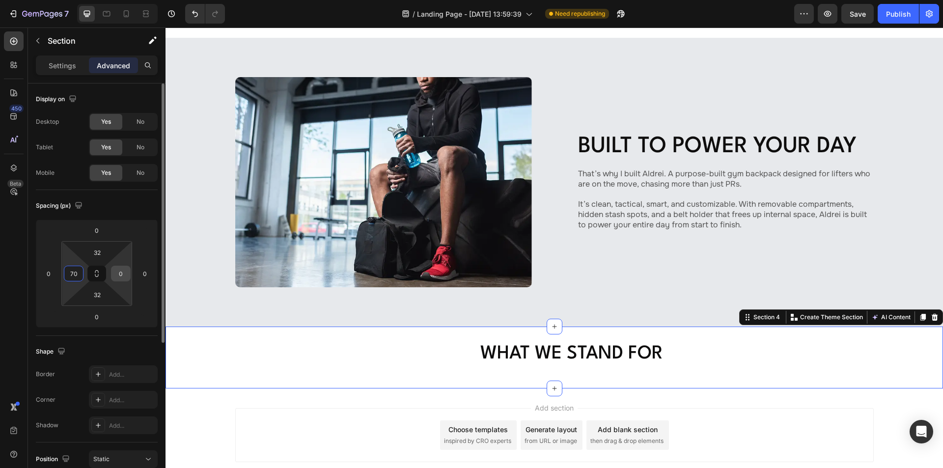
type input "70"
click at [124, 273] on input "0" at bounding box center [120, 273] width 15 height 15
type input "7"
click at [81, 272] on input "70" at bounding box center [73, 273] width 15 height 15
type input "70"
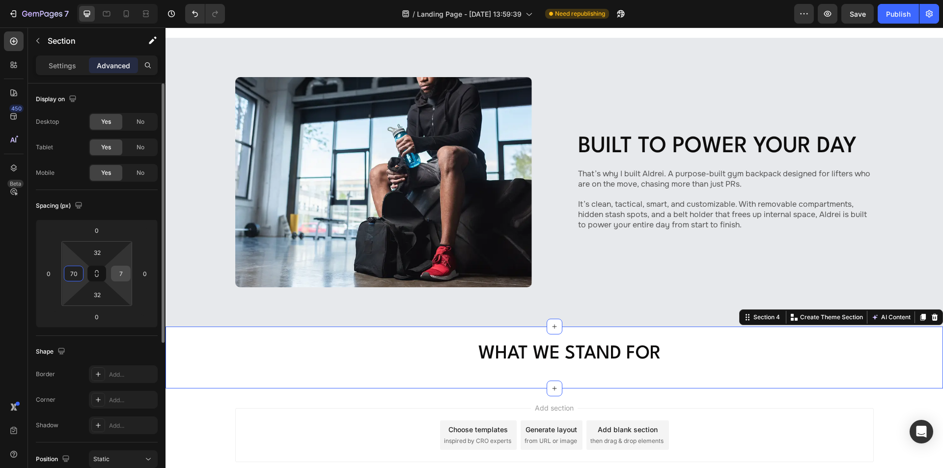
click at [124, 270] on input "7" at bounding box center [120, 273] width 15 height 15
type input "7"
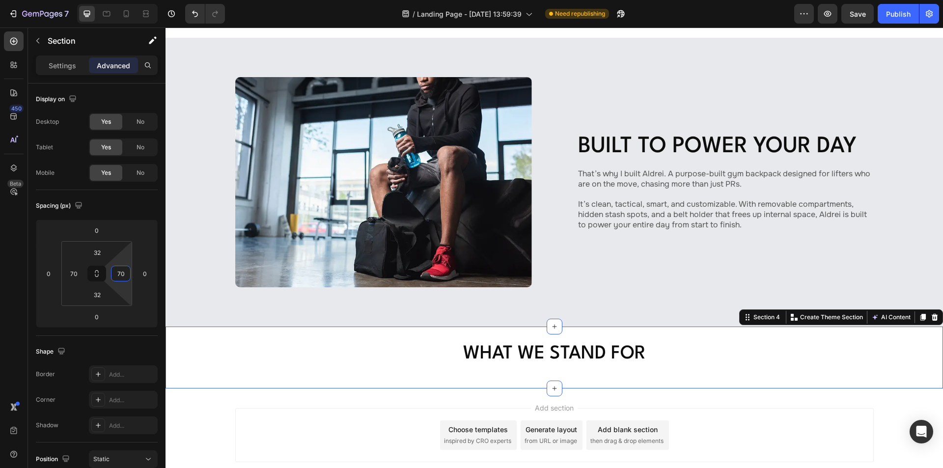
type input "70"
click at [101, 293] on input "32" at bounding box center [97, 294] width 20 height 15
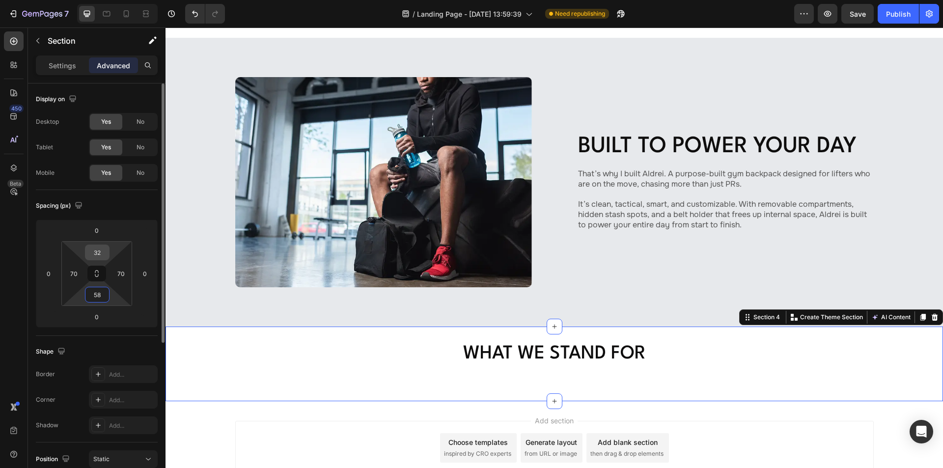
type input "58"
click at [102, 253] on input "32" at bounding box center [97, 252] width 20 height 15
type input "80"
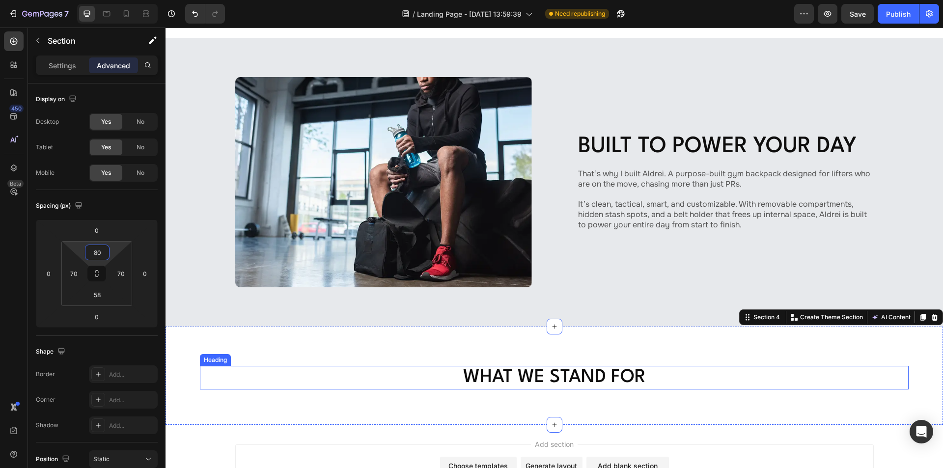
click at [478, 377] on p "What We Stand For" at bounding box center [554, 378] width 636 height 22
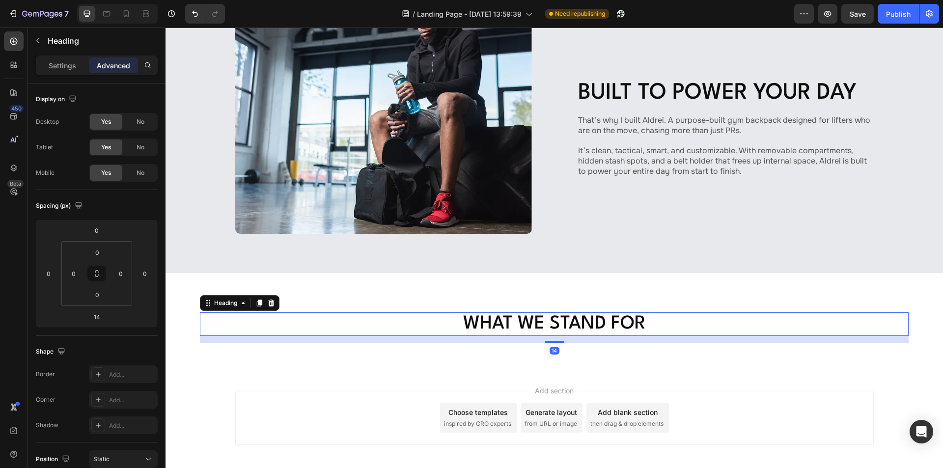
scroll to position [632, 0]
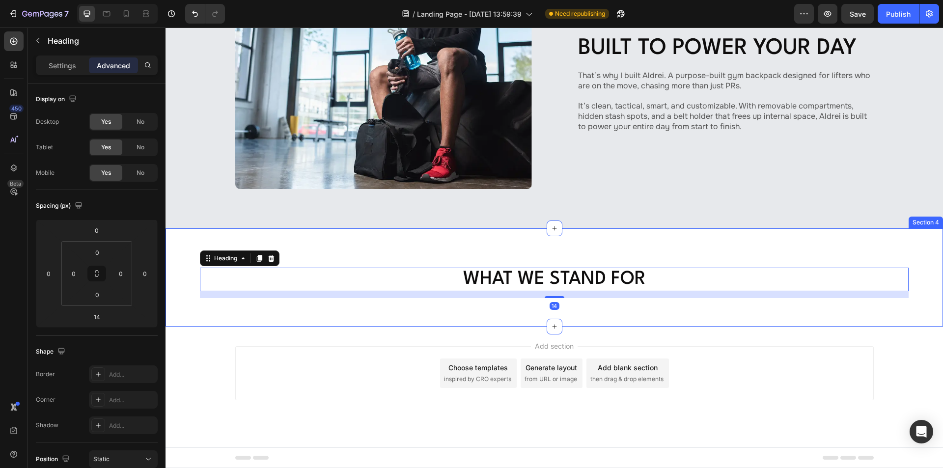
click at [440, 316] on div "What We Stand For Heading 14 Section 4" at bounding box center [553, 277] width 777 height 98
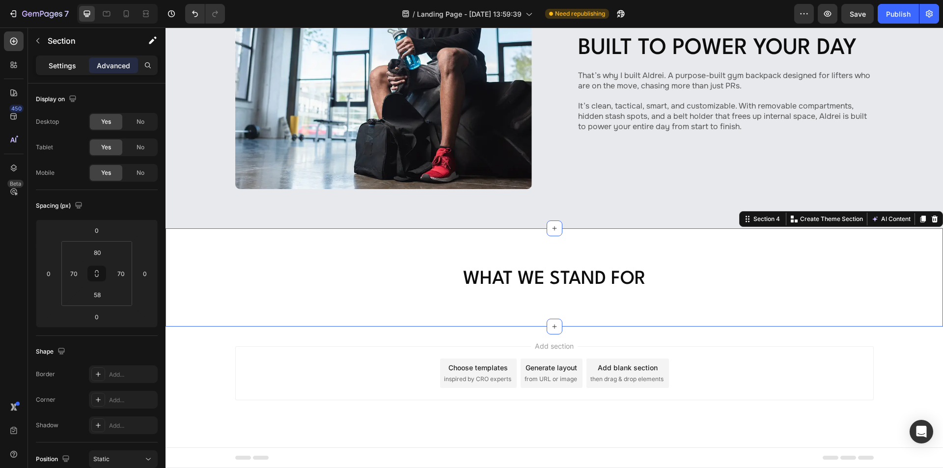
click at [54, 60] on p "Settings" at bounding box center [62, 65] width 27 height 10
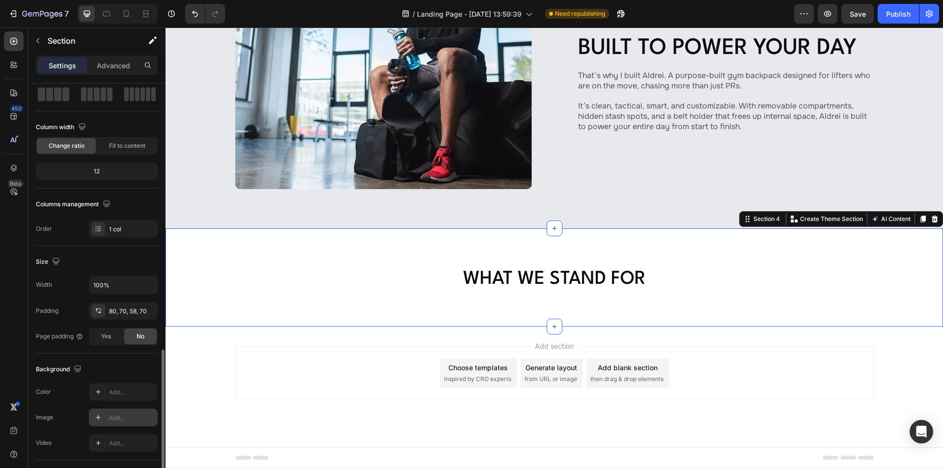
scroll to position [187, 0]
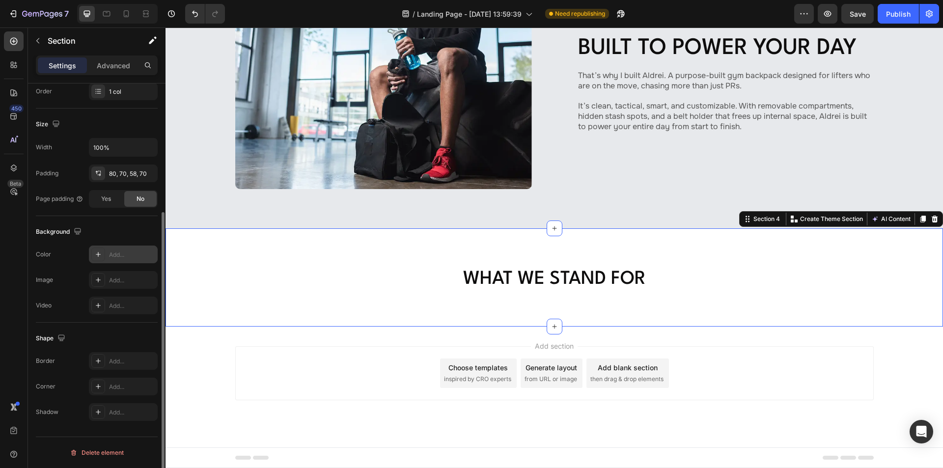
click at [112, 254] on div "Add..." at bounding box center [132, 254] width 46 height 9
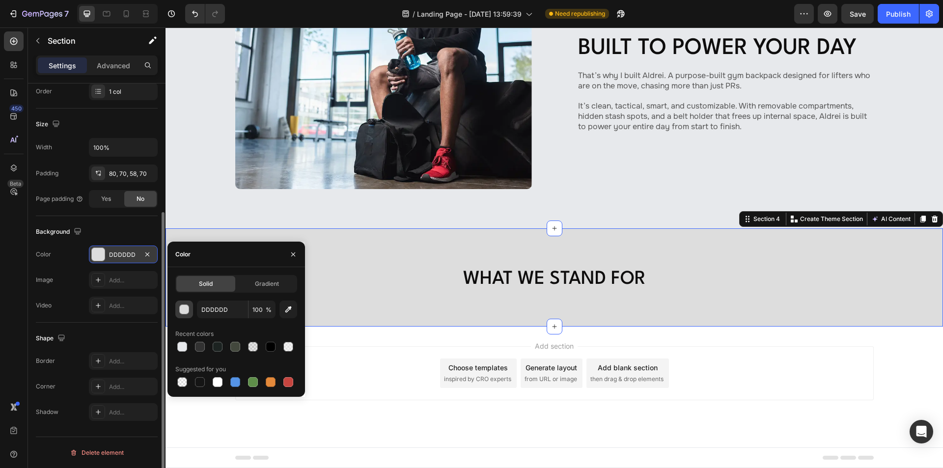
click at [182, 307] on div "button" at bounding box center [185, 310] width 10 height 10
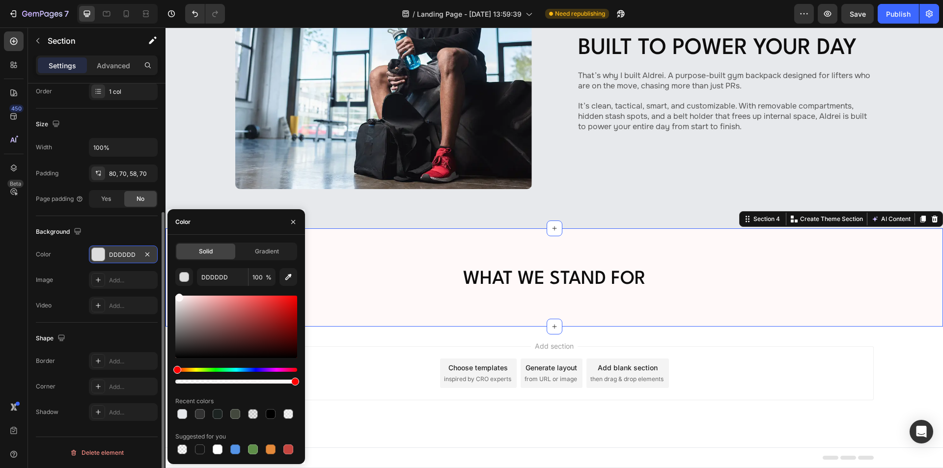
drag, startPoint x: 189, startPoint y: 304, endPoint x: 135, endPoint y: 269, distance: 64.0
click at [135, 269] on div "450 Beta Sections(18) Elements(83) Section Element Hero Section Product Detail …" at bounding box center [82, 247] width 165 height 440
type input "FFFFFF"
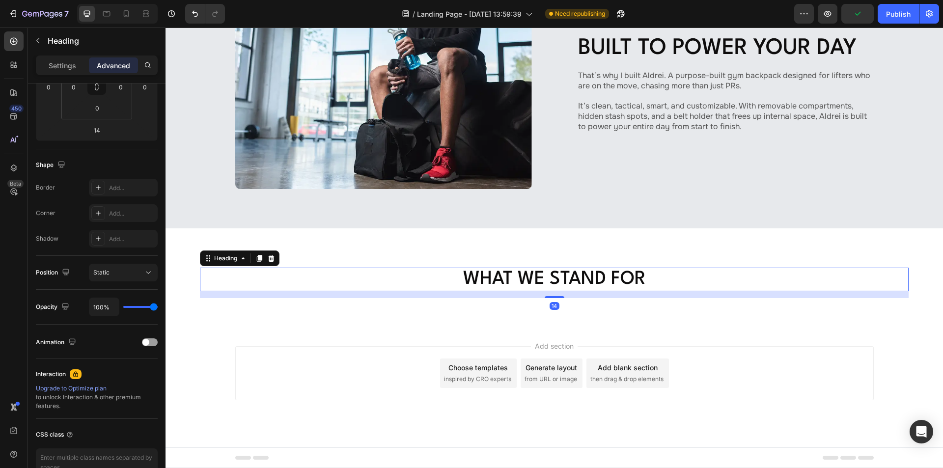
click at [441, 278] on p "What We Stand For" at bounding box center [554, 280] width 636 height 22
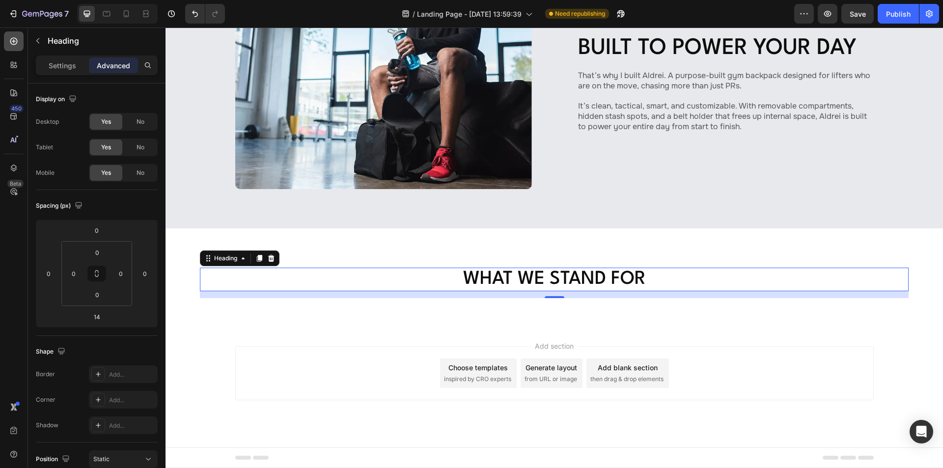
click at [12, 44] on icon at bounding box center [13, 41] width 7 height 7
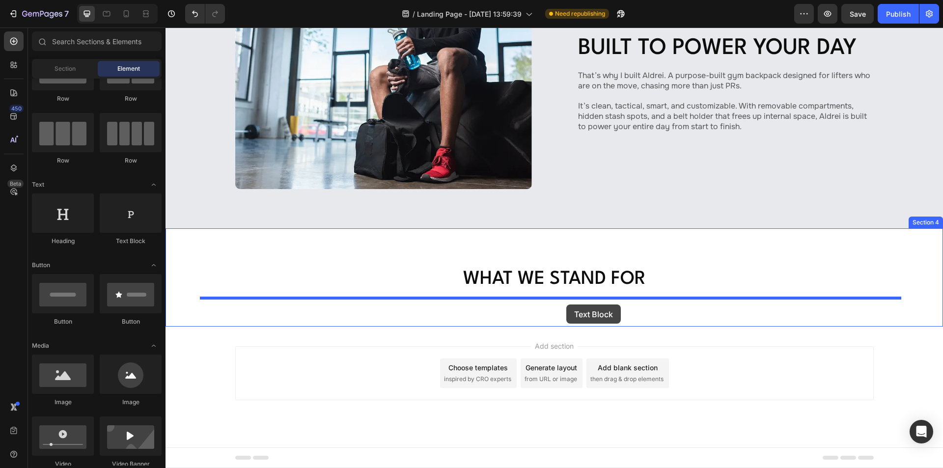
drag, startPoint x: 317, startPoint y: 243, endPoint x: 565, endPoint y: 304, distance: 255.3
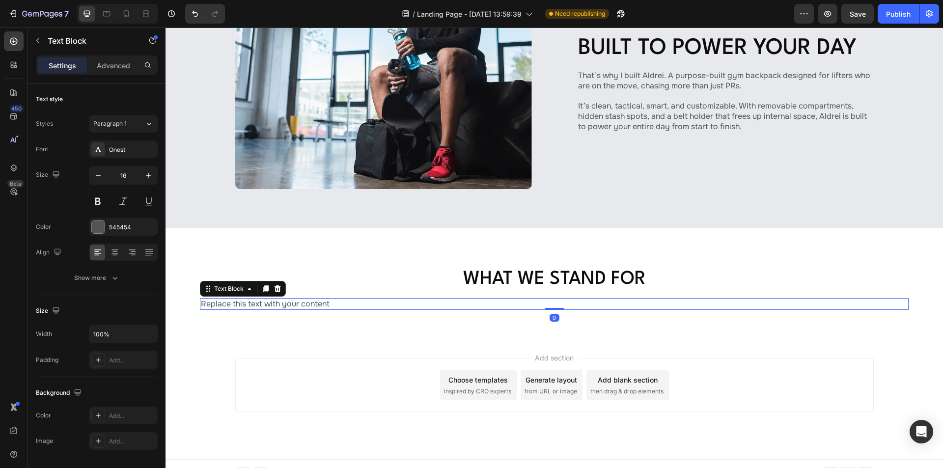
click at [352, 309] on div "Replace this text with your content" at bounding box center [554, 304] width 708 height 12
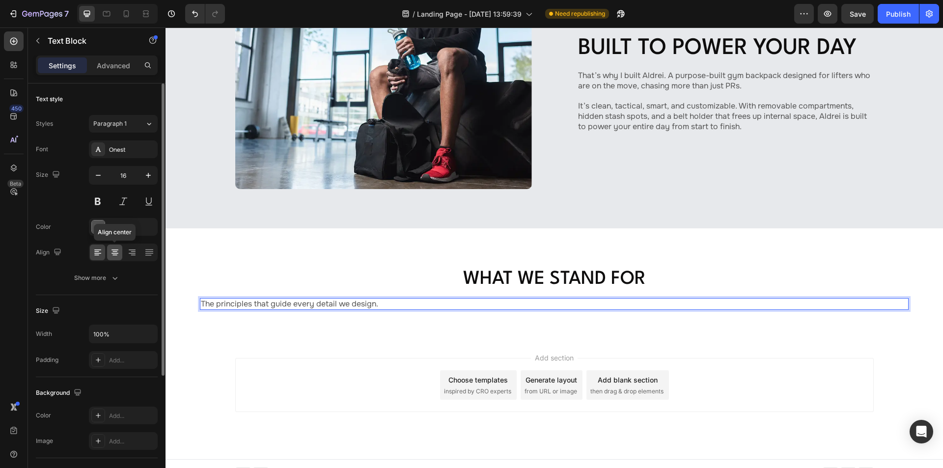
click at [110, 252] on icon at bounding box center [115, 252] width 10 height 10
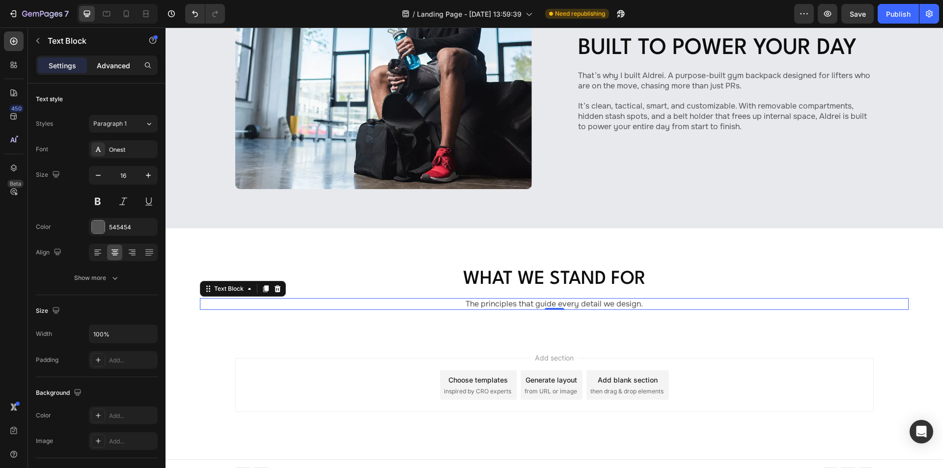
click at [106, 61] on p "Advanced" at bounding box center [113, 65] width 33 height 10
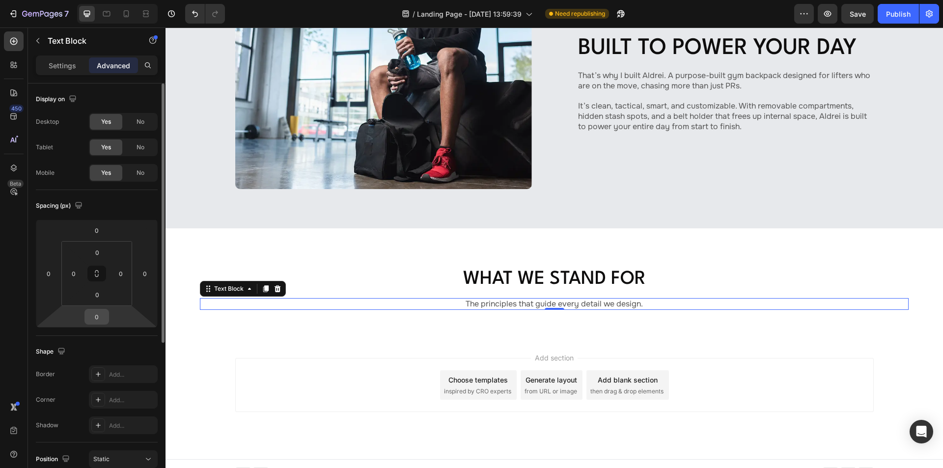
click at [98, 317] on input "0" at bounding box center [97, 316] width 20 height 15
type input "60"
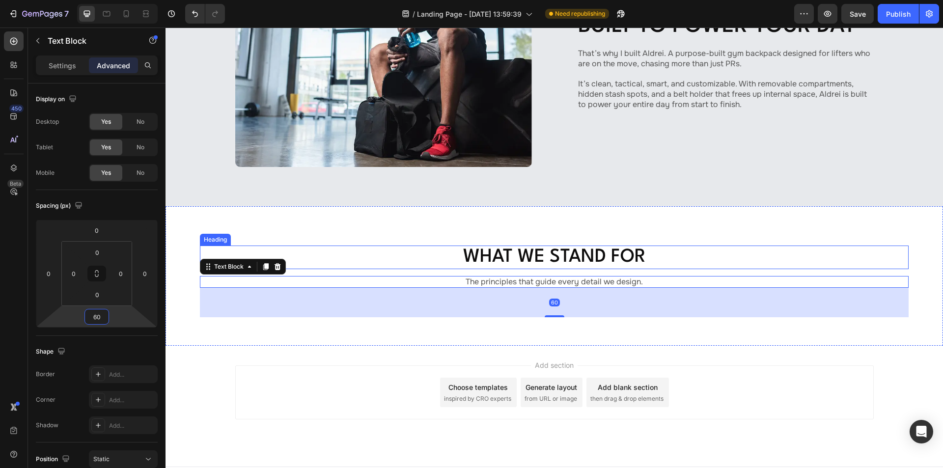
scroll to position [674, 0]
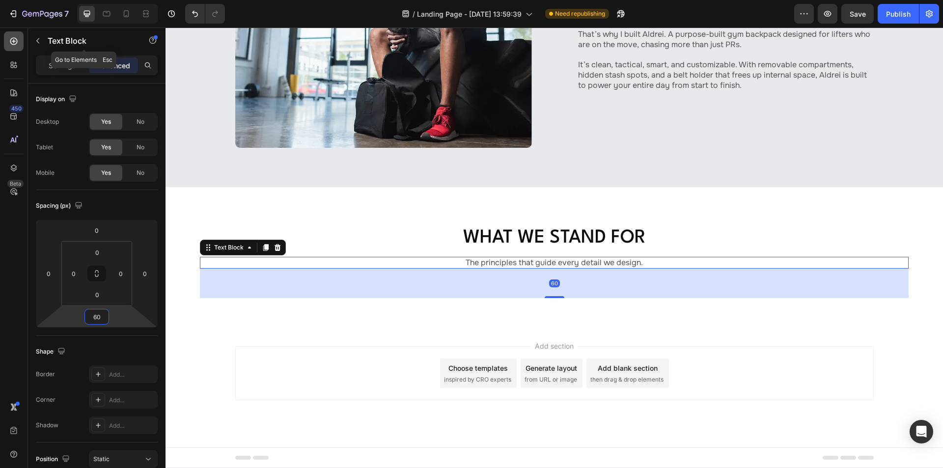
drag, startPoint x: 39, startPoint y: 36, endPoint x: 22, endPoint y: 43, distance: 17.9
click at [38, 38] on button "button" at bounding box center [38, 41] width 16 height 16
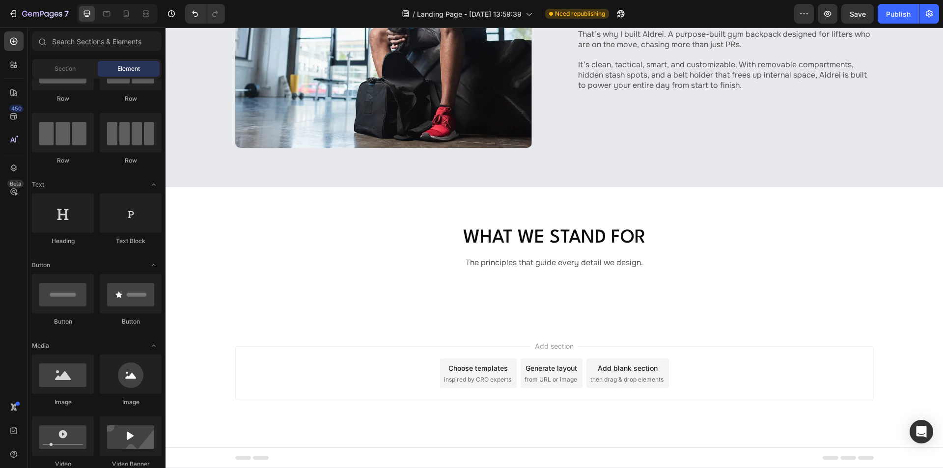
scroll to position [0, 0]
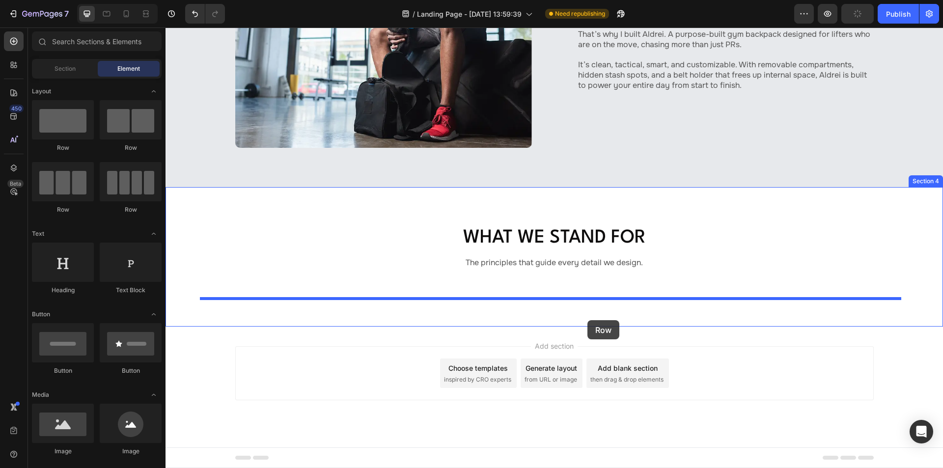
drag, startPoint x: 321, startPoint y: 221, endPoint x: 588, endPoint y: 319, distance: 283.9
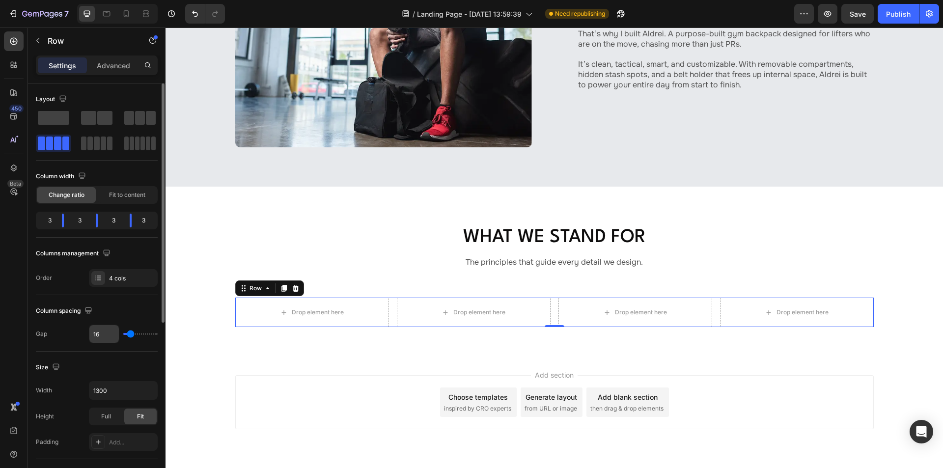
click at [104, 339] on input "16" at bounding box center [103, 334] width 29 height 18
type input "2"
type input "20"
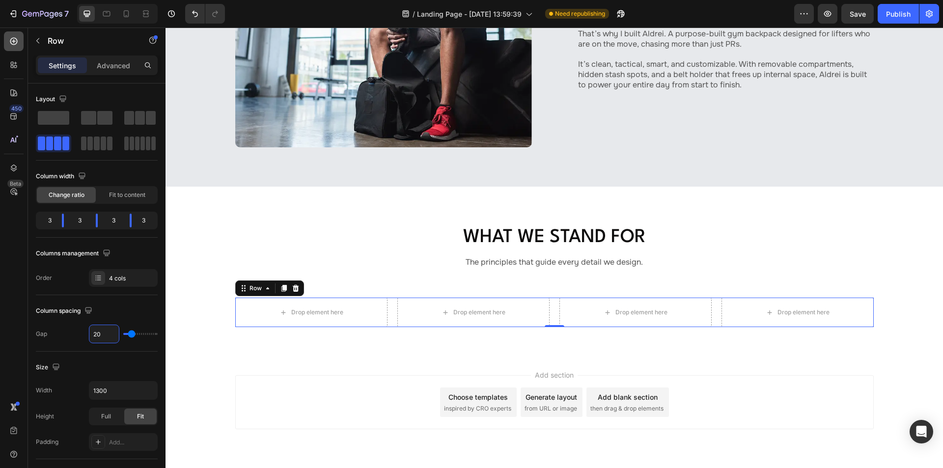
type input "20"
click at [14, 41] on icon at bounding box center [14, 41] width 10 height 10
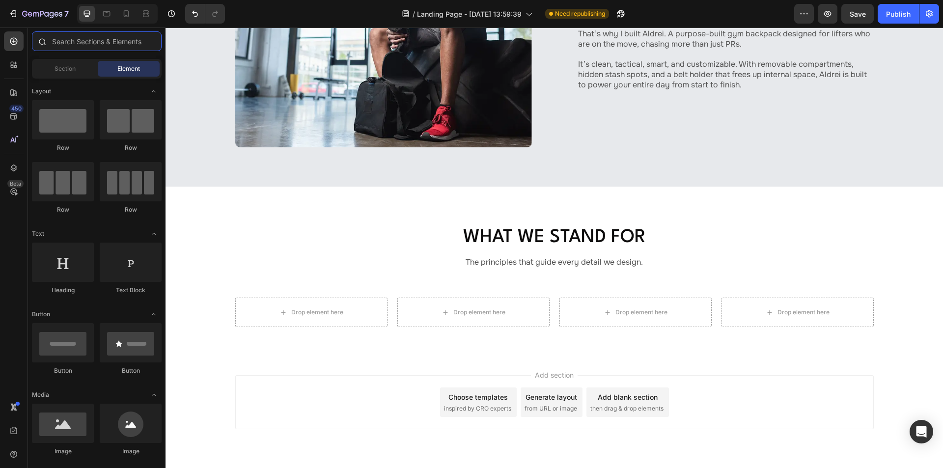
click at [76, 44] on input "text" at bounding box center [97, 41] width 130 height 20
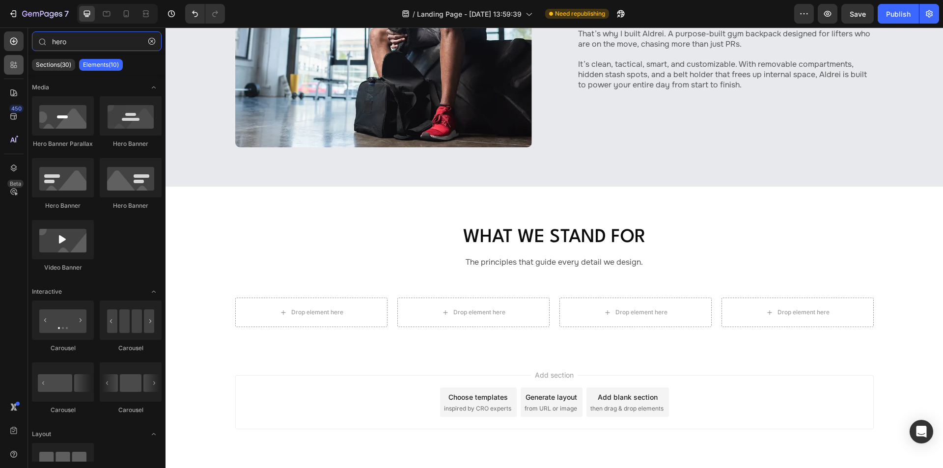
type input "hero"
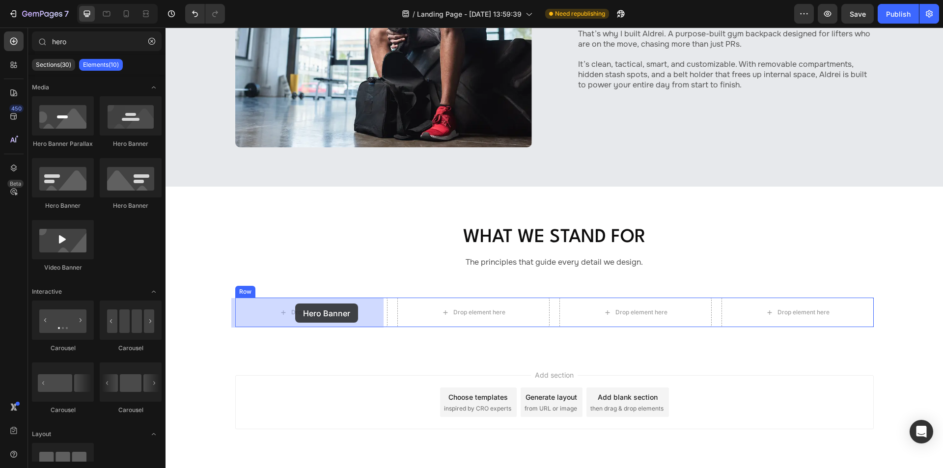
drag, startPoint x: 317, startPoint y: 164, endPoint x: 293, endPoint y: 306, distance: 144.0
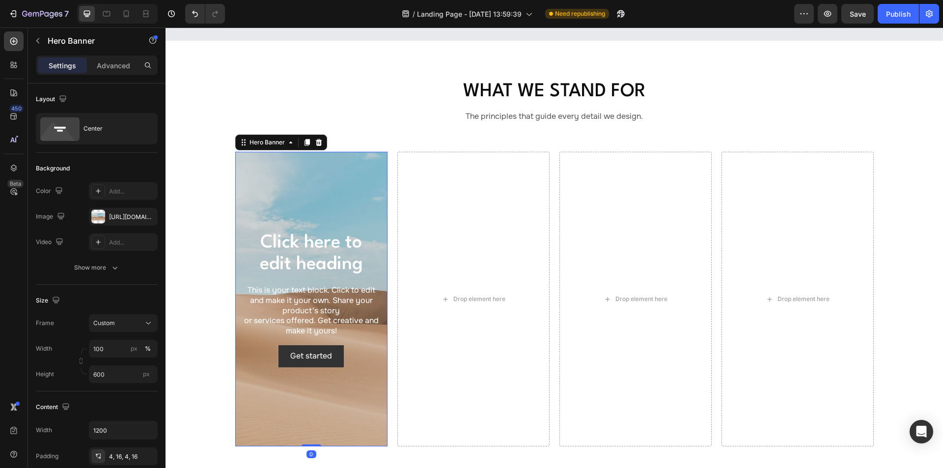
scroll to position [821, 0]
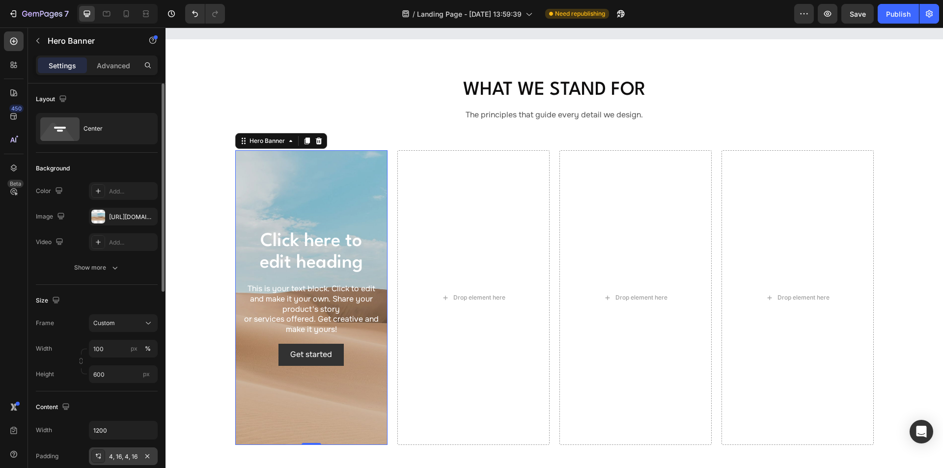
click at [124, 456] on div "4, 16, 4, 16" at bounding box center [123, 456] width 28 height 9
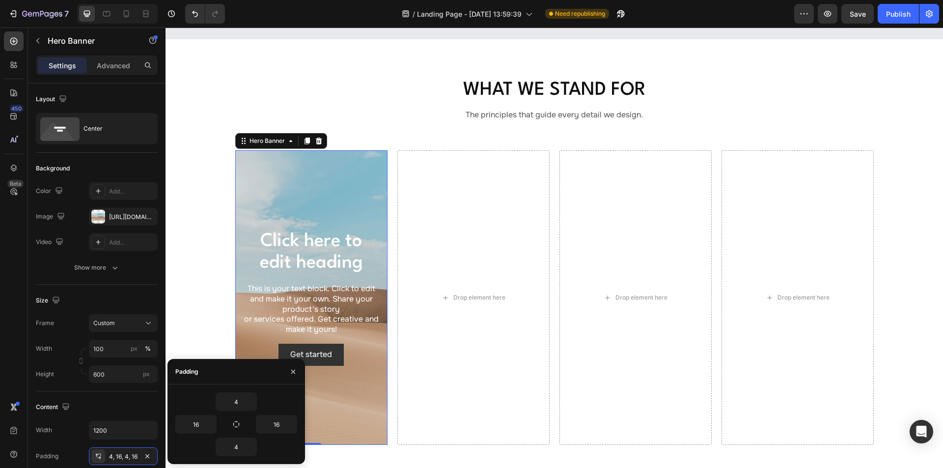
drag, startPoint x: 238, startPoint y: 427, endPoint x: 239, endPoint y: 412, distance: 14.3
click at [238, 427] on icon "button" at bounding box center [236, 424] width 8 height 8
type input "4"
click at [239, 404] on input "4" at bounding box center [236, 402] width 40 height 18
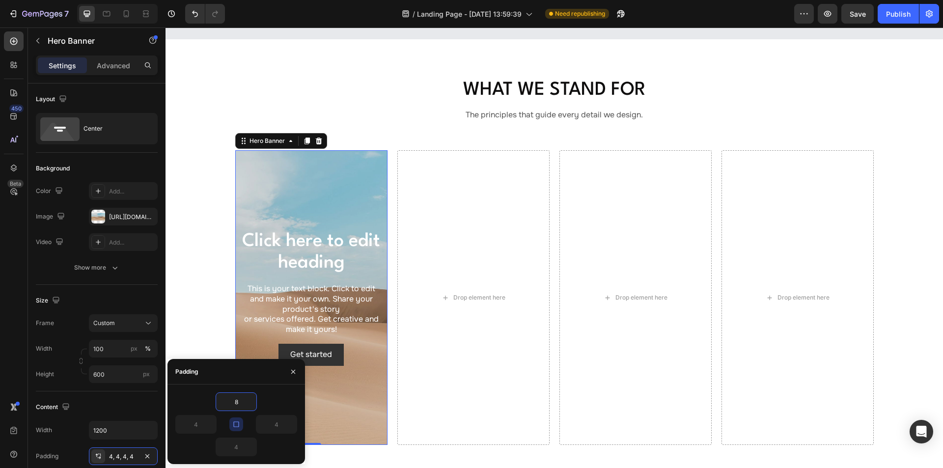
type input "8"
click at [242, 372] on div "Padding" at bounding box center [235, 372] width 137 height 26
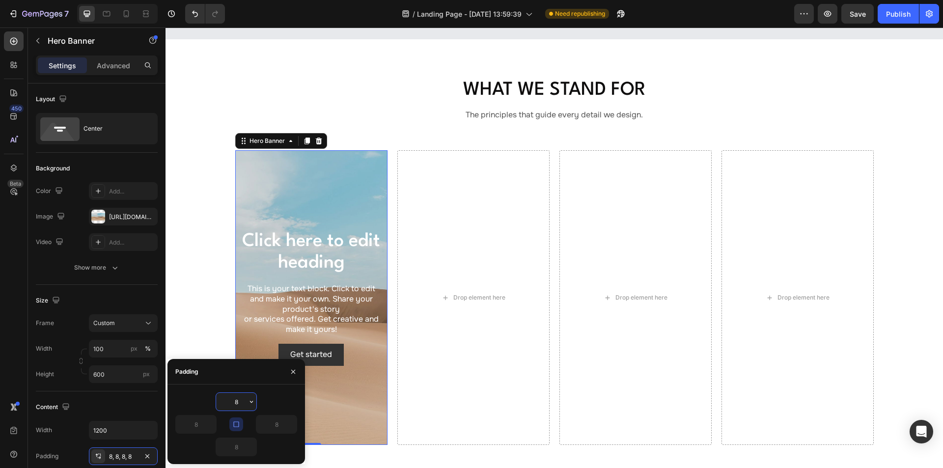
click at [241, 402] on input "8" at bounding box center [236, 402] width 40 height 18
type input "12"
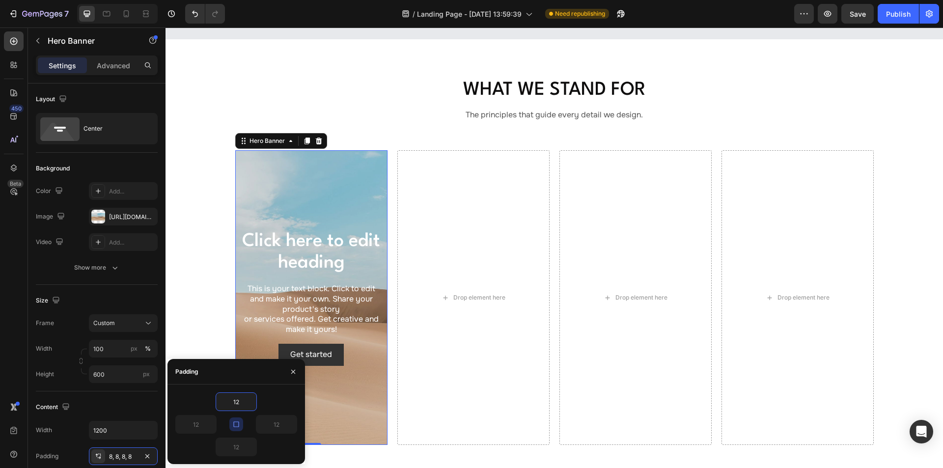
click at [246, 378] on div "Padding" at bounding box center [235, 372] width 137 height 26
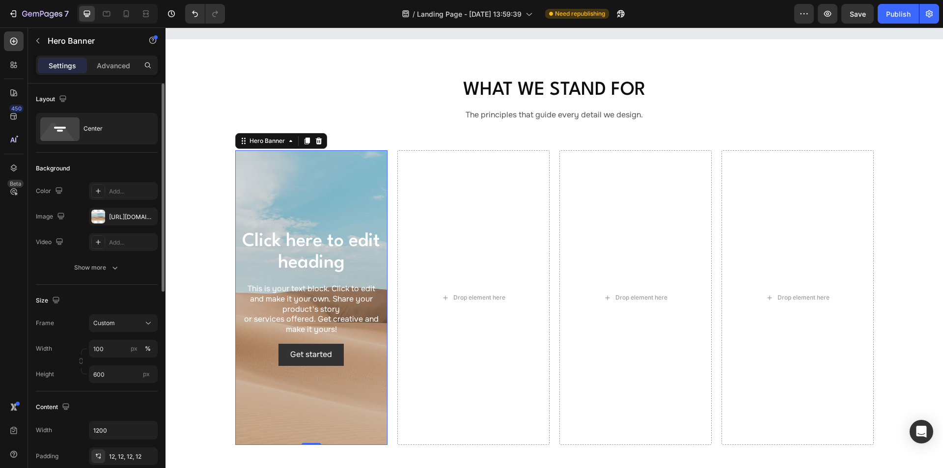
click at [141, 286] on div "Size Frame Custom Width 100 px % Height 600 px" at bounding box center [97, 338] width 122 height 107
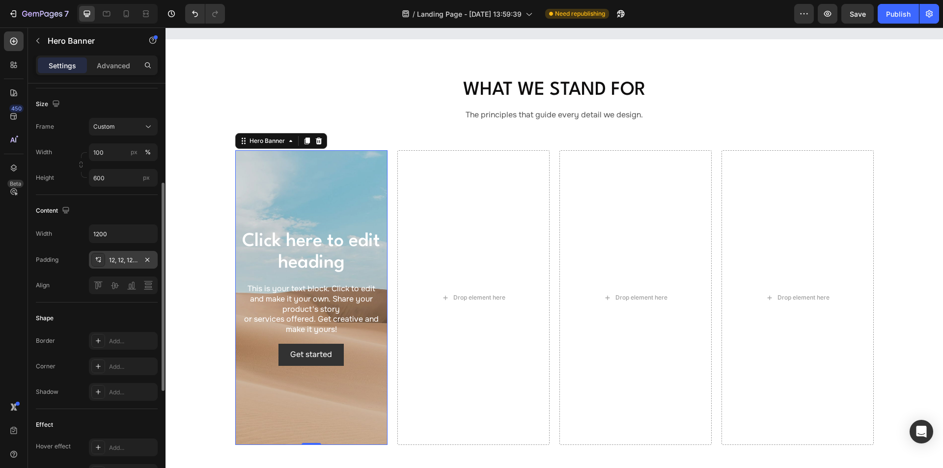
click at [120, 262] on div "12, 12, 12, 12" at bounding box center [123, 260] width 28 height 9
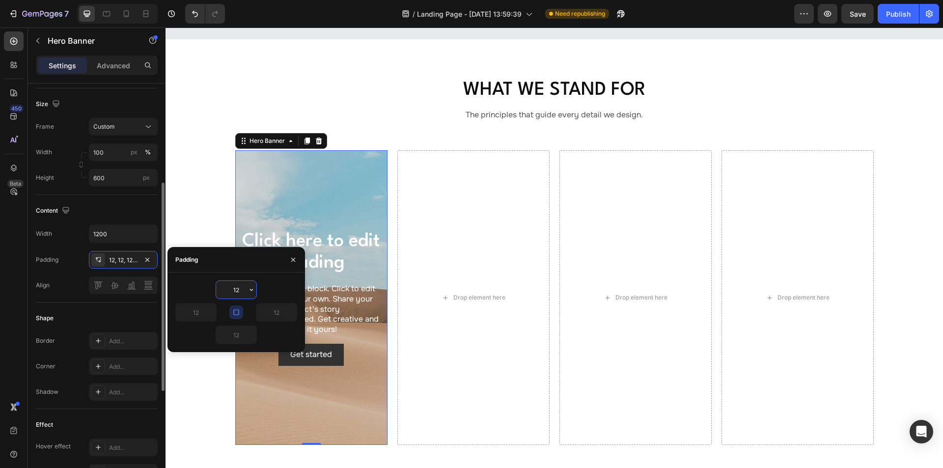
click at [107, 207] on div "Content" at bounding box center [97, 211] width 122 height 16
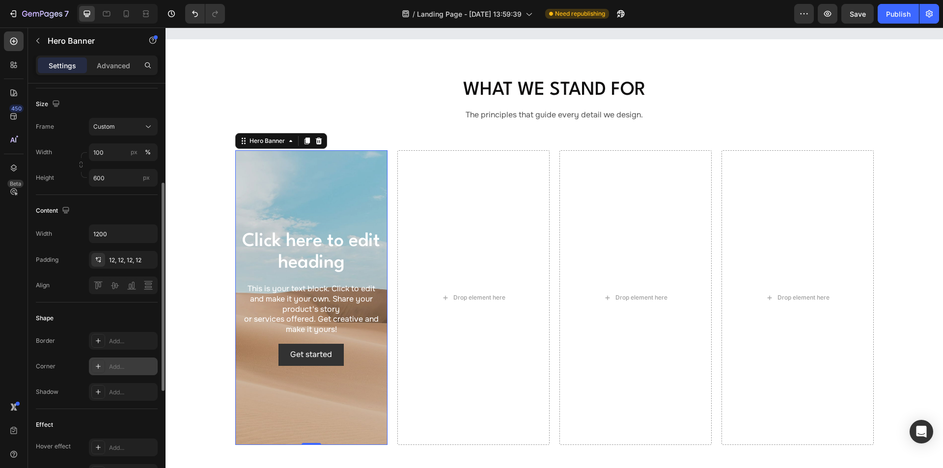
click at [110, 364] on div "Add..." at bounding box center [132, 366] width 46 height 9
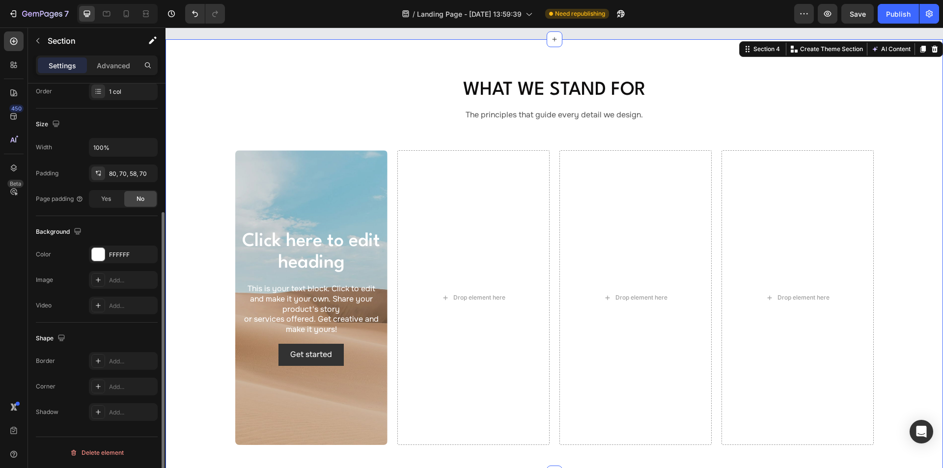
click at [192, 205] on div "What We Stand For Heading The principles that guide every detail we design. Tex…" at bounding box center [553, 256] width 777 height 434
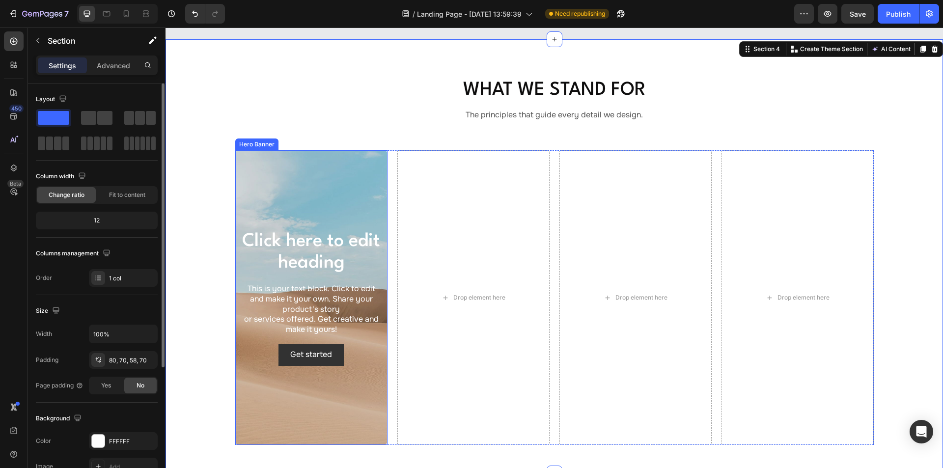
click at [337, 169] on div "Background Image" at bounding box center [311, 297] width 152 height 295
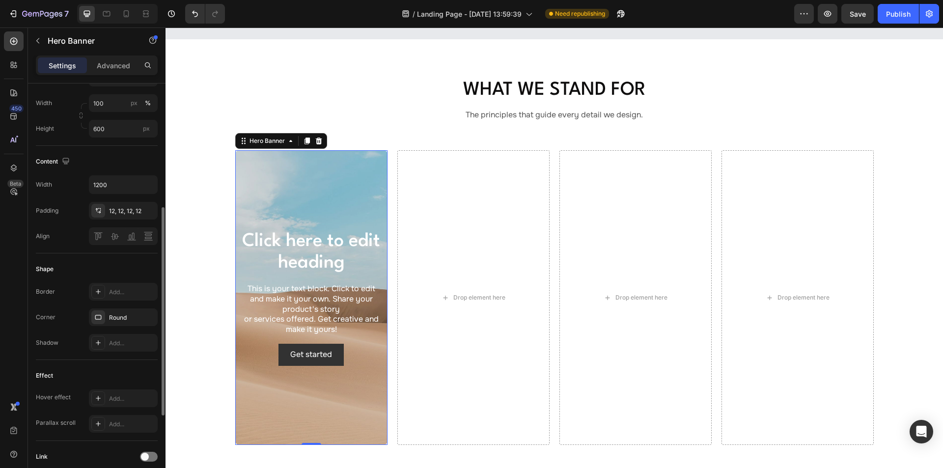
scroll to position [49, 0]
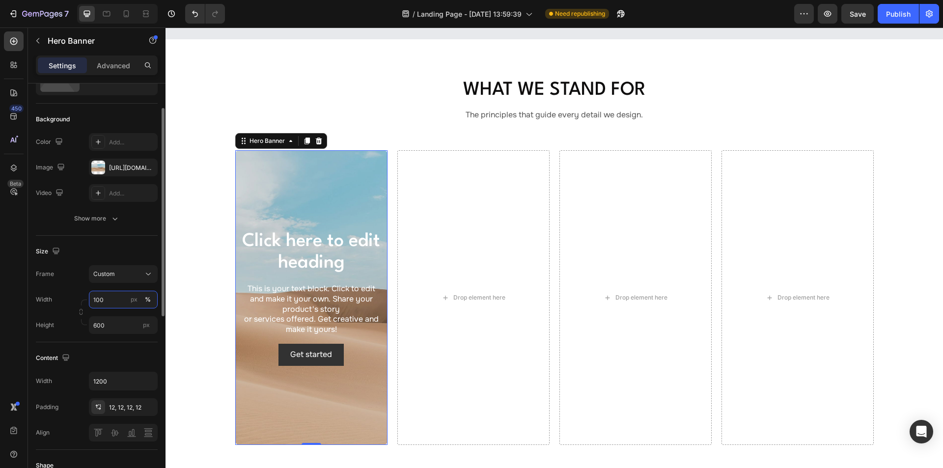
click at [118, 297] on input "100" at bounding box center [123, 300] width 69 height 18
type input "310"
click at [110, 318] on input "600" at bounding box center [123, 325] width 69 height 18
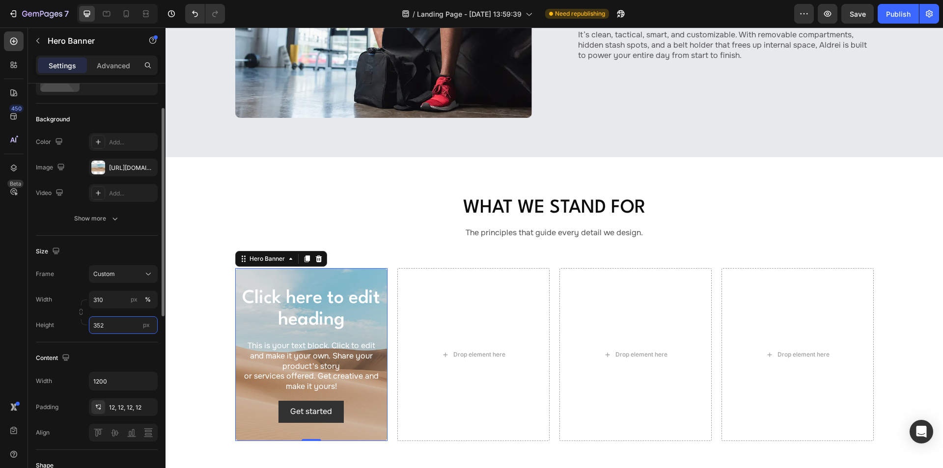
scroll to position [821, 0]
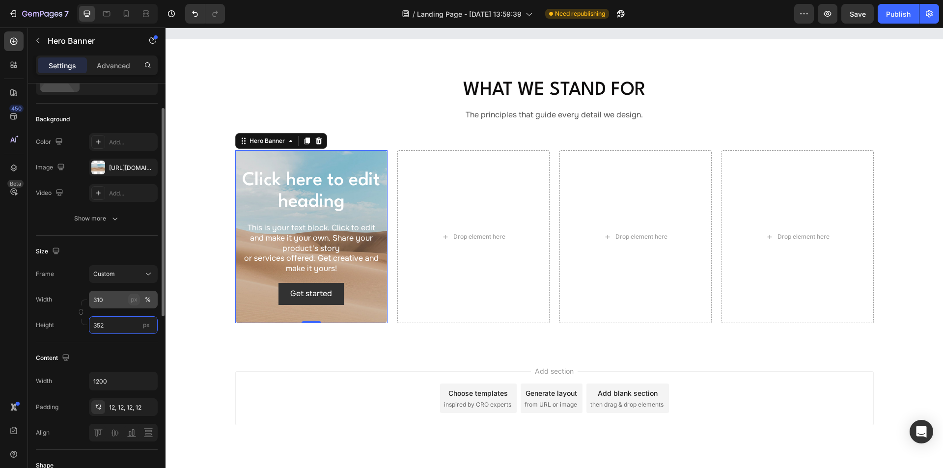
type input "352"
click at [133, 301] on div "px" at bounding box center [134, 299] width 7 height 9
click at [81, 311] on icon "button" at bounding box center [81, 311] width 7 height 7
click at [123, 303] on input "310" at bounding box center [123, 300] width 69 height 18
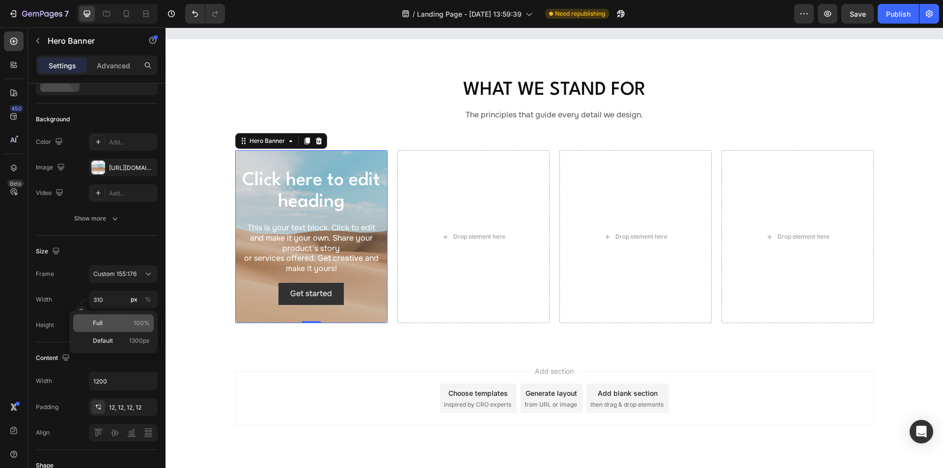
click at [108, 322] on p "Full 100%" at bounding box center [121, 323] width 57 height 9
type input "100"
click at [127, 11] on icon at bounding box center [126, 14] width 10 height 10
type input "600"
type input "100%"
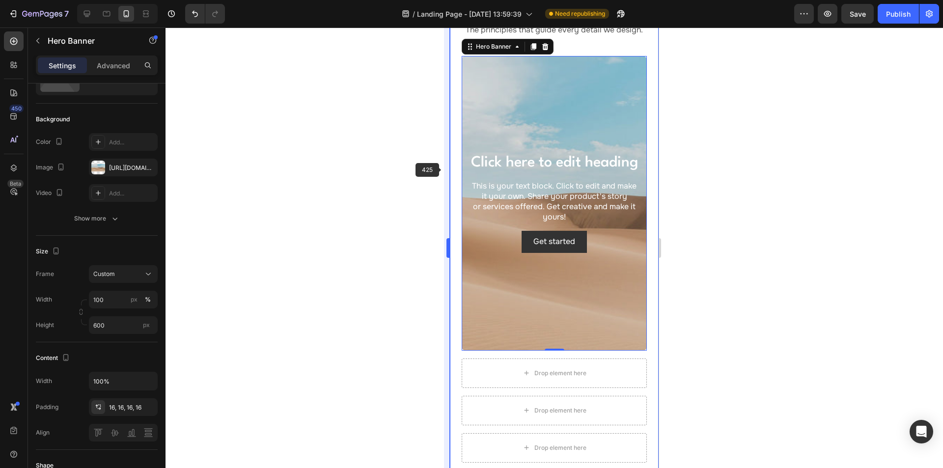
scroll to position [1076, 0]
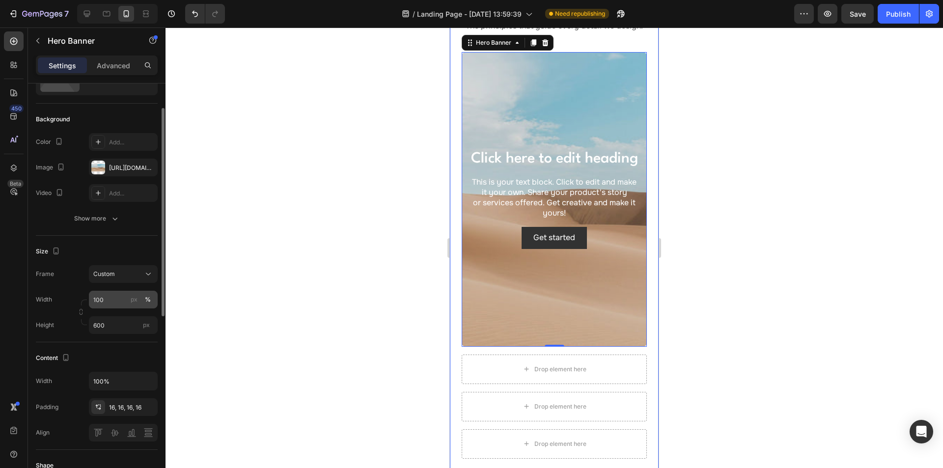
drag, startPoint x: 135, startPoint y: 300, endPoint x: 114, endPoint y: 300, distance: 20.6
click at [135, 300] on div "px" at bounding box center [134, 299] width 7 height 9
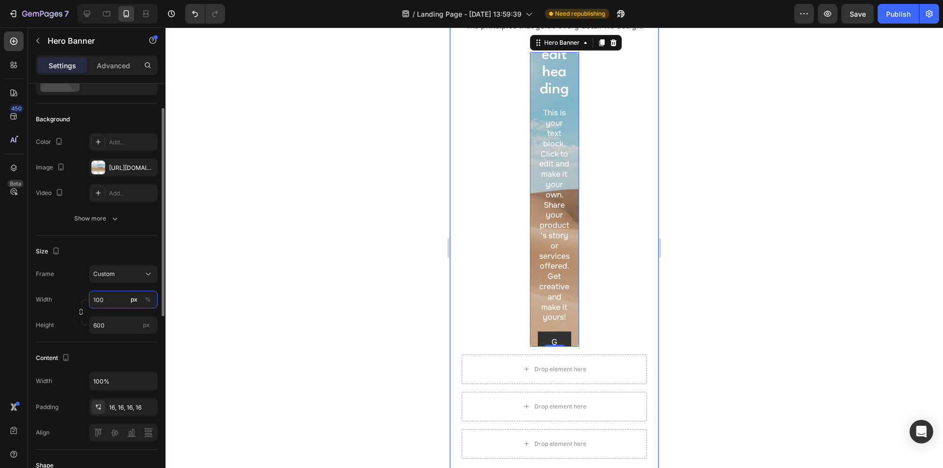
click at [103, 298] on input "100" at bounding box center [123, 300] width 69 height 18
drag, startPoint x: 115, startPoint y: 299, endPoint x: 85, endPoint y: 296, distance: 30.1
click at [65, 297] on div "Width 100 px %" at bounding box center [97, 300] width 122 height 18
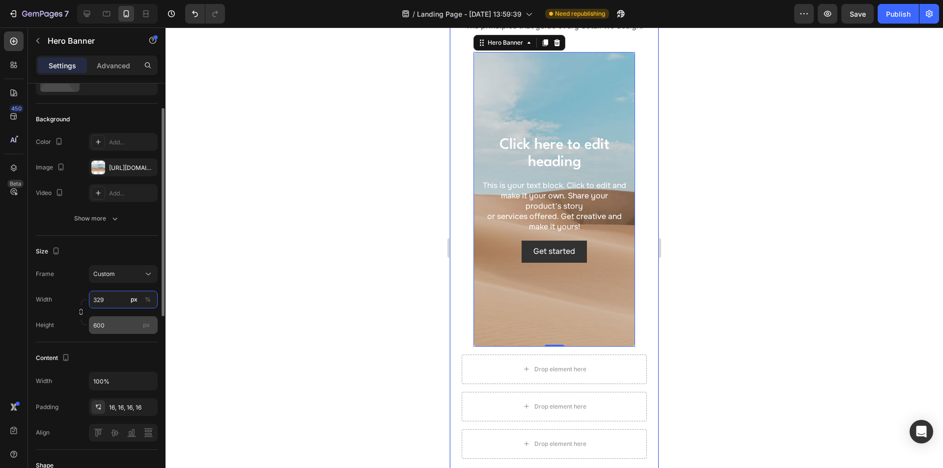
type input "329"
click at [116, 323] on input "600" at bounding box center [123, 325] width 69 height 18
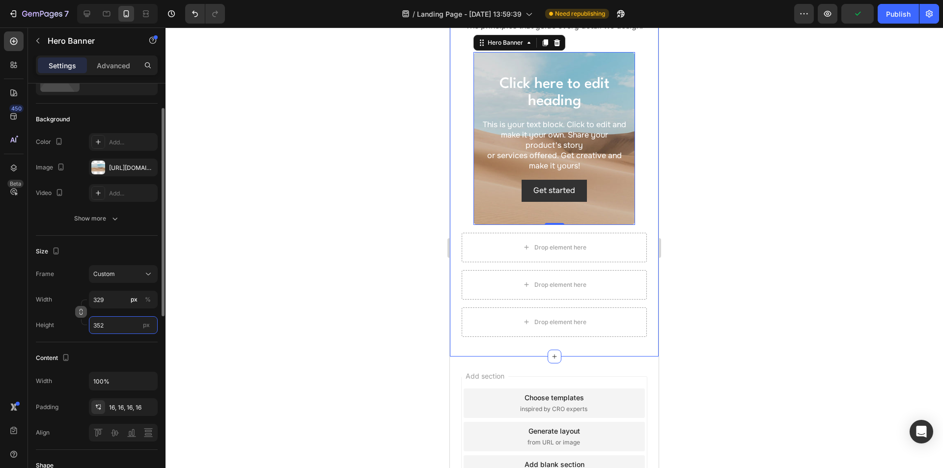
type input "352"
click at [83, 311] on icon "button" at bounding box center [81, 311] width 7 height 7
click at [115, 297] on input "329" at bounding box center [123, 300] width 69 height 18
click at [109, 321] on p "Full 100%" at bounding box center [121, 323] width 57 height 9
type input "100"
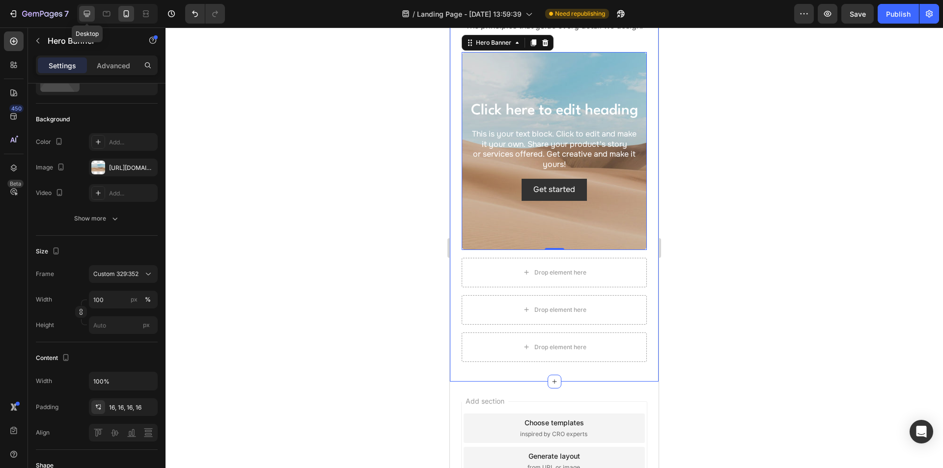
click at [90, 14] on icon at bounding box center [87, 14] width 6 height 6
type input "1200"
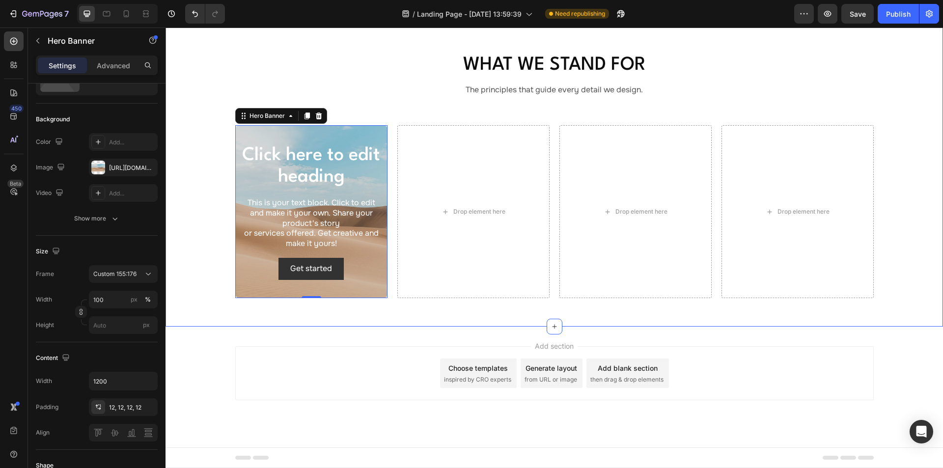
scroll to position [843, 0]
click at [302, 161] on div "Click here to edit heading Heading" at bounding box center [311, 166] width 140 height 45
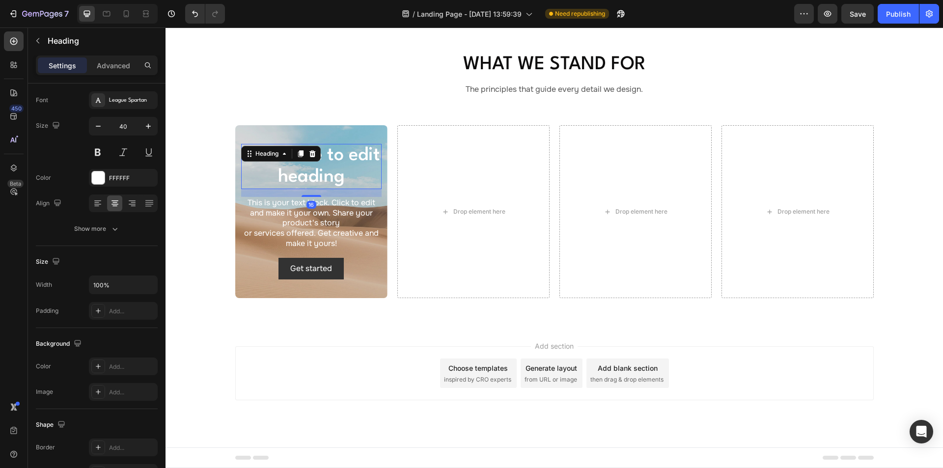
scroll to position [0, 0]
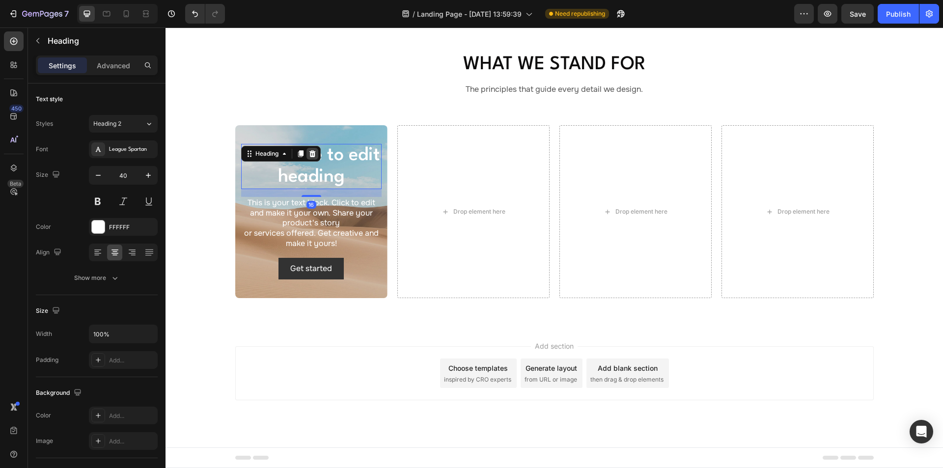
click at [309, 151] on icon at bounding box center [312, 154] width 8 height 8
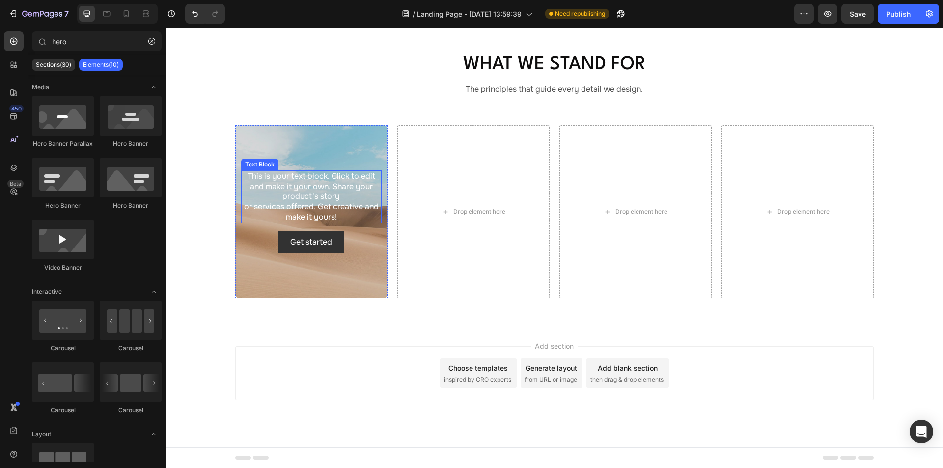
click at [316, 177] on div "This is your text block. Click to edit and make it your own. Share your product…" at bounding box center [311, 196] width 140 height 53
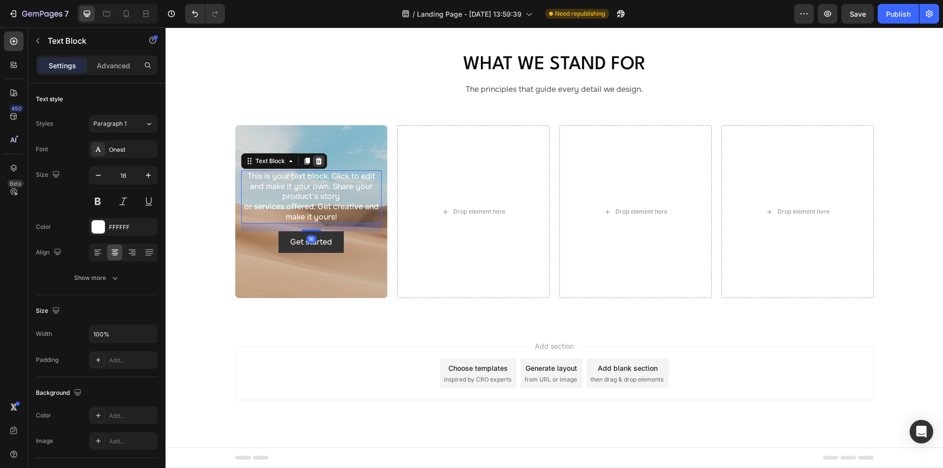
click at [317, 159] on icon at bounding box center [318, 161] width 6 height 7
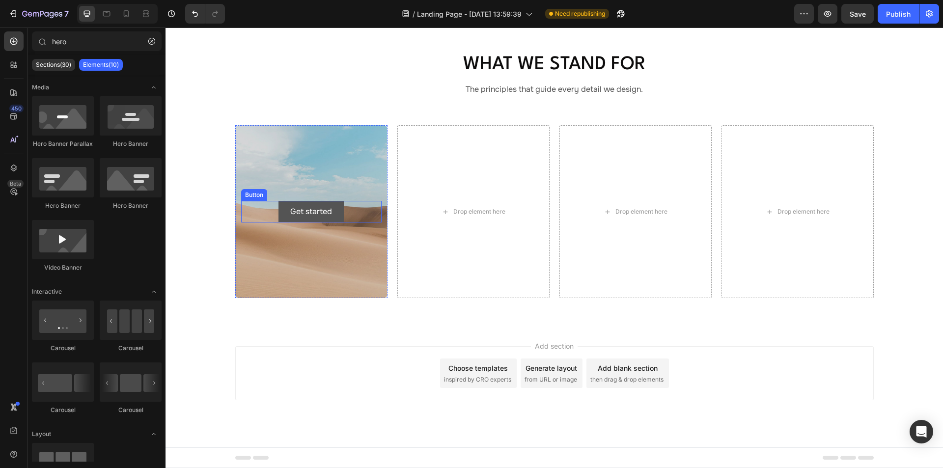
click at [337, 209] on button "Get started" at bounding box center [310, 212] width 65 height 22
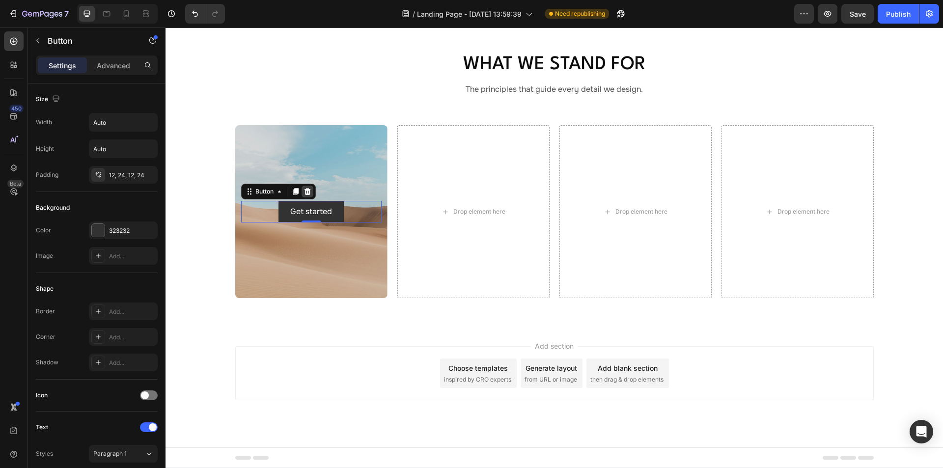
click at [305, 189] on icon at bounding box center [307, 191] width 6 height 7
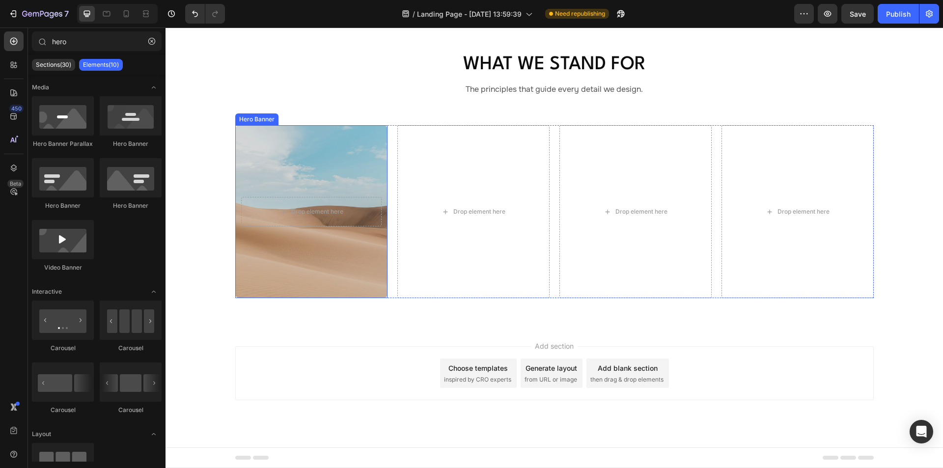
click at [300, 153] on div "Background Image" at bounding box center [311, 211] width 152 height 173
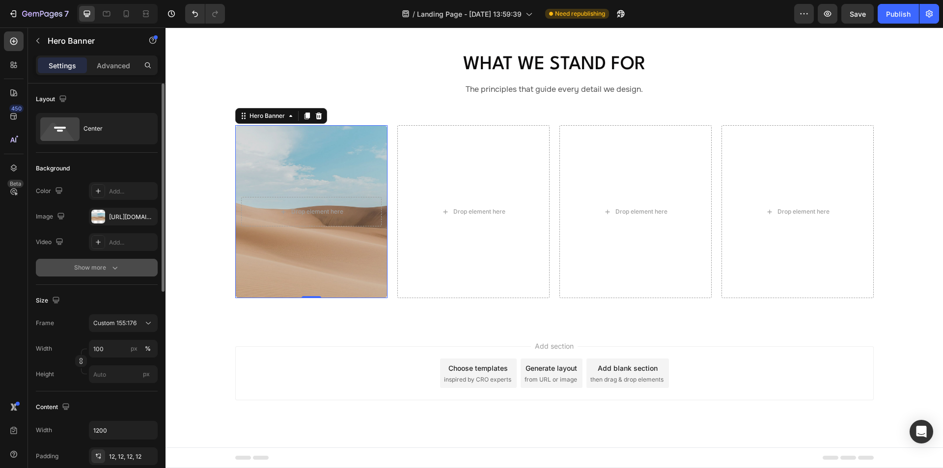
click at [115, 272] on button "Show more" at bounding box center [97, 268] width 122 height 18
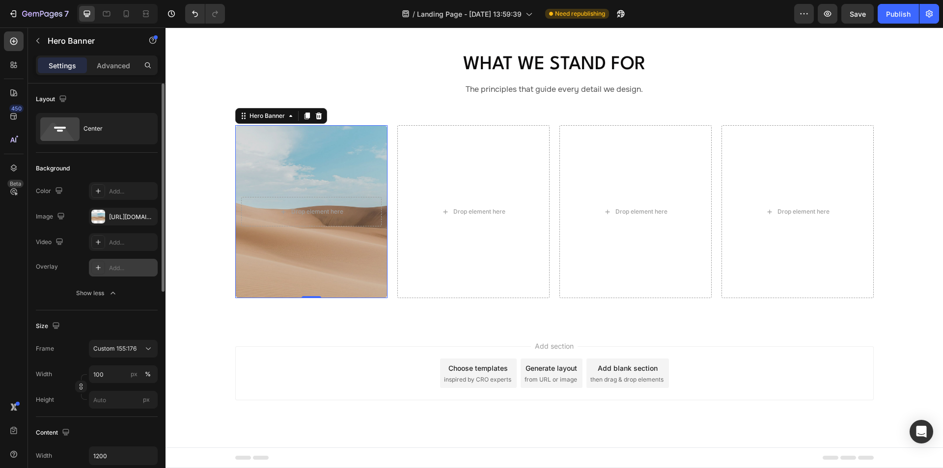
click at [118, 268] on div "Add..." at bounding box center [132, 268] width 46 height 9
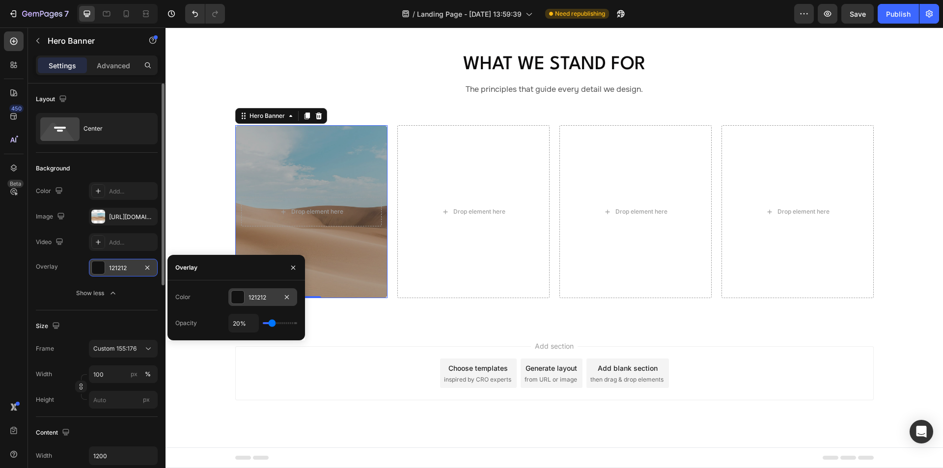
click at [263, 297] on div "121212" at bounding box center [262, 297] width 28 height 9
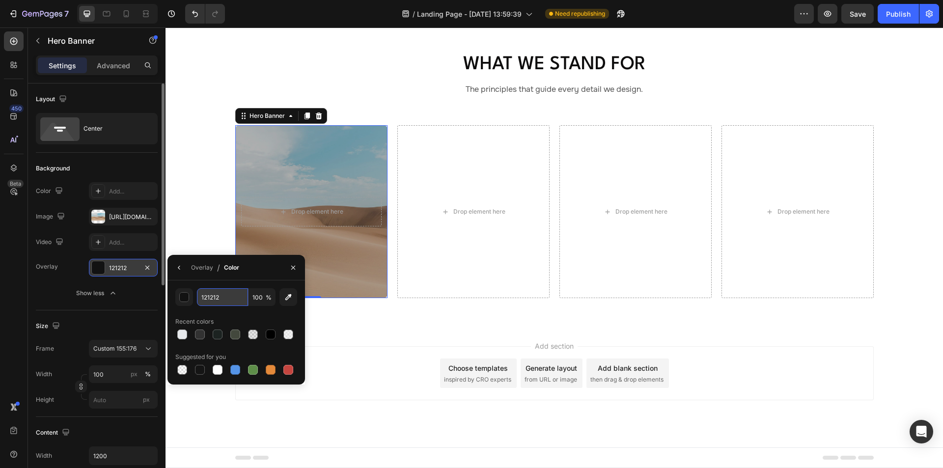
click at [233, 298] on input "121212" at bounding box center [222, 297] width 51 height 18
paste input "#43483D5"
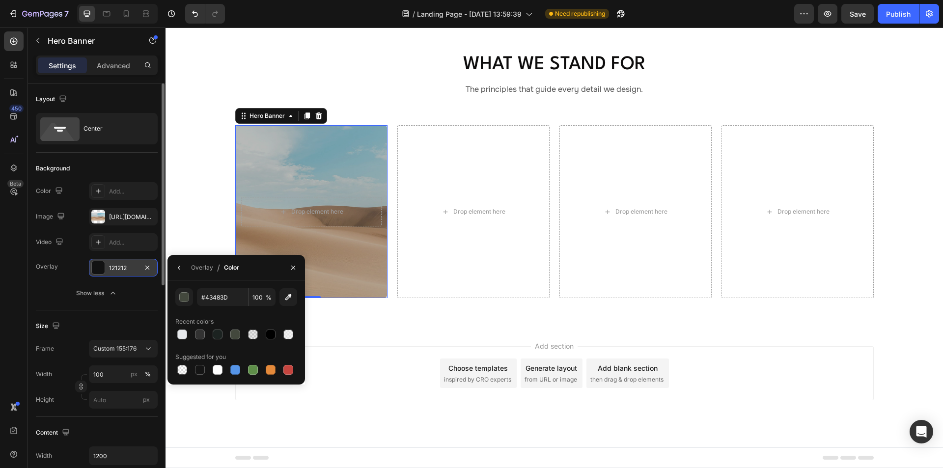
type input "43483D"
click at [264, 280] on div "43483D 100 % Recent colors Suggested for you" at bounding box center [235, 332] width 137 height 104
click at [207, 268] on div "Overlay" at bounding box center [202, 267] width 22 height 9
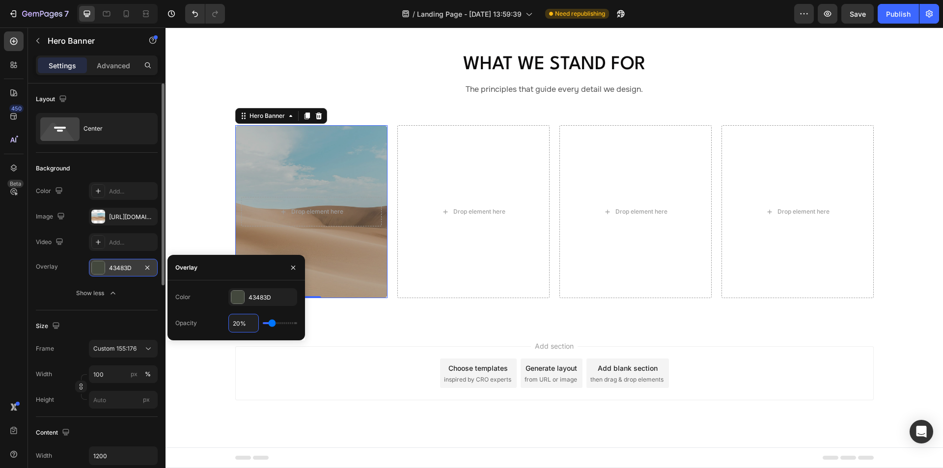
click at [239, 324] on input "20%" at bounding box center [243, 323] width 29 height 18
type input "3%"
type input "3"
type input "32%"
type input "32"
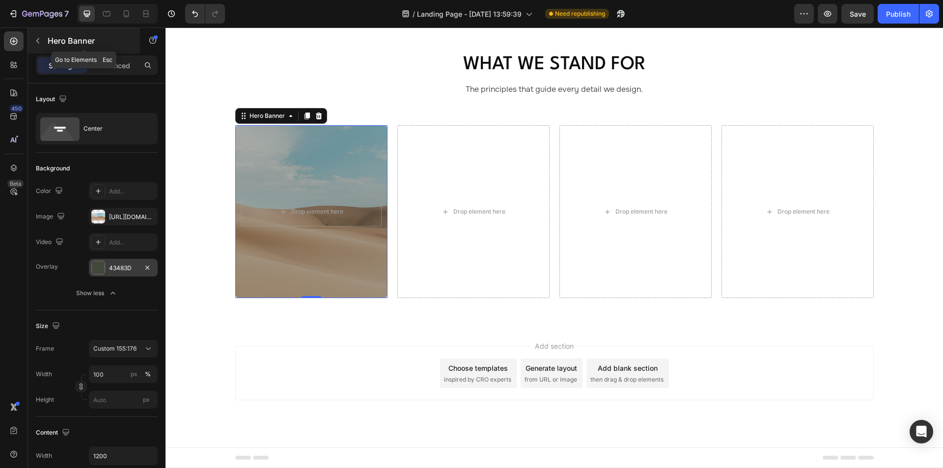
click at [36, 36] on button "button" at bounding box center [38, 41] width 16 height 16
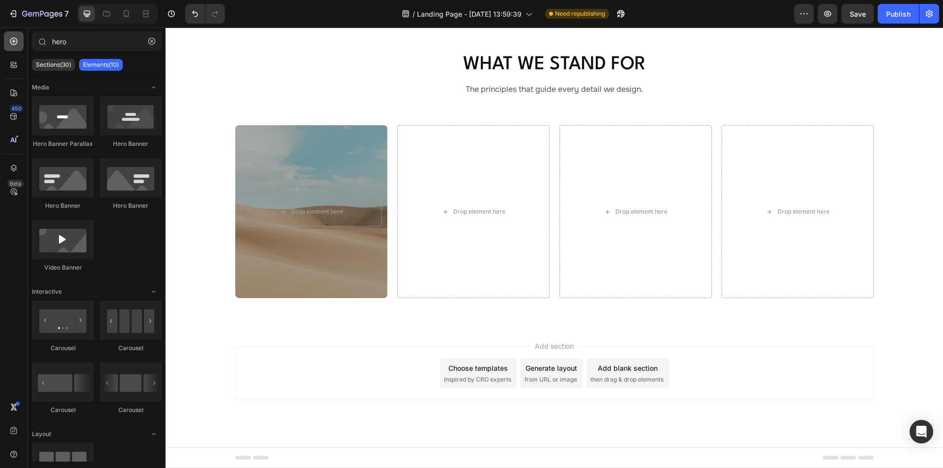
click at [18, 41] on icon at bounding box center [14, 41] width 10 height 10
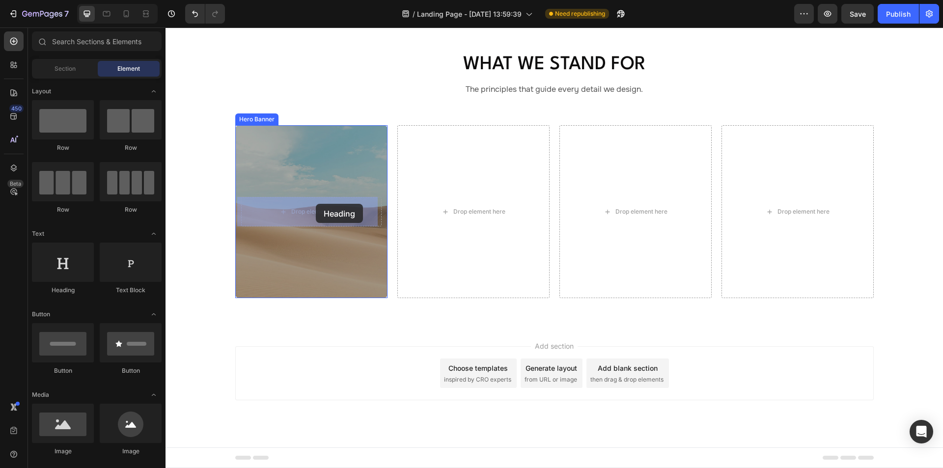
drag, startPoint x: 320, startPoint y: 275, endPoint x: 316, endPoint y: 204, distance: 71.3
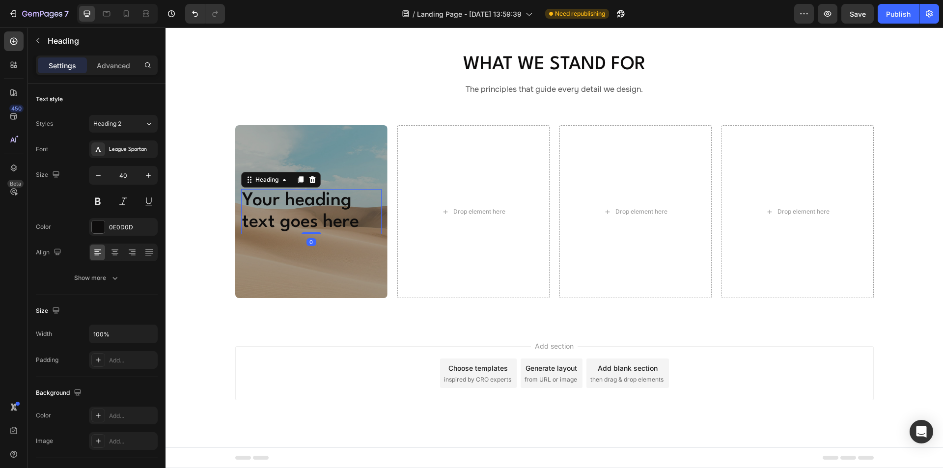
click at [286, 202] on h2 "Your heading text goes here" at bounding box center [311, 211] width 140 height 45
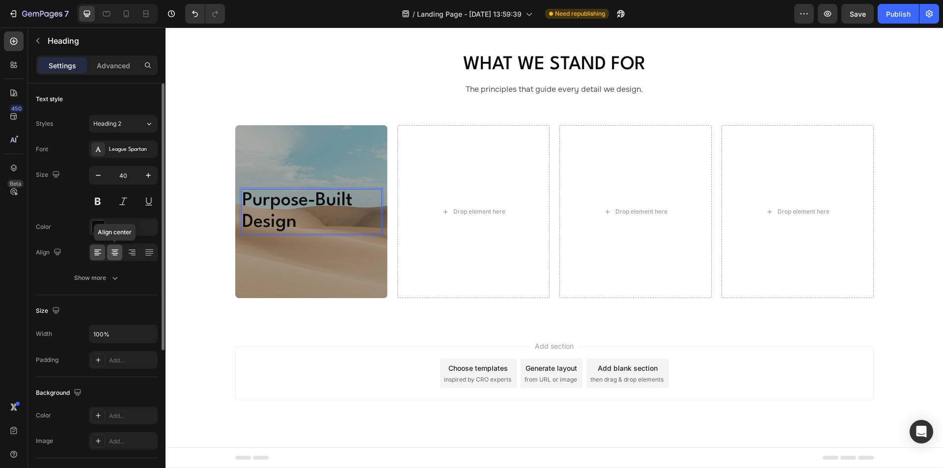
click at [120, 250] on div at bounding box center [114, 252] width 15 height 16
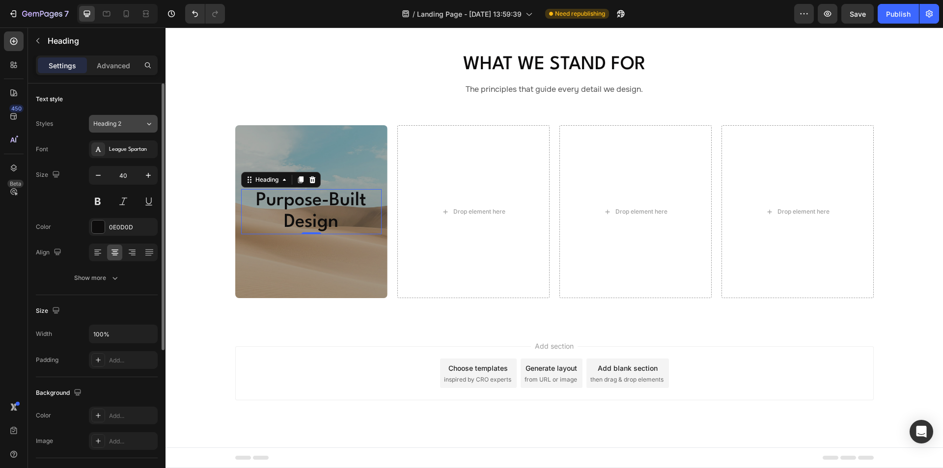
click at [127, 125] on div "Heading 2" at bounding box center [113, 123] width 40 height 9
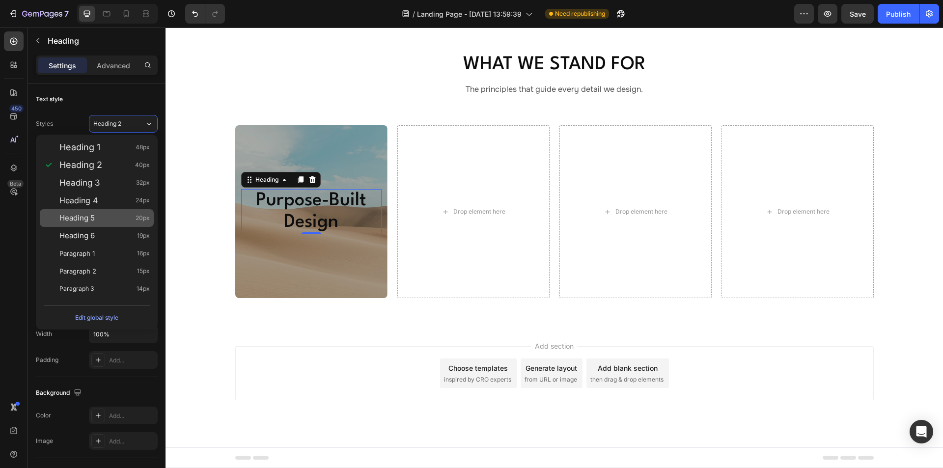
click at [143, 221] on span "20px" at bounding box center [142, 218] width 14 height 10
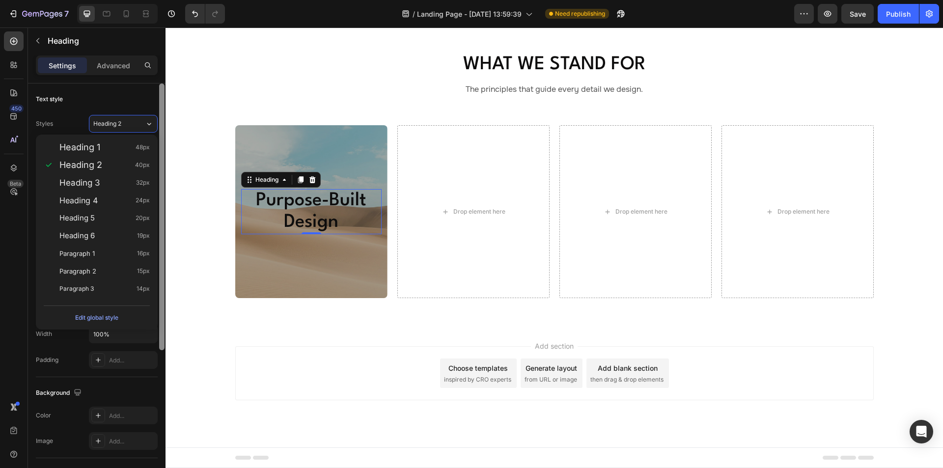
type input "20"
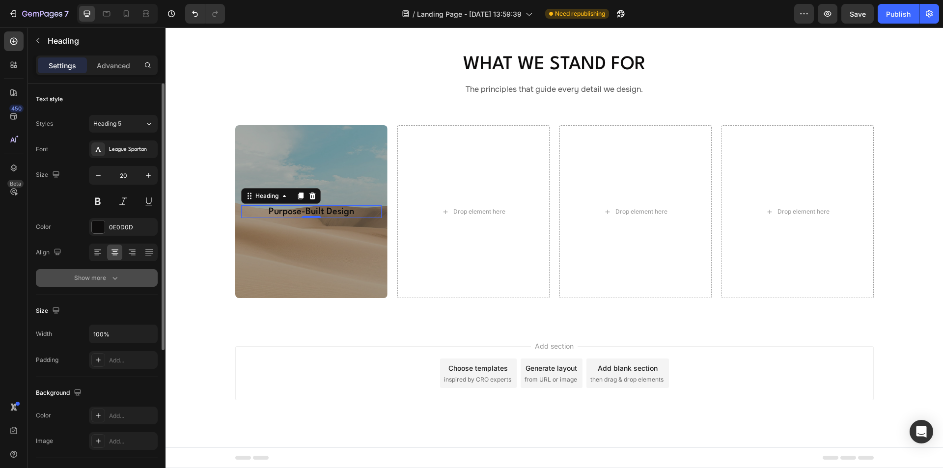
click at [110, 275] on icon "button" at bounding box center [115, 278] width 10 height 10
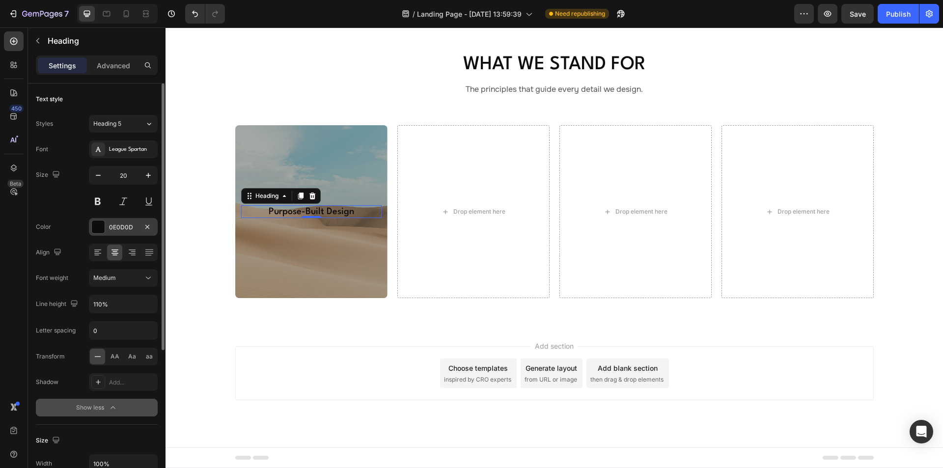
click at [99, 226] on div at bounding box center [98, 226] width 13 height 13
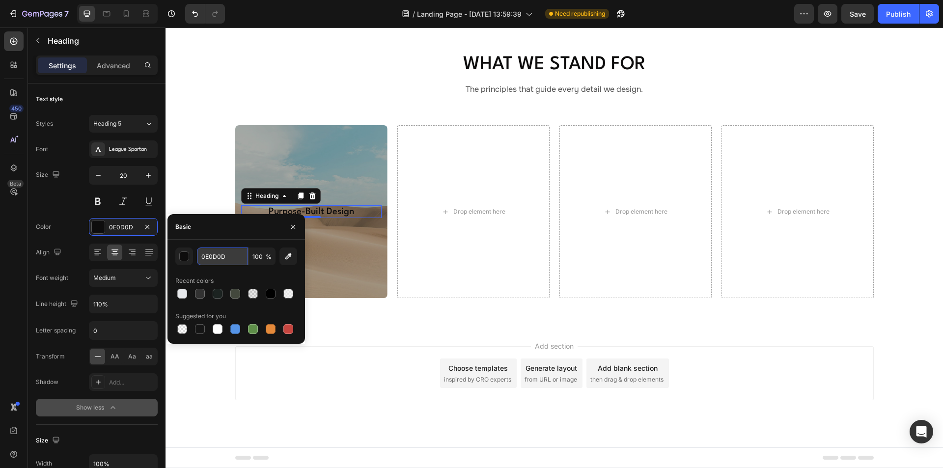
click at [230, 250] on input "0E0D0D" at bounding box center [222, 256] width 51 height 18
paste input "#FFFFFF"
type input "#FFFFFF"
click at [52, 190] on div "Size 20" at bounding box center [97, 188] width 122 height 44
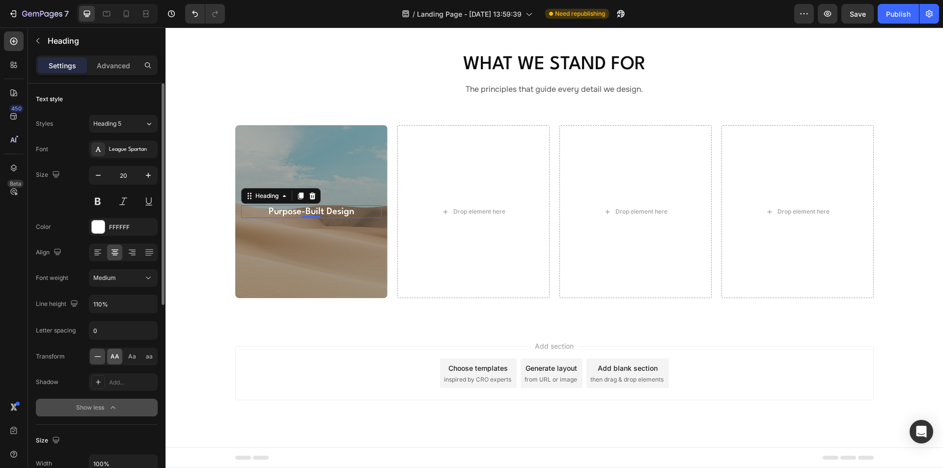
click at [116, 355] on span "AA" at bounding box center [114, 356] width 9 height 9
click at [97, 359] on icon at bounding box center [98, 356] width 10 height 10
click at [115, 356] on span "AA" at bounding box center [114, 356] width 9 height 9
click at [120, 60] on p "Advanced" at bounding box center [113, 65] width 33 height 10
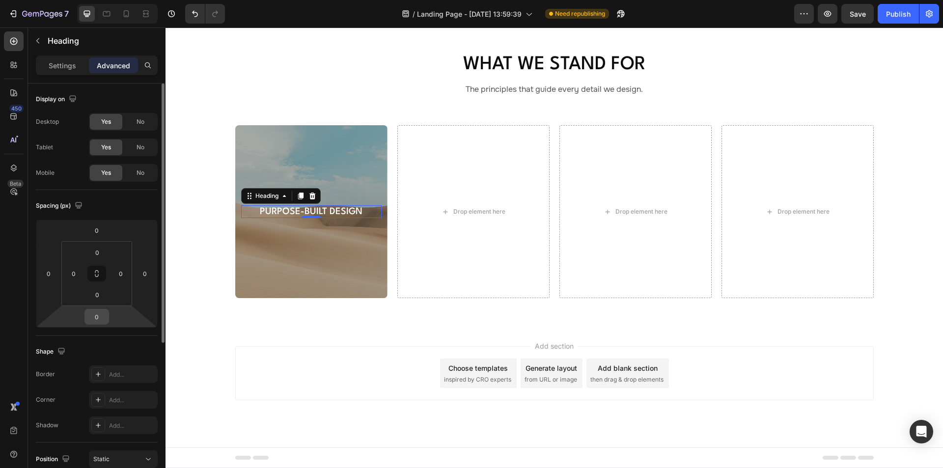
click at [96, 315] on input "0" at bounding box center [97, 316] width 20 height 15
type input "10"
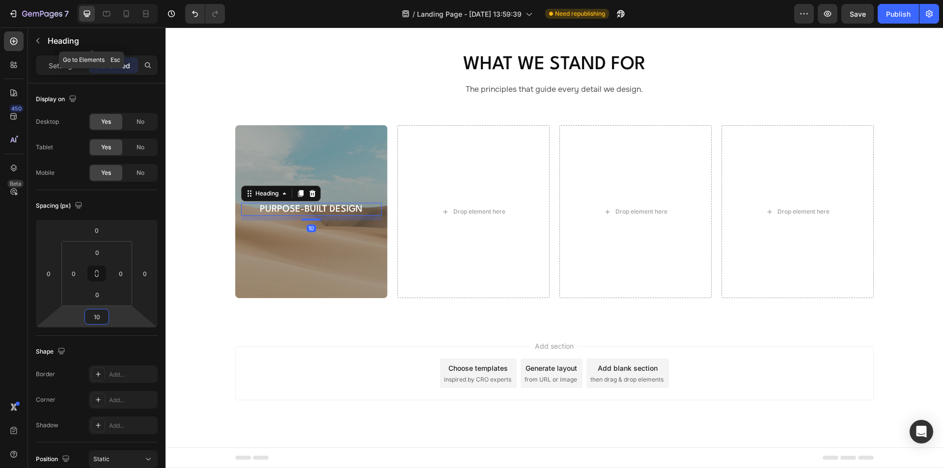
click at [40, 41] on icon "button" at bounding box center [38, 41] width 8 height 8
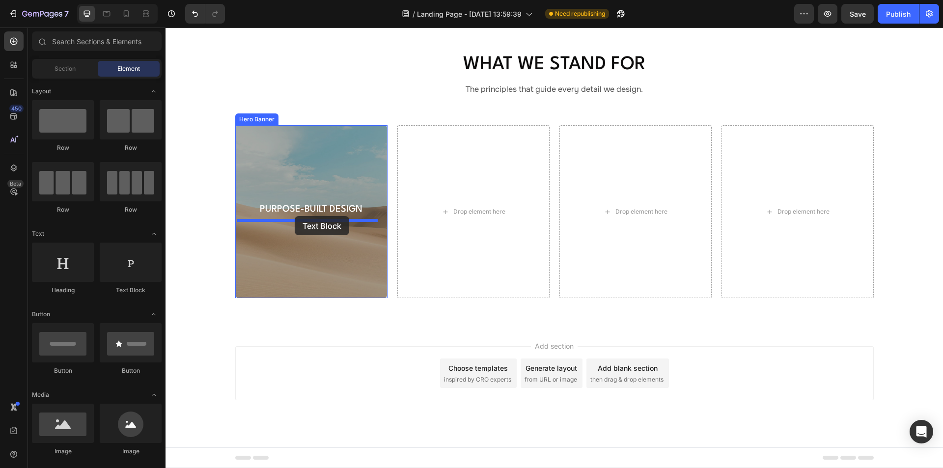
drag, startPoint x: 311, startPoint y: 290, endPoint x: 295, endPoint y: 216, distance: 75.9
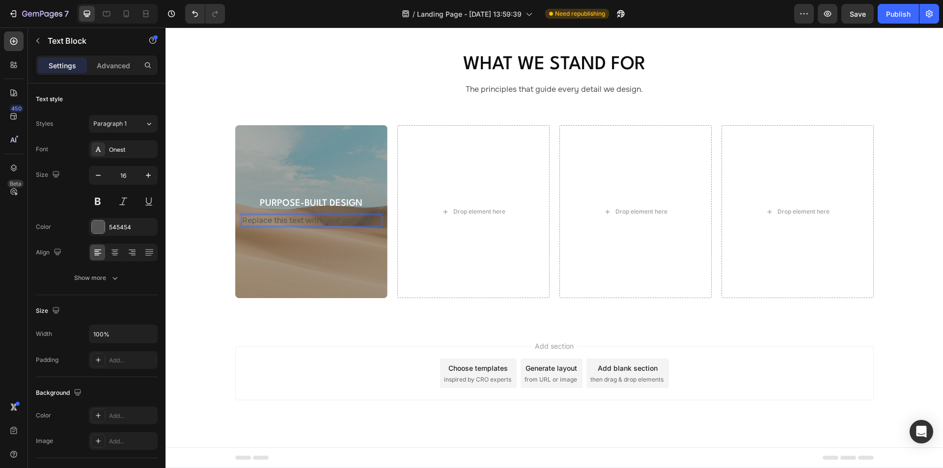
drag, startPoint x: 289, startPoint y: 219, endPoint x: 285, endPoint y: 231, distance: 12.9
click at [289, 219] on div "Replace this text with your content" at bounding box center [311, 221] width 140 height 12
click at [114, 249] on icon at bounding box center [114, 249] width 7 height 1
click at [266, 217] on p "Replace this text with your content" at bounding box center [311, 221] width 138 height 10
click at [309, 220] on p "Replace this text with your content" at bounding box center [311, 221] width 138 height 10
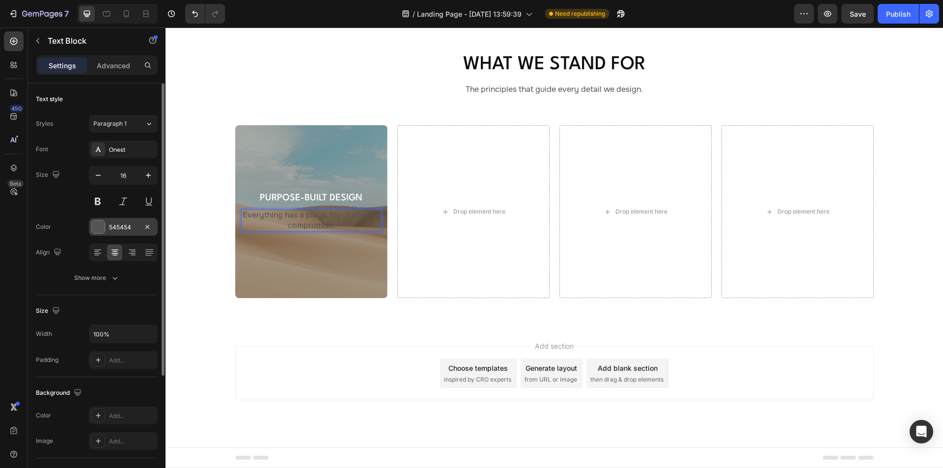
click at [99, 225] on div at bounding box center [98, 226] width 13 height 13
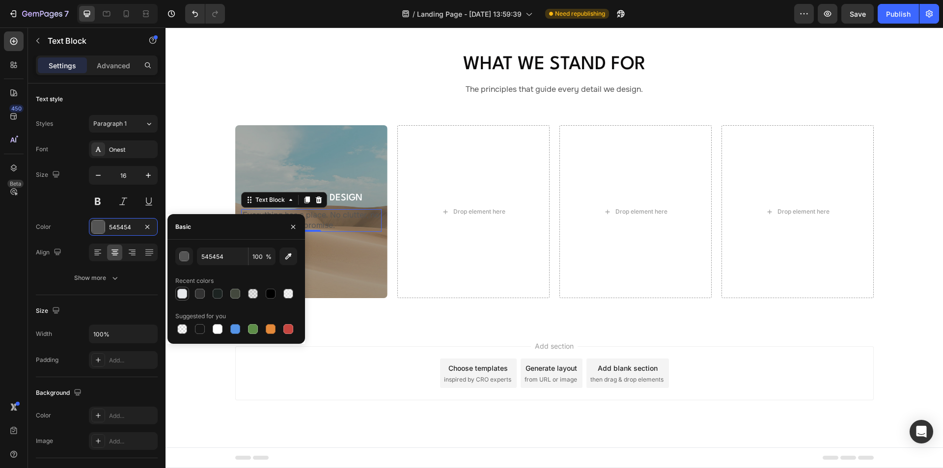
click at [179, 297] on div at bounding box center [182, 294] width 10 height 10
click at [181, 256] on div "button" at bounding box center [185, 257] width 10 height 10
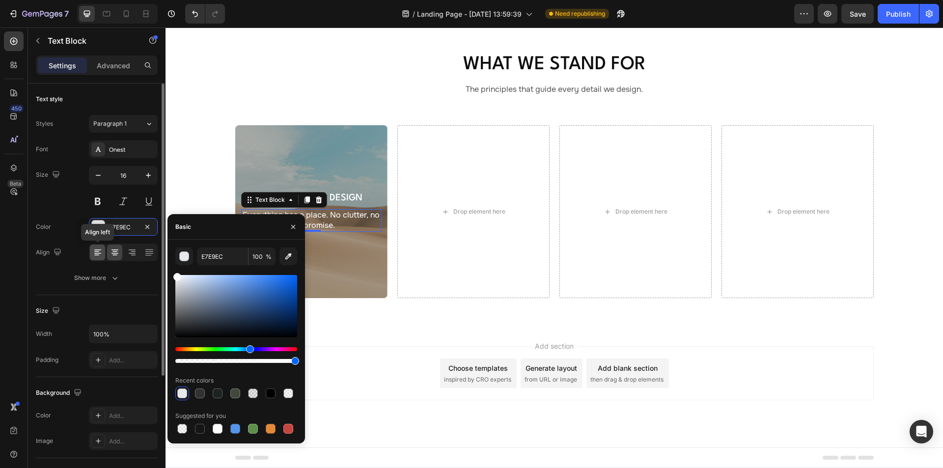
drag, startPoint x: 216, startPoint y: 299, endPoint x: 103, endPoint y: 251, distance: 122.7
click at [103, 251] on div "450 Beta Sections(30) Elements(83) Section Element Hero Section Product Detail …" at bounding box center [82, 247] width 165 height 440
type input "FFFFFF"
click at [351, 252] on div "Overlay" at bounding box center [311, 211] width 152 height 173
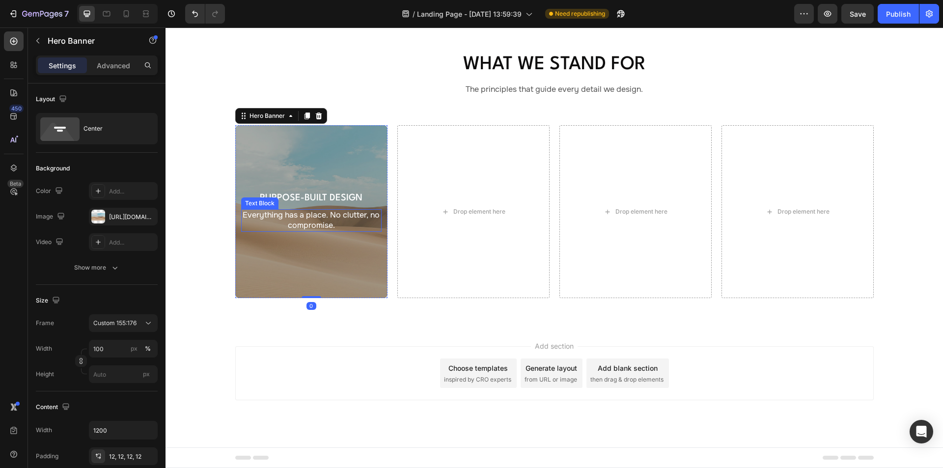
click at [310, 219] on p "Everything has a place. No clutter, no compromise." at bounding box center [311, 220] width 138 height 21
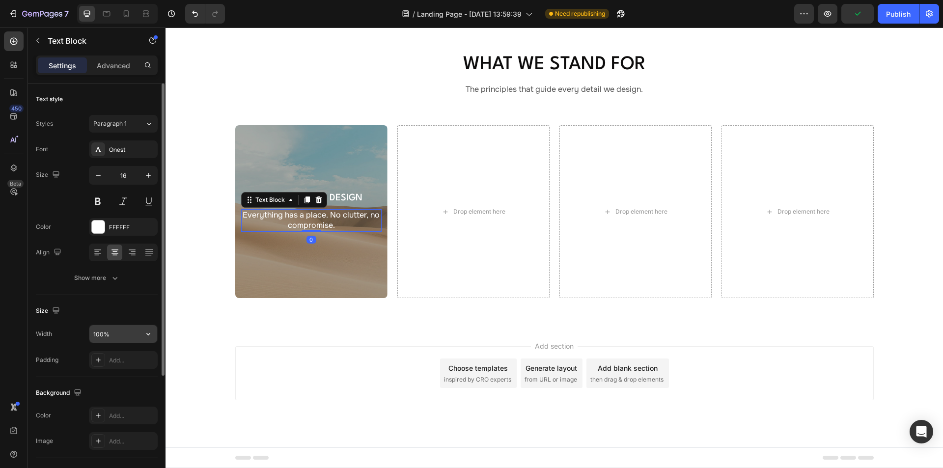
click at [117, 330] on input "100%" at bounding box center [123, 334] width 68 height 18
click at [128, 329] on input "100%" at bounding box center [123, 334] width 68 height 18
drag, startPoint x: 130, startPoint y: 330, endPoint x: 76, endPoint y: 335, distance: 54.7
click at [76, 335] on div "Width 100%" at bounding box center [97, 333] width 122 height 19
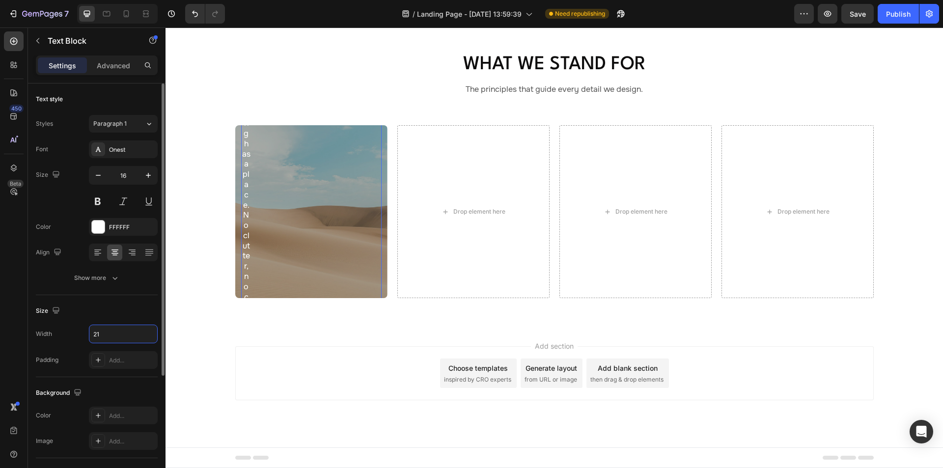
type input "217"
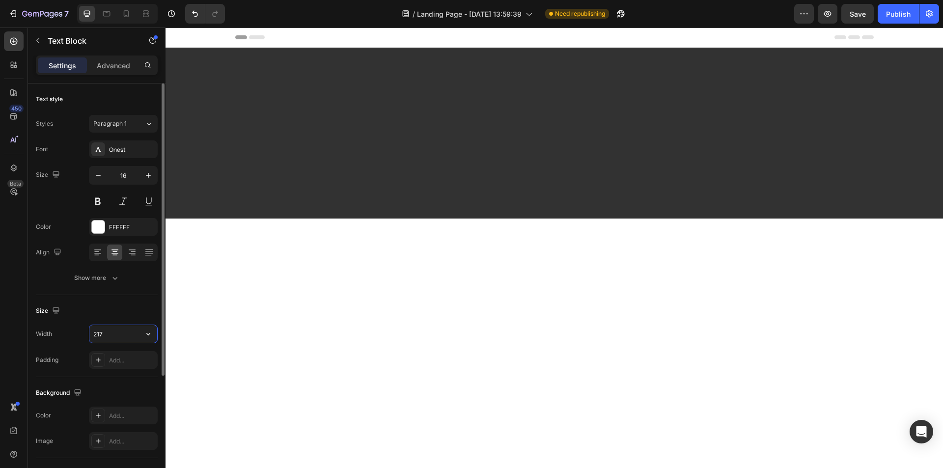
scroll to position [843, 0]
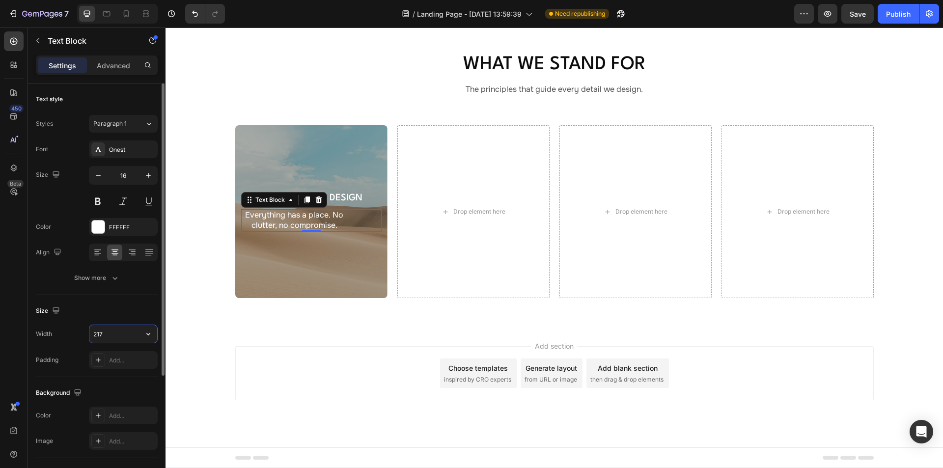
type input "217"
click at [124, 303] on div "Size" at bounding box center [97, 311] width 122 height 16
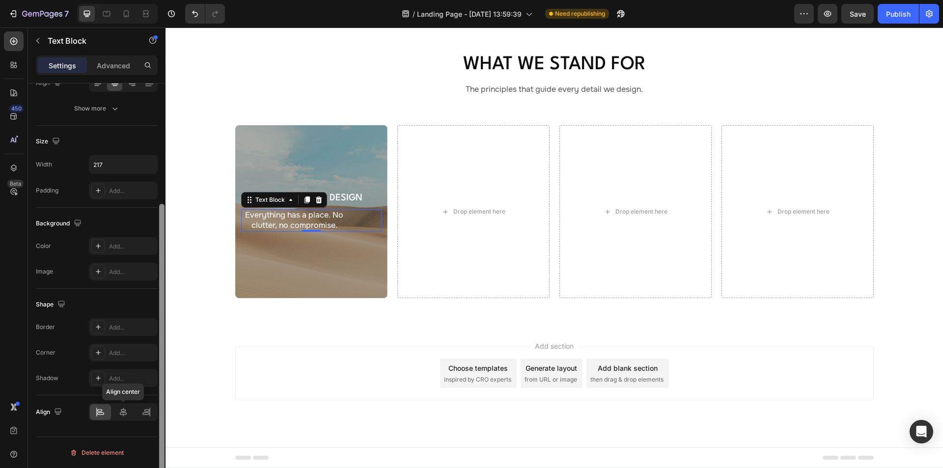
drag, startPoint x: 123, startPoint y: 409, endPoint x: 164, endPoint y: 363, distance: 62.2
click at [123, 409] on icon at bounding box center [123, 411] width 7 height 9
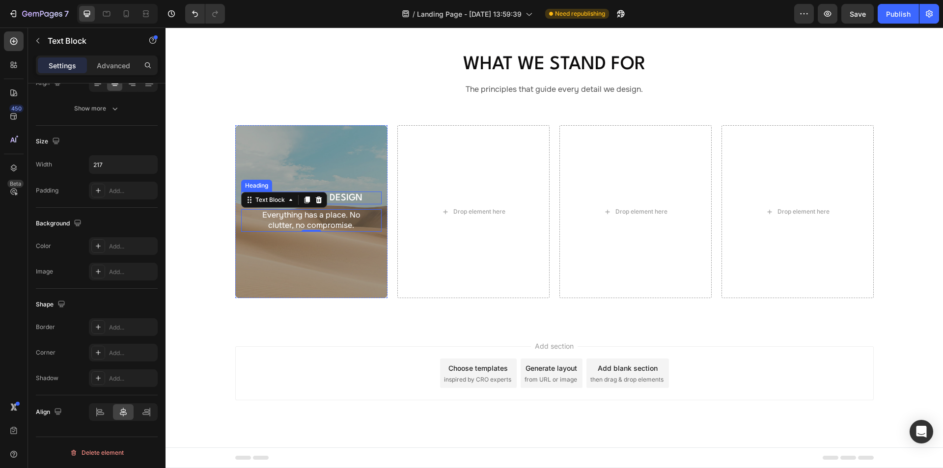
click at [348, 199] on p "Purpose-Built Design" at bounding box center [311, 197] width 138 height 11
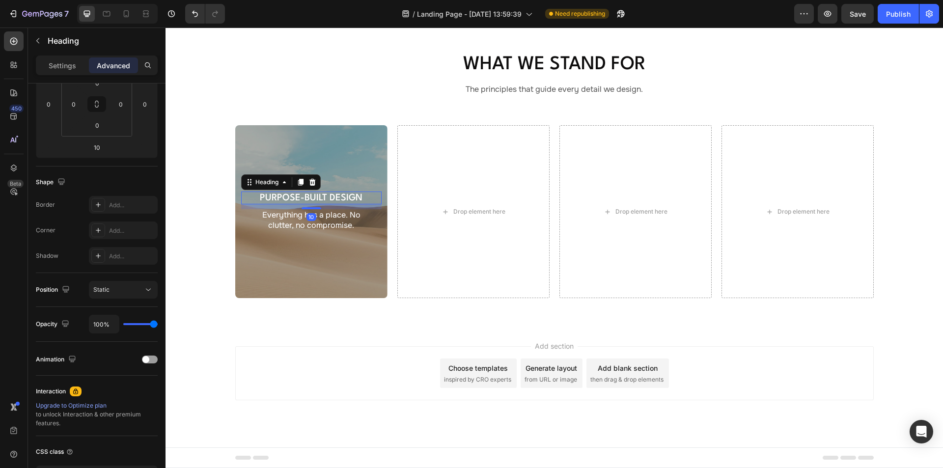
scroll to position [0, 0]
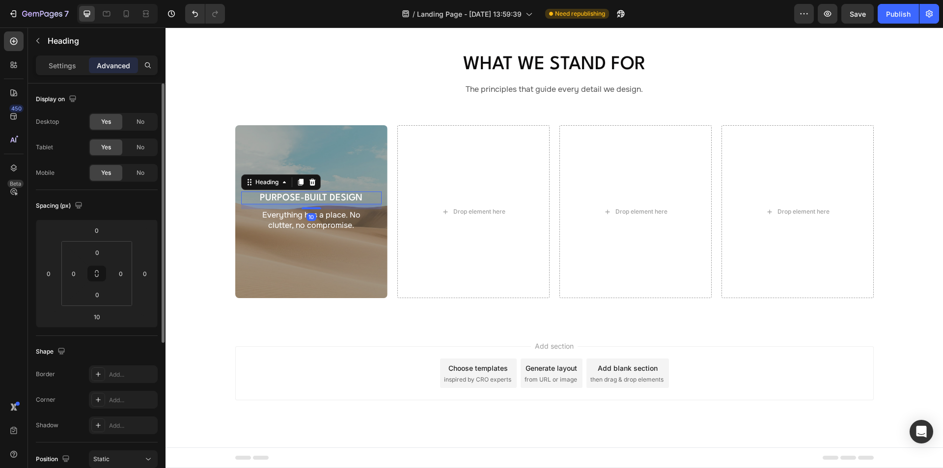
click at [456, 365] on div "Choose templates" at bounding box center [477, 368] width 59 height 10
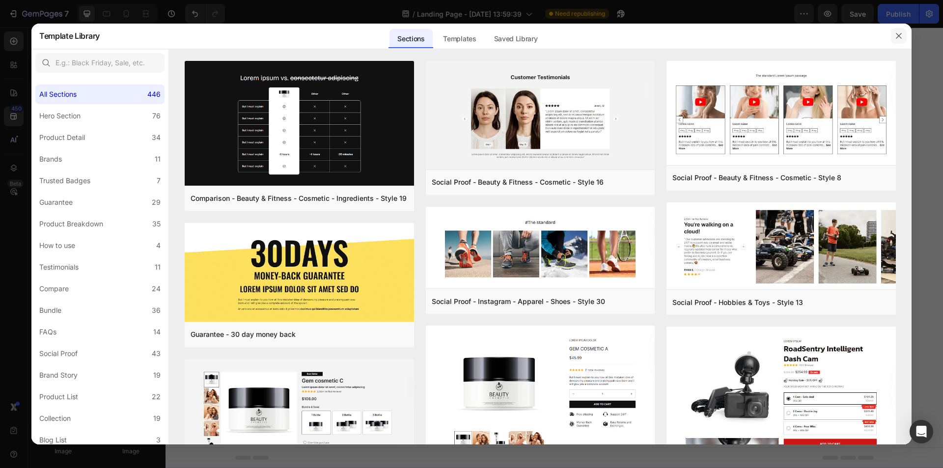
click at [905, 35] on button "button" at bounding box center [898, 36] width 16 height 16
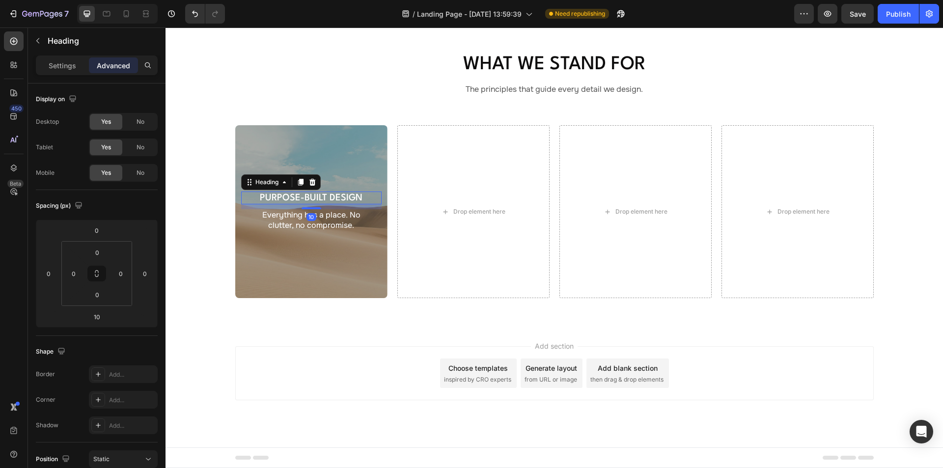
click at [320, 196] on p "Purpose-Built Design" at bounding box center [311, 197] width 138 height 11
click at [56, 66] on p "Settings" at bounding box center [62, 65] width 27 height 10
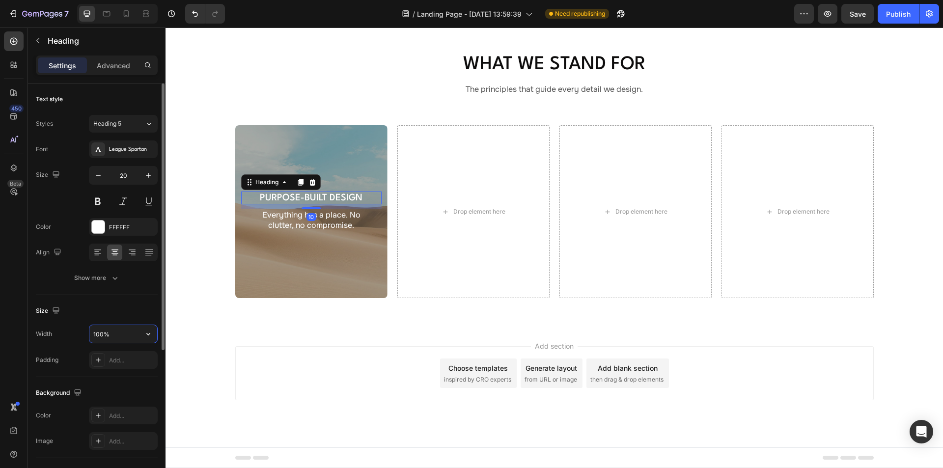
click at [112, 334] on input "100%" at bounding box center [123, 334] width 68 height 18
click at [120, 331] on input "100%" at bounding box center [123, 334] width 68 height 18
drag, startPoint x: 124, startPoint y: 330, endPoint x: 78, endPoint y: 330, distance: 46.1
click at [78, 330] on div "Width 100%" at bounding box center [97, 333] width 122 height 19
type input "217"
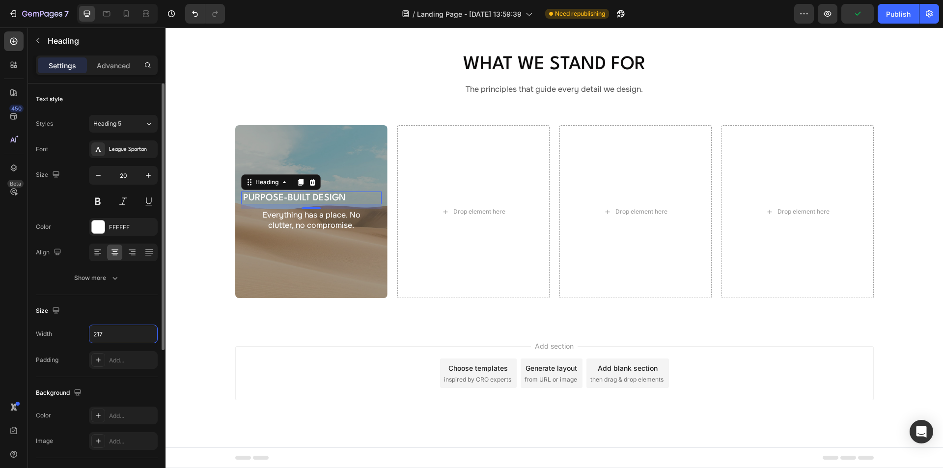
drag, startPoint x: 105, startPoint y: 308, endPoint x: 106, endPoint y: 316, distance: 7.4
click at [105, 308] on div "Size" at bounding box center [97, 311] width 122 height 16
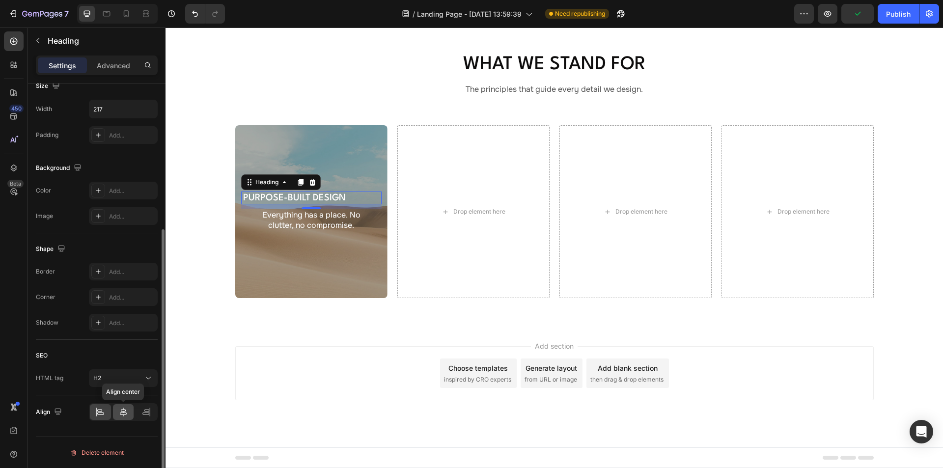
click at [122, 410] on icon at bounding box center [123, 412] width 10 height 10
click at [113, 376] on div "H2" at bounding box center [118, 378] width 50 height 9
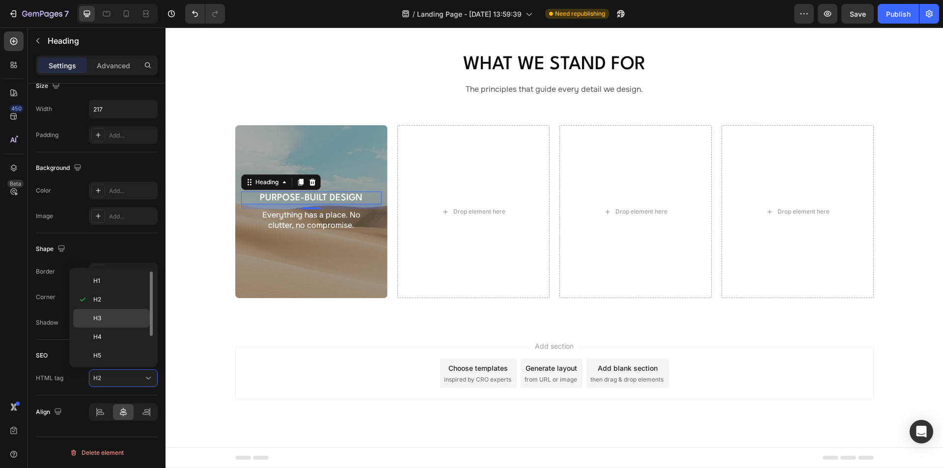
drag, startPoint x: 105, startPoint y: 319, endPoint x: 110, endPoint y: 315, distance: 7.0
click at [105, 319] on p "H3" at bounding box center [119, 318] width 52 height 9
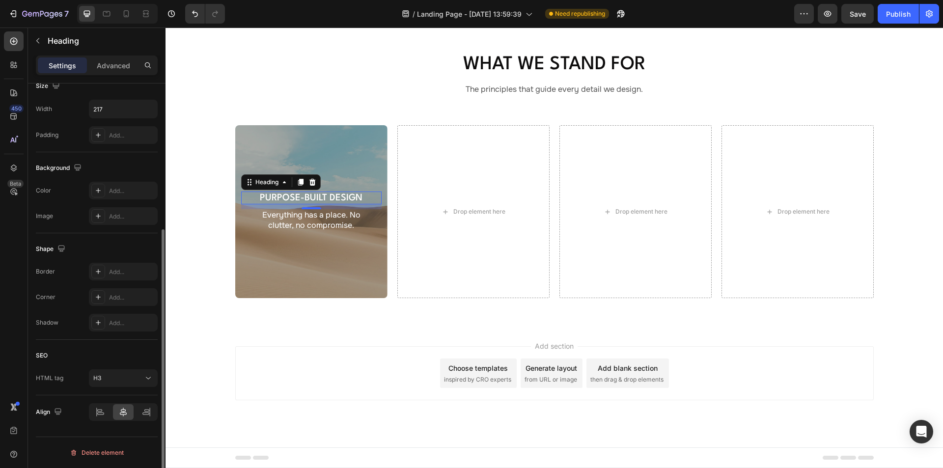
scroll to position [0, 0]
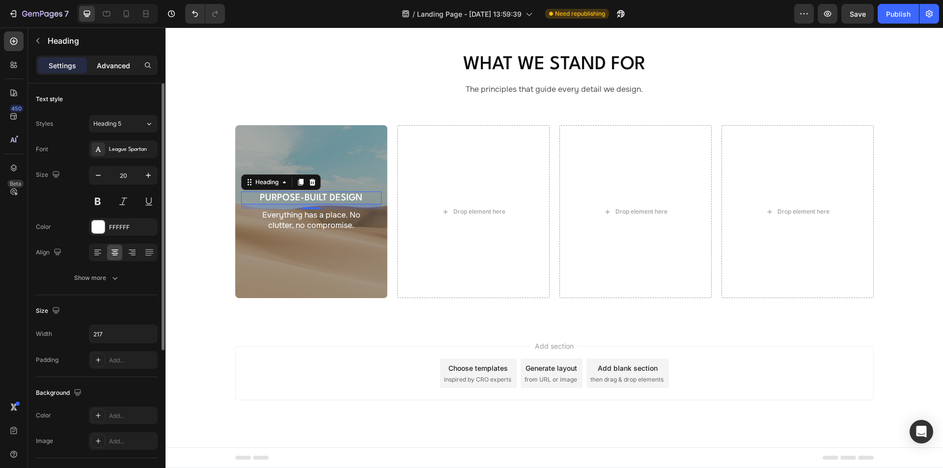
click at [119, 64] on p "Advanced" at bounding box center [113, 65] width 33 height 10
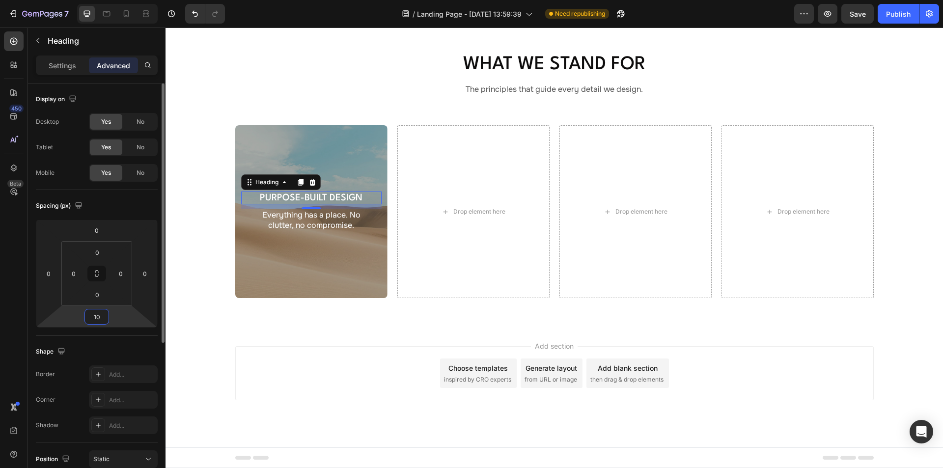
click at [104, 319] on input "10" at bounding box center [97, 316] width 20 height 15
type input "8"
click at [273, 382] on div "Add section Choose templates inspired by CRO experts Generate layout from URL o…" at bounding box center [554, 373] width 638 height 54
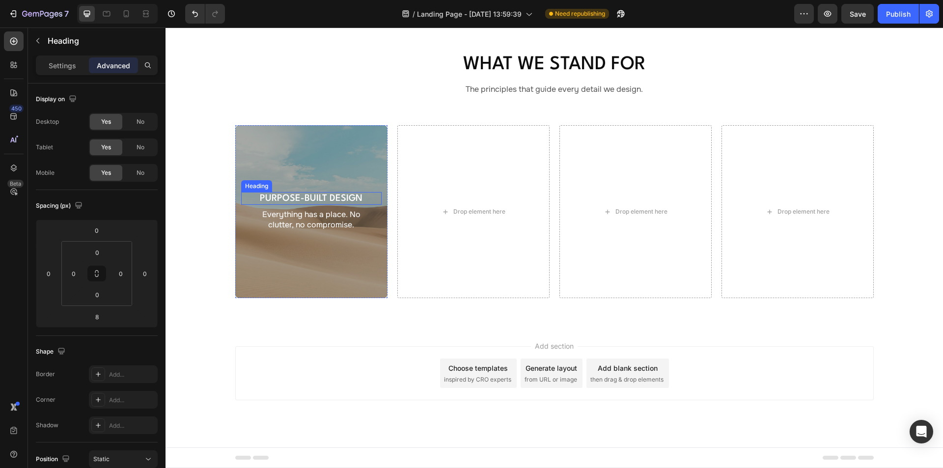
click at [317, 196] on h3 "Purpose-Built Design" at bounding box center [311, 198] width 107 height 13
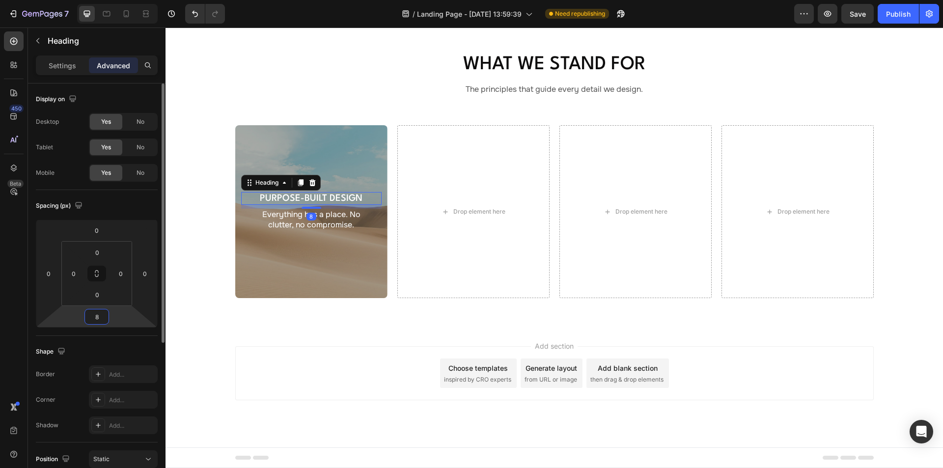
click at [94, 315] on input "8" at bounding box center [97, 316] width 20 height 15
type input "6"
click at [343, 362] on div "Add section Choose templates inspired by CRO experts Generate layout from URL o…" at bounding box center [554, 373] width 638 height 54
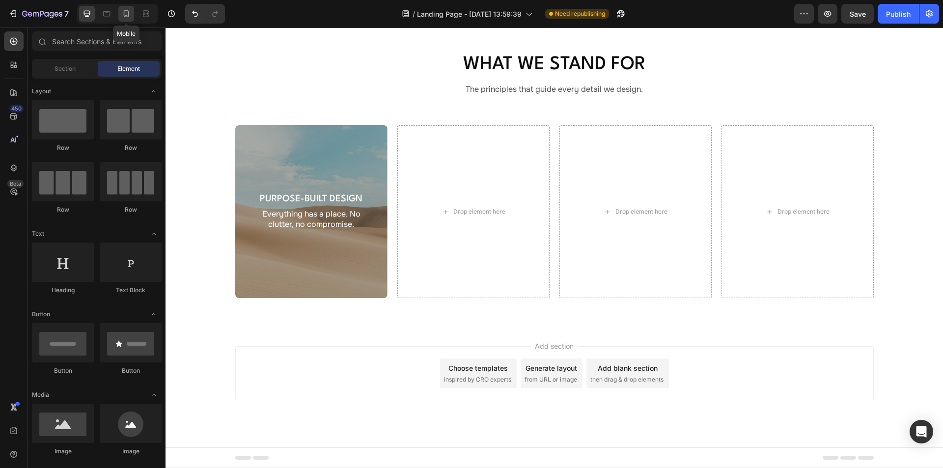
click at [124, 13] on icon at bounding box center [126, 13] width 5 height 7
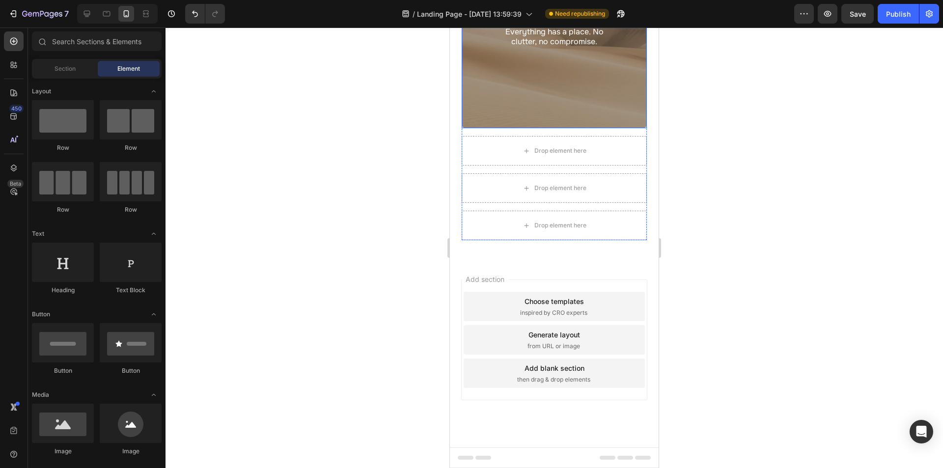
scroll to position [978, 0]
click at [536, 23] on h3 "Purpose-Built Design" at bounding box center [554, 16] width 107 height 13
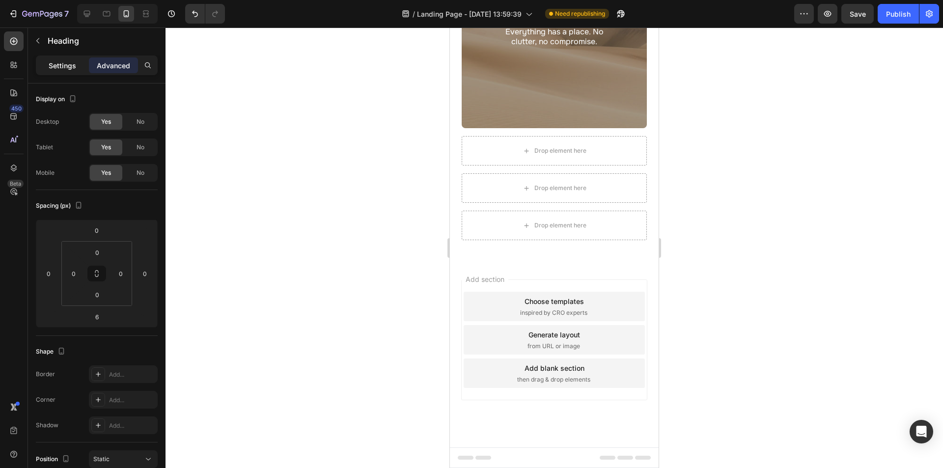
click at [58, 62] on p "Settings" at bounding box center [62, 65] width 27 height 10
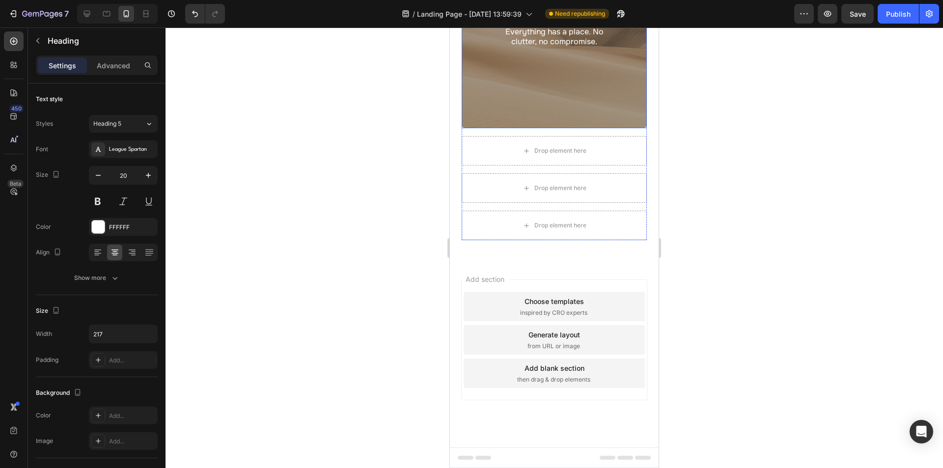
drag, startPoint x: 528, startPoint y: 306, endPoint x: 526, endPoint y: 296, distance: 10.5
click at [528, 128] on div "Overlay" at bounding box center [553, 29] width 185 height 198
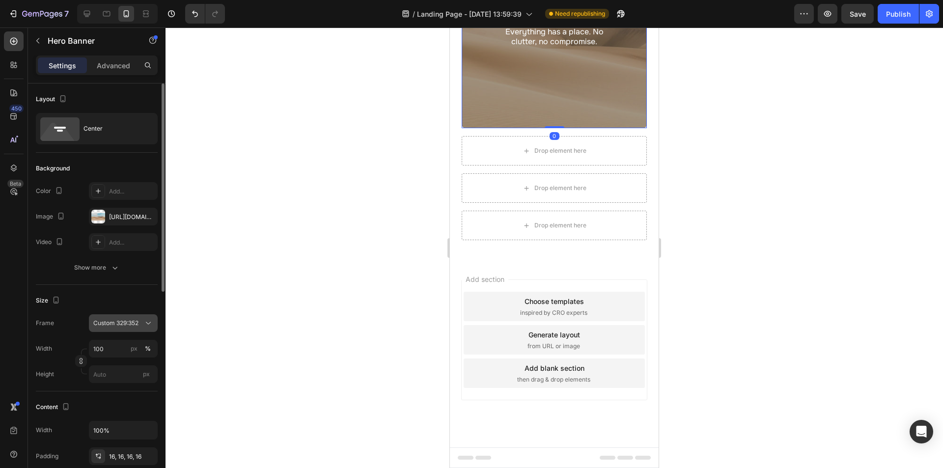
scroll to position [98, 0]
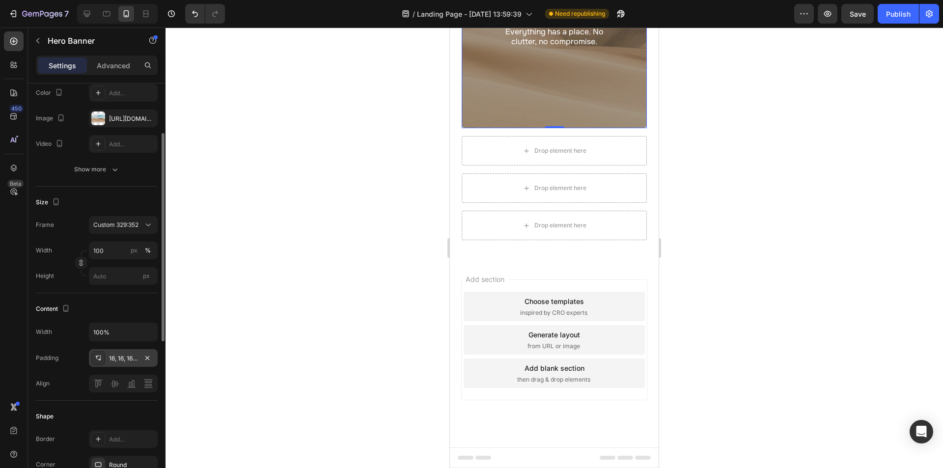
click at [120, 361] on div "16, 16, 16, 16" at bounding box center [123, 358] width 28 height 9
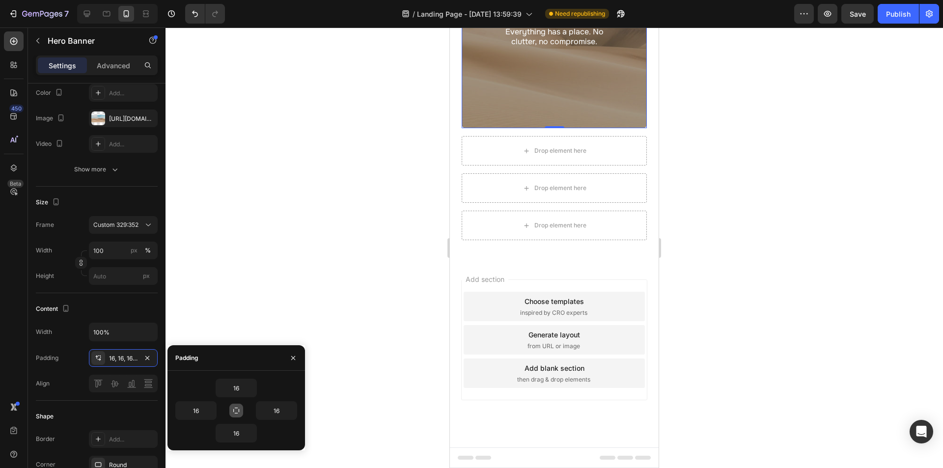
click at [237, 408] on icon "button" at bounding box center [236, 410] width 8 height 8
click at [242, 389] on input "16" at bounding box center [236, 388] width 40 height 18
type input "12"
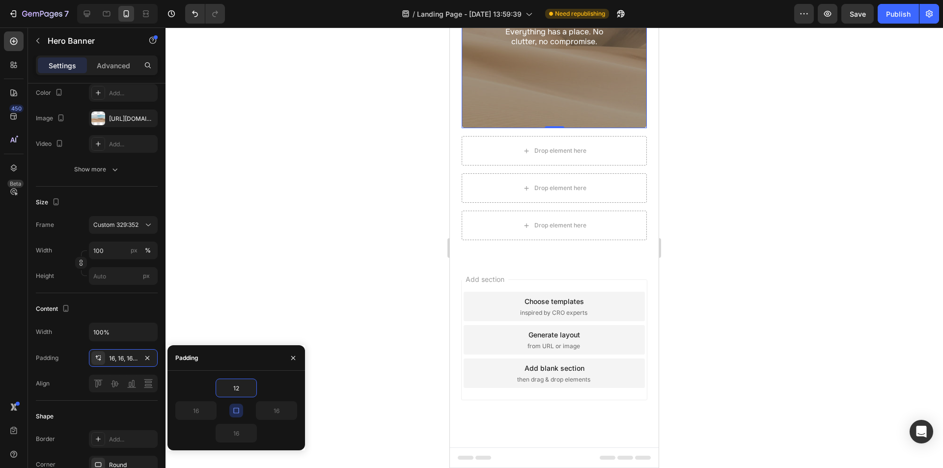
type input "12"
click at [263, 365] on div "Padding" at bounding box center [235, 358] width 137 height 26
click at [39, 42] on icon "button" at bounding box center [38, 41] width 8 height 8
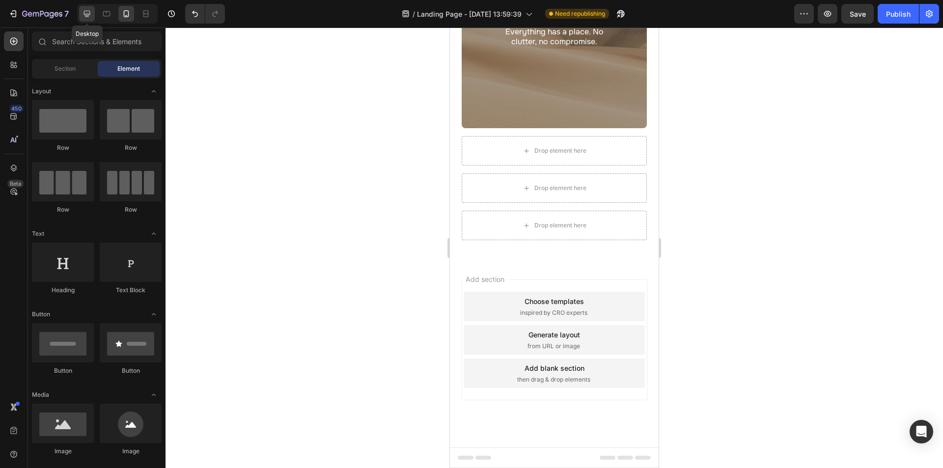
click at [86, 14] on icon at bounding box center [87, 14] width 6 height 6
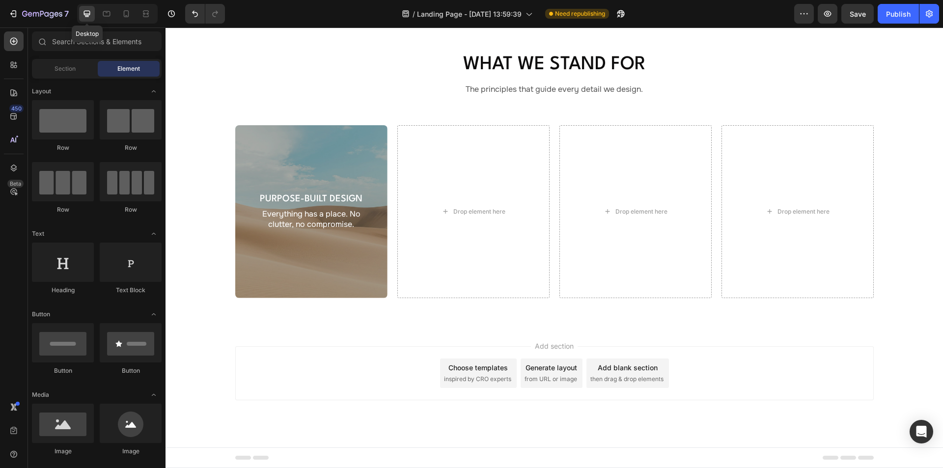
scroll to position [815, 0]
click at [409, 186] on div "Drop element here" at bounding box center [473, 211] width 152 height 173
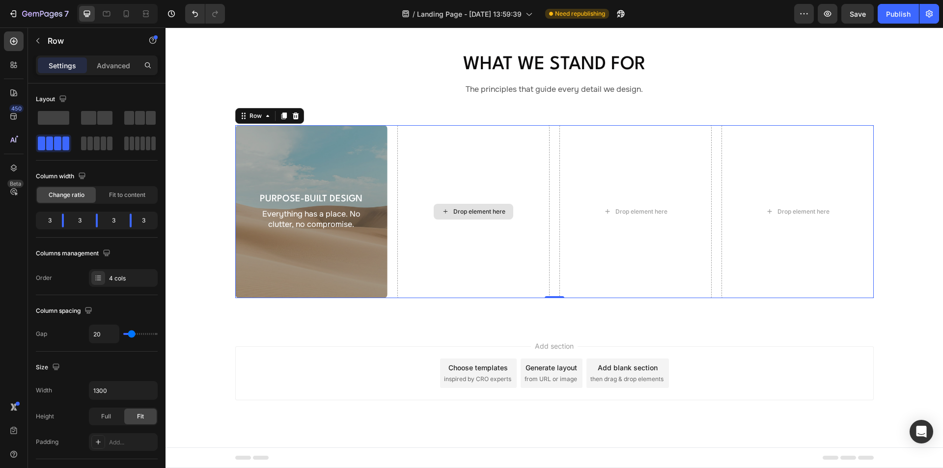
click at [409, 188] on div "Drop element here" at bounding box center [473, 211] width 152 height 173
click at [129, 279] on div "4 cols" at bounding box center [132, 278] width 46 height 9
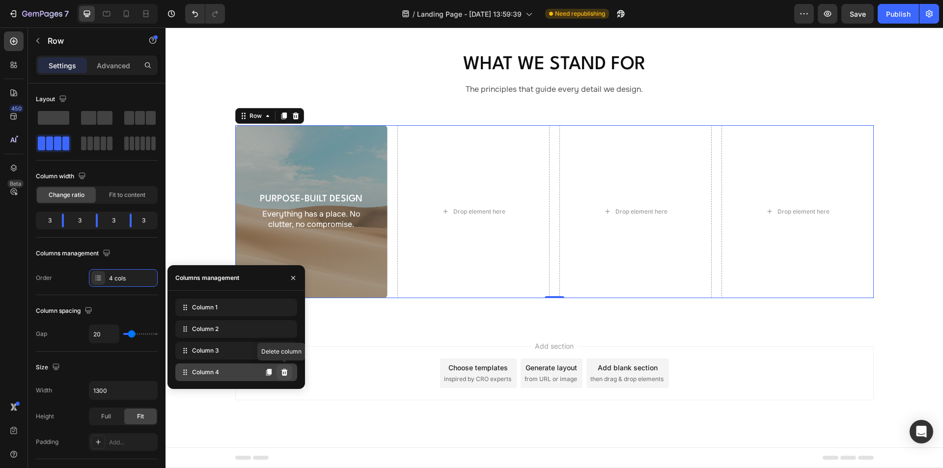
drag, startPoint x: 285, startPoint y: 377, endPoint x: 120, endPoint y: 348, distance: 167.9
click at [285, 377] on button at bounding box center [284, 372] width 16 height 16
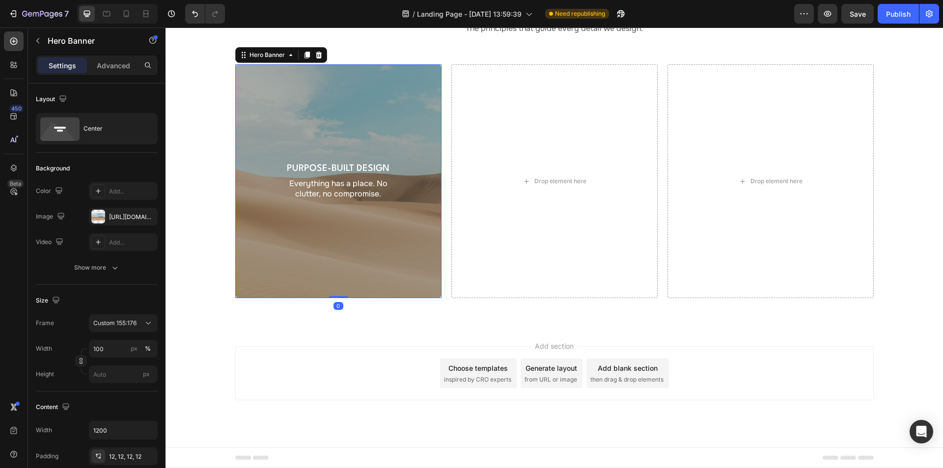
click at [285, 298] on div "Overlay" at bounding box center [338, 181] width 206 height 234
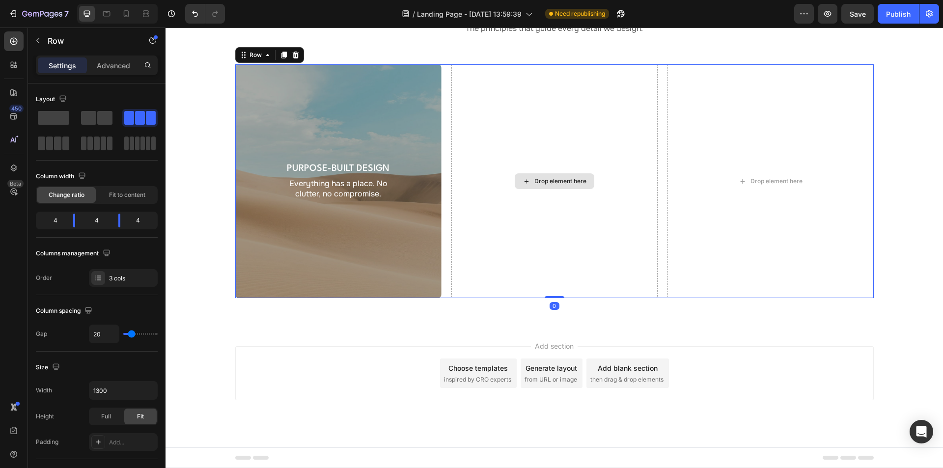
click at [462, 212] on div "Drop element here" at bounding box center [554, 181] width 206 height 234
click at [123, 277] on div "3 cols" at bounding box center [132, 278] width 46 height 9
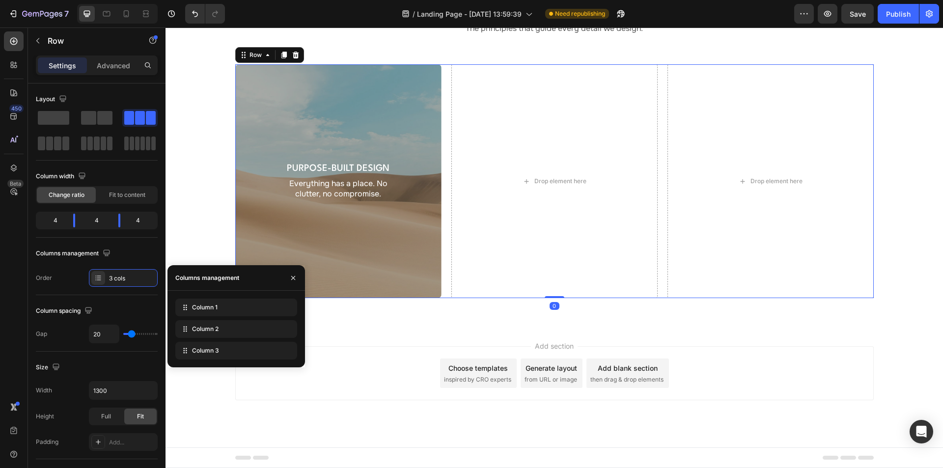
click at [0, 0] on icon at bounding box center [0, 0] width 0 height 0
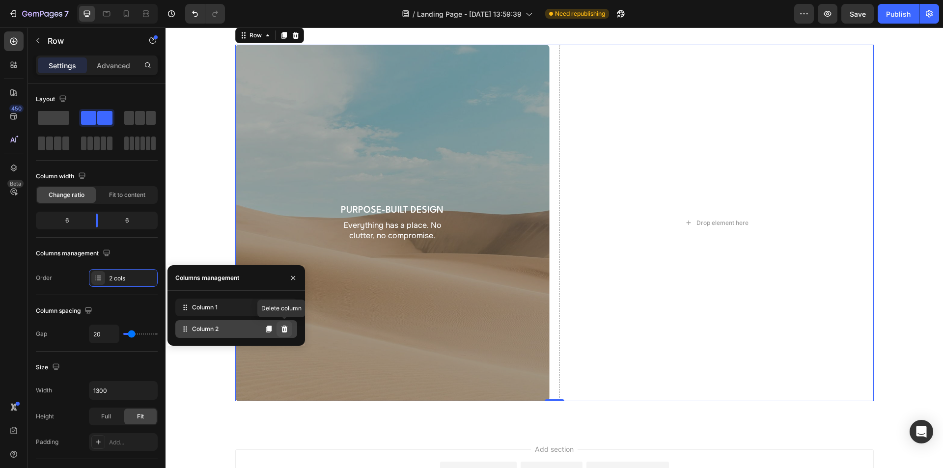
click at [286, 332] on icon at bounding box center [284, 328] width 6 height 7
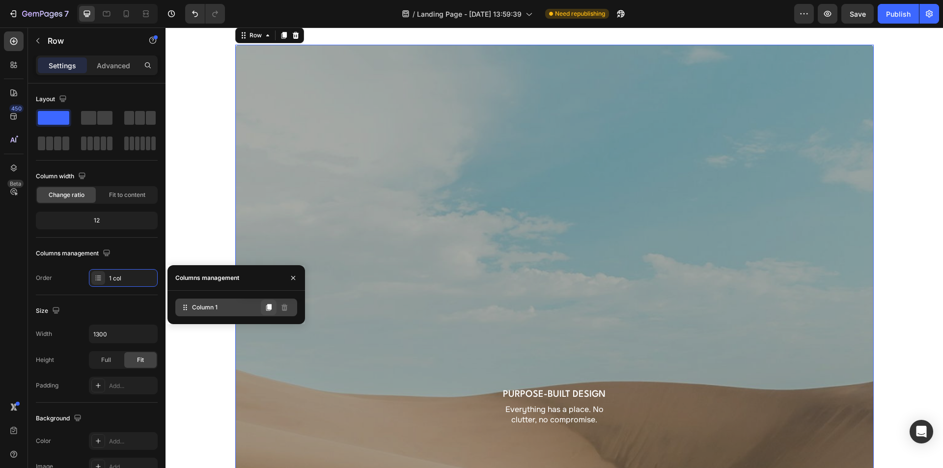
click at [268, 305] on icon at bounding box center [268, 307] width 5 height 7
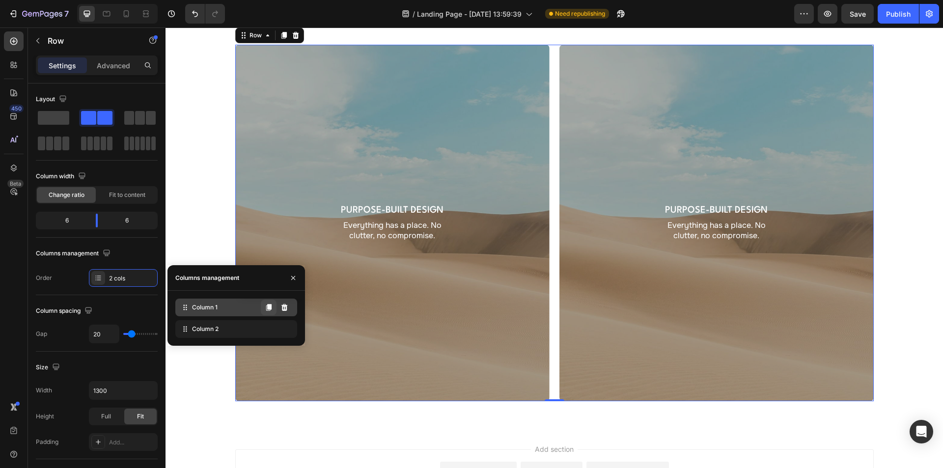
click at [268, 307] on icon at bounding box center [268, 307] width 5 height 7
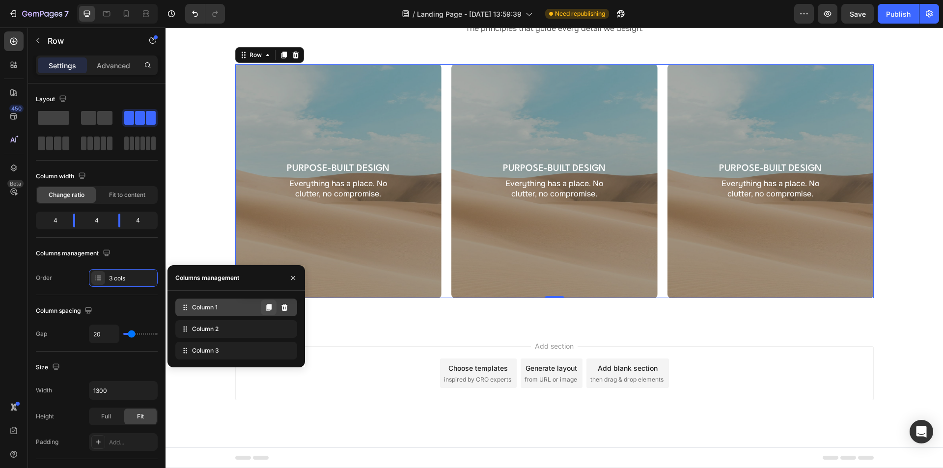
click at [268, 307] on icon at bounding box center [268, 307] width 5 height 7
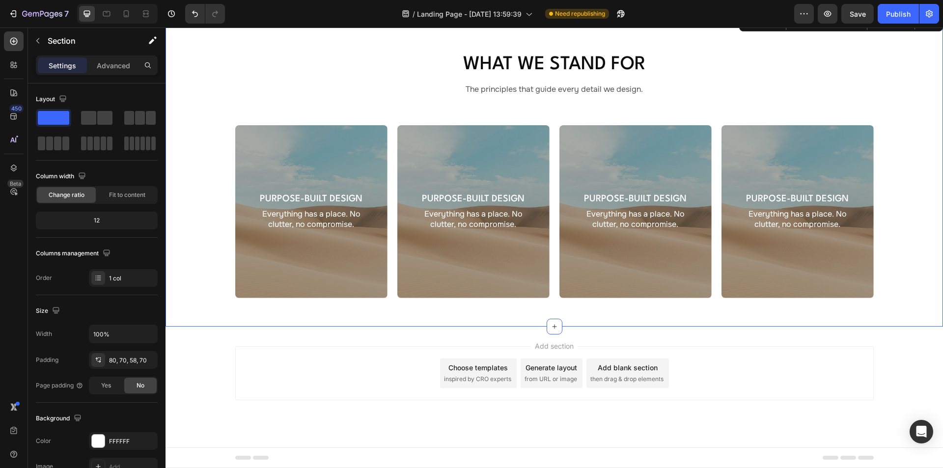
click at [427, 326] on div "What We Stand For Heading The principles that guide every detail we design. Tex…" at bounding box center [553, 170] width 777 height 313
click at [360, 173] on div "Overlay" at bounding box center [311, 211] width 152 height 173
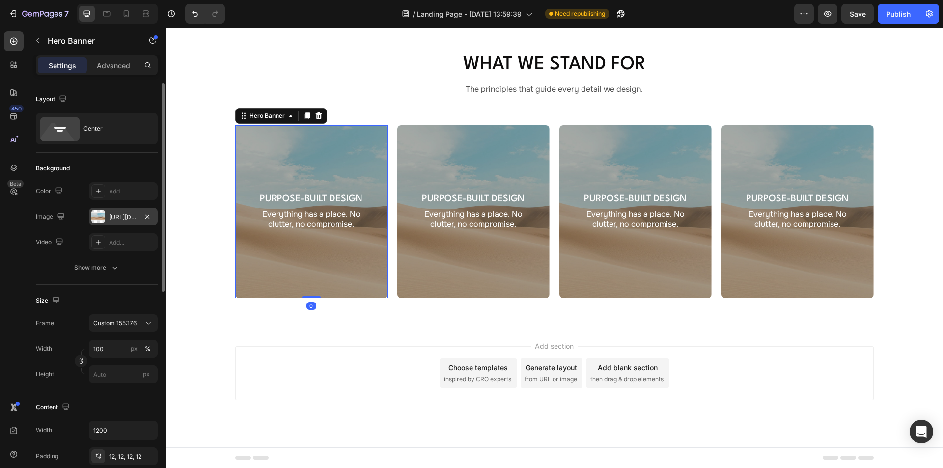
click at [112, 217] on div "[URL][DOMAIN_NAME]" at bounding box center [123, 217] width 28 height 9
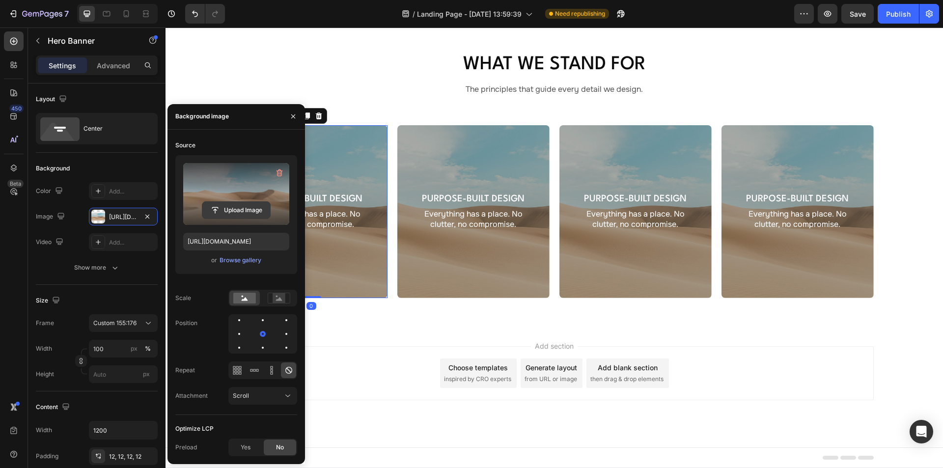
click at [240, 216] on input "file" at bounding box center [236, 210] width 68 height 17
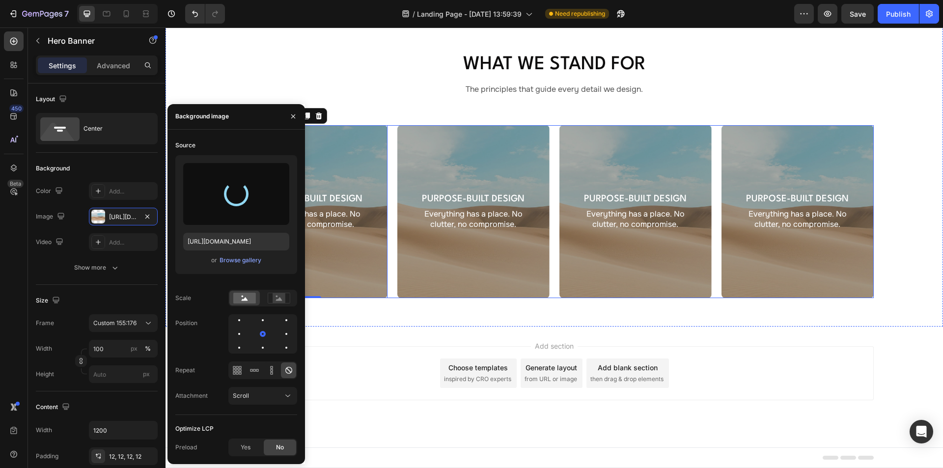
type input "https://cdn.shopify.com/s/files/1/0934/7760/1567/files/gempages_581484049818715…"
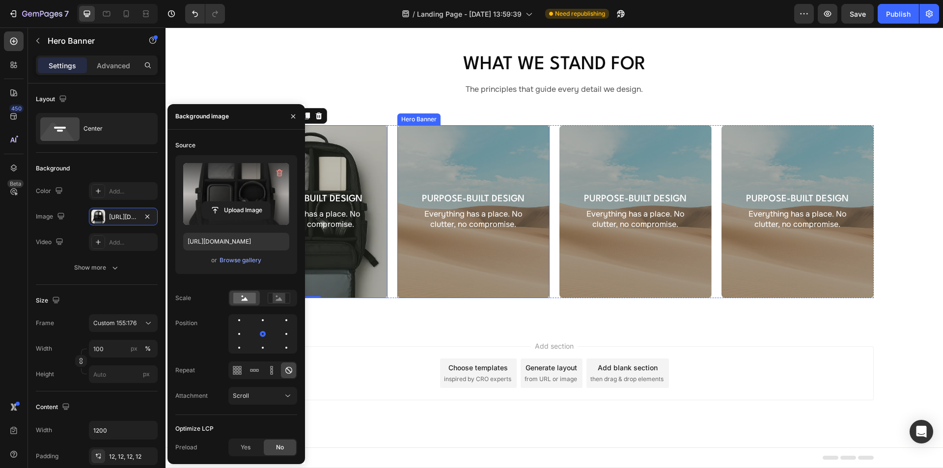
click at [436, 176] on div "Overlay" at bounding box center [473, 211] width 152 height 173
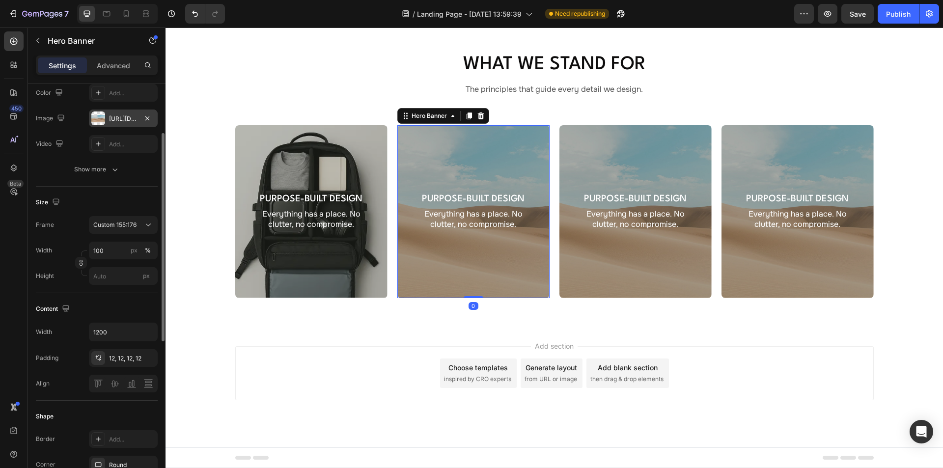
click at [114, 120] on div "[URL][DOMAIN_NAME]" at bounding box center [123, 118] width 28 height 9
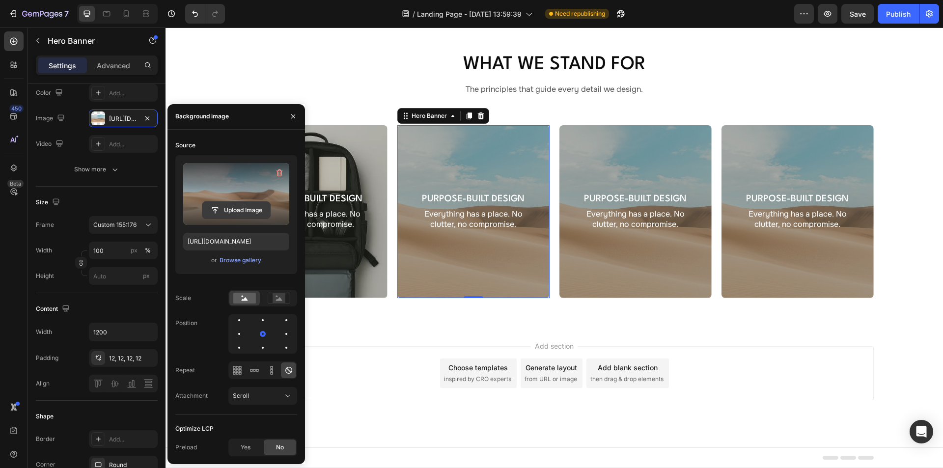
click at [236, 209] on input "file" at bounding box center [236, 210] width 68 height 17
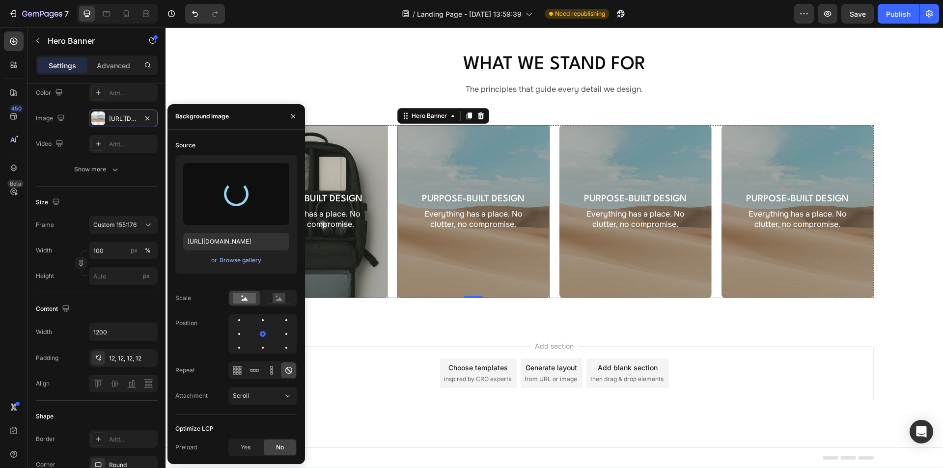
type input "https://cdn.shopify.com/s/files/1/0934/7760/1567/files/gempages_581484049818715…"
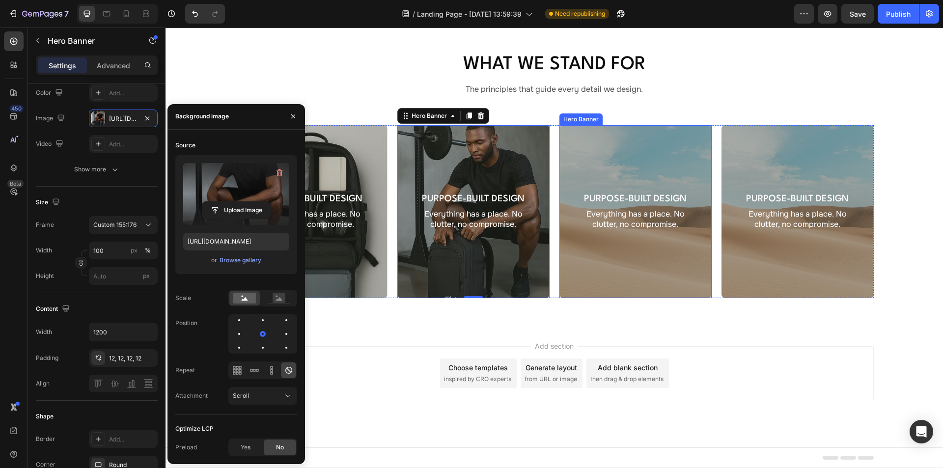
click at [584, 175] on div "Overlay" at bounding box center [635, 211] width 152 height 173
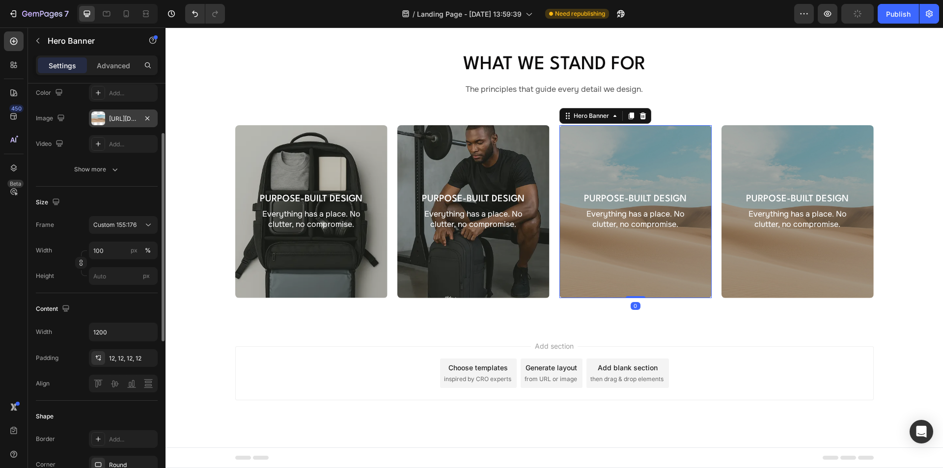
click at [108, 113] on div "[URL][DOMAIN_NAME]" at bounding box center [123, 118] width 69 height 18
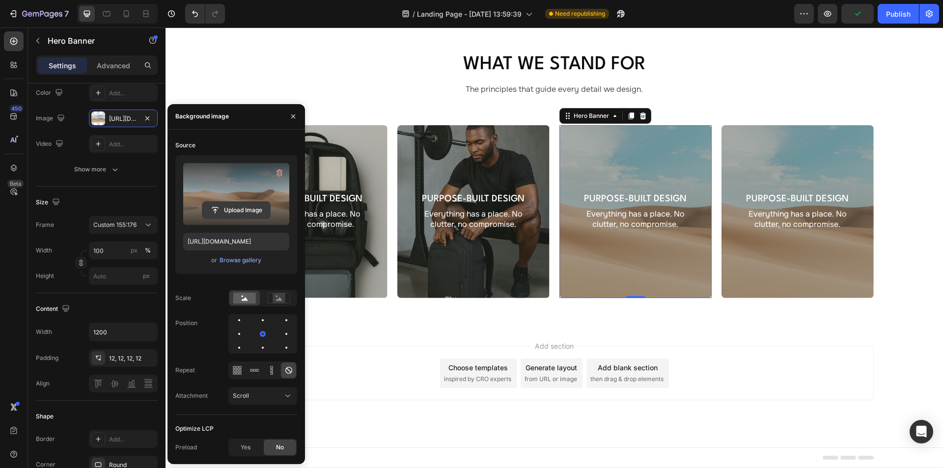
click at [231, 203] on input "file" at bounding box center [236, 210] width 68 height 17
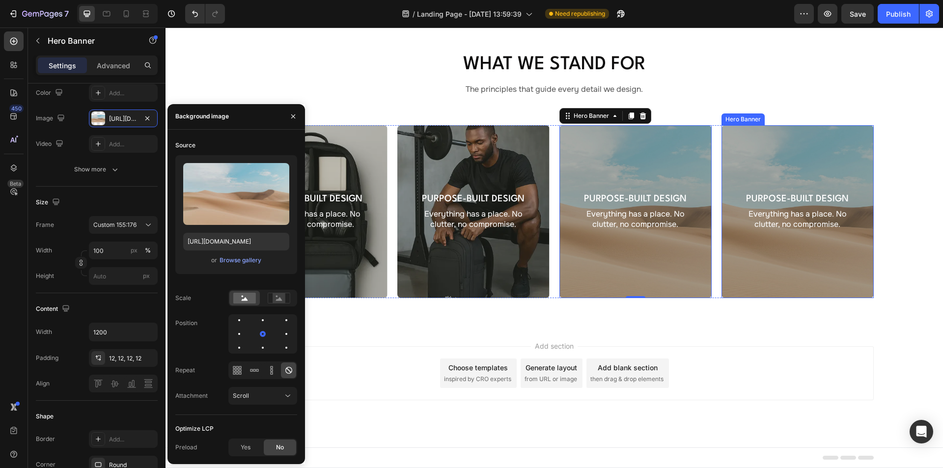
click at [768, 173] on div "Overlay" at bounding box center [797, 211] width 152 height 173
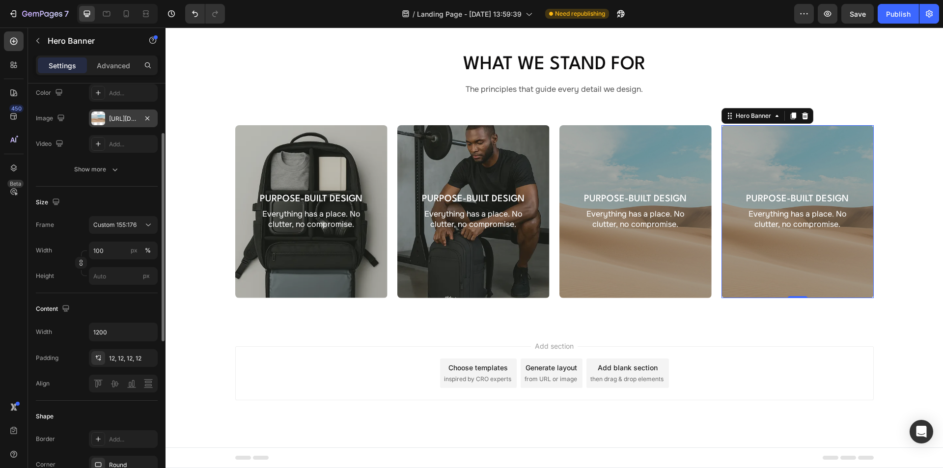
click at [111, 119] on div "[URL][DOMAIN_NAME]" at bounding box center [123, 118] width 28 height 9
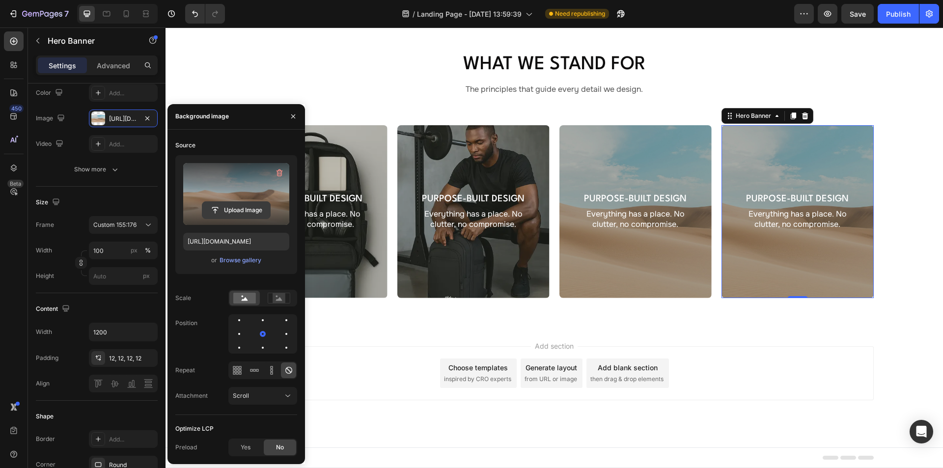
click at [224, 209] on input "file" at bounding box center [236, 210] width 68 height 17
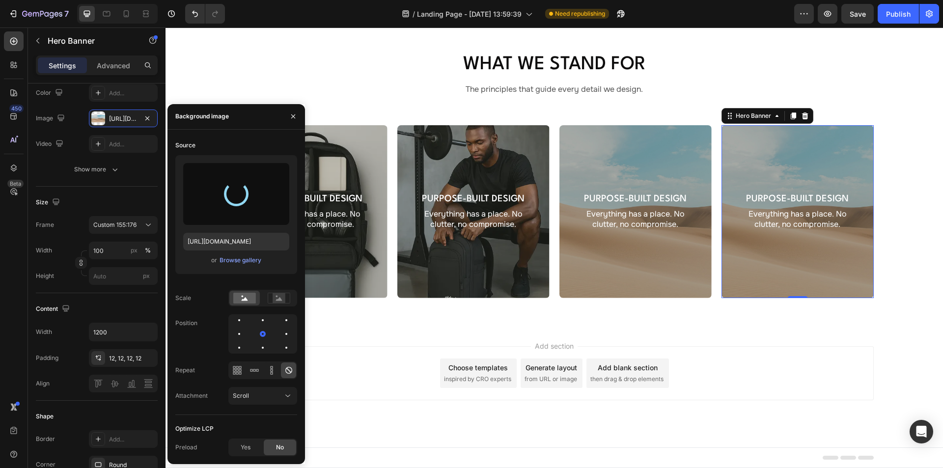
type input "https://cdn.shopify.com/s/files/1/0934/7760/1567/files/gempages_581484049818715…"
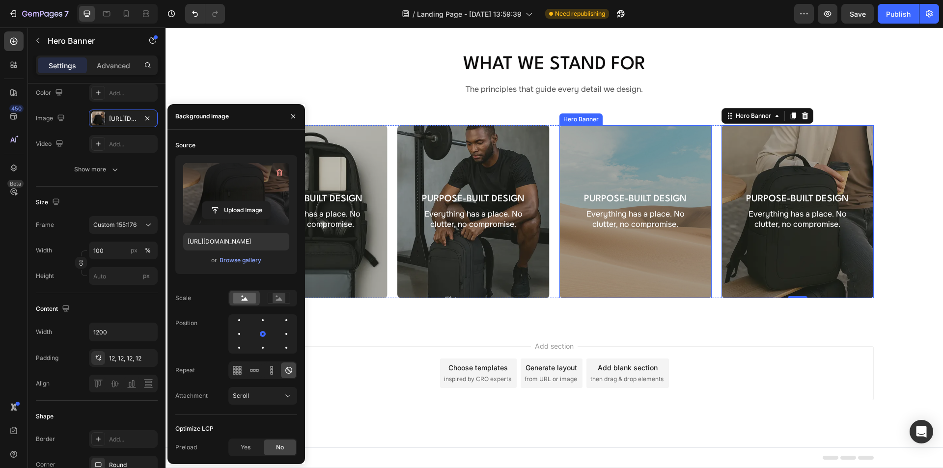
drag, startPoint x: 621, startPoint y: 190, endPoint x: 609, endPoint y: 192, distance: 11.9
click at [621, 190] on div "Overlay" at bounding box center [635, 211] width 152 height 173
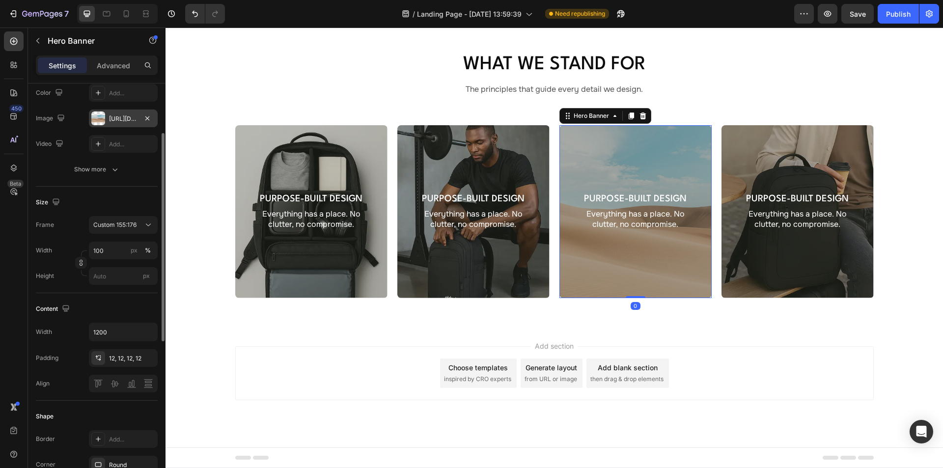
click at [117, 122] on div "[URL][DOMAIN_NAME]" at bounding box center [123, 118] width 28 height 9
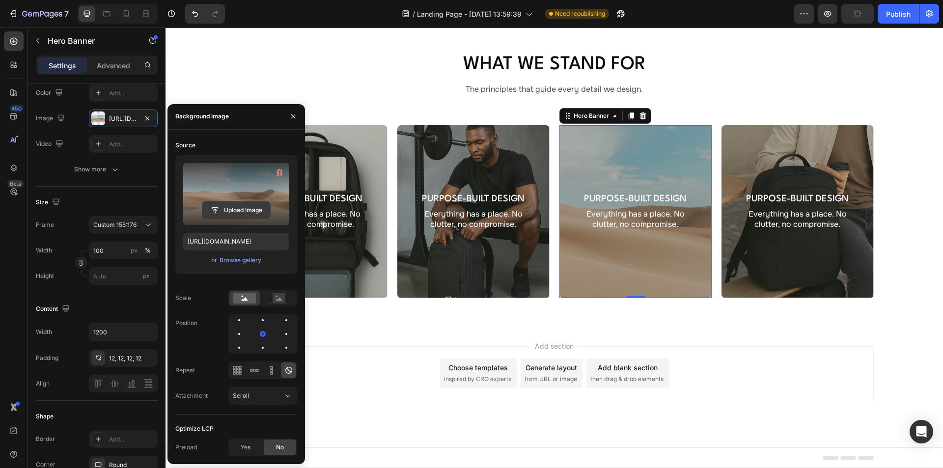
click at [263, 210] on input "file" at bounding box center [236, 210] width 68 height 17
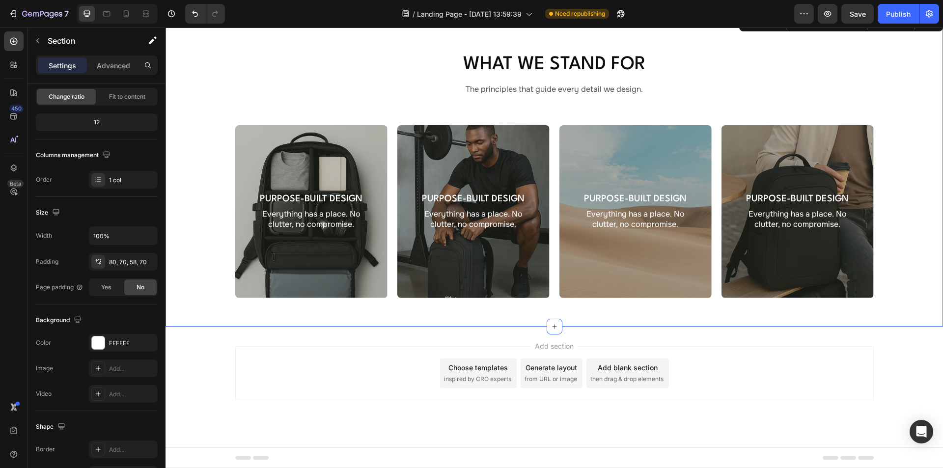
click at [557, 326] on div "What We Stand For Heading The principles that guide every detail we design. Tex…" at bounding box center [553, 170] width 777 height 313
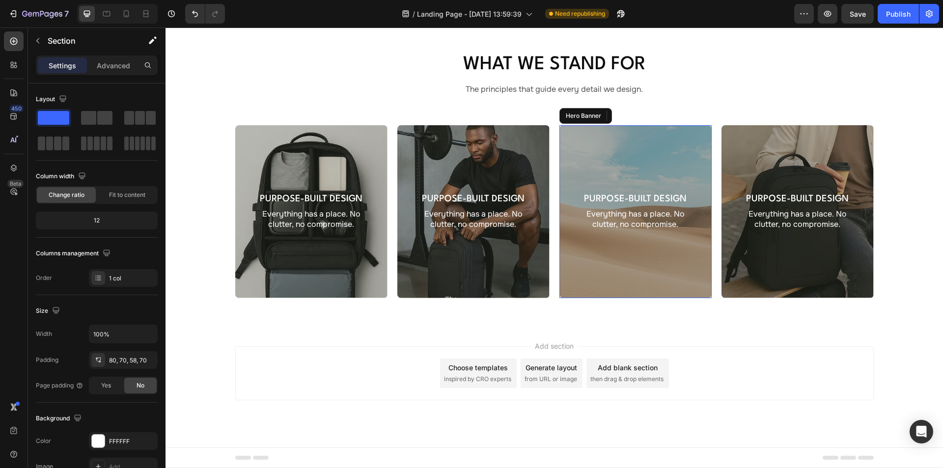
click at [596, 162] on div "Overlay" at bounding box center [635, 211] width 152 height 173
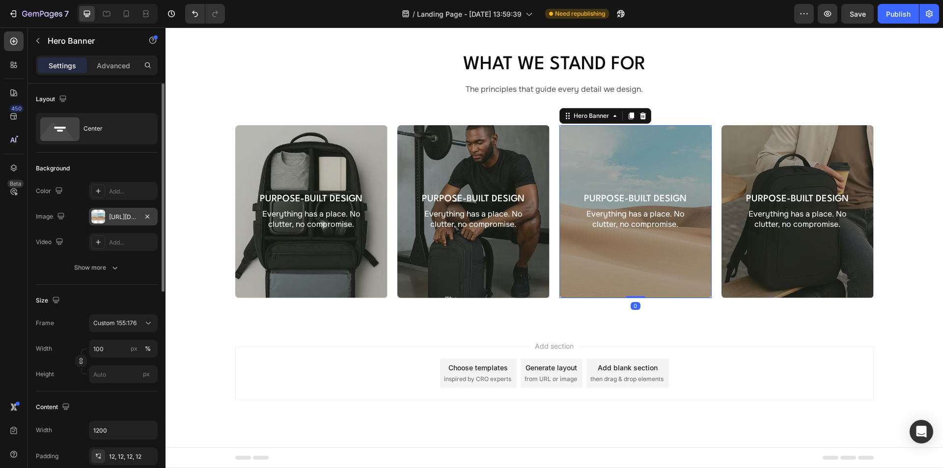
click at [122, 218] on div "[URL][DOMAIN_NAME]" at bounding box center [123, 217] width 28 height 9
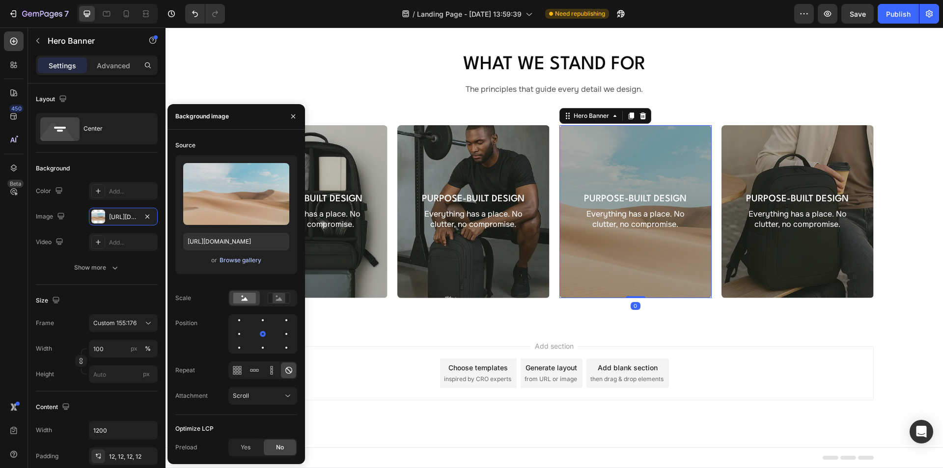
click at [232, 259] on div "Browse gallery" at bounding box center [240, 260] width 42 height 9
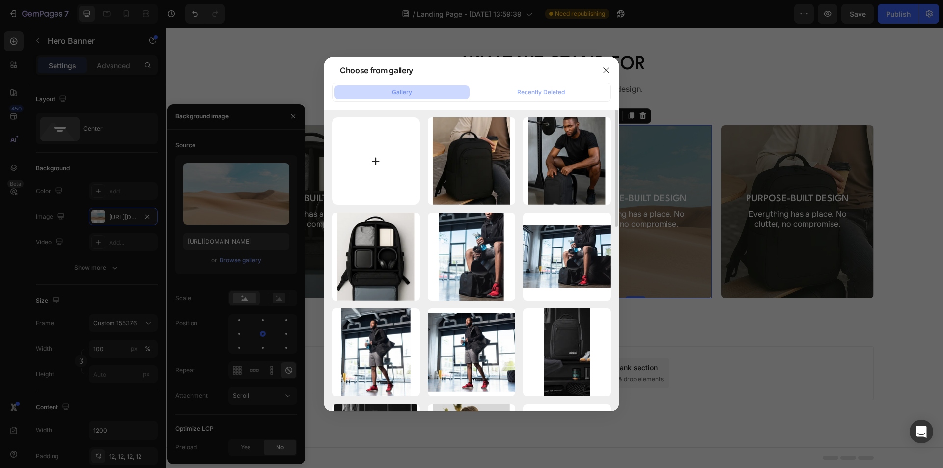
click at [386, 159] on input "file" at bounding box center [376, 161] width 88 height 88
type input "C:\fakepath\Container (5).webp"
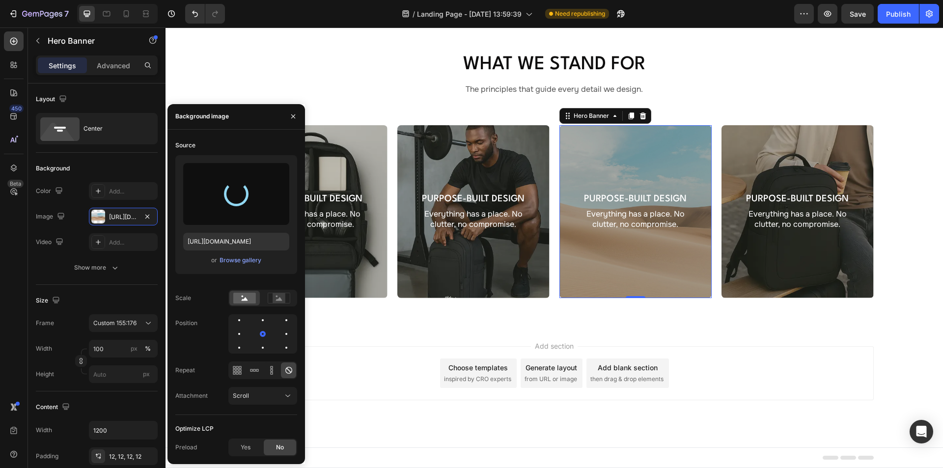
type input "https://cdn.shopify.com/s/files/1/0934/7760/1567/files/gempages_581484049818715…"
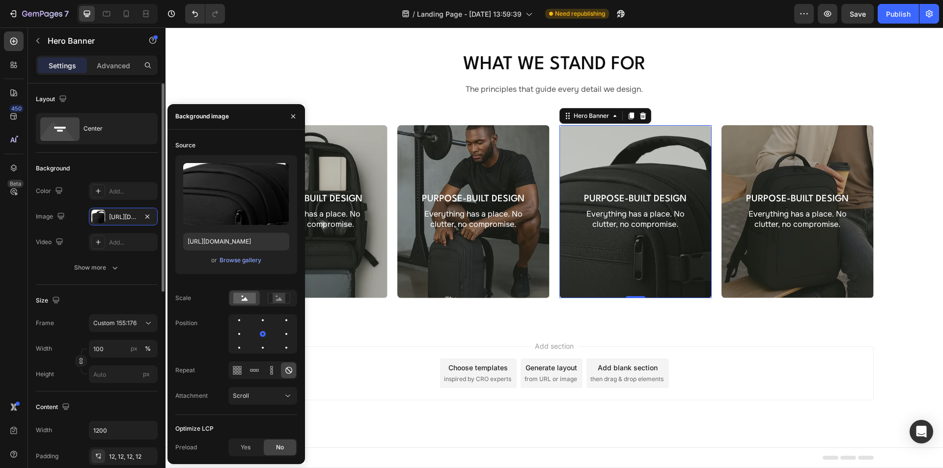
click at [118, 99] on div "Layout" at bounding box center [97, 99] width 122 height 16
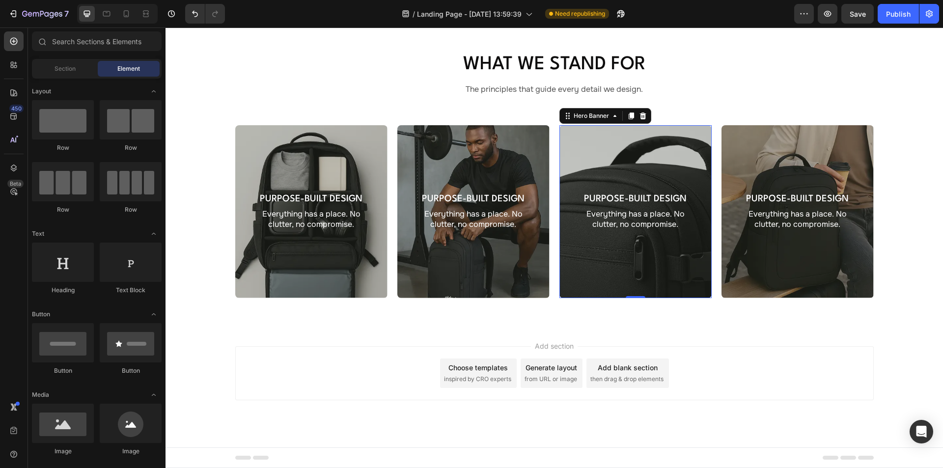
click at [709, 358] on div "Add section Choose templates inspired by CRO experts Generate layout from URL o…" at bounding box center [553, 386] width 777 height 121
click at [476, 205] on h3 "Purpose-Built Design" at bounding box center [473, 198] width 107 height 13
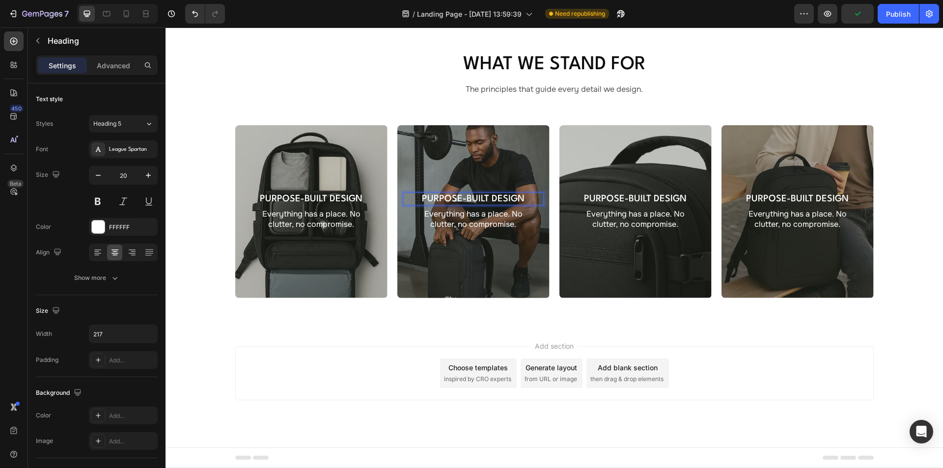
click at [456, 205] on h3 "Purpose-Built Design" at bounding box center [473, 198] width 107 height 13
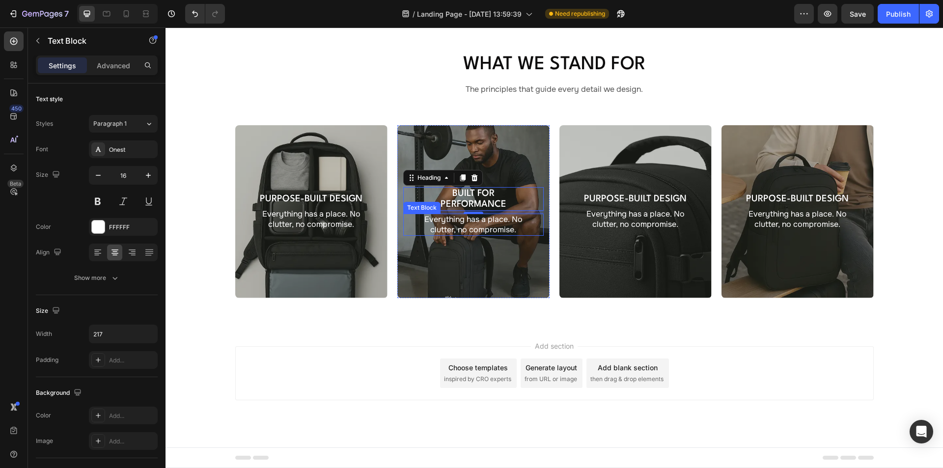
click at [446, 235] on p "Everything has a place. No clutter, no compromise." at bounding box center [473, 225] width 105 height 21
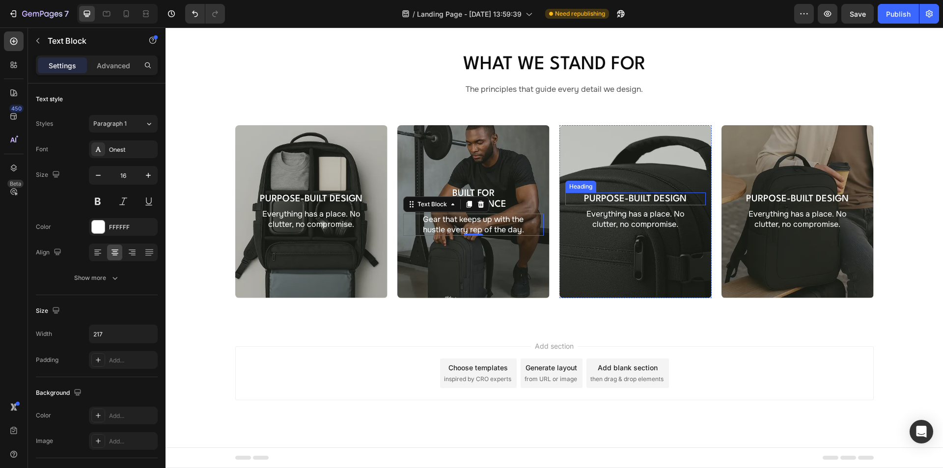
drag, startPoint x: 634, startPoint y: 232, endPoint x: 629, endPoint y: 233, distance: 5.4
click at [634, 205] on h3 "Purpose-Built Design" at bounding box center [635, 198] width 107 height 13
click at [629, 205] on h3 "Purpose-Built Design" at bounding box center [635, 198] width 107 height 13
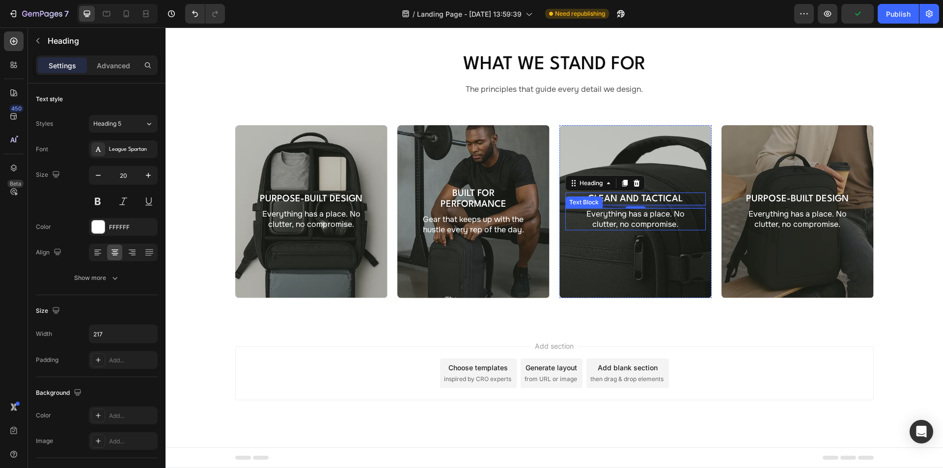
drag, startPoint x: 623, startPoint y: 257, endPoint x: 606, endPoint y: 257, distance: 17.2
click at [623, 230] on p "Everything has a place. No clutter, no compromise." at bounding box center [635, 219] width 105 height 21
click at [606, 230] on p "Everything has a place. No clutter, no compromise." at bounding box center [635, 219] width 105 height 21
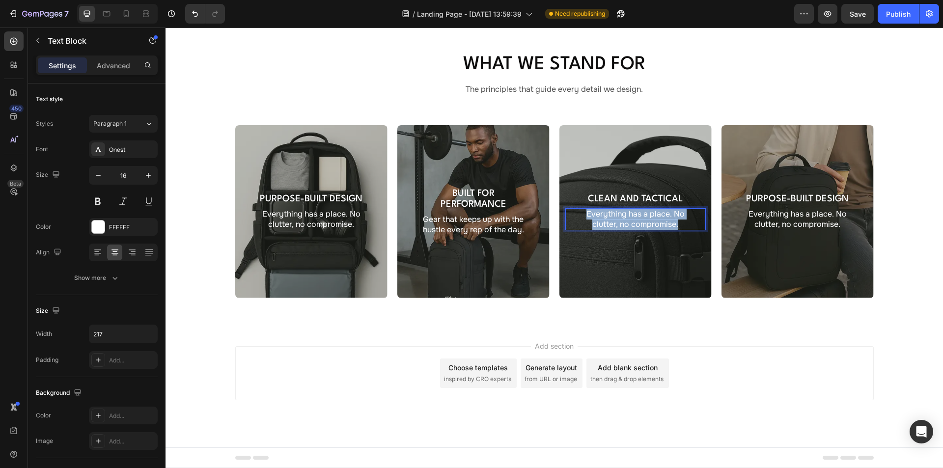
scroll to position [804, 0]
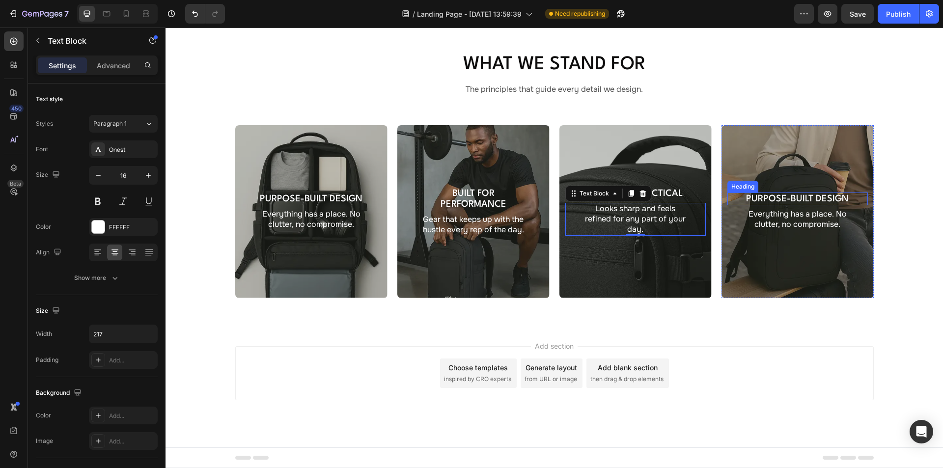
click at [781, 205] on h3 "Purpose-Built Design" at bounding box center [797, 198] width 107 height 13
click at [775, 205] on h3 "Purpose-Built Design" at bounding box center [797, 198] width 107 height 13
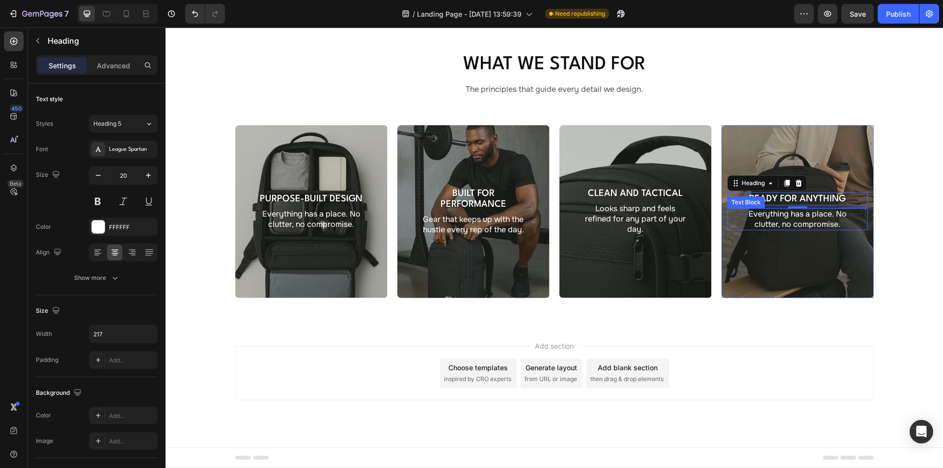
click at [798, 230] on p "Everything has a place. No clutter, no compromise." at bounding box center [797, 219] width 105 height 21
click at [764, 230] on p "Everything has a place. No clutter, no compromise." at bounding box center [797, 219] width 105 height 21
click at [845, 230] on p "From meals to meetings to max outs." at bounding box center [797, 219] width 105 height 21
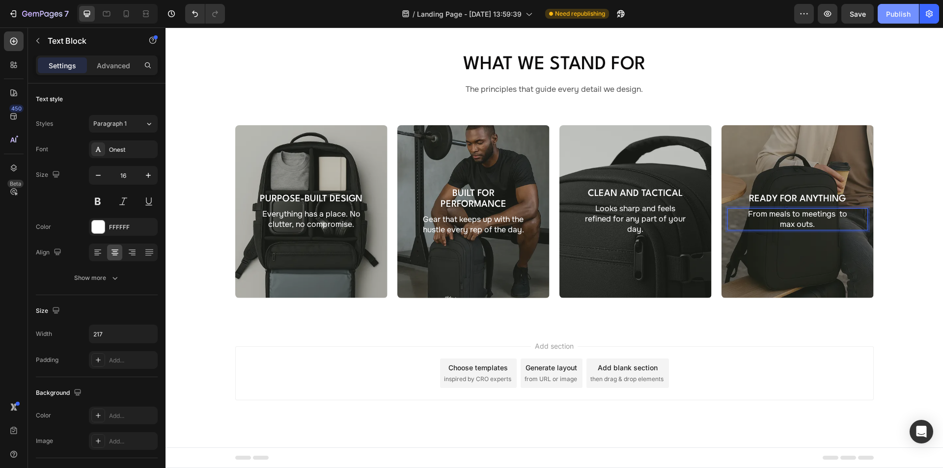
click at [894, 14] on div "Publish" at bounding box center [898, 14] width 25 height 10
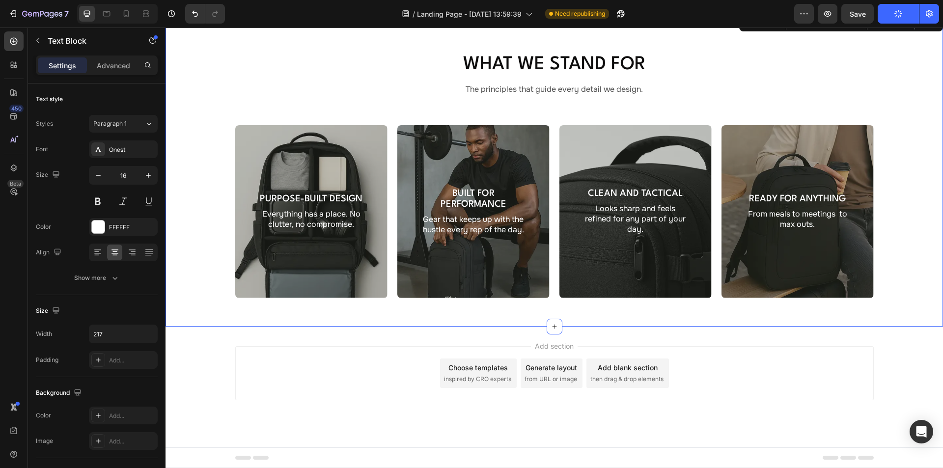
click at [550, 326] on div "What We Stand For Heading The principles that guide every detail we design. Tex…" at bounding box center [553, 170] width 777 height 313
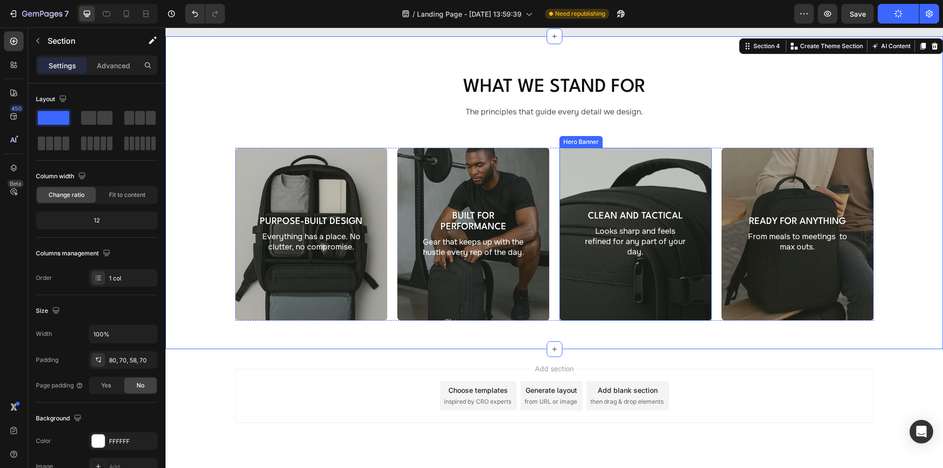
scroll to position [699, 0]
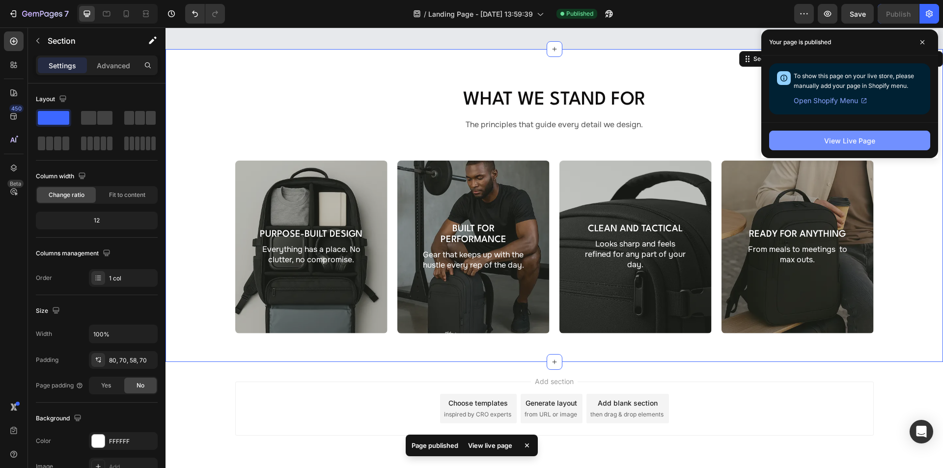
click at [797, 139] on button "View Live Page" at bounding box center [849, 141] width 161 height 20
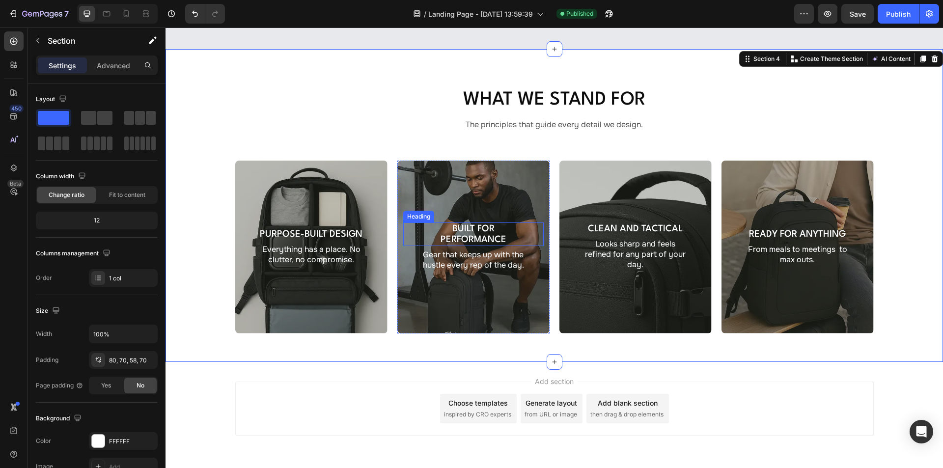
click at [480, 245] on p "Built for Performance" at bounding box center [473, 234] width 105 height 22
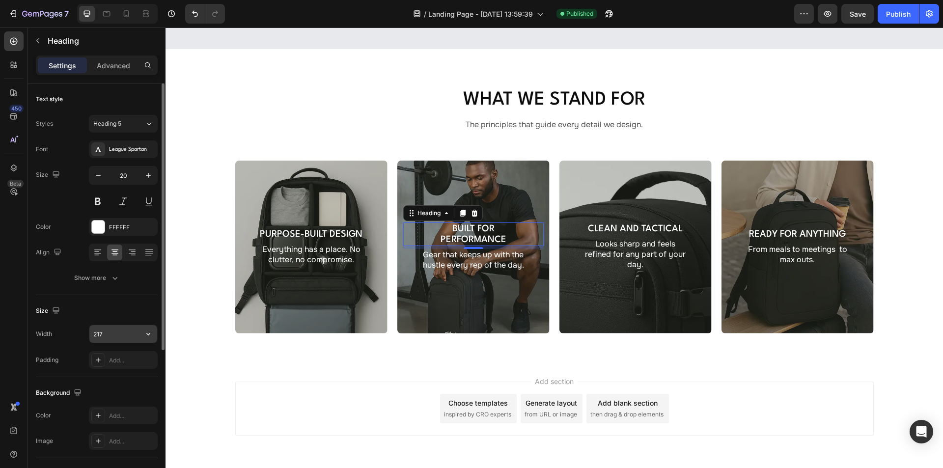
click at [110, 336] on input "217" at bounding box center [123, 334] width 68 height 18
drag, startPoint x: 113, startPoint y: 333, endPoint x: 63, endPoint y: 333, distance: 50.6
click at [63, 333] on div "Width 223" at bounding box center [97, 333] width 122 height 19
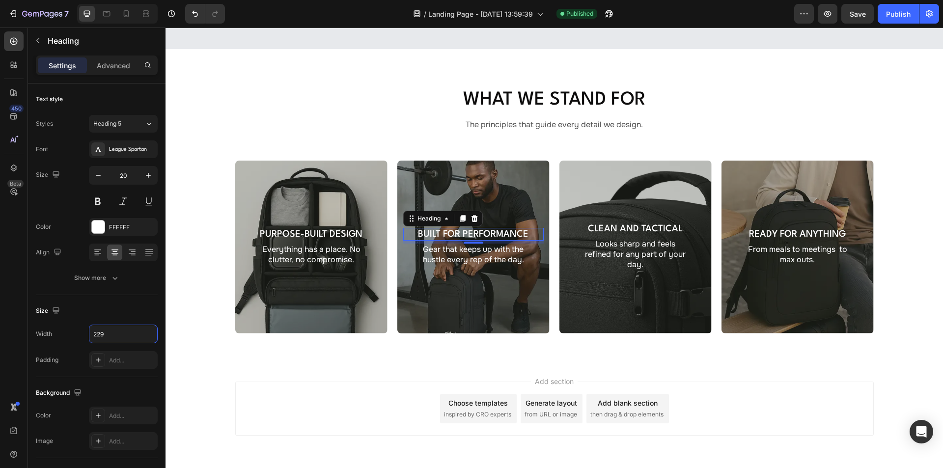
type input "229"
click at [628, 270] on p "Looks sharp and feels refined for any part of your day." at bounding box center [635, 254] width 105 height 30
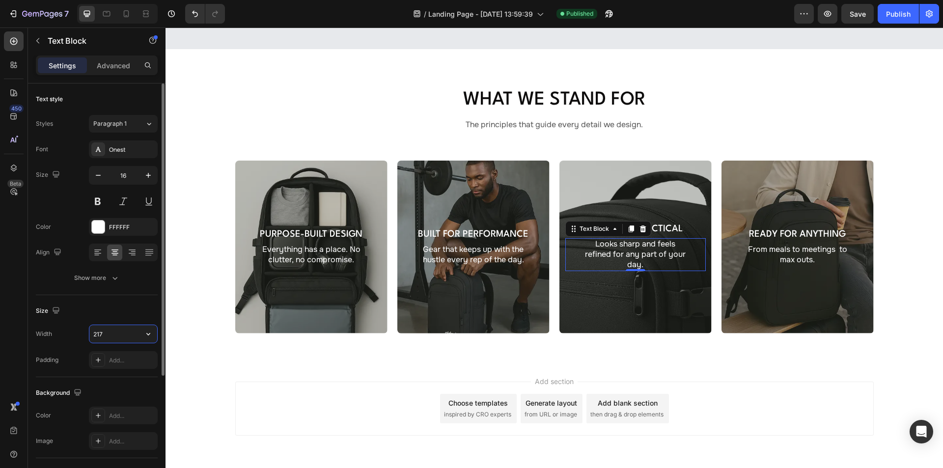
click at [109, 328] on input "217" at bounding box center [123, 334] width 68 height 18
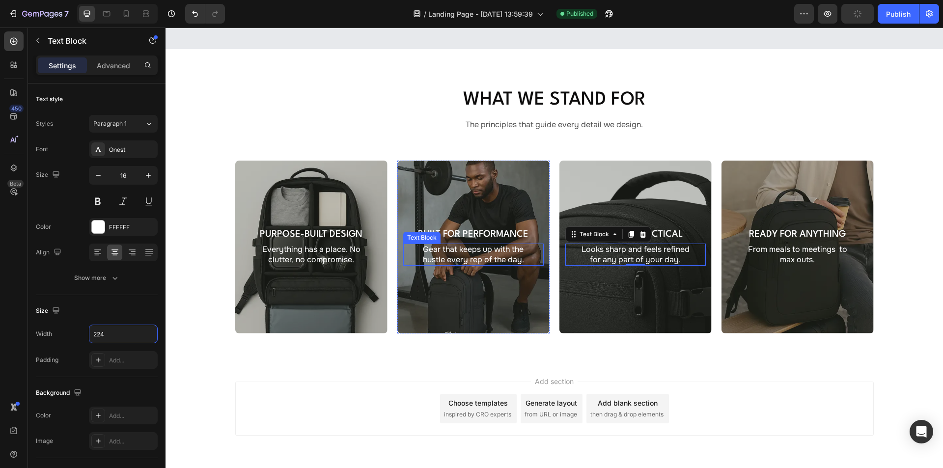
type input "225"
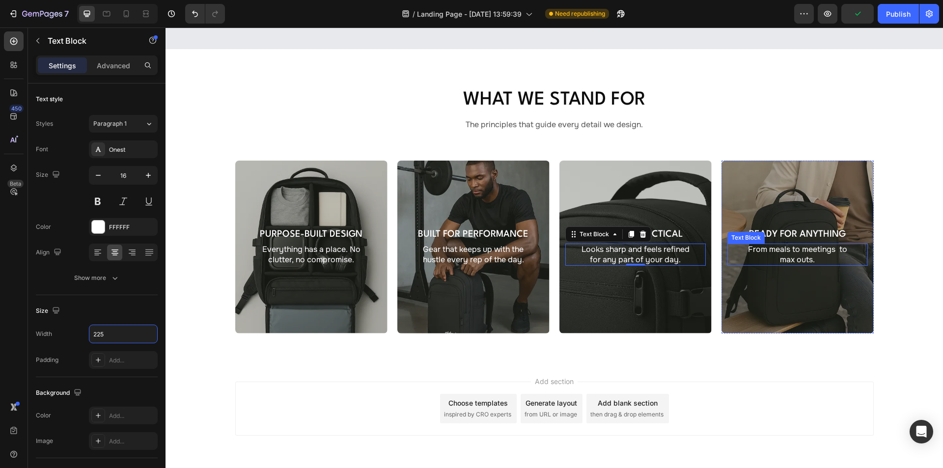
click at [808, 265] on p "From meals to meetings to max outs." at bounding box center [797, 254] width 105 height 21
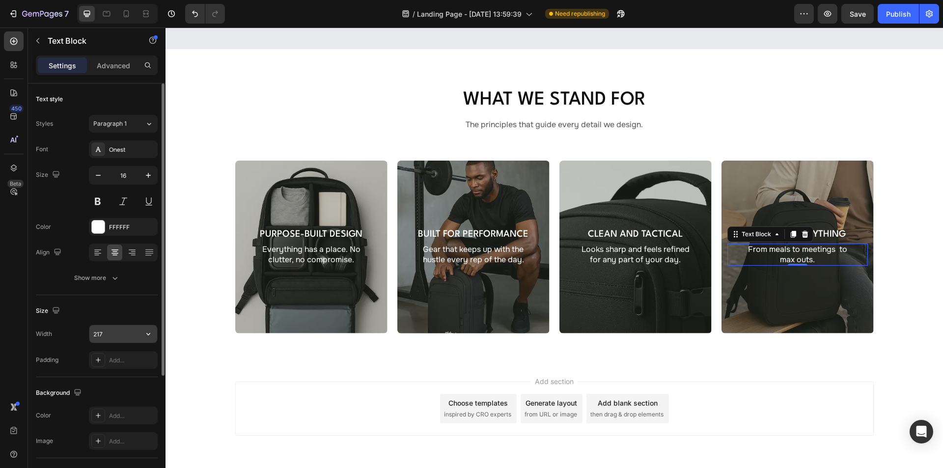
click at [109, 332] on input "217" at bounding box center [123, 334] width 68 height 18
type input "203"
click at [892, 16] on div "Publish" at bounding box center [898, 14] width 25 height 10
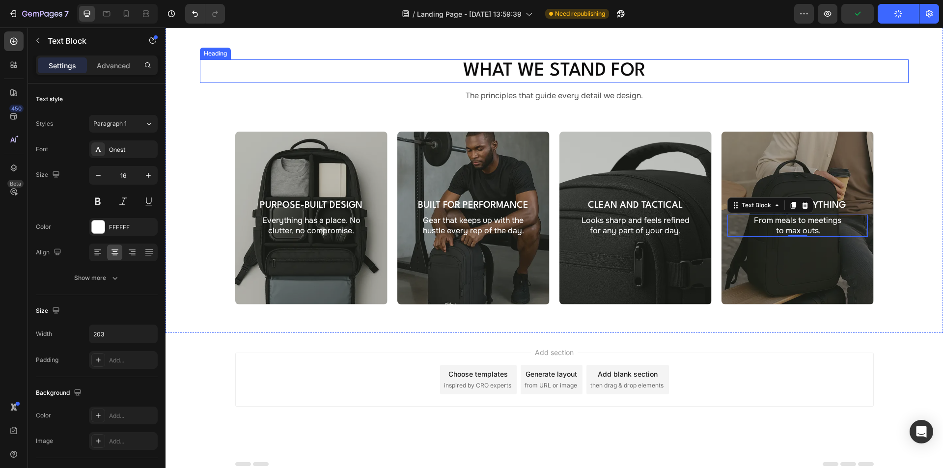
scroll to position [846, 0]
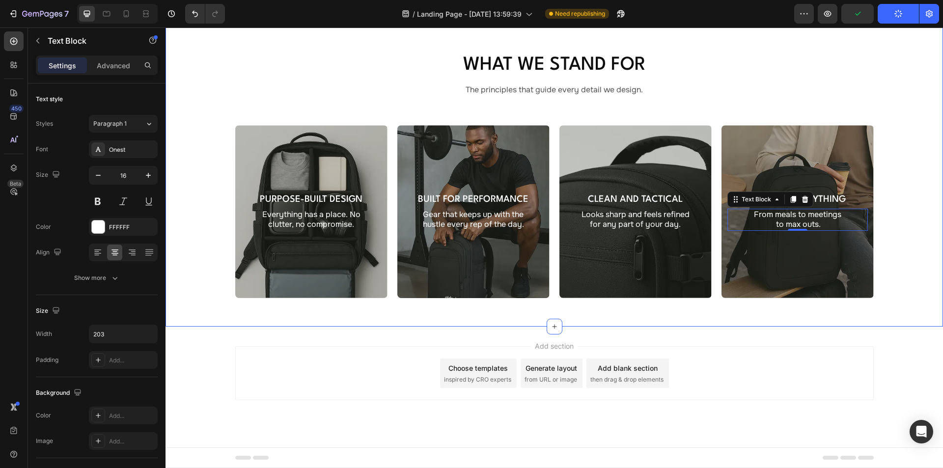
click at [523, 310] on div "What We Stand For Heading The principles that guide every detail we design. Tex…" at bounding box center [553, 170] width 777 height 313
click at [784, 213] on p "From meals to meetings to max outs." at bounding box center [797, 220] width 98 height 21
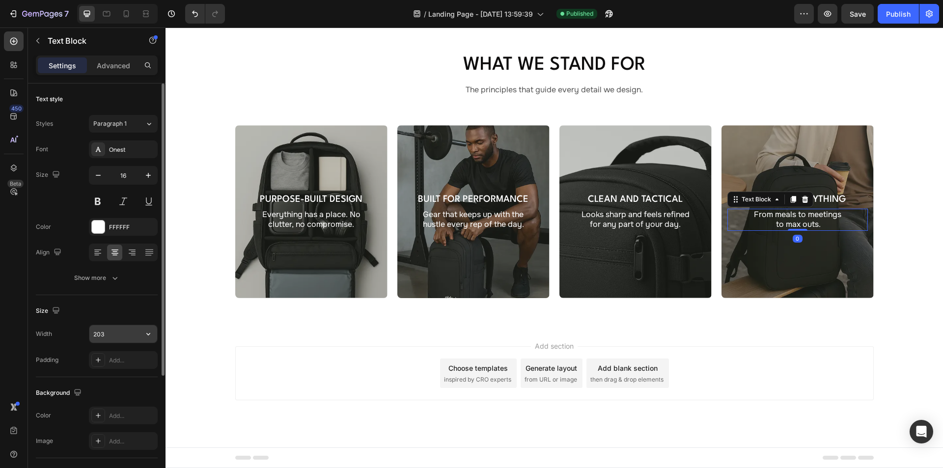
click at [109, 330] on input "203" at bounding box center [123, 334] width 68 height 18
type input "198"
click at [893, 14] on div "Publish" at bounding box center [898, 14] width 25 height 10
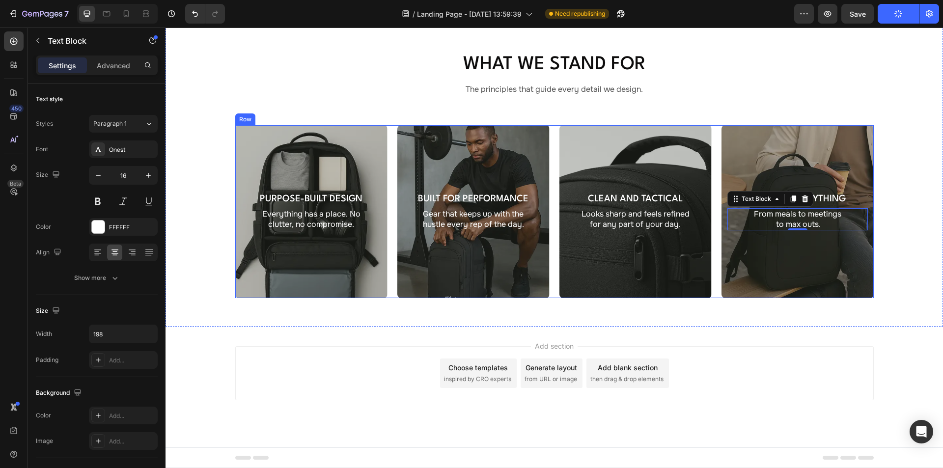
scroll to position [797, 0]
drag, startPoint x: 215, startPoint y: 74, endPoint x: 212, endPoint y: 70, distance: 5.3
click at [215, 74] on div "What We Stand For Heading The principles that guide every detail we design. Tex…" at bounding box center [553, 170] width 777 height 313
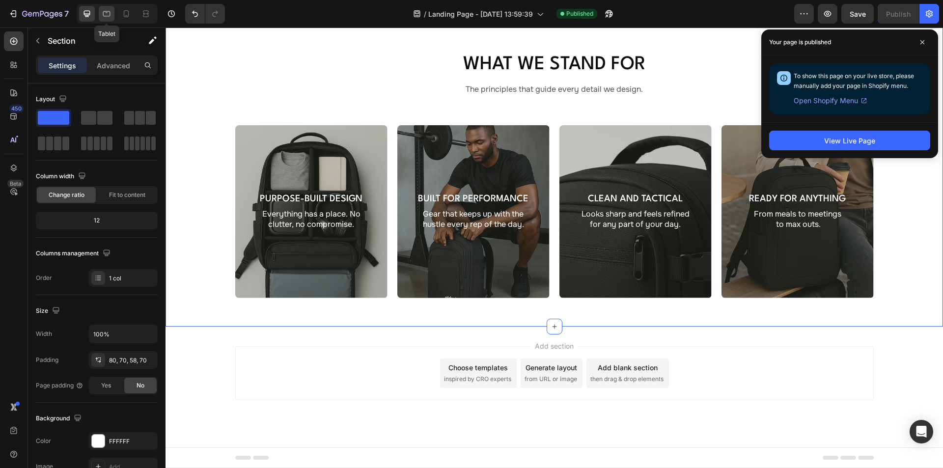
click at [107, 11] on icon at bounding box center [107, 14] width 10 height 10
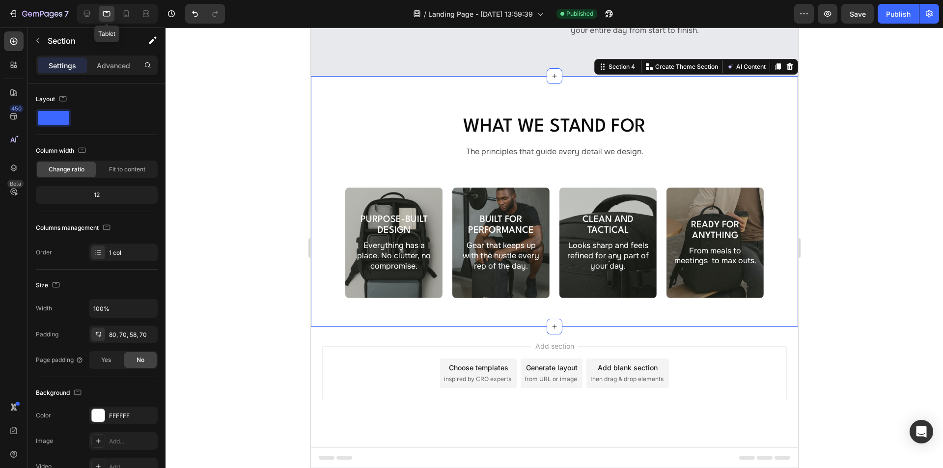
scroll to position [723, 0]
click at [324, 197] on div "What We Stand For Heading The principles that guide every detail we design. Tex…" at bounding box center [553, 201] width 487 height 250
click at [121, 331] on div "80, 70, 58, 70" at bounding box center [123, 334] width 28 height 9
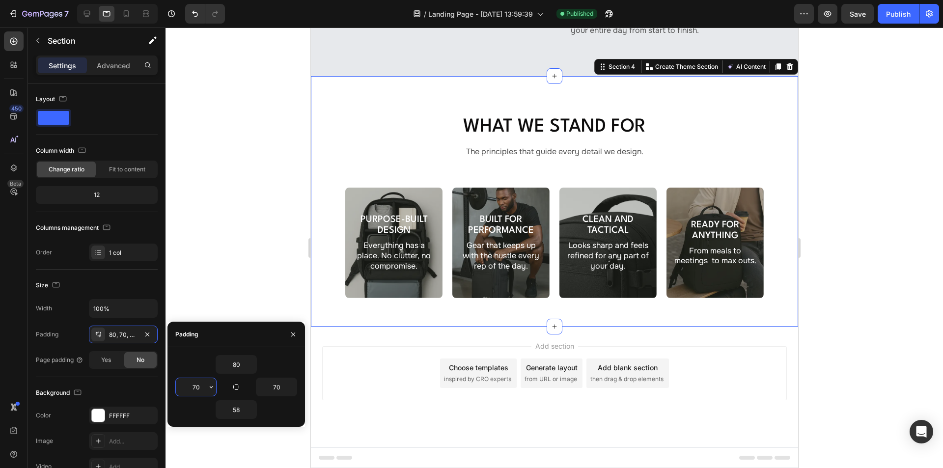
click at [199, 387] on input "70" at bounding box center [196, 387] width 40 height 18
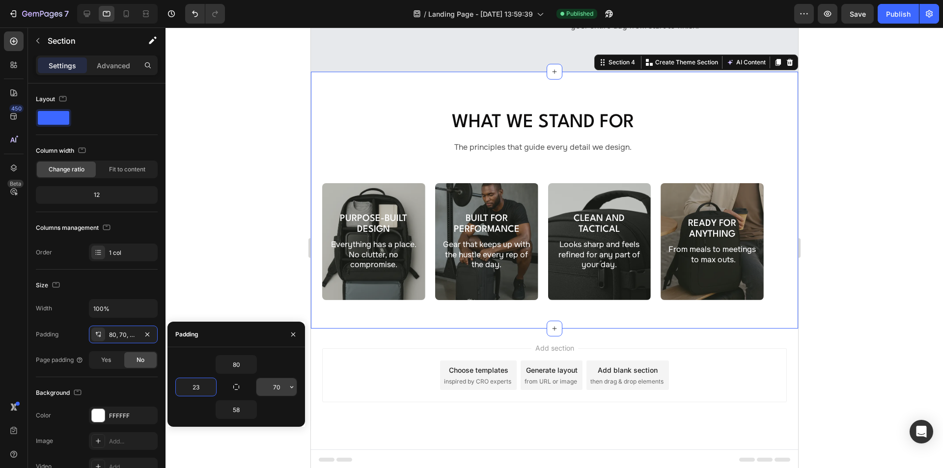
type input "23"
click at [277, 387] on input "70" at bounding box center [276, 387] width 40 height 18
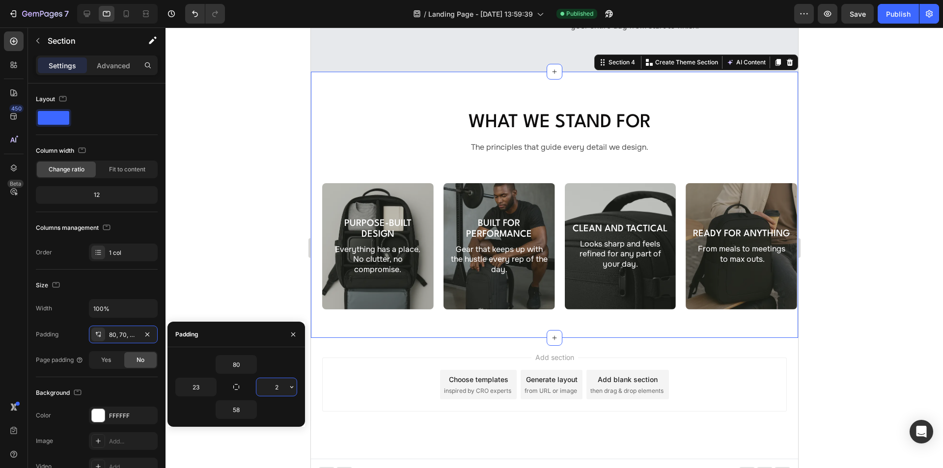
type input "23"
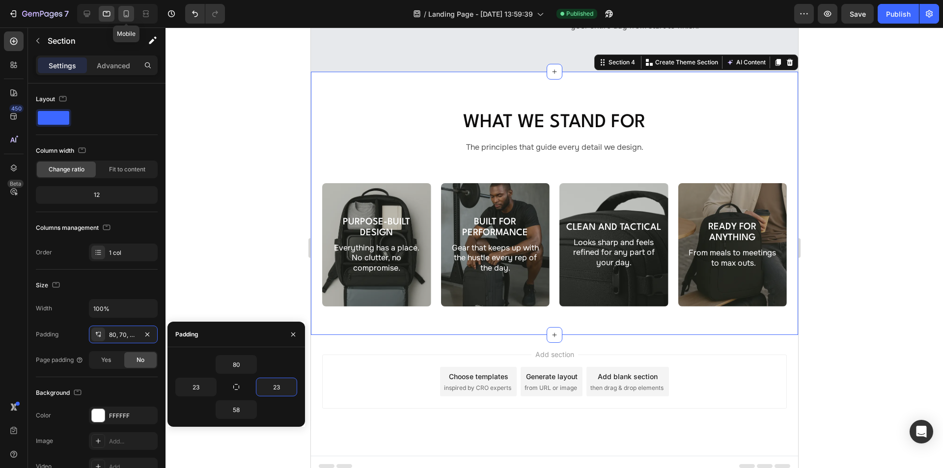
click at [124, 13] on icon at bounding box center [126, 13] width 5 height 7
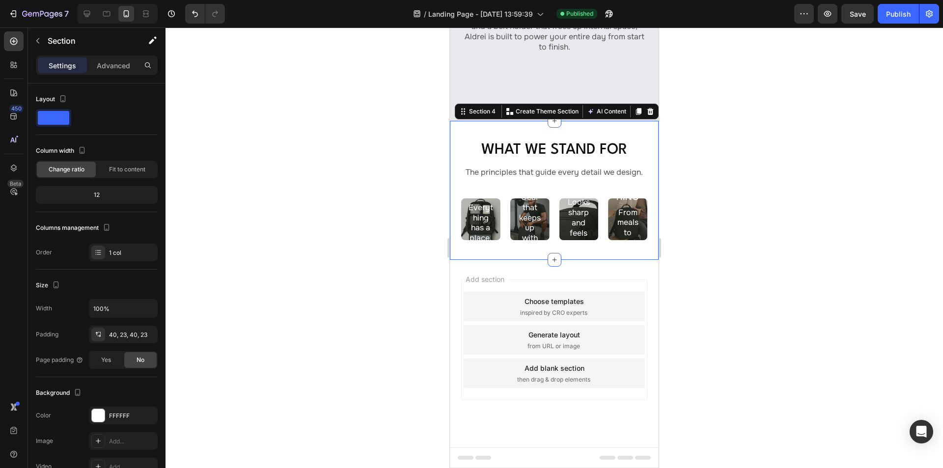
scroll to position [938, 0]
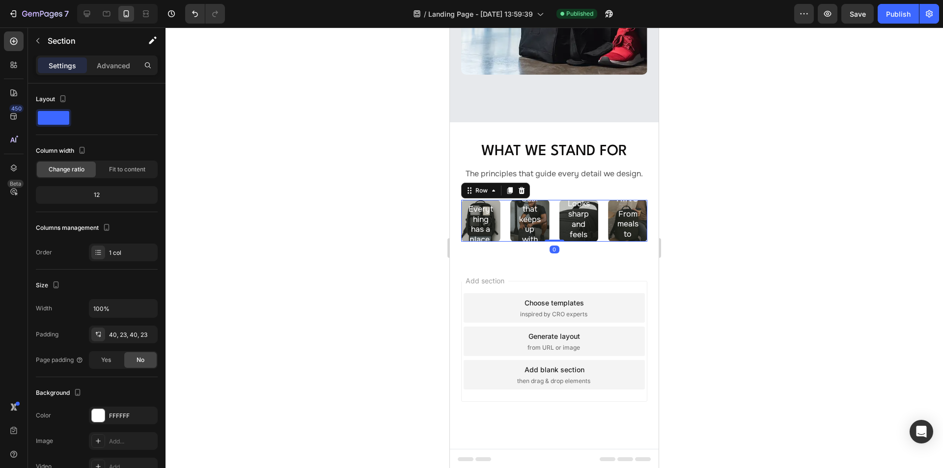
click at [551, 215] on div "Purpose-Built Design Heading Everything has a place. No clutter, no compromise.…" at bounding box center [554, 221] width 186 height 42
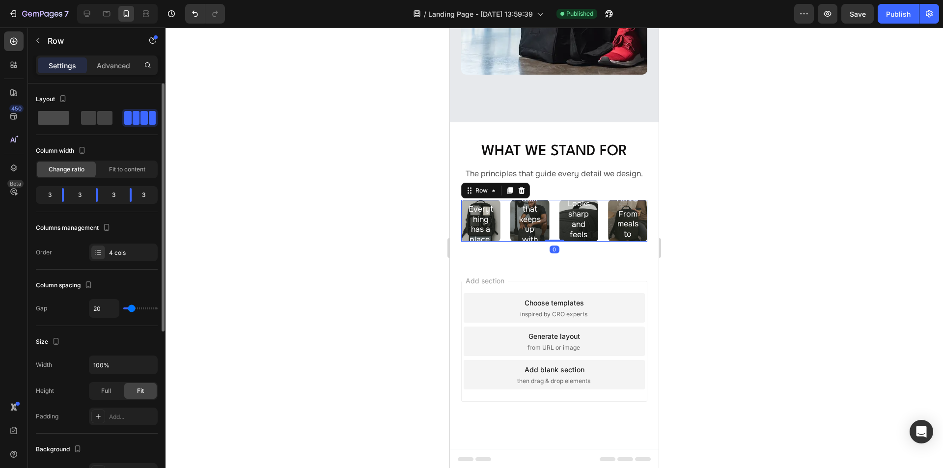
click at [97, 120] on span at bounding box center [104, 118] width 15 height 14
type input "16"
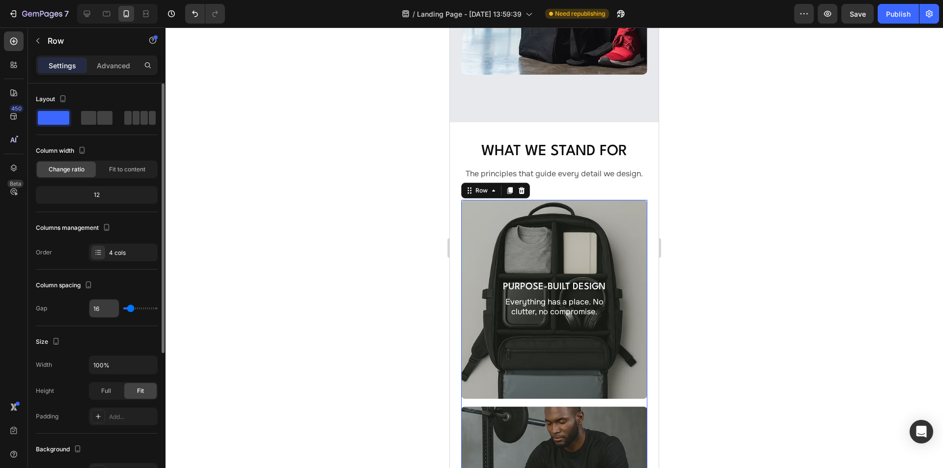
click at [103, 306] on input "16" at bounding box center [103, 308] width 29 height 18
type input "2"
type input "24"
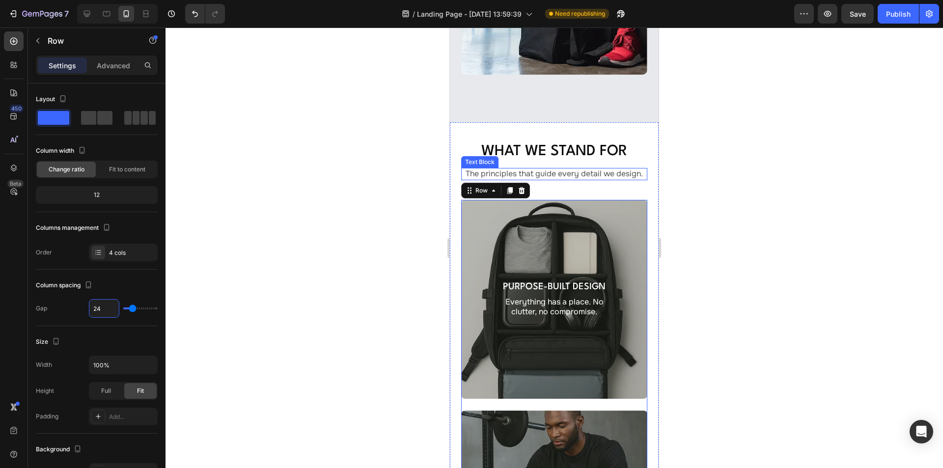
click at [556, 169] on p "The principles that guide every detail we design." at bounding box center [554, 174] width 184 height 10
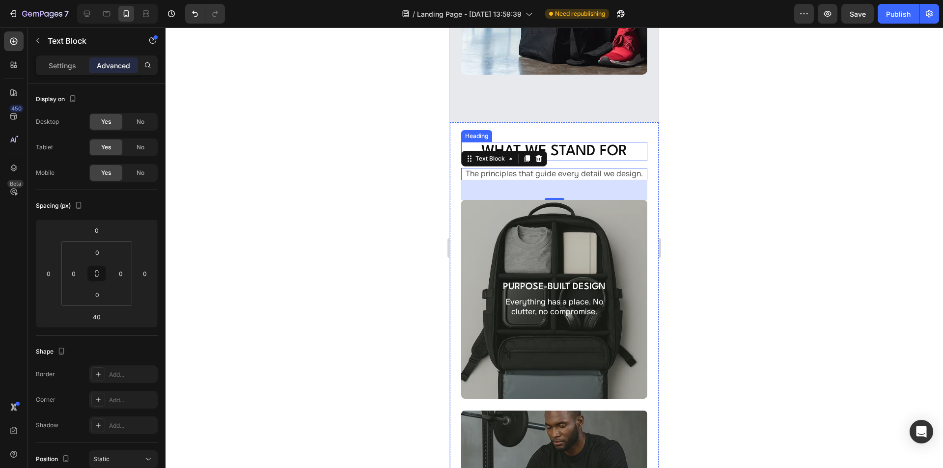
click at [577, 143] on p "What We Stand For" at bounding box center [554, 151] width 184 height 17
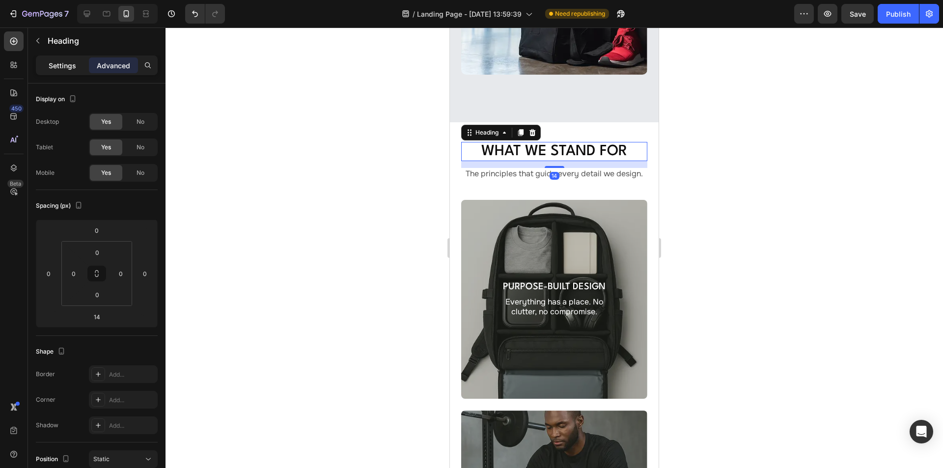
click at [62, 67] on p "Settings" at bounding box center [62, 65] width 27 height 10
click at [574, 169] on p "The principles that guide every detail we design." at bounding box center [554, 174] width 184 height 10
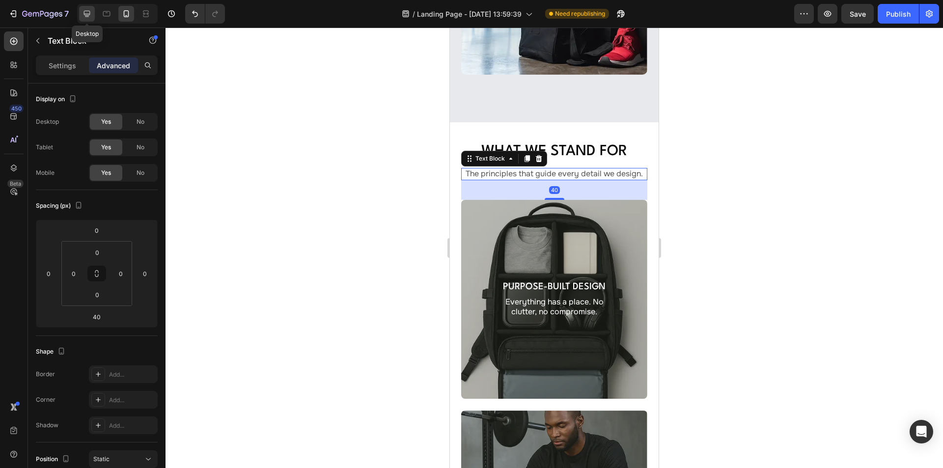
click at [87, 9] on icon at bounding box center [87, 14] width 10 height 10
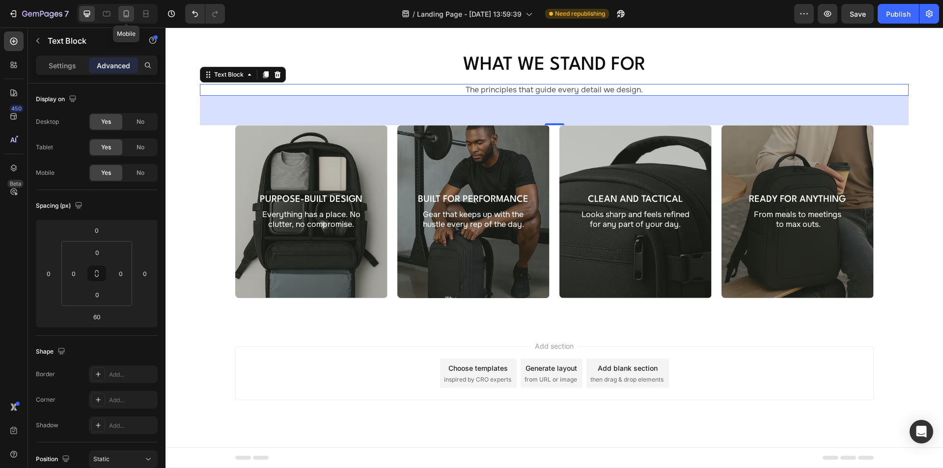
click at [127, 13] on icon at bounding box center [126, 14] width 10 height 10
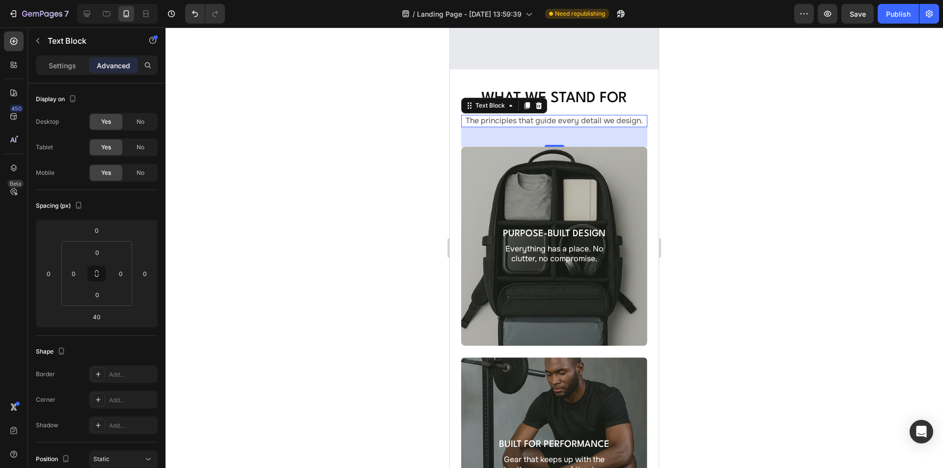
scroll to position [1034, 0]
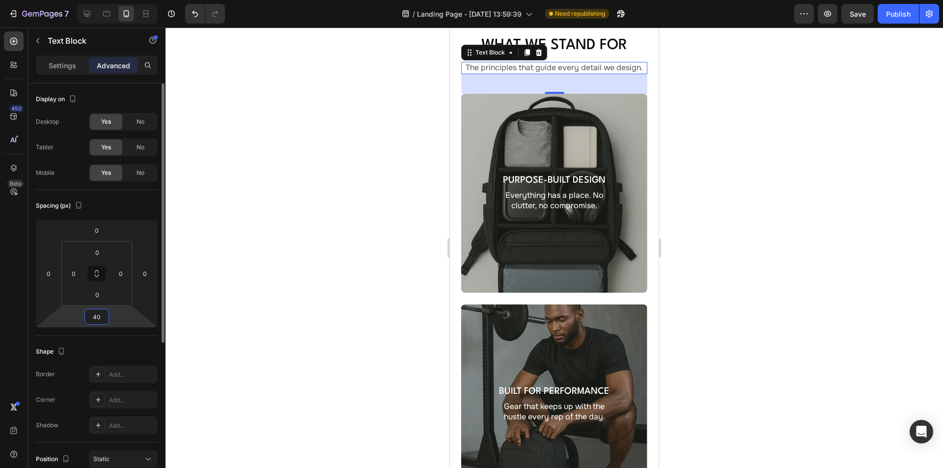
click at [104, 317] on input "40" at bounding box center [97, 316] width 20 height 15
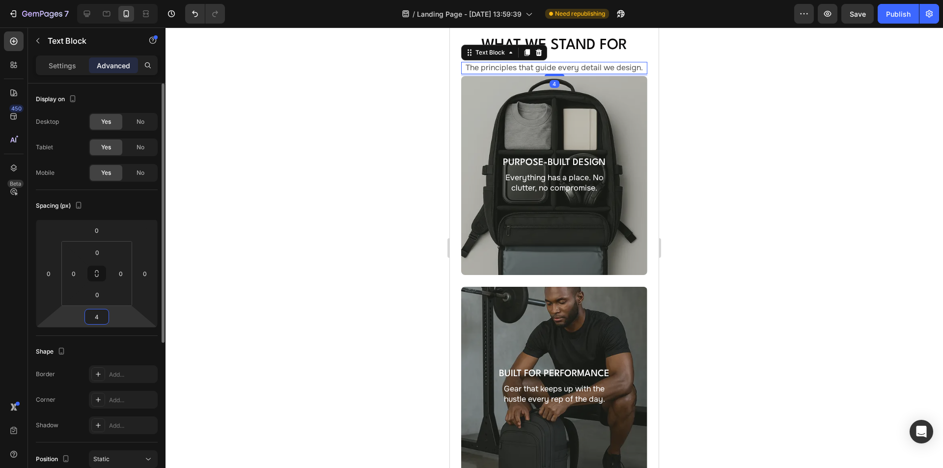
type input "48"
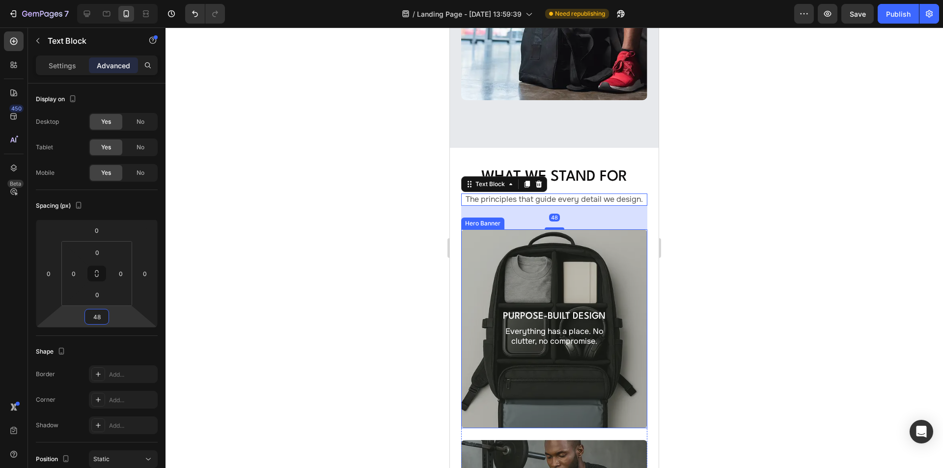
scroll to position [887, 0]
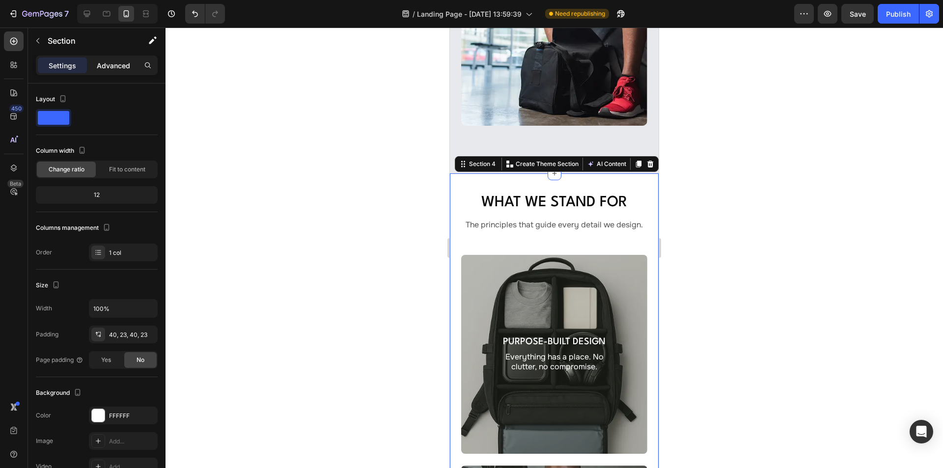
click at [122, 66] on p "Advanced" at bounding box center [113, 65] width 33 height 10
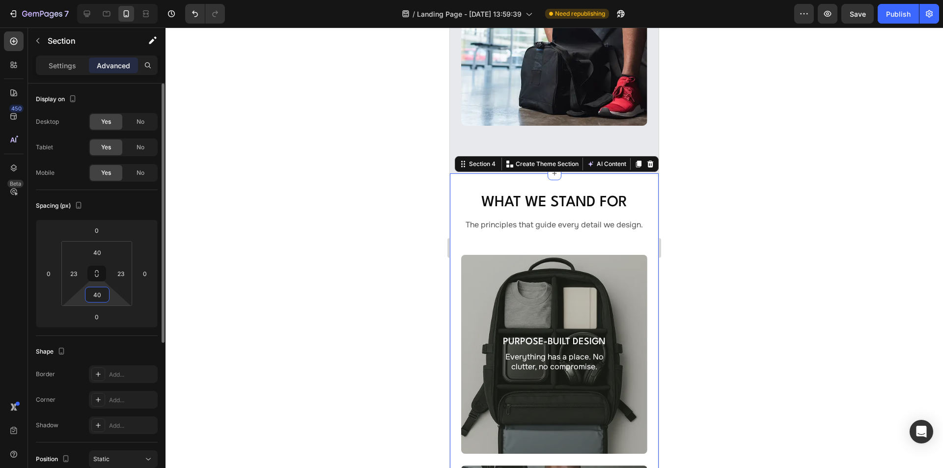
click at [101, 294] on input "40" at bounding box center [97, 294] width 20 height 15
type input "91"
click at [105, 255] on input "40" at bounding box center [97, 252] width 20 height 15
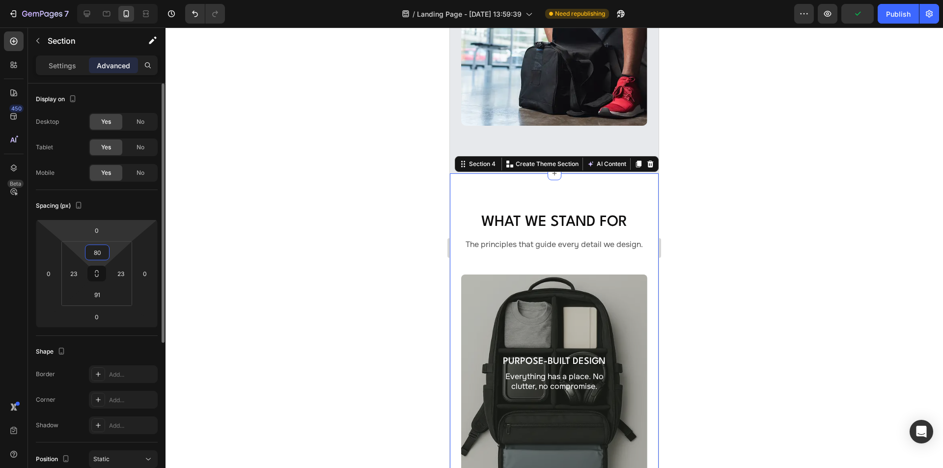
type input "80"
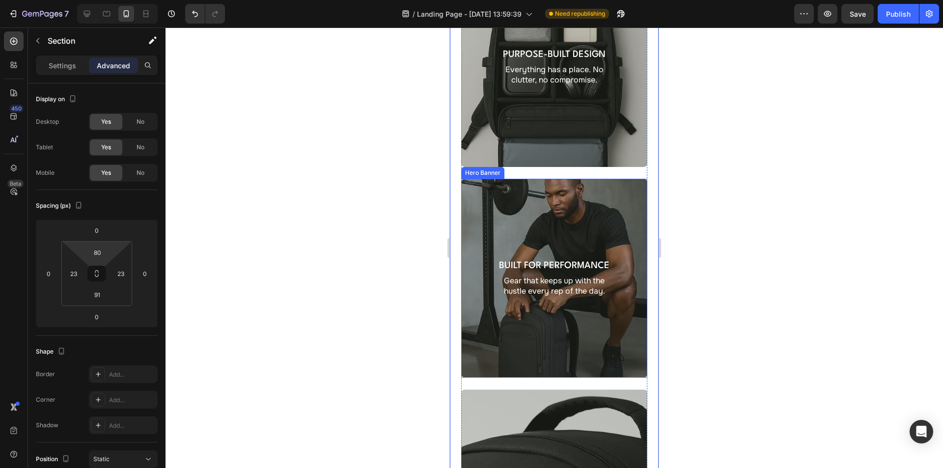
scroll to position [1132, 0]
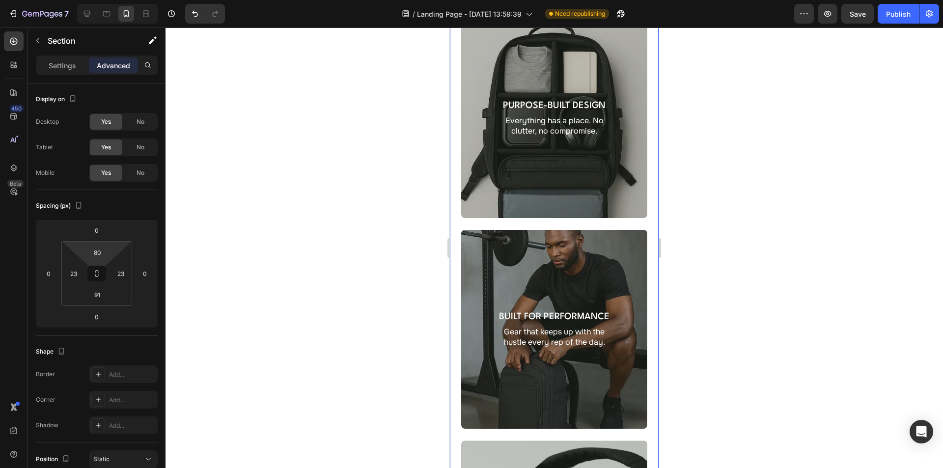
click at [457, 206] on div "What We Stand For Heading The principles that guide every detail we design. Tex…" at bounding box center [554, 406] width 209 height 977
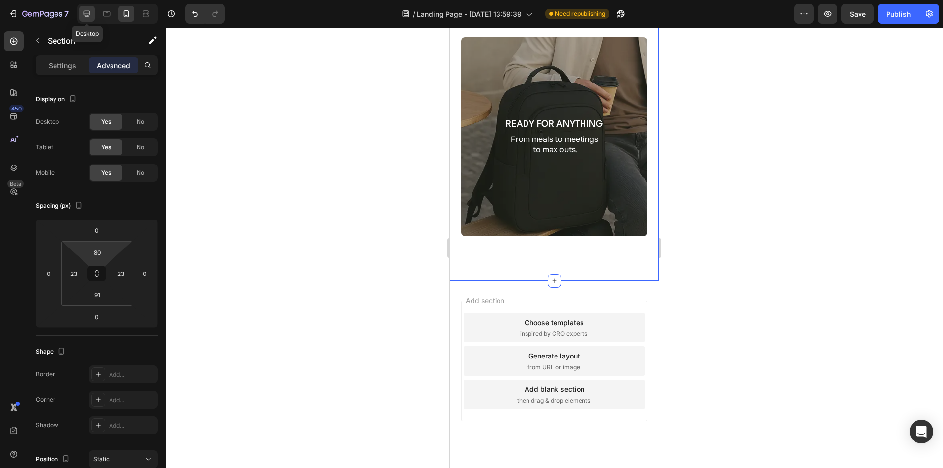
click at [88, 12] on icon at bounding box center [87, 14] width 10 height 10
type input "70"
type input "58"
type input "70"
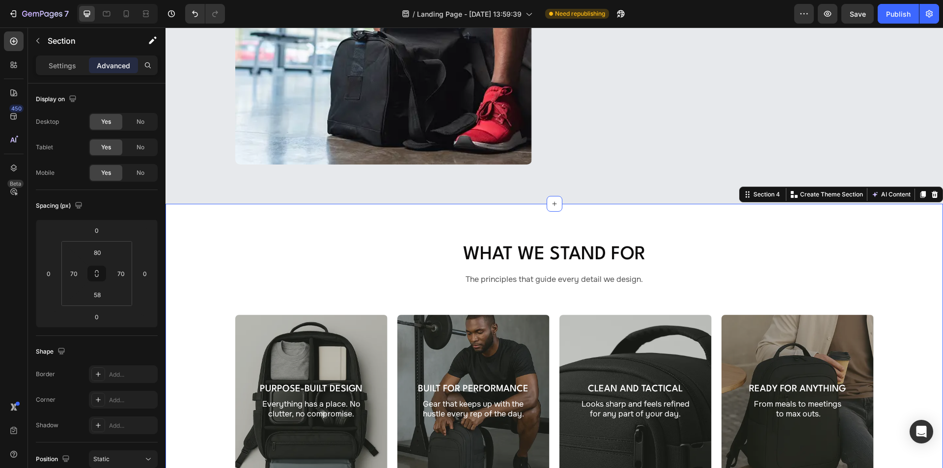
scroll to position [798, 0]
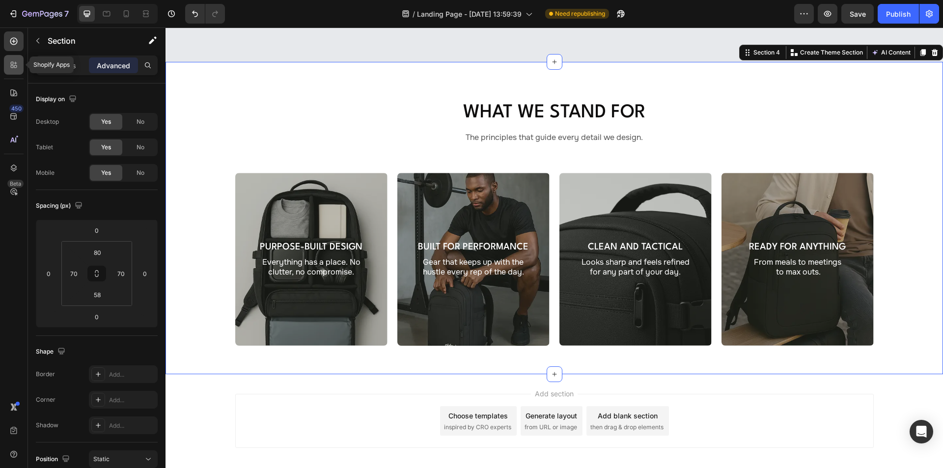
click at [19, 63] on div at bounding box center [14, 65] width 20 height 20
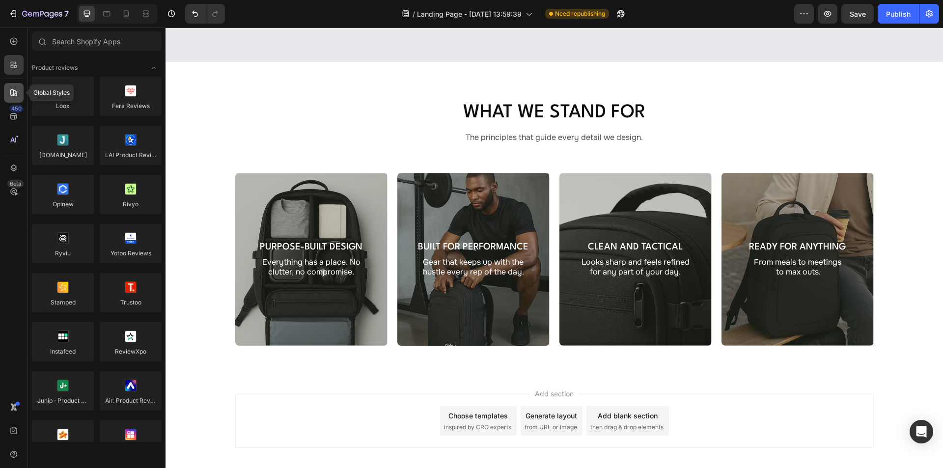
click at [12, 92] on icon at bounding box center [14, 93] width 10 height 10
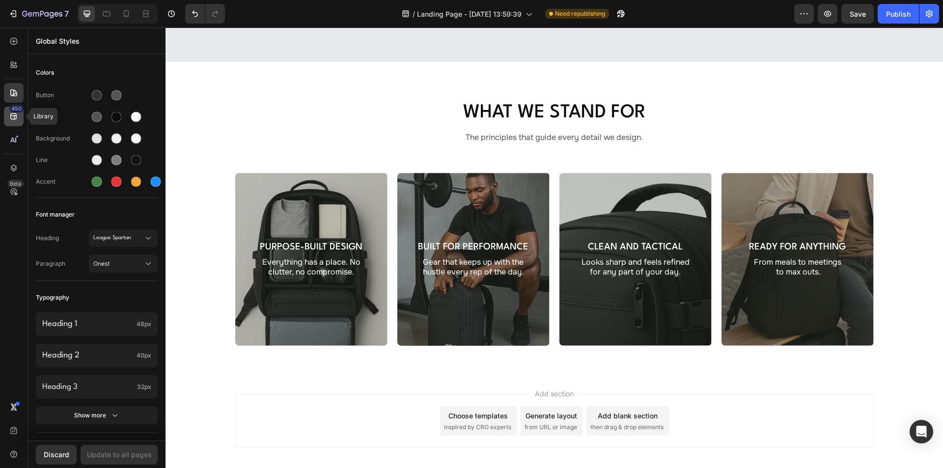
click at [16, 117] on icon at bounding box center [14, 116] width 10 height 10
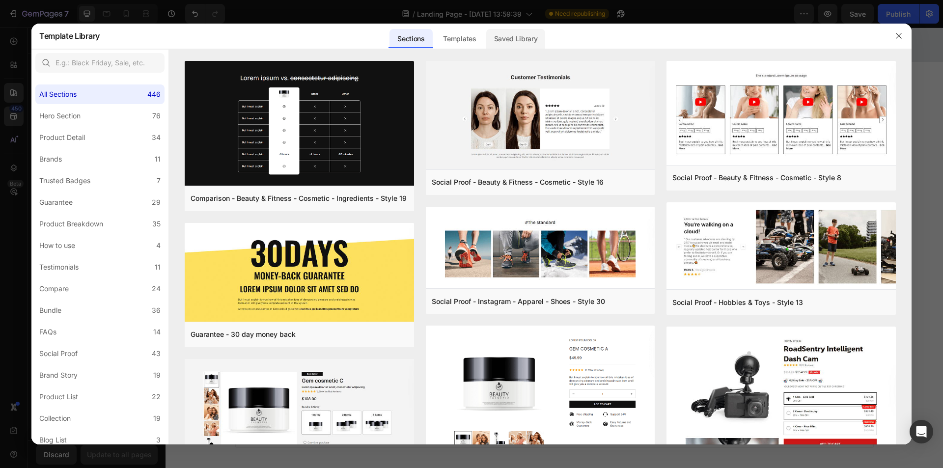
click at [521, 36] on div "Saved Library" at bounding box center [515, 39] width 59 height 20
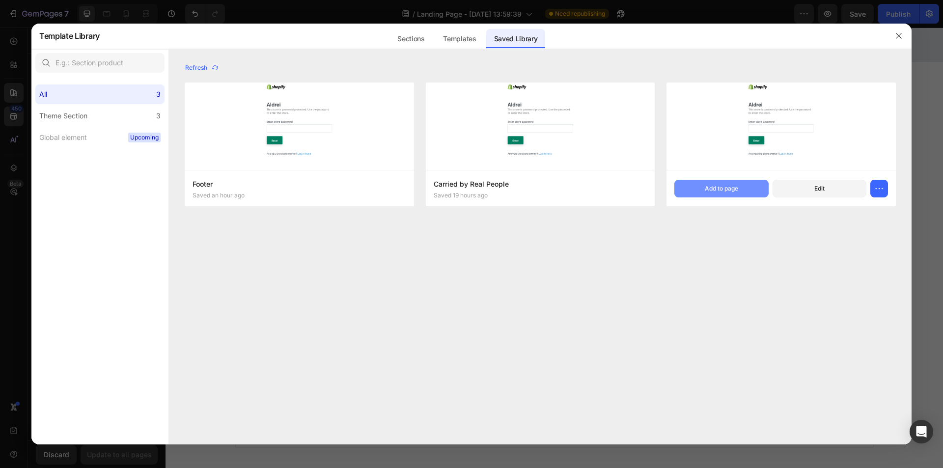
click at [718, 191] on div "Add to page" at bounding box center [720, 188] width 33 height 9
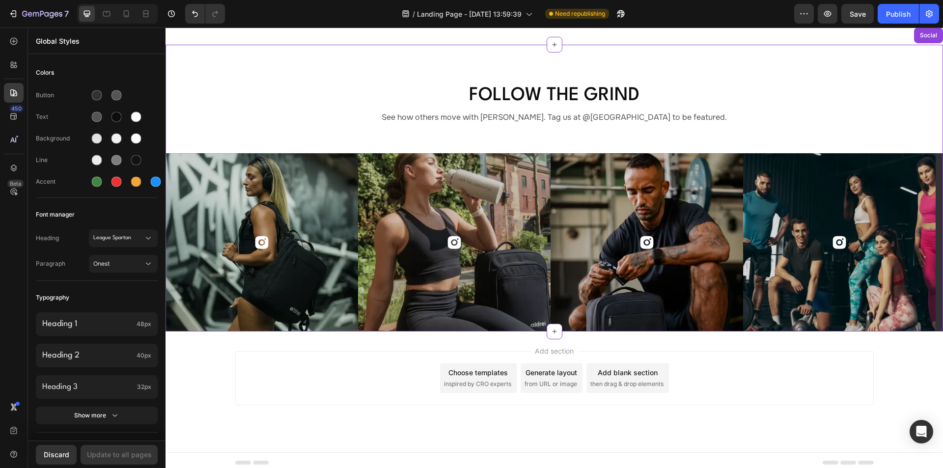
scroll to position [1133, 0]
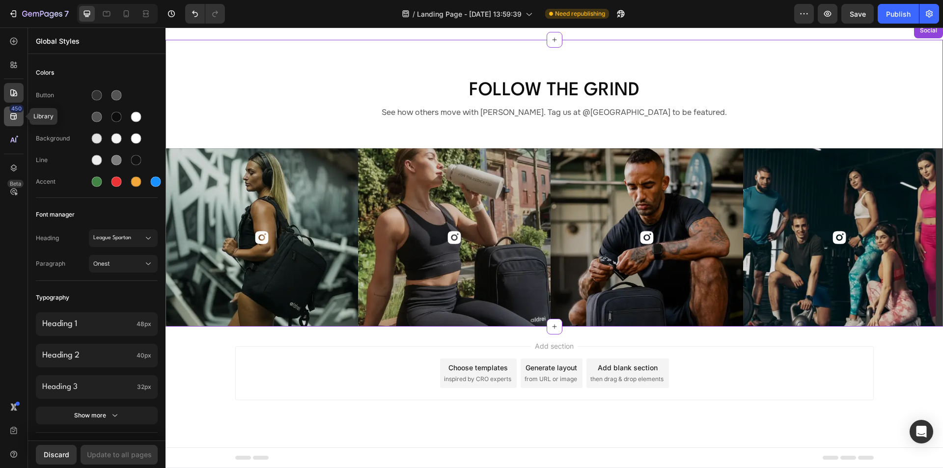
click at [13, 118] on icon at bounding box center [14, 116] width 10 height 10
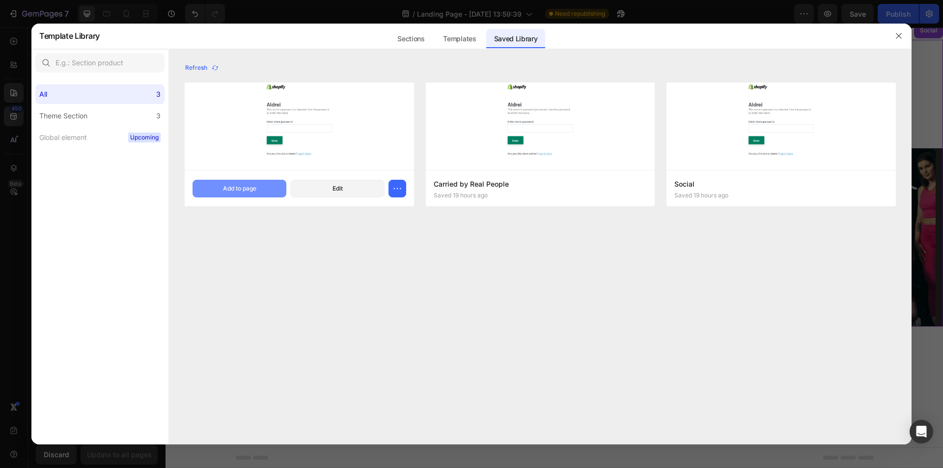
click at [235, 191] on div "Add to page" at bounding box center [239, 188] width 33 height 9
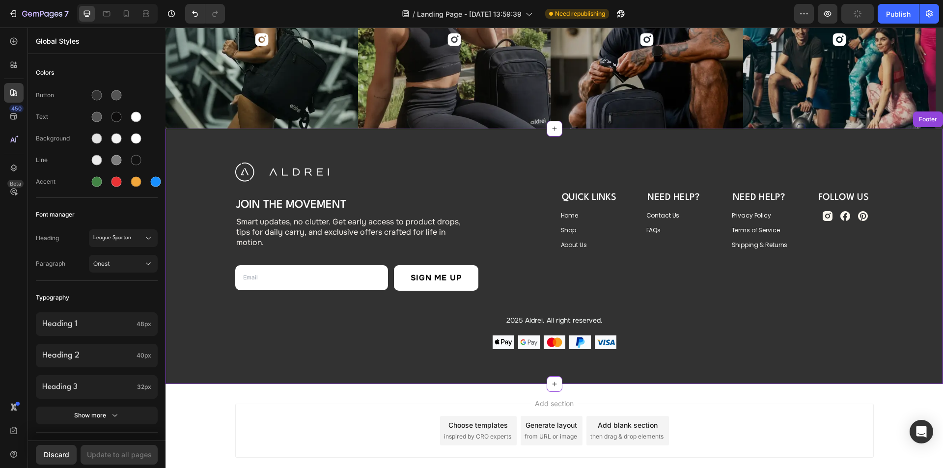
scroll to position [1191, 0]
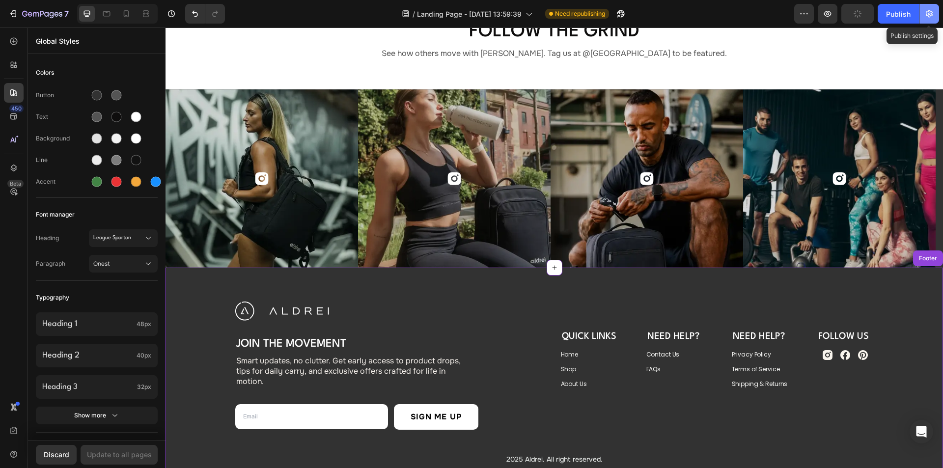
click at [931, 17] on icon "button" at bounding box center [929, 14] width 10 height 10
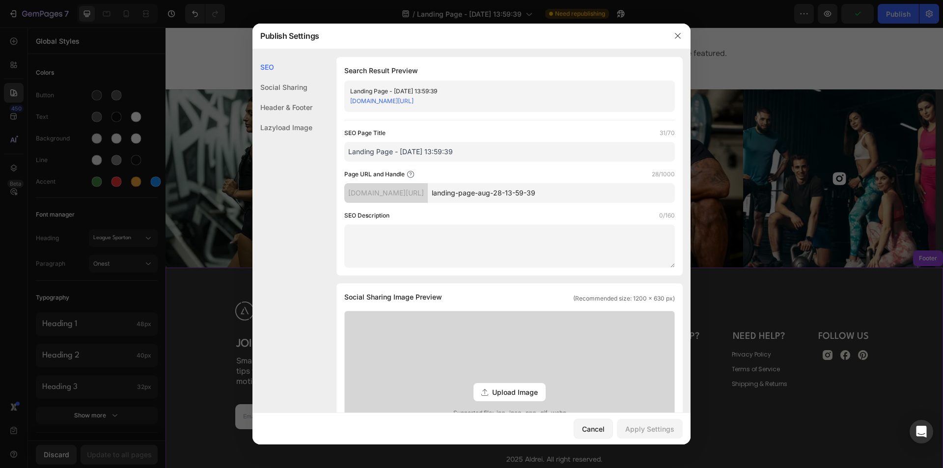
scroll to position [245, 0]
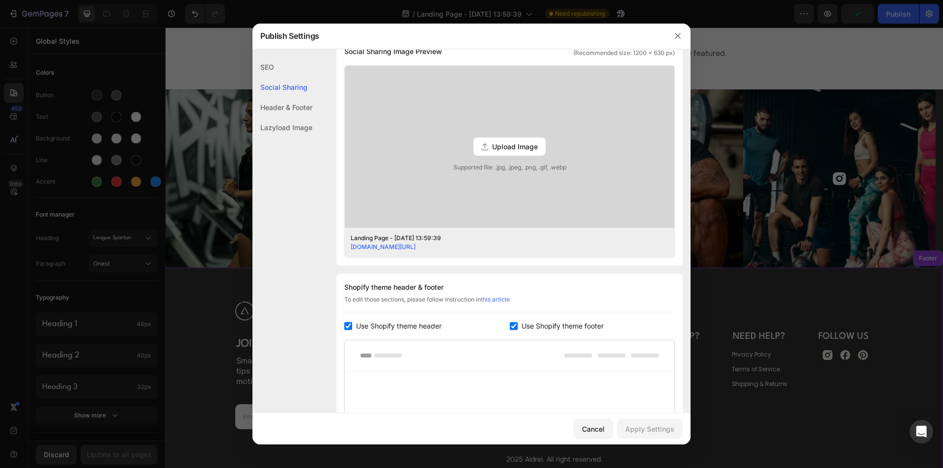
click at [517, 323] on label "Use Shopify theme footer" at bounding box center [560, 326] width 86 height 12
checkbox input "false"
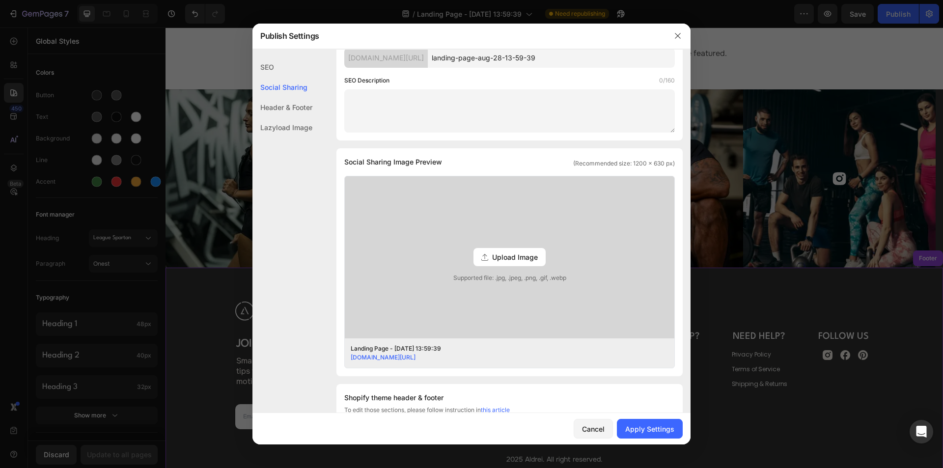
scroll to position [0, 0]
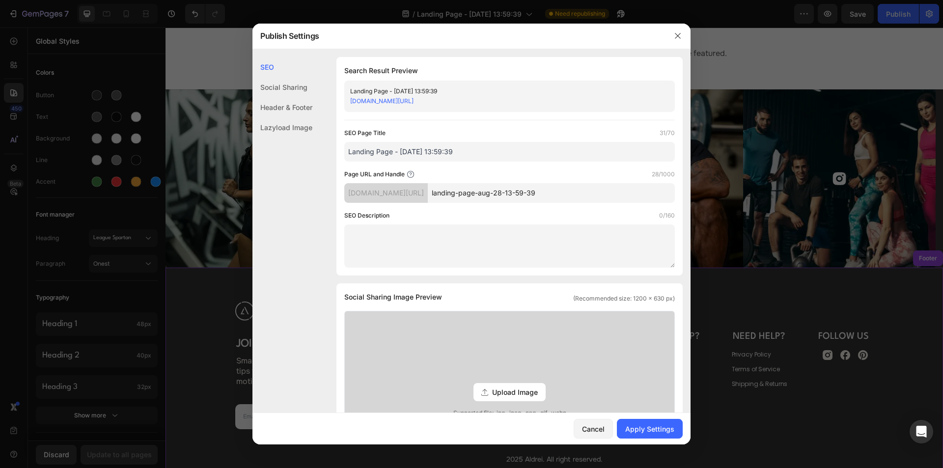
drag, startPoint x: 469, startPoint y: 150, endPoint x: 238, endPoint y: 150, distance: 231.2
click at [239, 150] on div "Publish Settings SEO Social Sharing Header & Footer Lazyload Image SEO Search R…" at bounding box center [471, 234] width 943 height 468
type input "About us"
drag, startPoint x: 571, startPoint y: 191, endPoint x: 428, endPoint y: 194, distance: 143.4
click at [428, 194] on div "aldrei-ec.myshopify.com/pages/ landing-page-aug-28-13-59-39" at bounding box center [509, 193] width 330 height 20
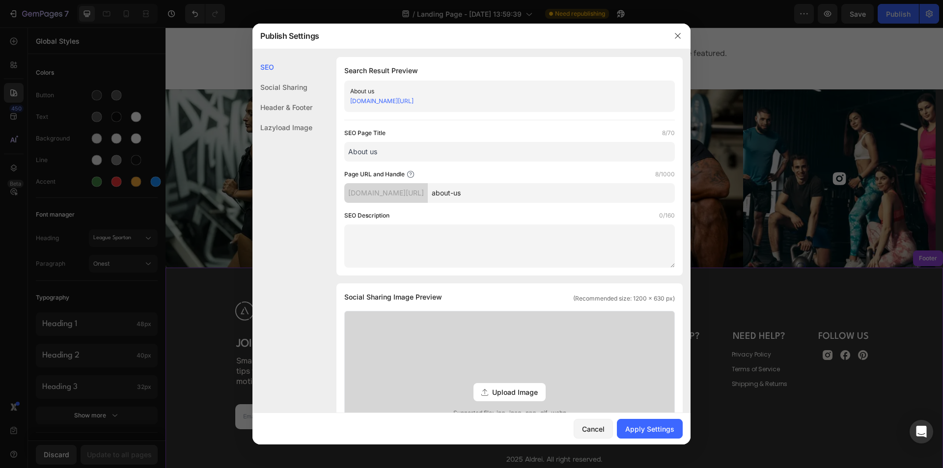
type input "about-us"
click at [374, 150] on input "About us" at bounding box center [509, 152] width 330 height 20
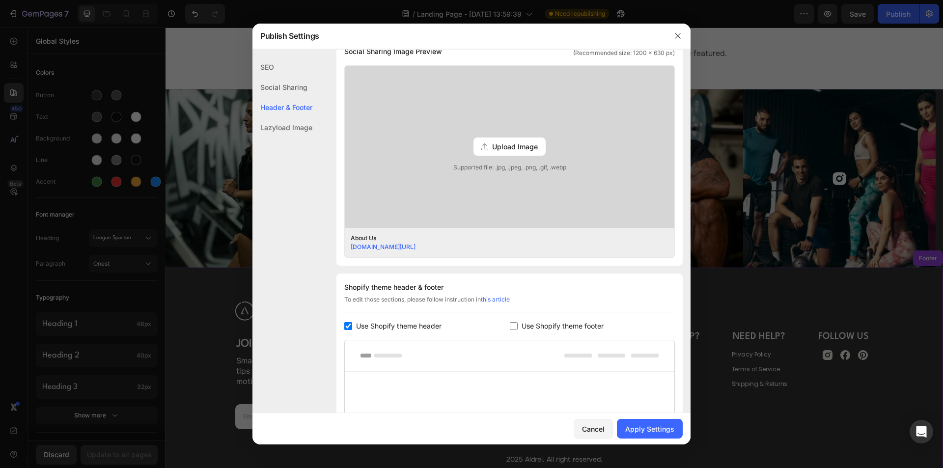
scroll to position [383, 0]
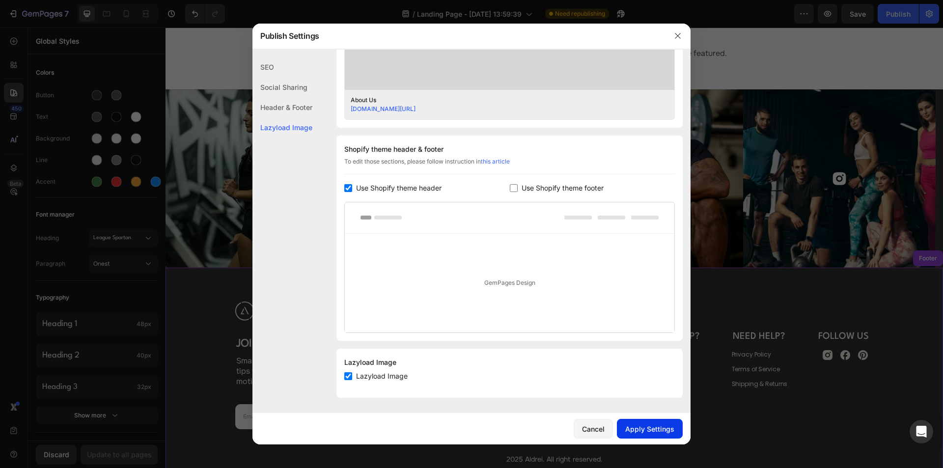
type input "About Us"
click at [641, 422] on button "Apply Settings" at bounding box center [650, 429] width 66 height 20
drag, startPoint x: 677, startPoint y: 38, endPoint x: 514, endPoint y: 9, distance: 165.4
click at [677, 37] on icon "button" at bounding box center [678, 36] width 8 height 8
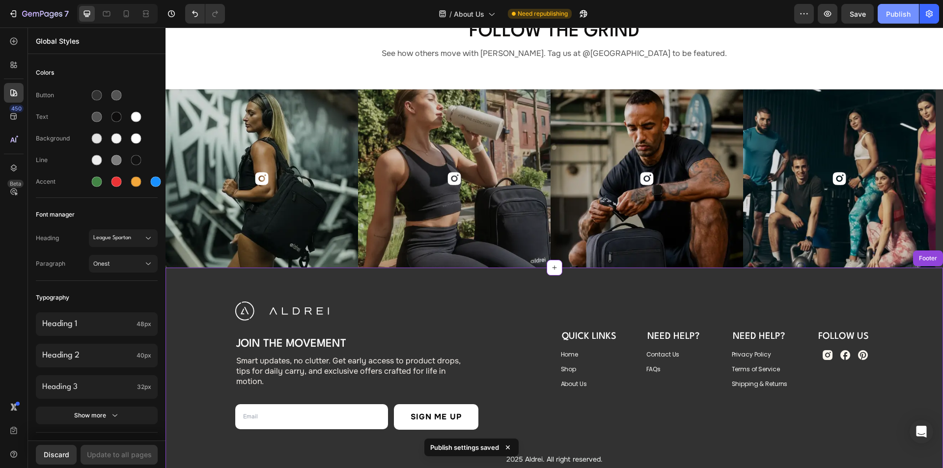
click at [902, 13] on div "Publish" at bounding box center [898, 14] width 25 height 10
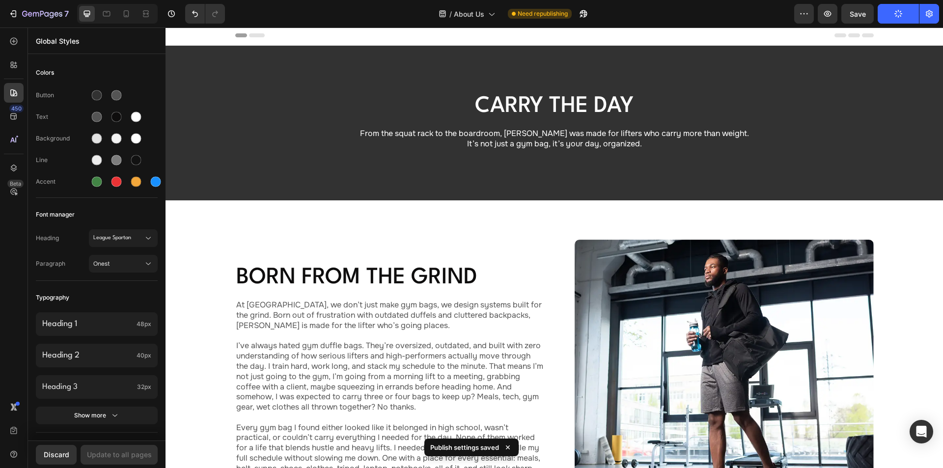
scroll to position [0, 0]
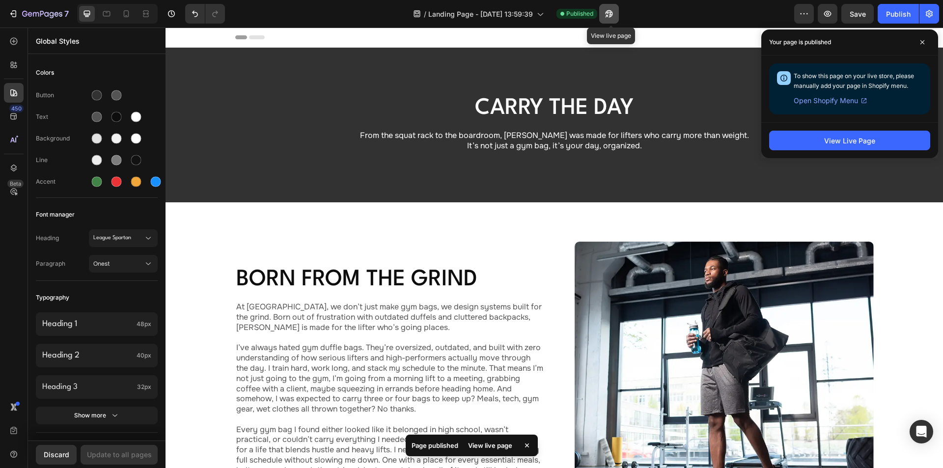
click at [608, 15] on icon "button" at bounding box center [606, 16] width 2 height 2
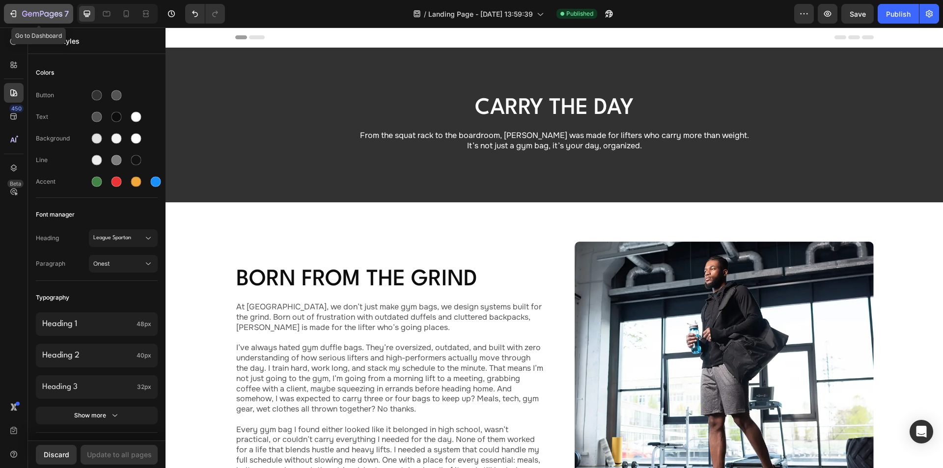
click at [53, 15] on icon "button" at bounding box center [42, 14] width 40 height 8
